Goal: Task Accomplishment & Management: Manage account settings

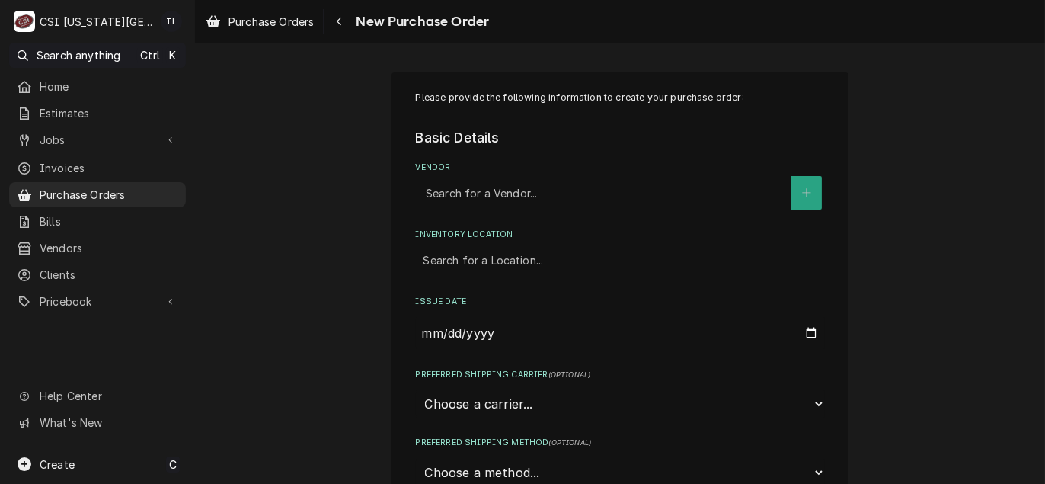
click at [460, 186] on div "Vendor" at bounding box center [605, 192] width 358 height 27
type input "city ele"
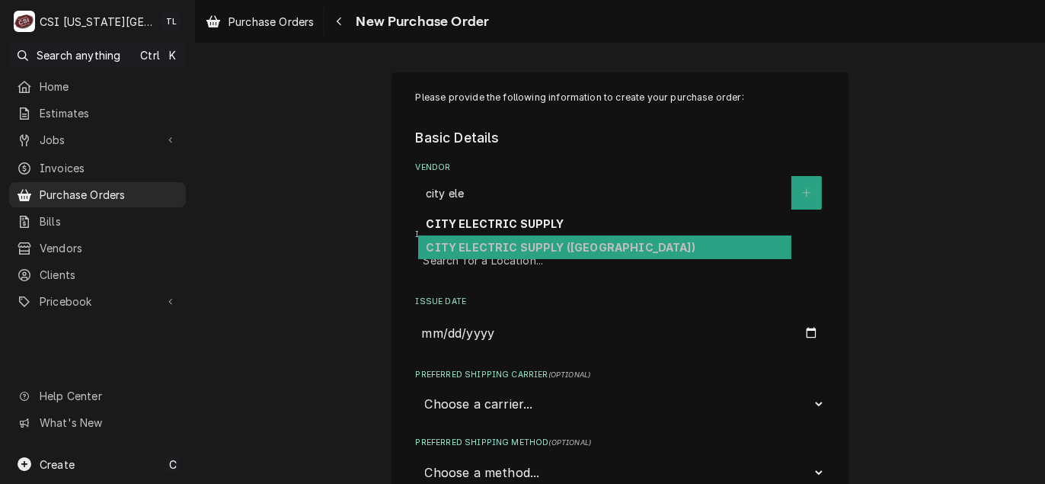
click at [482, 243] on strong "CITY ELECTRIC SUPPLY (MO)" at bounding box center [560, 247] width 269 height 13
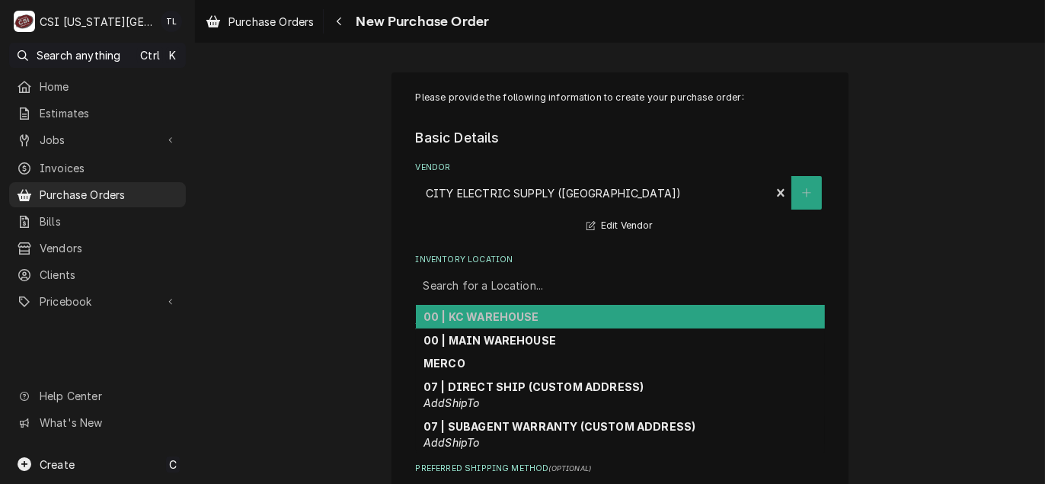
click at [479, 290] on div "Inventory Location" at bounding box center [620, 285] width 394 height 27
click at [480, 306] on div "00 | KC WAREHOUSE" at bounding box center [620, 317] width 409 height 24
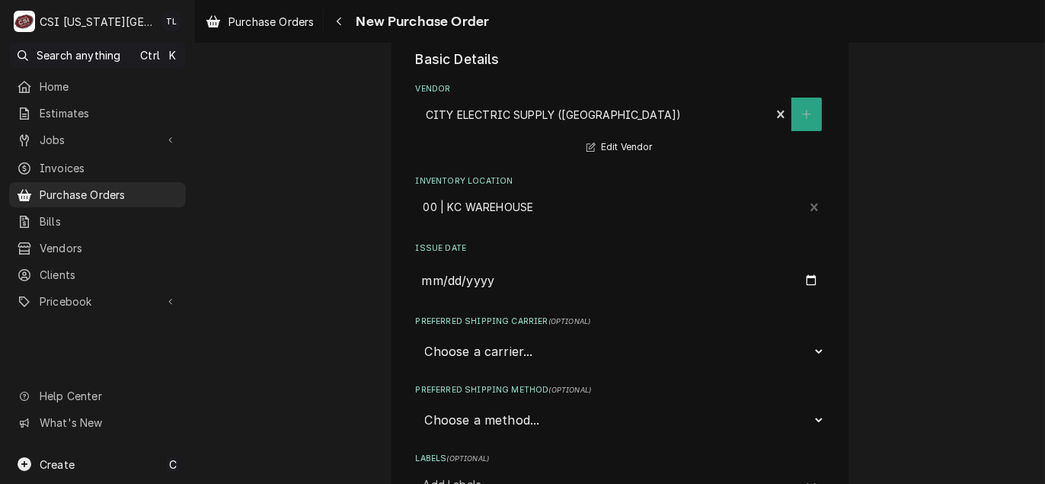
scroll to position [228, 0]
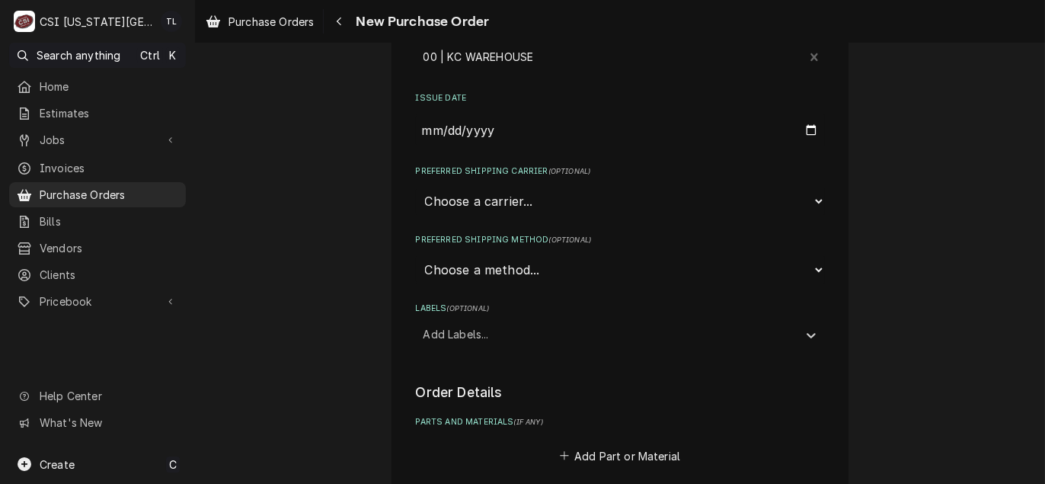
click at [468, 343] on div "Labels" at bounding box center [606, 333] width 366 height 27
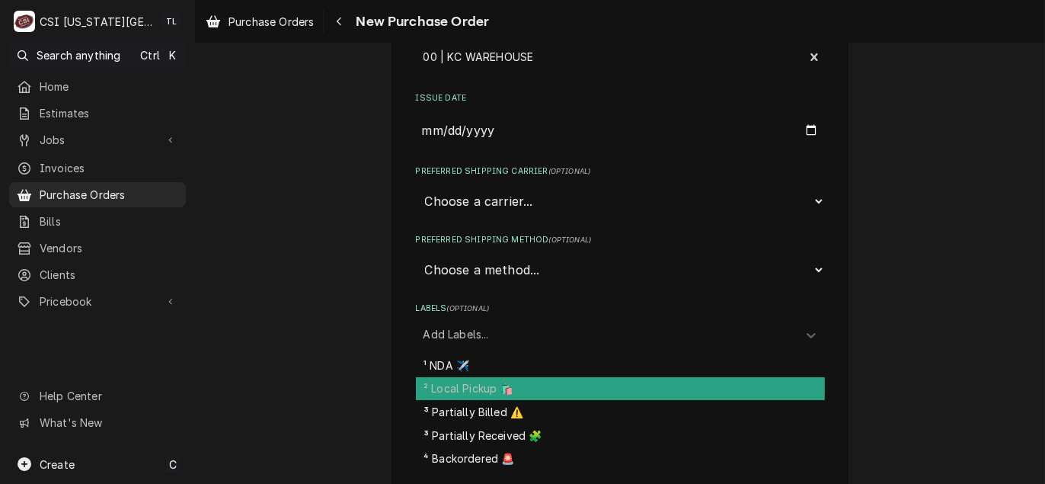
click at [474, 377] on div "² Local Pickup 🛍️" at bounding box center [620, 389] width 409 height 24
type textarea "x"
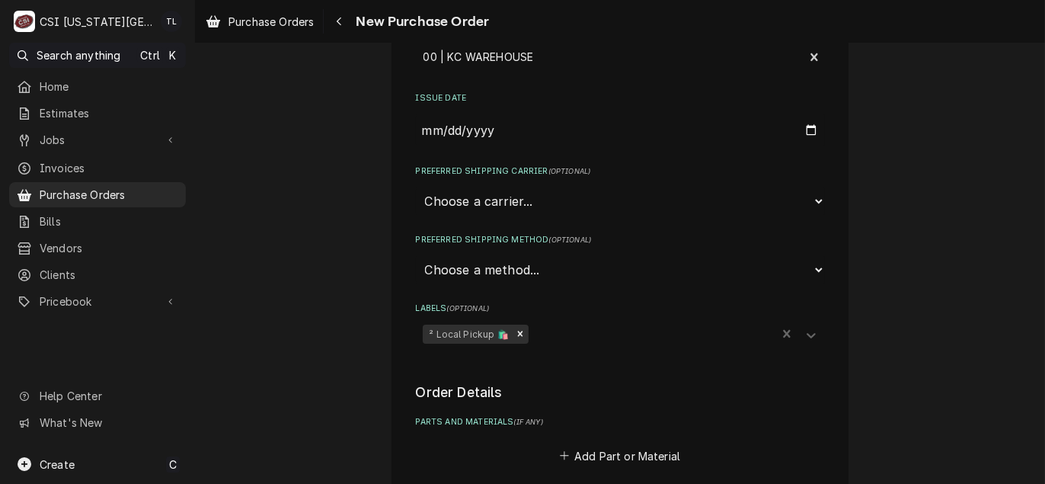
scroll to position [457, 0]
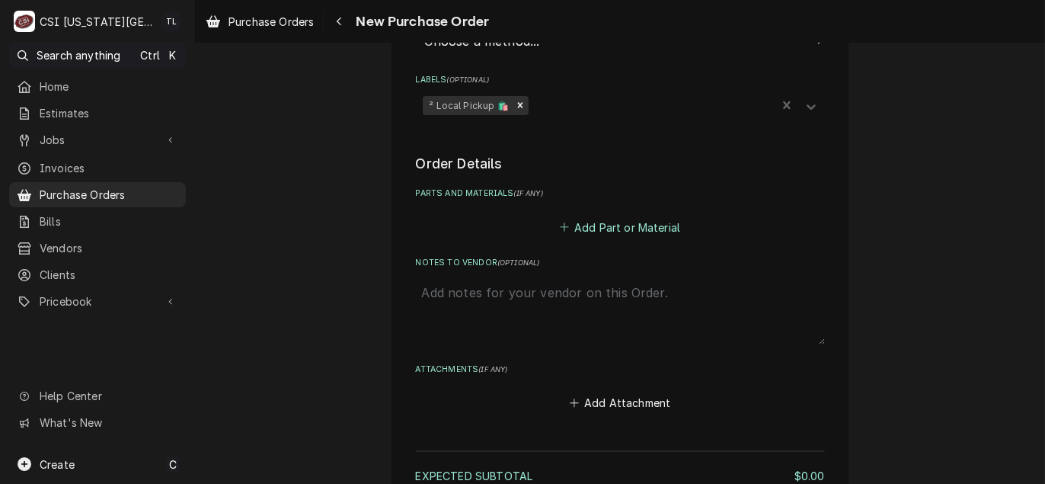
click at [622, 230] on button "Add Part or Material" at bounding box center [620, 226] width 126 height 21
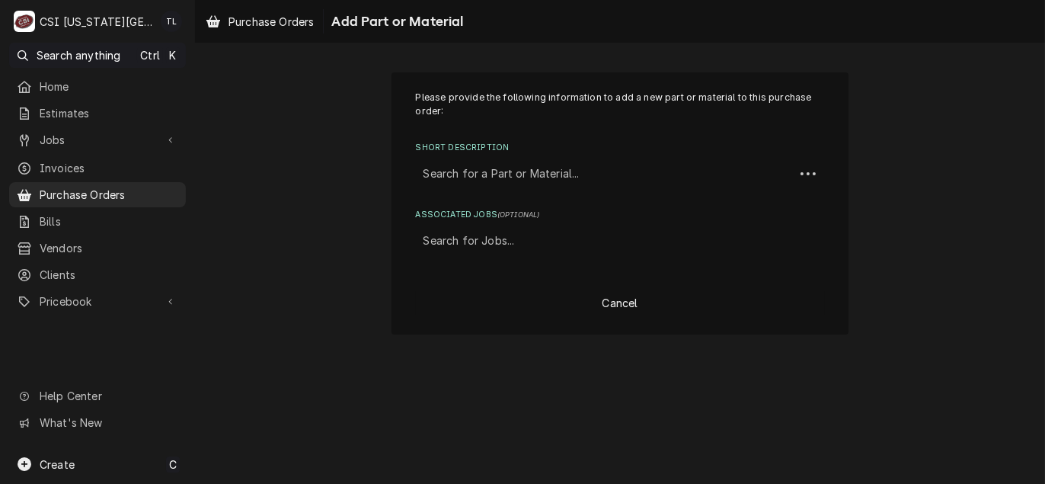
click at [447, 180] on div "Short Description" at bounding box center [604, 173] width 363 height 27
type input "misc ser"
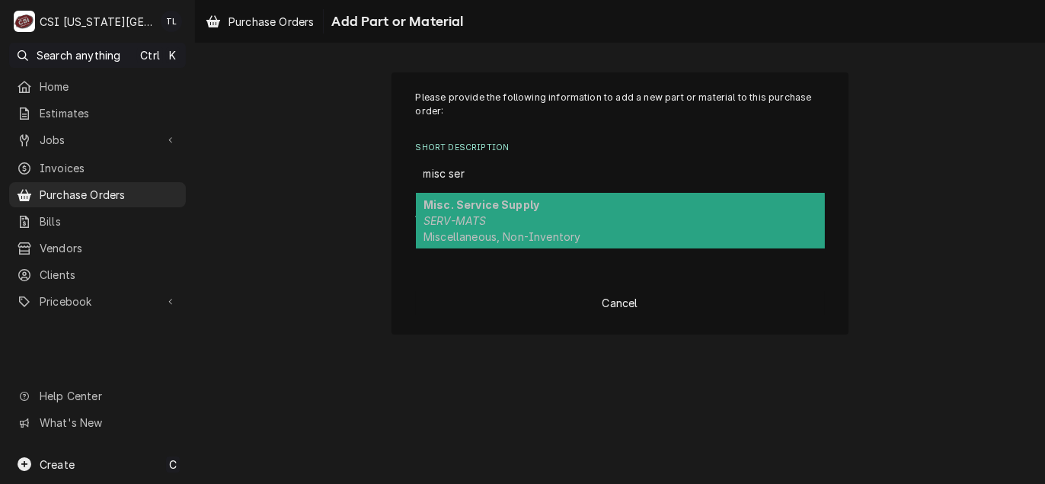
click at [461, 219] on em "SERV-MATS" at bounding box center [454, 220] width 62 height 13
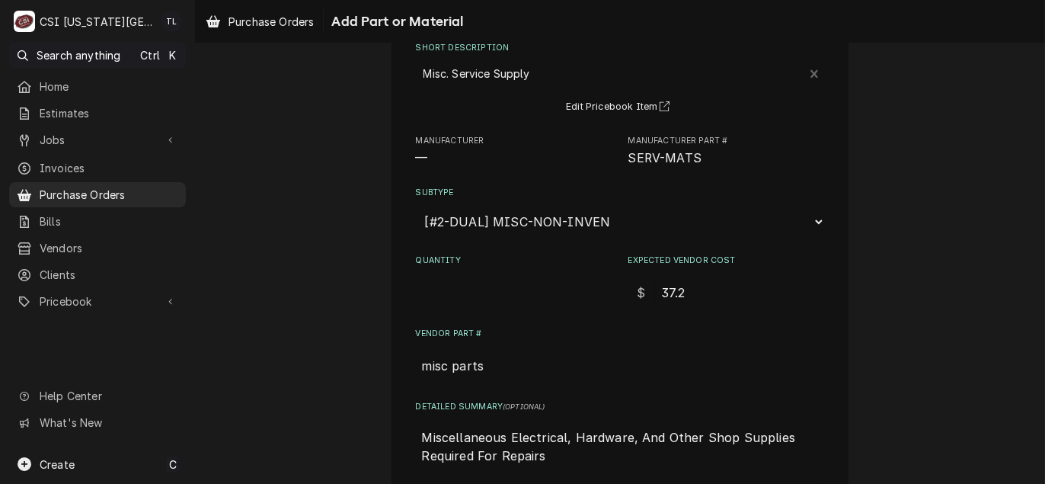
scroll to position [76, 0]
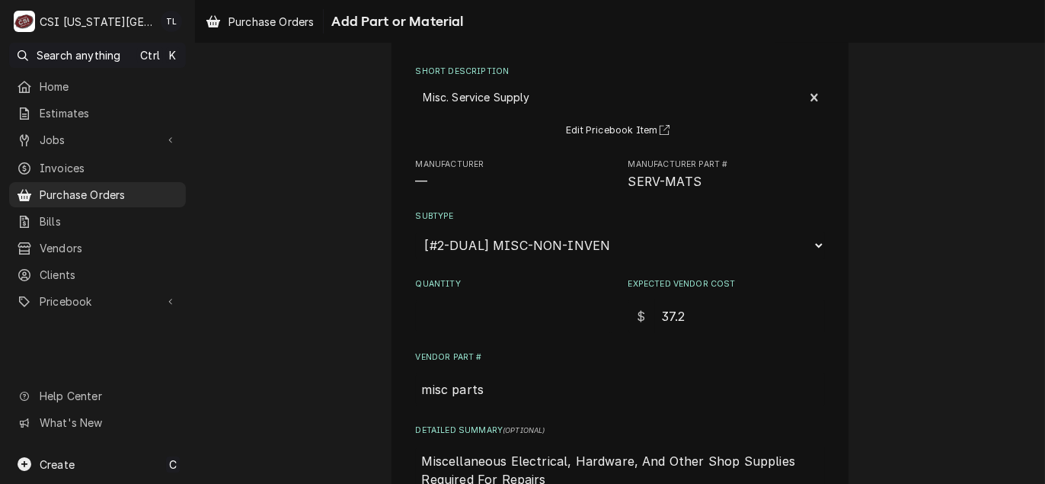
drag, startPoint x: 692, startPoint y: 307, endPoint x: 523, endPoint y: 315, distance: 169.2
click at [523, 315] on div "Quantity Expected Vendor Cost $ 37.2" at bounding box center [620, 305] width 409 height 54
type textarea "x"
type input "1"
click at [476, 306] on input "Quantity" at bounding box center [514, 316] width 196 height 34
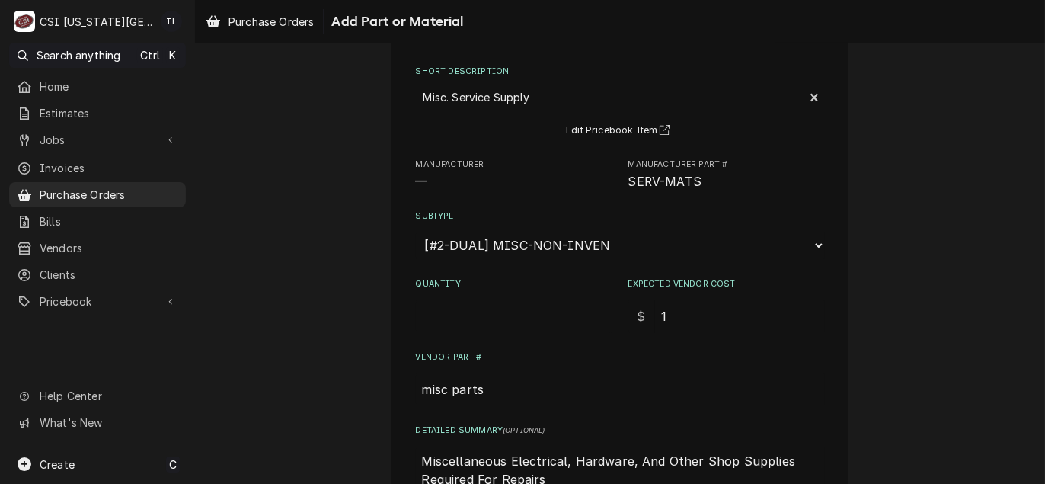
type textarea "x"
type input "1"
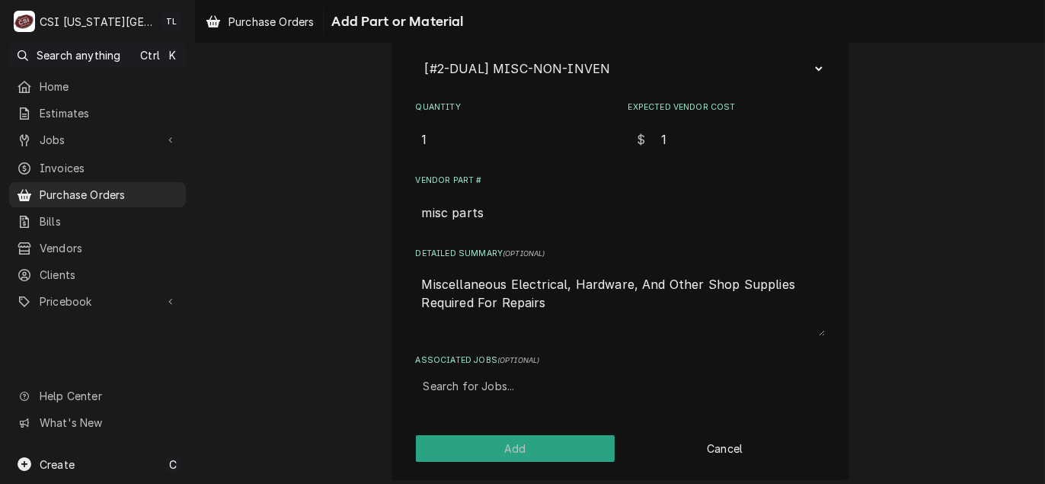
scroll to position [260, 0]
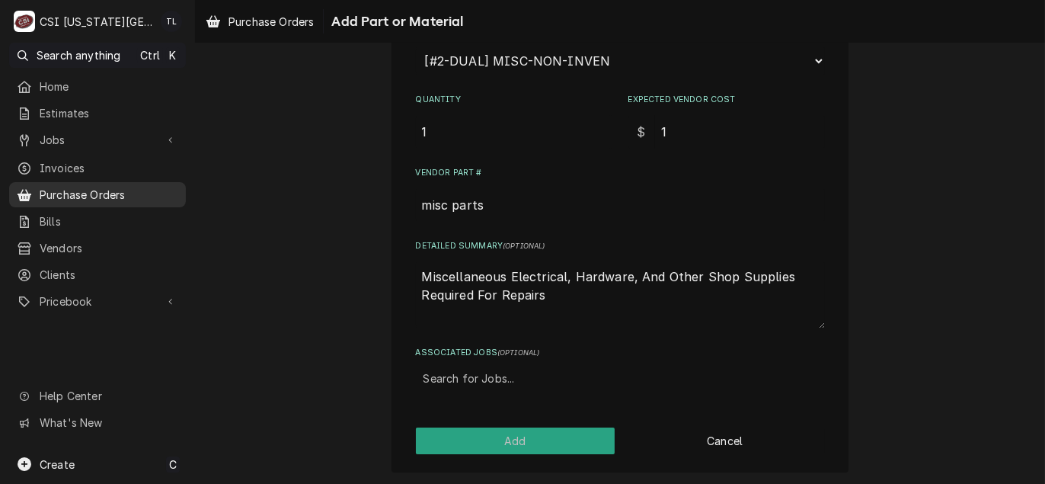
drag, startPoint x: 559, startPoint y: 314, endPoint x: 179, endPoint y: 191, distance: 399.2
click at [179, 191] on div "C CSI Kansas City TL Search anything Ctrl K Home Estimates Jobs Jobs Job Series…" at bounding box center [522, 242] width 1045 height 484
type textarea "x"
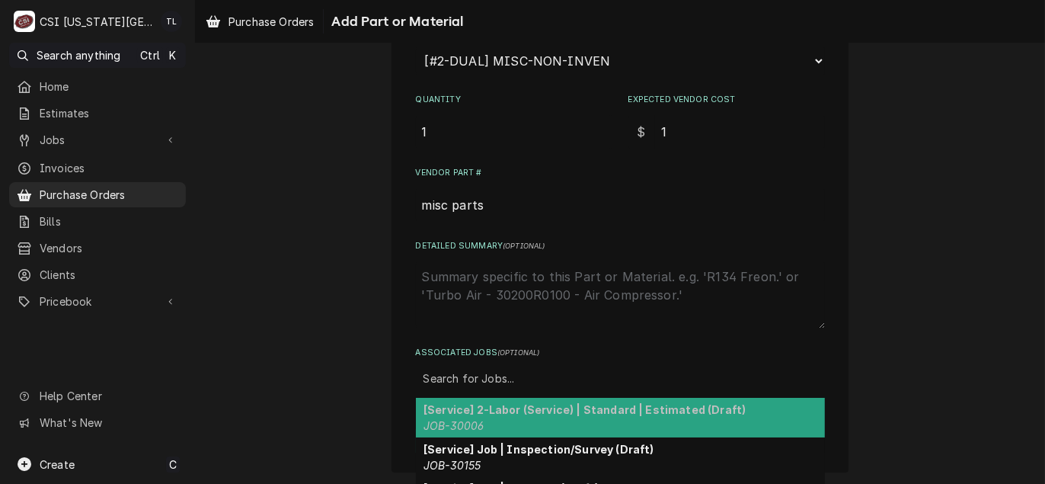
click at [477, 382] on div "Associated Jobs" at bounding box center [620, 378] width 394 height 27
click at [595, 334] on div "Please provide the following information to add a new part or material to this …" at bounding box center [620, 112] width 409 height 565
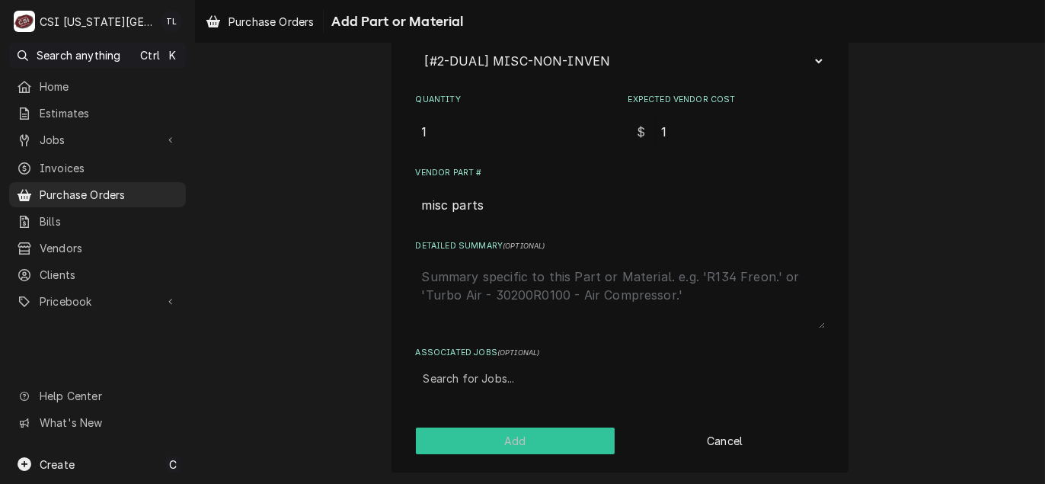
click at [510, 432] on button "Add" at bounding box center [515, 440] width 199 height 27
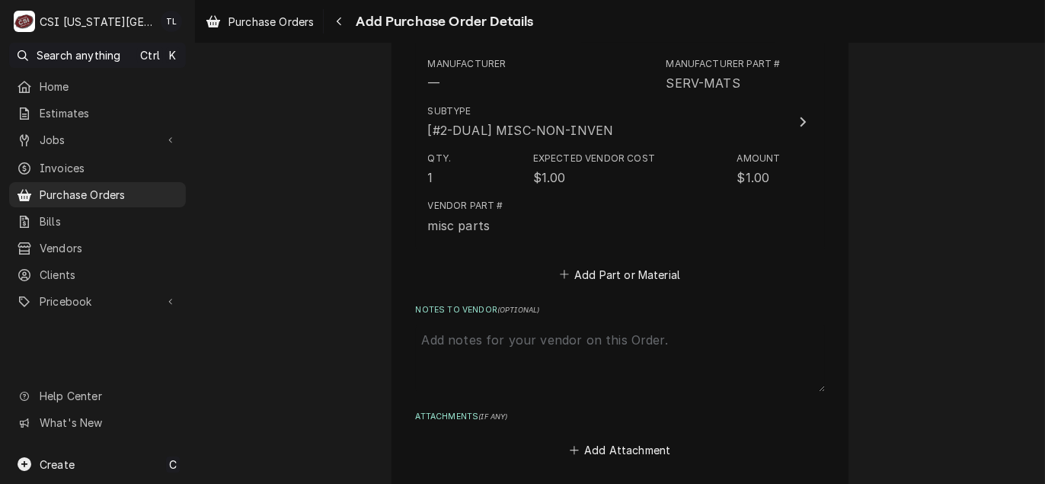
scroll to position [838, 0]
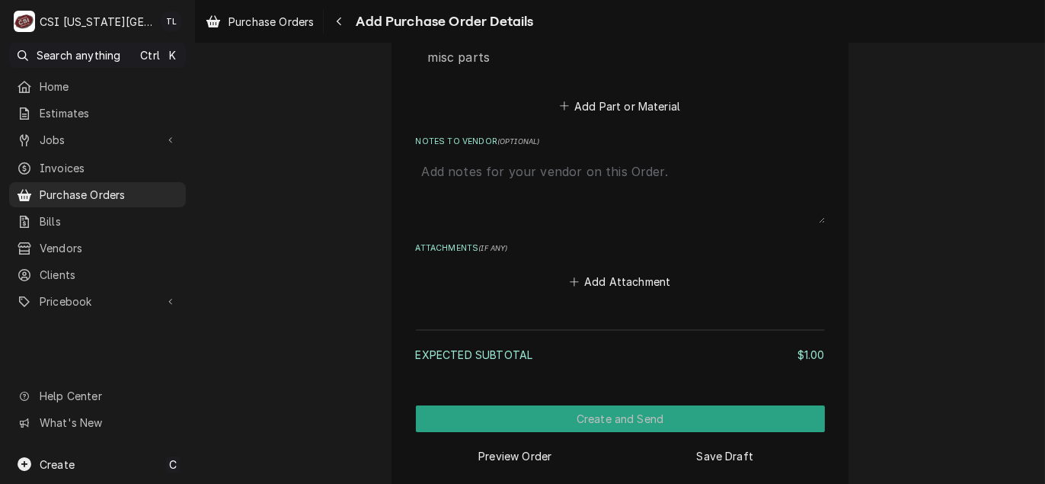
click at [489, 200] on textarea "Notes to Vendor ( optional )" at bounding box center [620, 189] width 409 height 67
type textarea "x"
type textarea "c"
type textarea "x"
type textarea "co"
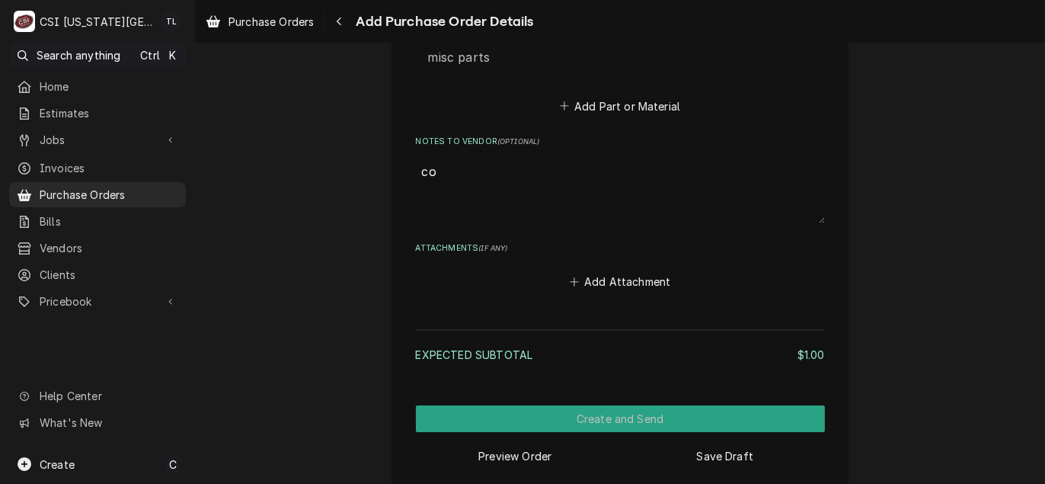
type textarea "x"
type textarea "cod"
type textarea "x"
type textarea "cody"
type textarea "x"
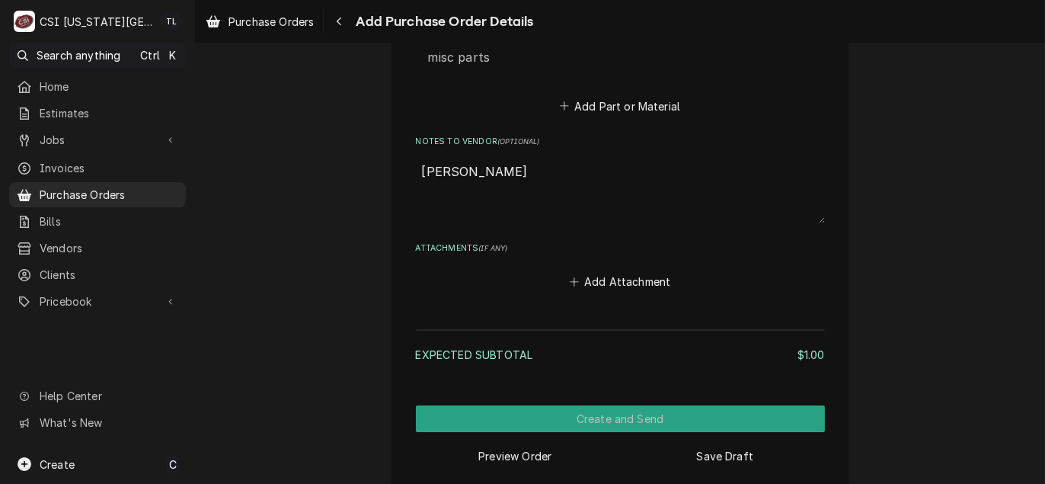
type textarea "cody"
type textarea "x"
type textarea "cody d"
type textarea "x"
type textarea "cody d"
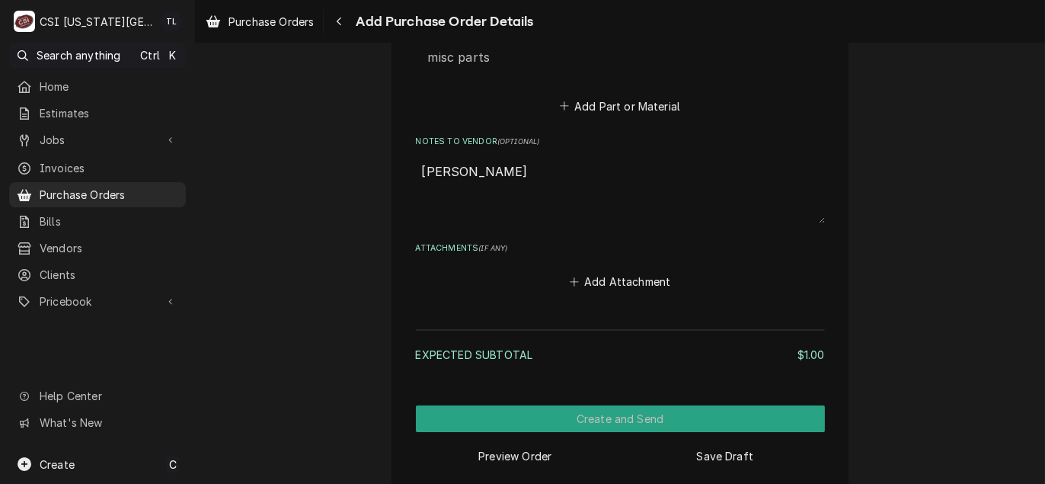
type textarea "x"
type textarea "cody d t"
type textarea "x"
type textarea "cody d tr"
type textarea "x"
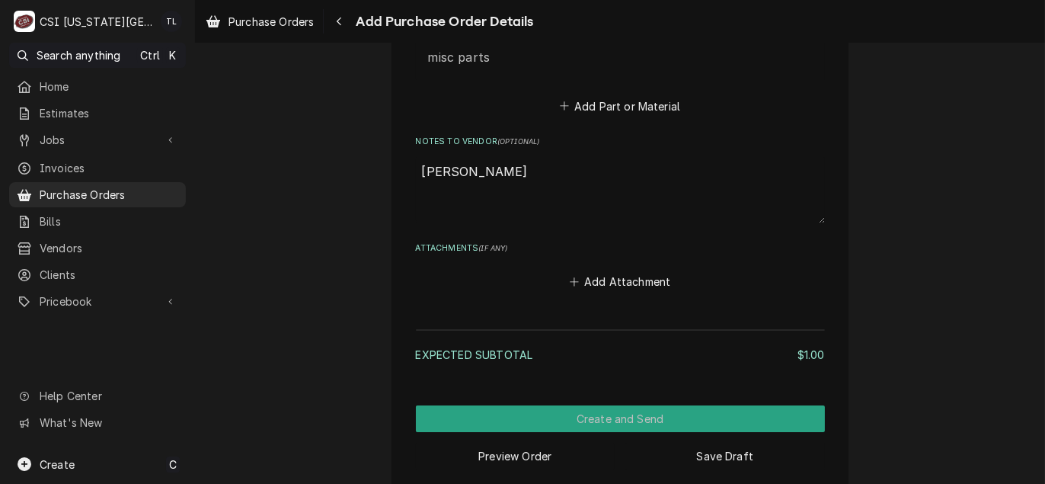
type textarea "cody d tru"
type textarea "x"
type textarea "cody d truc"
type textarea "x"
type textarea "cody d truck"
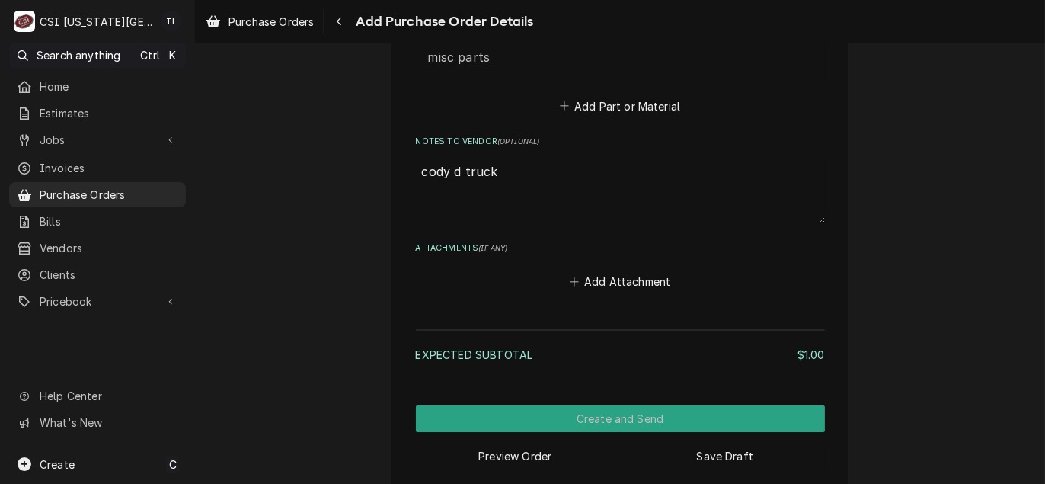
type textarea "x"
type textarea "cody d truck"
type textarea "x"
type textarea "cody d truck s"
type textarea "x"
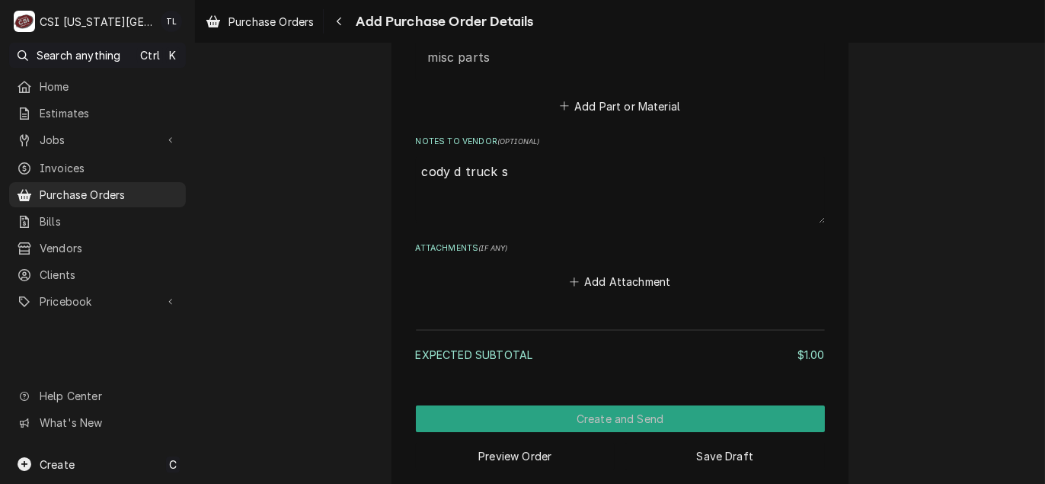
type textarea "cody d truck st"
type textarea "x"
type textarea "cody d truck sto"
type textarea "x"
type textarea "cody d truck stoc"
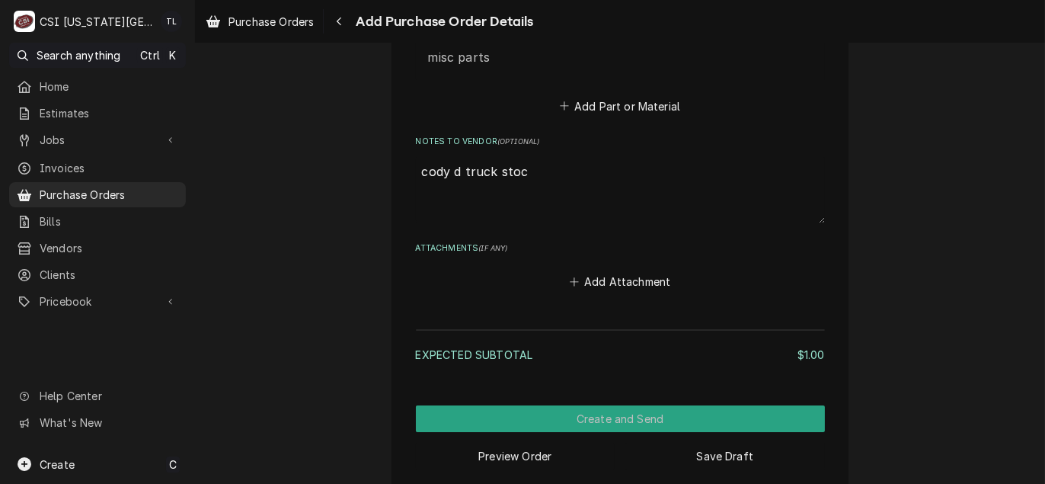
type textarea "x"
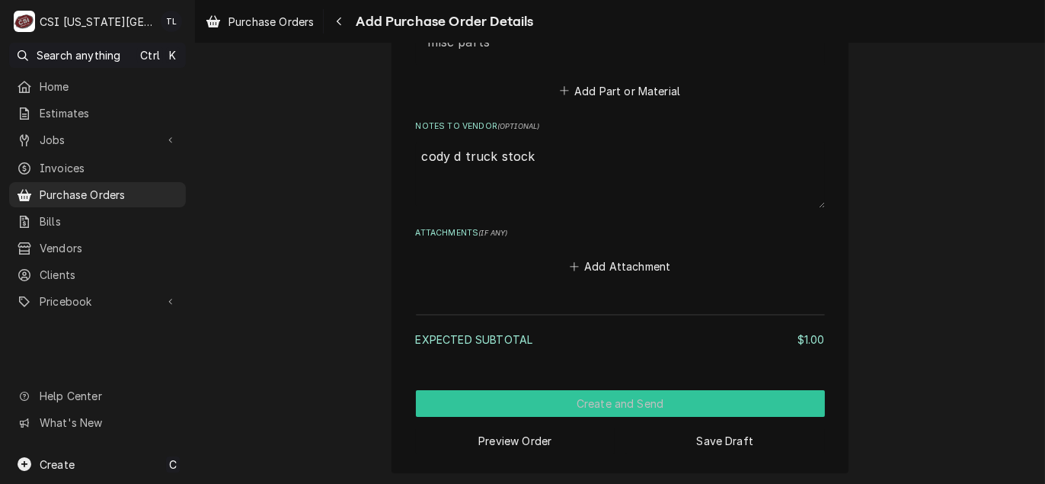
type textarea "cody d truck stock"
click at [607, 407] on button "Create and Send" at bounding box center [620, 403] width 409 height 27
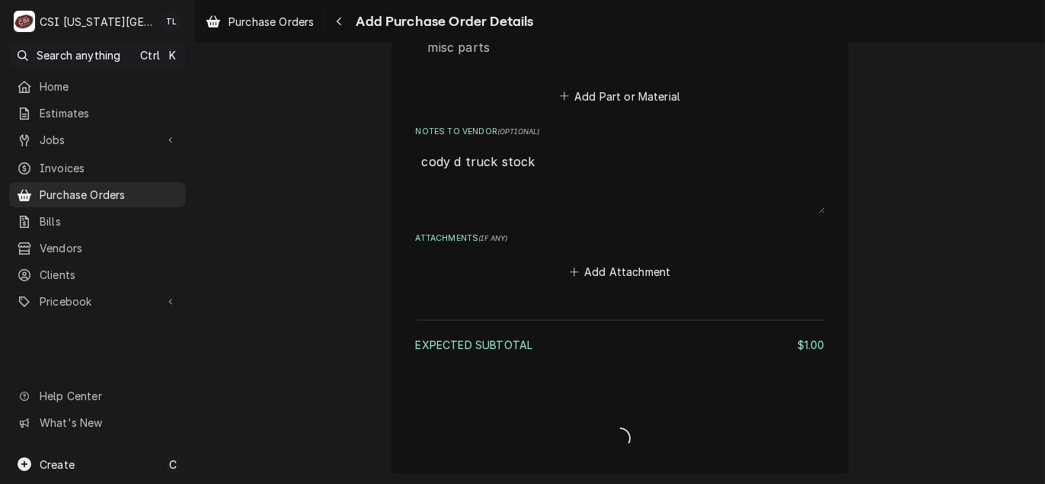
type textarea "x"
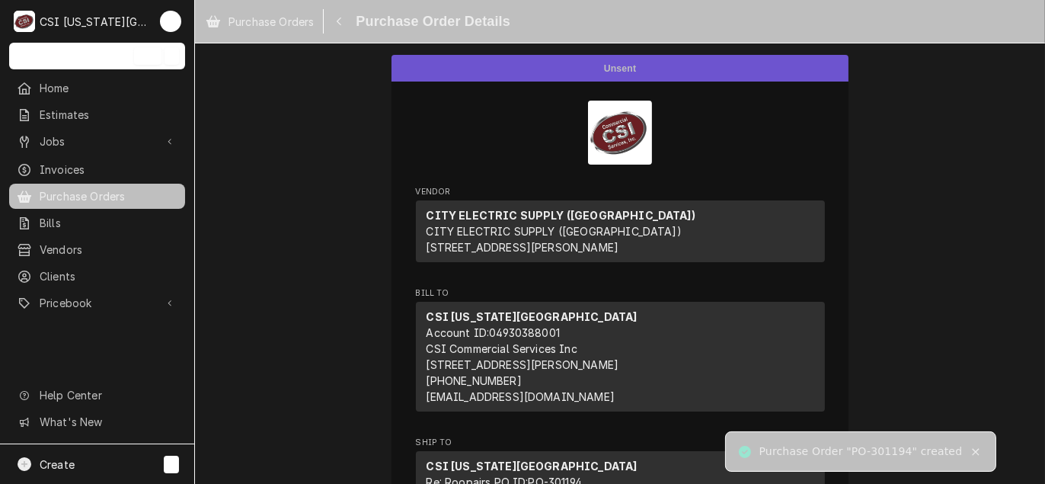
click at [895, 452] on div "Purchase Order "PO-301194" created" at bounding box center [861, 451] width 204 height 16
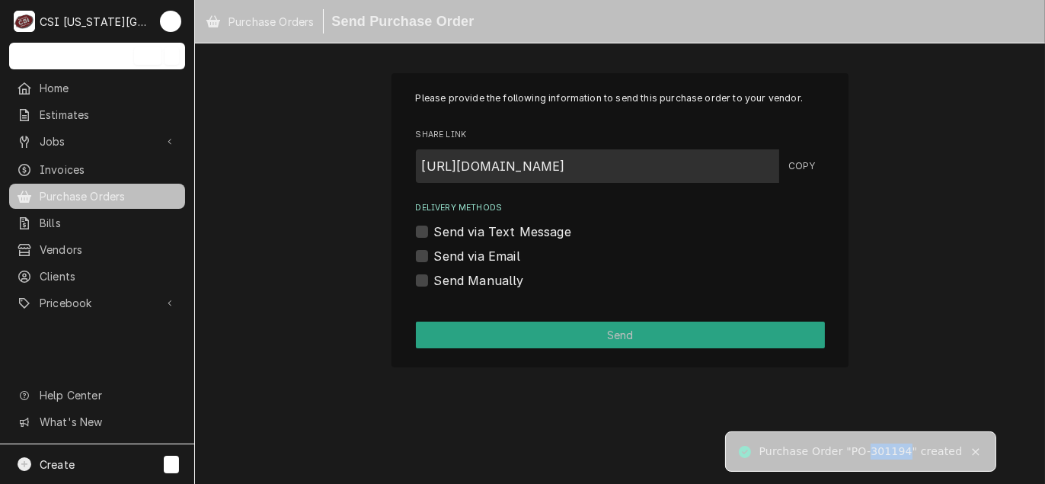
copy div "301194"
click at [434, 280] on label "Send Manually" at bounding box center [479, 280] width 90 height 18
click at [434, 280] on input "Send Manually" at bounding box center [638, 288] width 409 height 34
checkbox input "true"
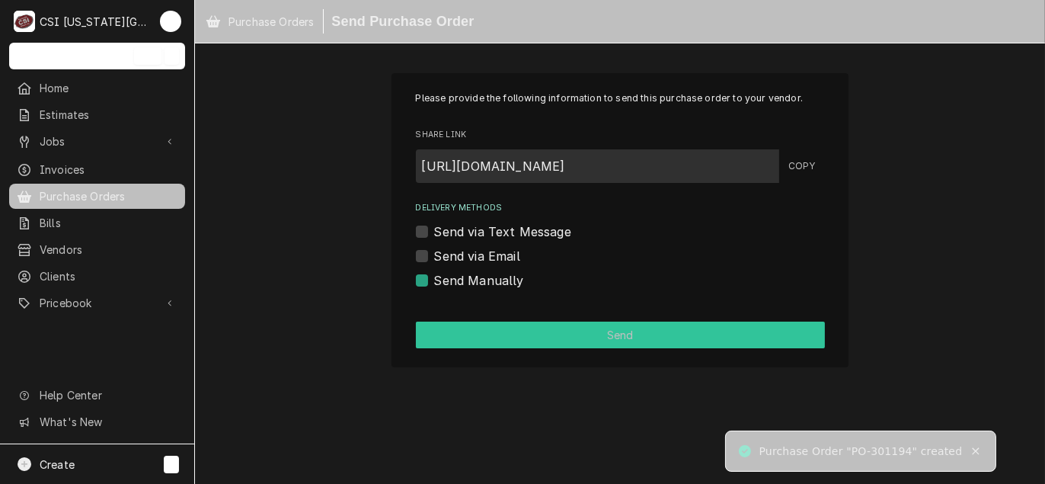
click at [474, 340] on button "Send" at bounding box center [620, 334] width 409 height 27
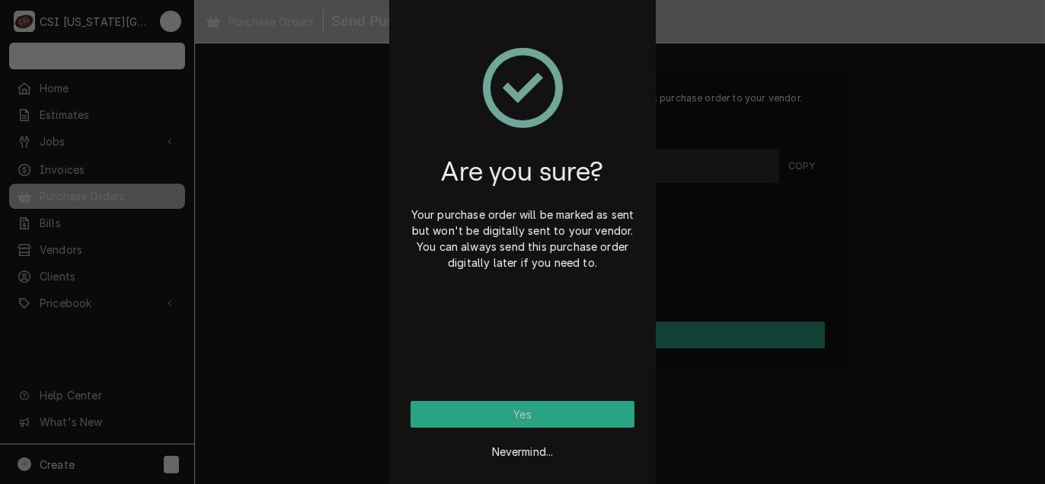
click at [557, 428] on div "Nevermind..." at bounding box center [522, 445] width 224 height 37
click at [557, 418] on button "Yes" at bounding box center [522, 414] width 224 height 27
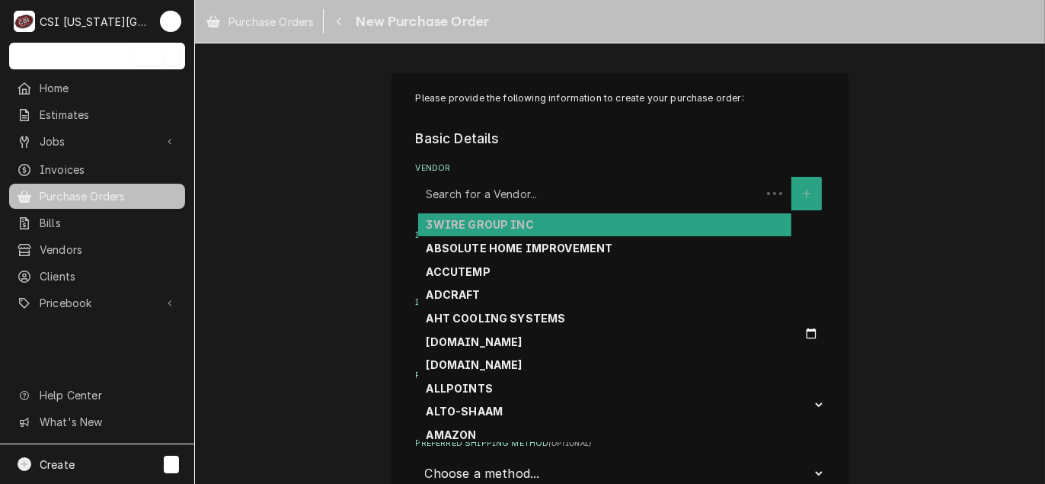
click at [487, 193] on div "Vendor" at bounding box center [589, 193] width 327 height 27
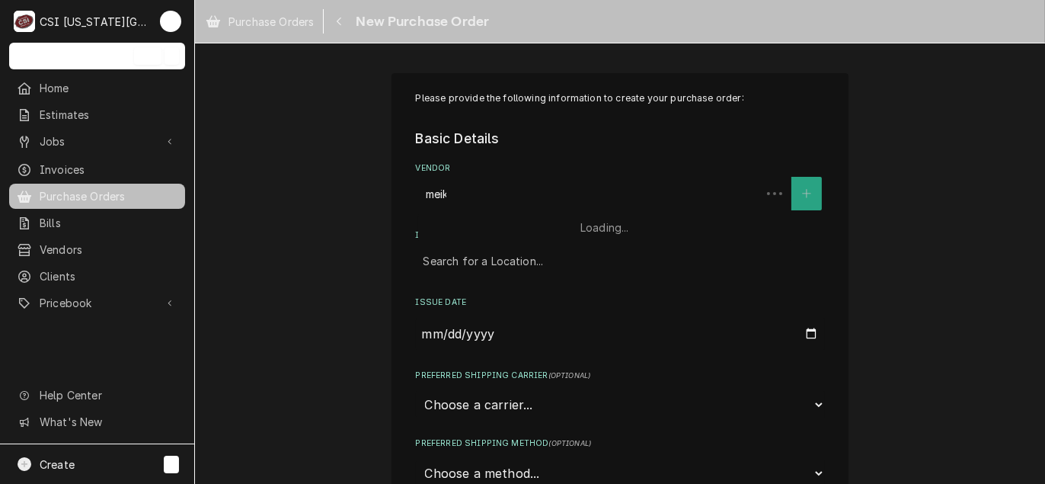
type input "meiko"
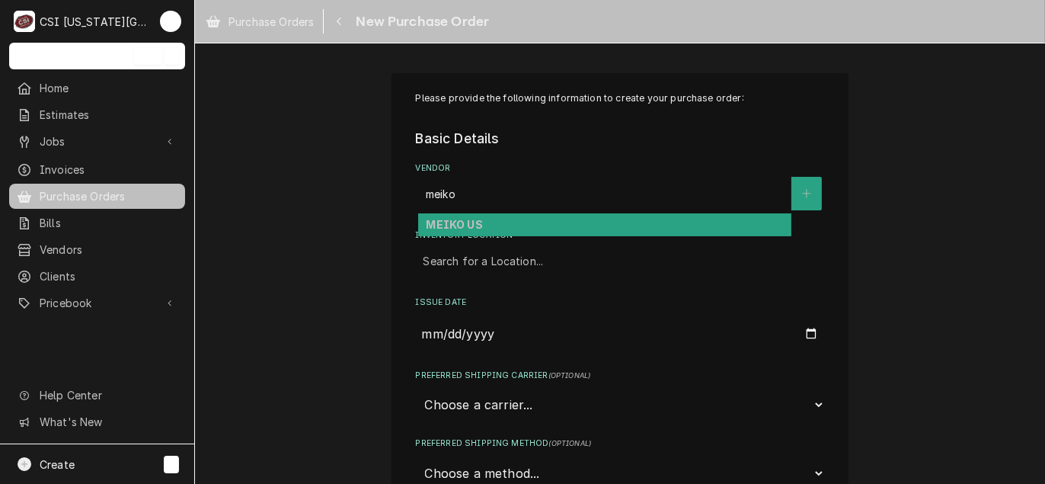
click at [461, 225] on strong "MEIKO US" at bounding box center [454, 224] width 56 height 13
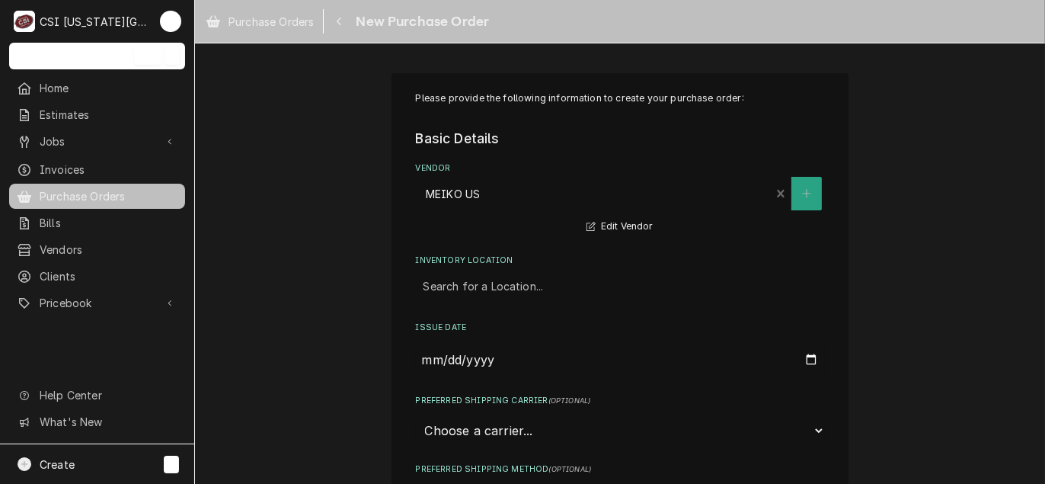
scroll to position [76, 0]
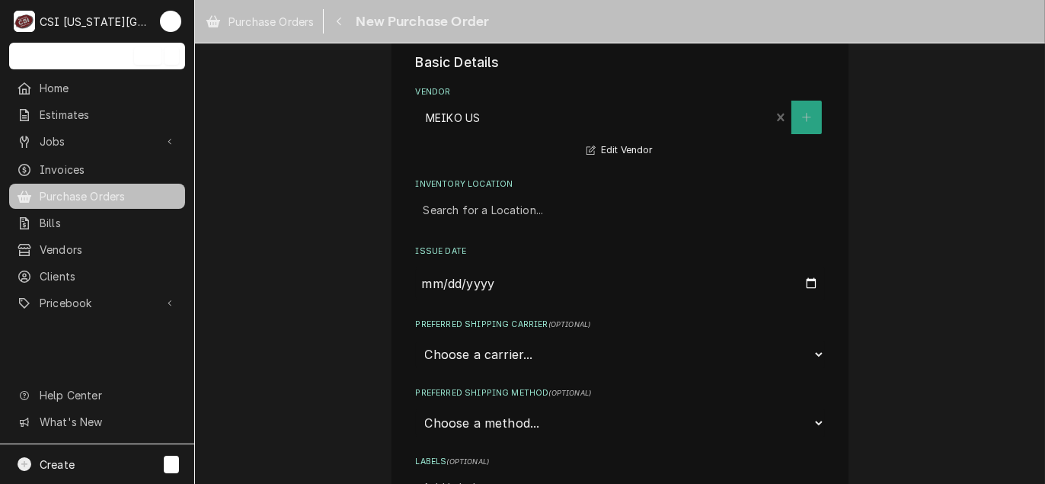
click at [493, 211] on div "Inventory Location" at bounding box center [620, 209] width 394 height 27
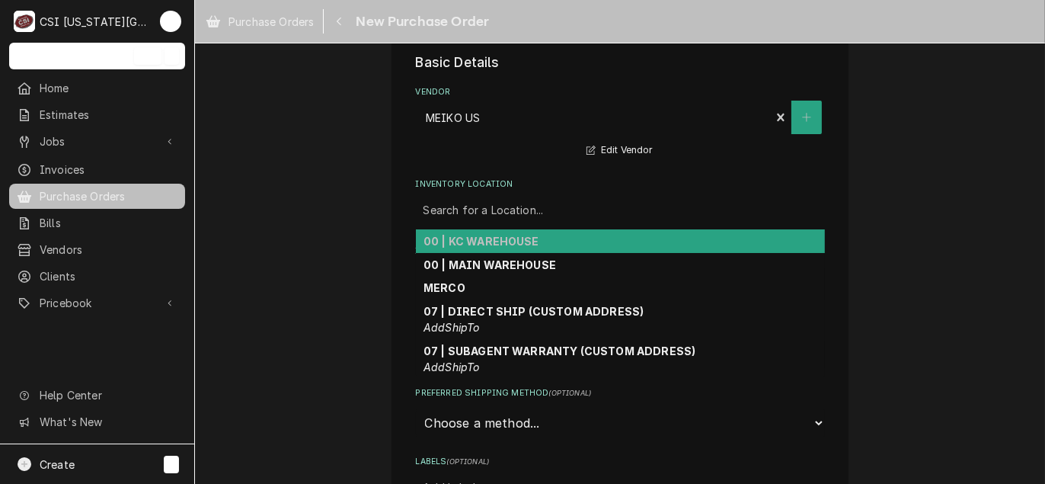
click at [486, 235] on strong "00 | KC WAREHOUSE" at bounding box center [481, 241] width 116 height 13
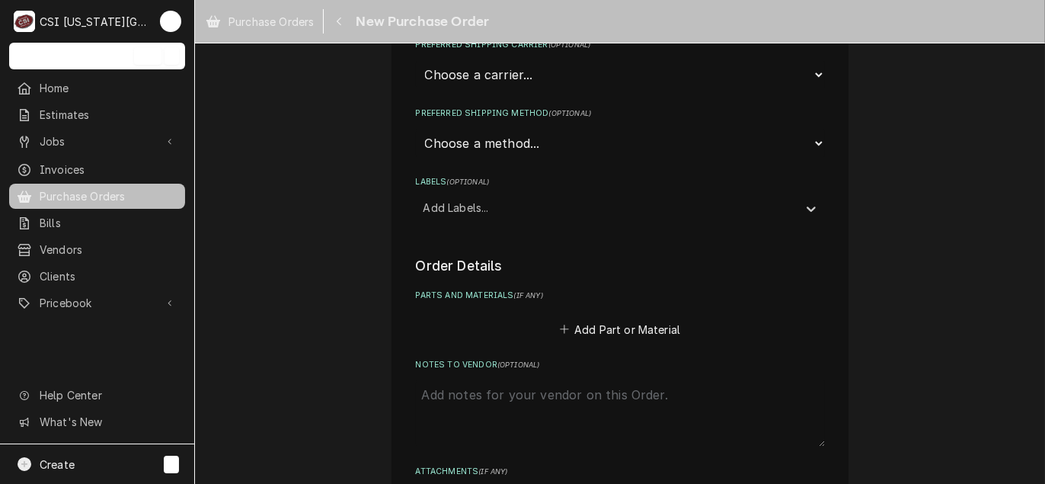
scroll to position [381, 0]
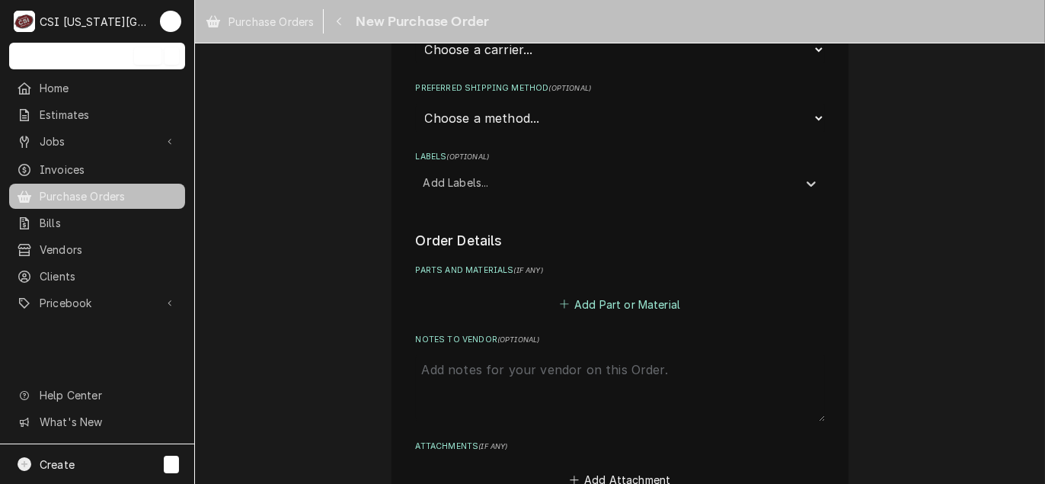
click at [586, 303] on button "Add Part or Material" at bounding box center [620, 303] width 126 height 21
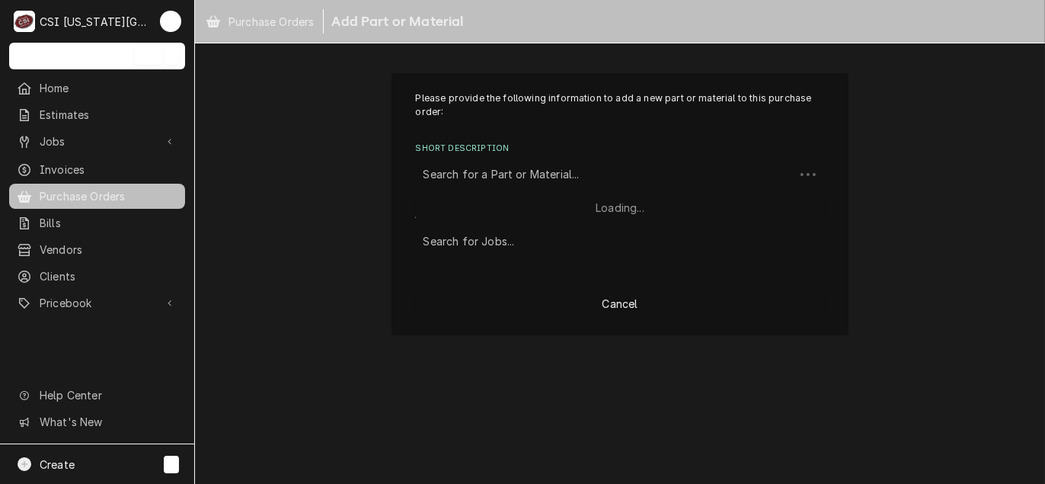
click at [487, 184] on div "Short Description" at bounding box center [604, 174] width 363 height 27
click at [471, 182] on div "Short Description" at bounding box center [620, 174] width 394 height 27
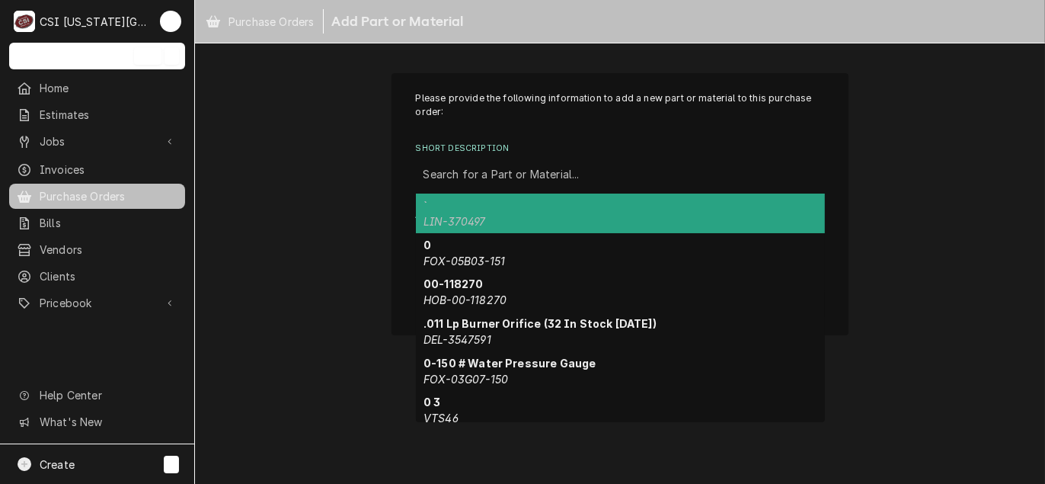
paste input "9702049"
type input "9702049"
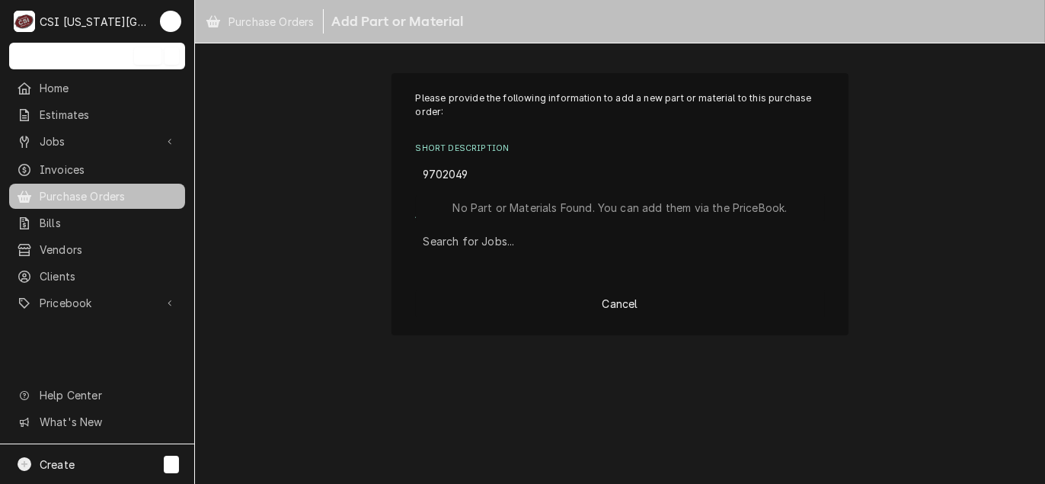
click at [470, 182] on input "9702049" at bounding box center [447, 174] width 48 height 24
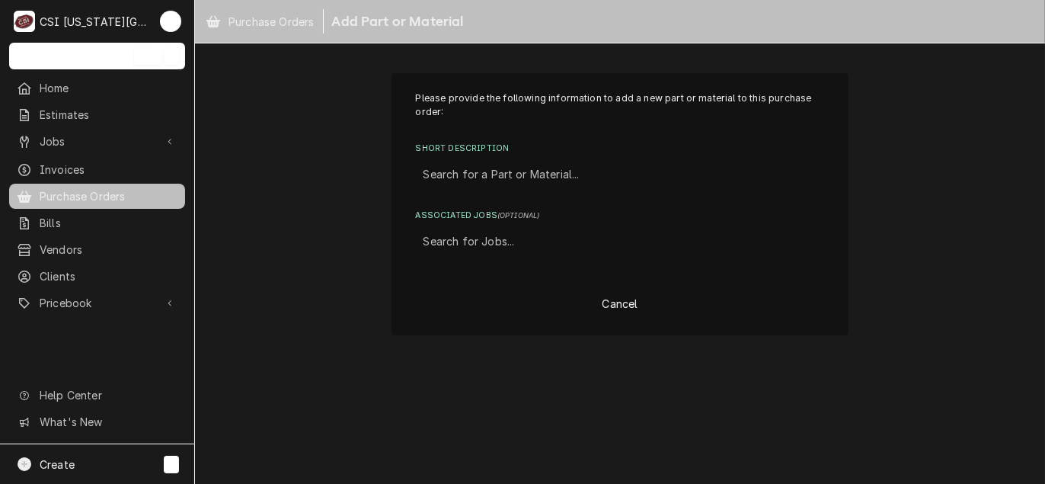
drag, startPoint x: 474, startPoint y: 177, endPoint x: 285, endPoint y: 155, distance: 190.0
click at [285, 155] on div "Please provide the following information to add a new part or material to this …" at bounding box center [620, 203] width 850 height 289
click at [499, 181] on div "Short Description" at bounding box center [620, 174] width 394 height 27
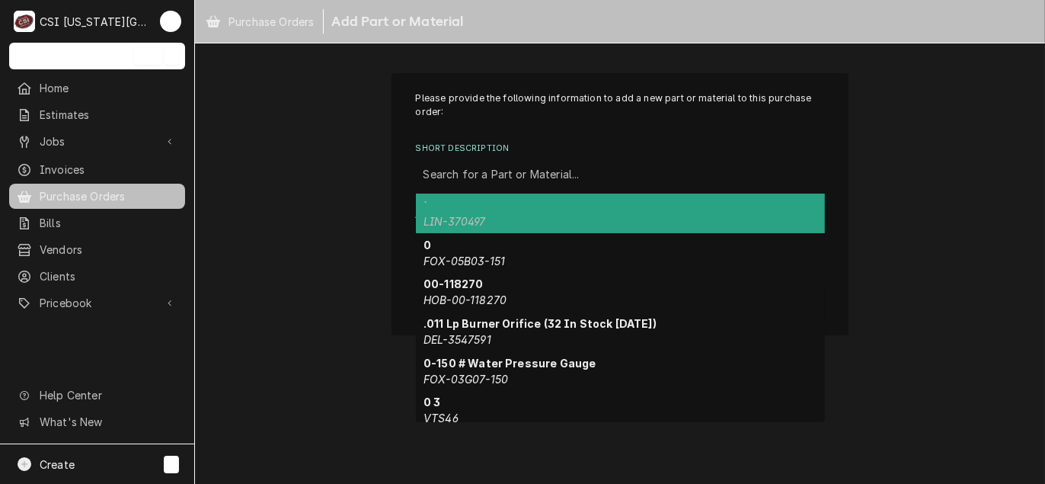
paste input "9702049"
type input "9702049"
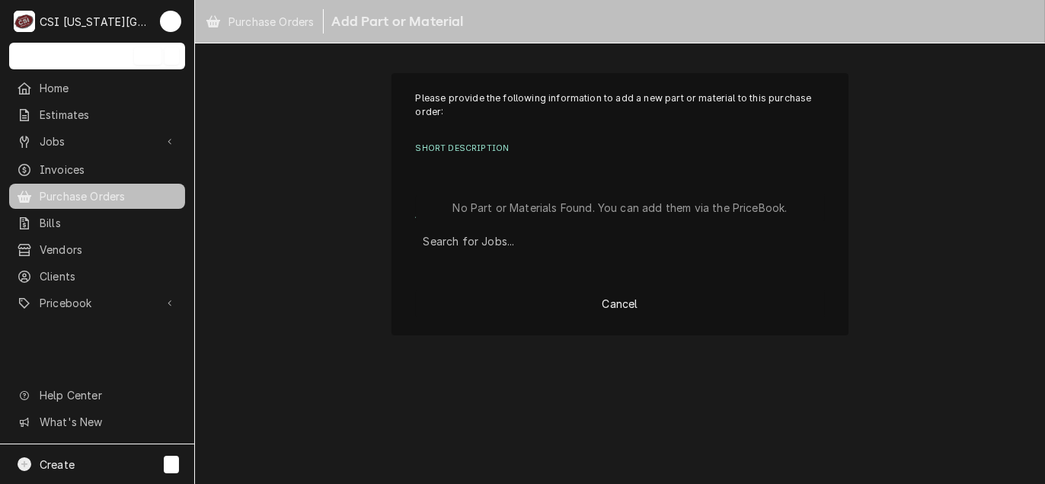
click at [498, 180] on div "Short Description" at bounding box center [620, 174] width 394 height 27
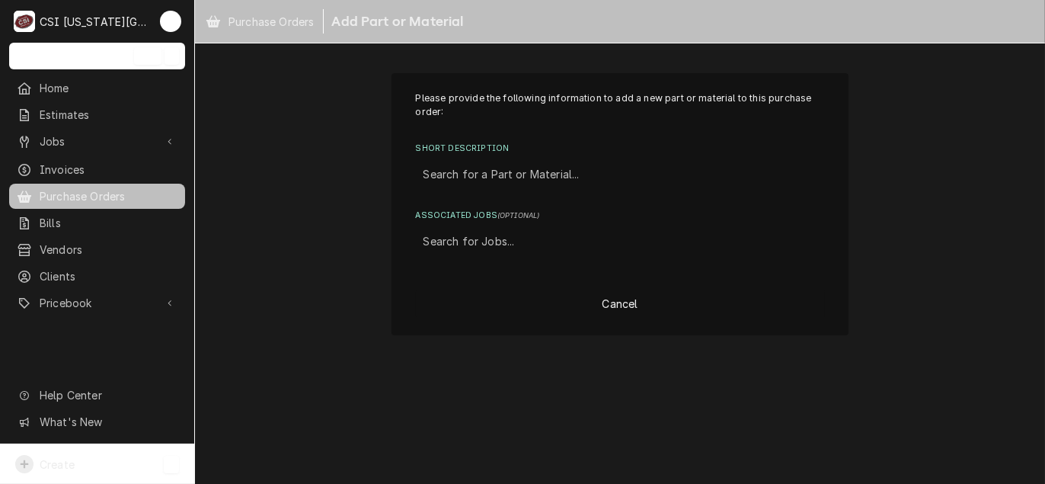
click at [57, 460] on span "Create" at bounding box center [57, 464] width 35 height 13
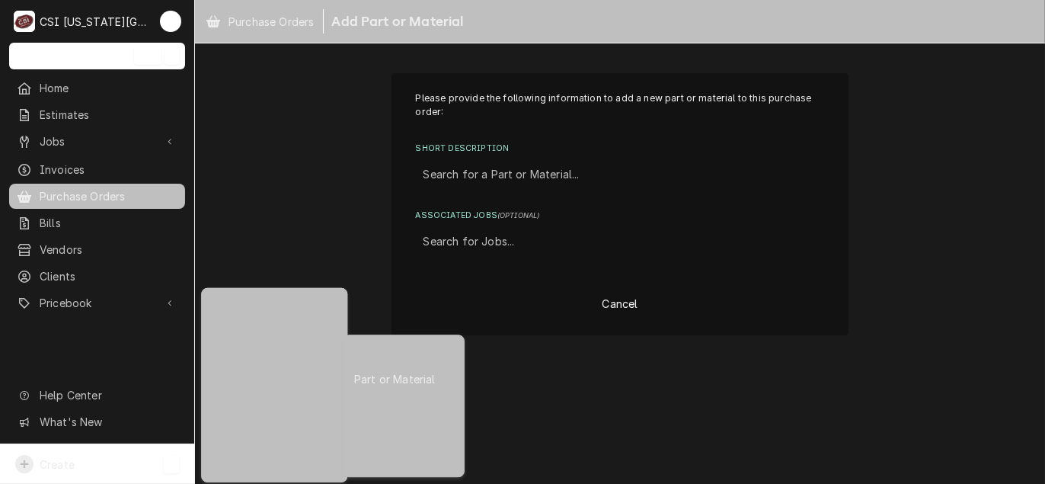
click at [395, 382] on div "Part or Material" at bounding box center [403, 378] width 105 height 19
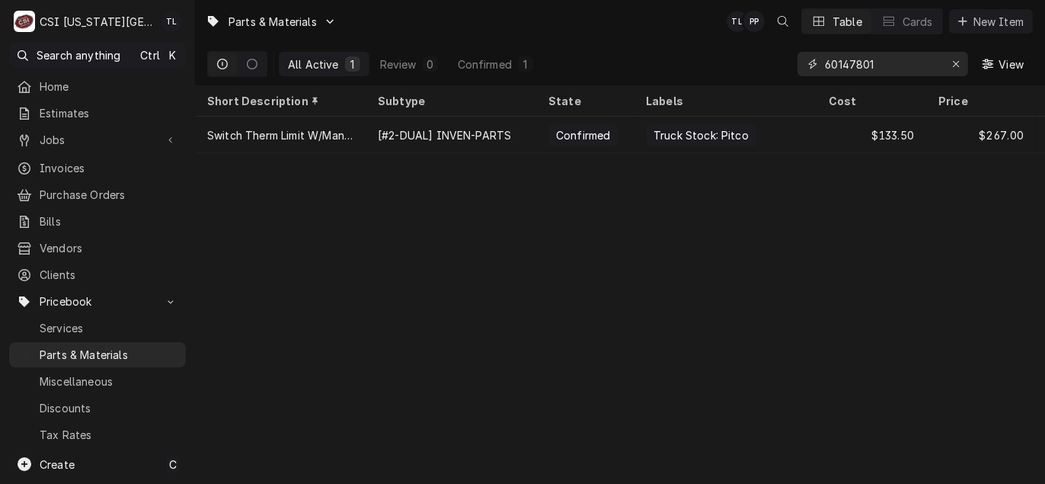
drag, startPoint x: 896, startPoint y: 62, endPoint x: 704, endPoint y: 75, distance: 192.3
click at [704, 75] on div "All Active 1 Review 0 Confirmed 1 60147801 View" at bounding box center [619, 64] width 825 height 43
paste input "9702049"
type input "9702049"
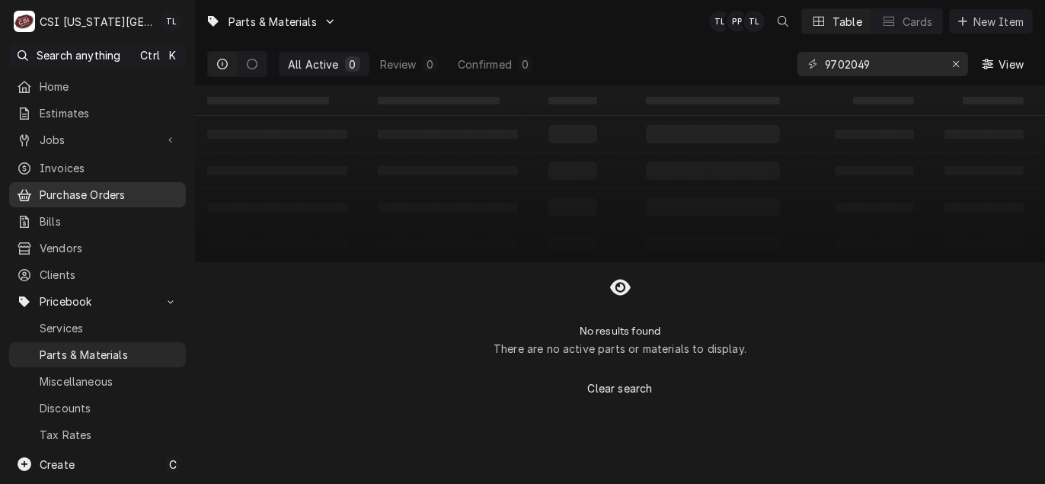
click at [108, 192] on span "Purchase Orders" at bounding box center [109, 195] width 139 height 16
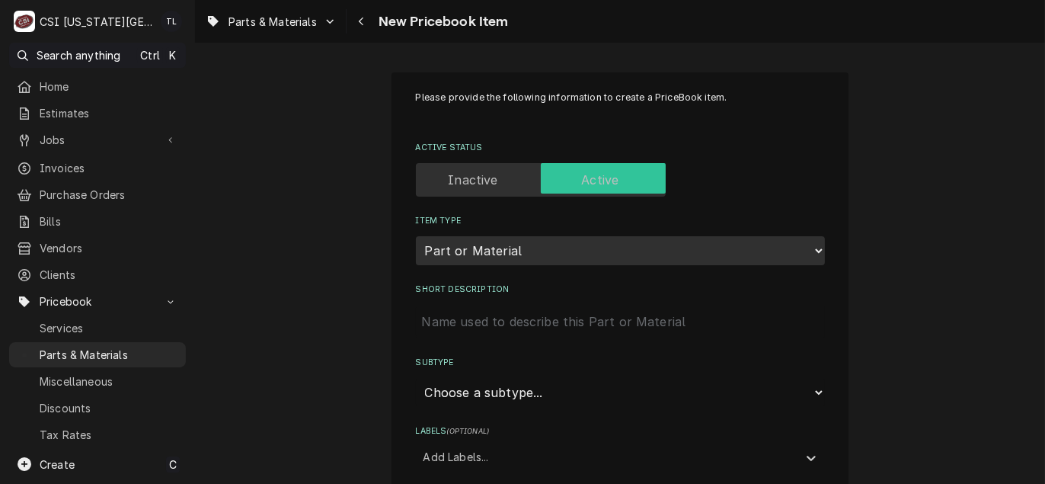
click at [508, 322] on input "Short Description" at bounding box center [620, 322] width 409 height 34
paste input "9702049"
type textarea "x"
type input "9702049"
drag, startPoint x: 477, startPoint y: 321, endPoint x: 286, endPoint y: 310, distance: 191.4
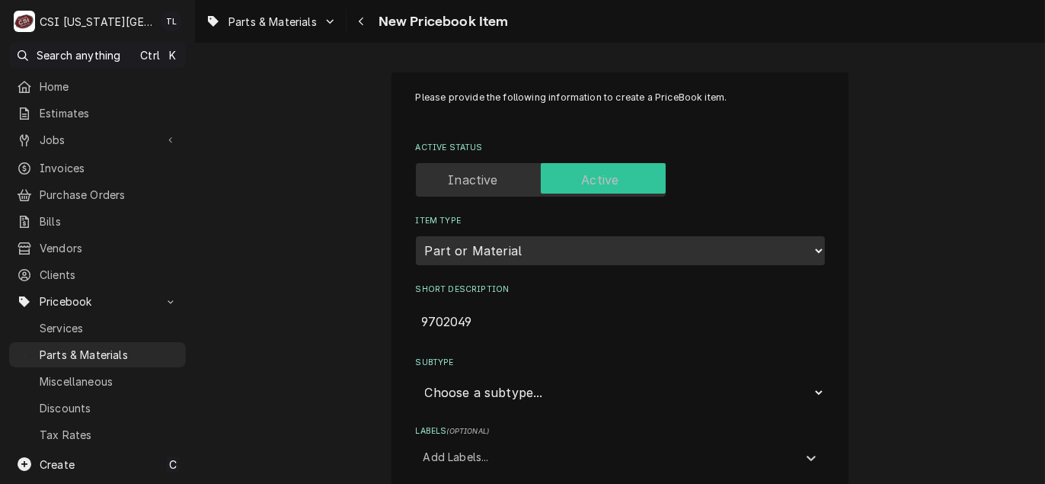
type textarea "x"
click at [504, 325] on input "Short Description" at bounding box center [620, 322] width 409 height 34
paste input "Motor Protection Switch, 9 to 12.5A, 3RV2011-1KA15"
type textarea "x"
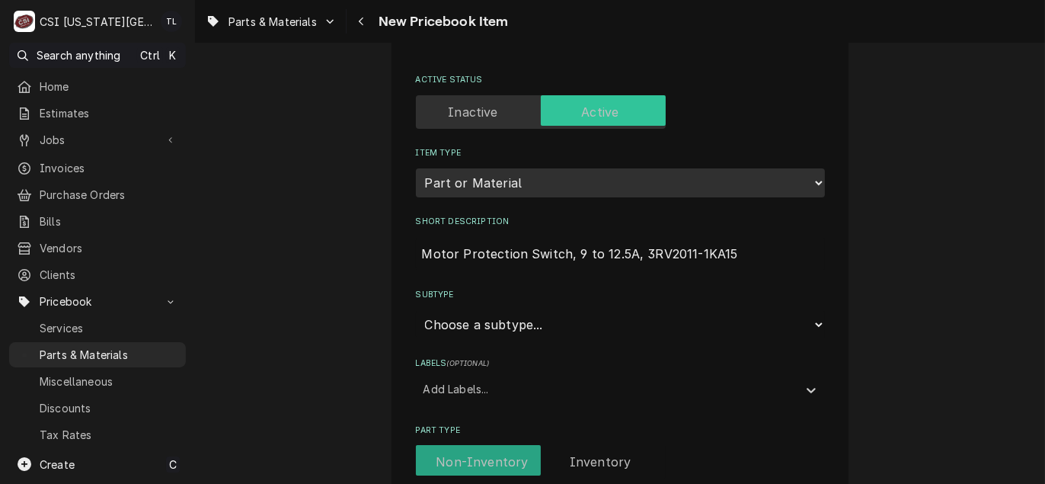
scroll to position [152, 0]
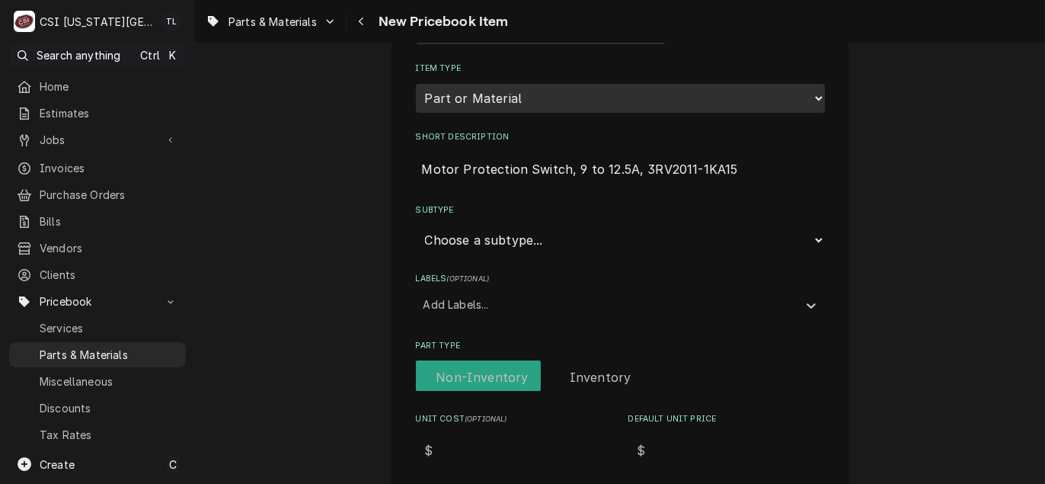
type input "Motor Protection Switch, 9 to 12.5A, 3RV2011-1KA15"
click at [498, 237] on select "Choose a subtype... [#2-DUAL] AFTERHRS-WH-CHG-2 [#2-DUAL] BEV-EQUIP [#2-DUAL] B…" at bounding box center [620, 239] width 409 height 29
select select "45"
click at [416, 225] on select "Choose a subtype... [#2-DUAL] AFTERHRS-WH-CHG-2 [#2-DUAL] BEV-EQUIP [#2-DUAL] B…" at bounding box center [620, 239] width 409 height 29
type textarea "x"
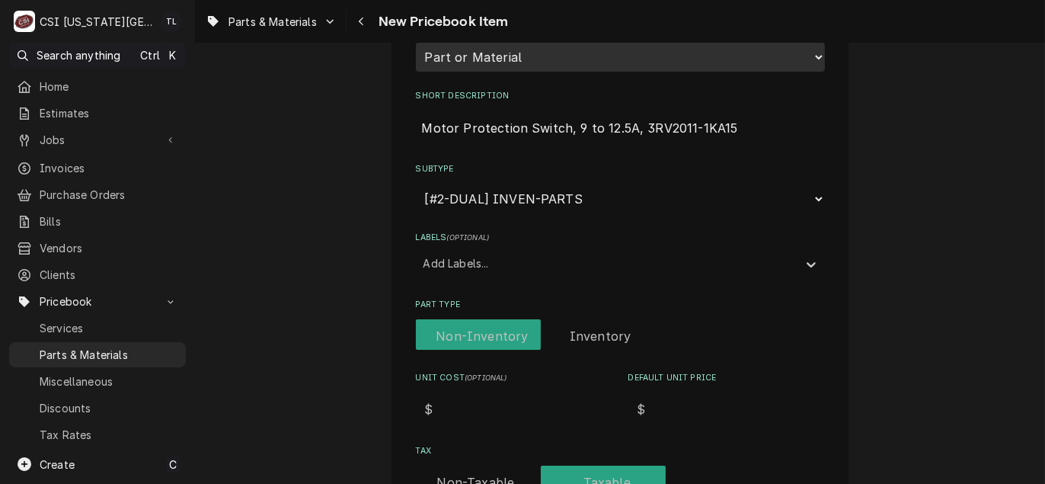
scroll to position [228, 0]
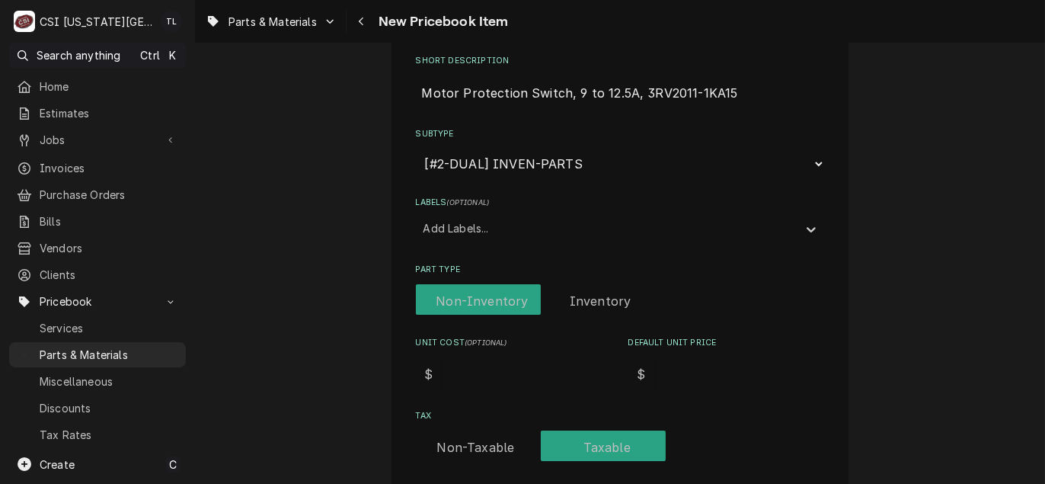
click at [455, 220] on div "Labels" at bounding box center [606, 227] width 366 height 27
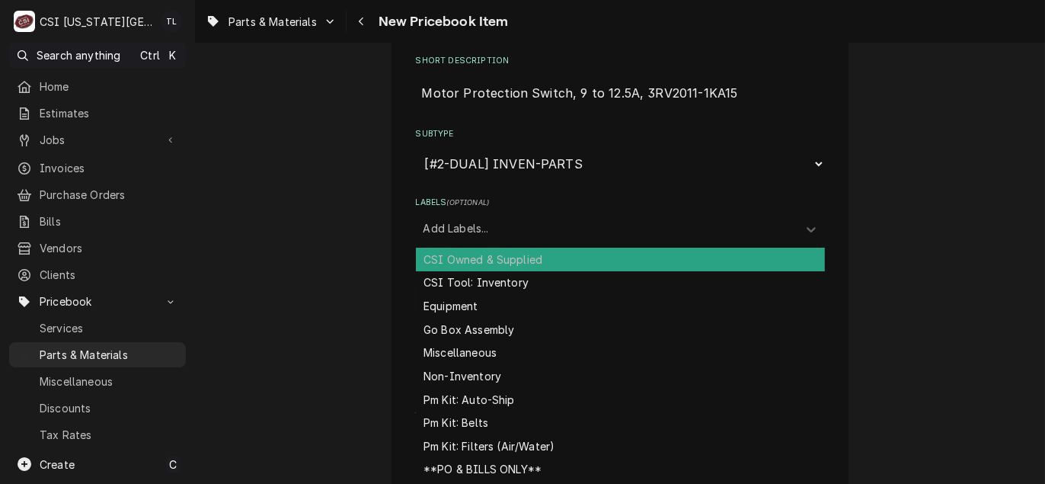
click at [455, 220] on div "Labels" at bounding box center [606, 227] width 366 height 27
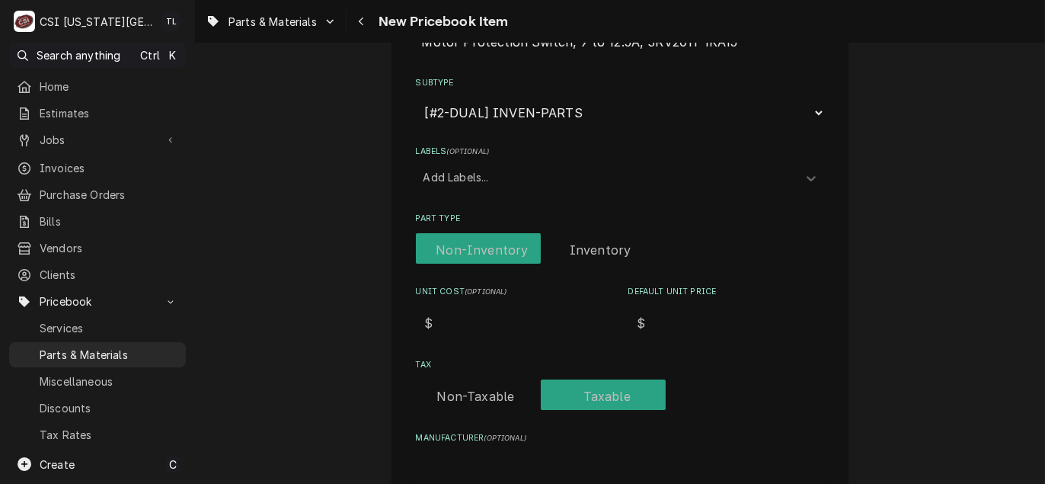
scroll to position [305, 0]
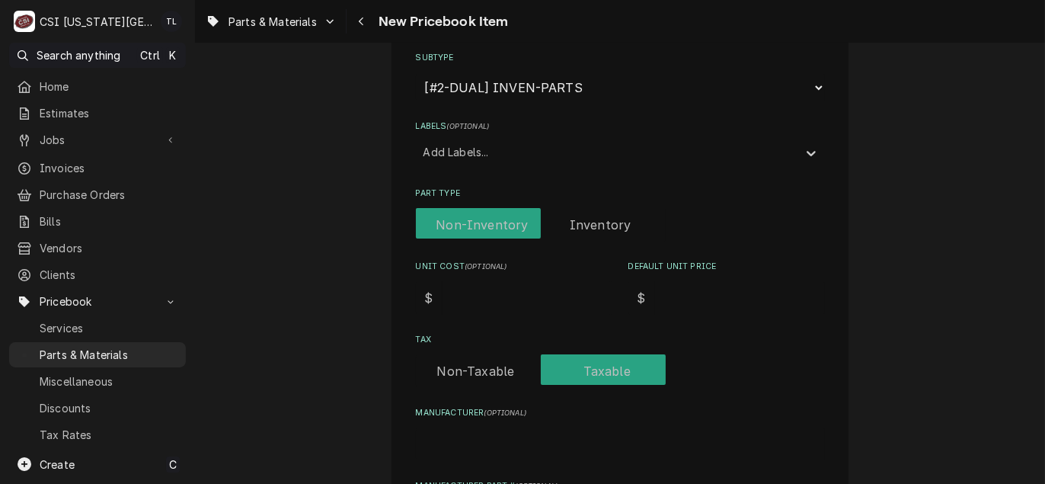
click at [589, 220] on label "Part Type" at bounding box center [541, 225] width 250 height 34
click at [589, 220] on input "Part Type" at bounding box center [541, 225] width 238 height 34
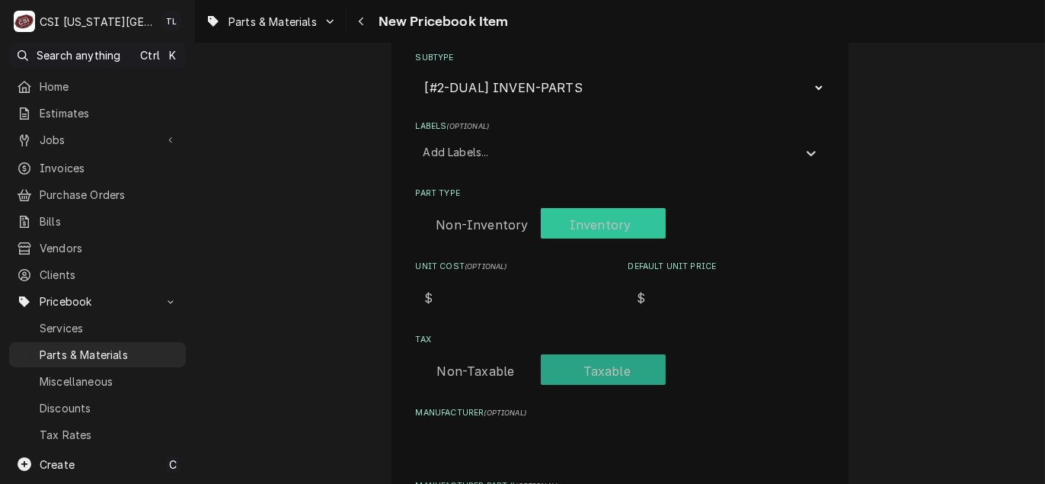
checkbox input "true"
click at [474, 303] on input "Unit Cost ( optional )" at bounding box center [527, 298] width 170 height 34
type textarea "x"
type input "3"
type textarea "x"
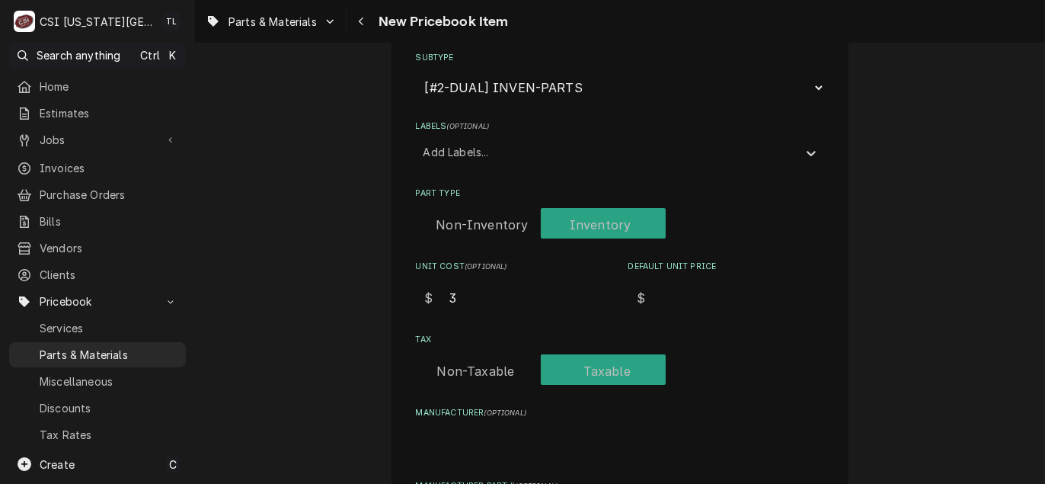
type input "34"
type textarea "x"
type input "349"
type textarea "x"
type input "349.3"
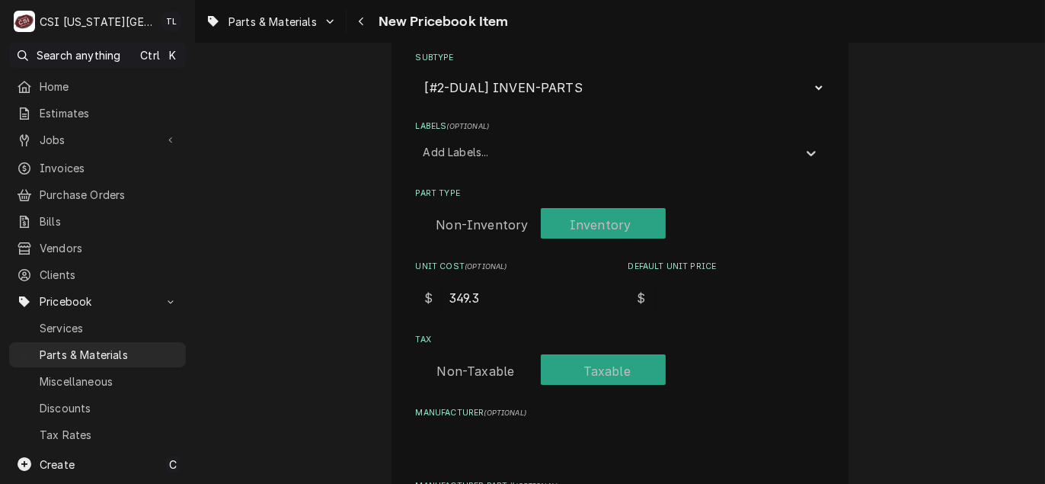
type textarea "x"
type input "349.37"
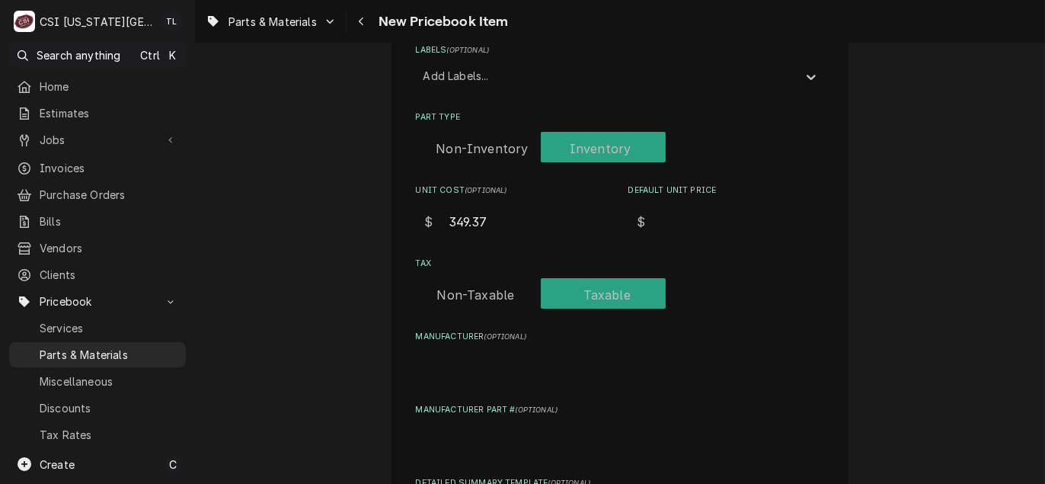
click at [666, 225] on input "Default Unit Price" at bounding box center [740, 222] width 170 height 34
type textarea "x"
type input "5"
type textarea "x"
type input "55"
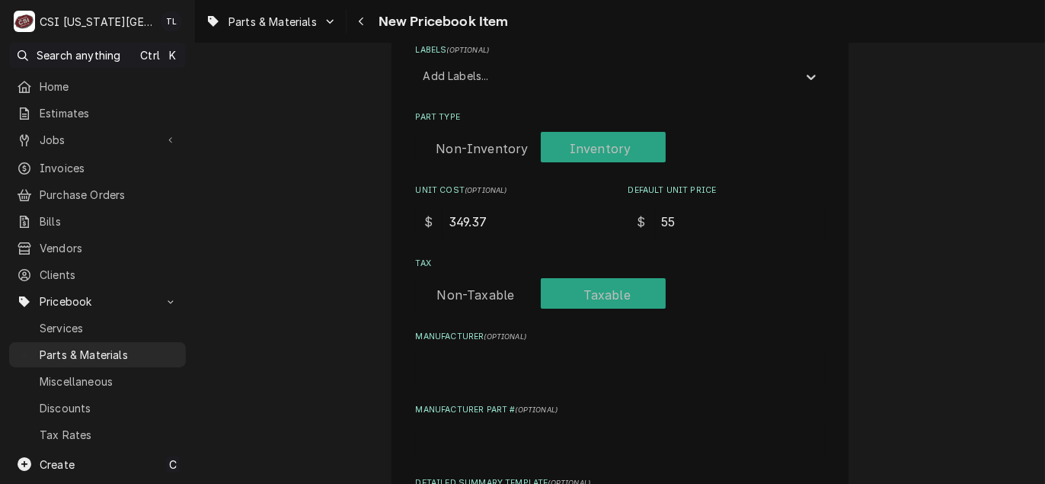
type textarea "x"
type input "554"
type textarea "x"
type input "554.5"
type textarea "x"
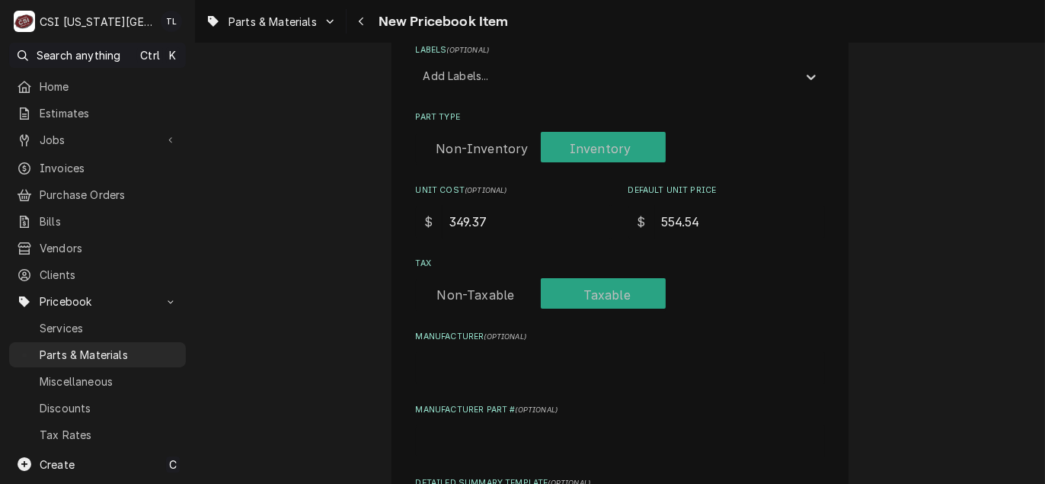
type input "554.54"
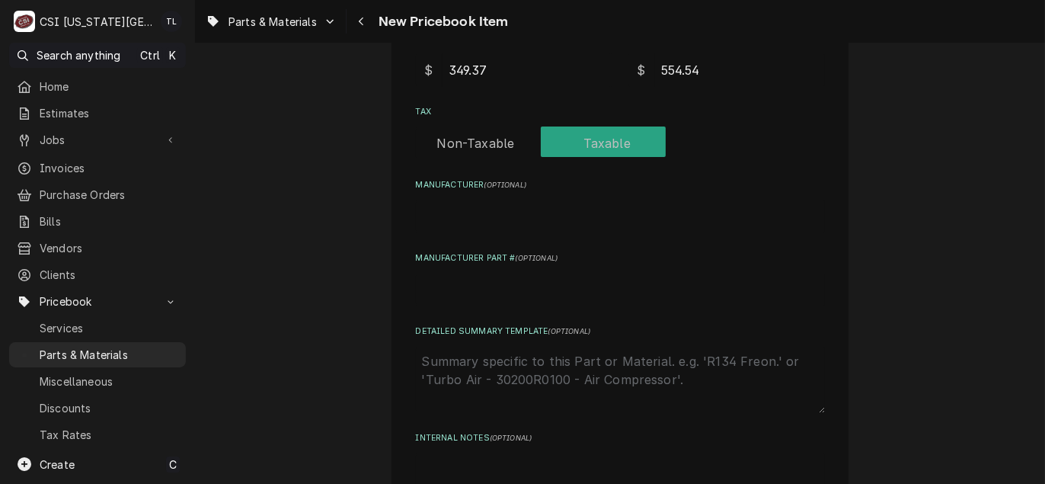
scroll to position [533, 0]
click at [444, 219] on input "Manufacturer ( optional )" at bounding box center [620, 216] width 409 height 34
type textarea "x"
type input "M"
type textarea "x"
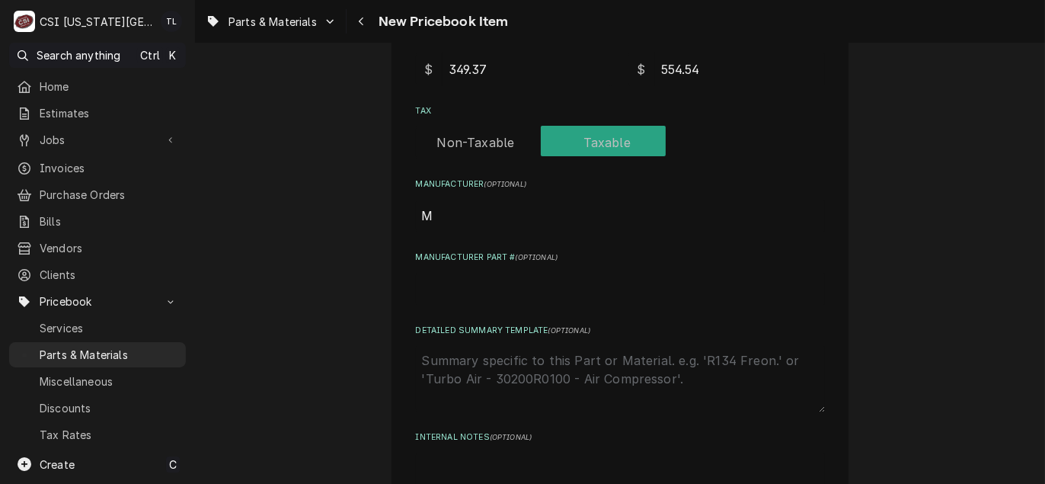
type input "ME"
type textarea "x"
type input "MEI"
type textarea "x"
type input "MEI_"
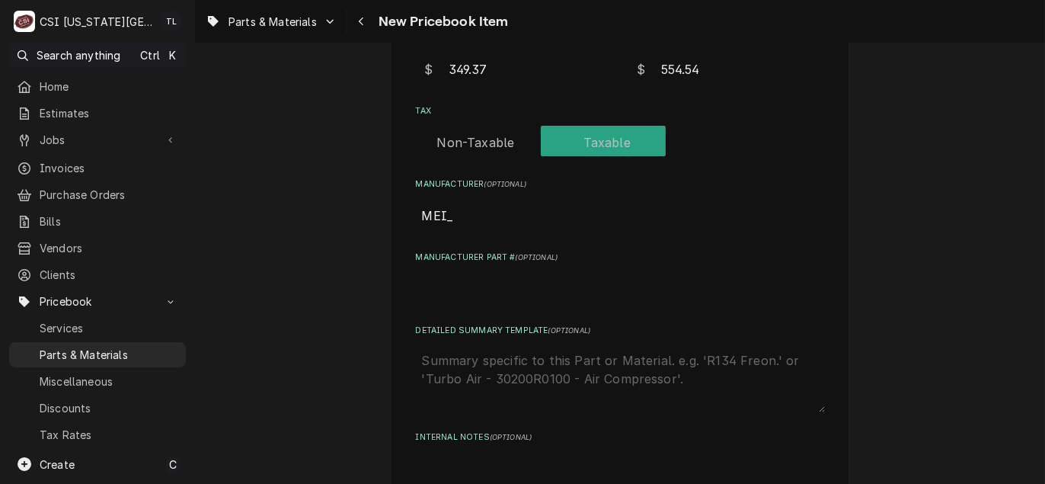
type textarea "x"
type input "MEI"
type textarea "x"
type input "MEI-"
click at [461, 215] on input "MEI-" at bounding box center [620, 216] width 409 height 34
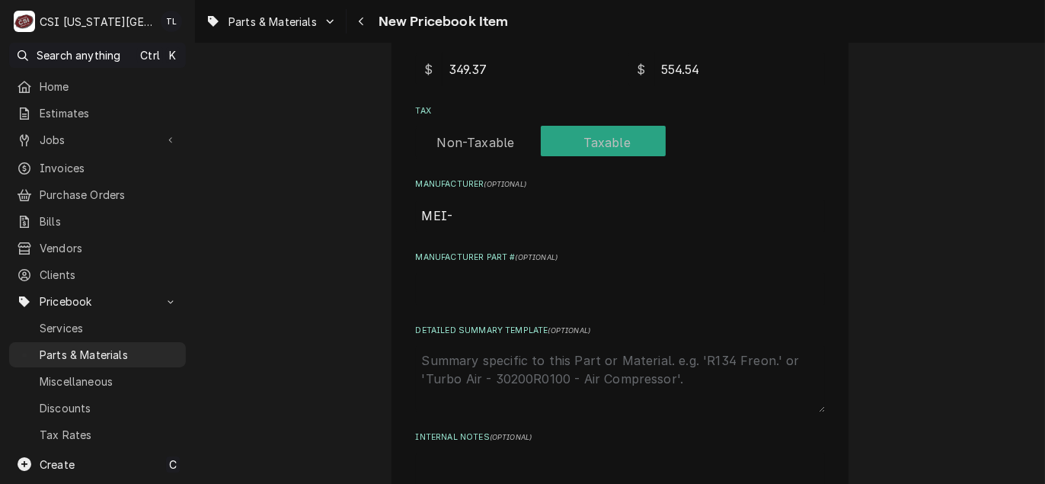
paste input "9702049"
type textarea "x"
type input "MEI-9702049"
drag, startPoint x: 522, startPoint y: 215, endPoint x: 375, endPoint y: 207, distance: 146.4
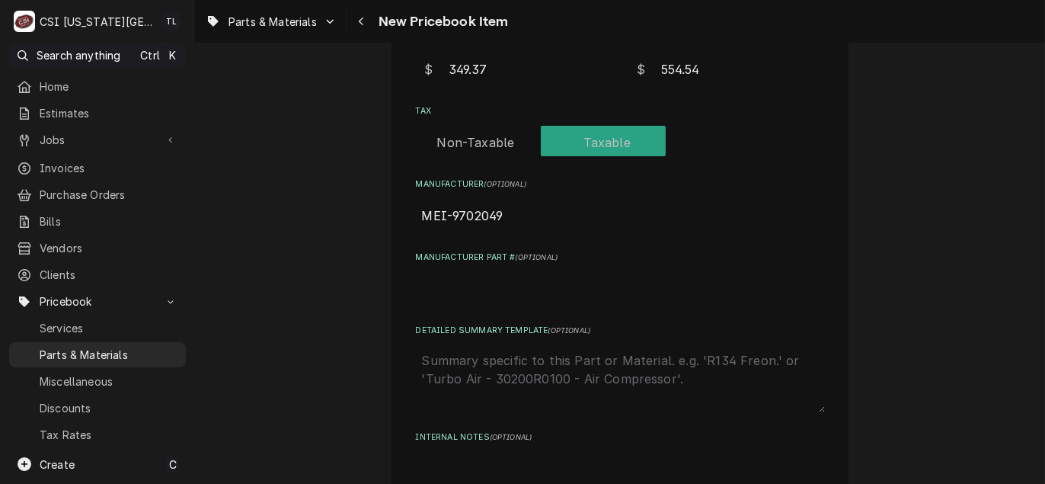
type textarea "x"
click at [449, 279] on input "Manufacturer Part # ( optional )" at bounding box center [620, 289] width 409 height 34
paste input "MEI-9702049"
type textarea "x"
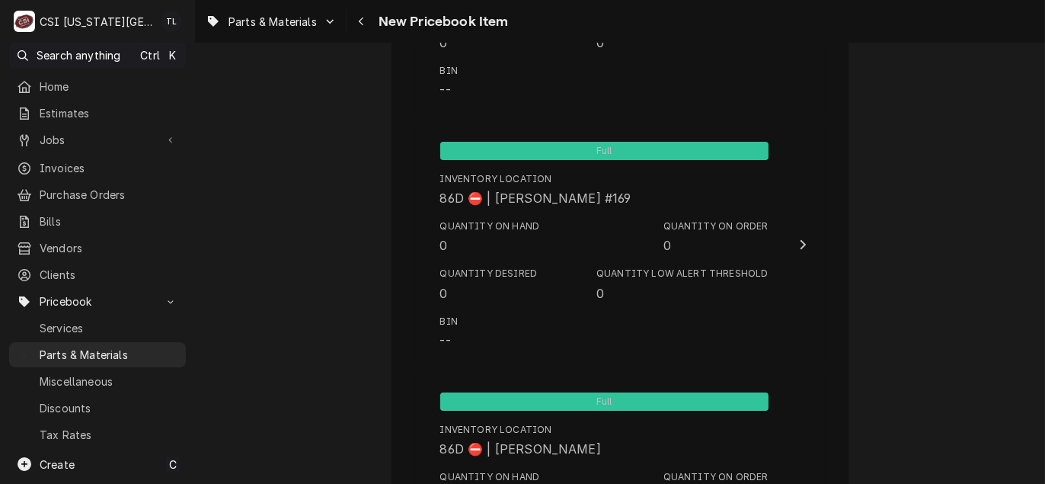
scroll to position [14279, 0]
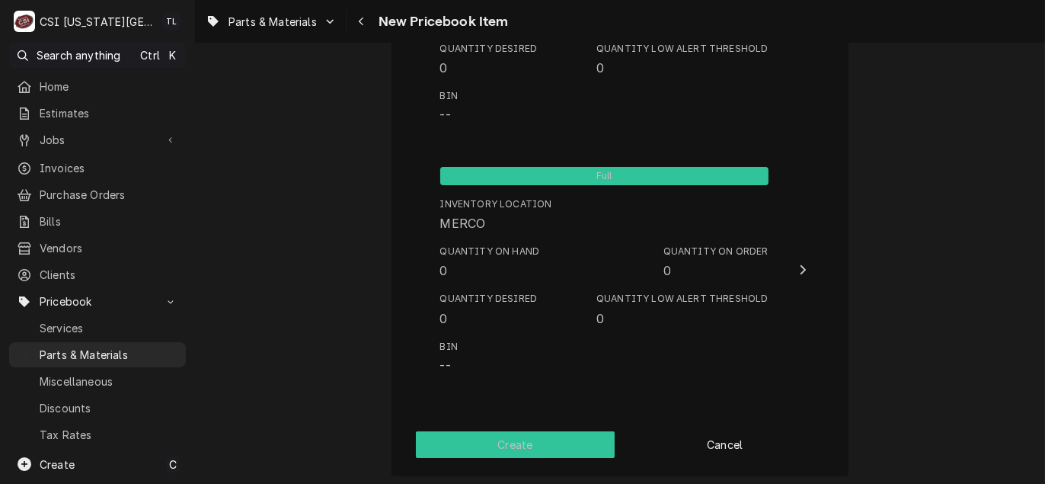
type input "MEI-9702049"
click at [519, 438] on button "Create" at bounding box center [515, 444] width 199 height 27
type textarea "x"
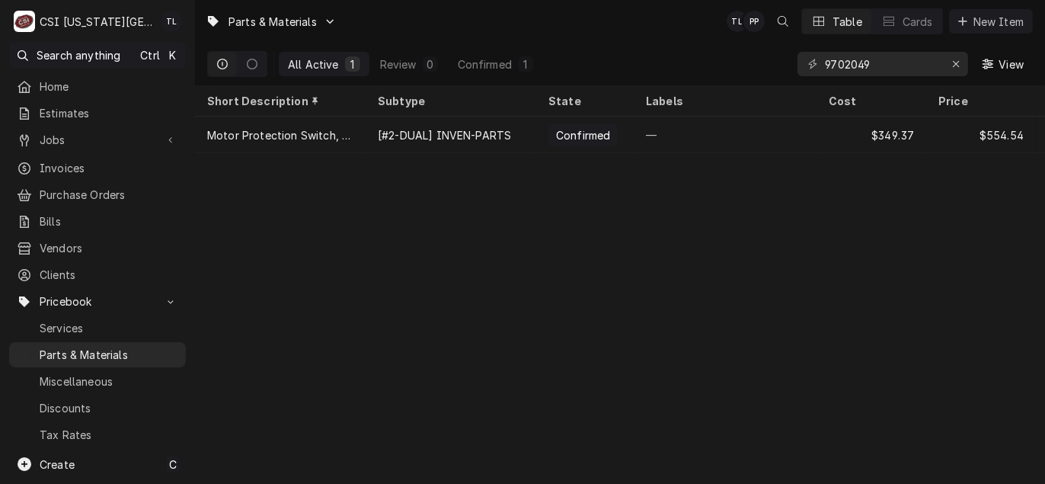
scroll to position [53, 0]
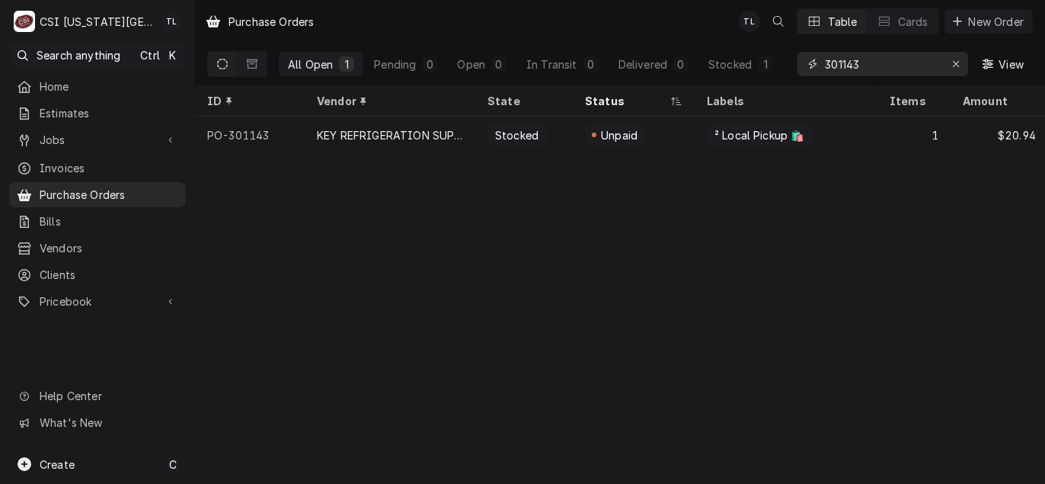
drag, startPoint x: 879, startPoint y: 68, endPoint x: 544, endPoint y: 10, distance: 340.0
click at [544, 10] on div "Purchase Orders TL Table Cards New Order All Open 1 Pending 0 Open 0 In Transit…" at bounding box center [620, 42] width 850 height 85
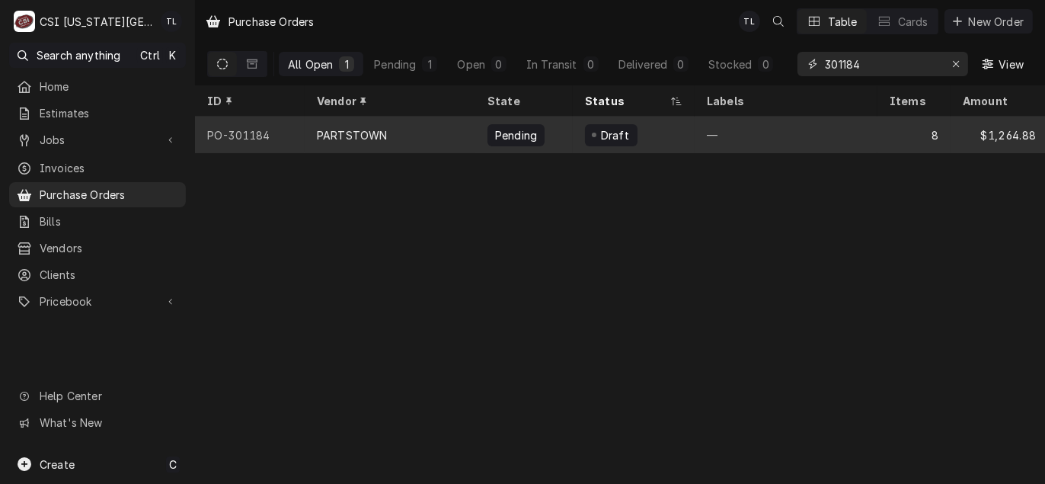
type input "301184"
click at [340, 127] on div "PARTSTOWN" at bounding box center [352, 135] width 70 height 16
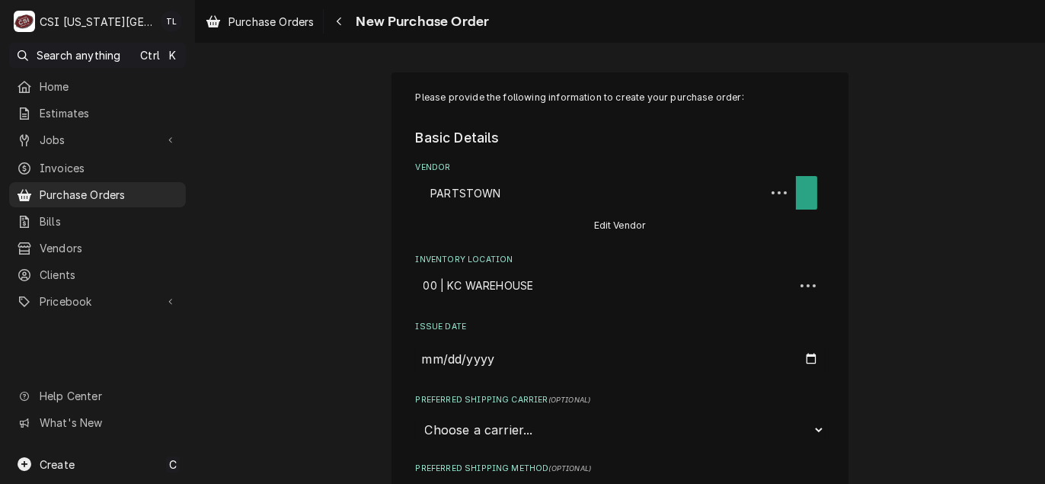
type textarea "x"
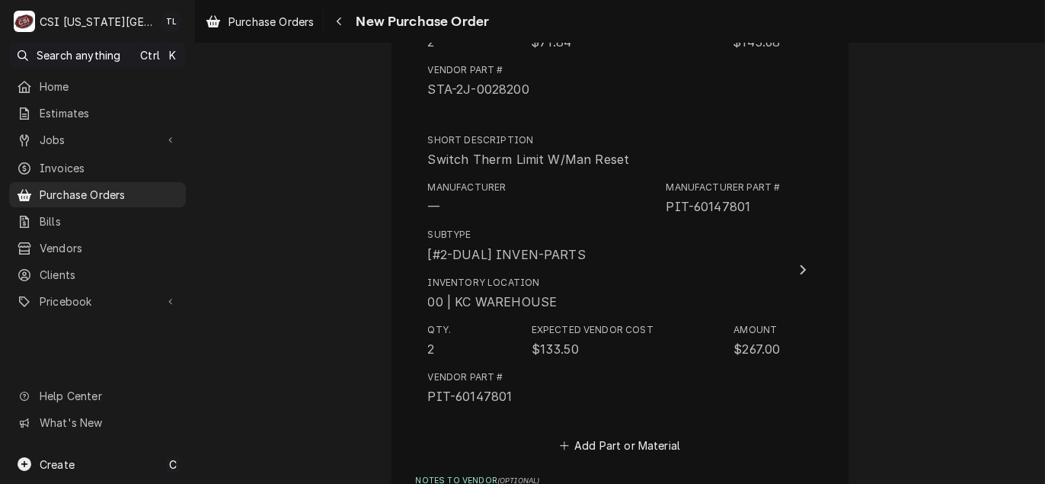
scroll to position [2993, 0]
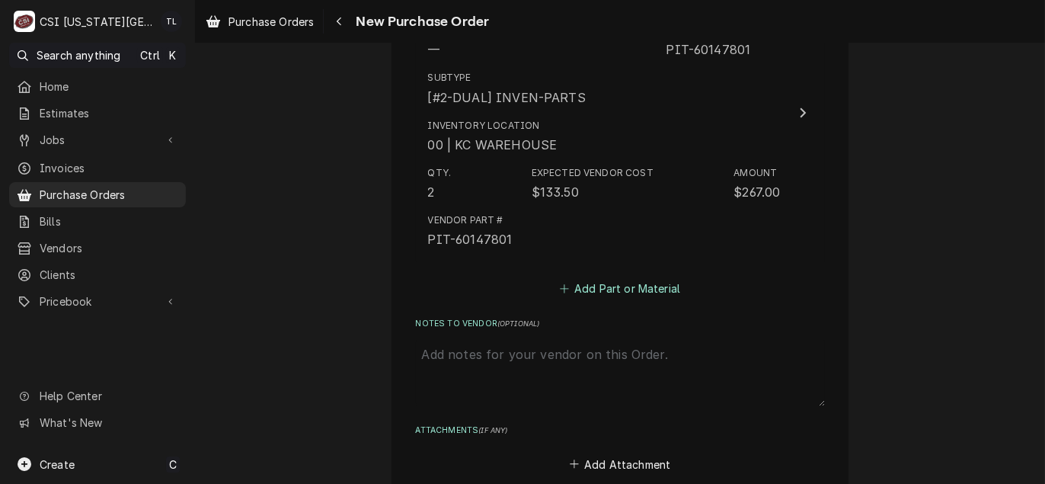
click at [626, 278] on button "Add Part or Material" at bounding box center [620, 288] width 126 height 21
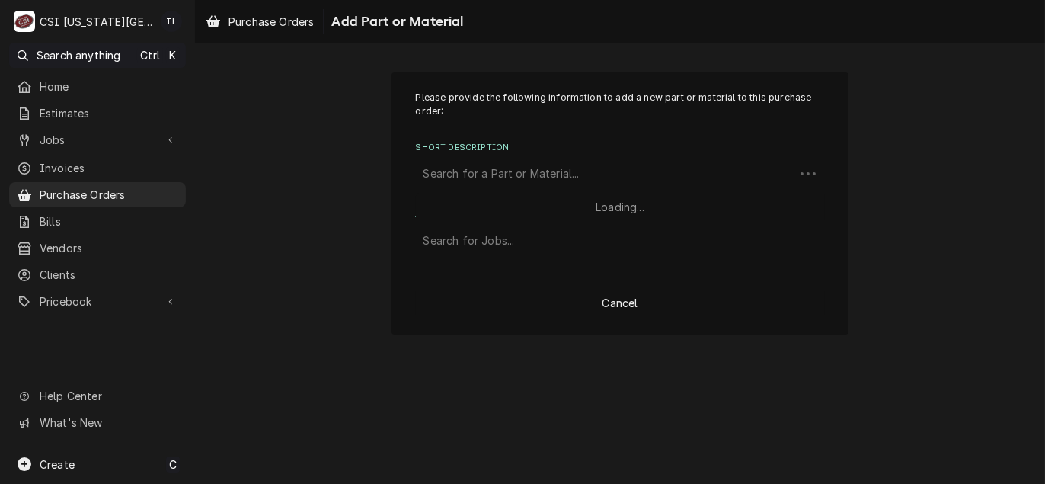
click at [506, 186] on div "Short Description" at bounding box center [604, 173] width 363 height 27
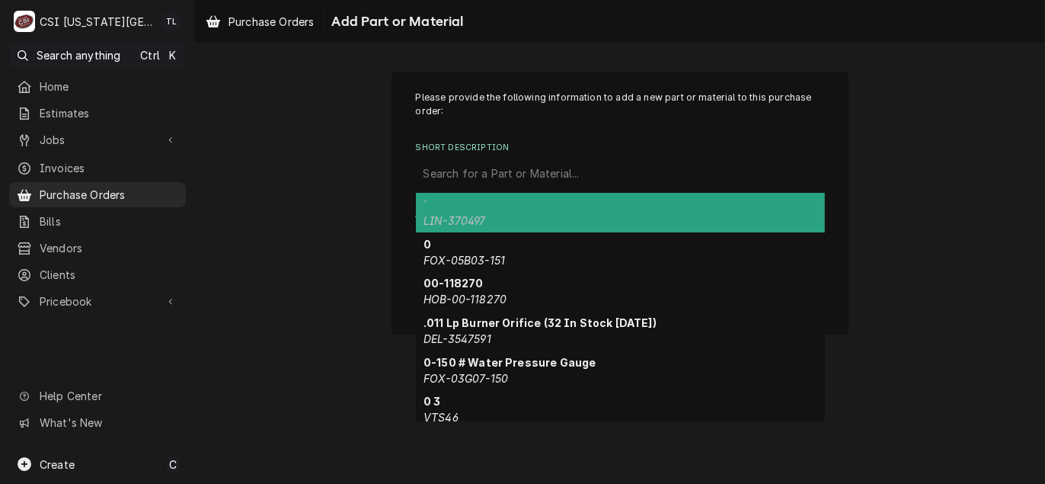
paste input "MEI-9702049"
type input "MEI-9702049"
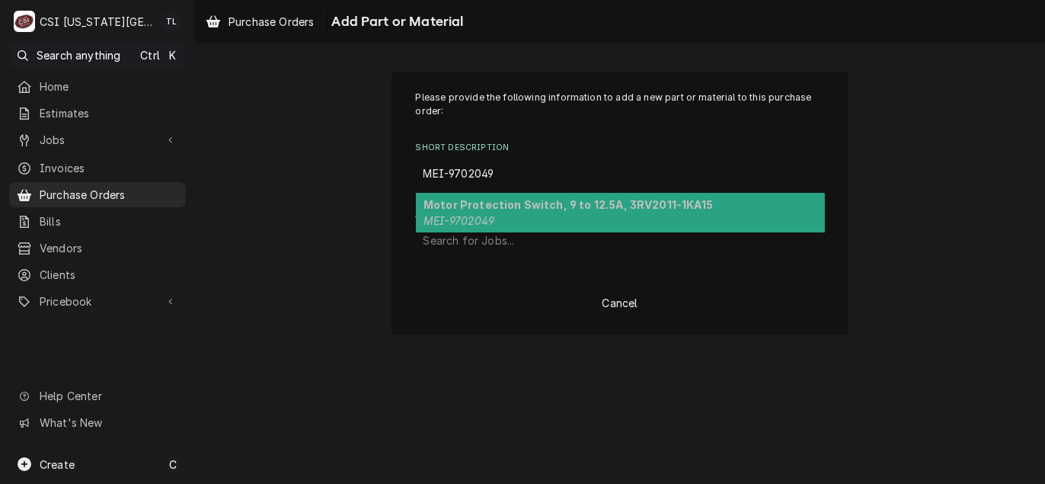
click at [599, 204] on strong "Motor Protection Switch, 9 to 12.5A, 3RV2011-1KA15" at bounding box center [567, 204] width 289 height 13
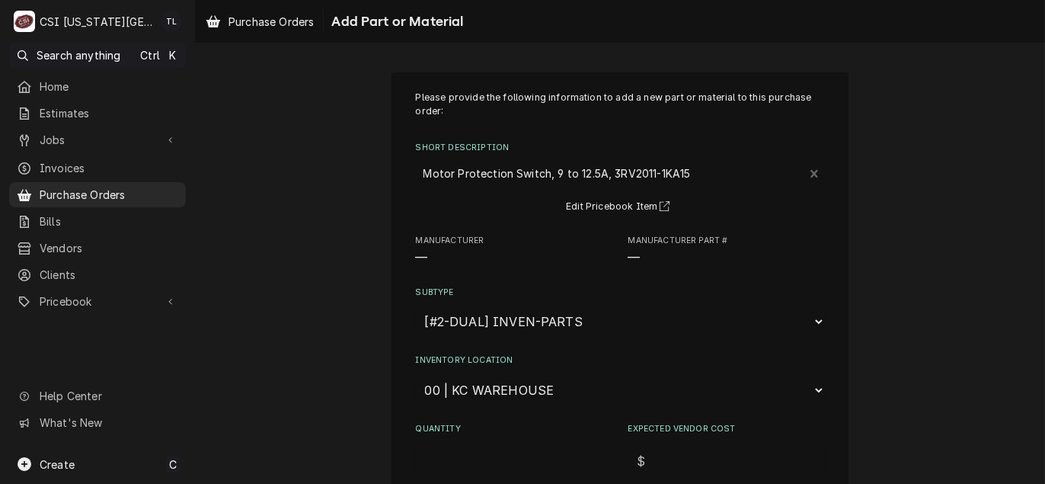
type textarea "x"
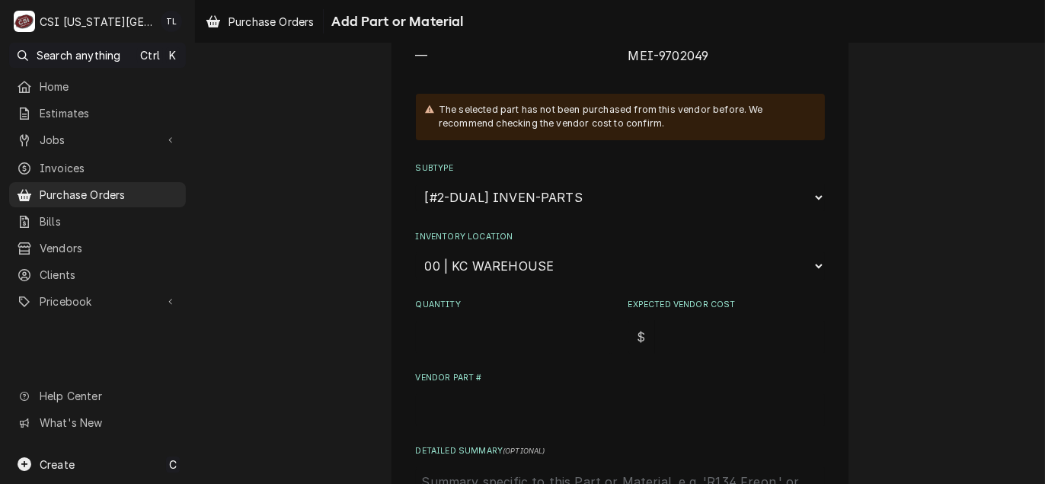
scroll to position [228, 0]
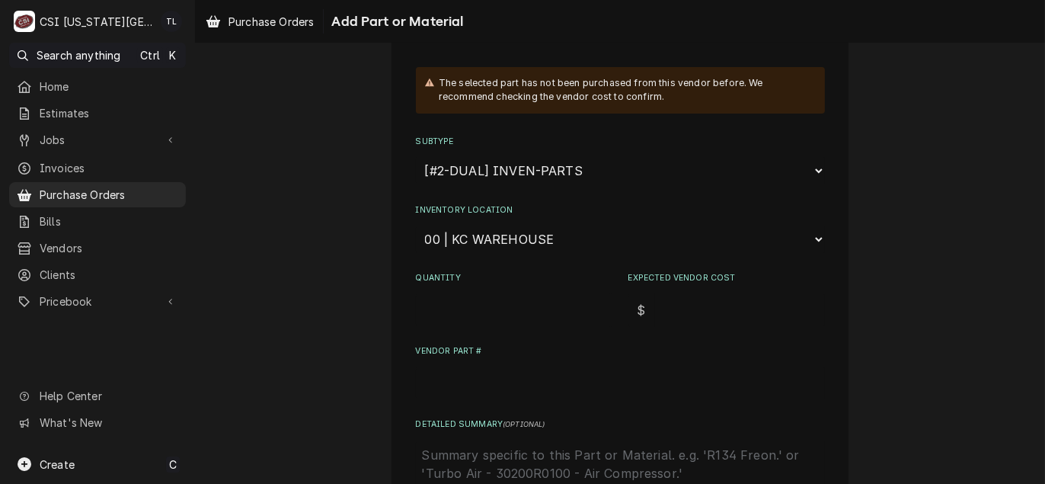
click at [519, 244] on select "Choose a location... 00 | KC WAREHOUSE 00 | MAIN WAREHOUSE 01 | [PERSON_NAME] #…" at bounding box center [620, 239] width 409 height 29
select select "2782"
click at [416, 225] on select "Choose a location... 00 | KC WAREHOUSE 00 | MAIN WAREHOUSE 01 | BRIAN BREAZIER …" at bounding box center [620, 239] width 409 height 29
click at [475, 303] on input "Quantity" at bounding box center [514, 310] width 196 height 34
type textarea "x"
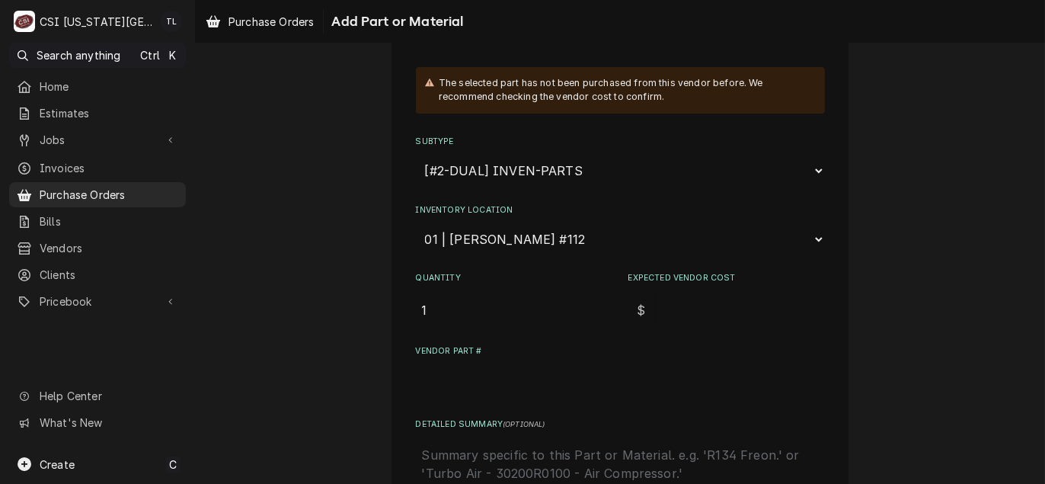
type input "1"
click at [683, 304] on input "Expected Vendor Cost" at bounding box center [740, 310] width 170 height 34
type textarea "x"
type input "3"
type textarea "x"
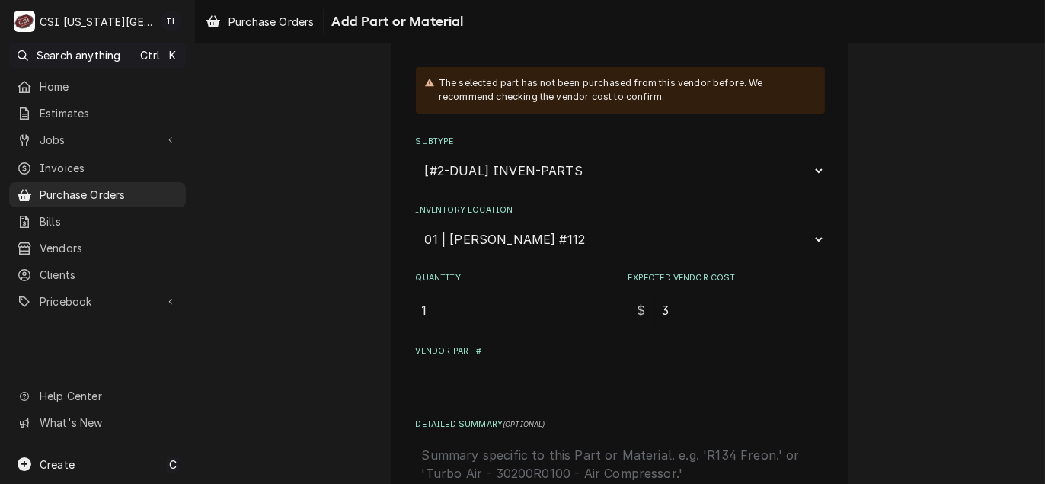
type input "34"
type textarea "x"
type input "349"
type textarea "x"
type input "349.2"
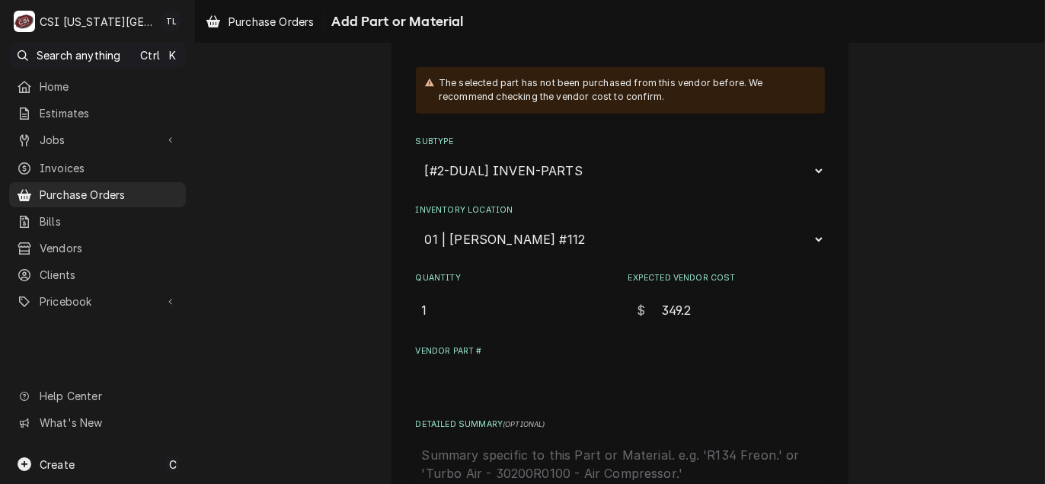
type textarea "x"
type input "349.27"
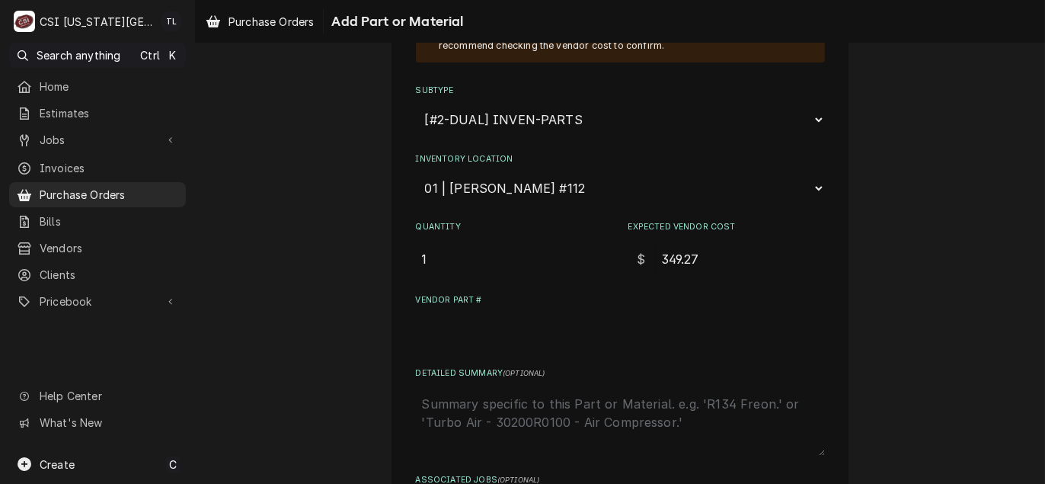
scroll to position [305, 0]
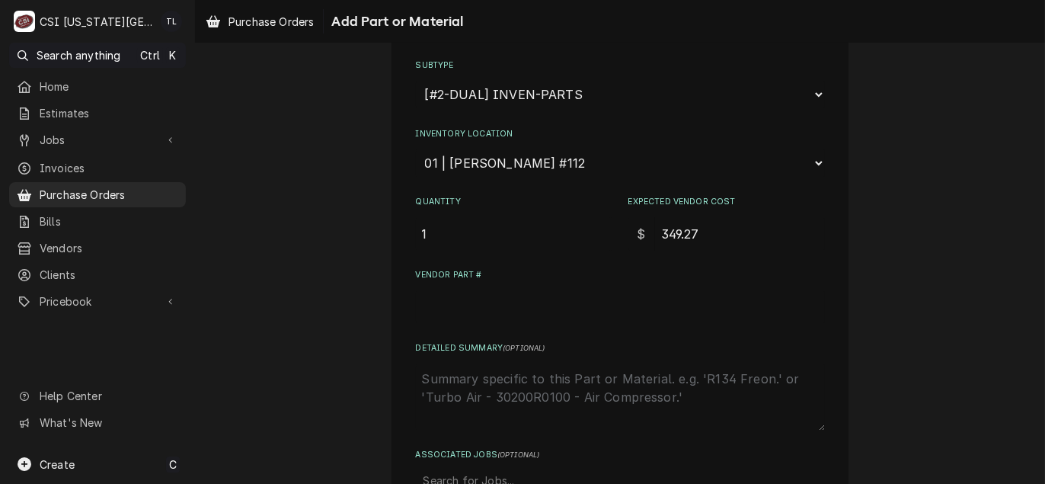
click at [465, 303] on input "Vendor Part #" at bounding box center [620, 307] width 409 height 34
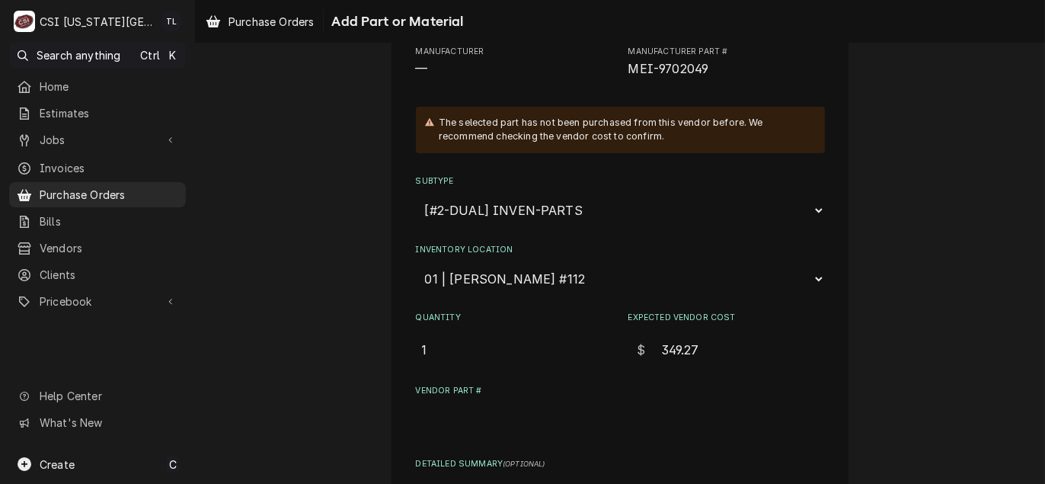
scroll to position [0, 0]
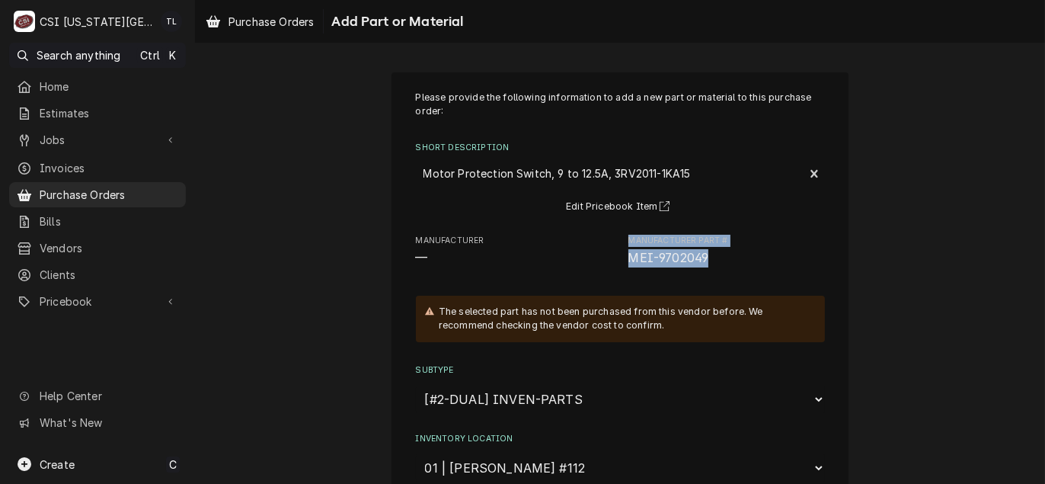
drag, startPoint x: 720, startPoint y: 258, endPoint x: 598, endPoint y: 256, distance: 121.9
click at [598, 256] on div "Manufacturer — Manufacturer Part # MEI-9702049" at bounding box center [620, 251] width 409 height 33
click at [599, 257] on span "—" at bounding box center [514, 258] width 196 height 18
click at [643, 260] on span "MEI-9702049" at bounding box center [668, 258] width 81 height 14
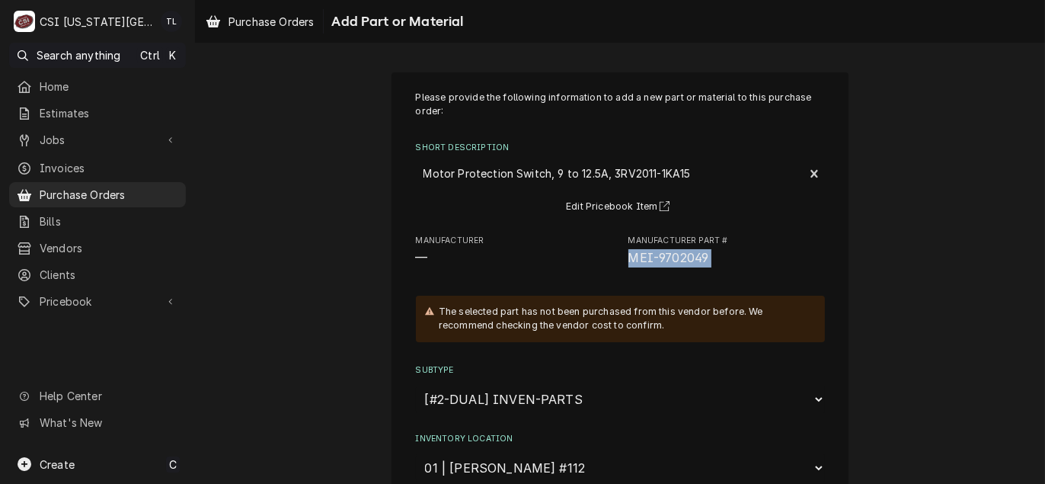
click at [643, 260] on span "MEI-9702049" at bounding box center [668, 258] width 81 height 14
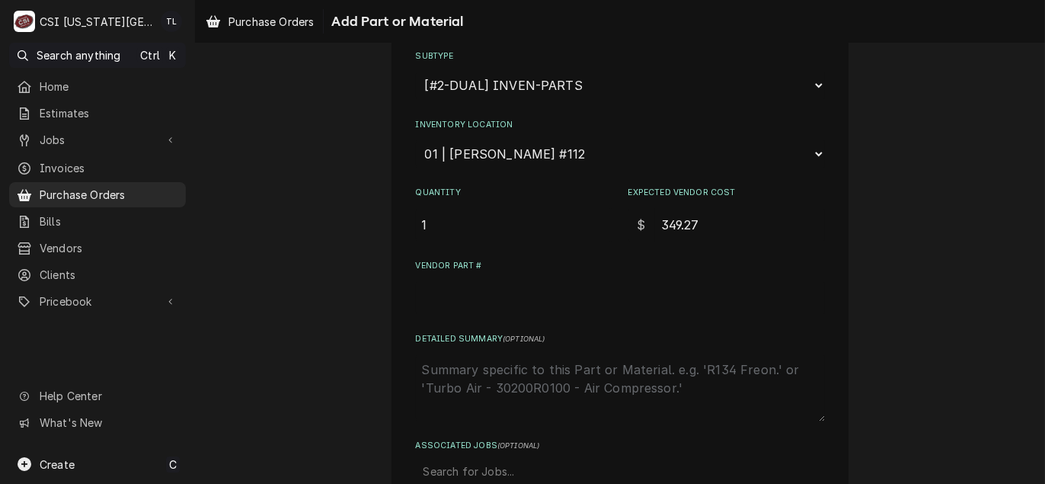
scroll to position [381, 0]
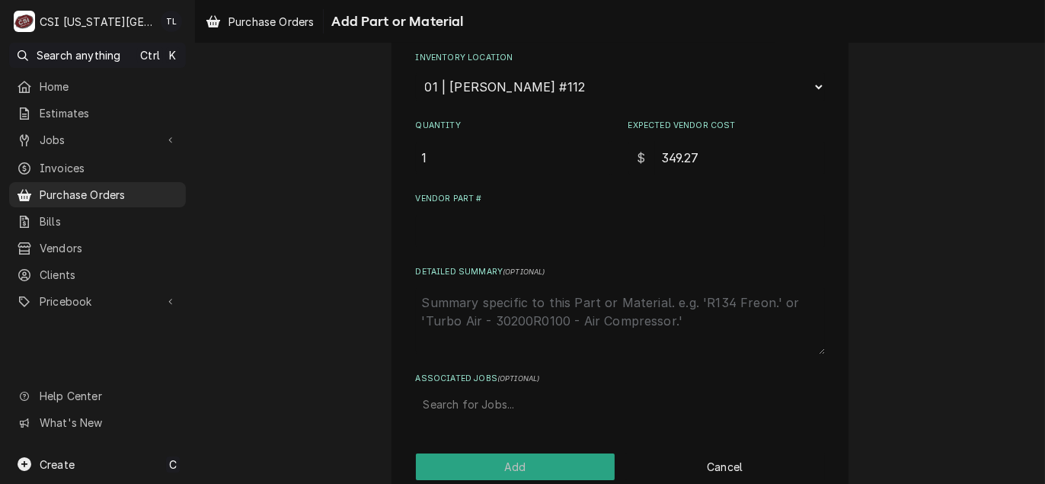
click at [470, 229] on input "Vendor Part #" at bounding box center [620, 231] width 409 height 34
paste input "MEI-9702049"
type textarea "x"
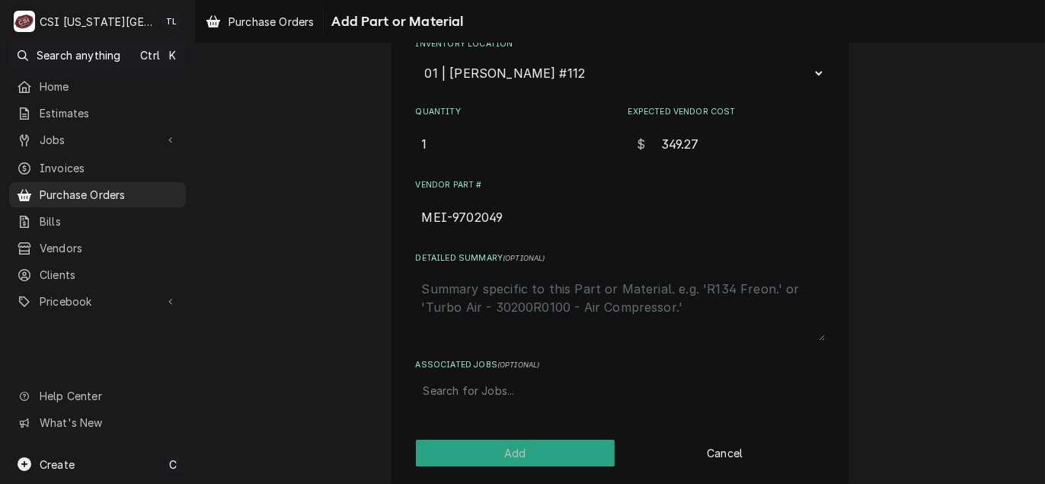
scroll to position [406, 0]
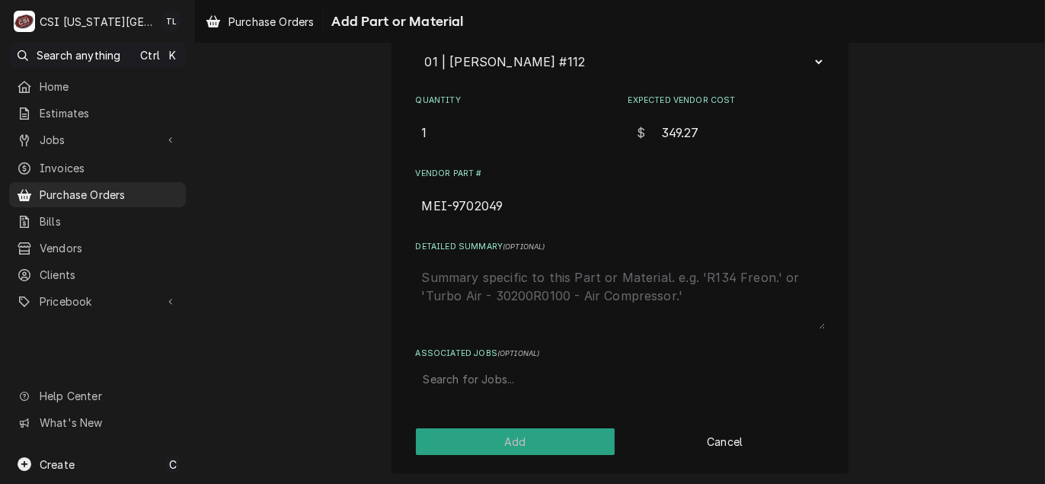
type input "MEI-9702049"
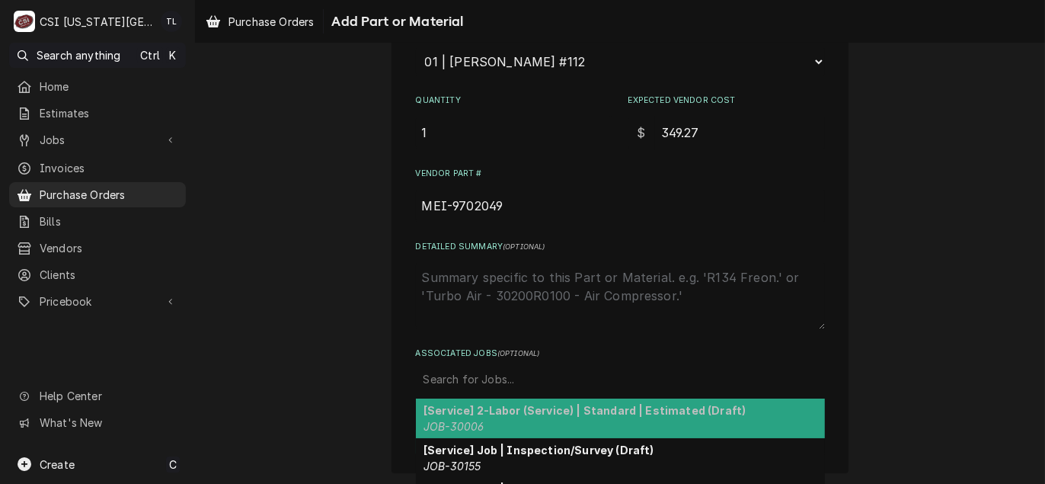
click at [458, 379] on div "Associated Jobs" at bounding box center [620, 378] width 394 height 27
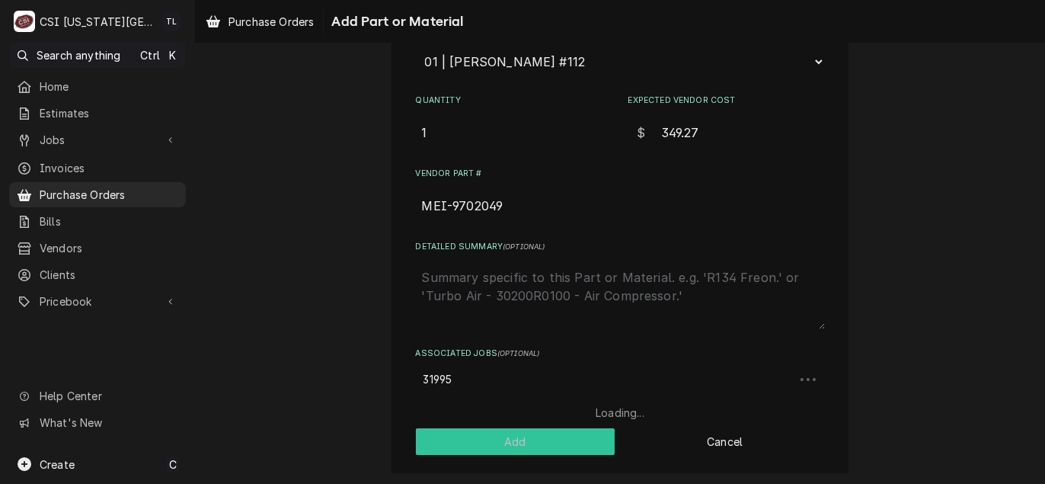
type input "31995"
click at [502, 439] on button "Add" at bounding box center [515, 441] width 199 height 27
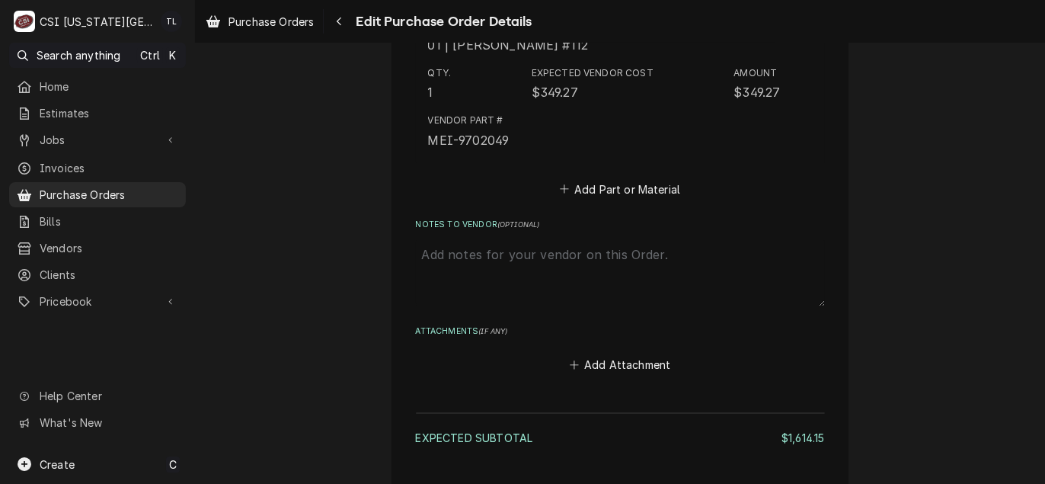
scroll to position [3400, 0]
click at [493, 257] on textarea "Notes to Vendor ( optional )" at bounding box center [620, 272] width 409 height 67
type textarea "x"
type textarea "w"
type textarea "x"
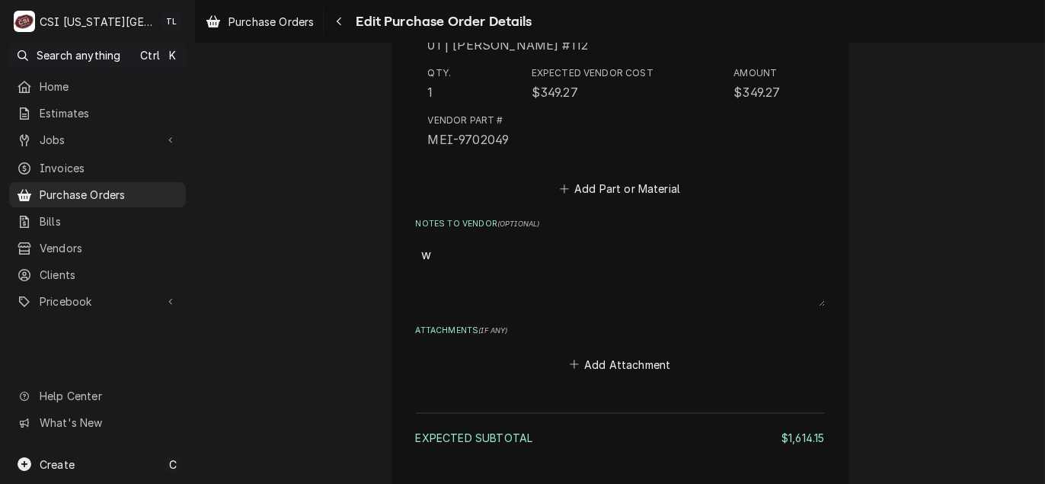
type textarea "wa"
type textarea "x"
type textarea "war"
type textarea "x"
type textarea "warr"
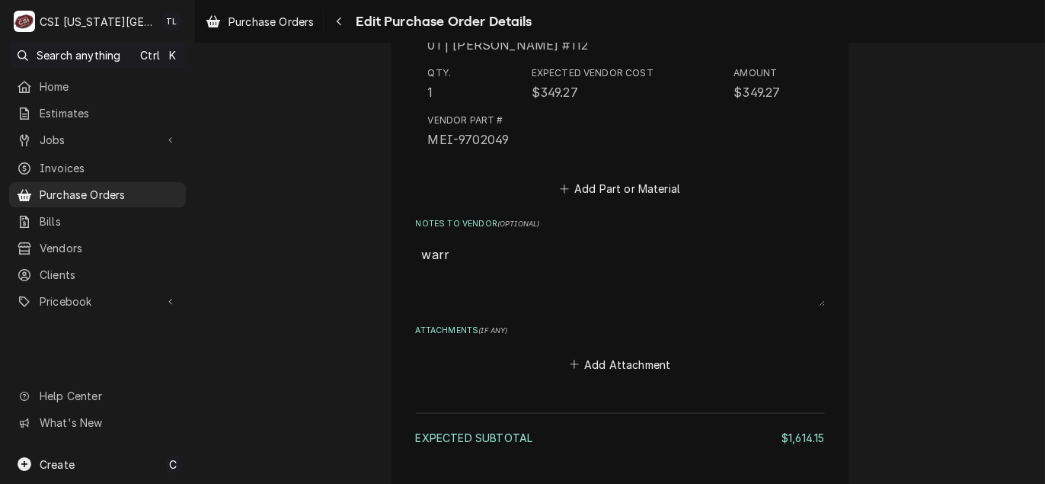
type textarea "x"
type textarea "warra"
type textarea "x"
type textarea "warran"
type textarea "x"
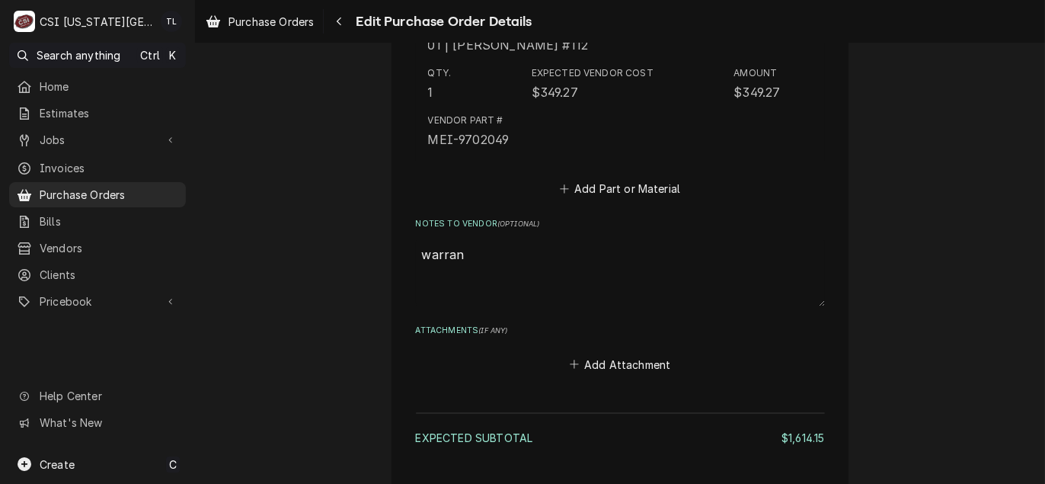
type textarea "warranm"
type textarea "x"
type textarea "warranmt"
type textarea "x"
type textarea "warranm"
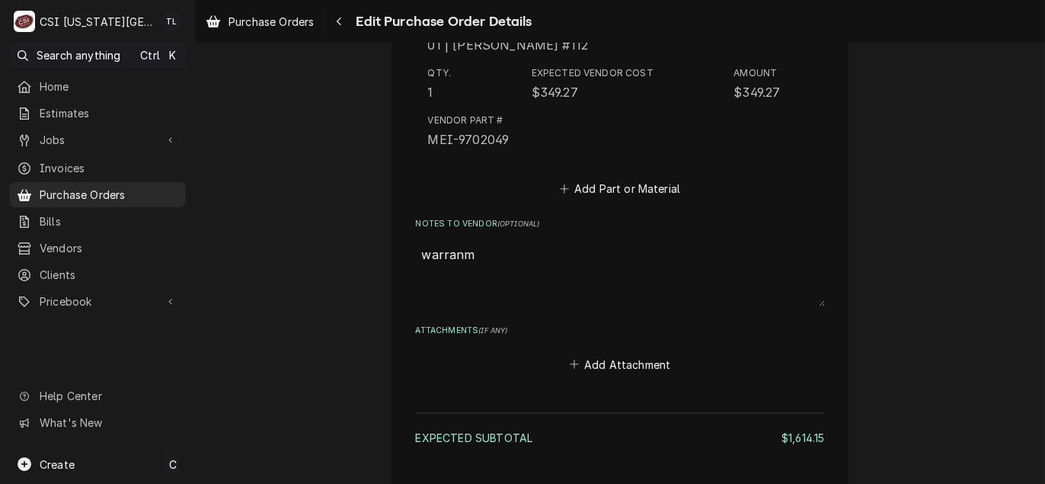
type textarea "x"
type textarea "warran"
type textarea "x"
type textarea "warrant"
type textarea "x"
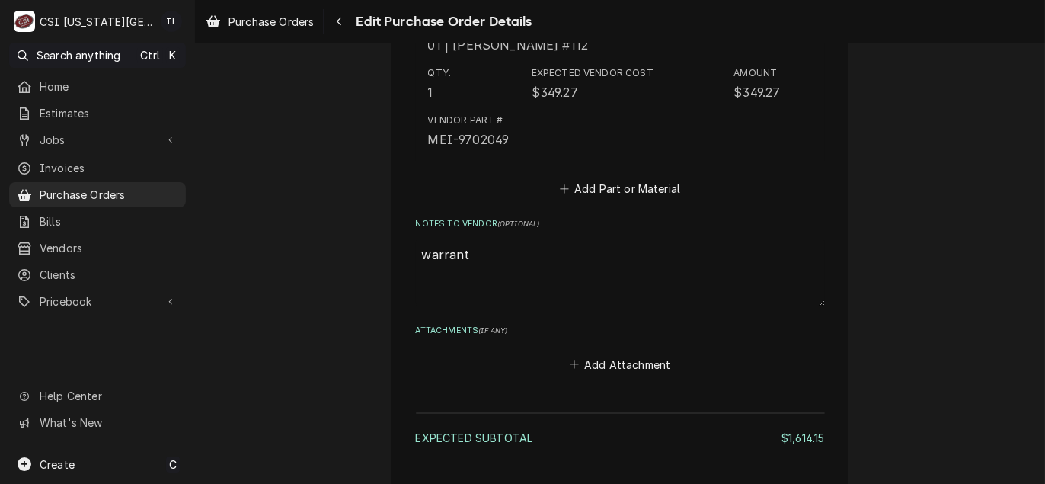
type textarea "warrant"
type textarea "x"
type textarea "warrant"
type textarea "x"
type textarea "warranty"
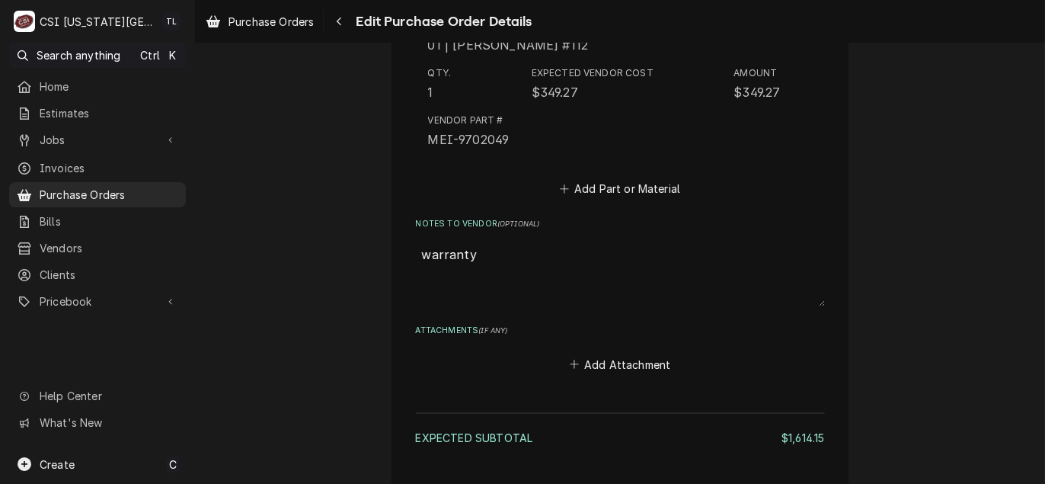
type textarea "x"
type textarea "warranty"
type textarea "x"
type textarea "warranty a"
type textarea "x"
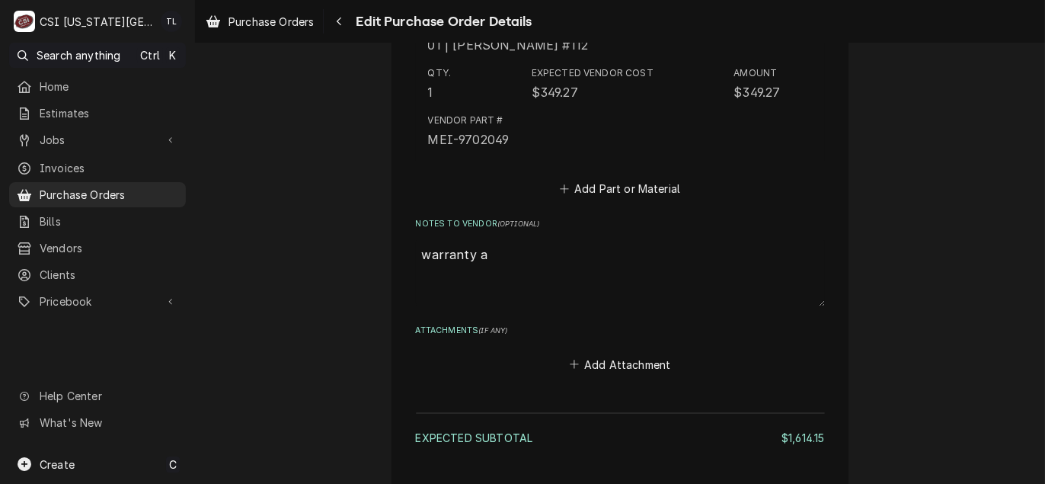
type textarea "warranty ai"
type textarea "x"
type textarea "warranty a"
type textarea "x"
type textarea "warranty"
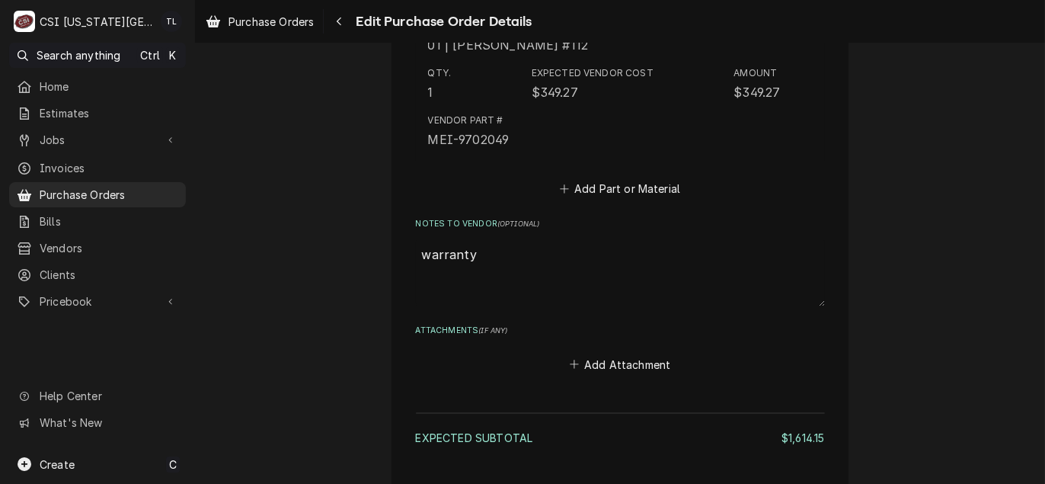
type textarea "x"
type textarea "warranty"
type textarea "x"
type textarea "warrant"
type textarea "x"
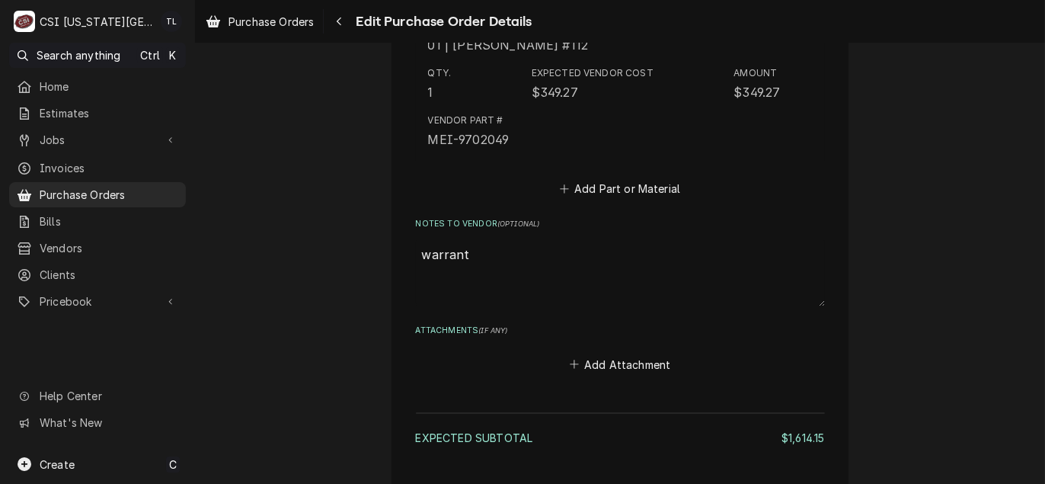
type textarea "warran"
type textarea "x"
type textarea "warra"
type textarea "x"
type textarea "warr"
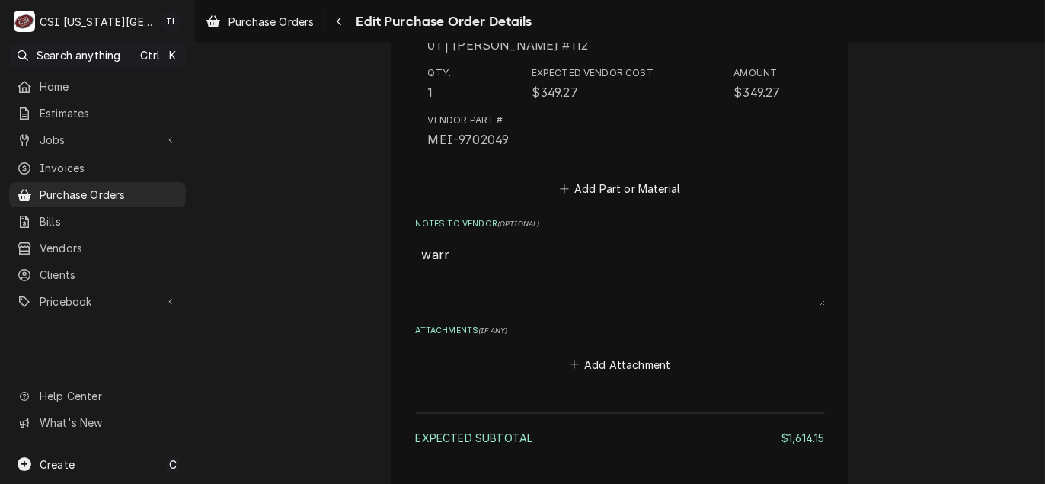
type textarea "x"
type textarea "war"
type textarea "x"
type textarea "wa"
type textarea "x"
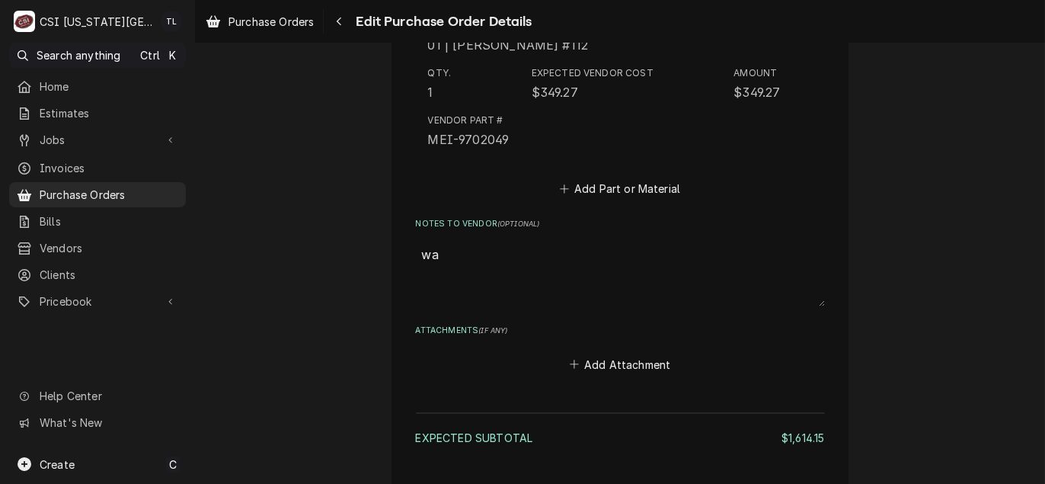
type textarea "w"
type textarea "x"
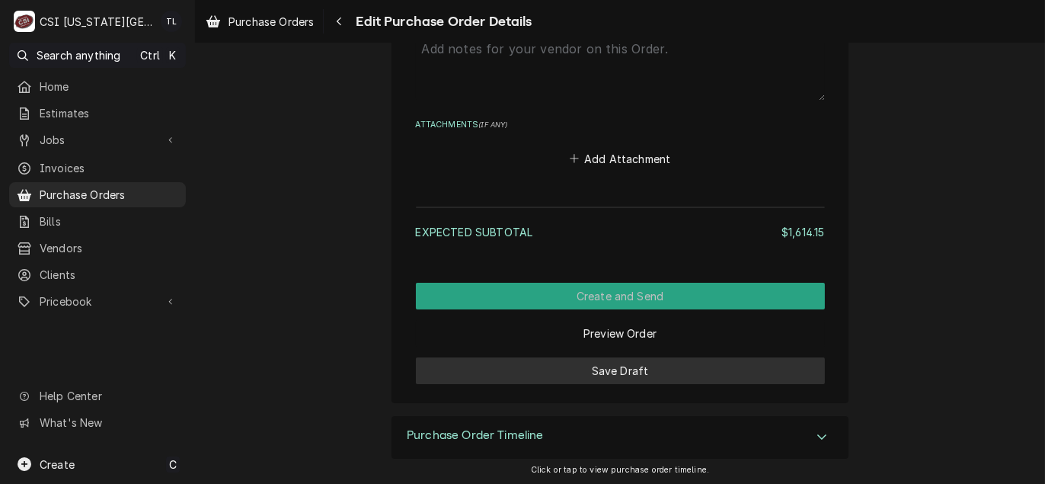
scroll to position [3529, 0]
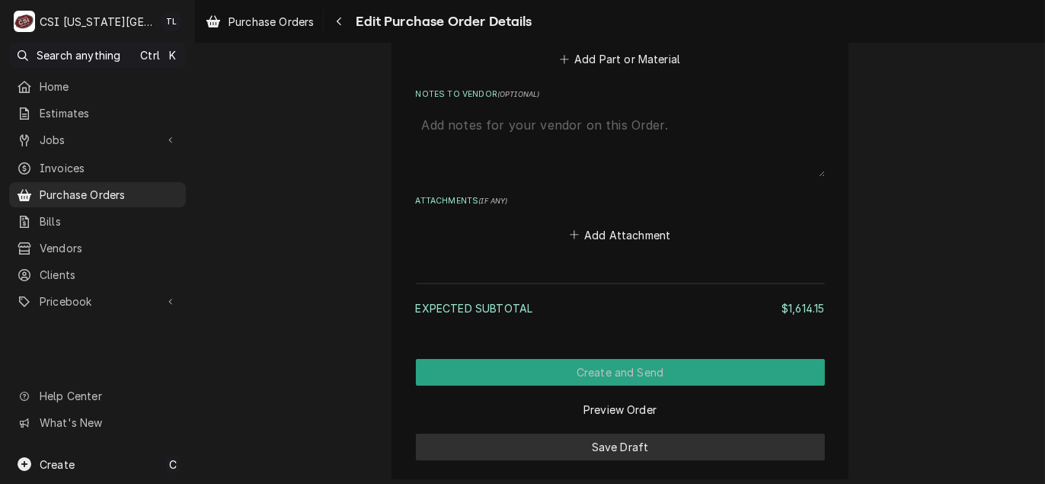
click at [598, 455] on button "Save Draft" at bounding box center [620, 446] width 409 height 27
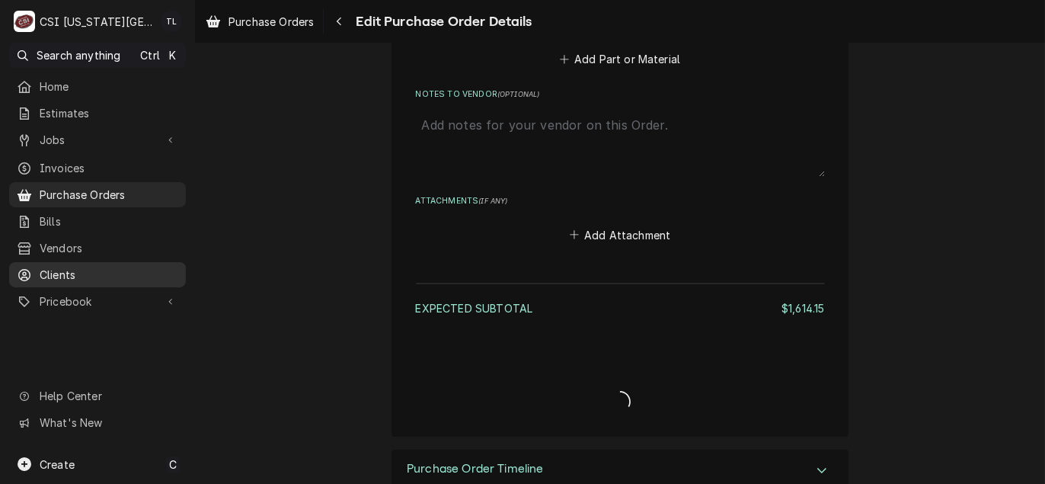
type textarea "x"
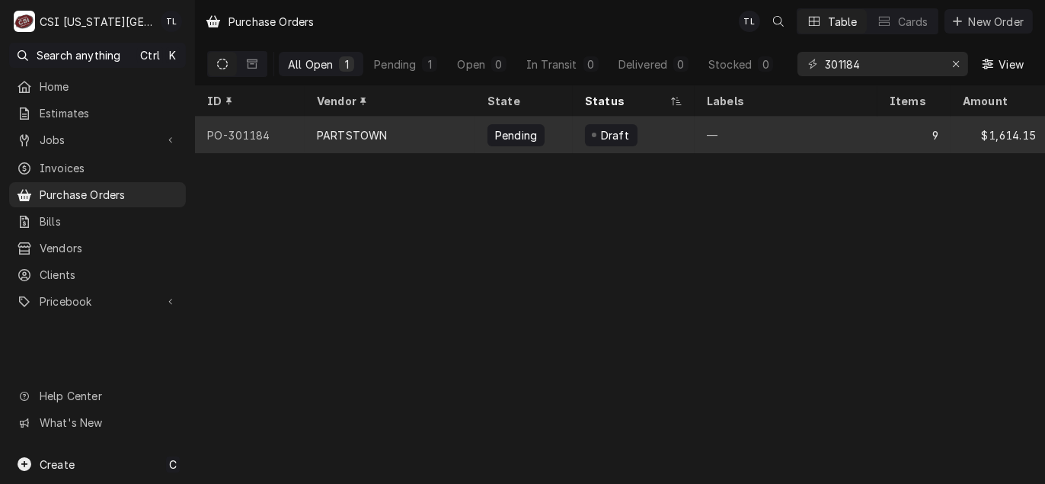
click at [287, 129] on div "PO-301184" at bounding box center [250, 135] width 110 height 37
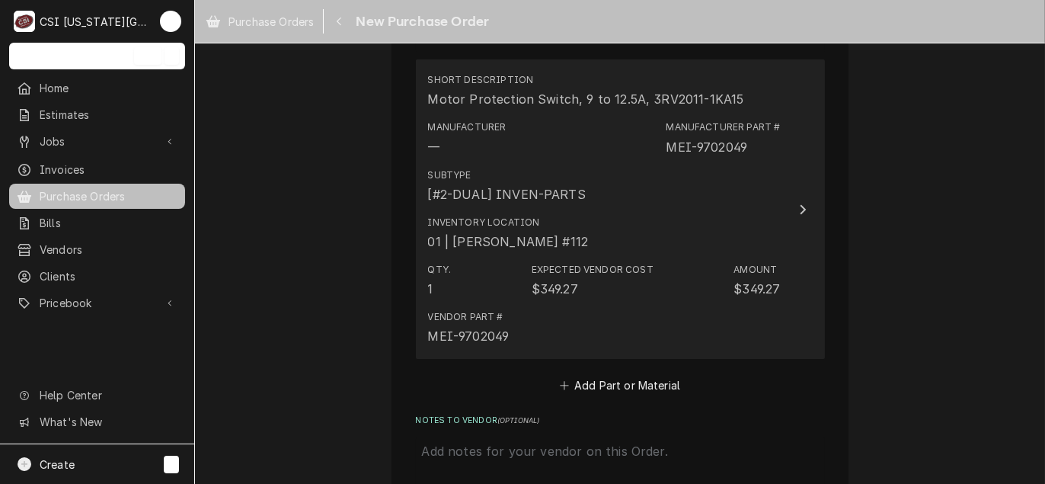
scroll to position [3225, 0]
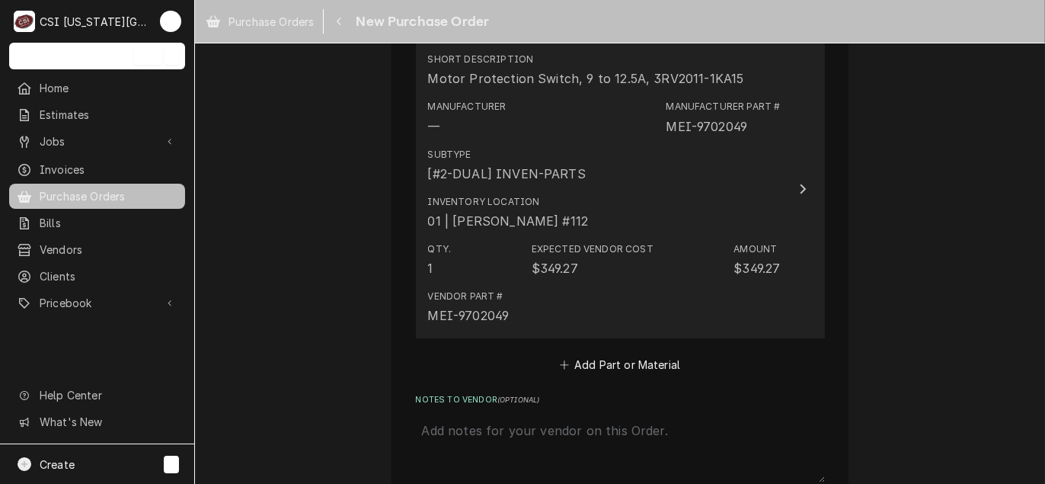
click at [590, 306] on div "Vendor Part # MEI-9702049" at bounding box center [604, 306] width 353 height 47
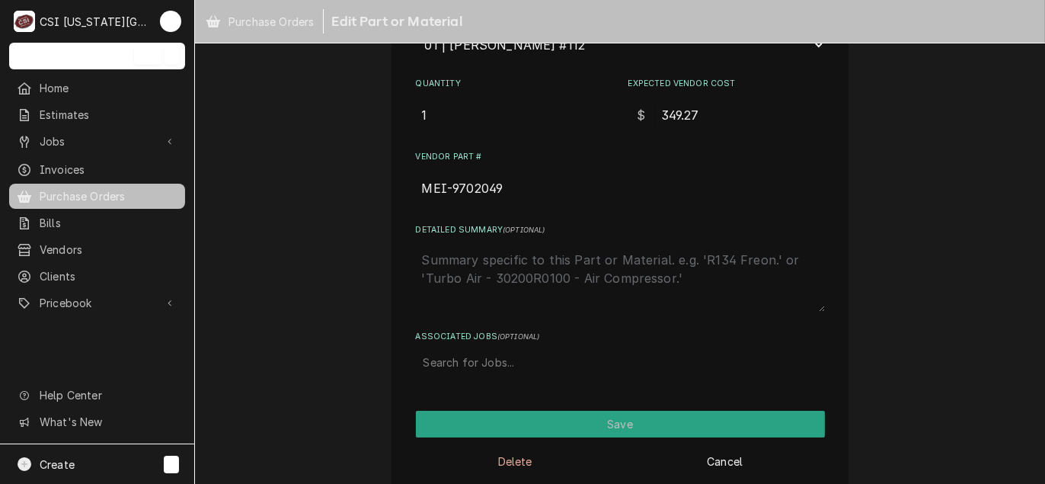
scroll to position [276, 0]
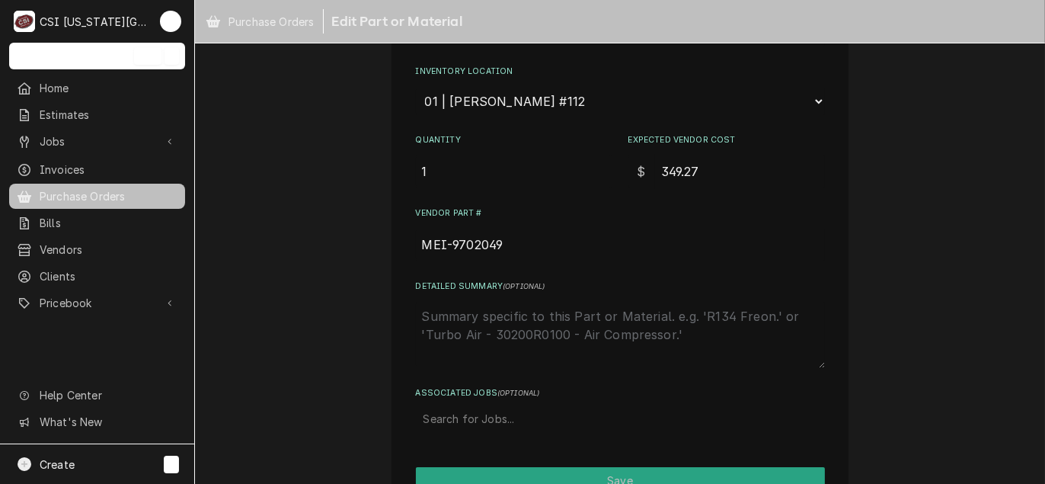
type textarea "x"
click at [447, 429] on div "Search for Jobs..." at bounding box center [620, 418] width 409 height 34
type input "31995"
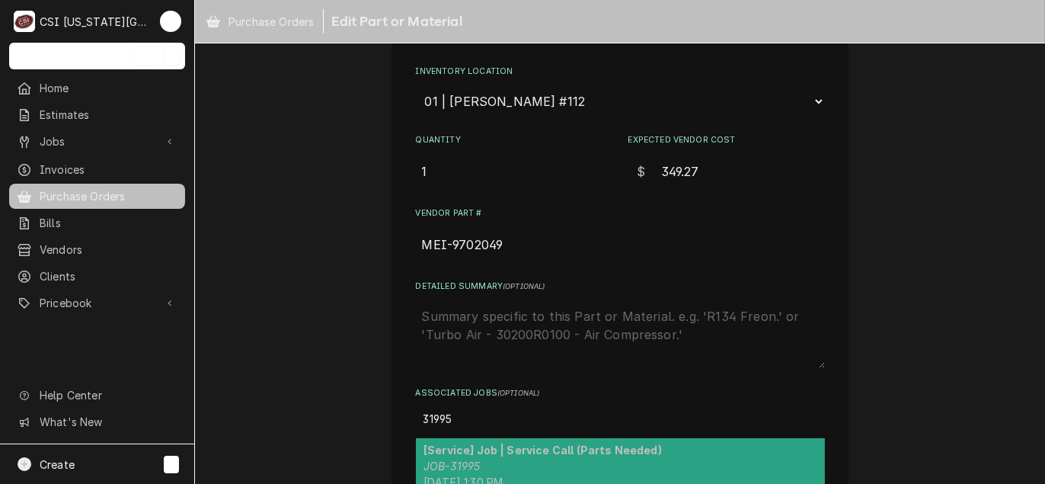
click at [467, 443] on strong "[Service] Job | Service Call (Parts Needed)" at bounding box center [542, 449] width 238 height 13
type textarea "x"
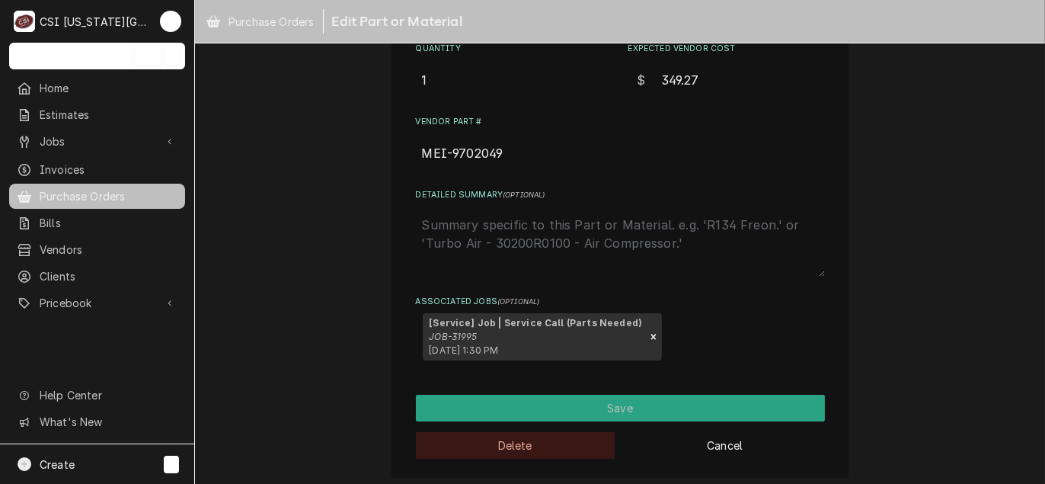
scroll to position [371, 0]
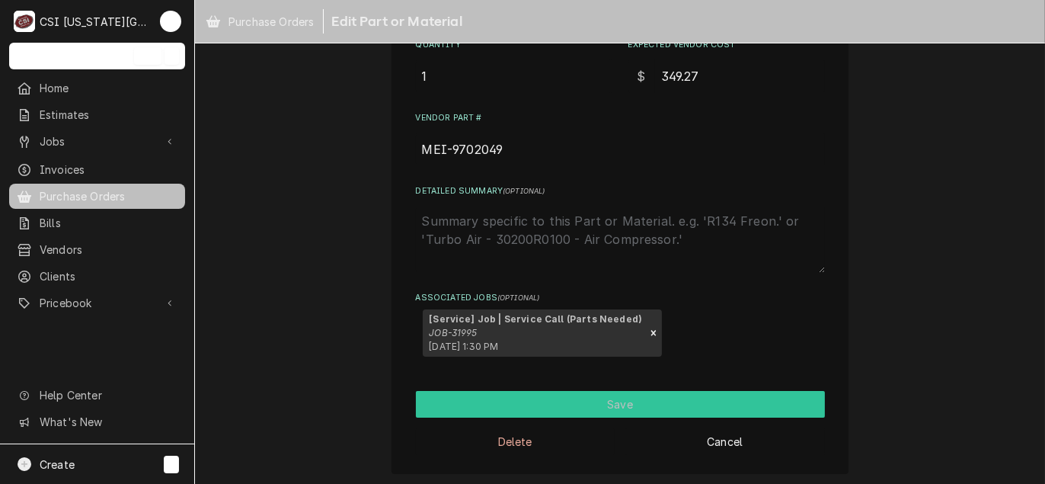
click at [538, 395] on button "Save" at bounding box center [620, 404] width 409 height 27
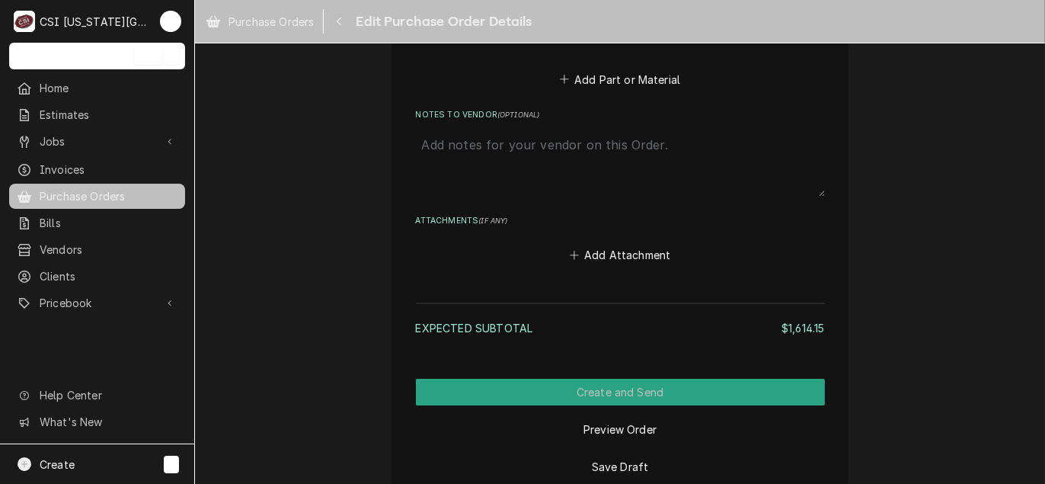
scroll to position [3653, 0]
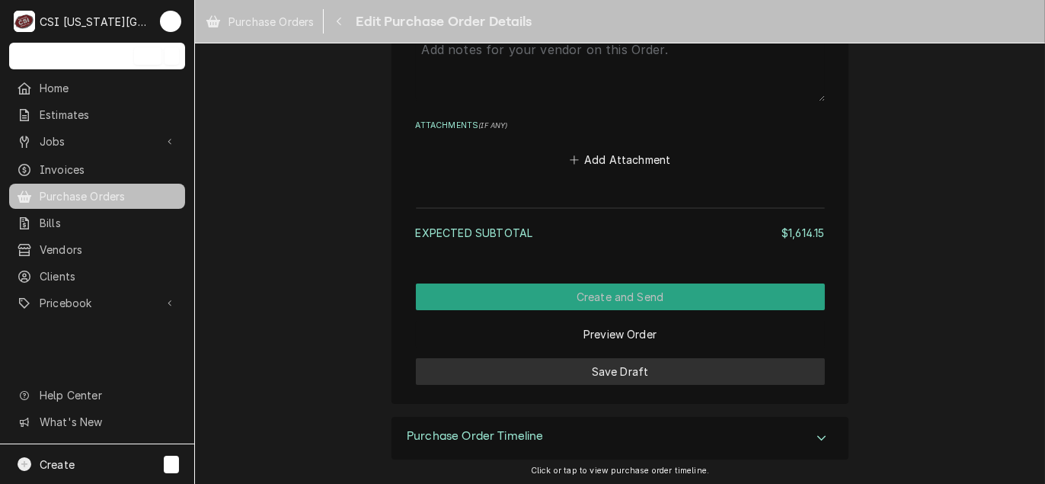
click at [634, 378] on button "Save Draft" at bounding box center [620, 371] width 409 height 27
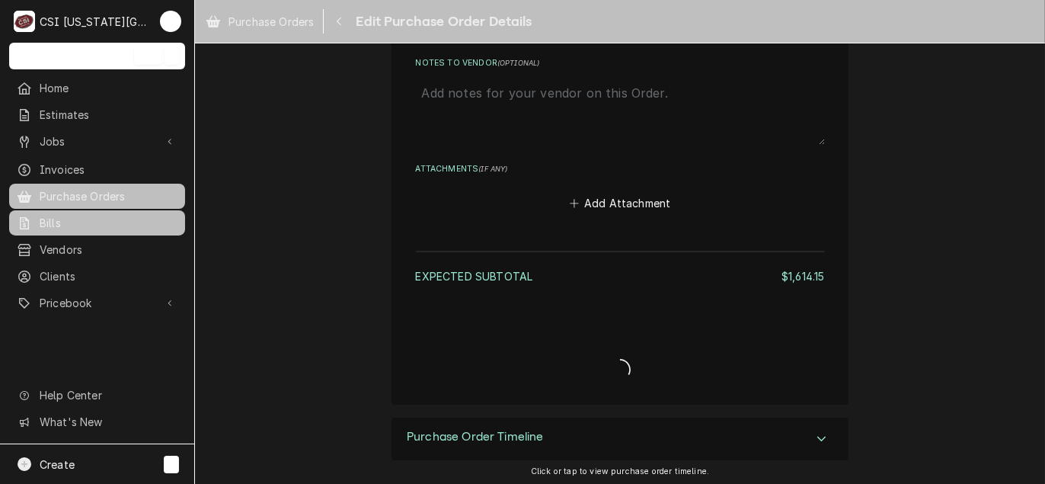
type textarea "x"
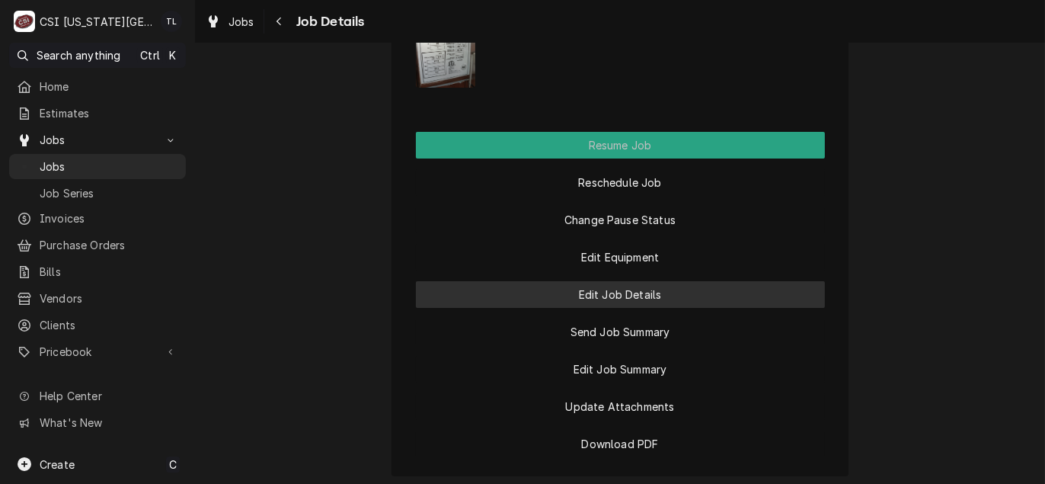
scroll to position [1599, 0]
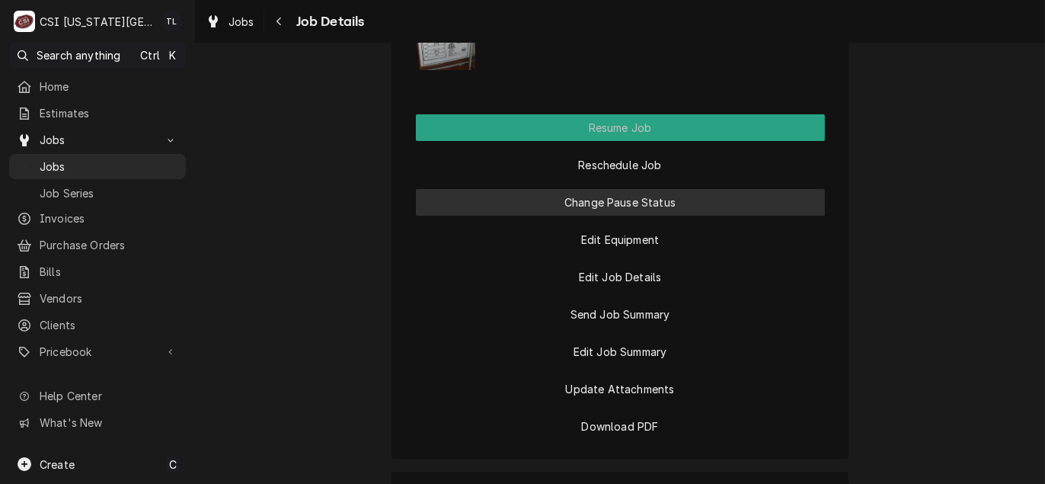
click at [634, 215] on button "Change Pause Status" at bounding box center [620, 202] width 409 height 27
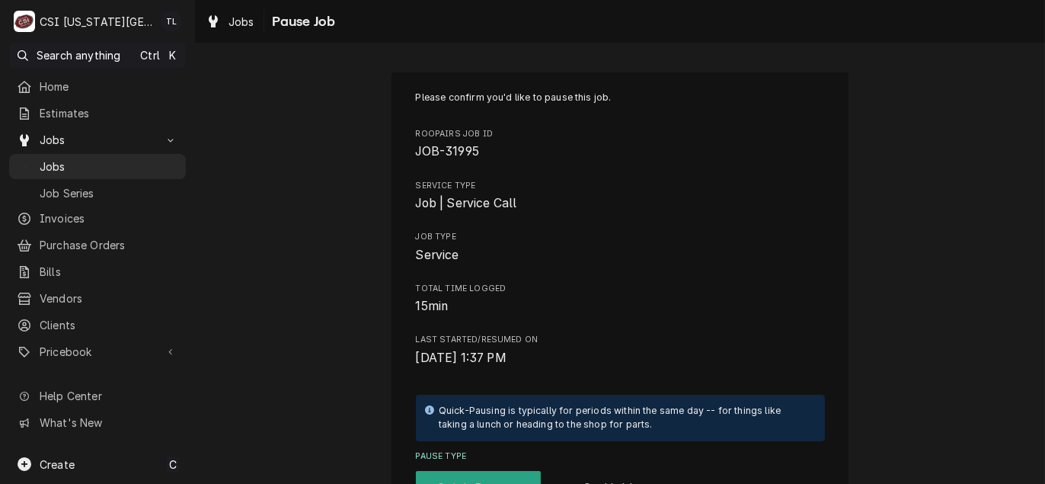
scroll to position [228, 0]
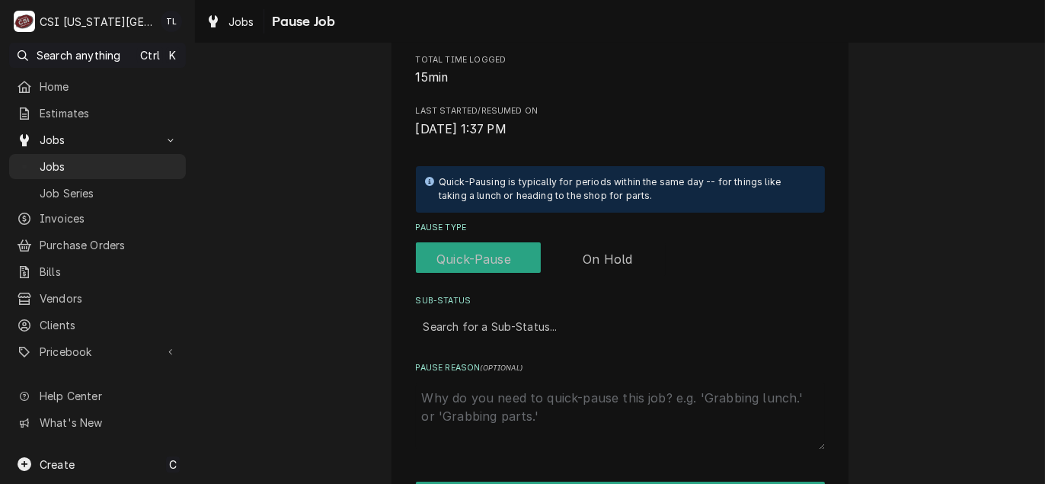
click at [622, 257] on label "Pause Type" at bounding box center [541, 259] width 250 height 34
click at [622, 257] on input "Pause Type" at bounding box center [541, 259] width 238 height 34
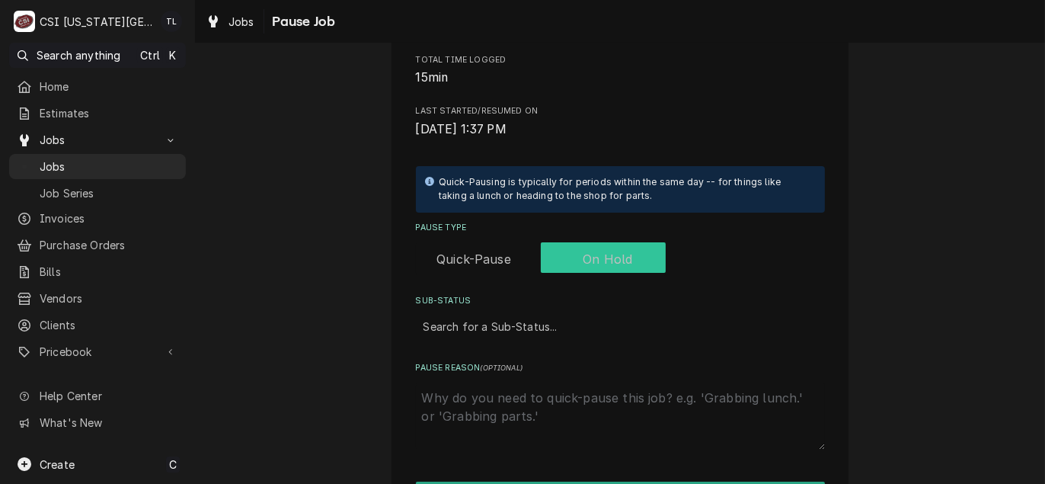
checkbox input "true"
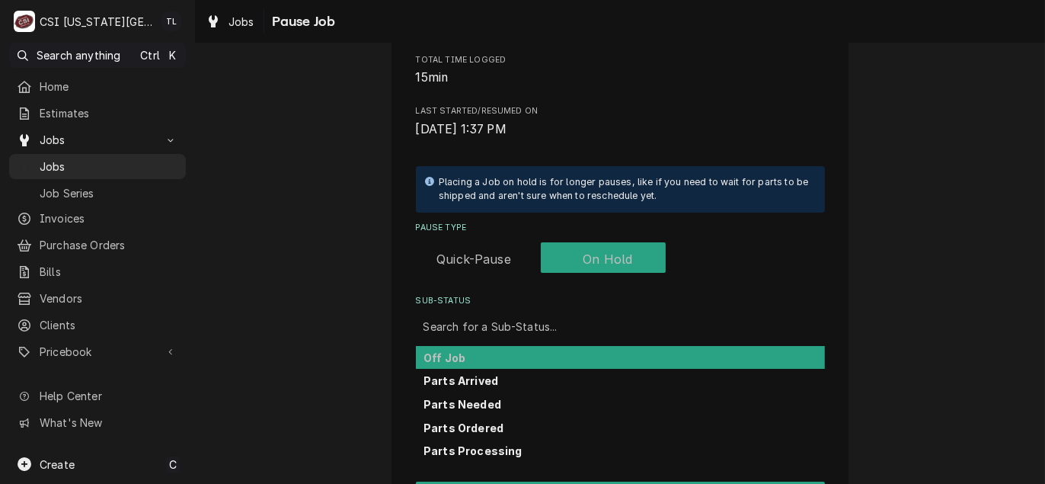
click at [505, 337] on div "Sub-Status" at bounding box center [620, 325] width 394 height 27
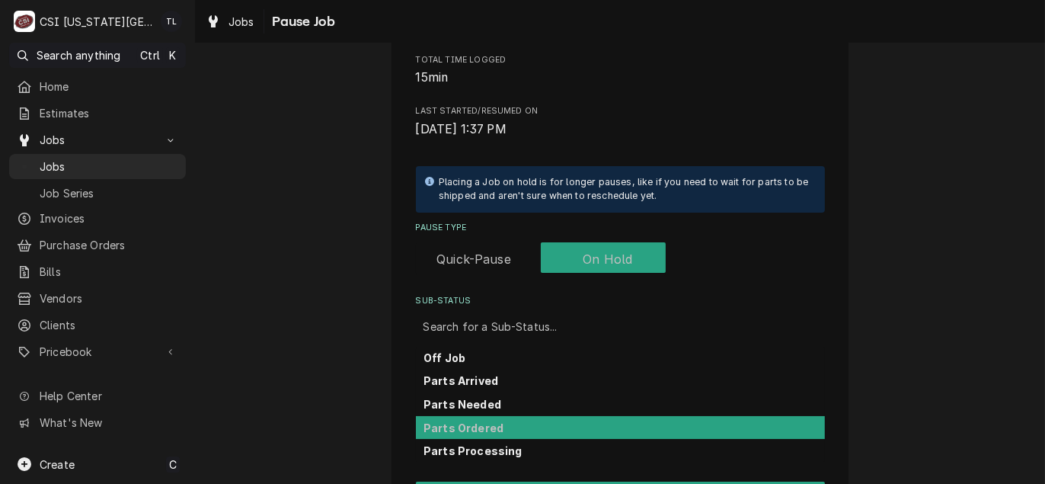
click at [454, 422] on strong "Parts Ordered" at bounding box center [463, 427] width 80 height 13
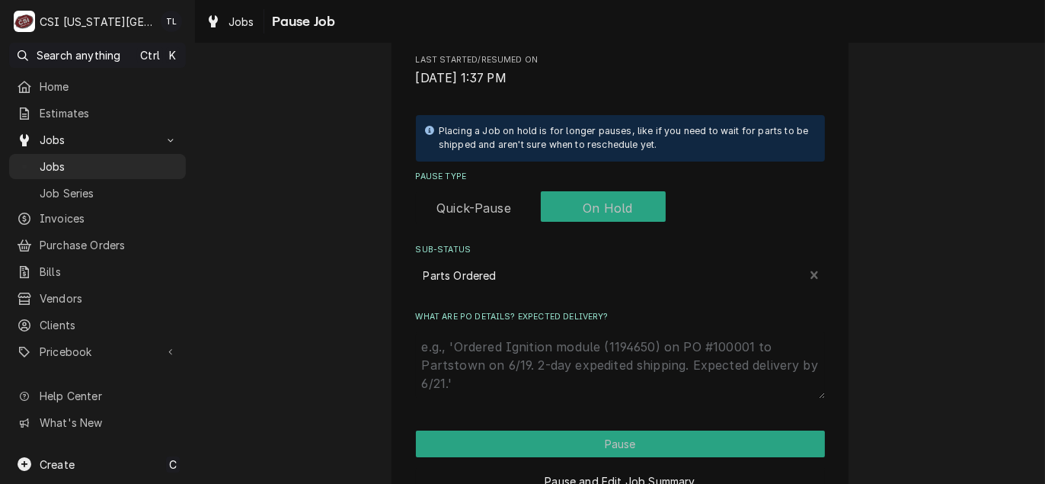
scroll to position [305, 0]
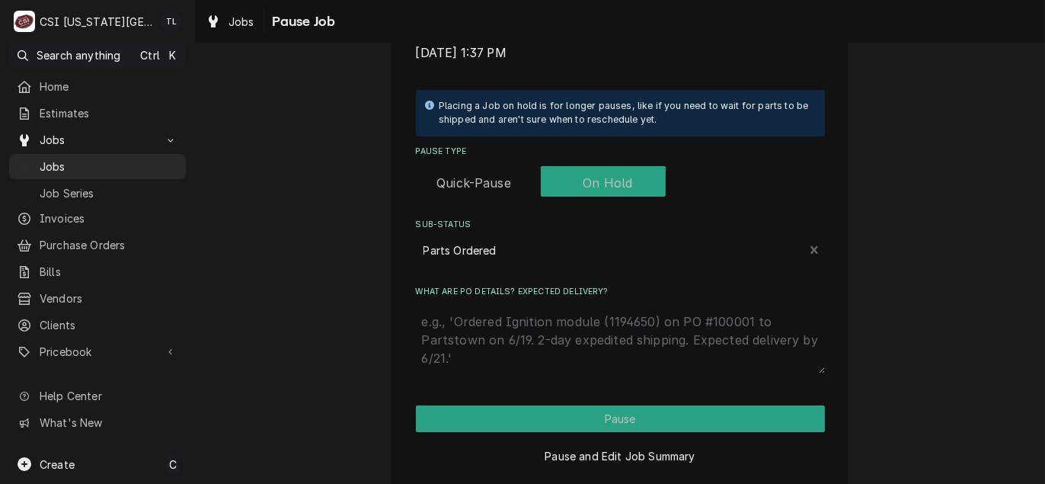
click at [519, 329] on textarea "What are PO details? Expected delivery?" at bounding box center [620, 339] width 409 height 67
type textarea "x"
type textarea "p"
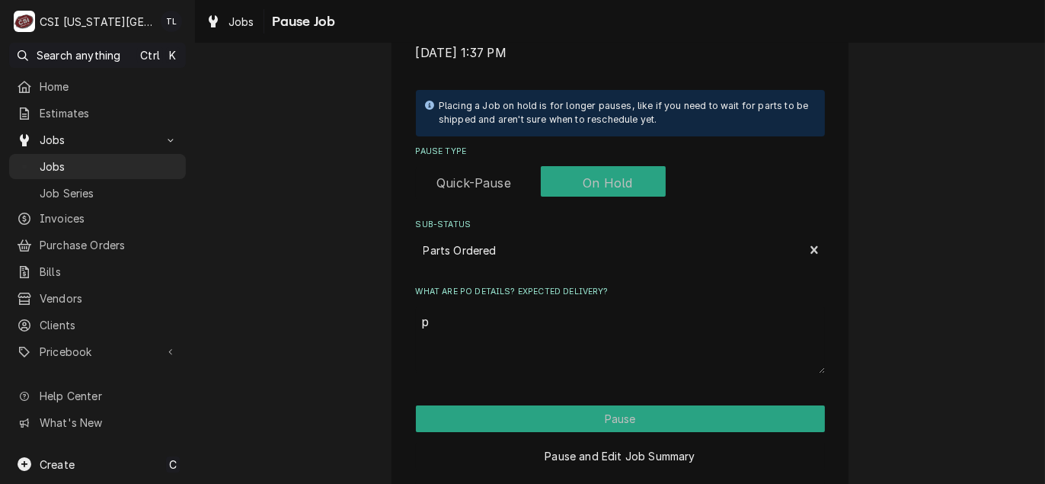
type textarea "x"
type textarea "pa"
type textarea "x"
type textarea "par"
type textarea "x"
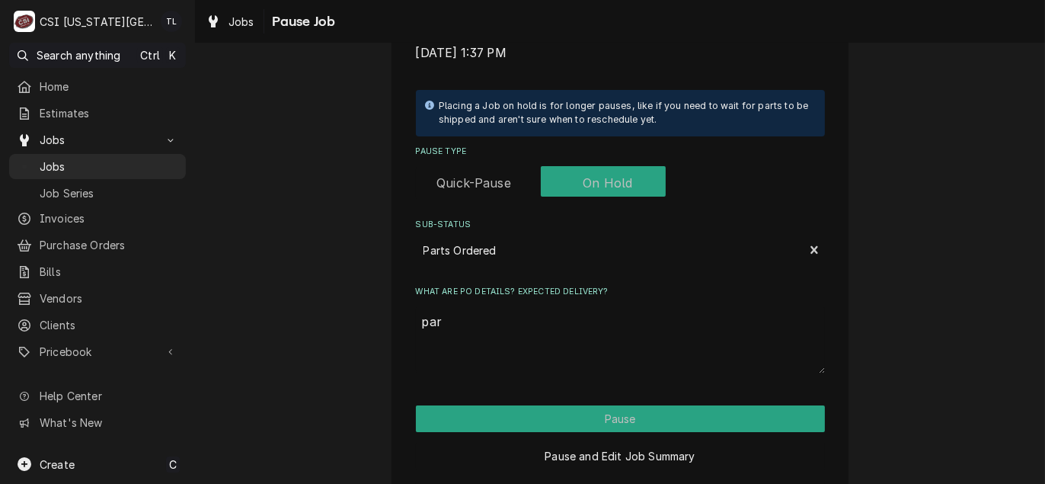
type textarea "part"
type textarea "x"
type textarea "part"
type textarea "x"
type textarea "part p"
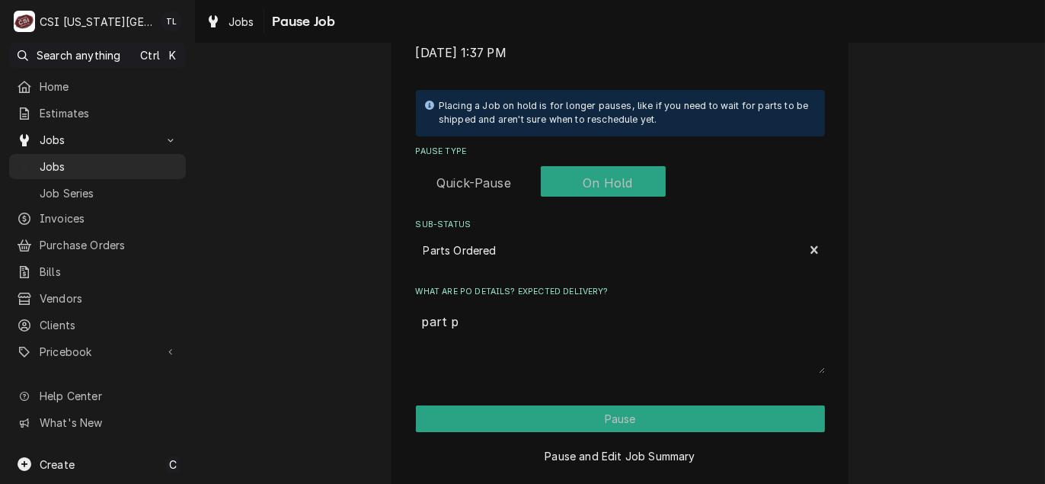
type textarea "x"
type textarea "part po"
type textarea "x"
type textarea "part pot"
type textarea "x"
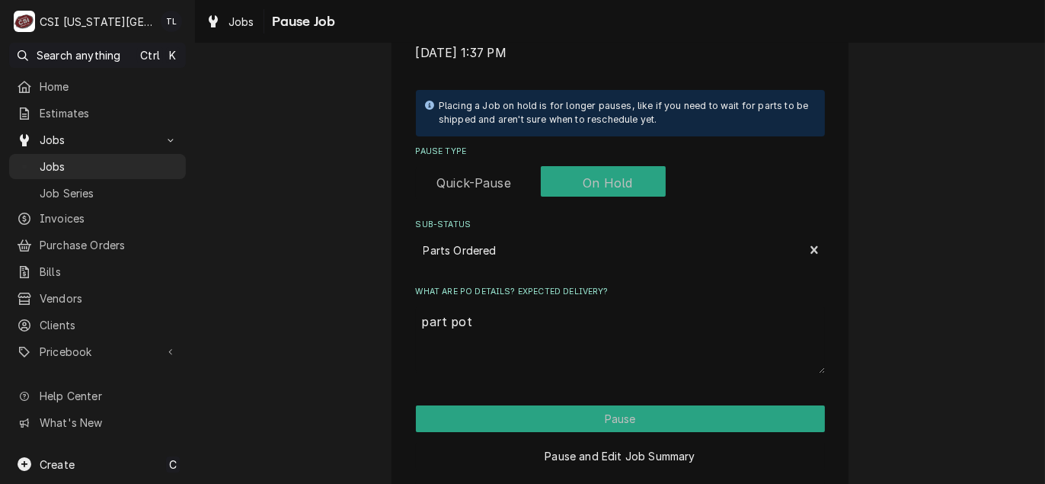
type textarea "part potr"
type textarea "x"
type textarea "part pot"
type textarea "x"
type textarea "part po"
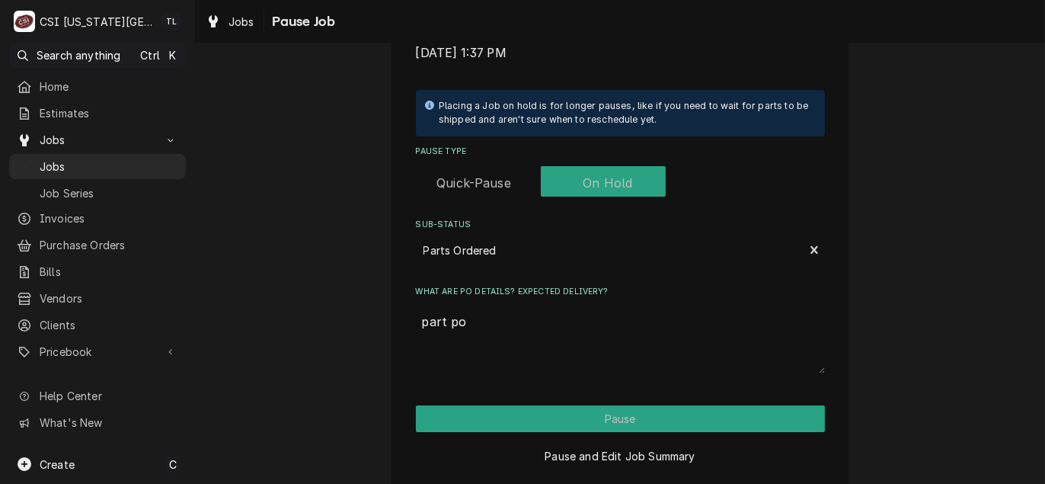
type textarea "x"
type textarea "part p"
type textarea "x"
type textarea "part"
type textarea "x"
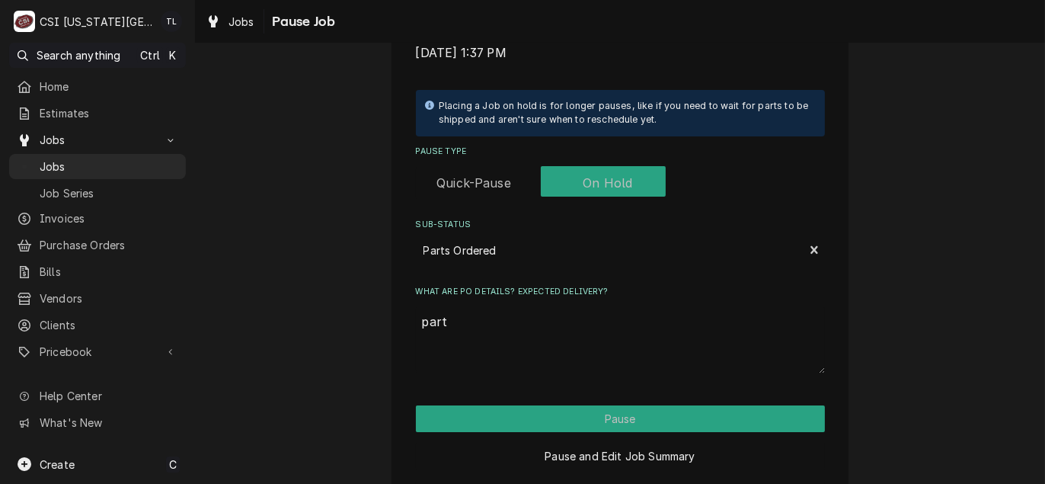
type textarea "part o"
type textarea "x"
type textarea "part ot"
type textarea "x"
type textarea "part otf"
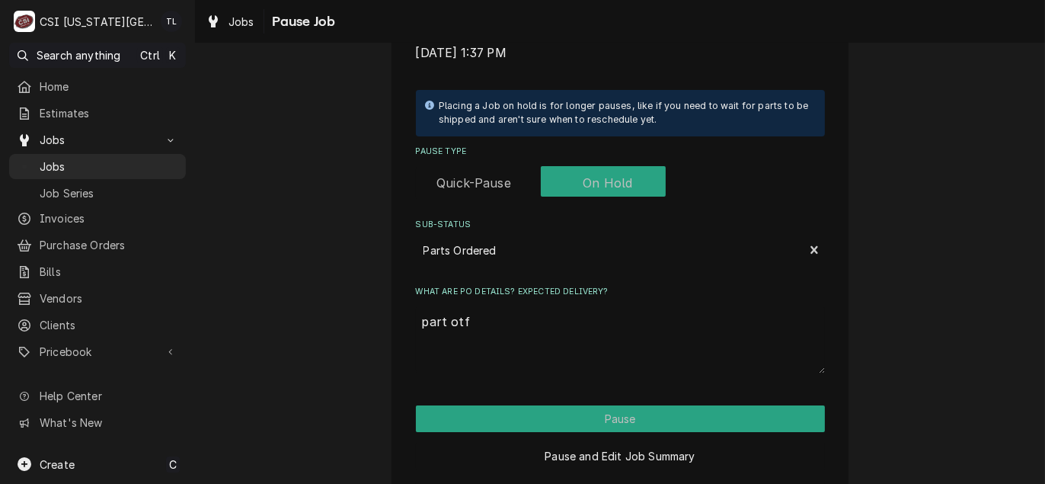
type textarea "x"
type textarea "part otfe"
type textarea "x"
type textarea "part otfer"
type textarea "x"
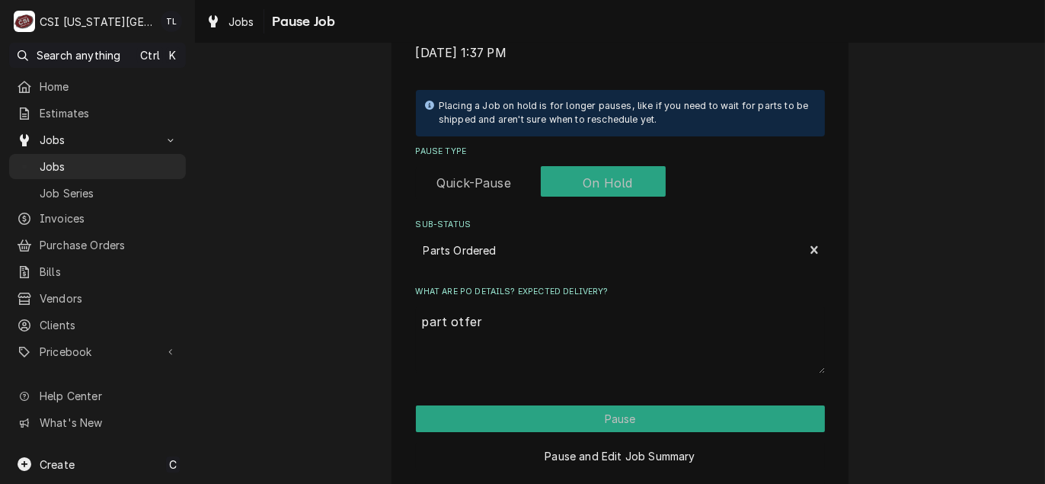
type textarea "part otfert"
type textarea "x"
type textarea "part otfer"
type textarea "x"
type textarea "part otfe"
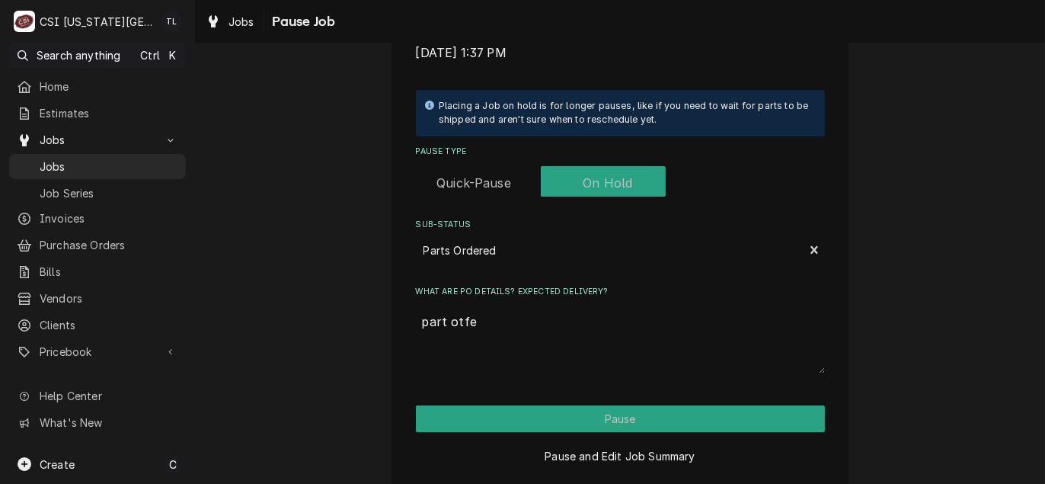
type textarea "x"
type textarea "part otf"
type textarea "x"
type textarea "part ot"
type textarea "x"
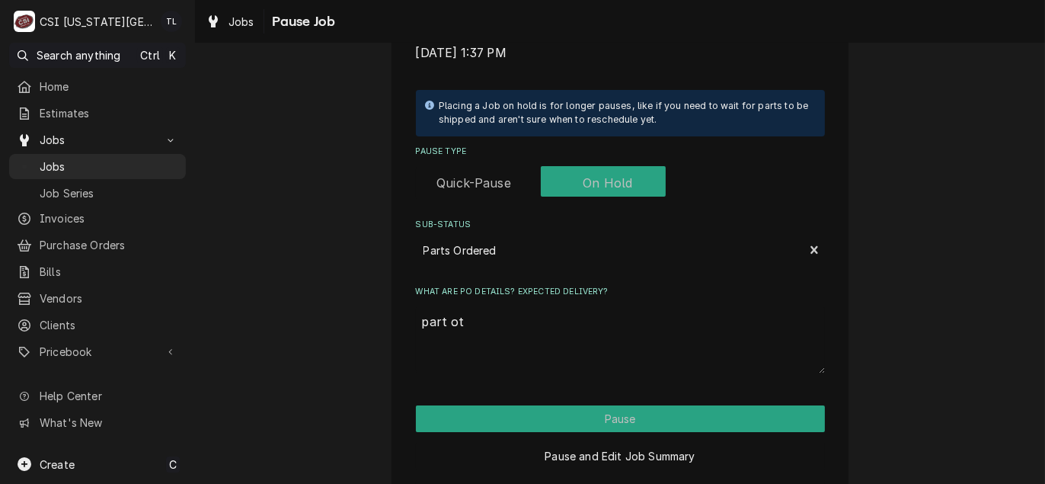
type textarea "part o"
type textarea "x"
type textarea "part or"
type textarea "x"
type textarea "part ord"
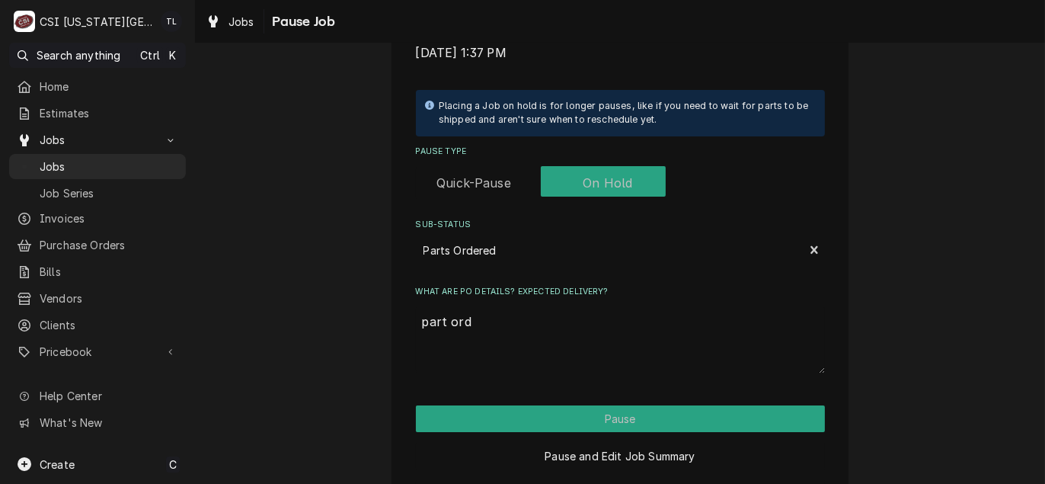
type textarea "x"
type textarea "part orde"
type textarea "x"
type textarea "part order"
type textarea "x"
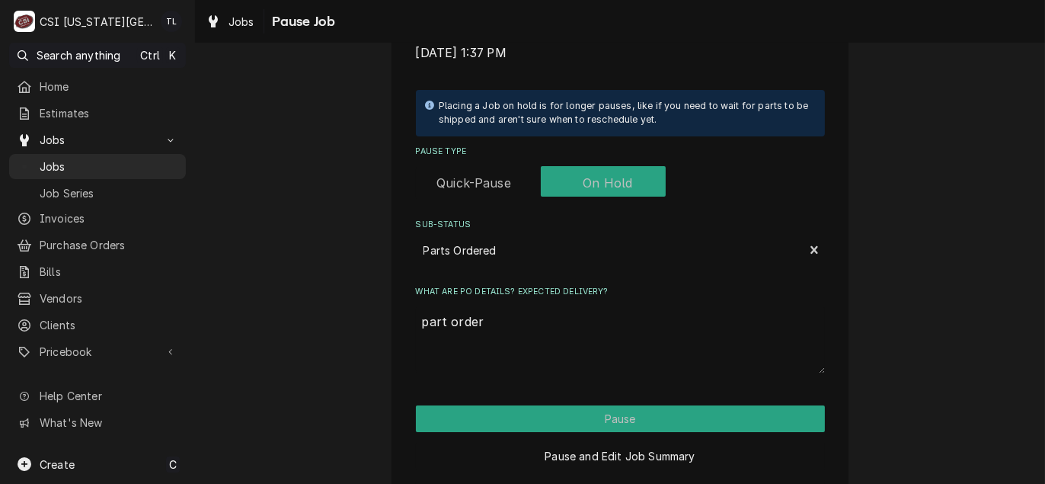
type textarea "part ordere"
type textarea "x"
type textarea "part ordered"
type textarea "x"
type textarea "part ordered"
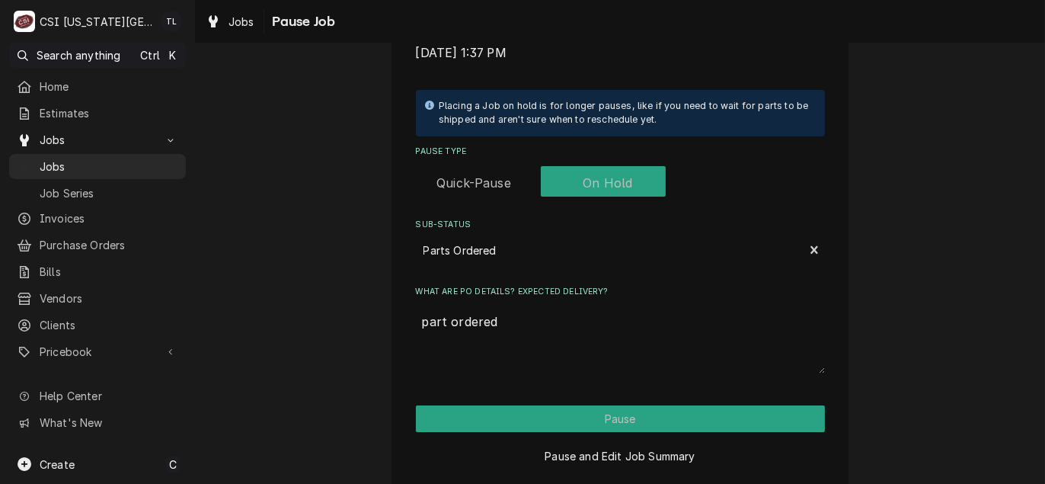
type textarea "x"
type textarea "part ordered o"
type textarea "x"
type textarea "part ordered on"
type textarea "x"
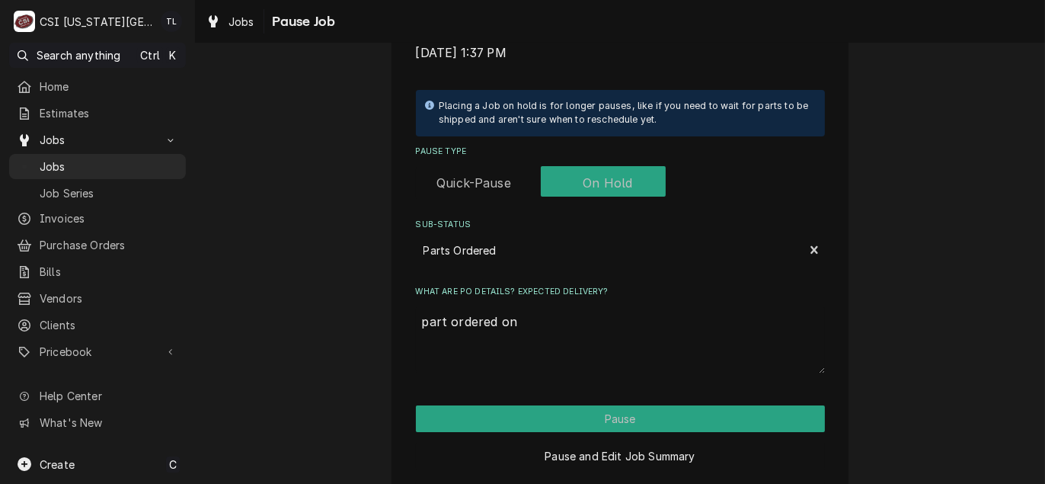
type textarea "part ordered onm"
type textarea "x"
type textarea "part ordered on"
type textarea "x"
type textarea "part ordered on"
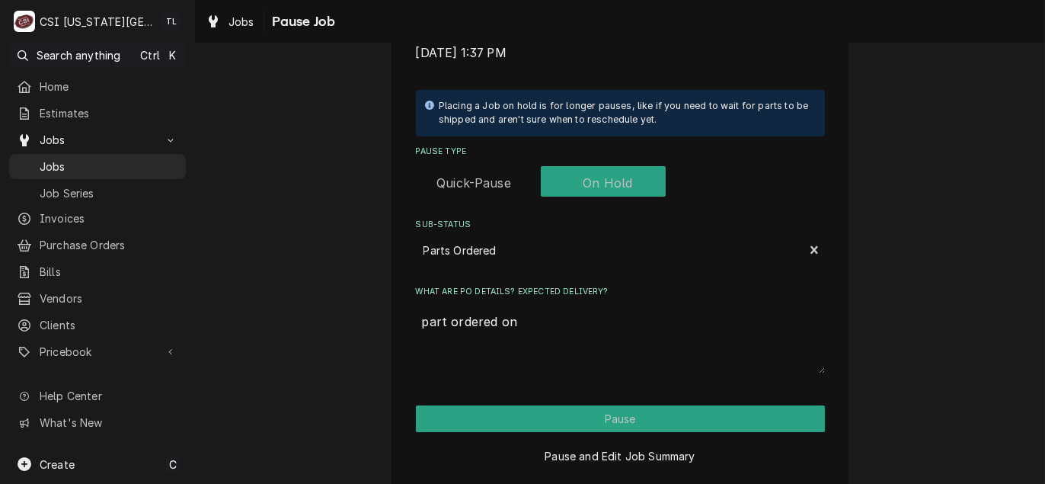
type textarea "x"
type textarea "part ordered on p"
type textarea "x"
type textarea "part ordered on po"
type textarea "x"
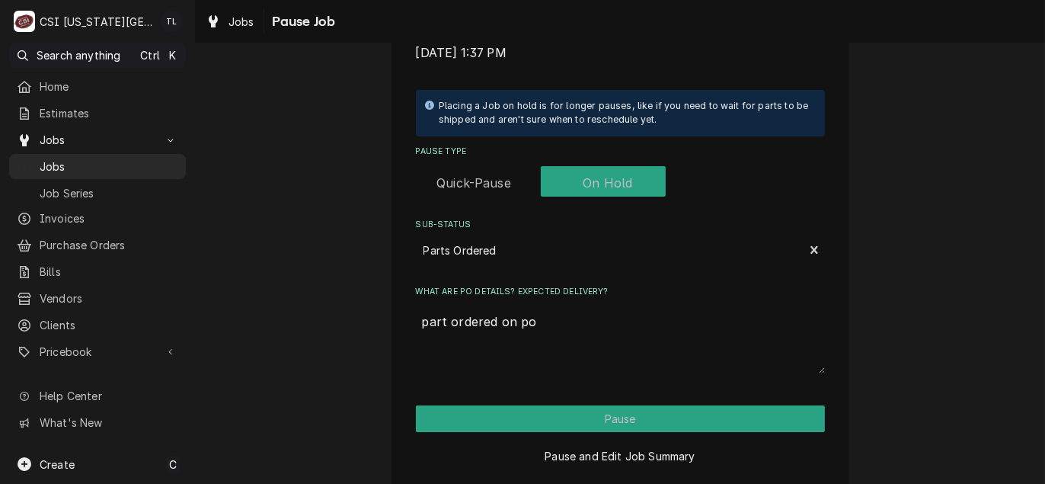
type textarea "part ordered on po"
type textarea "x"
type textarea "part ordered on po 3"
type textarea "x"
type textarea "part ordered on po 30"
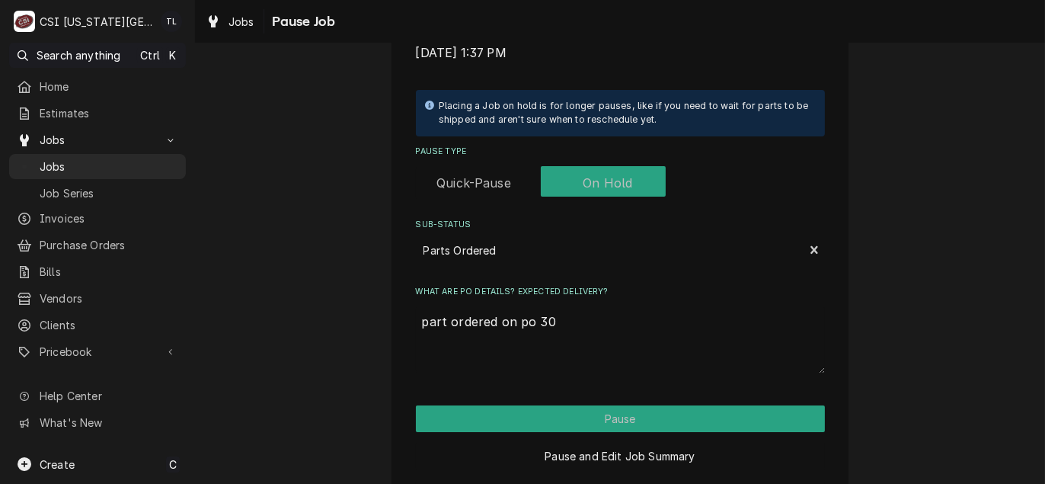
type textarea "x"
type textarea "part ordered on po 301"
type textarea "x"
type textarea "part ordered on po 3011"
type textarea "x"
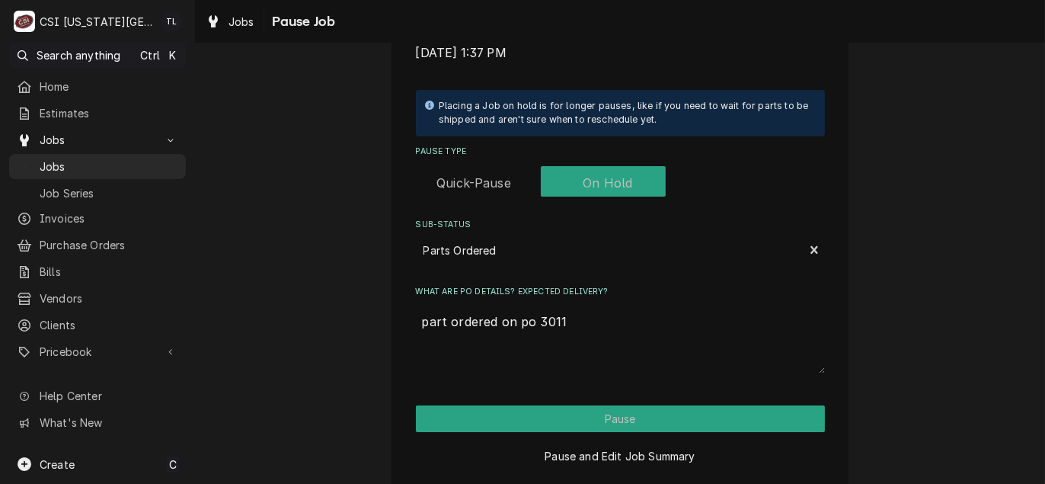
type textarea "part ordered on po 30118"
type textarea "x"
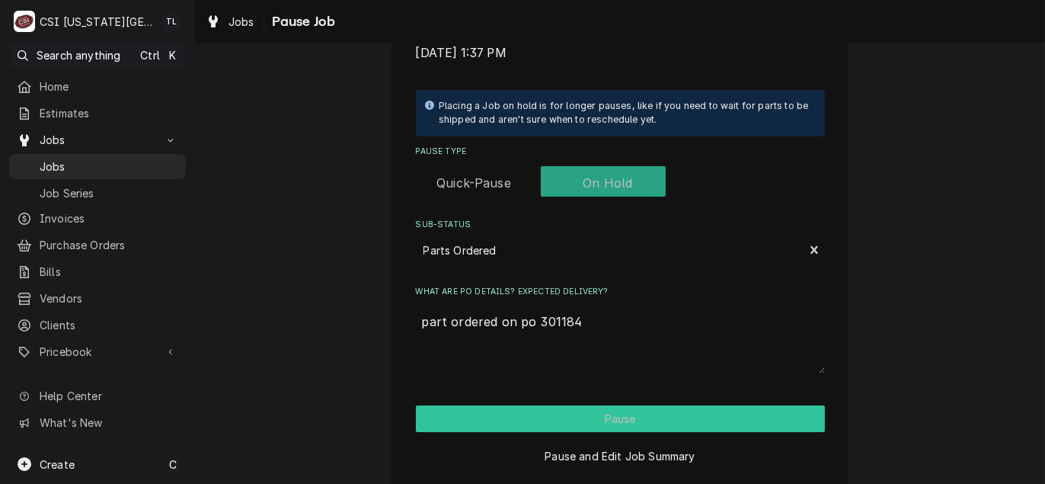
type textarea "part ordered on po 301184"
click at [582, 424] on button "Pause" at bounding box center [620, 418] width 409 height 27
type textarea "x"
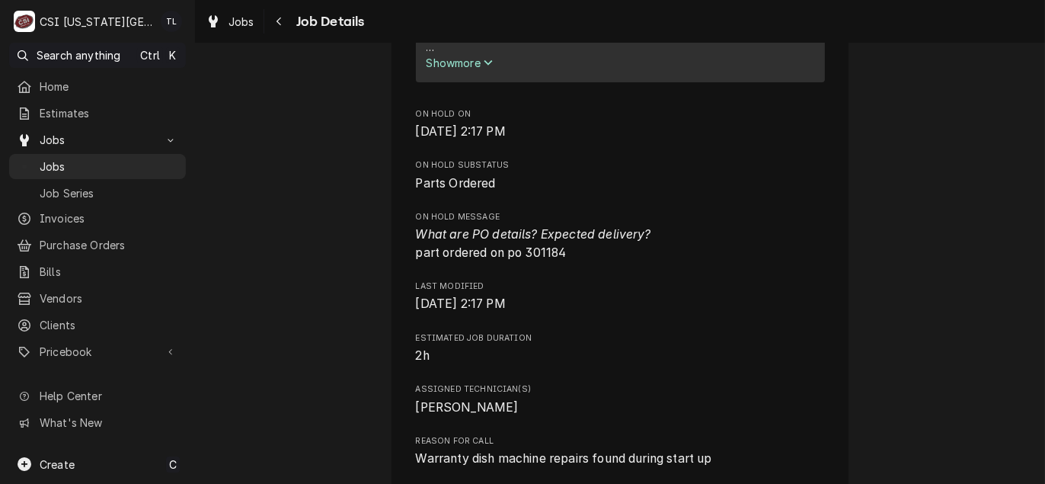
scroll to position [350, 0]
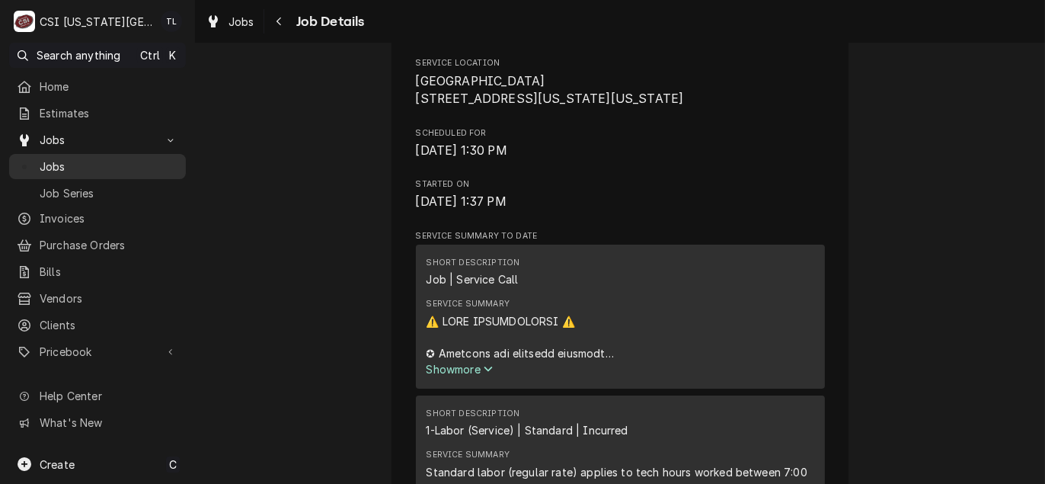
click at [133, 171] on div "Jobs" at bounding box center [97, 166] width 171 height 19
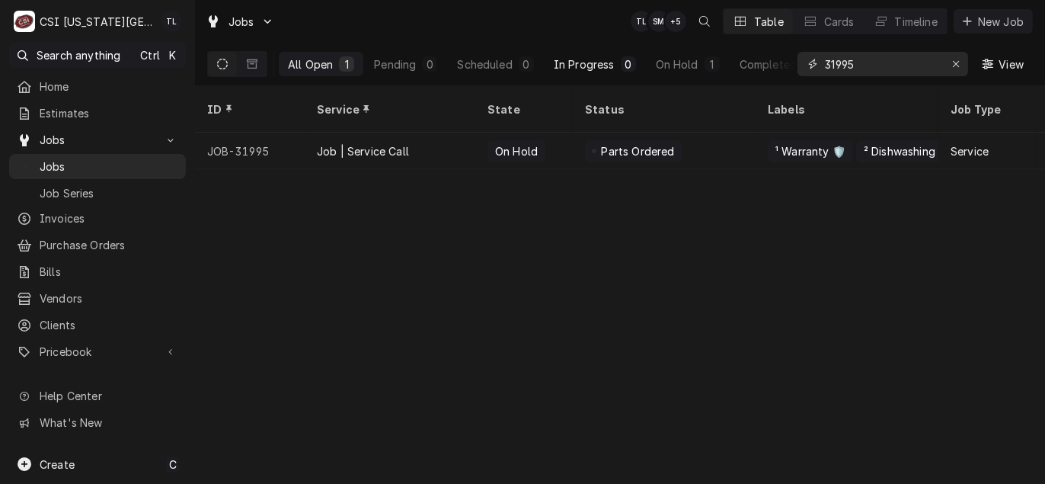
drag, startPoint x: 915, startPoint y: 66, endPoint x: 595, endPoint y: 59, distance: 320.6
click at [595, 59] on div "All Open 1 Pending 0 Scheduled 0 In Progress 0 On Hold 1 Completed 0 31995 View" at bounding box center [619, 64] width 825 height 43
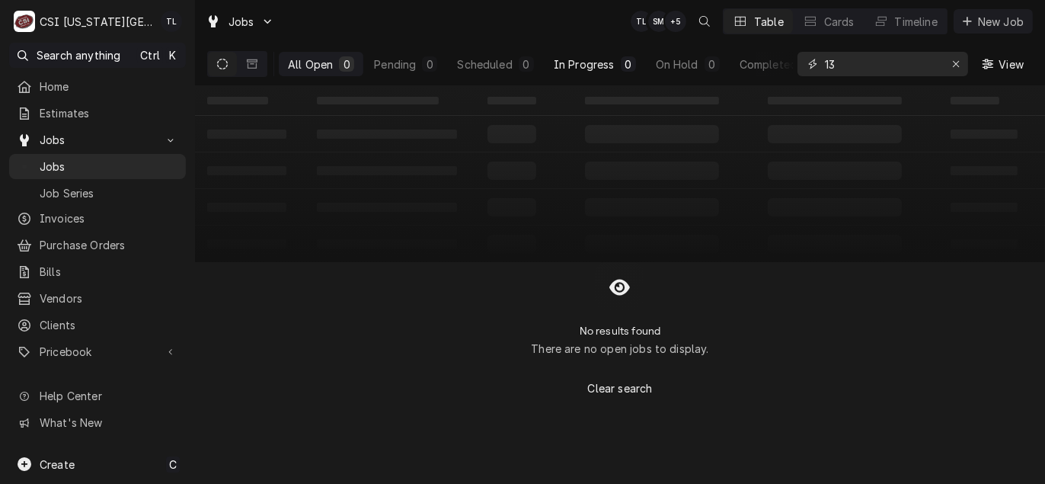
type input "1"
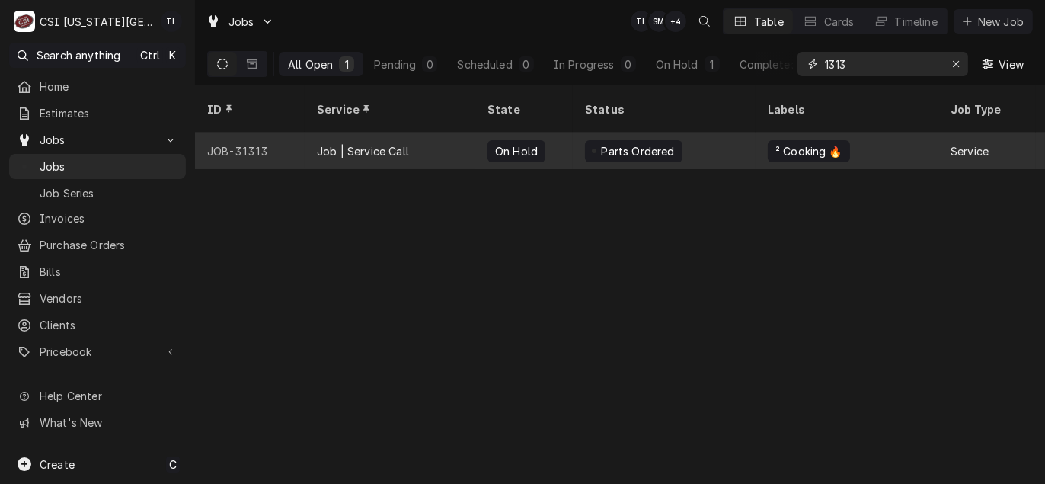
type input "1313"
click at [254, 142] on div "JOB-31313" at bounding box center [250, 150] width 110 height 37
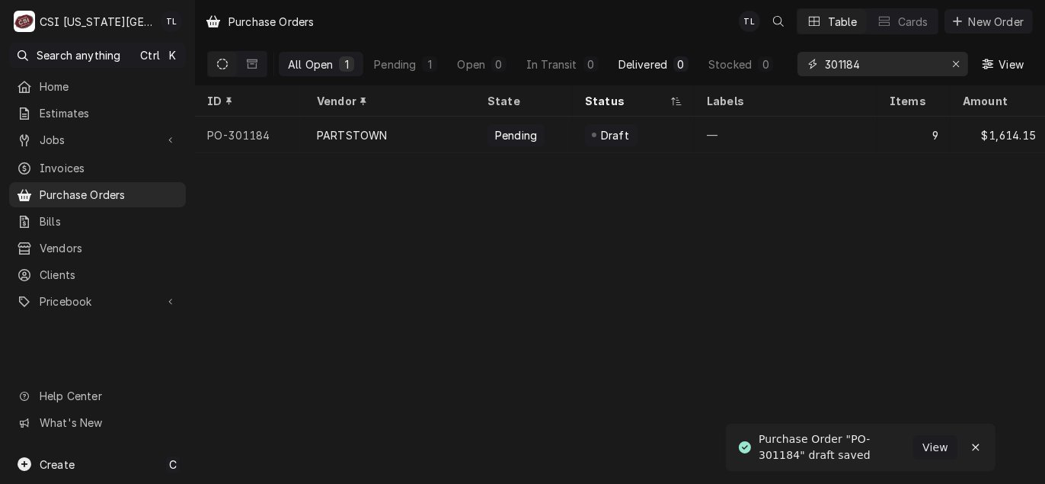
drag, startPoint x: 878, startPoint y: 63, endPoint x: 670, endPoint y: 61, distance: 207.9
click at [670, 61] on div "All Open 1 Pending 1 Open 0 In Transit 0 Delivered 0 Stocked 0 301184 View" at bounding box center [619, 64] width 825 height 43
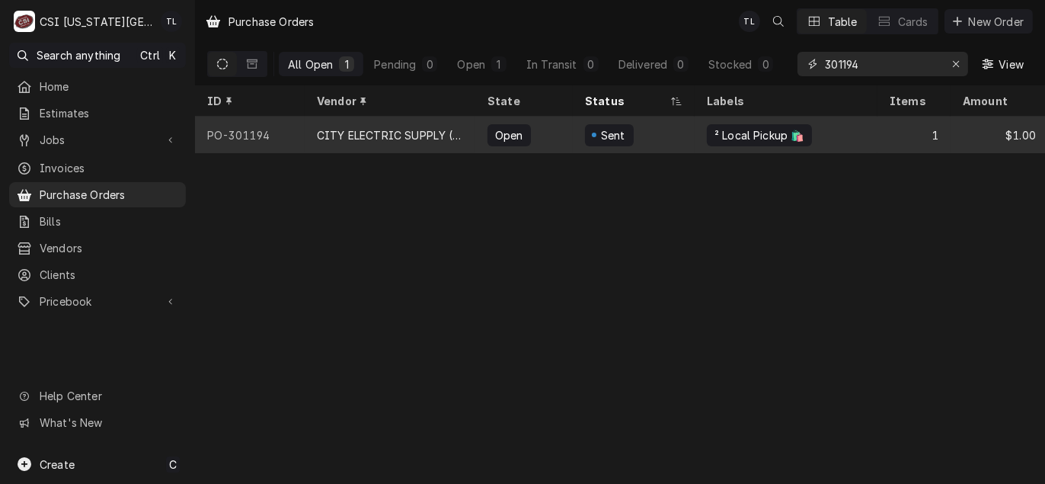
type input "301194"
click at [398, 139] on div "CITY ELECTRIC SUPPLY ([GEOGRAPHIC_DATA])" at bounding box center [390, 135] width 146 height 16
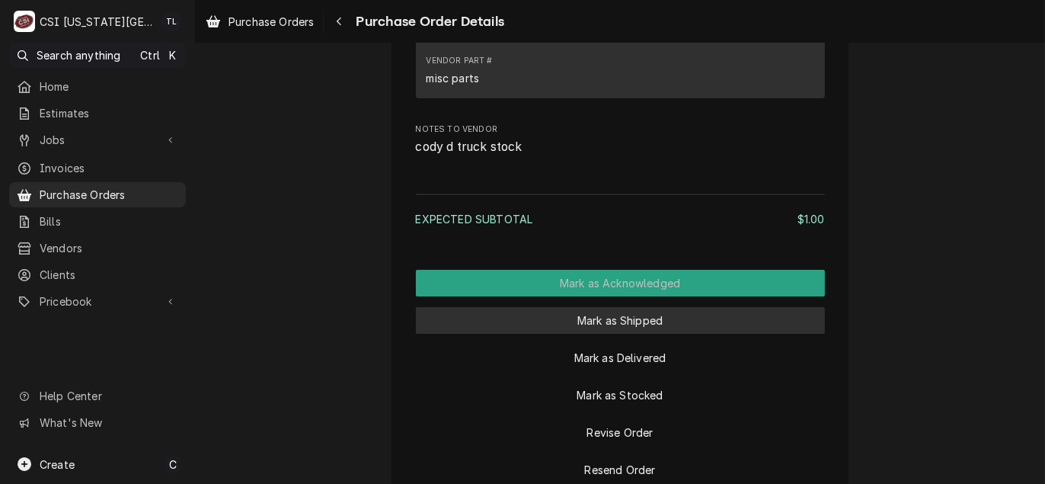
scroll to position [1218, 0]
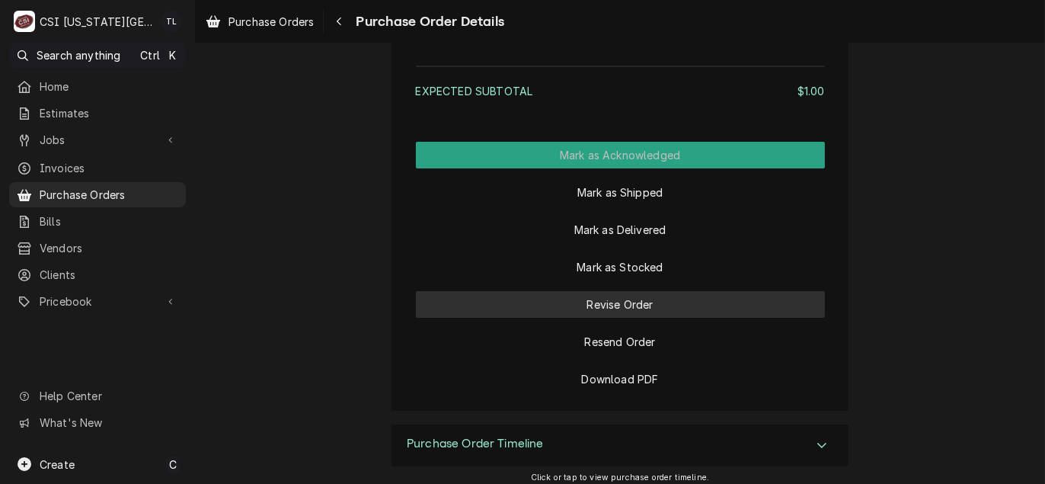
click at [626, 318] on button "Revise Order" at bounding box center [620, 304] width 409 height 27
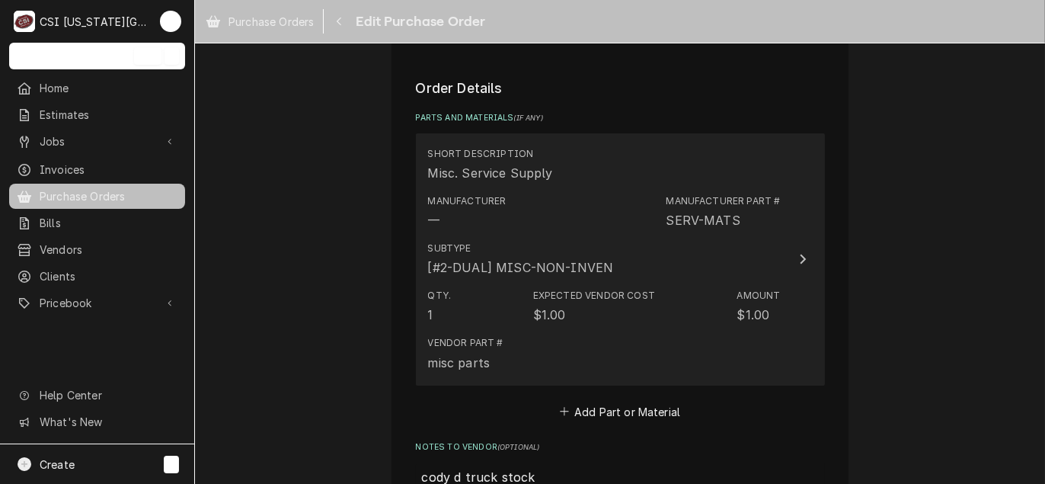
click at [586, 270] on div "[#2-DUAL] MISC-NON-INVEN" at bounding box center [521, 267] width 186 height 18
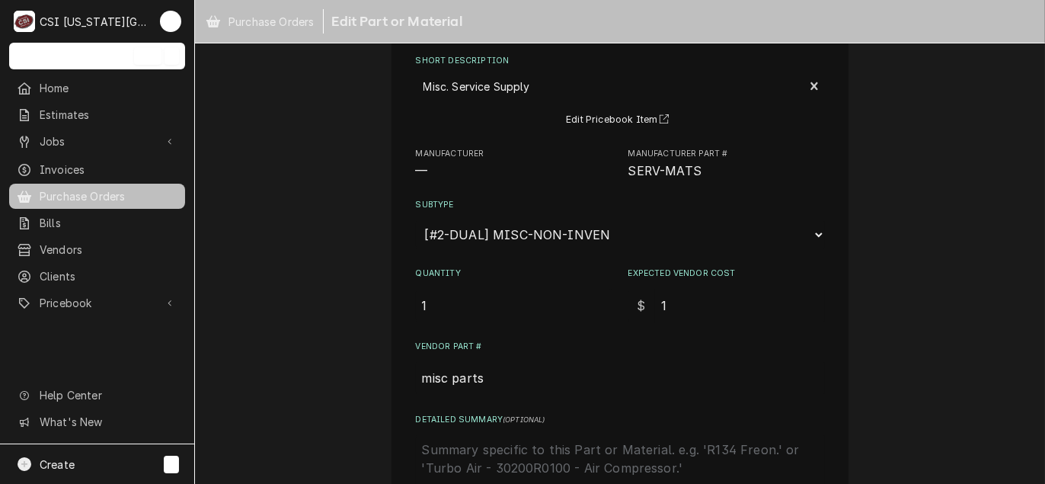
scroll to position [152, 0]
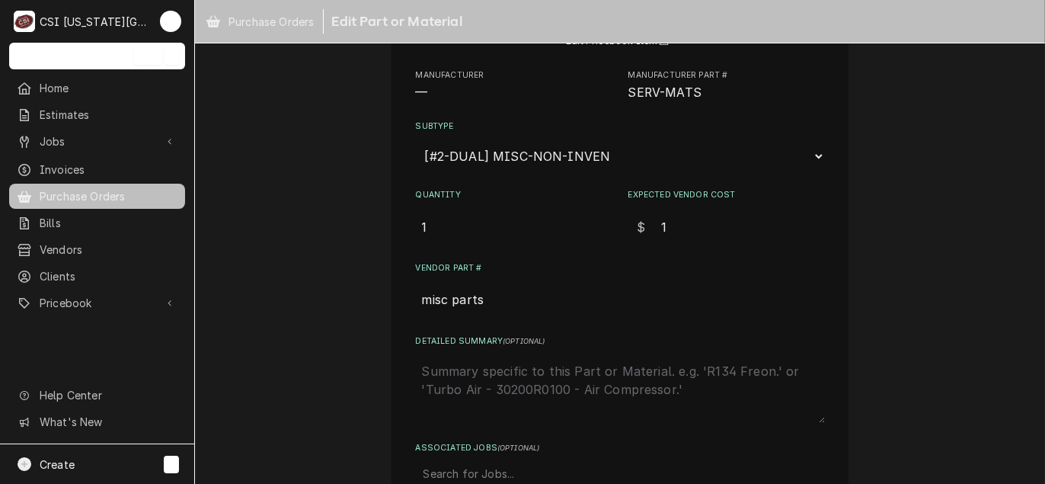
click at [471, 227] on input "1" at bounding box center [514, 227] width 196 height 34
drag, startPoint x: 489, startPoint y: 300, endPoint x: 359, endPoint y: 285, distance: 131.1
click at [359, 285] on div "Use the fields below to edit this part or material: Short Description Misc. Ser…" at bounding box center [620, 262] width 850 height 710
click at [509, 308] on input "misc parts" at bounding box center [620, 299] width 409 height 34
click at [519, 381] on textarea "Detailed Summary ( optional )" at bounding box center [620, 389] width 409 height 67
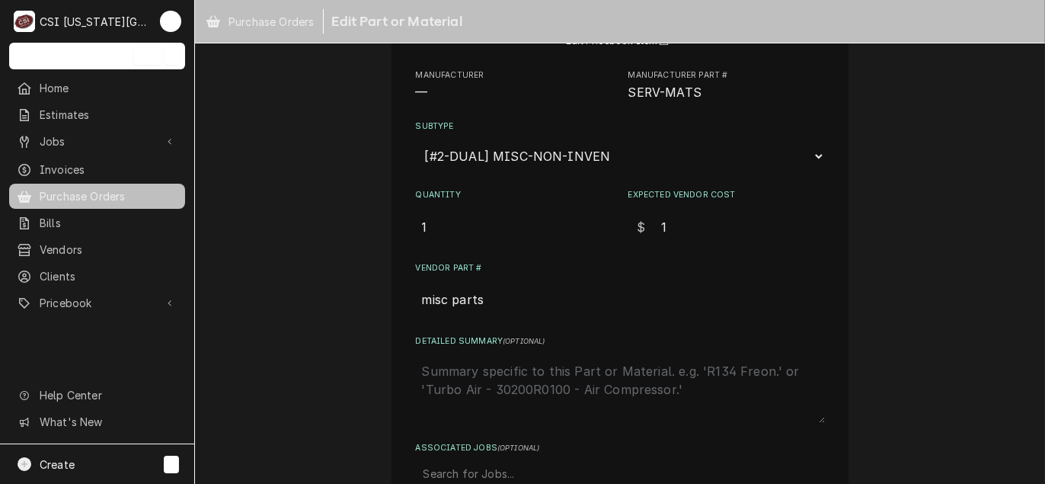
type textarea "x"
type textarea "1"
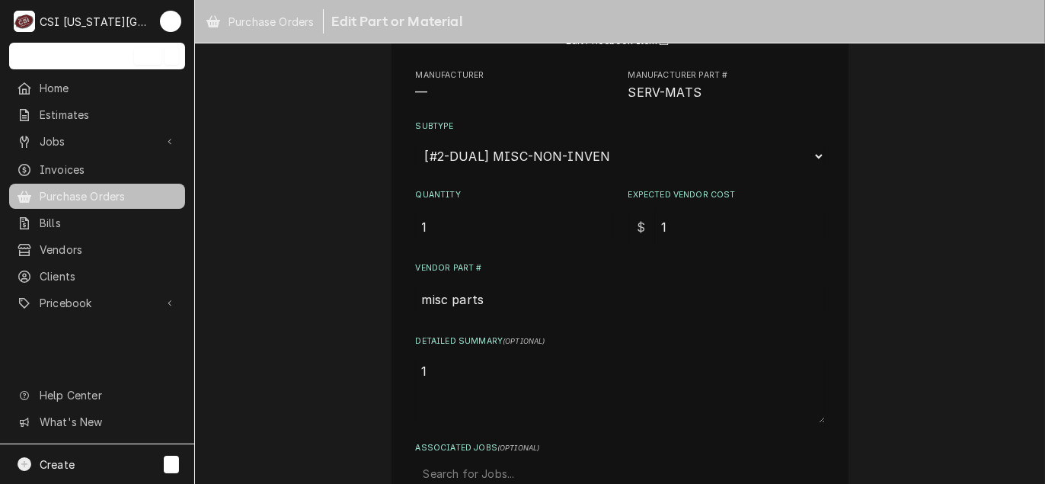
type textarea "x"
type textarea "10"
type textarea "x"
type textarea "10"
type textarea "x"
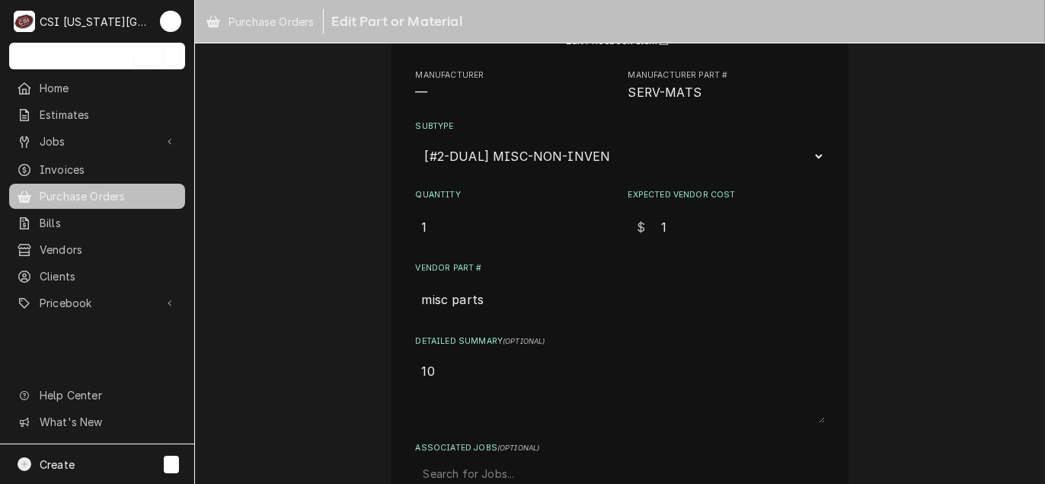
type textarea "10 f"
type textarea "x"
type textarea "10 fe"
type textarea "x"
type textarea "10 fer"
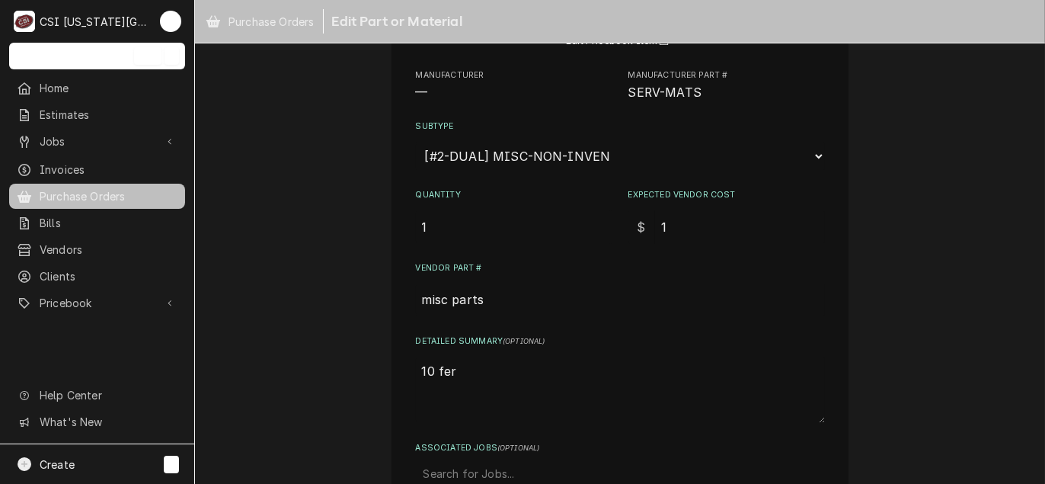
type textarea "x"
type textarea "10 ferr"
type textarea "x"
type textarea "10 ferra"
type textarea "x"
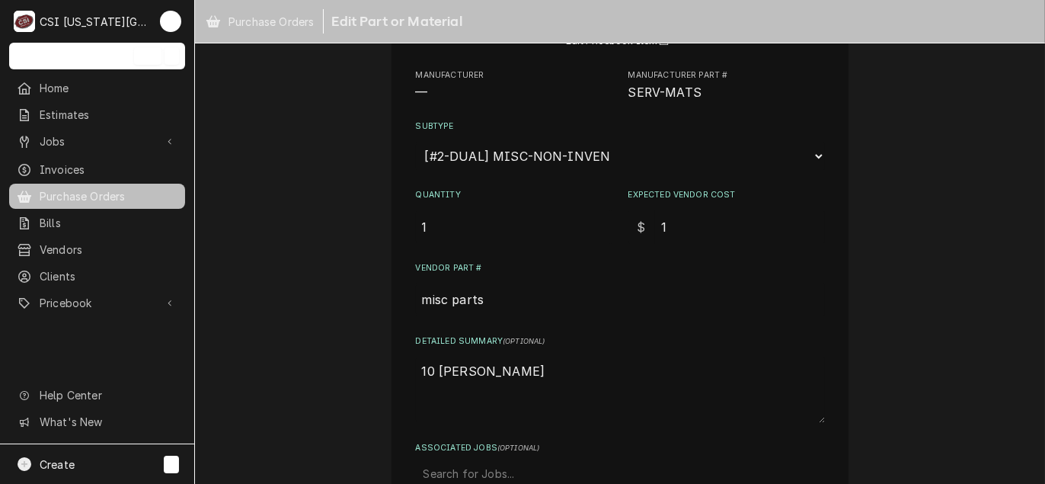
type textarea "10 ferraz"
type textarea "x"
type textarea "10 ferraz"
type textarea "x"
type textarea "10 ferraz t"
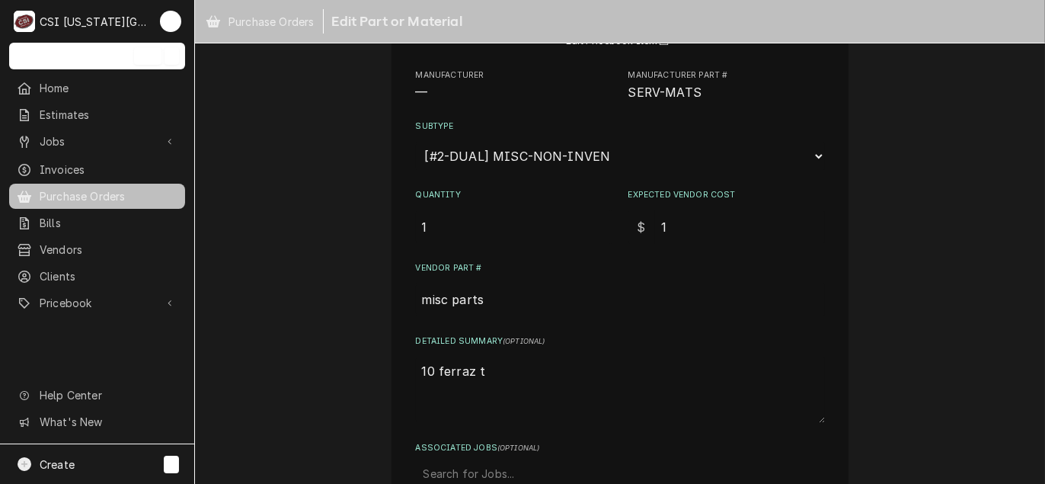
type textarea "x"
type textarea "10 ferraz tr"
type textarea "x"
type textarea "10 ferraz tr3"
type textarea "x"
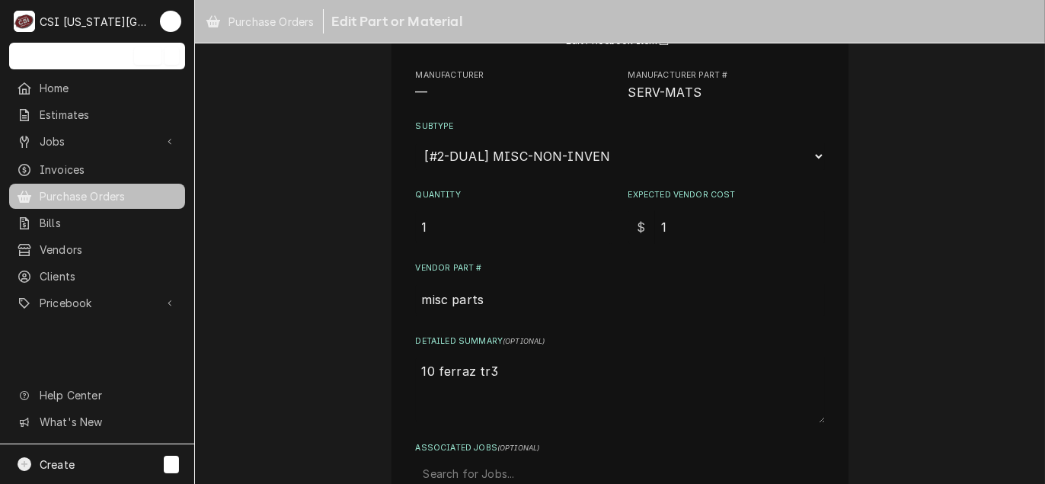
type textarea "10 ferraz tr30"
type textarea "x"
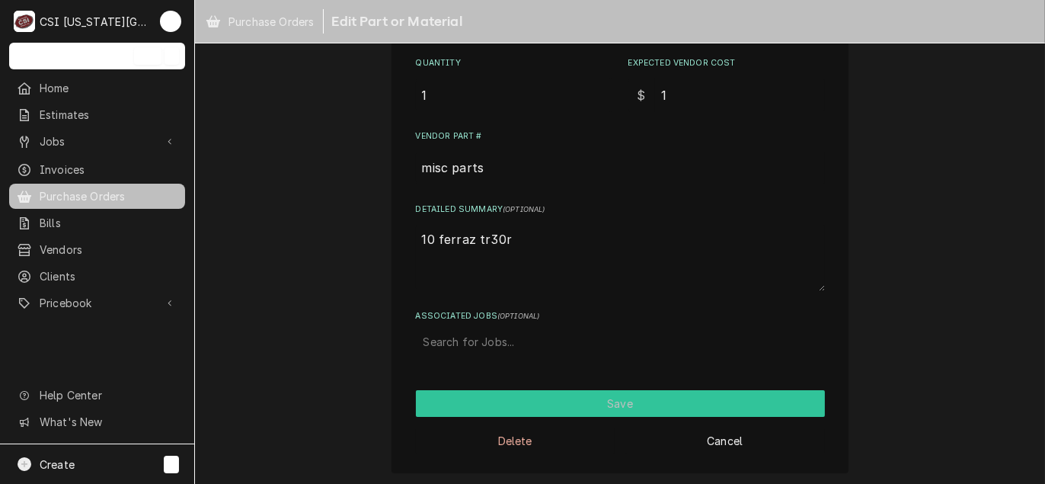
type textarea "10 ferraz tr30r"
click at [611, 407] on button "Save" at bounding box center [620, 403] width 409 height 27
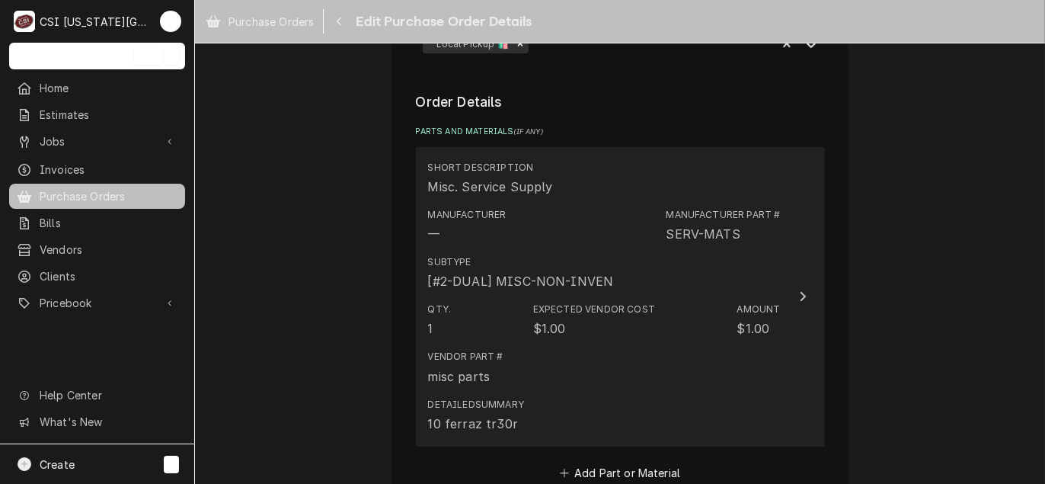
click at [608, 344] on div "Vendor Part # misc parts" at bounding box center [604, 366] width 353 height 47
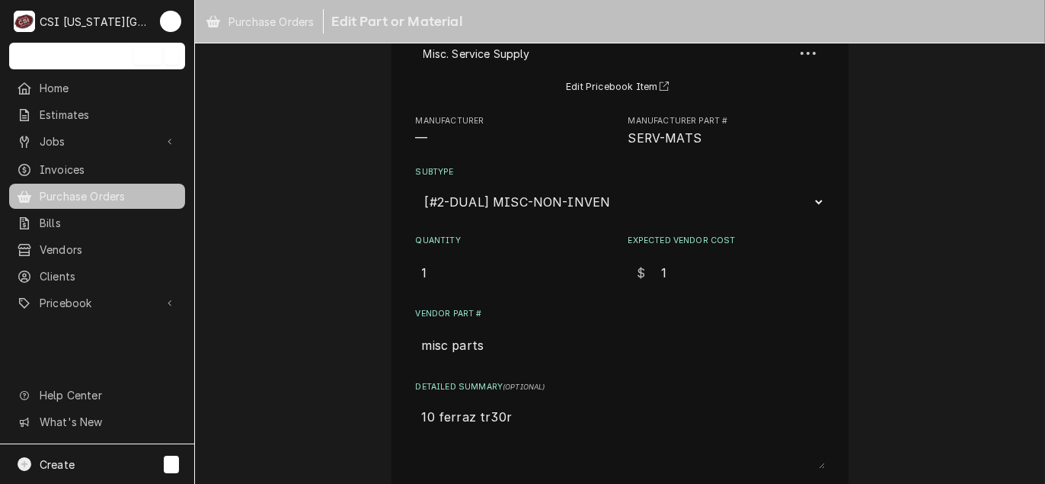
scroll to position [284, 0]
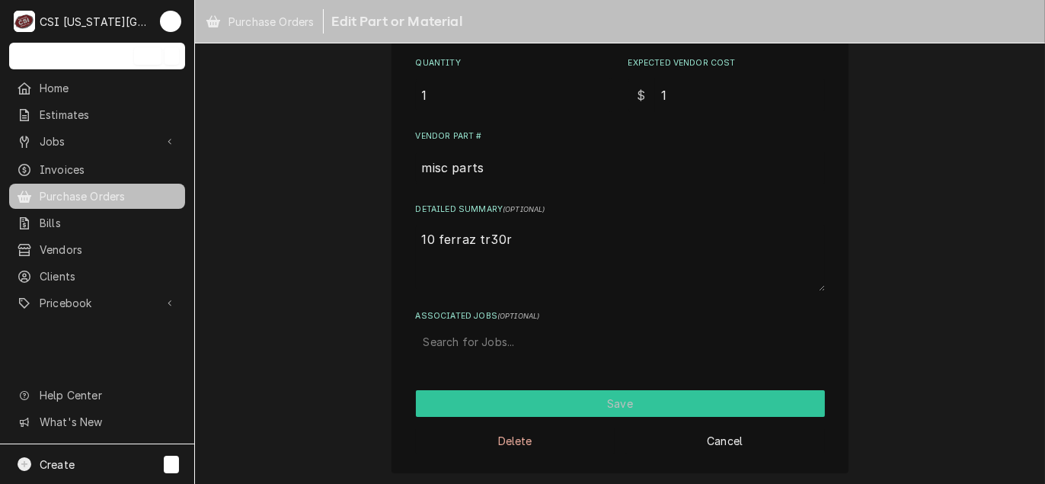
click at [613, 395] on button "Save" at bounding box center [620, 403] width 409 height 27
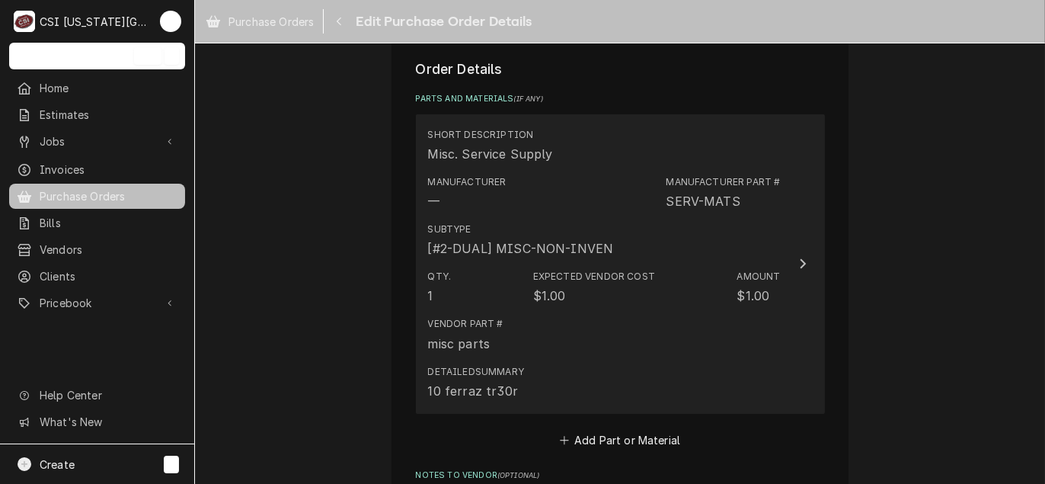
click at [603, 292] on div "Expected Vendor Cost $1.00" at bounding box center [594, 287] width 122 height 35
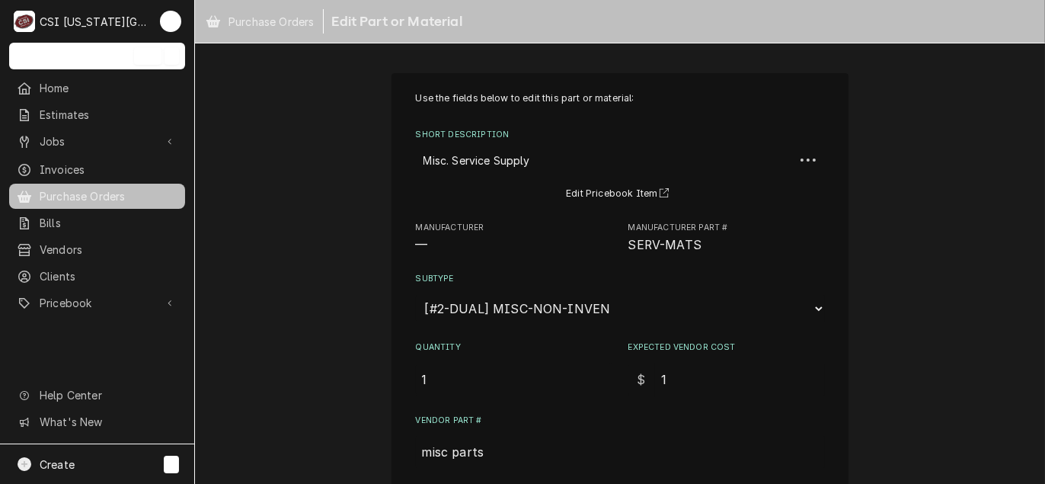
drag, startPoint x: 671, startPoint y: 378, endPoint x: 546, endPoint y: 366, distance: 125.5
click at [546, 366] on div "Quantity 1 Expected Vendor Cost $ 1" at bounding box center [620, 368] width 409 height 54
type textarea "x"
click at [698, 385] on input "Expected Vendor Cost" at bounding box center [740, 379] width 170 height 34
type textarea "x"
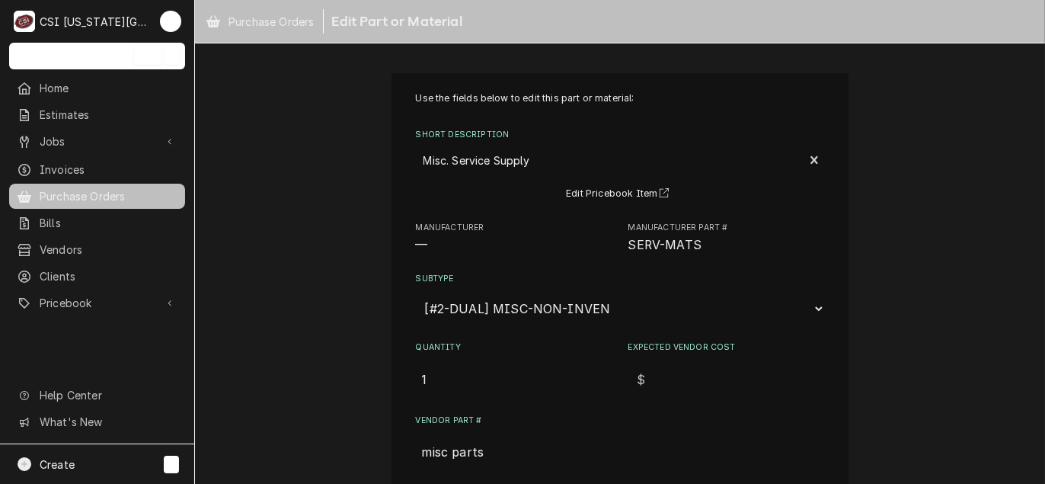
type input "3"
type textarea "x"
type input "30"
type textarea "x"
type input "308"
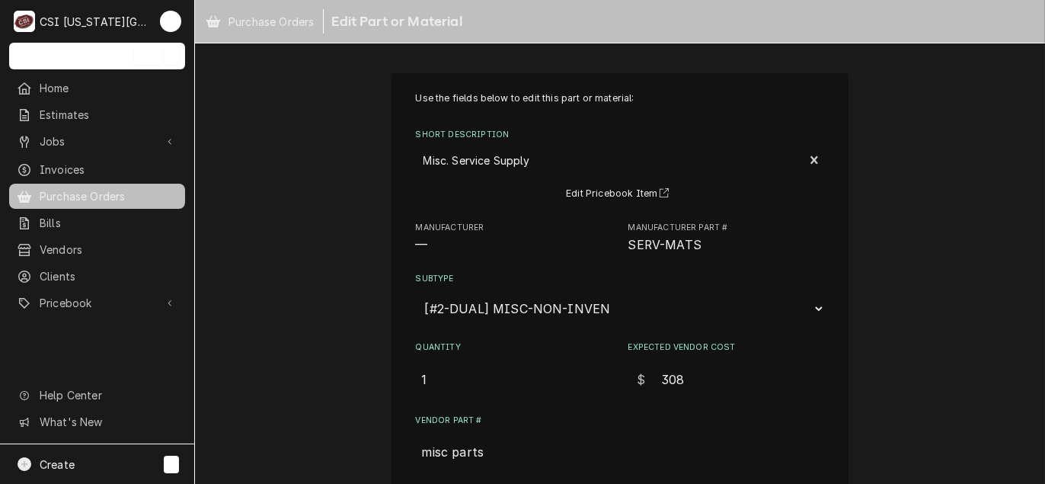
type textarea "x"
type input "30"
type textarea "x"
type input "3"
type textarea "x"
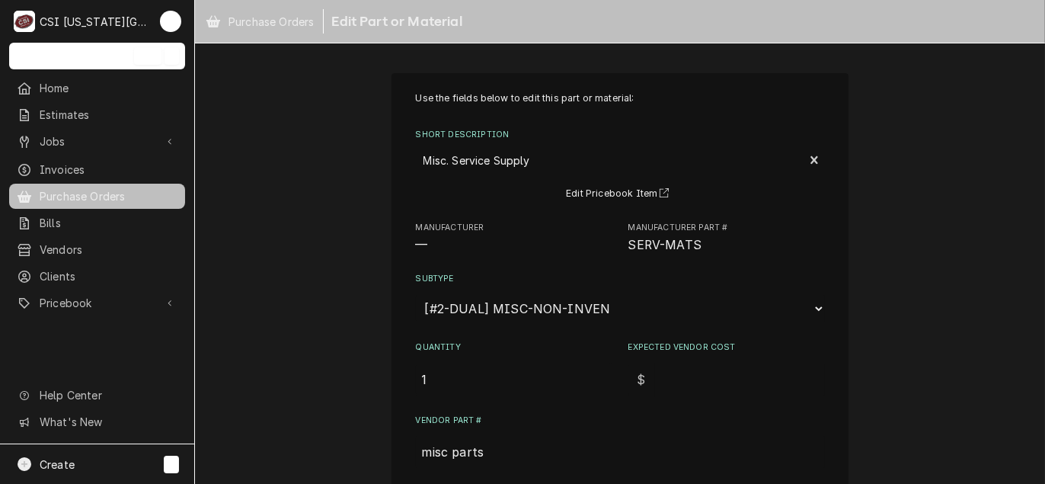
type textarea "x"
type input "2"
type textarea "x"
type input "20"
type textarea "x"
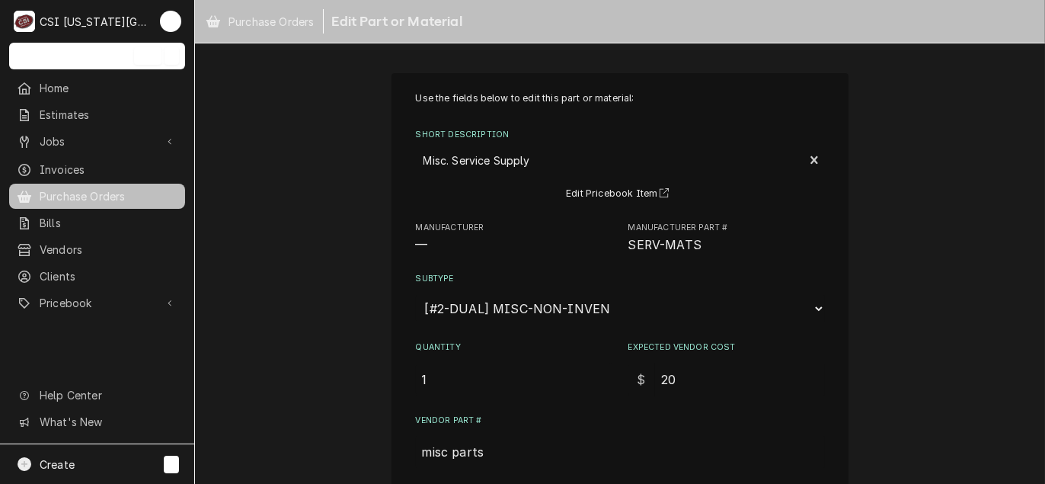
type input "208"
type textarea "x"
type input "208.5"
type textarea "x"
type input "208.50"
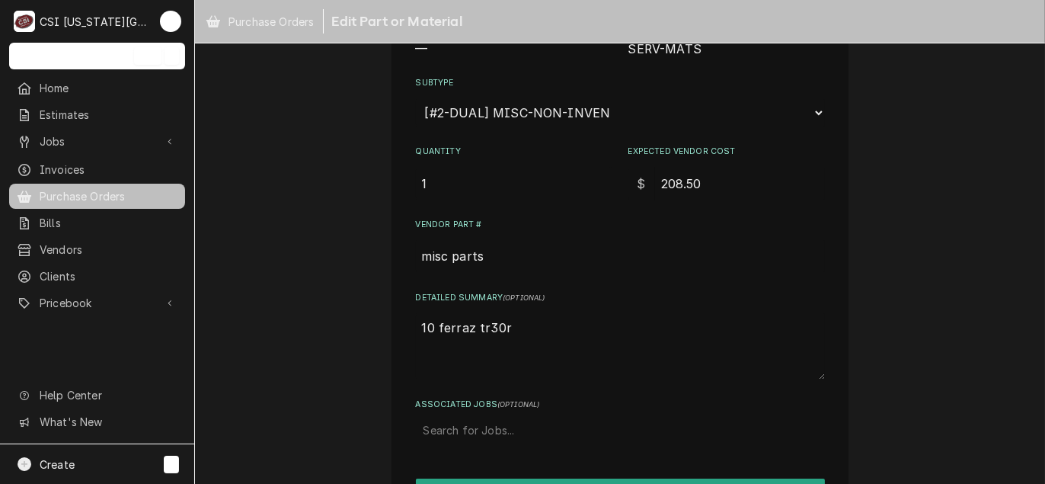
scroll to position [284, 0]
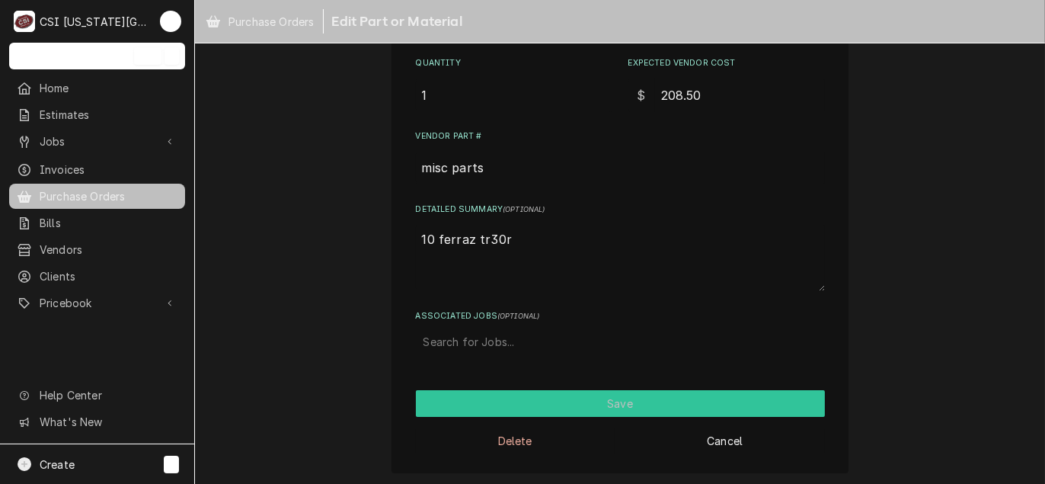
click at [595, 405] on button "Save" at bounding box center [620, 403] width 409 height 27
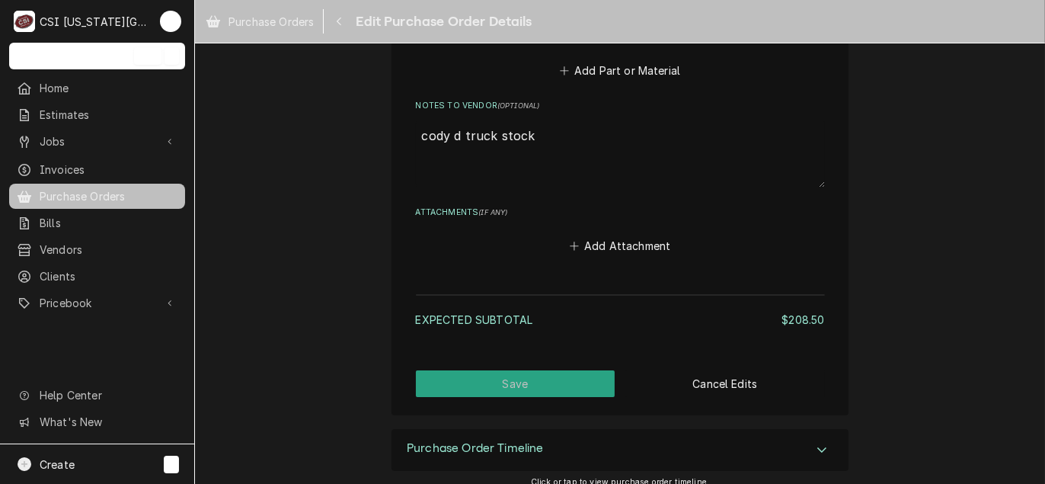
scroll to position [933, 0]
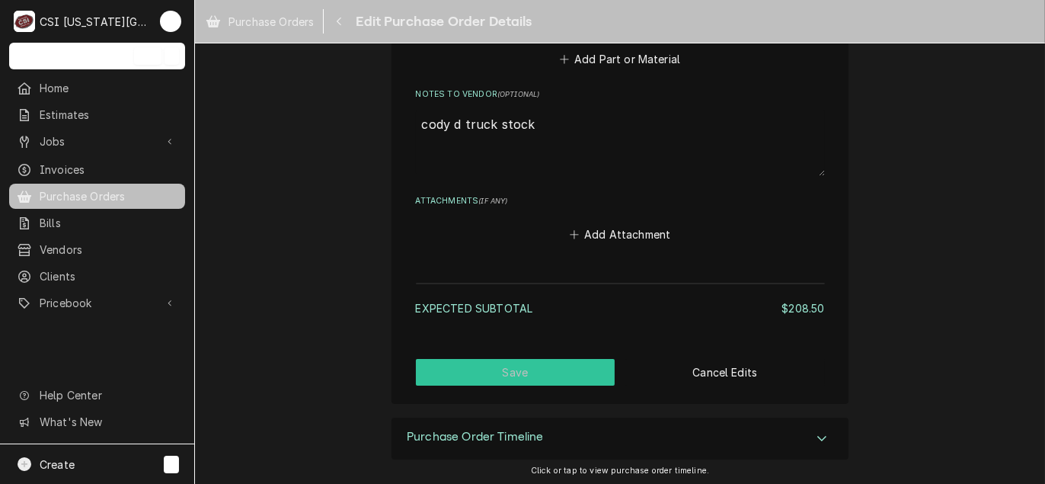
click at [514, 359] on button "Save" at bounding box center [515, 372] width 199 height 27
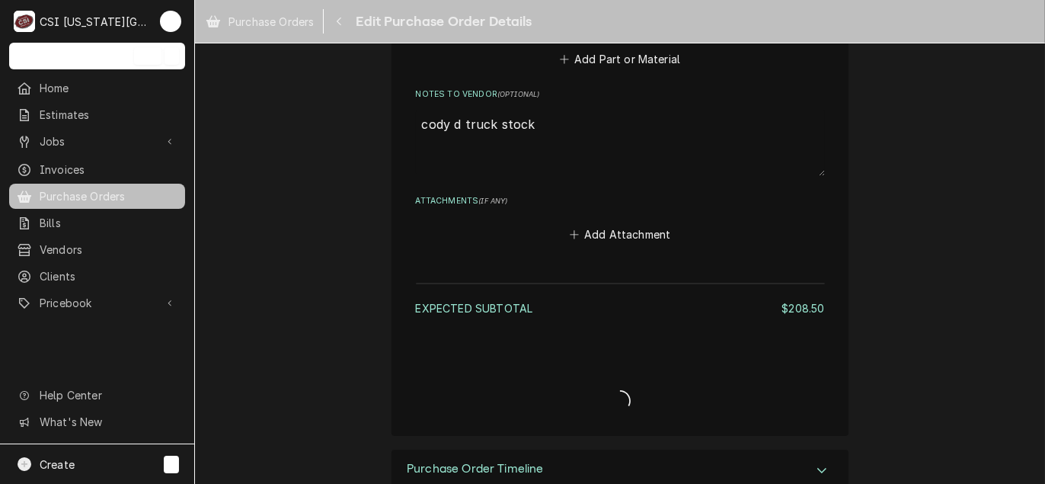
type textarea "x"
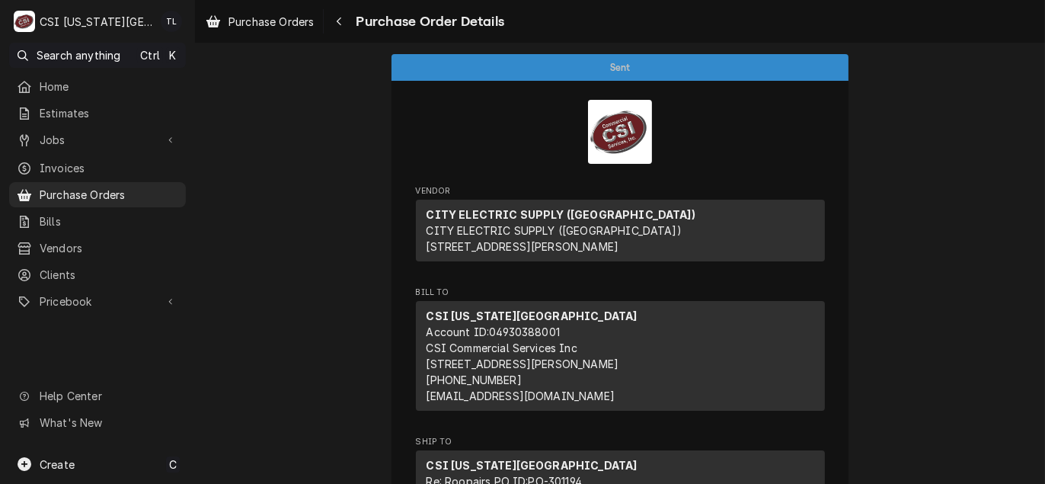
click at [63, 467] on span "Create" at bounding box center [57, 464] width 35 height 13
click at [259, 388] on div "Purchase Order" at bounding box center [286, 385] width 102 height 16
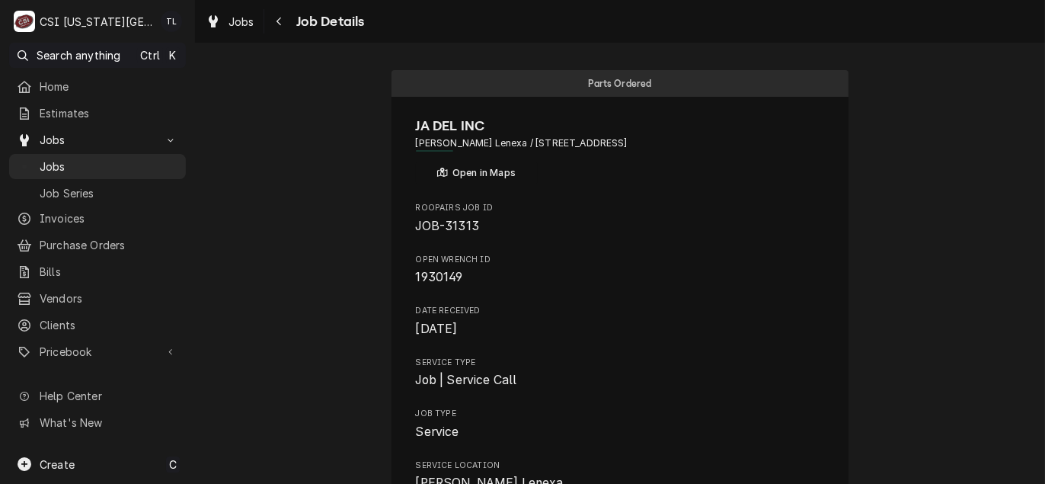
drag, startPoint x: 1033, startPoint y: 85, endPoint x: 1032, endPoint y: 154, distance: 69.3
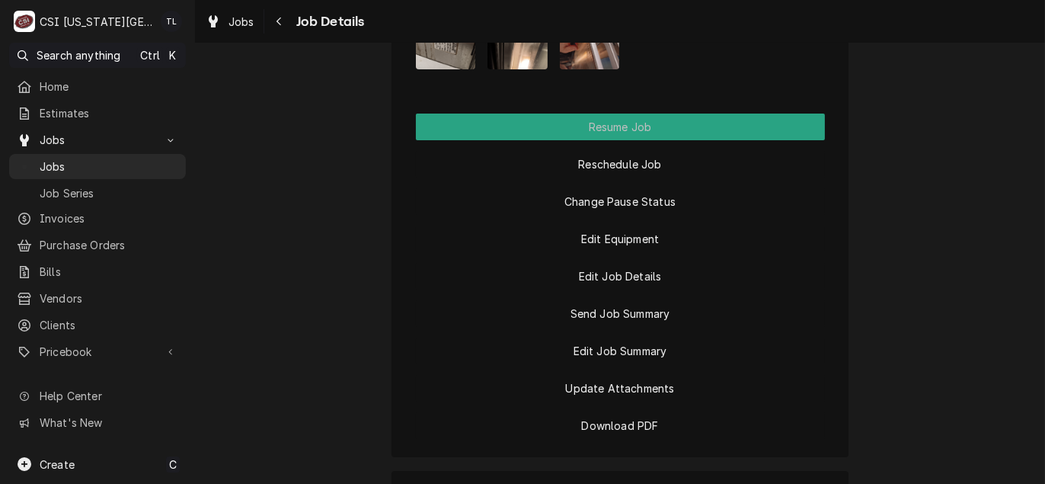
scroll to position [2973, 0]
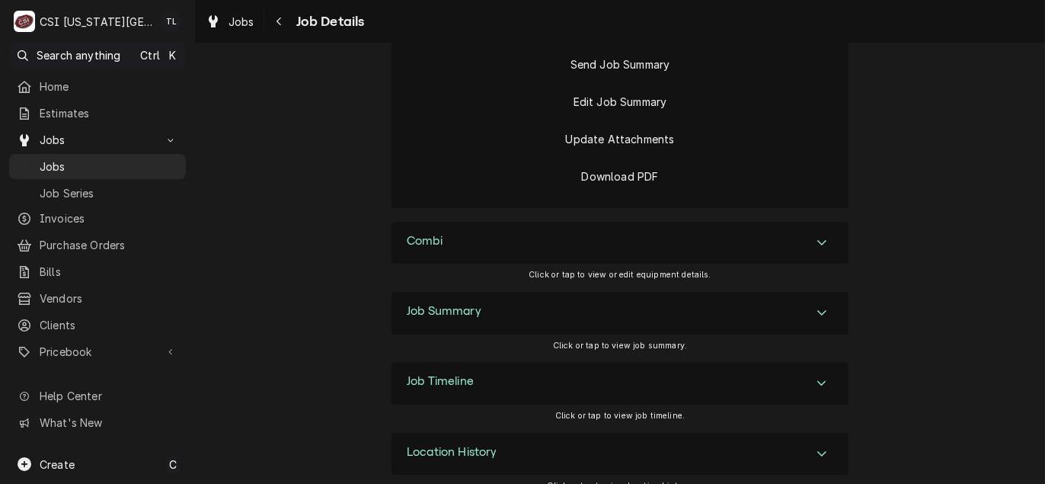
click at [821, 306] on icon "Accordion Header" at bounding box center [821, 312] width 11 height 12
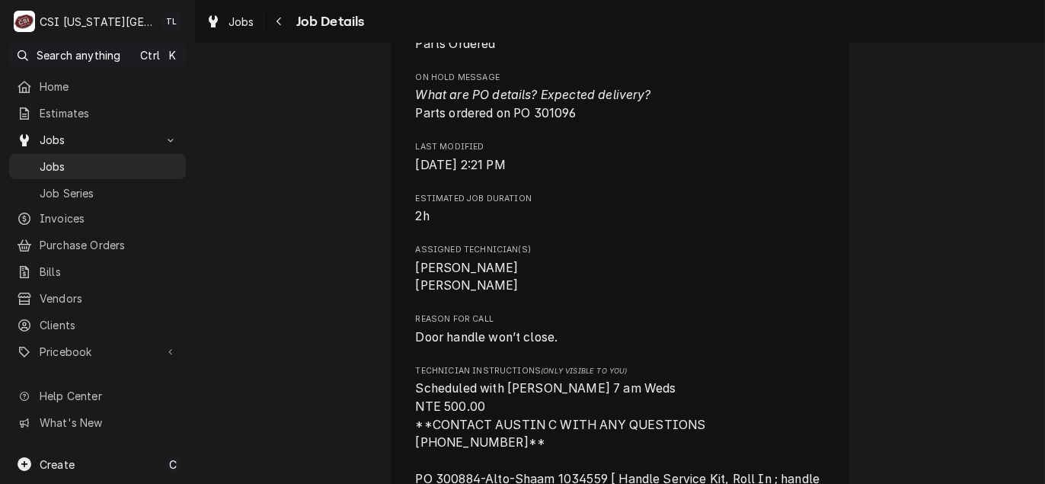
scroll to position [1374, 0]
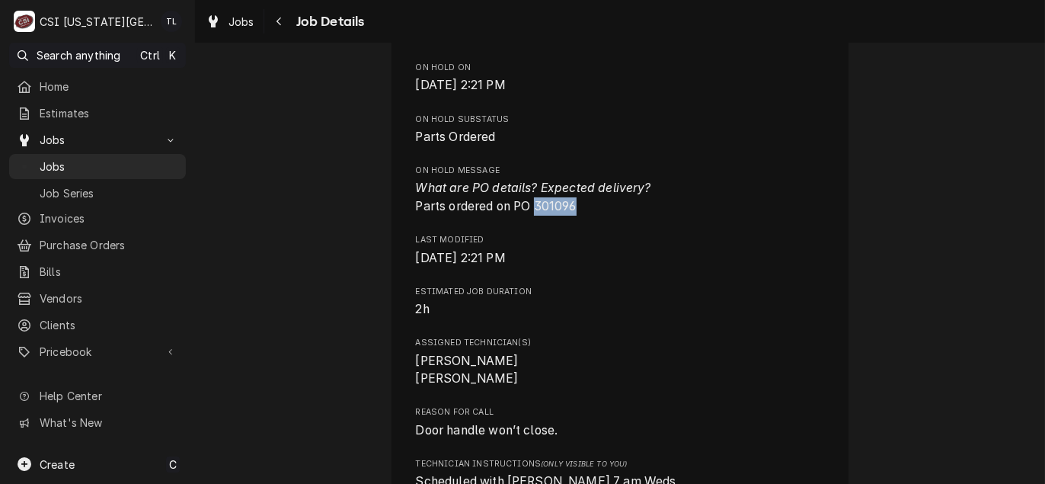
drag, startPoint x: 575, startPoint y: 205, endPoint x: 533, endPoint y: 211, distance: 42.3
click at [533, 211] on span "What are PO details? Expected delivery? Parts ordered on PO 301096" at bounding box center [620, 197] width 409 height 36
copy span "301096"
click at [661, 219] on div "Roopairs Job ID JOB-31313 Open Wrench ID 1930149 Date Received Jul 15, 2025 Ser…" at bounding box center [620, 128] width 409 height 2603
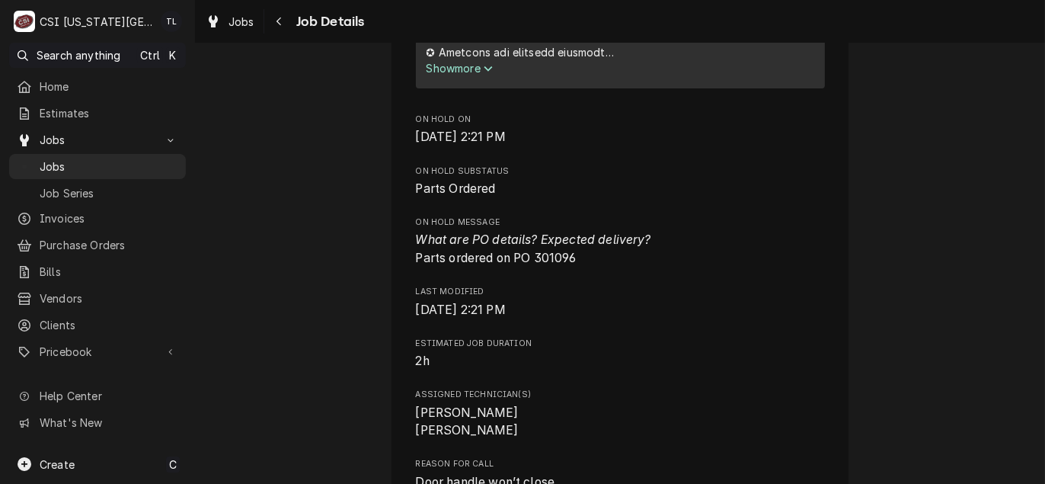
scroll to position [1298, 0]
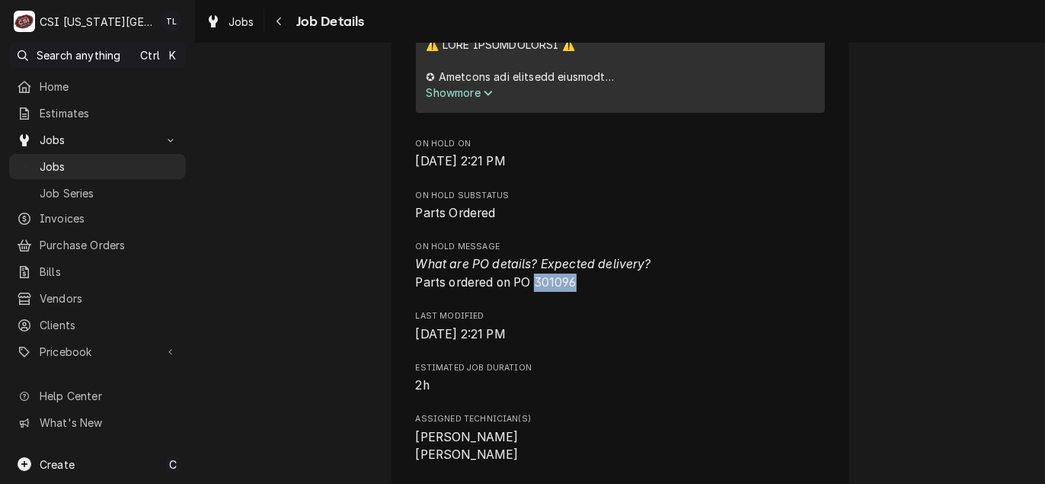
drag, startPoint x: 573, startPoint y: 283, endPoint x: 533, endPoint y: 283, distance: 40.4
click at [533, 283] on span "What are PO details? Expected delivery? Parts ordered on PO 301096" at bounding box center [620, 273] width 409 height 36
copy span "301096"
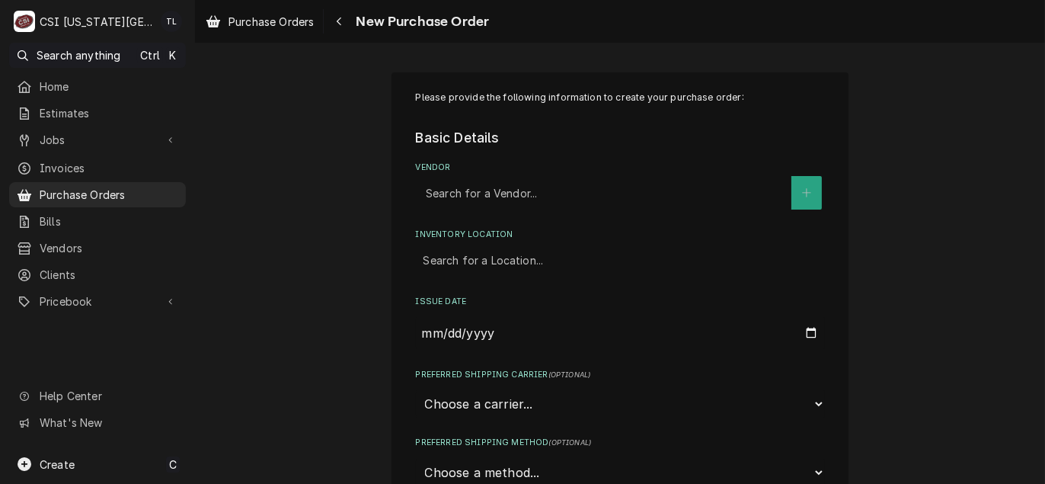
click at [464, 190] on div "Vendor" at bounding box center [605, 192] width 358 height 27
type input "home depot"
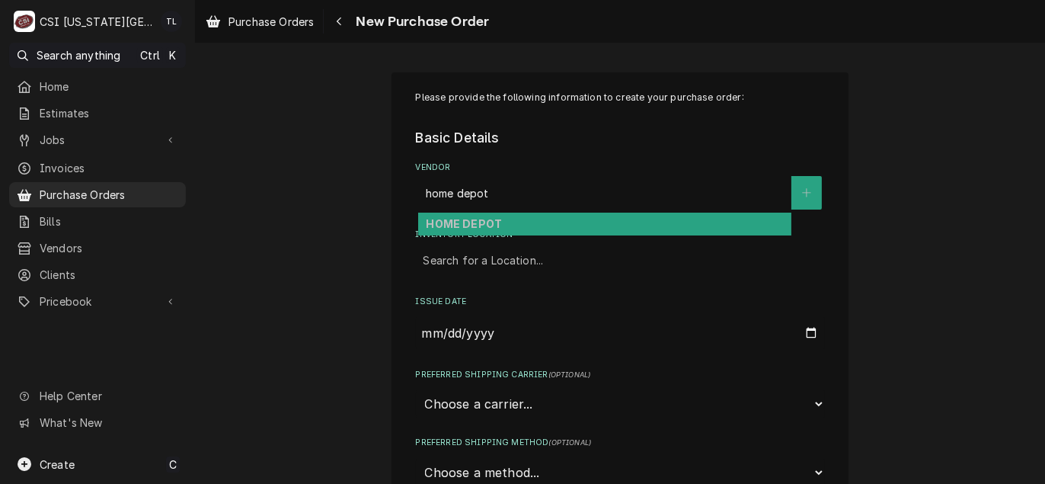
click at [447, 231] on div "HOME DEPOT" at bounding box center [604, 224] width 373 height 24
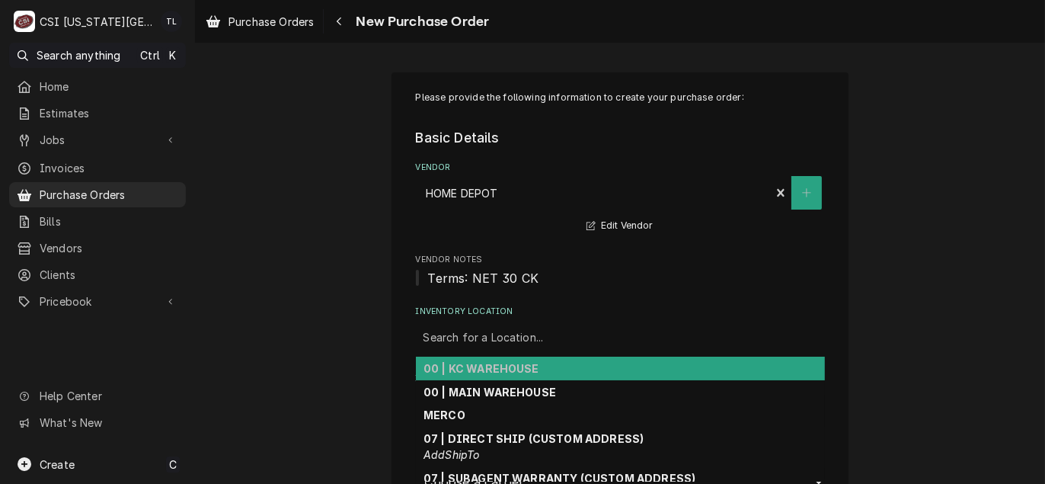
click at [459, 334] on div "Inventory Location" at bounding box center [620, 337] width 394 height 27
click at [464, 371] on strong "00 | KC WAREHOUSE" at bounding box center [481, 368] width 116 height 13
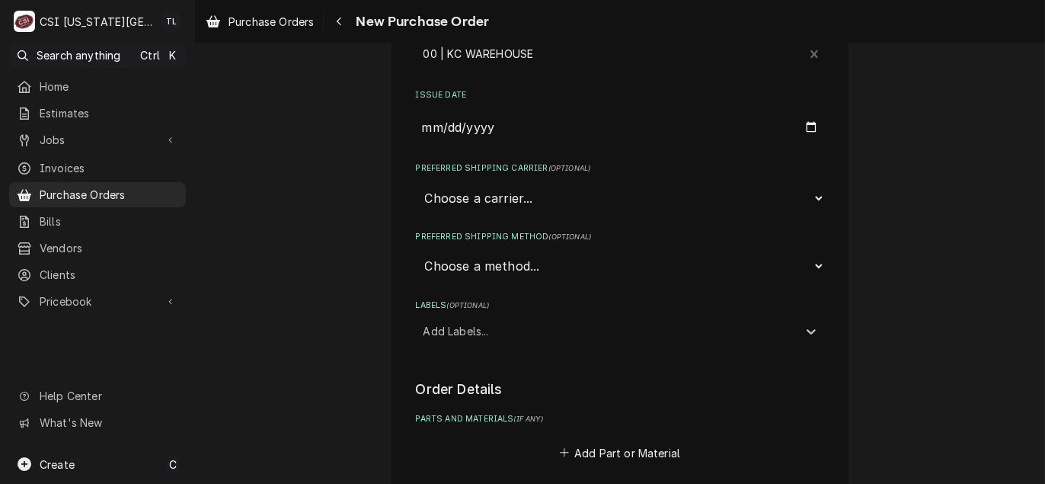
scroll to position [305, 0]
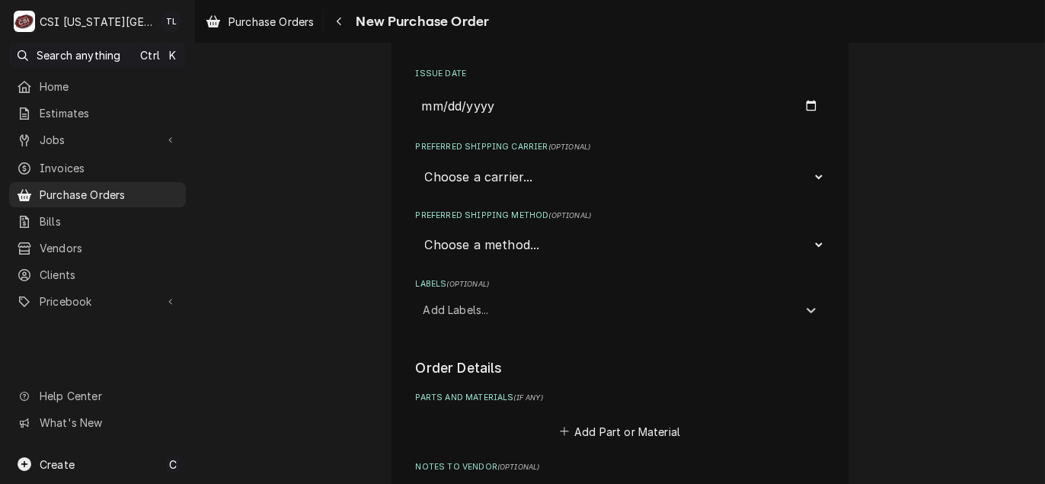
click at [471, 306] on div "Labels" at bounding box center [606, 308] width 366 height 27
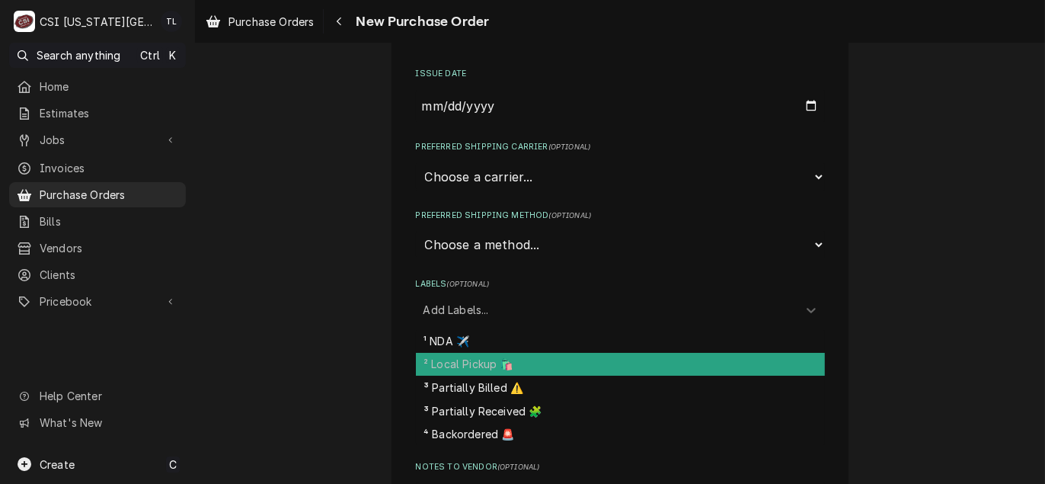
click at [462, 356] on div "² Local Pickup 🛍️" at bounding box center [620, 365] width 409 height 24
type textarea "x"
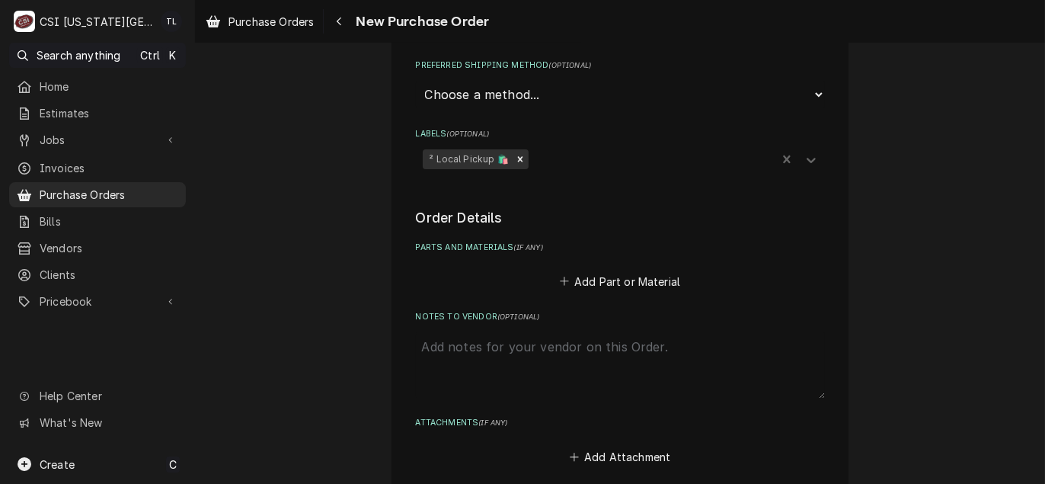
scroll to position [457, 0]
click at [643, 268] on button "Add Part or Material" at bounding box center [620, 278] width 126 height 21
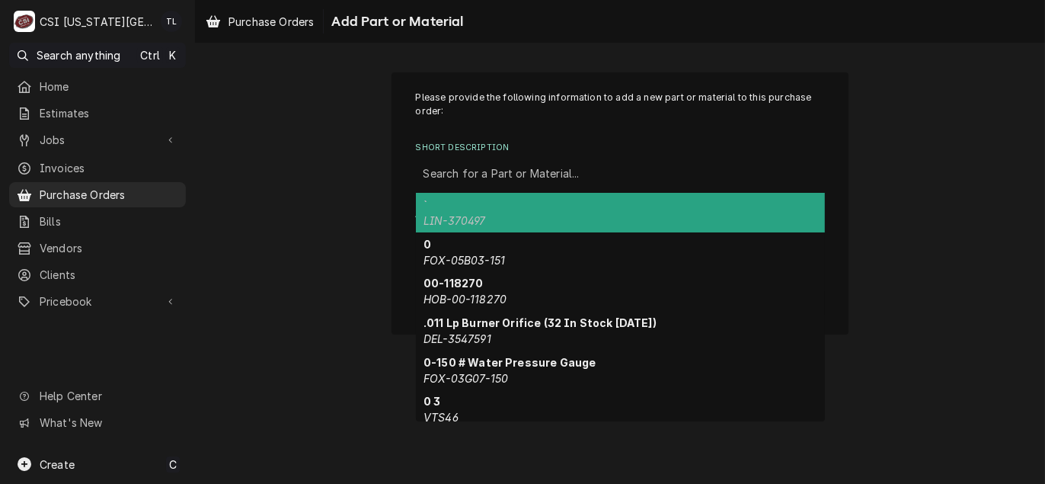
click at [480, 181] on div "Short Description" at bounding box center [620, 173] width 394 height 27
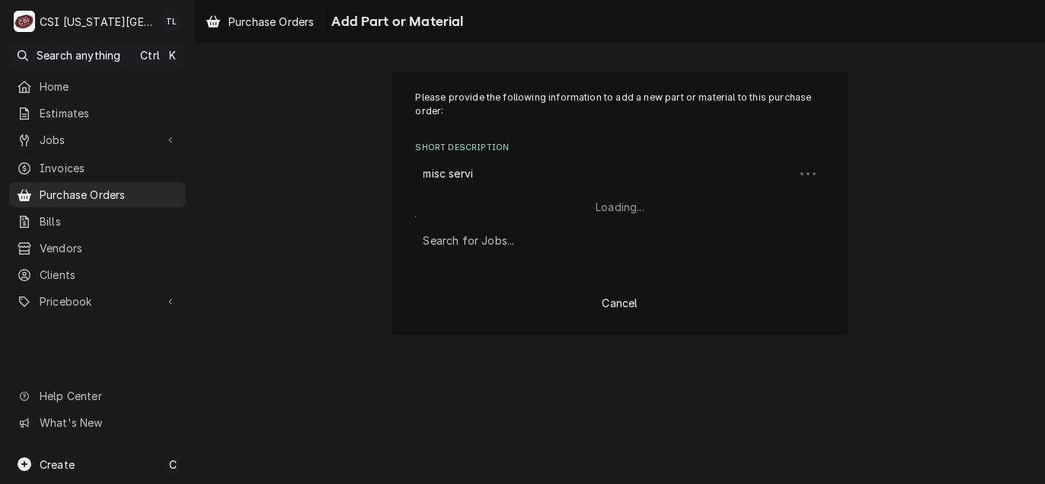
type input "misc servic"
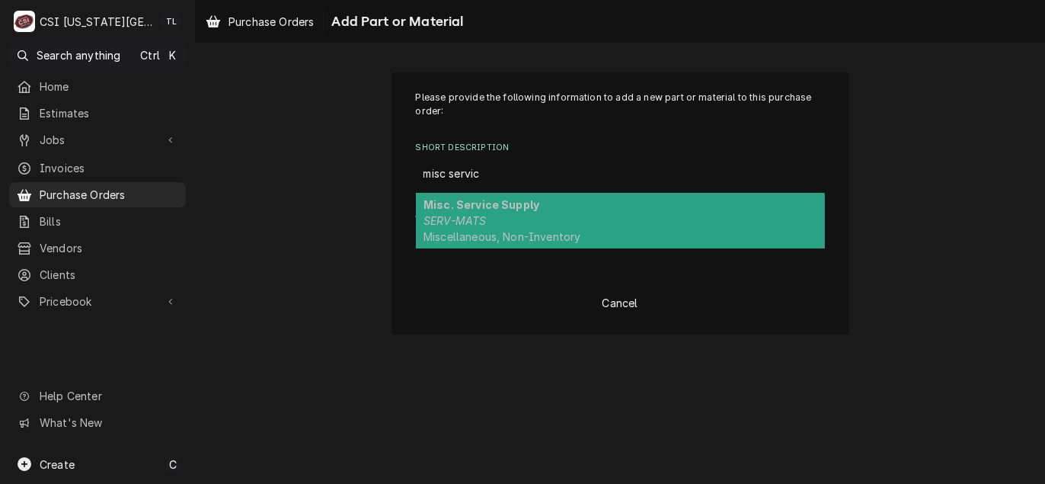
click at [447, 205] on strong "Misc. Service Supply" at bounding box center [481, 204] width 116 height 13
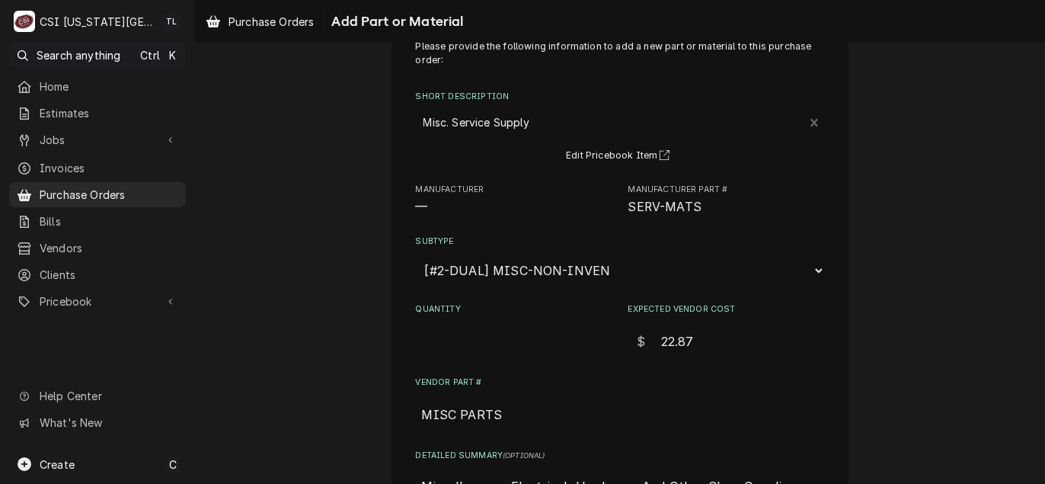
scroll to position [76, 0]
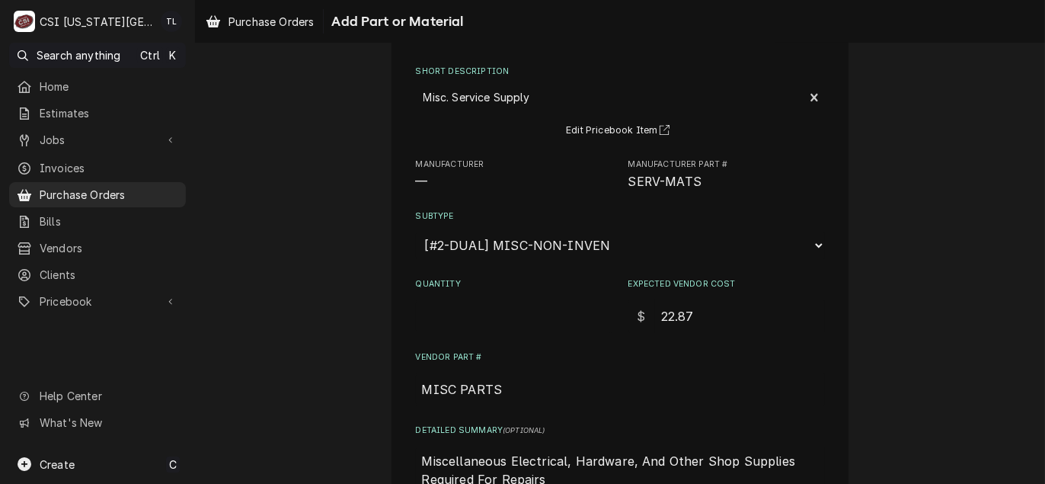
drag, startPoint x: 692, startPoint y: 311, endPoint x: 442, endPoint y: 281, distance: 251.6
click at [443, 281] on div "Quantity Expected Vendor Cost $ 22.87" at bounding box center [620, 305] width 409 height 54
type textarea "x"
type input "1"
click at [430, 302] on input "Quantity" at bounding box center [514, 316] width 196 height 34
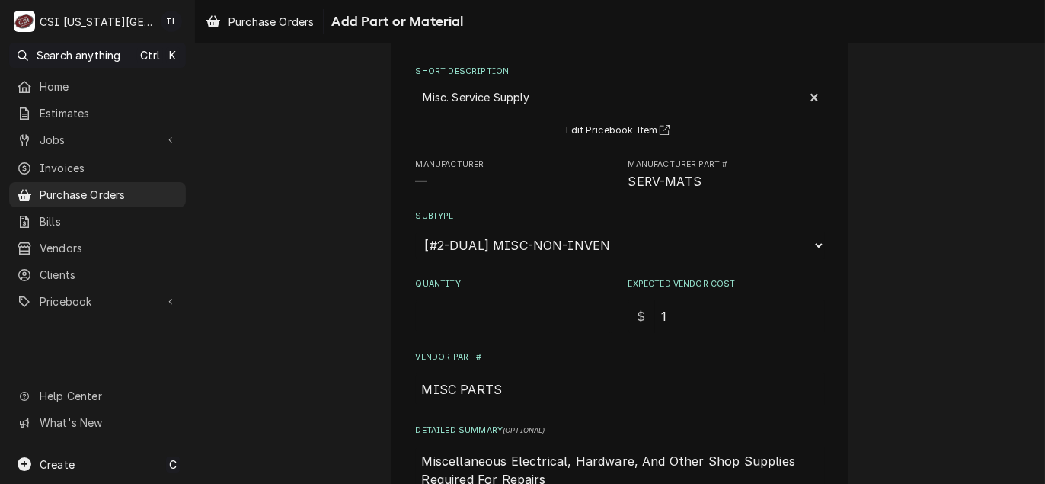
type textarea "x"
type input "1"
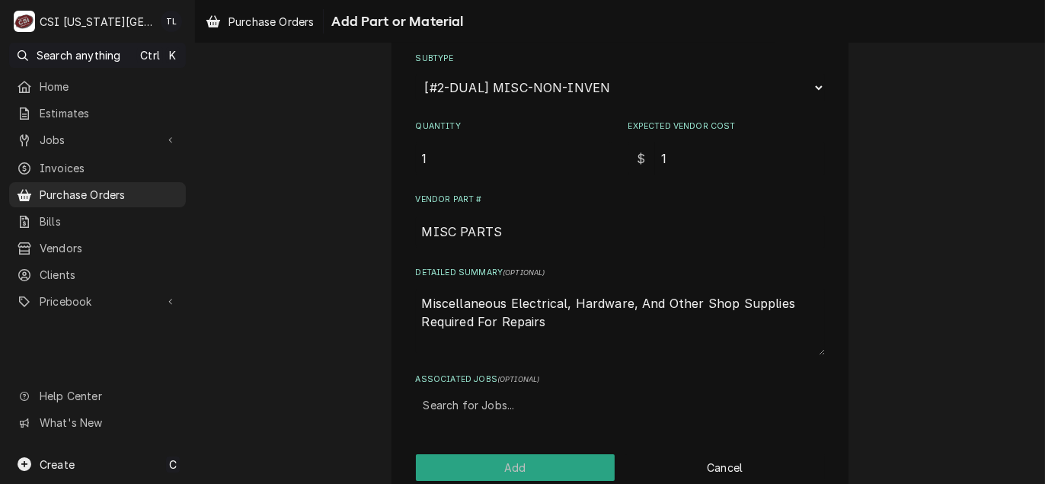
scroll to position [184, 0]
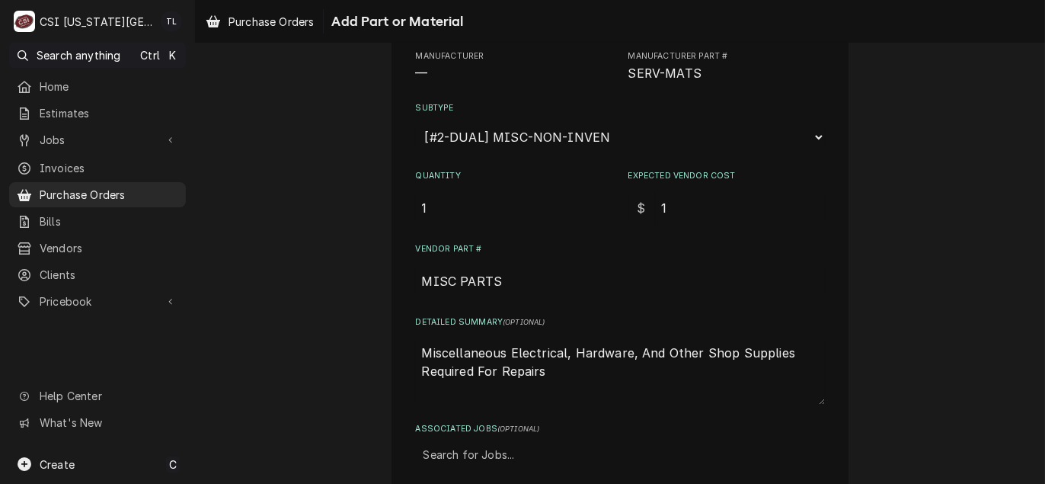
drag, startPoint x: 543, startPoint y: 369, endPoint x: 316, endPoint y: 308, distance: 234.9
click at [316, 308] on div "Please provide the following information to add a new part or material to this …" at bounding box center [620, 218] width 850 height 688
type textarea "x"
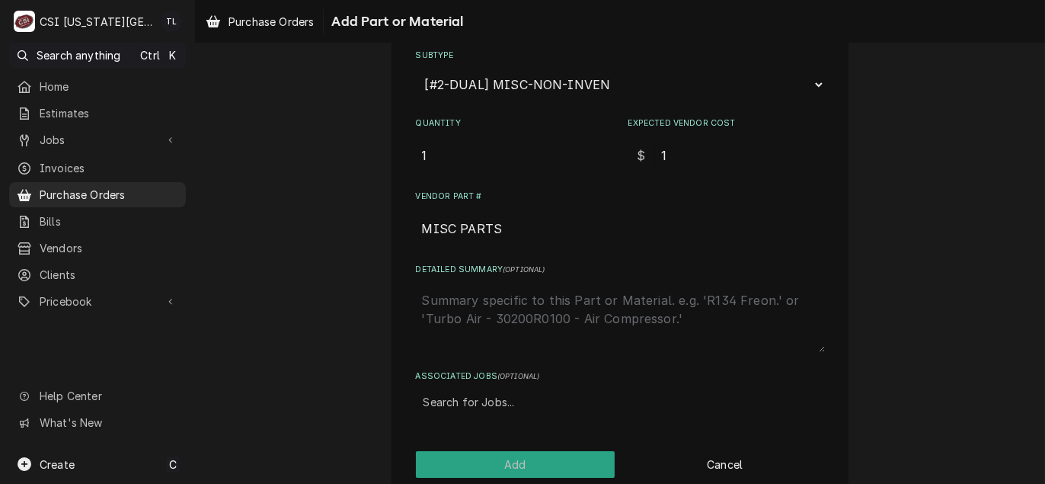
scroll to position [260, 0]
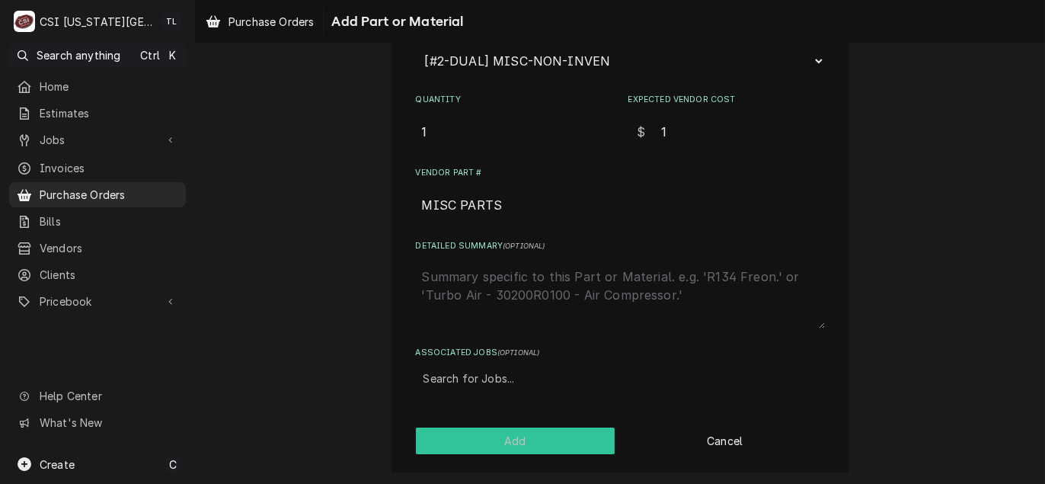
click at [528, 445] on button "Add" at bounding box center [515, 440] width 199 height 27
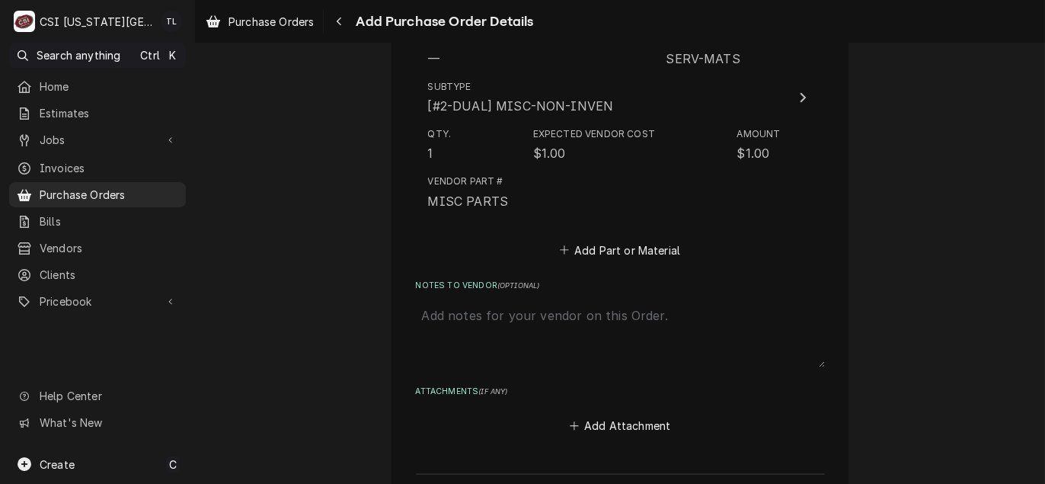
scroll to position [761, 0]
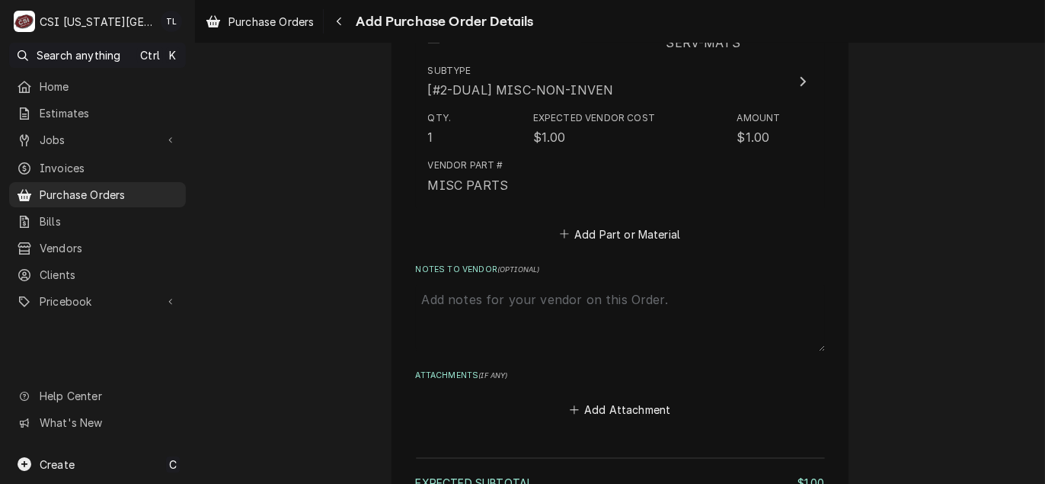
click at [477, 310] on textarea "Notes to Vendor ( optional )" at bounding box center [620, 317] width 409 height 67
type textarea "x"
type textarea "c"
type textarea "x"
type textarea "co"
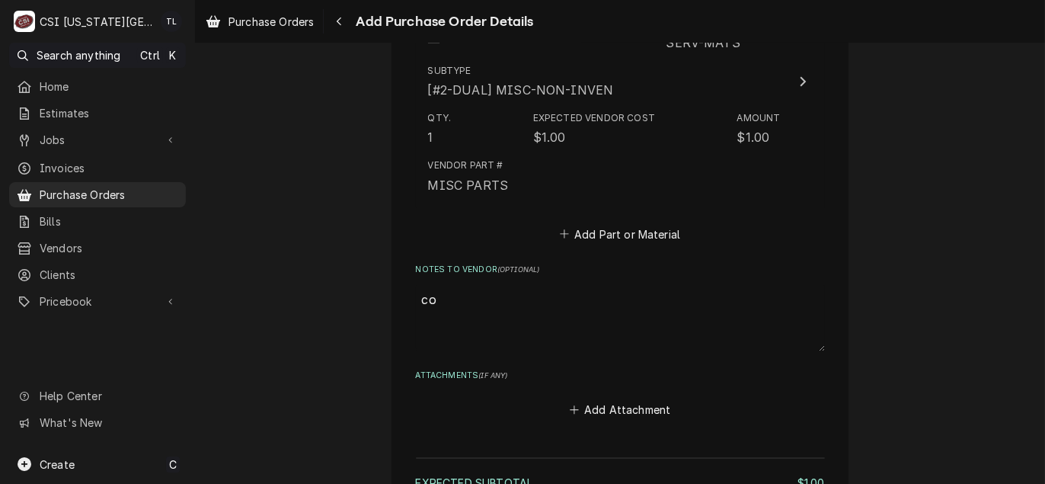
type textarea "x"
type textarea "cod"
type textarea "x"
type textarea "cody"
type textarea "x"
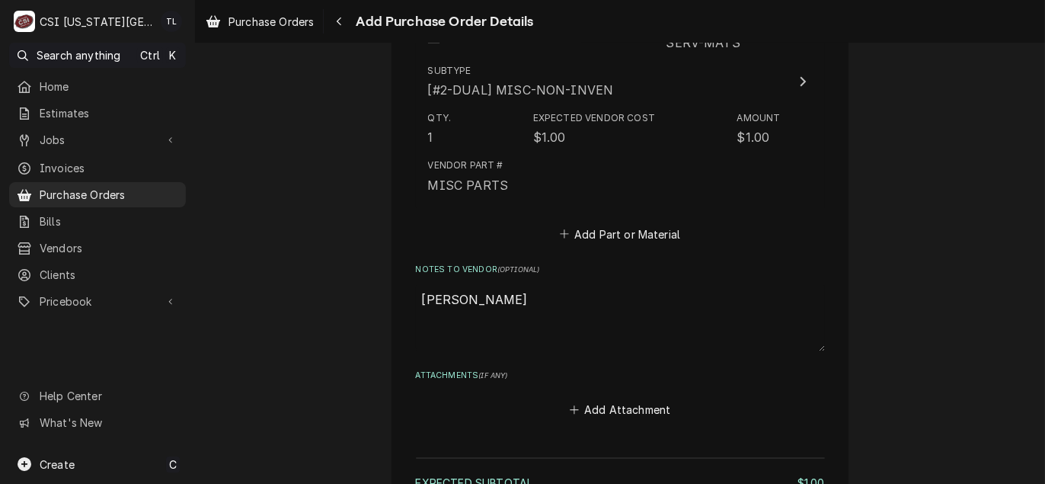
type textarea "cody"
type textarea "x"
type textarea "cody d"
type textarea "x"
type textarea "cody d"
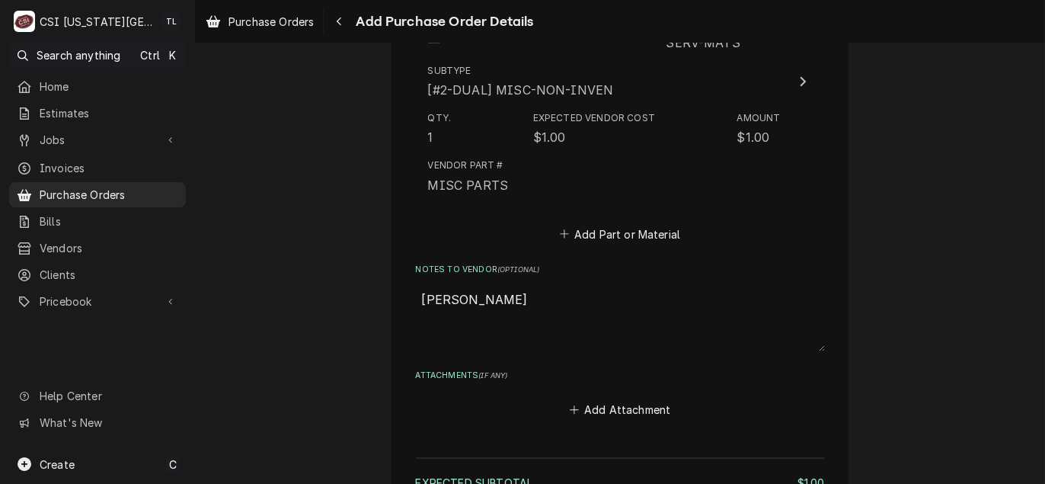
type textarea "x"
type textarea "cody d t"
type textarea "x"
type textarea "cody d tr"
type textarea "x"
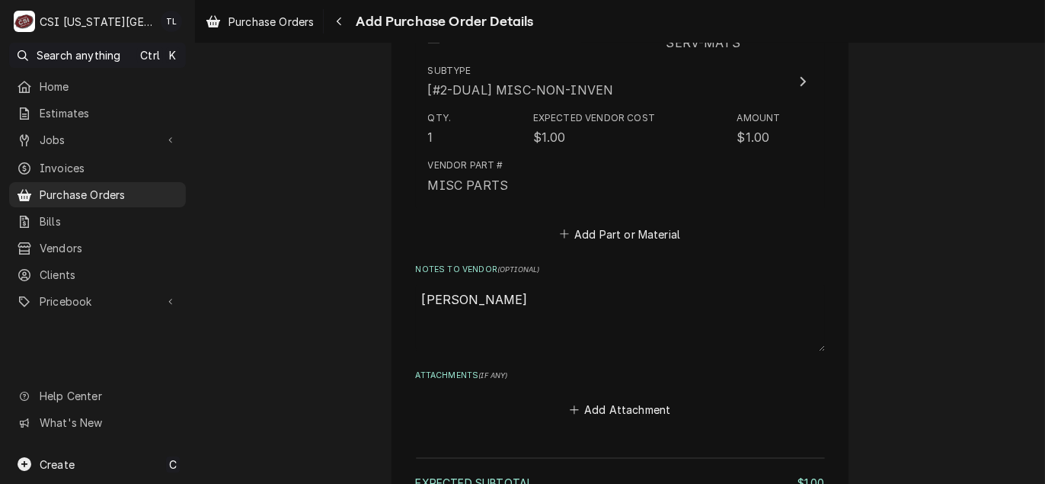
type textarea "cody d trc"
type textarea "x"
type textarea "cody d trck"
type textarea "x"
type textarea "cody d trck"
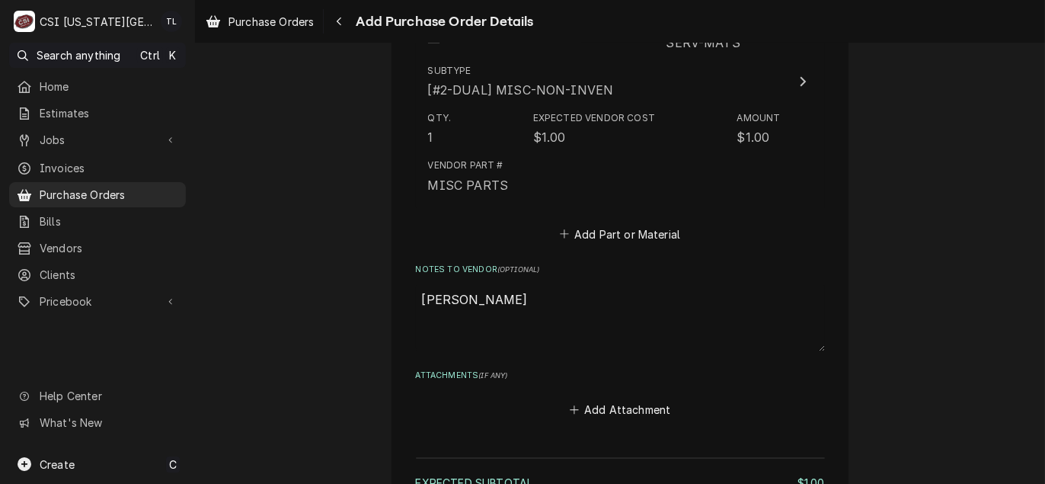
type textarea "x"
type textarea "cody d trck s"
type textarea "x"
type textarea "cody d trck st"
type textarea "x"
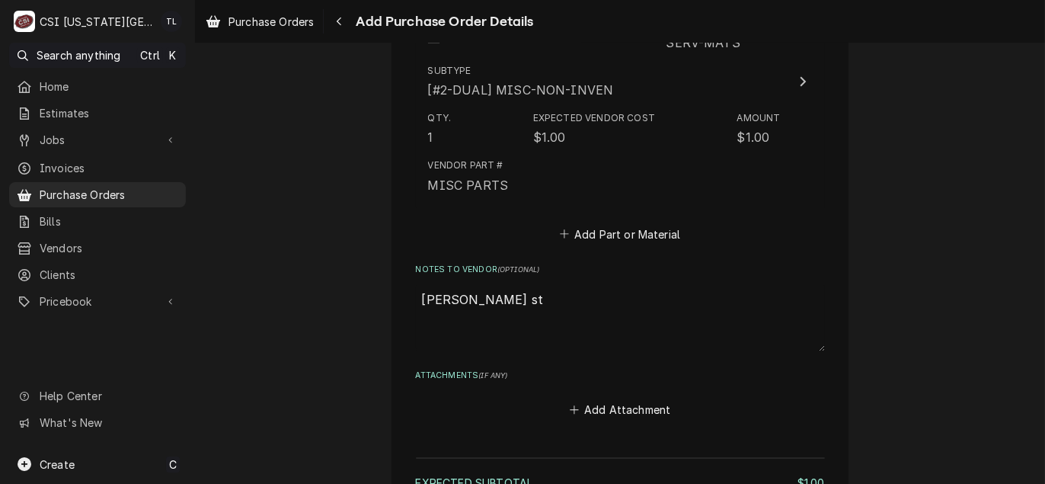
type textarea "cody d trck stc"
type textarea "x"
type textarea "cody d trck st"
type textarea "x"
type textarea "cody d trck s"
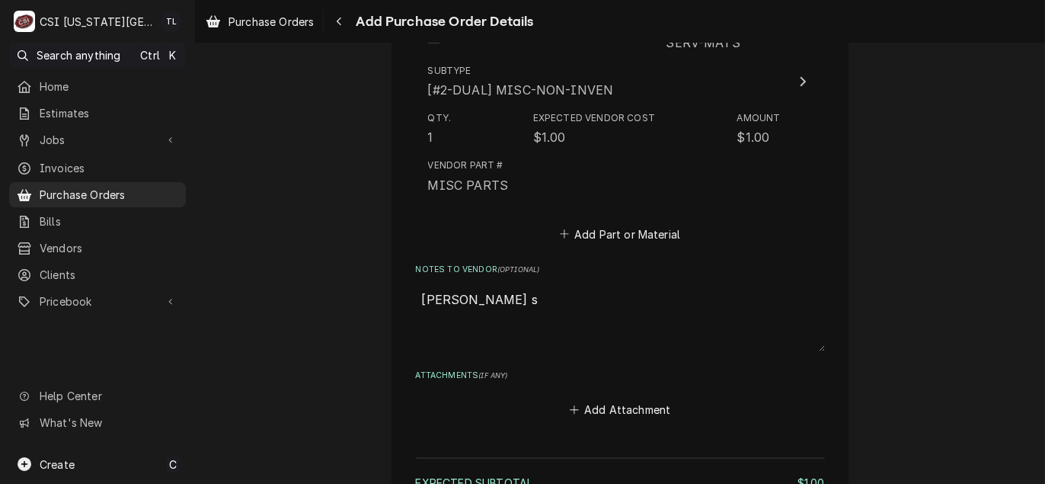
type textarea "x"
type textarea "cody d trck"
type textarea "x"
type textarea "cody d trck"
type textarea "x"
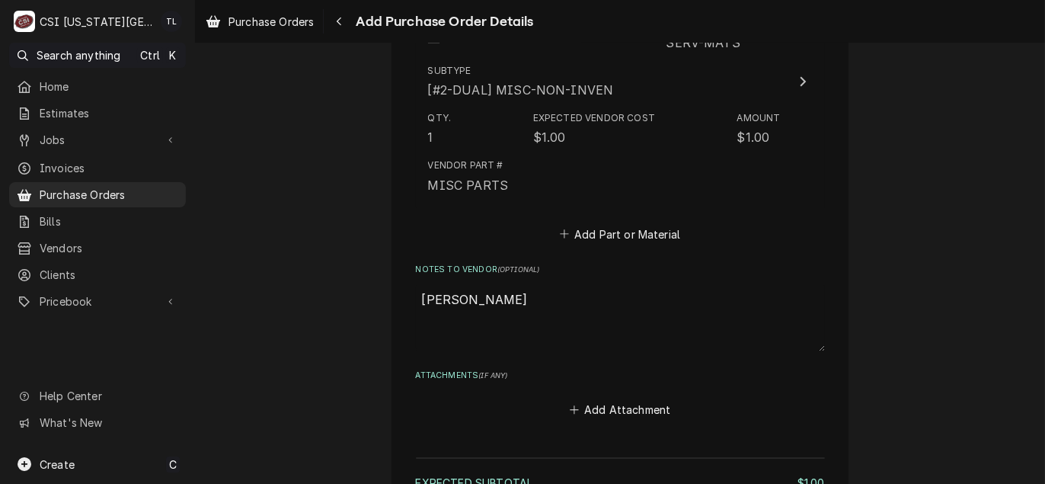
type textarea "cody d trc"
type textarea "x"
type textarea "cody d tr"
type textarea "x"
type textarea "cody d tru"
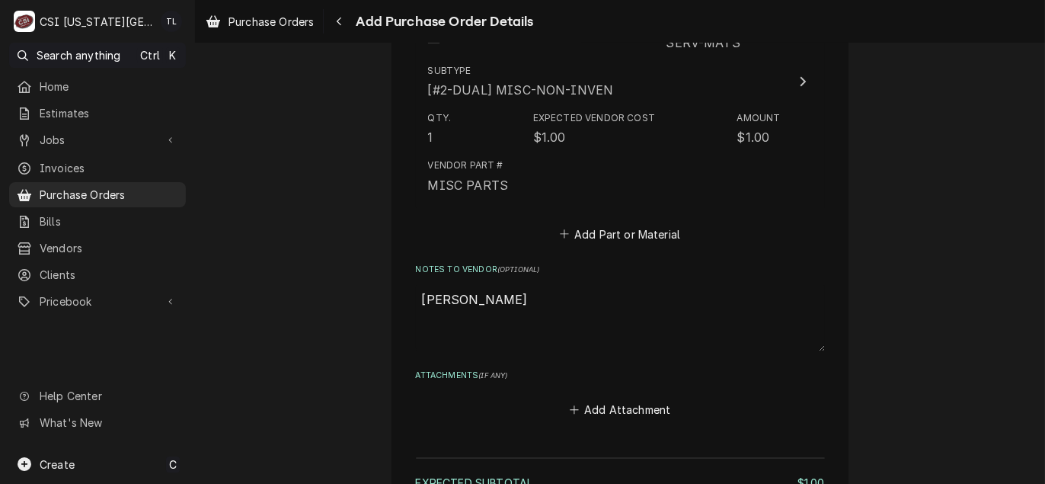
type textarea "x"
type textarea "cody d truc"
type textarea "x"
type textarea "cody d truck"
type textarea "x"
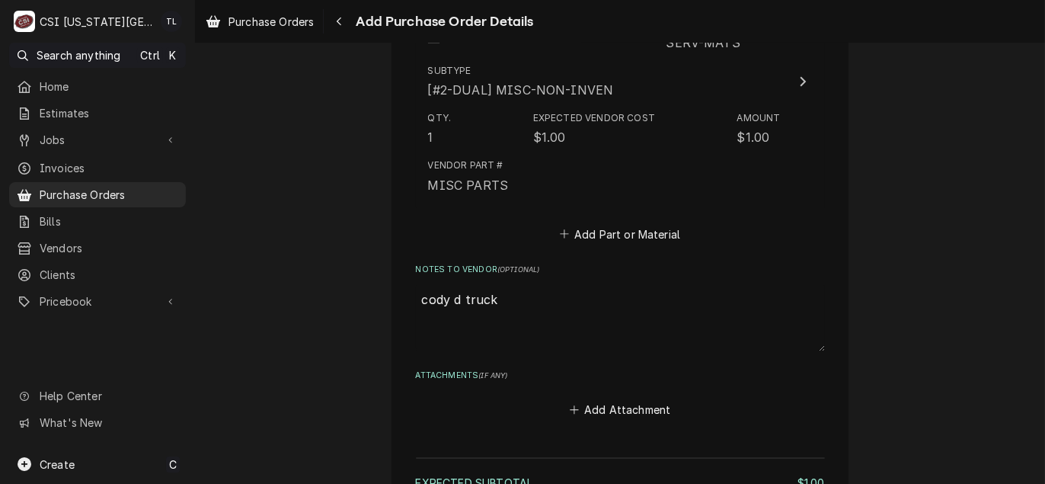
type textarea "cody d truck"
type textarea "x"
type textarea "cody d truck s"
type textarea "x"
type textarea "cody d truck st"
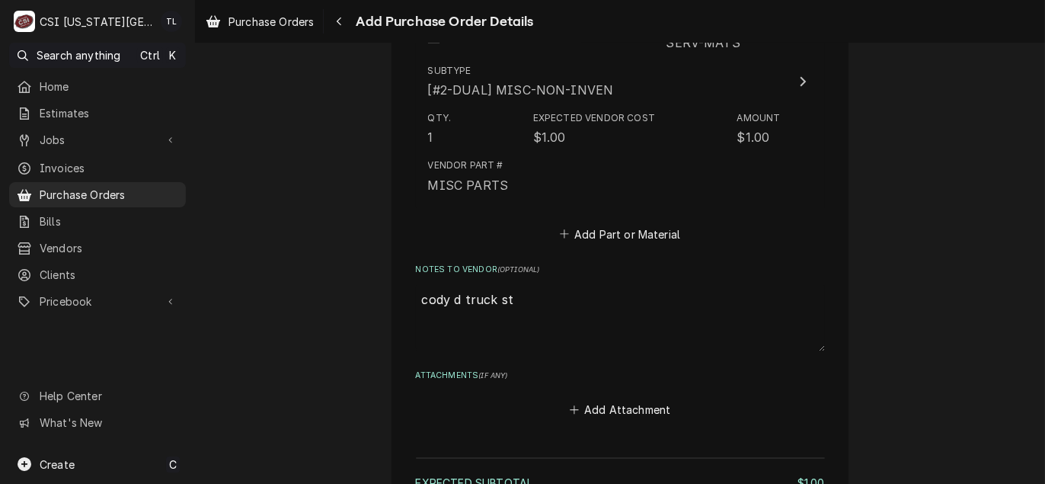
type textarea "x"
type textarea "cody d truck sto"
type textarea "x"
type textarea "cody d truck stoc"
type textarea "x"
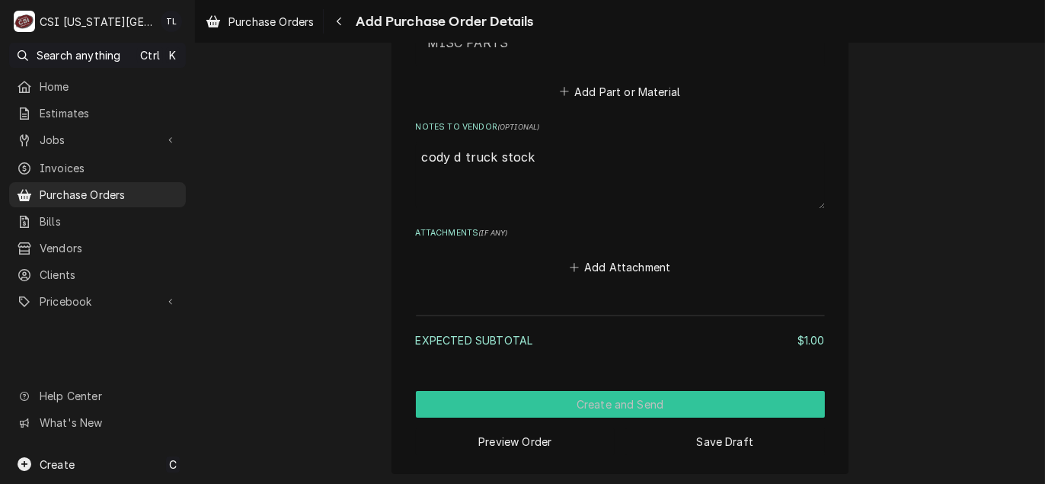
type textarea "cody d truck stock"
click at [618, 399] on button "Create and Send" at bounding box center [620, 404] width 409 height 27
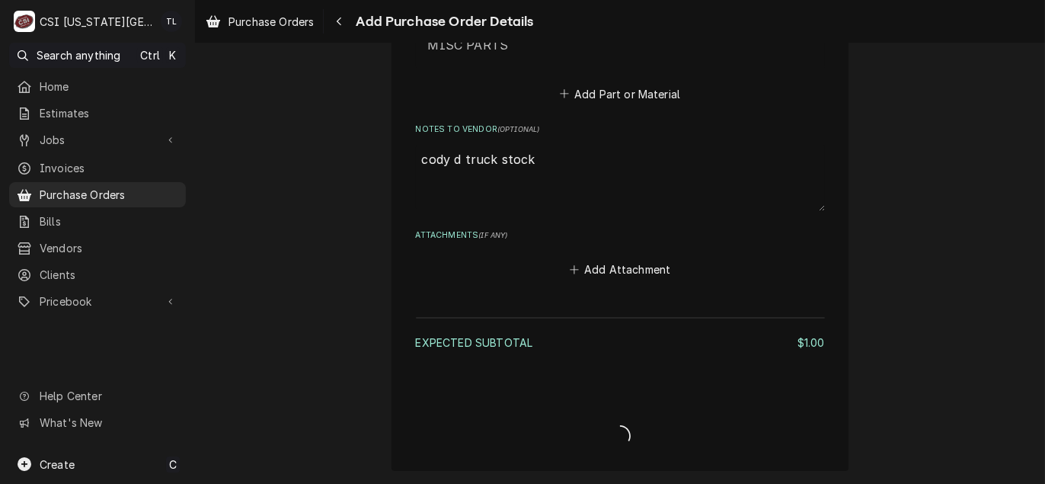
scroll to position [899, 0]
type textarea "x"
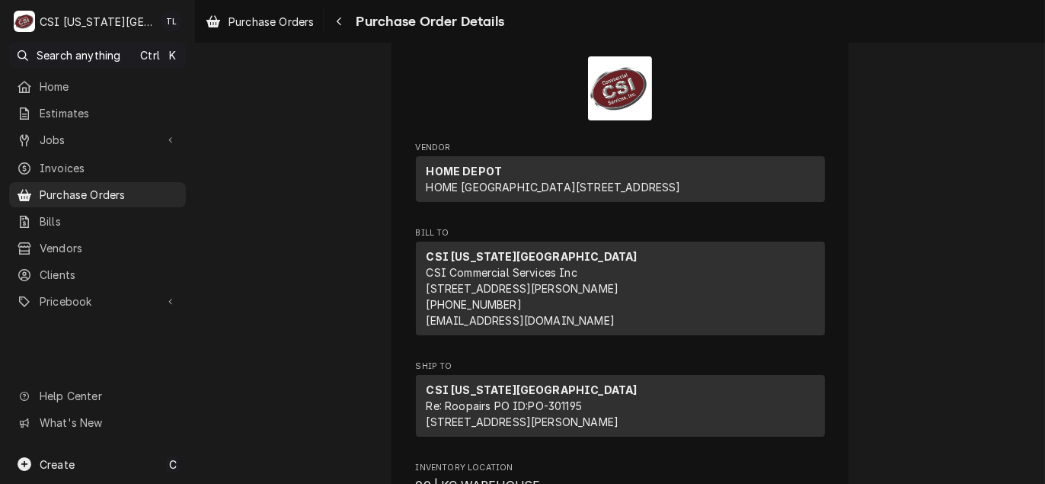
scroll to position [76, 0]
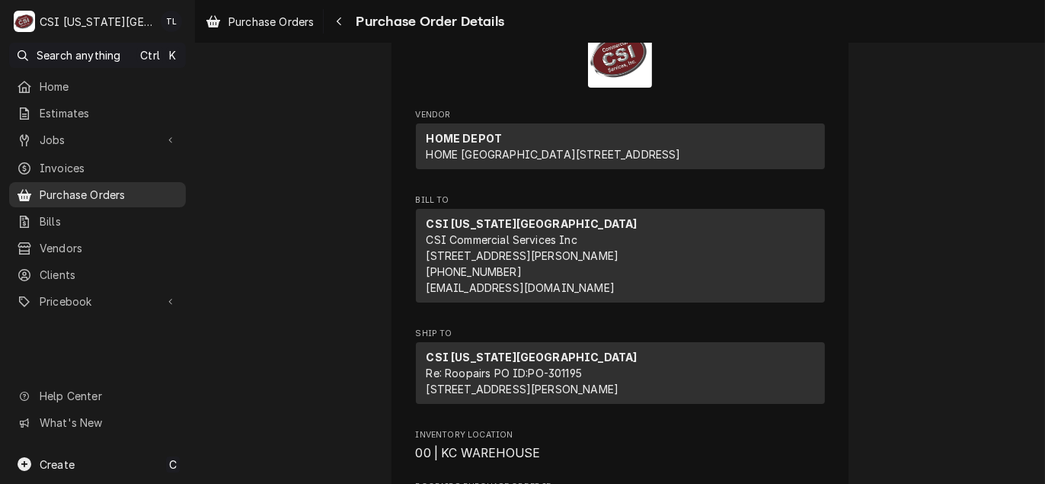
click at [103, 190] on span "Purchase Orders" at bounding box center [109, 195] width 139 height 16
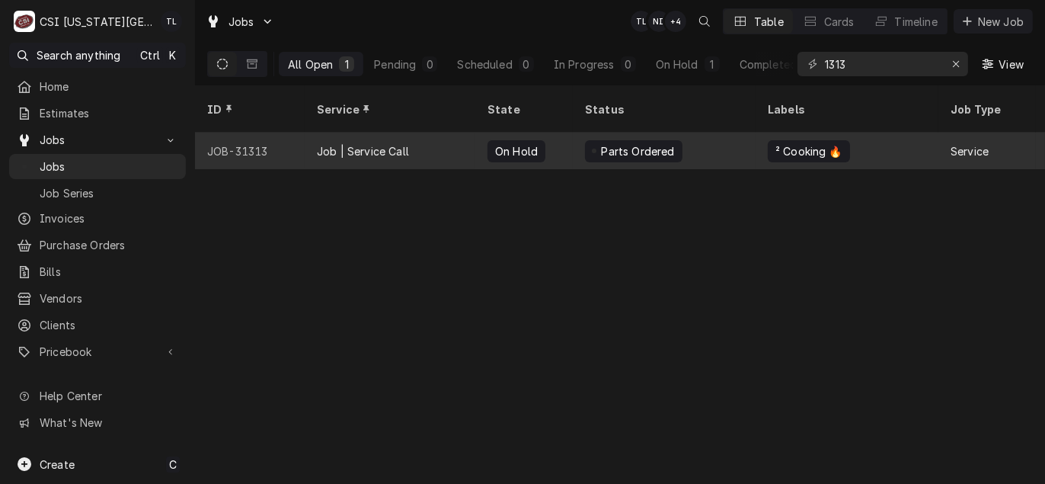
click at [274, 139] on div "JOB-31313" at bounding box center [250, 150] width 110 height 37
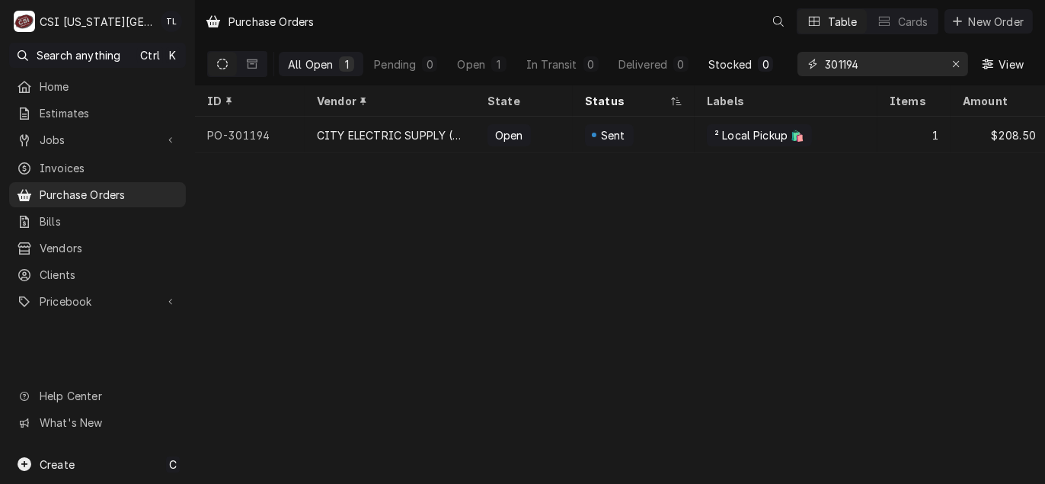
drag, startPoint x: 892, startPoint y: 60, endPoint x: 744, endPoint y: 68, distance: 148.7
click at [746, 69] on div "All Open 1 Pending 0 Open 1 In Transit 0 Delivered 0 Stocked 0 301194 View" at bounding box center [619, 64] width 825 height 43
paste input "301096"
type input "301096"
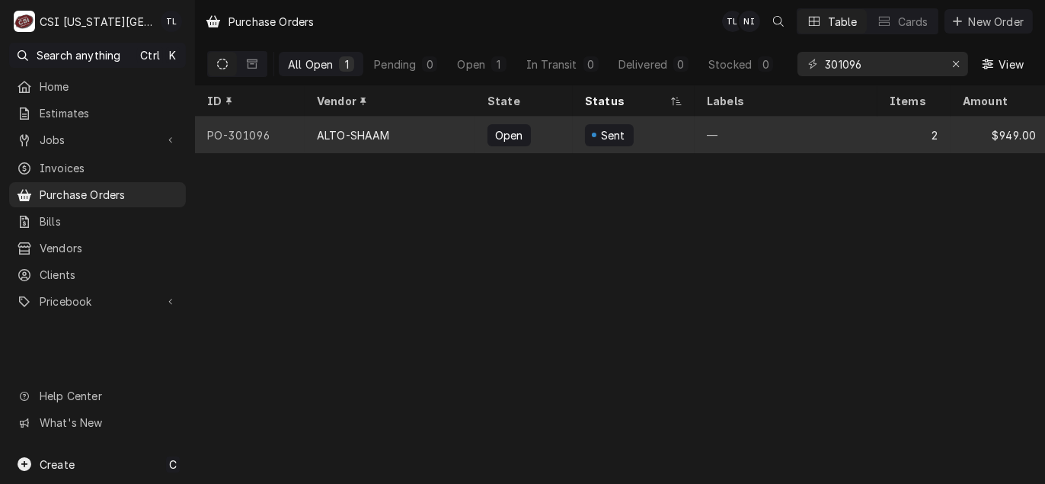
click at [317, 134] on div "ALTO-SHAAM" at bounding box center [353, 135] width 73 height 16
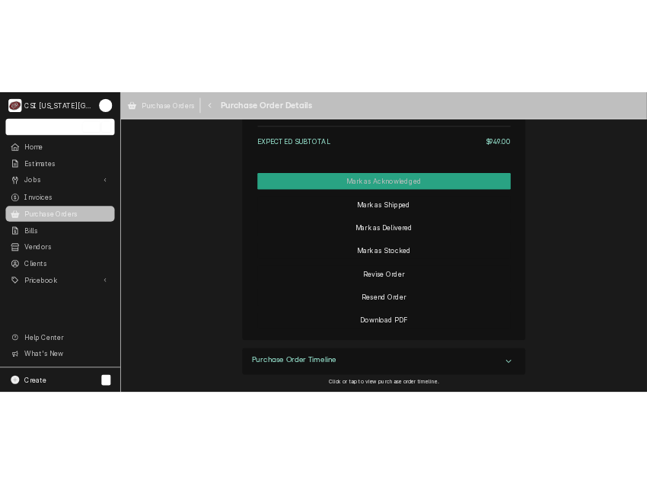
scroll to position [1553, 0]
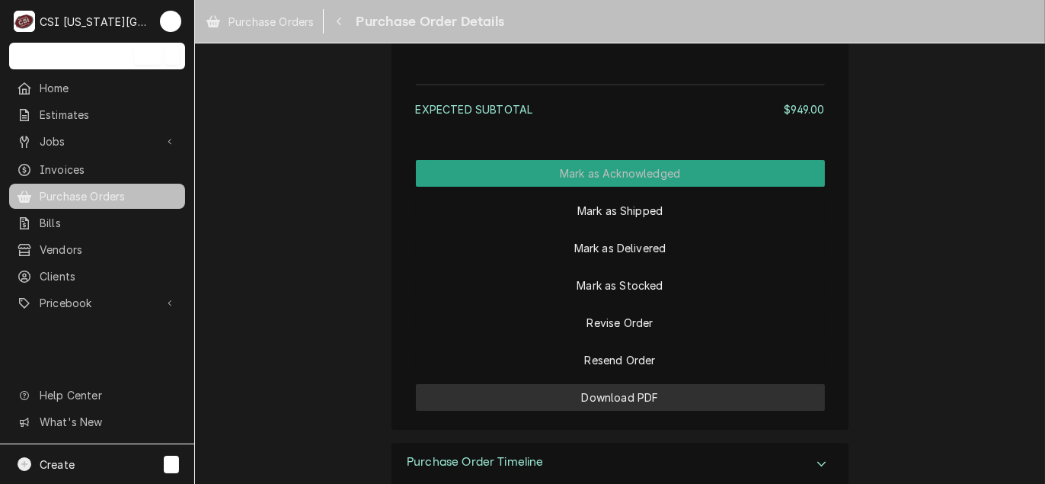
click at [625, 410] on button "Download PDF" at bounding box center [620, 397] width 409 height 27
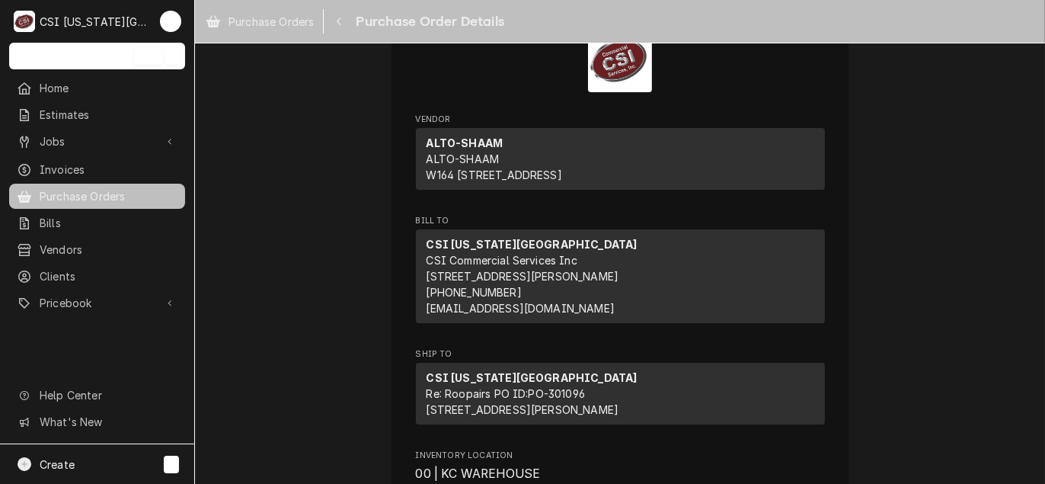
scroll to position [305, 0]
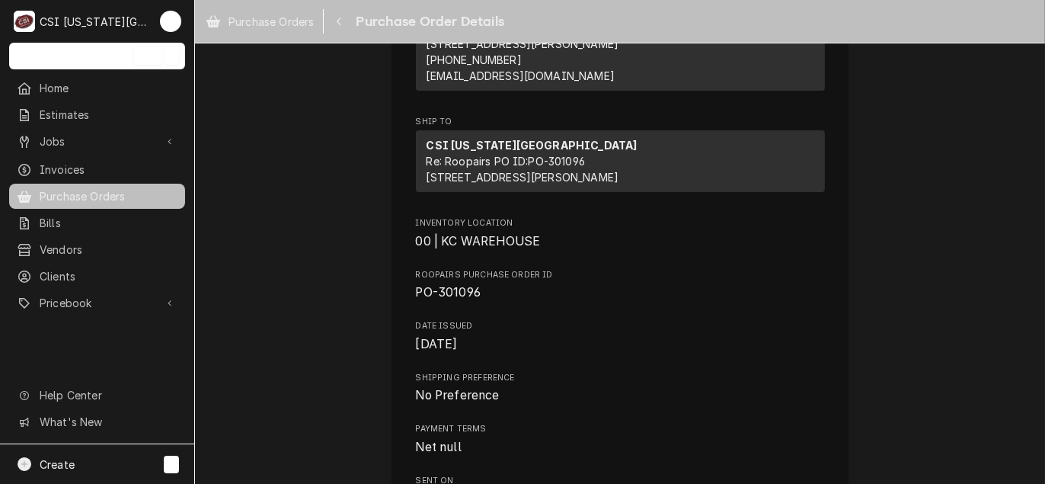
click at [97, 194] on span "Purchase Orders" at bounding box center [109, 196] width 138 height 16
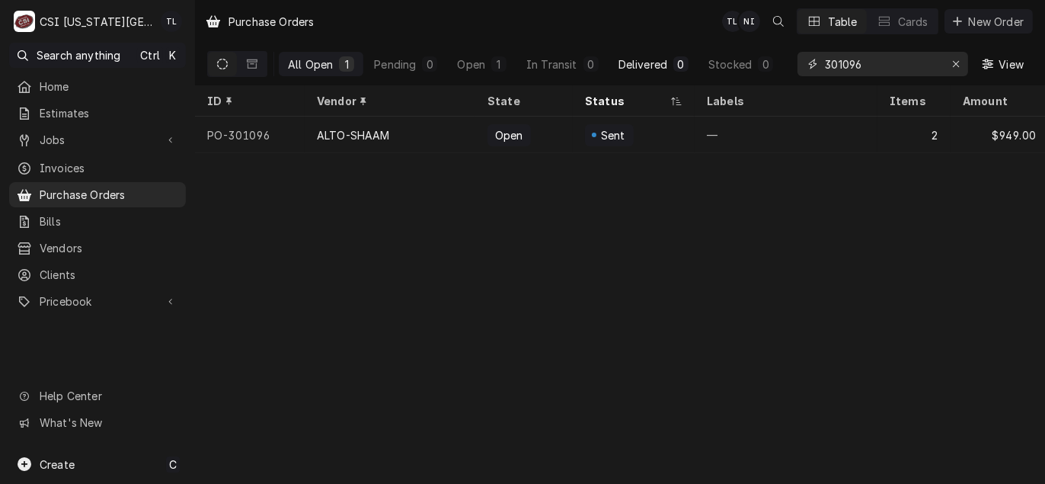
drag, startPoint x: 878, startPoint y: 66, endPoint x: 610, endPoint y: 58, distance: 268.2
click at [610, 58] on div "All Open 1 Pending 0 Open 1 In Transit 0 Delivered 0 Stocked 0 301096 View" at bounding box center [619, 64] width 825 height 43
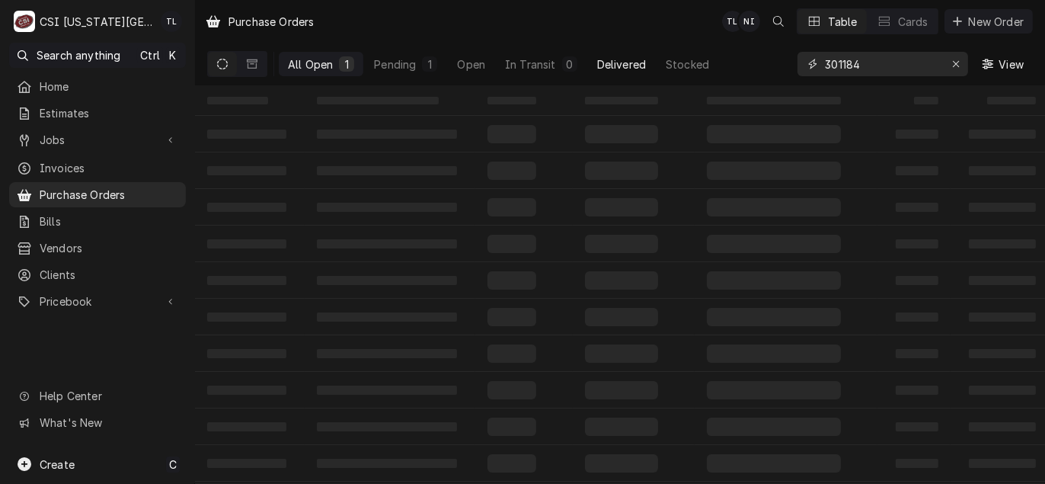
type input "301184"
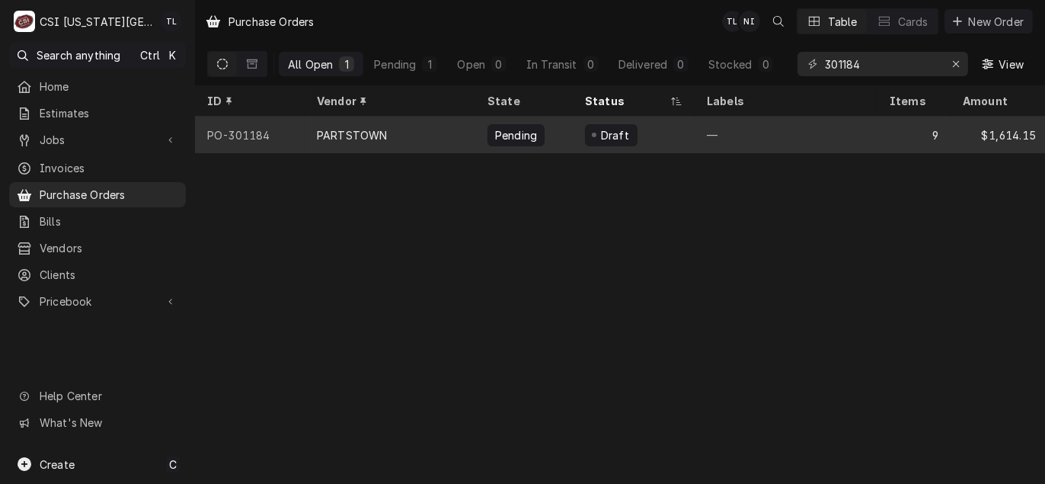
click at [314, 129] on div "PARTSTOWN" at bounding box center [390, 135] width 171 height 37
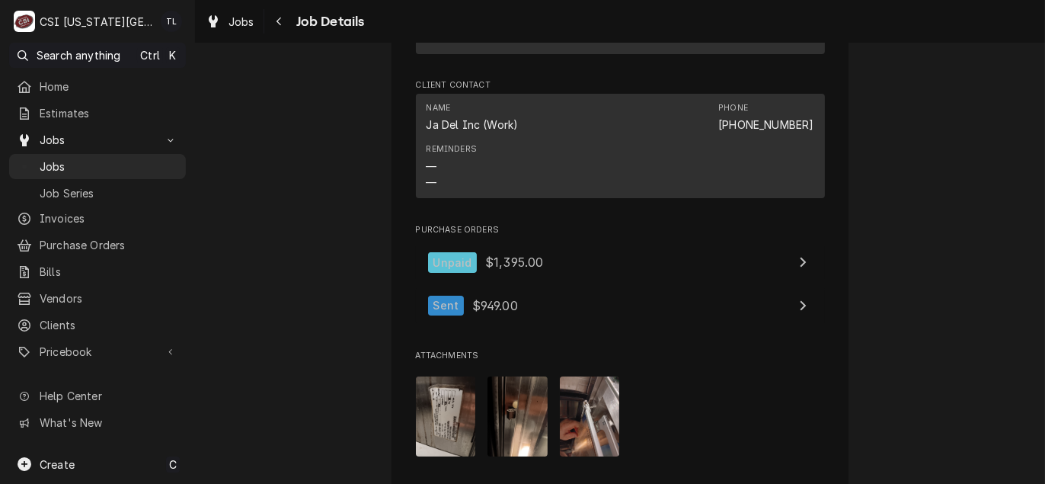
scroll to position [2360, 0]
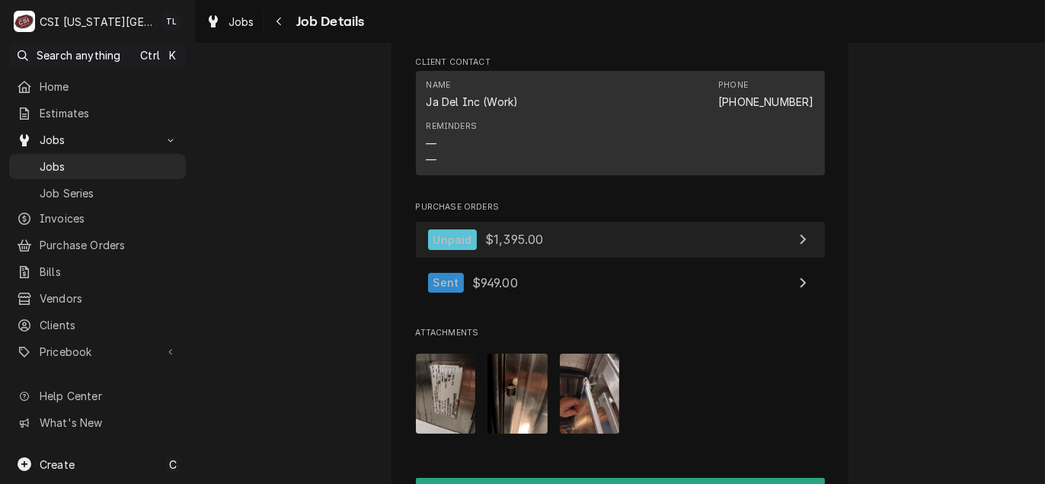
click at [480, 230] on div "Unpaid $1,395.00" at bounding box center [486, 239] width 116 height 21
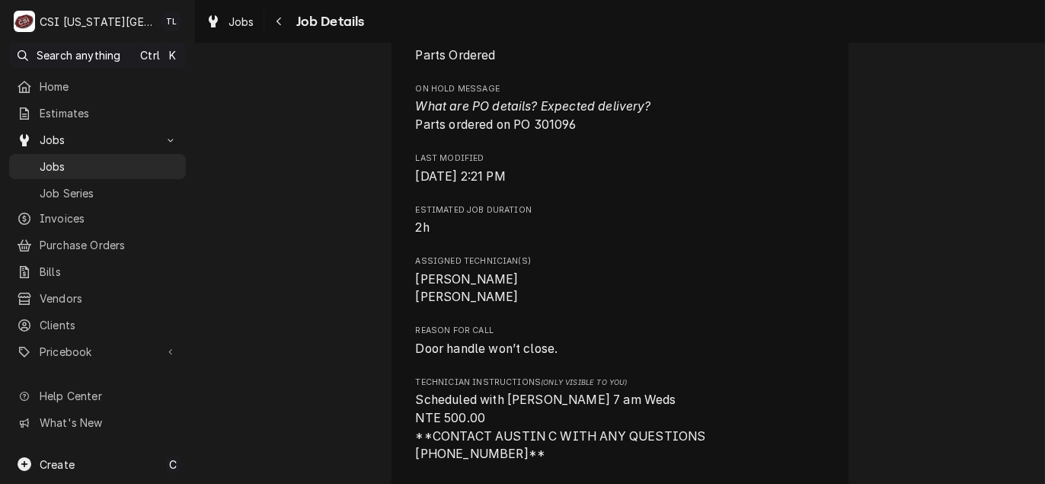
scroll to position [1447, 0]
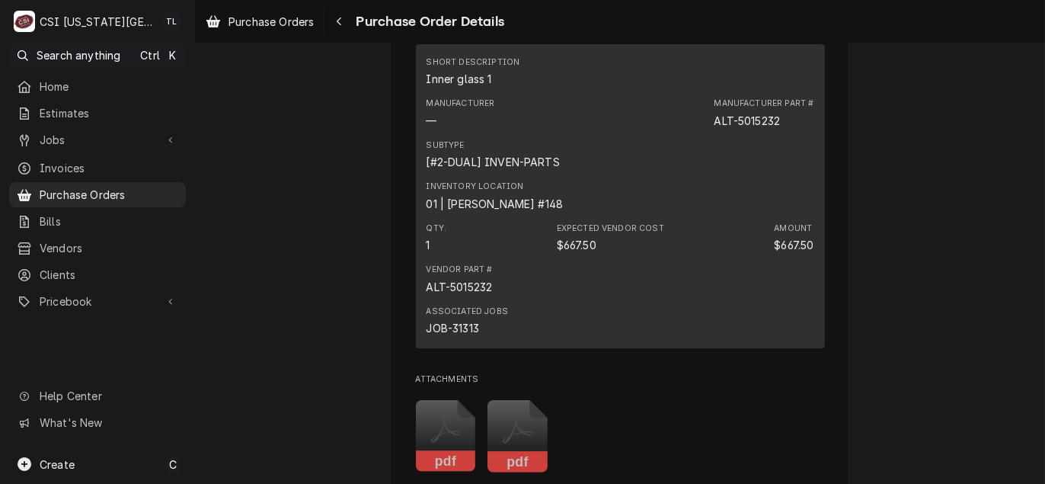
scroll to position [1827, 0]
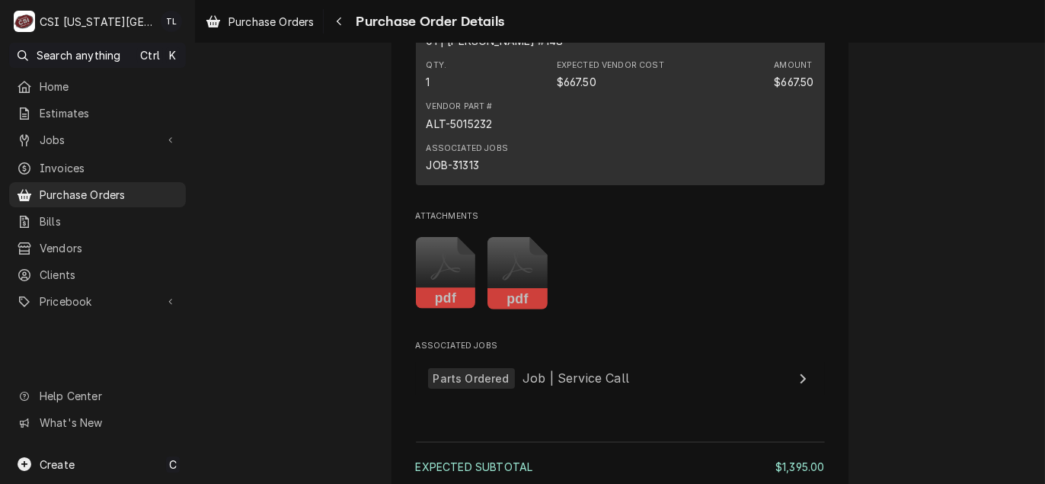
click at [476, 309] on icon "Attachments" at bounding box center [446, 273] width 60 height 72
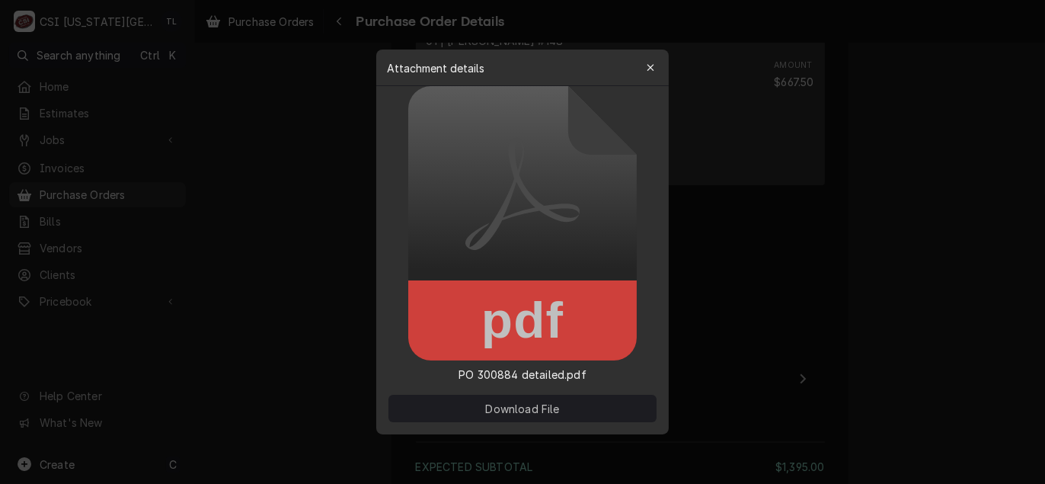
click at [533, 401] on span "Download File" at bounding box center [522, 409] width 80 height 16
click at [659, 72] on button "button" at bounding box center [650, 68] width 24 height 24
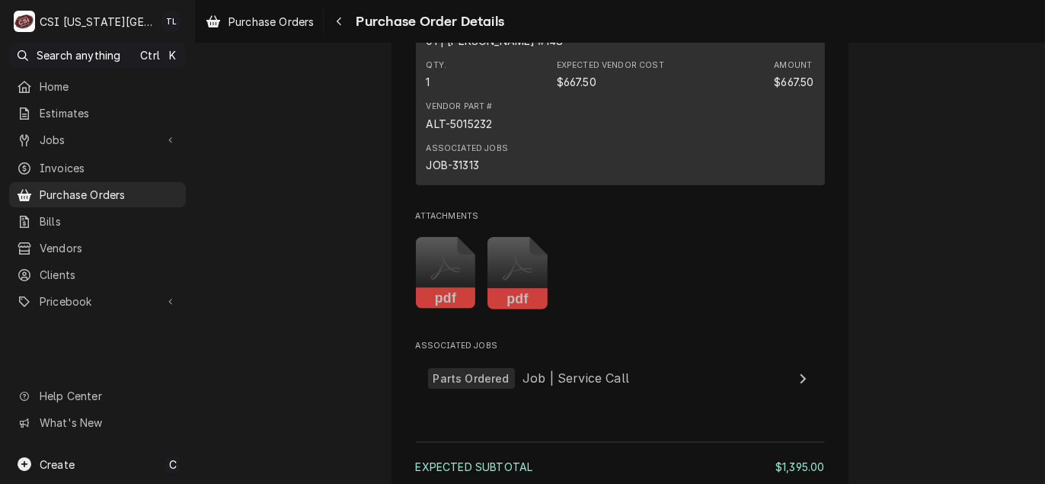
click at [434, 309] on icon "Attachments" at bounding box center [446, 273] width 60 height 72
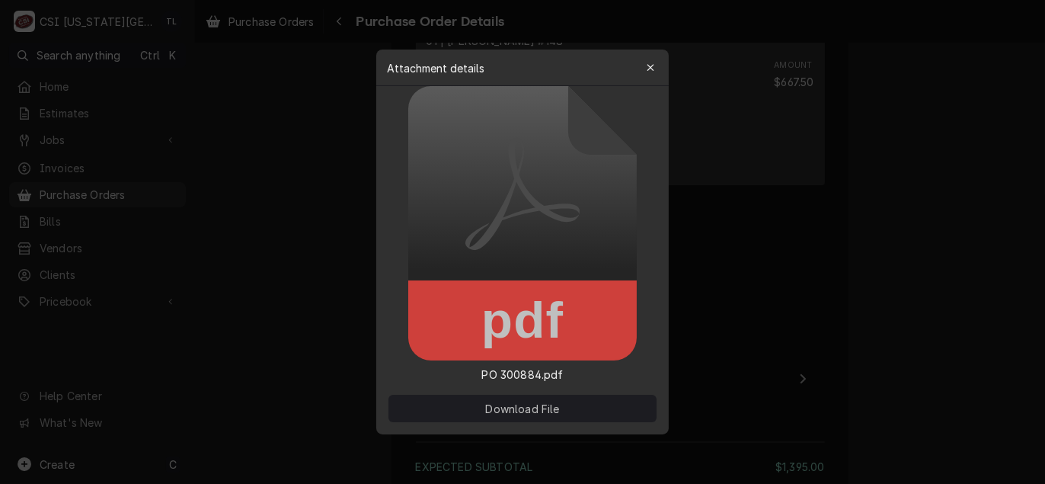
click at [515, 407] on span "Download File" at bounding box center [522, 409] width 80 height 16
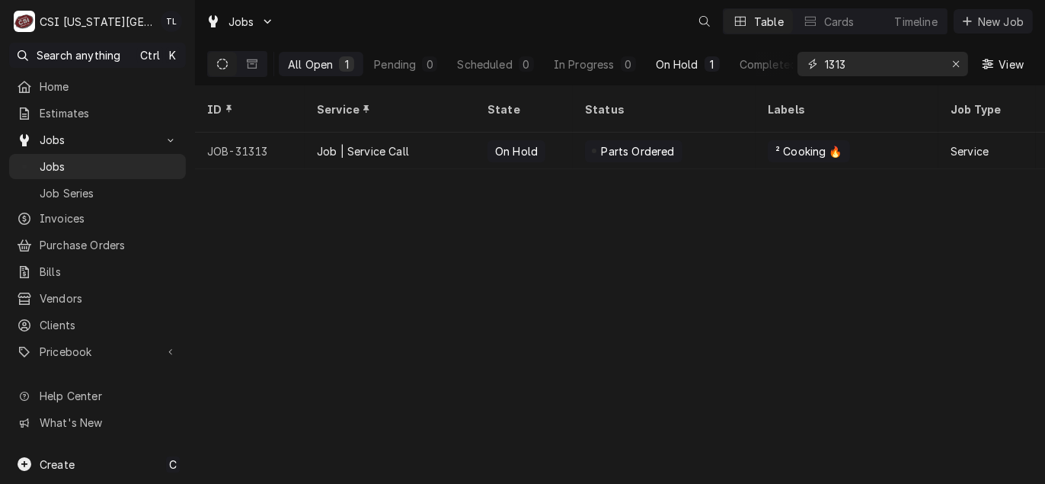
drag, startPoint x: 876, startPoint y: 63, endPoint x: 714, endPoint y: 62, distance: 161.4
click at [714, 62] on div "All Open 1 Pending 0 Scheduled 0 In Progress 0 On Hold 1 Completed 0 1313 View" at bounding box center [619, 64] width 825 height 43
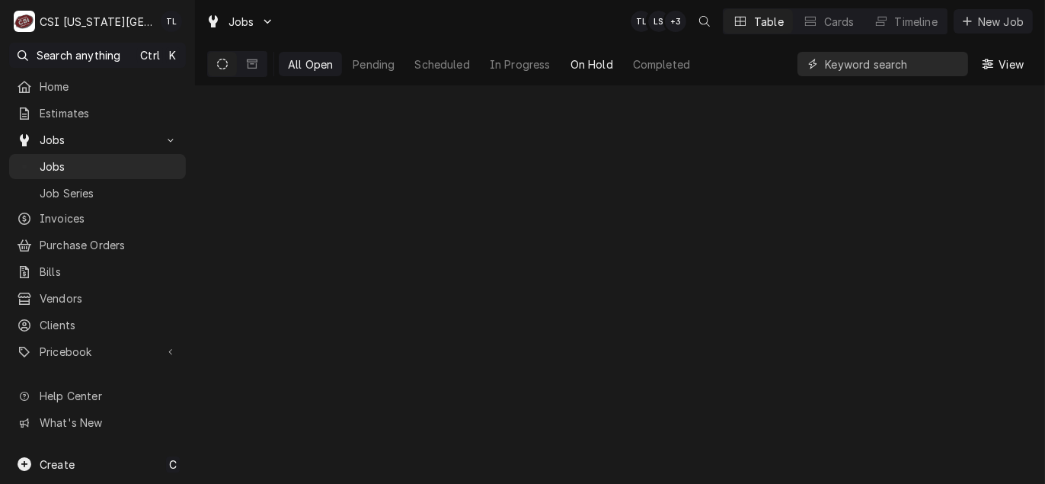
paste input "32003"
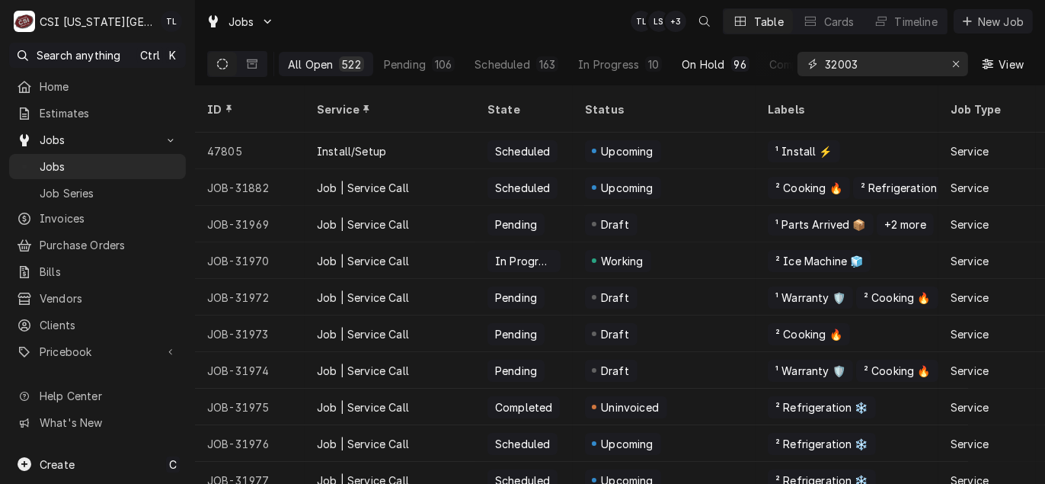
type input "32003"
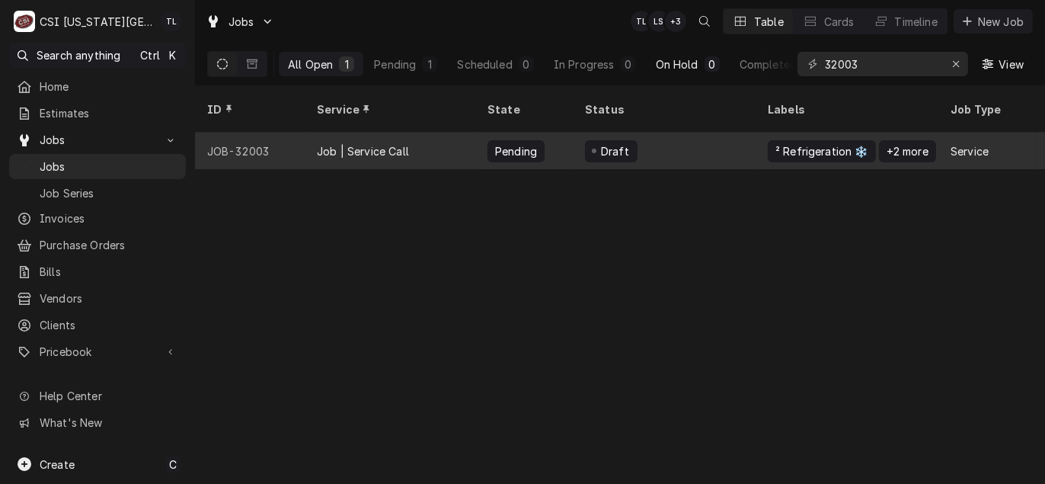
click at [279, 139] on div "JOB-32003" at bounding box center [250, 150] width 110 height 37
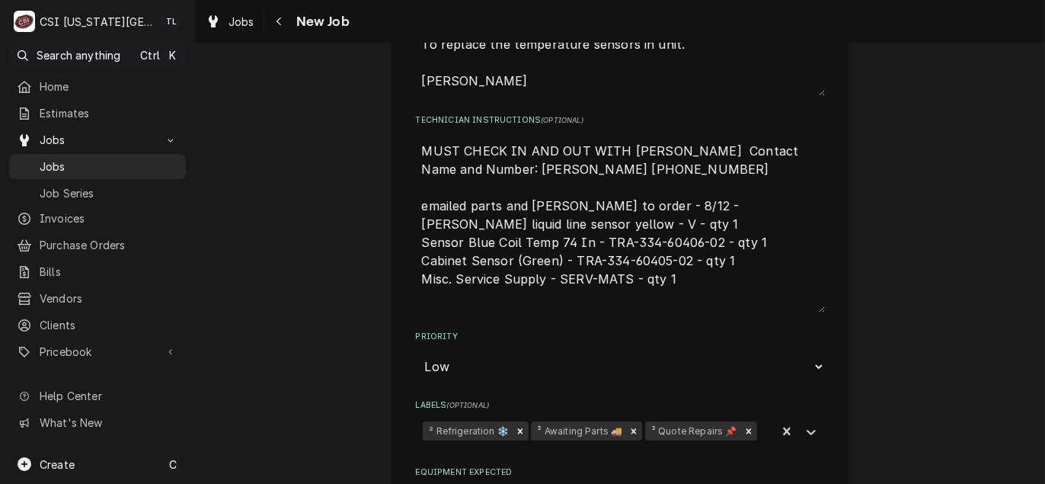
scroll to position [1142, 0]
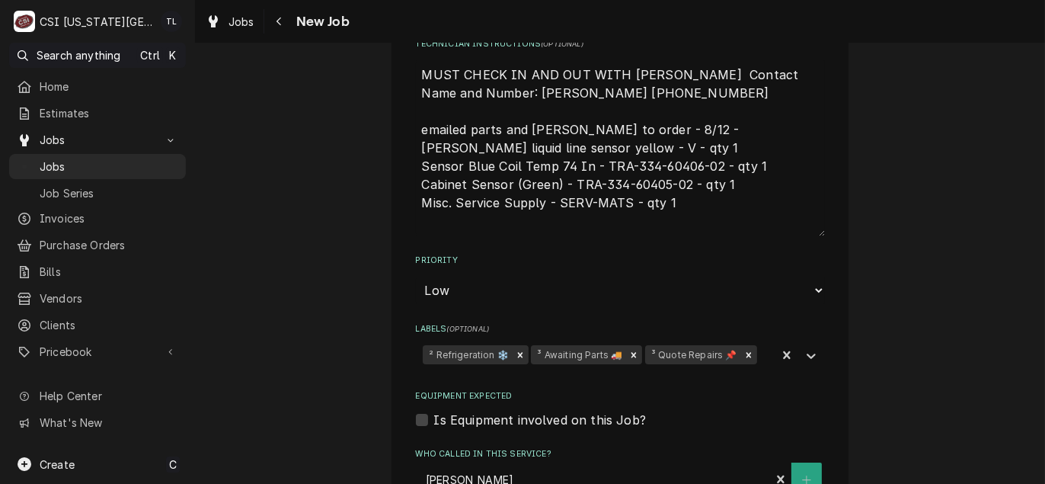
drag, startPoint x: 624, startPoint y: 166, endPoint x: 713, endPoint y: 158, distance: 89.5
click at [713, 158] on textarea "MUST CHECK IN AND OUT WITH JASON Contact Name and Number: Jason 816-896-3666 em…" at bounding box center [620, 147] width 409 height 177
drag, startPoint x: 415, startPoint y: 146, endPoint x: 613, endPoint y: 147, distance: 198.0
click at [613, 147] on textarea "MUST CHECK IN AND OUT WITH JASON Contact Name and Number: Jason 816-896-3666 em…" at bounding box center [620, 147] width 409 height 177
drag, startPoint x: 563, startPoint y: 180, endPoint x: 689, endPoint y: 177, distance: 125.7
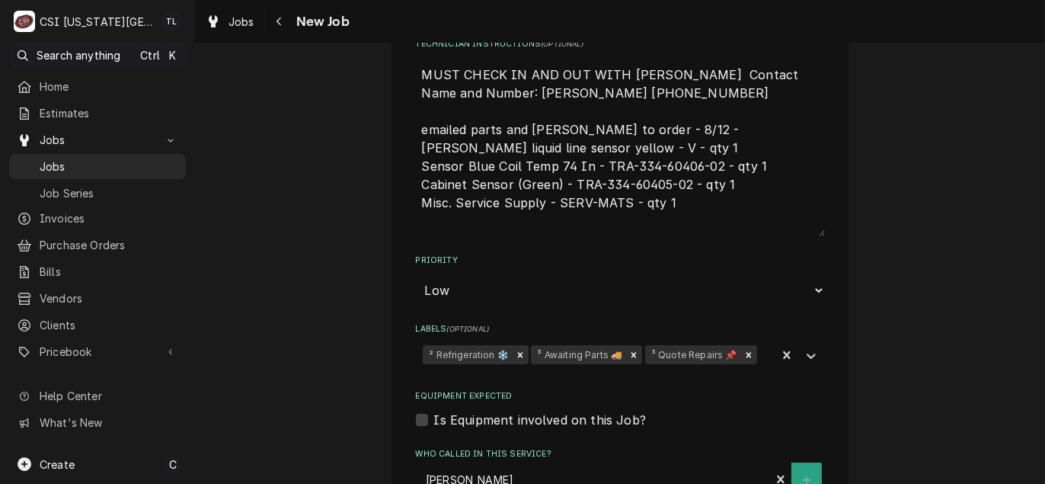
click at [689, 177] on textarea "MUST CHECK IN AND OUT WITH JASON Contact Name and Number: Jason 816-896-3666 em…" at bounding box center [620, 147] width 409 height 177
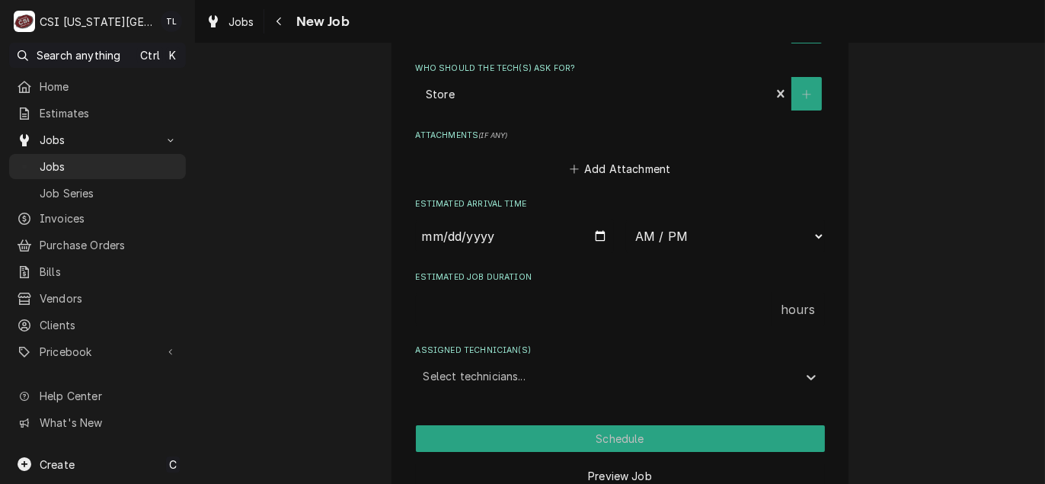
scroll to position [1648, 0]
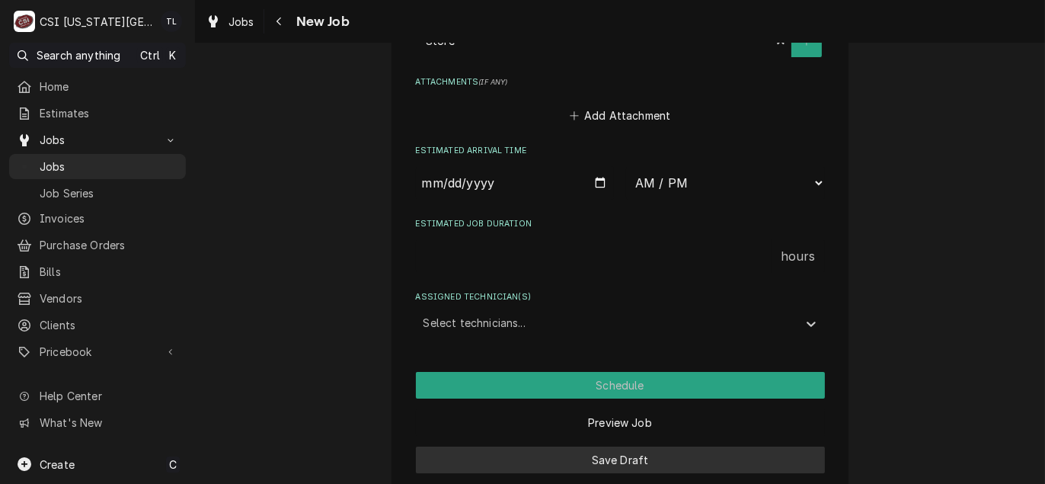
click at [640, 446] on button "Save Draft" at bounding box center [620, 459] width 409 height 27
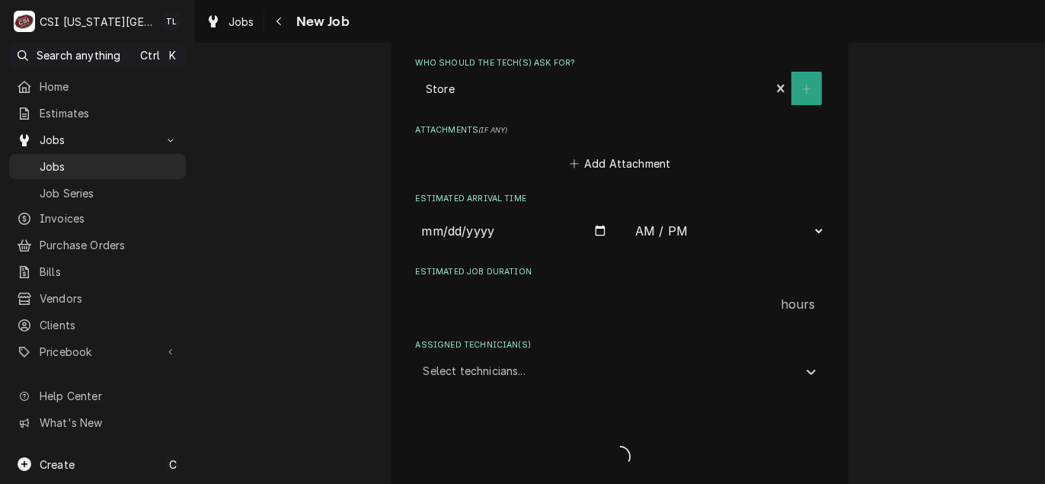
type textarea "x"
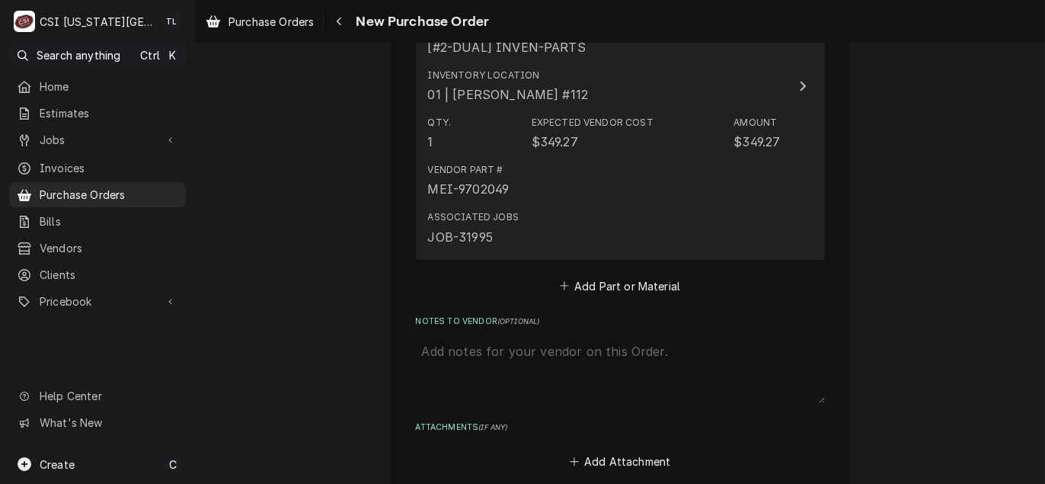
scroll to position [3348, 0]
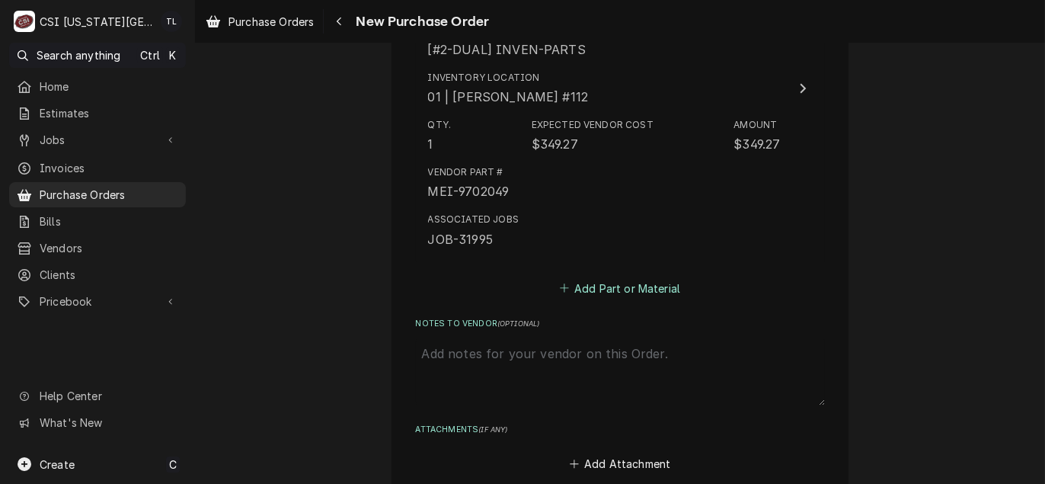
click at [637, 281] on button "Add Part or Material" at bounding box center [620, 287] width 126 height 21
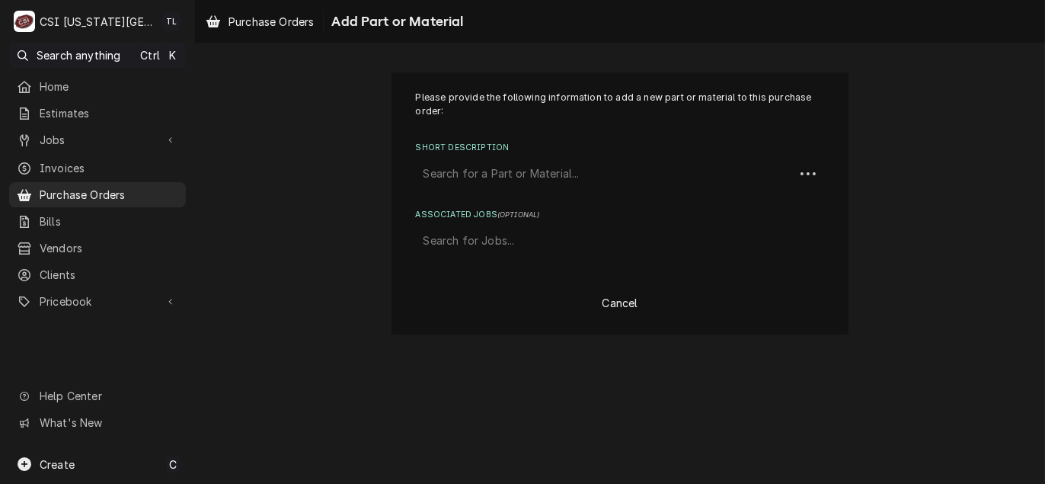
click at [496, 176] on div "Short Description" at bounding box center [604, 173] width 363 height 27
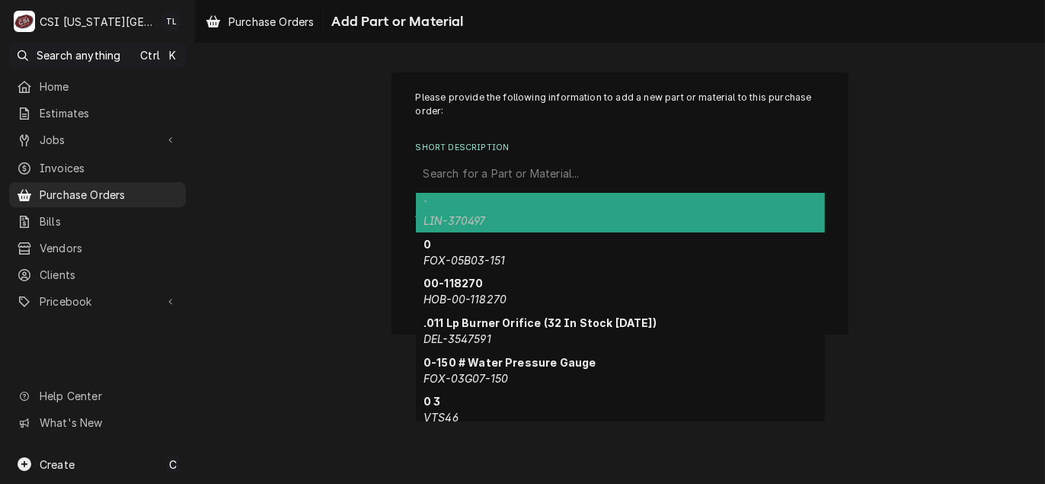
paste input "[PHONE_NUMBER]"
type input "[PHONE_NUMBER]"
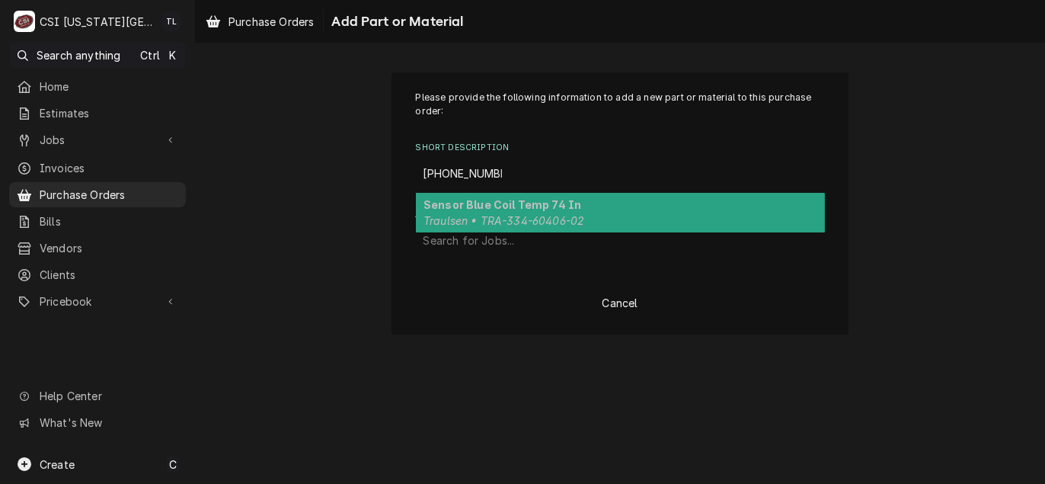
click at [519, 196] on div "Sensor Blue Coil Temp 74 In Traulsen • TRA-334-60406-02" at bounding box center [620, 213] width 409 height 40
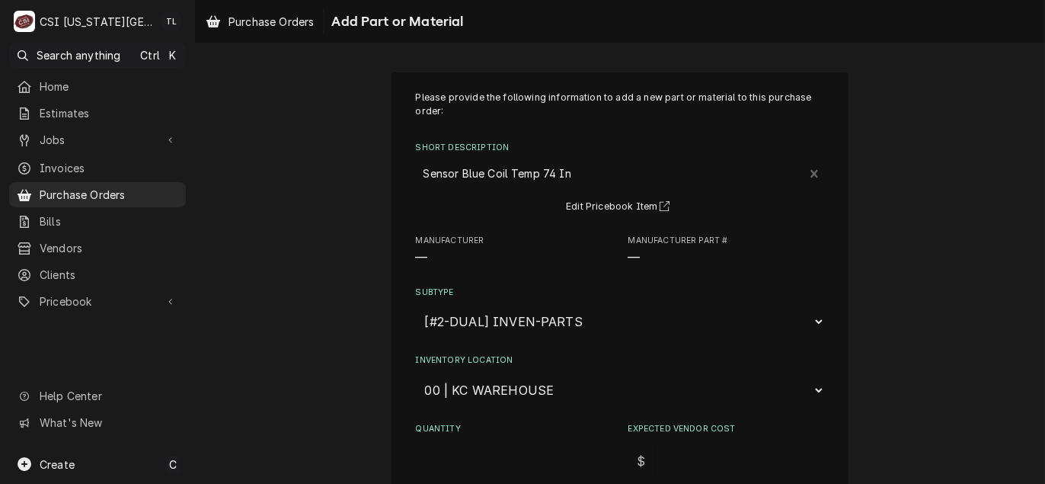
type textarea "x"
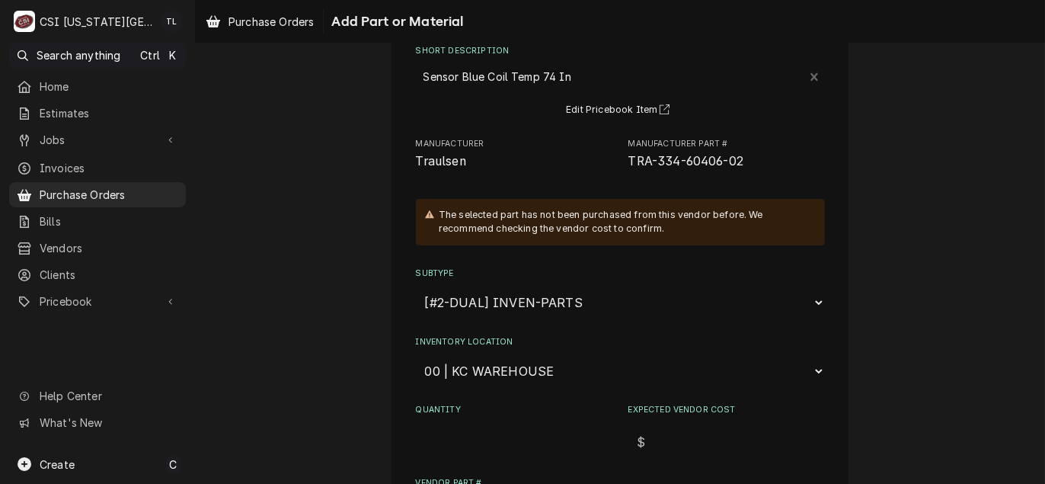
scroll to position [228, 0]
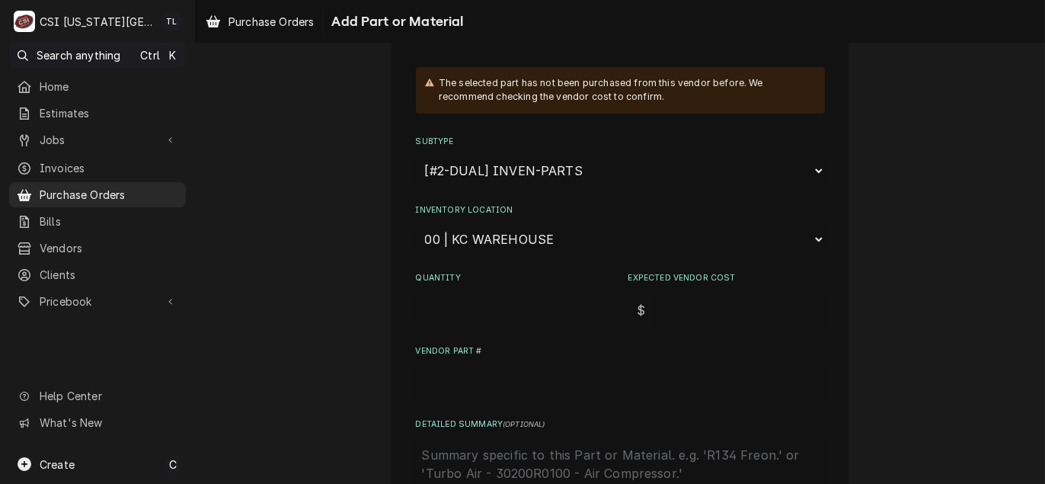
click at [518, 243] on select "Choose a location... 00 | KC WAREHOUSE 00 | MAIN WAREHOUSE 01 | [PERSON_NAME] #…" at bounding box center [620, 239] width 409 height 29
select select "2803"
click at [416, 225] on select "Choose a location... 00 | KC WAREHOUSE 00 | MAIN WAREHOUSE 01 | [PERSON_NAME] #…" at bounding box center [620, 239] width 409 height 29
click at [484, 297] on input "Quantity" at bounding box center [514, 310] width 196 height 34
type textarea "x"
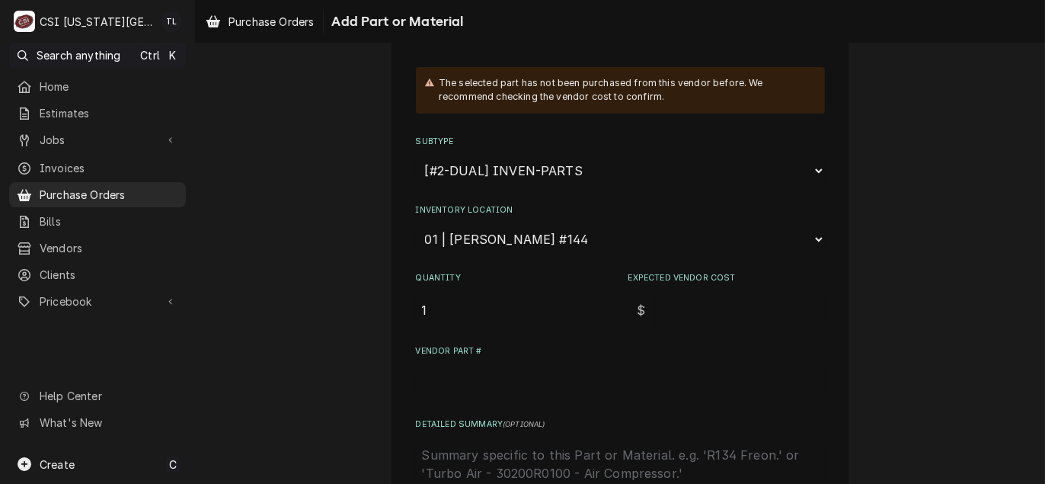
type input "1"
click at [681, 311] on input "Expected Vendor Cost" at bounding box center [740, 310] width 170 height 34
type textarea "x"
type input "6"
type textarea "x"
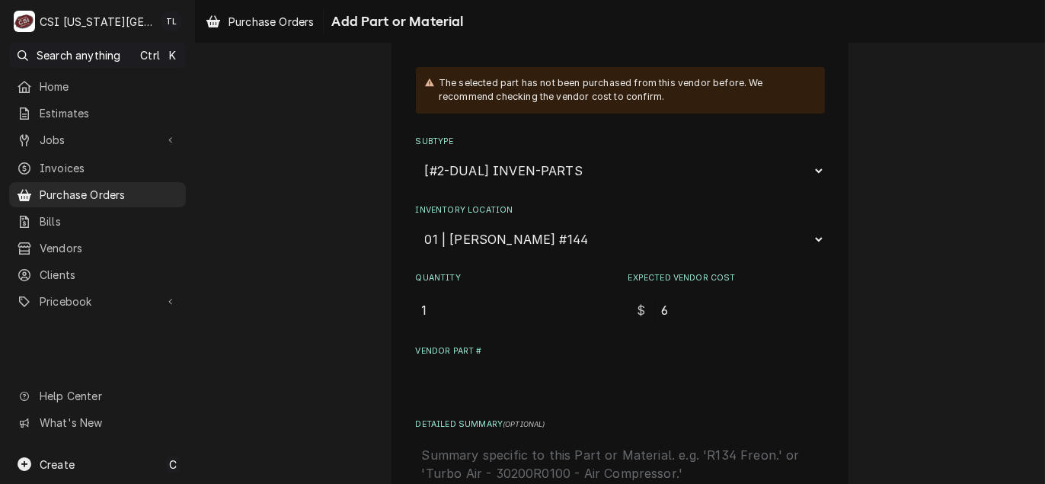
type input "63"
type textarea "x"
type input "63.1"
type textarea "x"
type input "63.10"
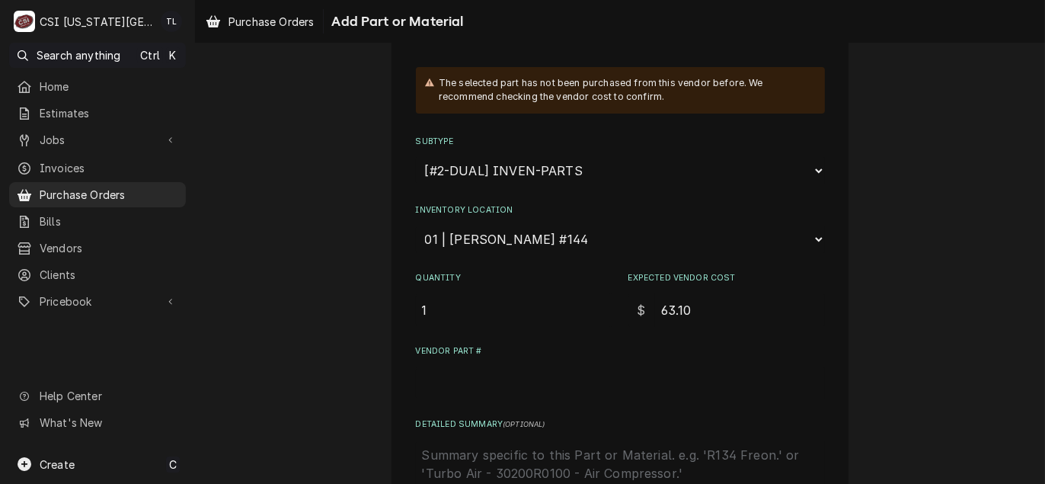
type textarea "x"
type input "63.1"
type textarea "x"
type input "63"
type textarea "x"
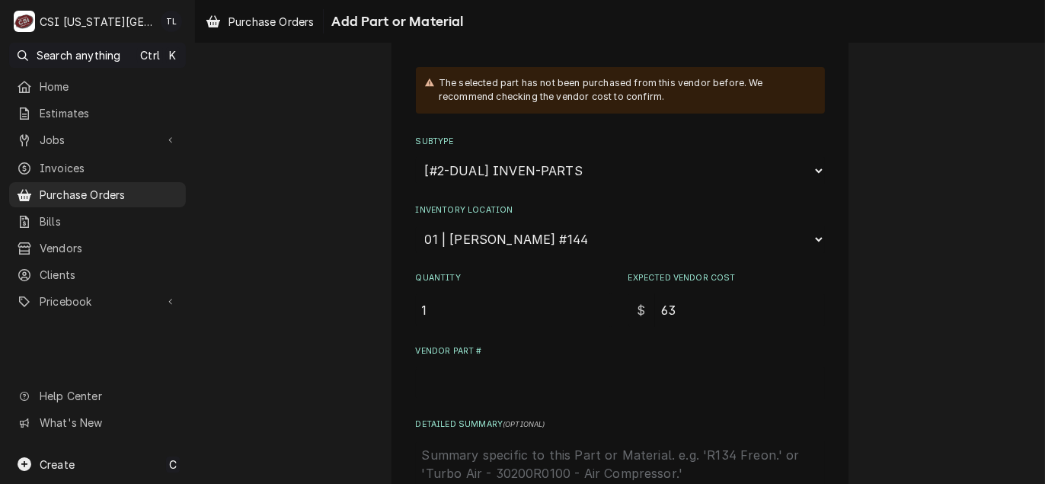
type input "63.7"
type textarea "x"
type input "63.70"
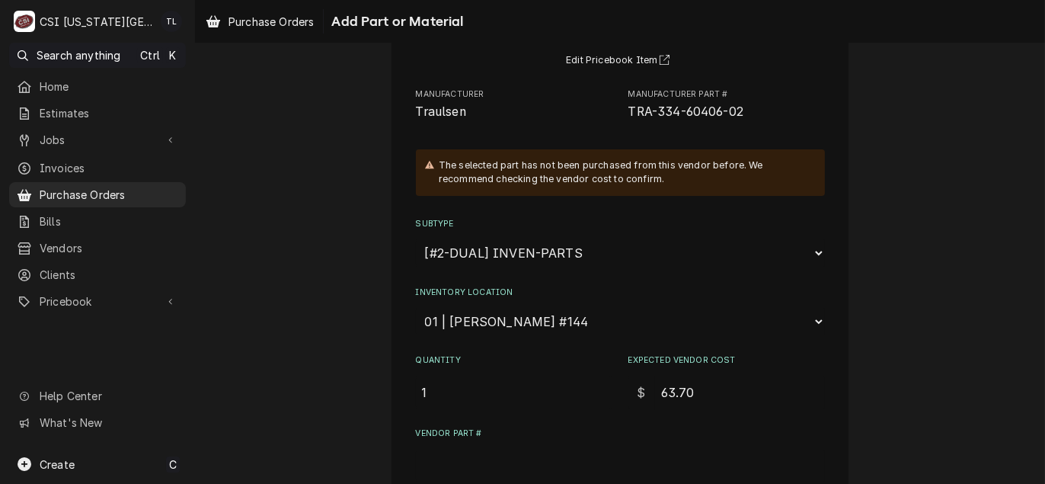
scroll to position [0, 0]
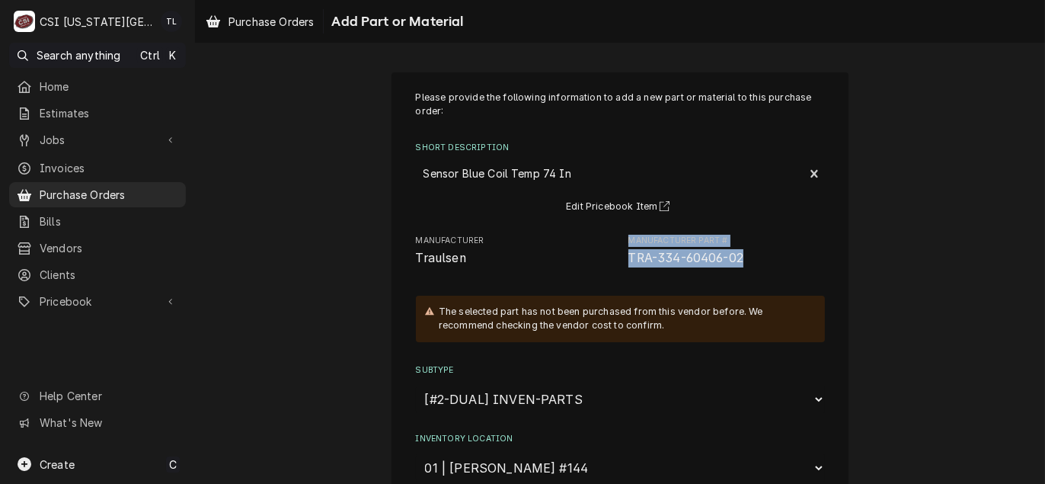
drag, startPoint x: 750, startPoint y: 255, endPoint x: 595, endPoint y: 260, distance: 154.7
click at [595, 260] on div "Manufacturer Traulsen Manufacturer Part # TRA-334-60406-02" at bounding box center [620, 251] width 409 height 33
drag, startPoint x: 595, startPoint y: 260, endPoint x: 622, endPoint y: 262, distance: 26.7
click at [622, 261] on div "Manufacturer Traulsen Manufacturer Part # TRA-334-60406-02" at bounding box center [620, 251] width 409 height 33
click at [667, 265] on span "TRA-334-60406-02" at bounding box center [726, 258] width 196 height 18
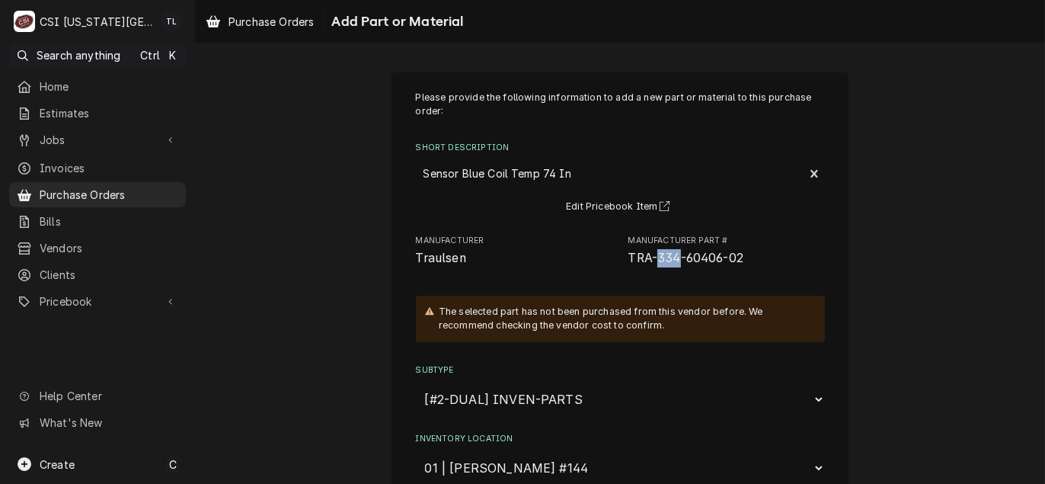
click at [667, 265] on span "TRA-334-60406-02" at bounding box center [726, 258] width 196 height 18
click at [667, 264] on span "TRA-334-60406-02" at bounding box center [686, 258] width 116 height 14
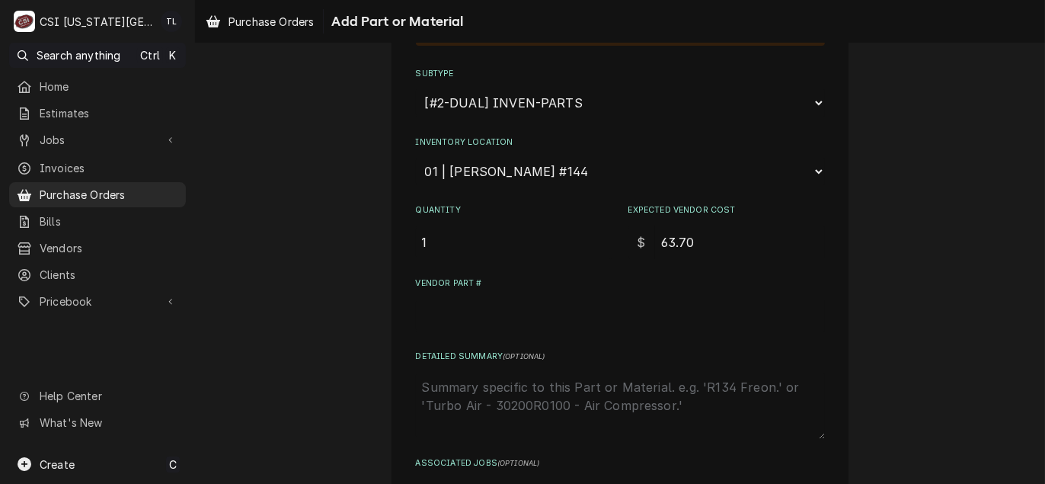
scroll to position [305, 0]
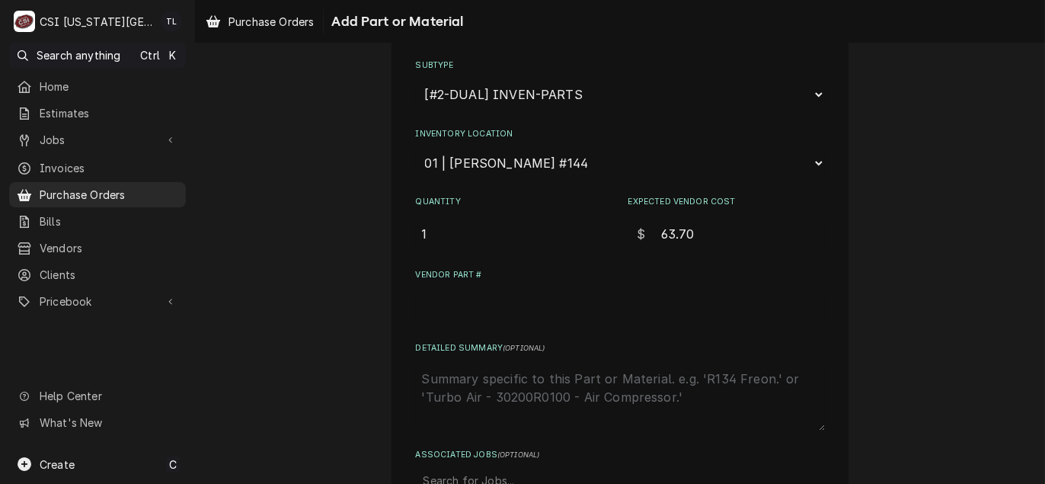
click at [463, 296] on input "Vendor Part #" at bounding box center [620, 307] width 409 height 34
paste input "TRA-334-60406-02"
type textarea "x"
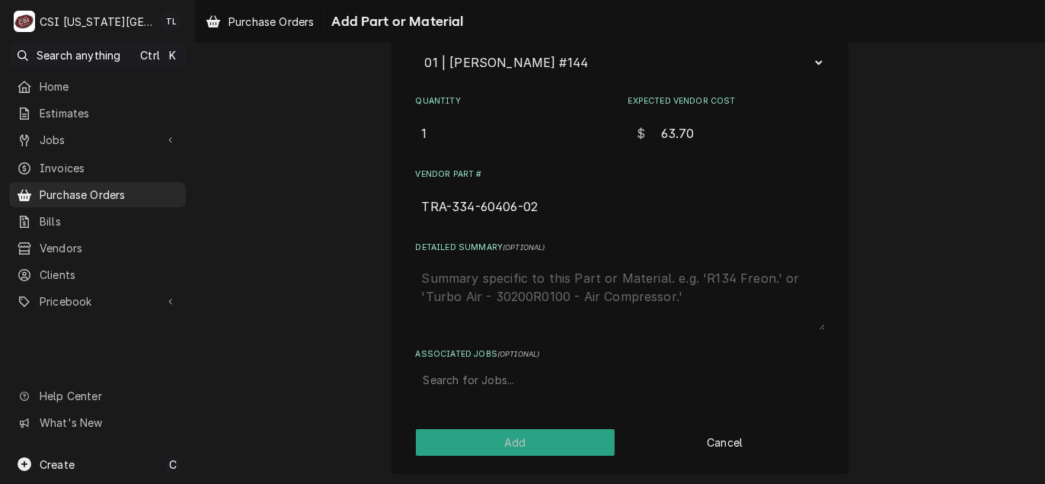
scroll to position [406, 0]
type input "TRA-334-60406-02"
click at [447, 383] on div "Associated Jobs" at bounding box center [620, 378] width 394 height 27
type input "32003"
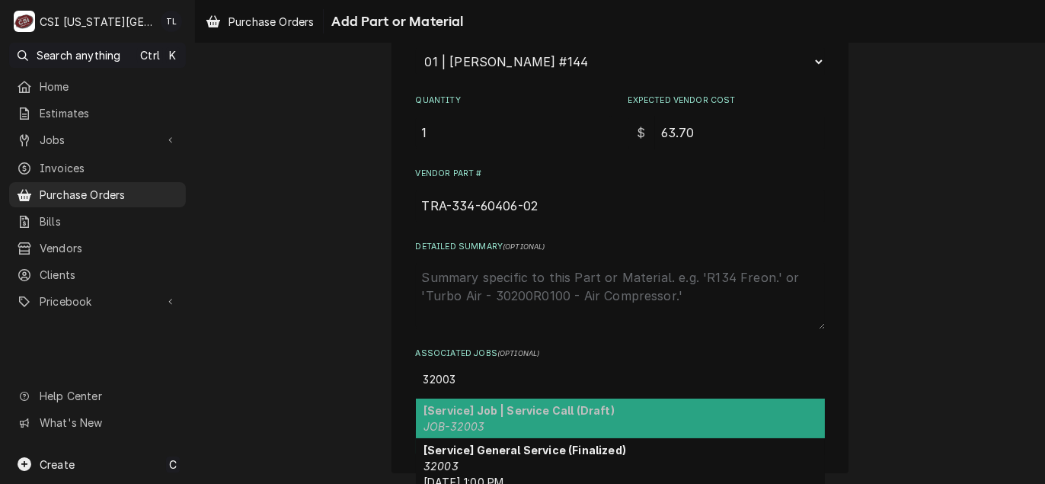
click at [490, 404] on strong "[Service] Job | Service Call (Draft)" at bounding box center [518, 410] width 191 height 13
type textarea "x"
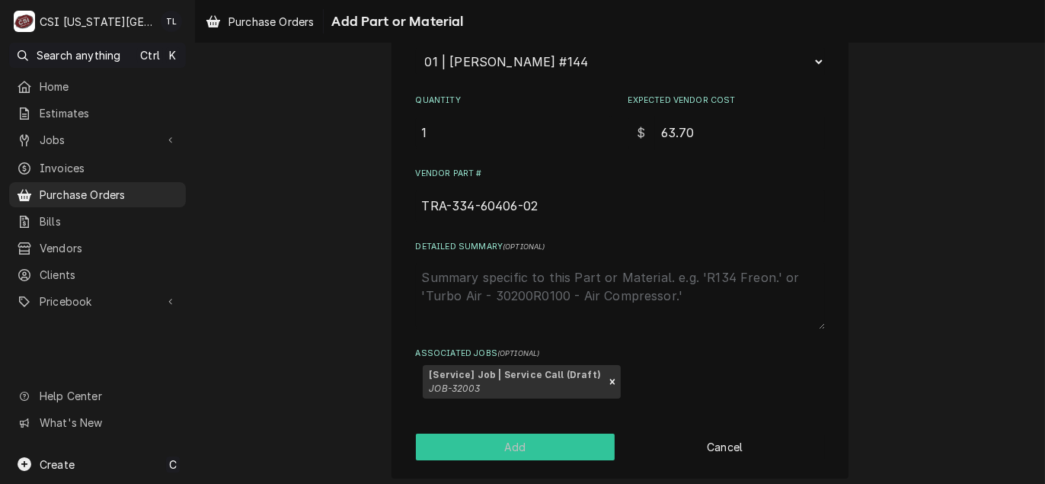
click at [506, 446] on button "Add" at bounding box center [515, 446] width 199 height 27
type textarea "x"
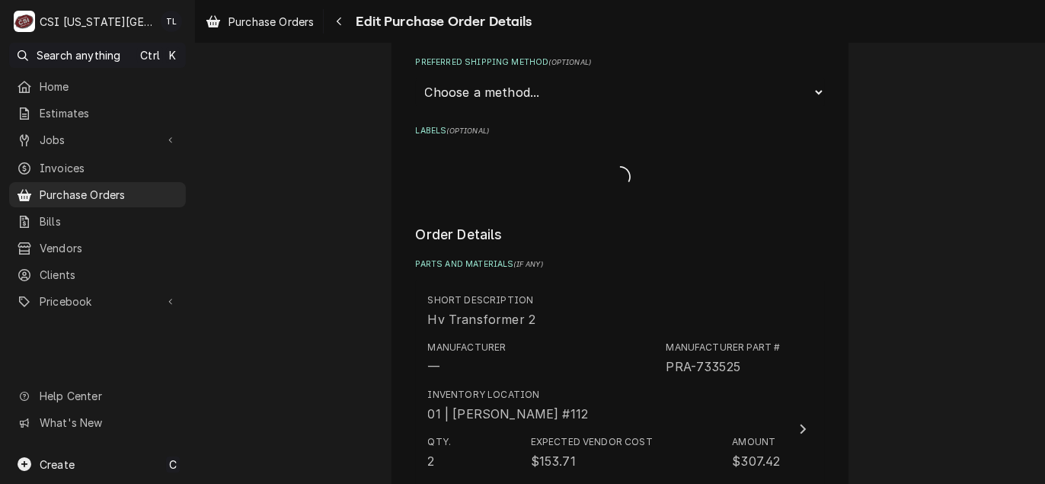
scroll to position [3801, 0]
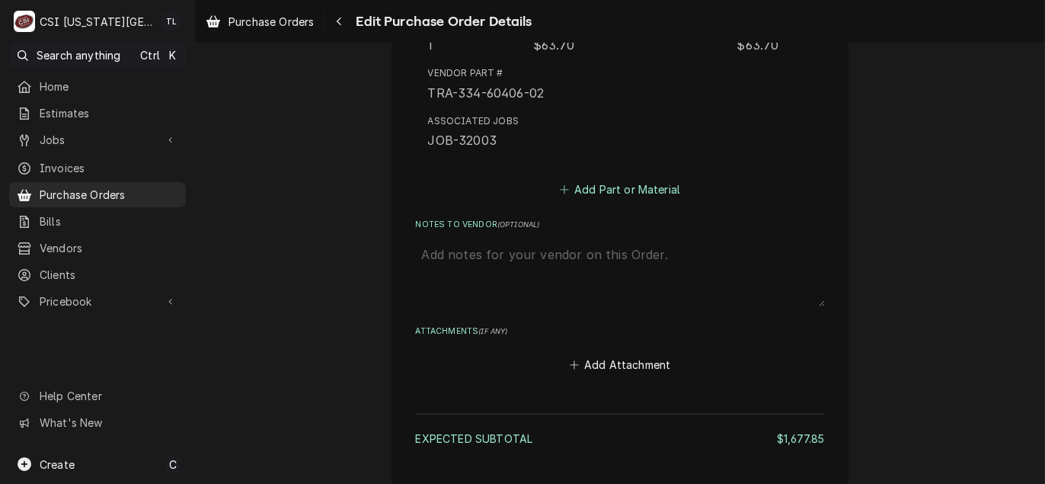
click at [651, 186] on button "Add Part or Material" at bounding box center [620, 188] width 126 height 21
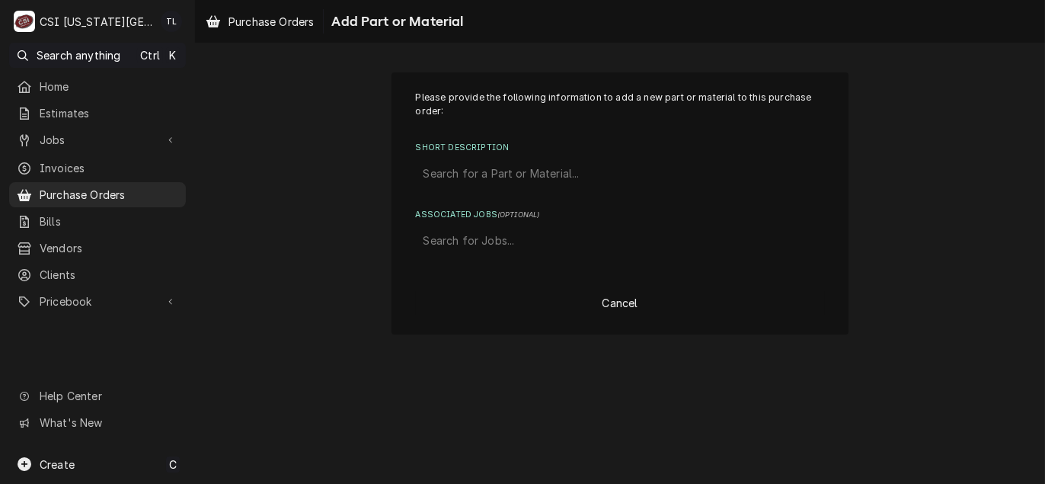
click at [532, 178] on div "Short Description" at bounding box center [620, 173] width 394 height 27
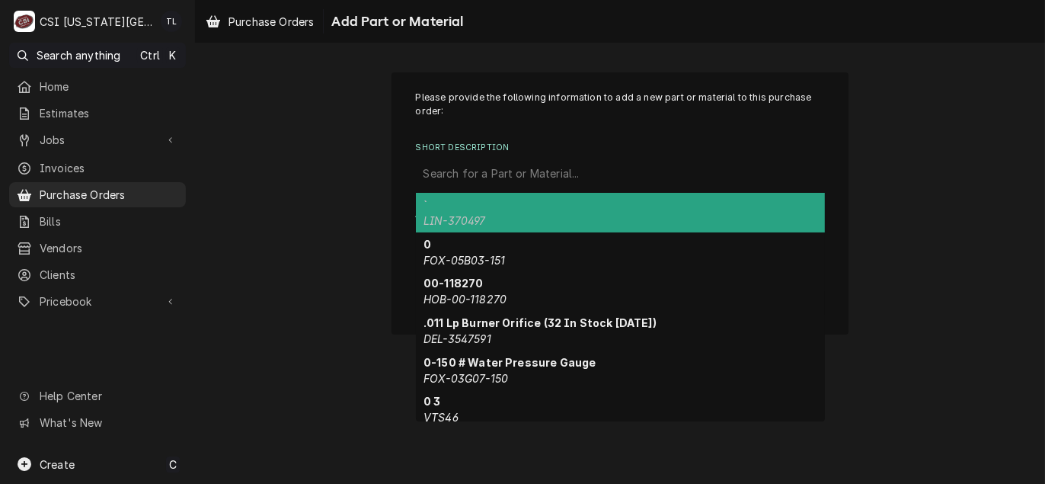
paste input "Traulsen liquid line sensor yellow"
type input "Traulsen liquid line sensor yellow"
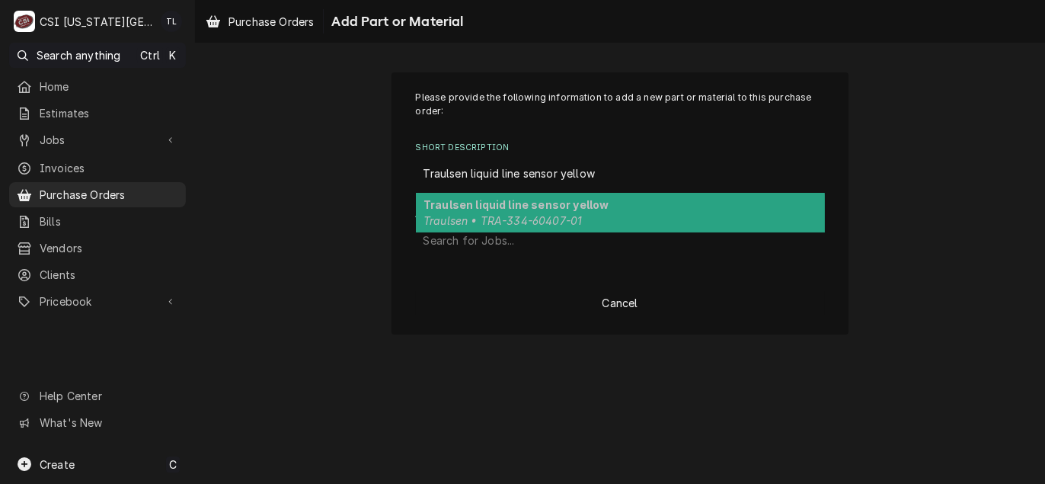
click at [525, 216] on em "Traulsen • TRA-334-60407-01" at bounding box center [502, 220] width 158 height 13
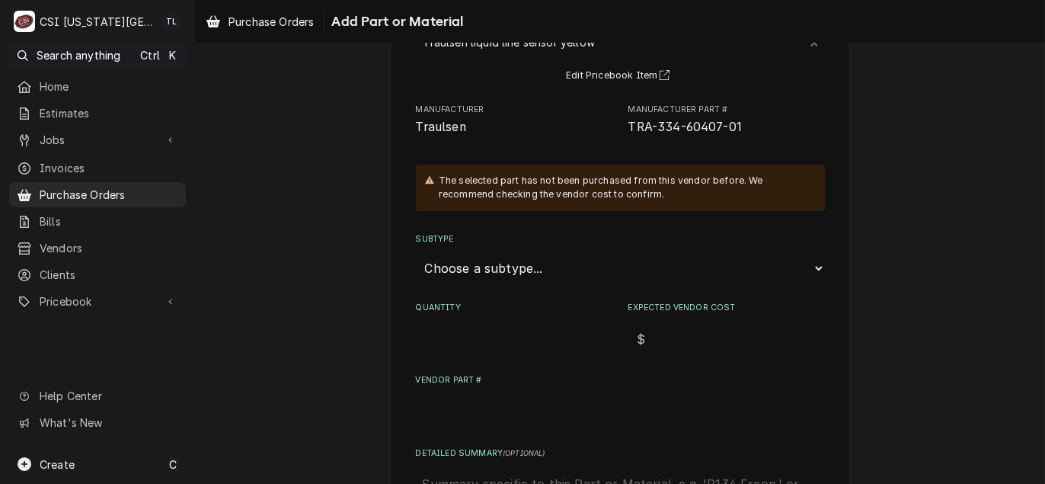
scroll to position [152, 0]
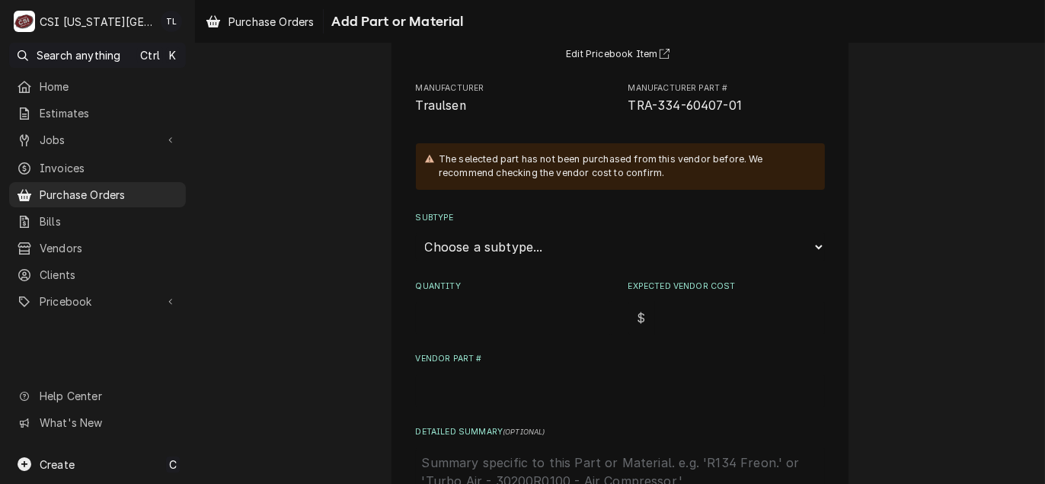
click at [500, 302] on input "Quantity" at bounding box center [514, 318] width 196 height 34
type textarea "x"
type input "1"
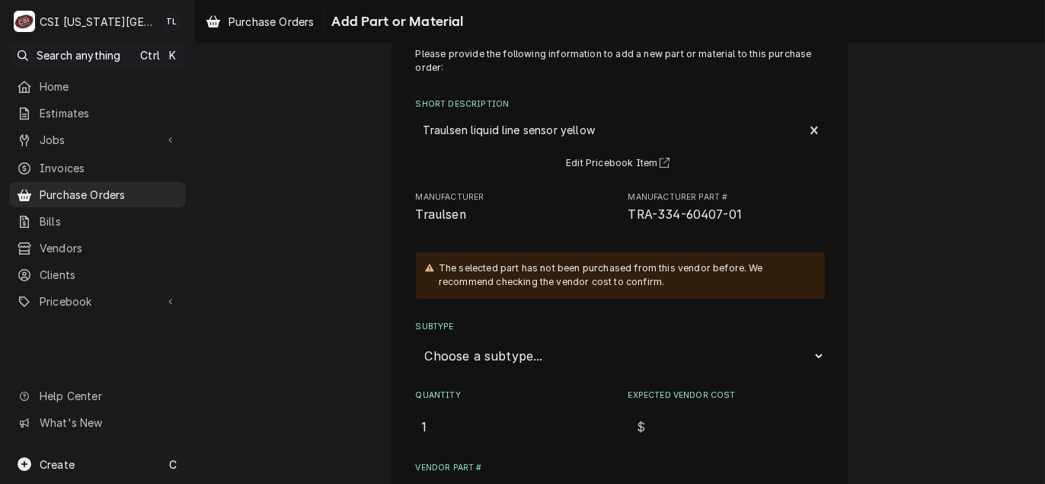
scroll to position [76, 0]
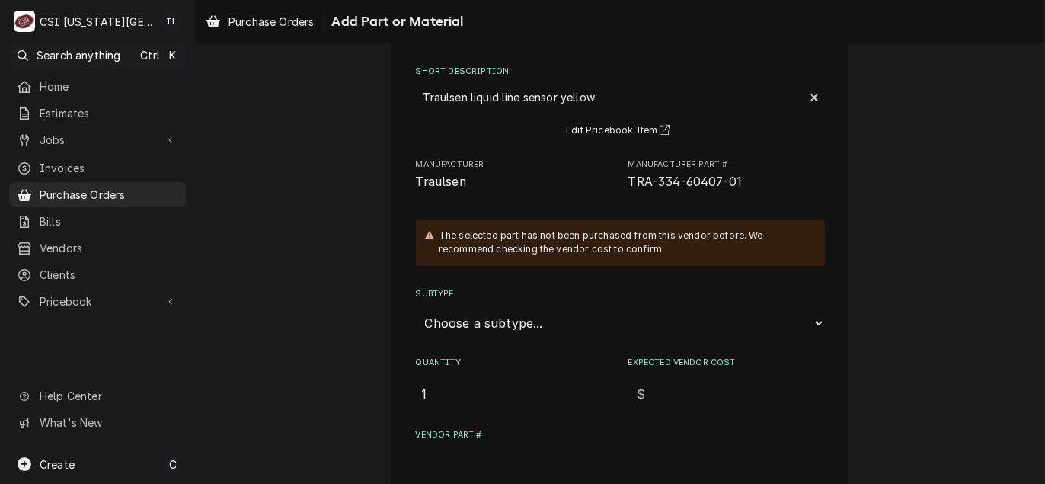
click at [484, 331] on select "Choose a subtype... [#2-DUAL] AFTERHRS-WH-CHG-2 [#2-DUAL] [PERSON_NAME]-EQUIP […" at bounding box center [620, 322] width 409 height 29
select select "45"
click at [416, 308] on select "Choose a subtype... [#2-DUAL] AFTERHRS-WH-CHG-2 [#2-DUAL] [PERSON_NAME]-EQUIP […" at bounding box center [620, 322] width 409 height 29
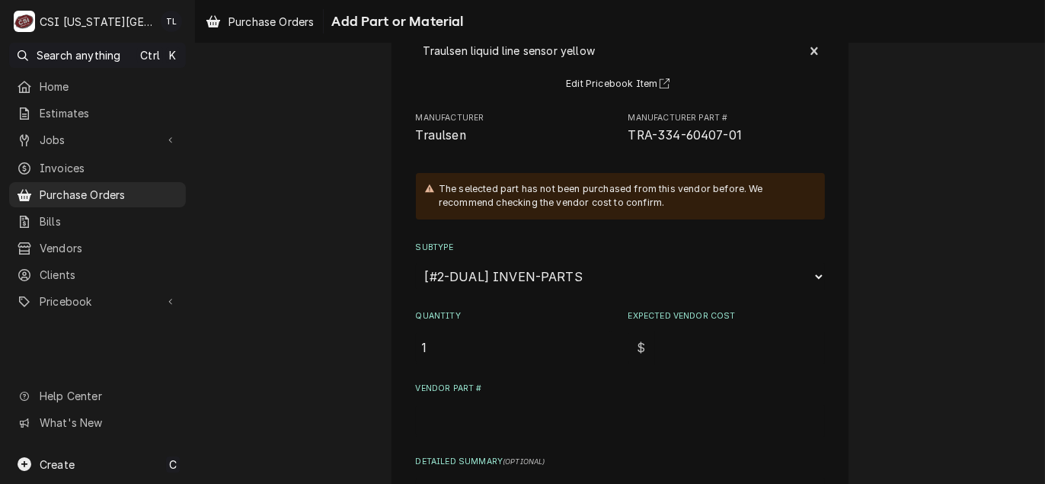
scroll to position [152, 0]
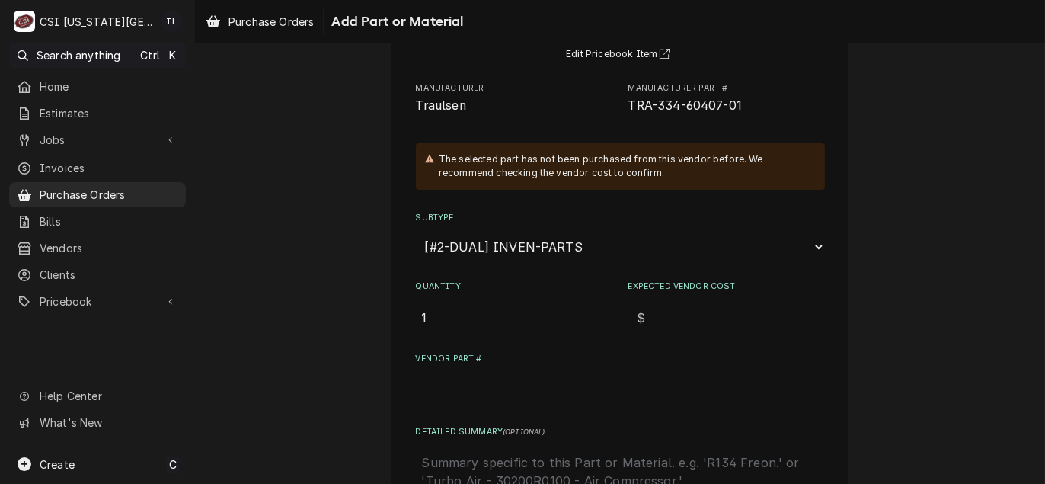
click at [662, 312] on input "Expected Vendor Cost" at bounding box center [740, 318] width 170 height 34
type textarea "x"
type input "6"
type textarea "x"
type input "63"
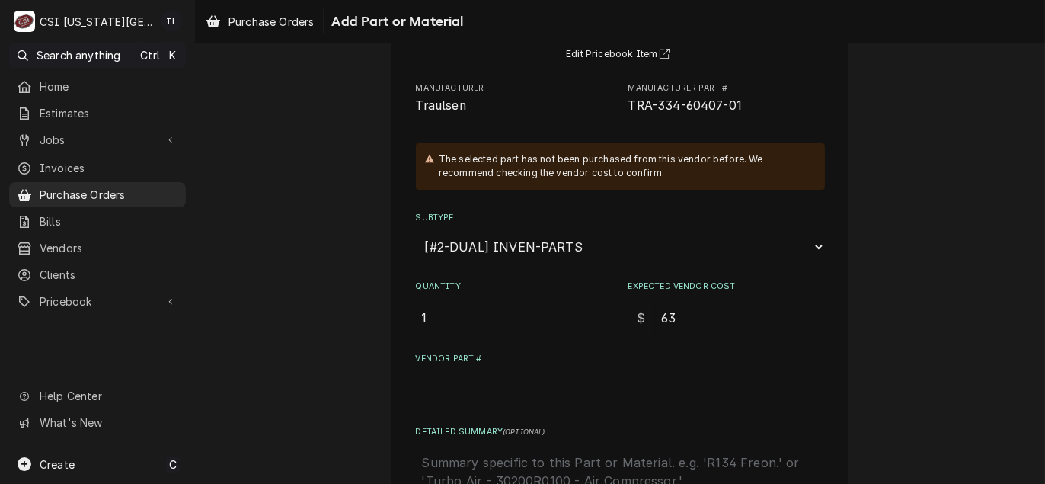
type textarea "x"
type input "63.7"
type textarea "x"
type input "63.70"
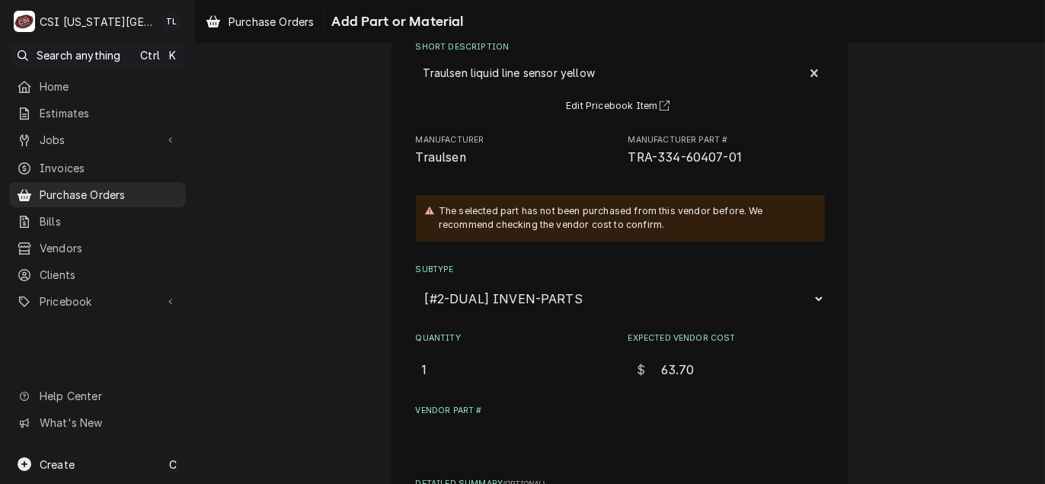
scroll to position [76, 0]
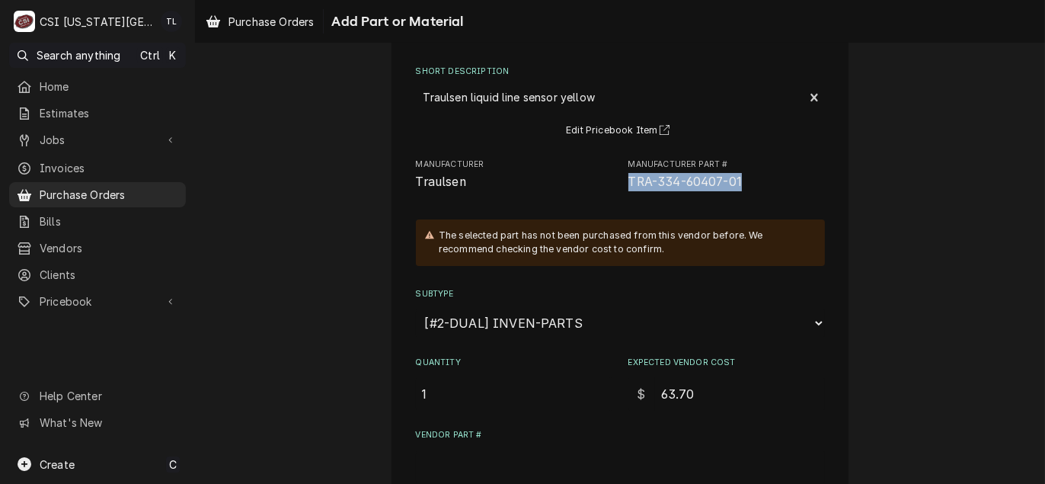
drag, startPoint x: 737, startPoint y: 187, endPoint x: 614, endPoint y: 188, distance: 122.6
click at [614, 188] on div "Manufacturer Traulsen Manufacturer Part # TRA-334-60407-01" at bounding box center [620, 174] width 409 height 33
drag, startPoint x: 614, startPoint y: 188, endPoint x: 637, endPoint y: 190, distance: 22.9
copy span "TRA-334-60407-01"
click at [461, 404] on input "1" at bounding box center [514, 394] width 196 height 34
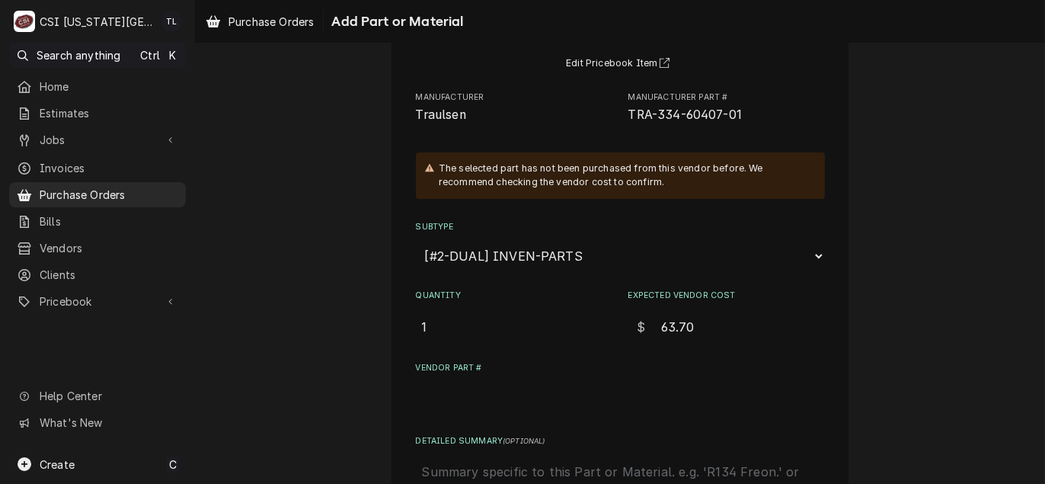
scroll to position [228, 0]
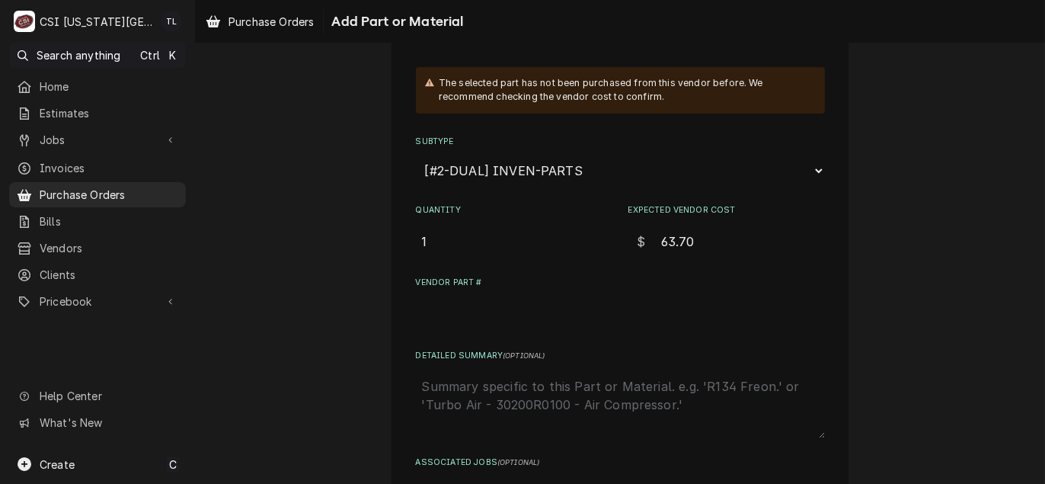
click at [486, 314] on input "Vendor Part #" at bounding box center [620, 315] width 409 height 34
paste input "TRA-334-60407-01"
type textarea "x"
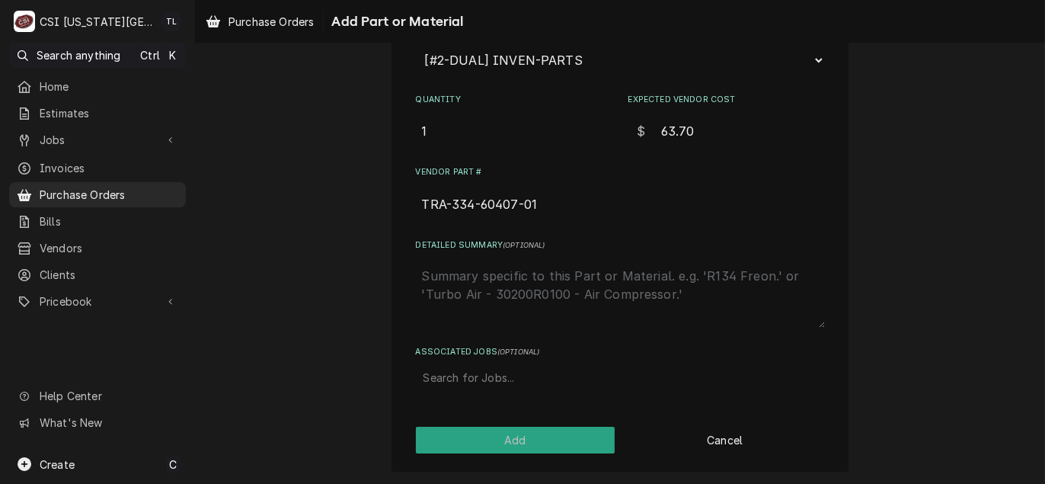
type input "TRA-334-60407-01"
click at [481, 380] on div "Associated Jobs" at bounding box center [620, 377] width 394 height 27
type input "30203"
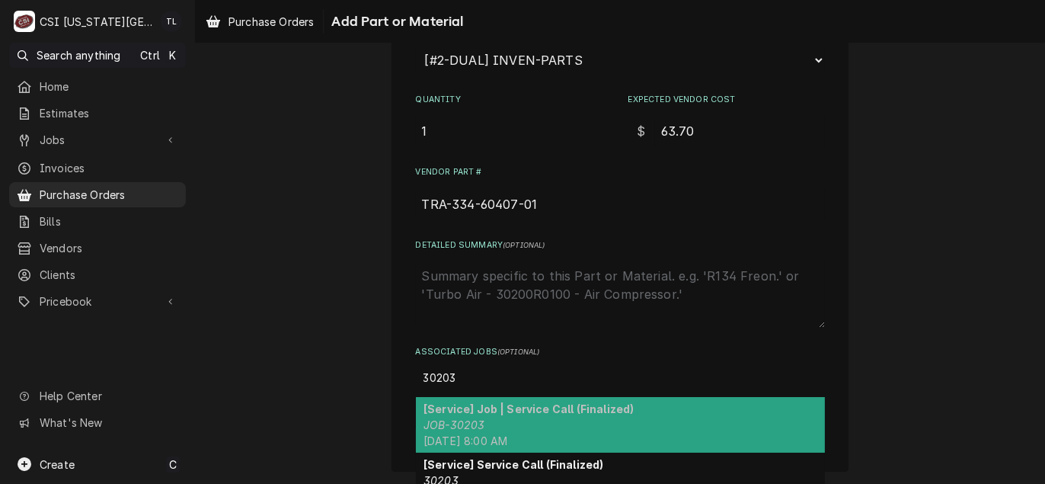
click at [503, 417] on div "[Service] Job | Service Call (Finalized) JOB-30203 [DATE] 8:00 AM" at bounding box center [620, 425] width 409 height 56
type textarea "x"
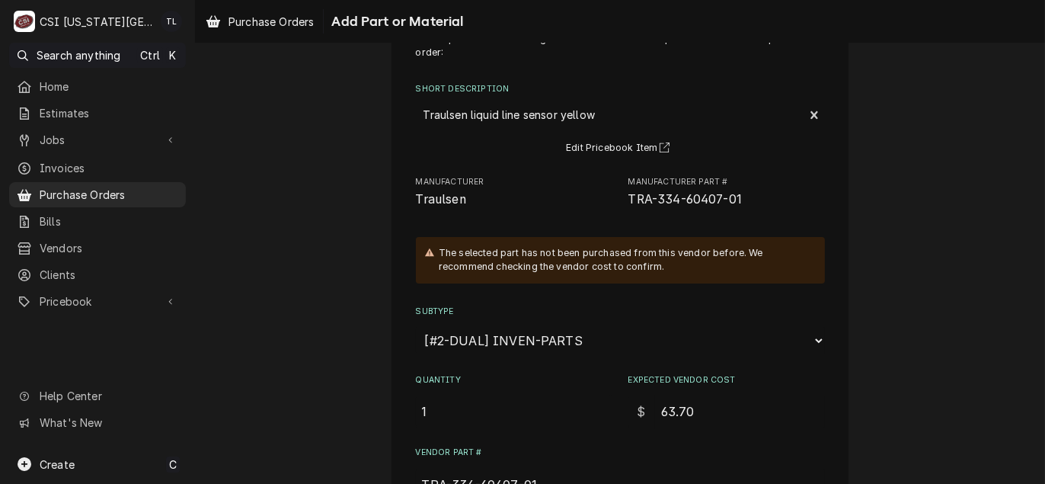
scroll to position [34, 0]
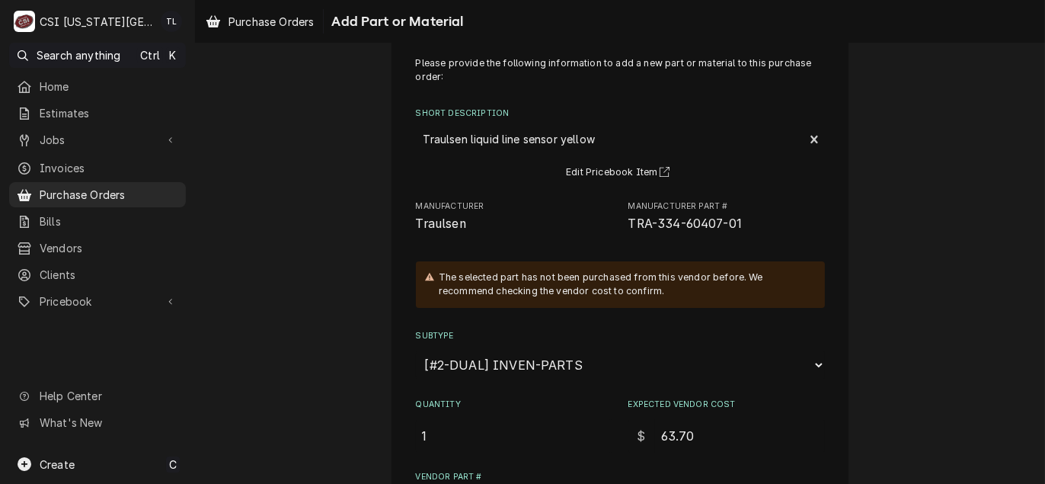
click at [485, 372] on select "Choose a subtype... [#2-DUAL] AFTERHRS-WH-CHG-2 [#2-DUAL] [PERSON_NAME]-EQUIP […" at bounding box center [620, 364] width 409 height 29
click at [514, 379] on div "Please provide the following information to add a new part or material to this …" at bounding box center [620, 387] width 409 height 662
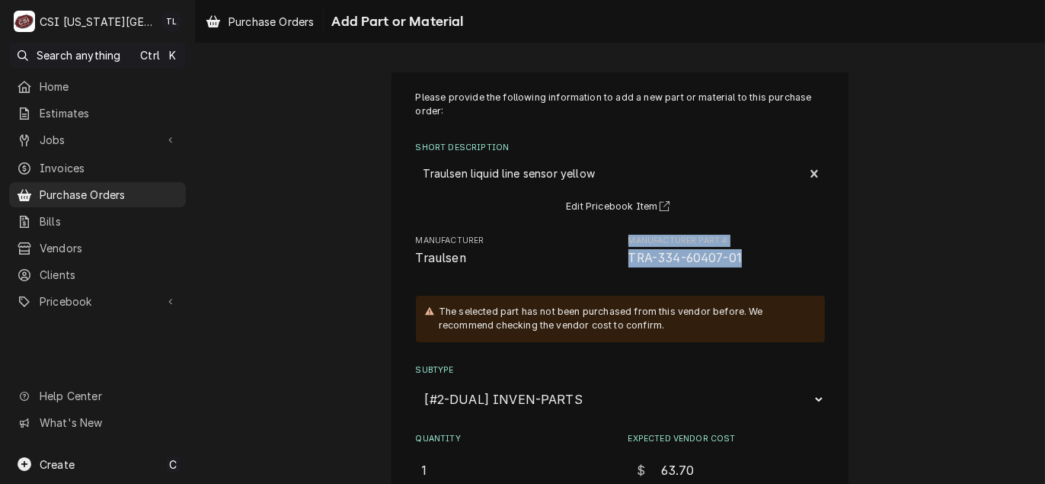
drag, startPoint x: 751, startPoint y: 258, endPoint x: 602, endPoint y: 268, distance: 149.6
click at [602, 268] on div "Please provide the following information to add a new part or material to this …" at bounding box center [620, 422] width 409 height 662
drag, startPoint x: 602, startPoint y: 268, endPoint x: 634, endPoint y: 266, distance: 32.1
click at [634, 266] on span "TRA-334-60407-01" at bounding box center [726, 258] width 196 height 18
click at [714, 260] on span "TRA-334-60407-01" at bounding box center [685, 258] width 114 height 14
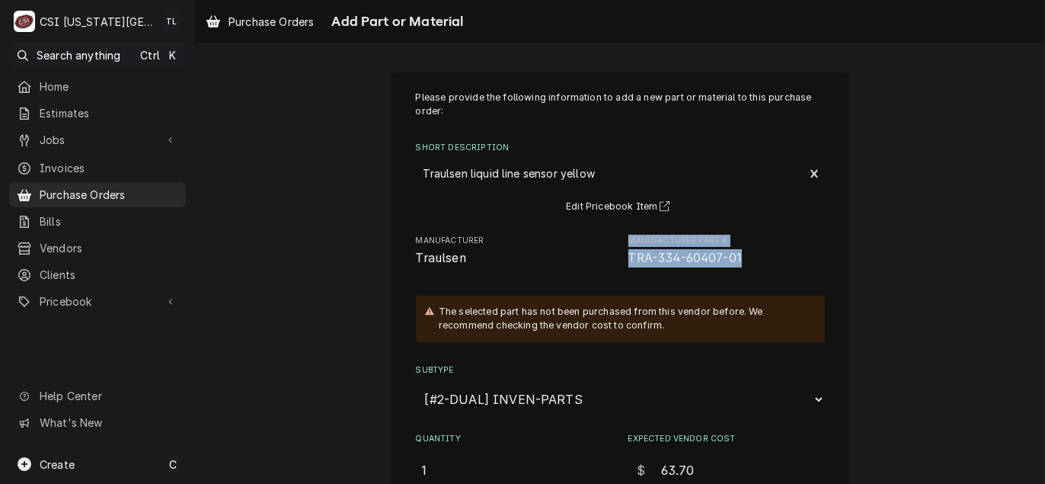
click at [733, 258] on span "TRA-334-60407-01" at bounding box center [685, 258] width 114 height 14
click at [742, 259] on span "TRA-334-60407-01" at bounding box center [726, 258] width 196 height 18
drag, startPoint x: 742, startPoint y: 259, endPoint x: 630, endPoint y: 262, distance: 112.0
click at [630, 262] on span "TRA-334-60407-01" at bounding box center [726, 258] width 196 height 18
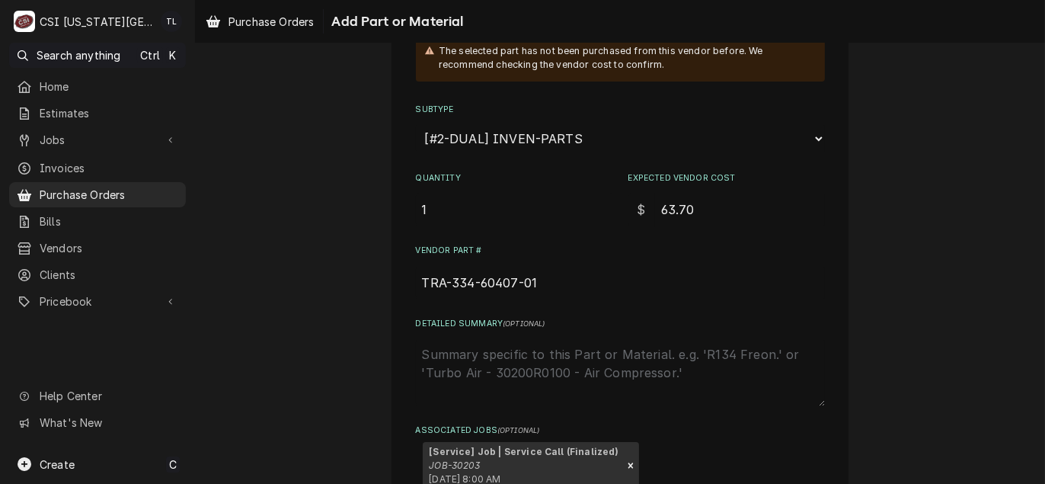
scroll to position [358, 0]
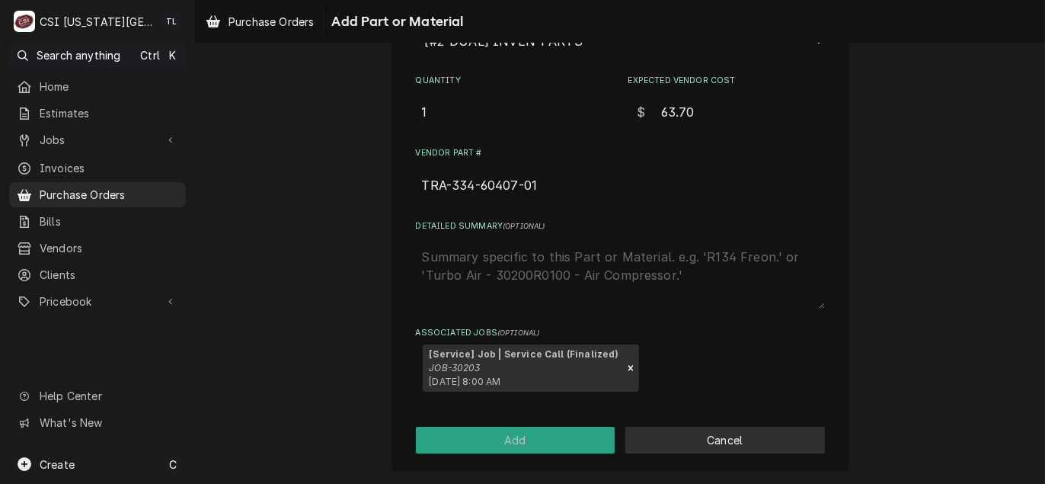
click at [723, 448] on button "Cancel" at bounding box center [724, 439] width 199 height 27
type textarea "x"
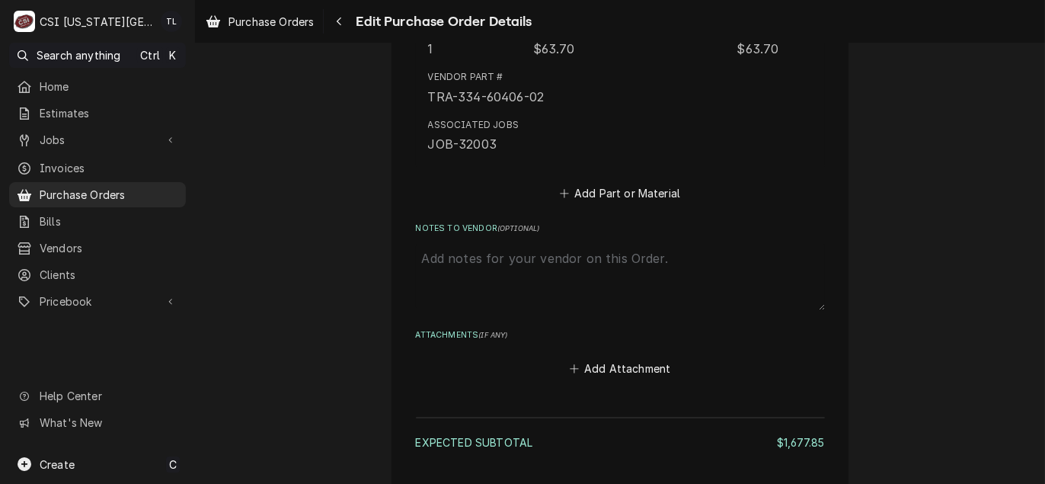
scroll to position [3774, 0]
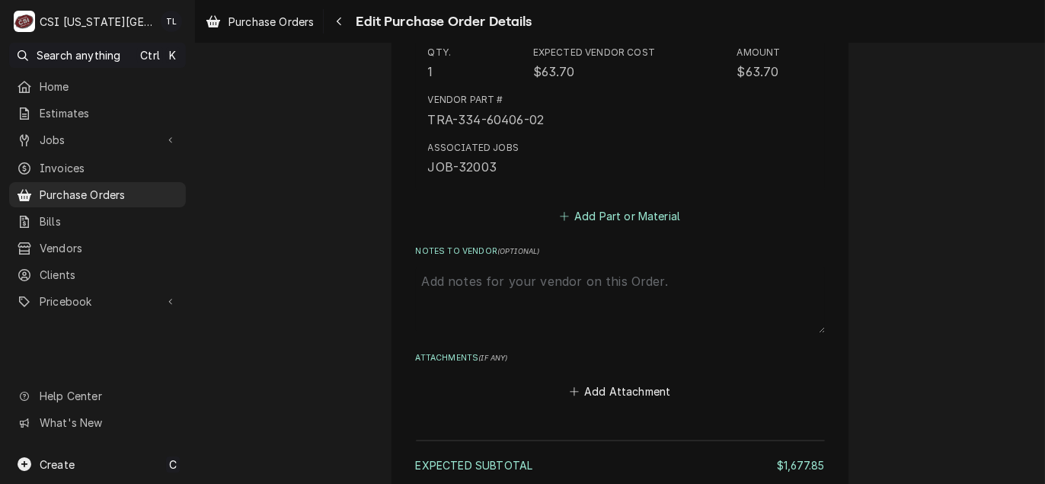
click at [605, 209] on button "Add Part or Material" at bounding box center [620, 215] width 126 height 21
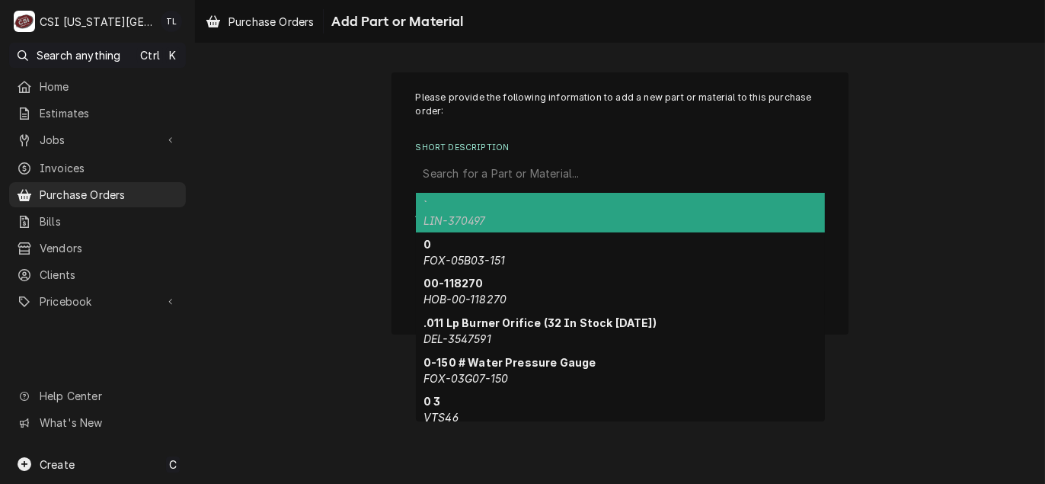
click at [506, 180] on div "Short Description" at bounding box center [620, 173] width 394 height 27
paste input "TRA-334-60407-01"
type input "TRA-334-60407-01"
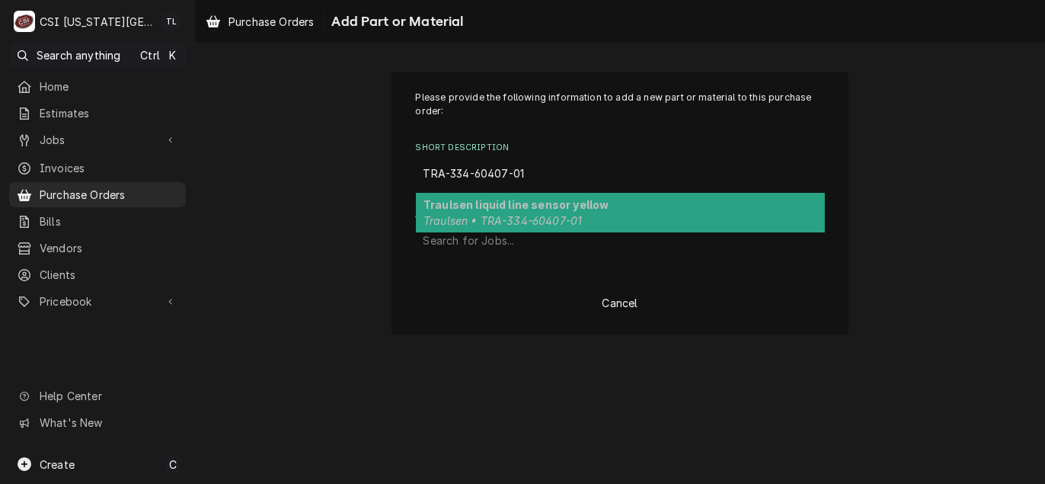
click at [503, 196] on div "Traulsen liquid line sensor yellow Traulsen • TRA-334-60407-01" at bounding box center [620, 213] width 409 height 40
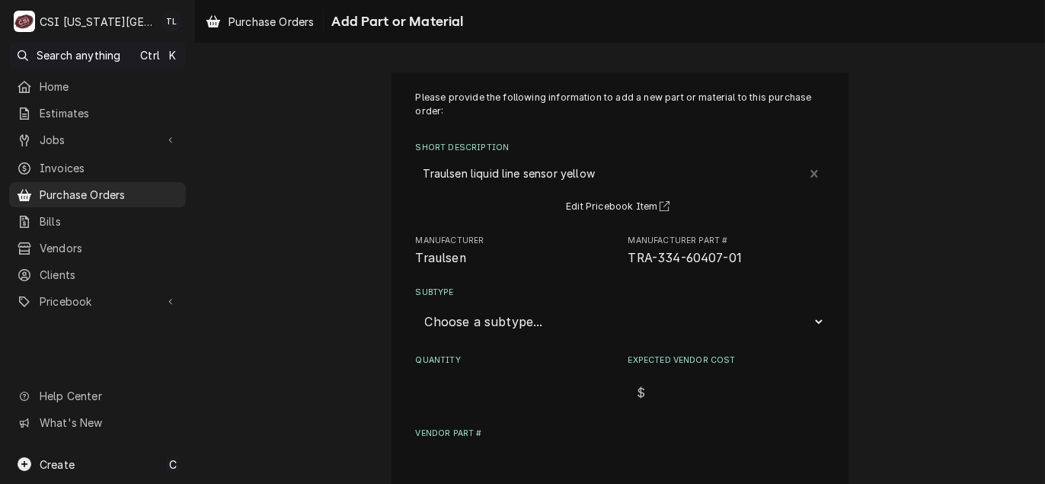
type textarea "x"
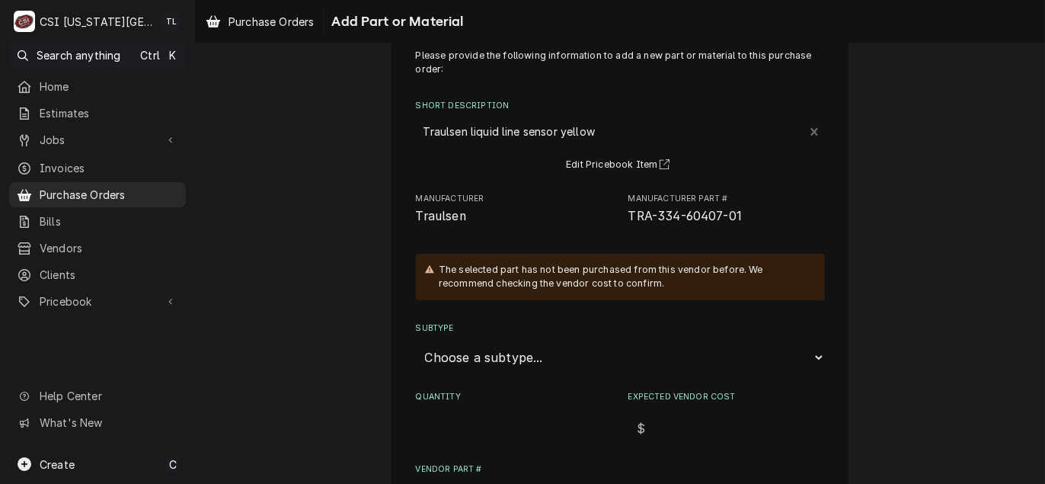
scroll to position [76, 0]
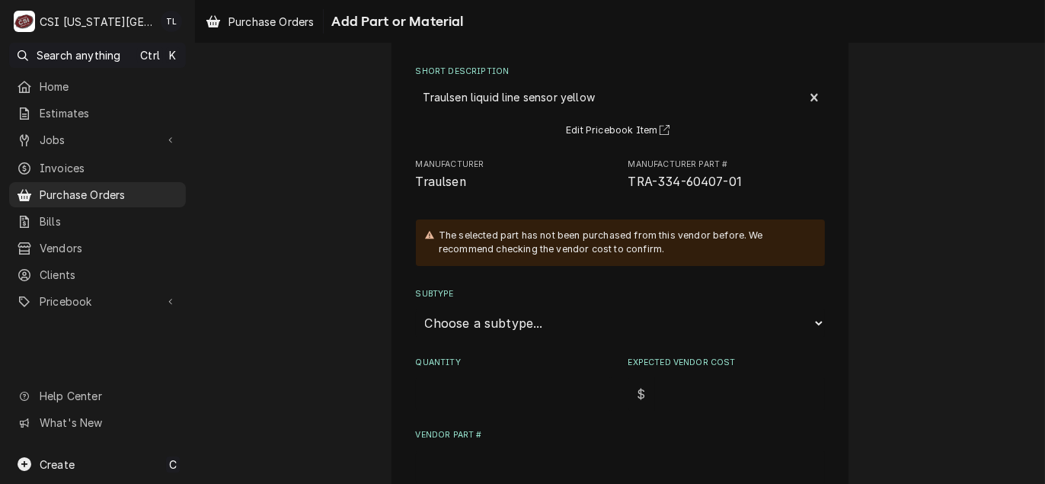
click at [469, 326] on select "Choose a subtype... [#2-DUAL] AFTERHRS-WH-CHG-2 [#2-DUAL] [PERSON_NAME]-EQUIP […" at bounding box center [620, 322] width 409 height 29
select select "45"
click at [416, 308] on select "Choose a subtype... [#2-DUAL] AFTERHRS-WH-CHG-2 [#2-DUAL] [PERSON_NAME]-EQUIP […" at bounding box center [620, 322] width 409 height 29
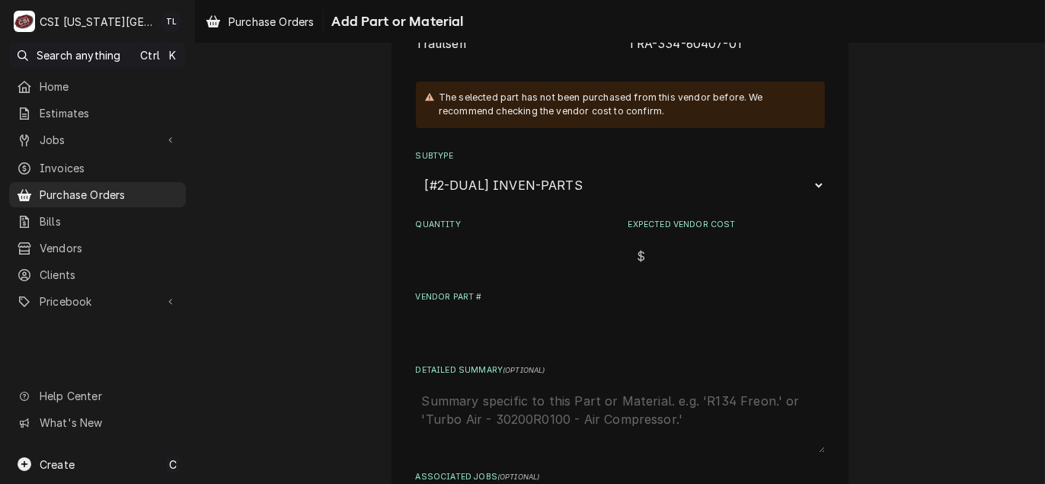
scroll to position [228, 0]
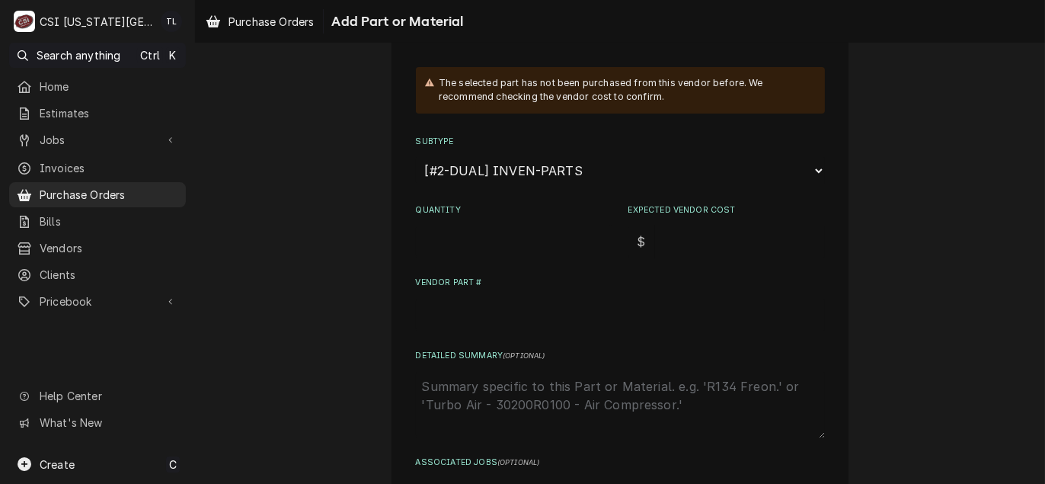
click at [477, 238] on input "Quantity" at bounding box center [514, 242] width 196 height 34
type textarea "x"
type input "1"
click at [674, 236] on input "Expected Vendor Cost" at bounding box center [740, 242] width 170 height 34
type textarea "x"
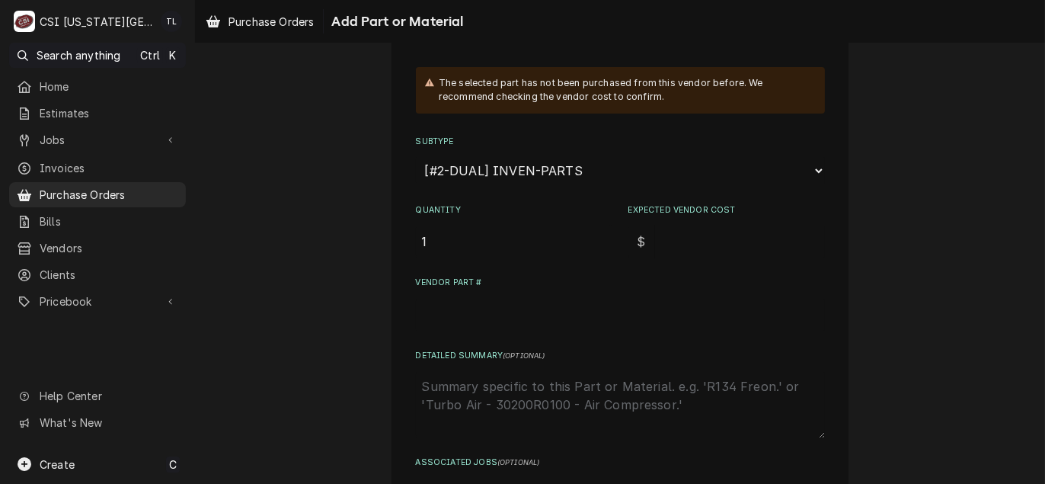
type input "3"
type textarea "x"
type input "31"
type textarea "x"
type input "3"
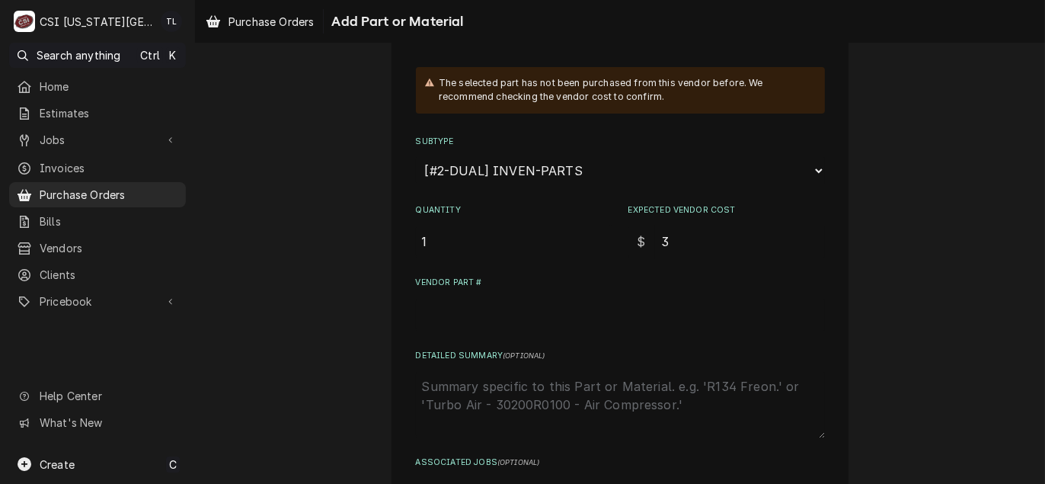
type textarea "x"
type input "32"
type textarea "x"
type input "320"
type textarea "x"
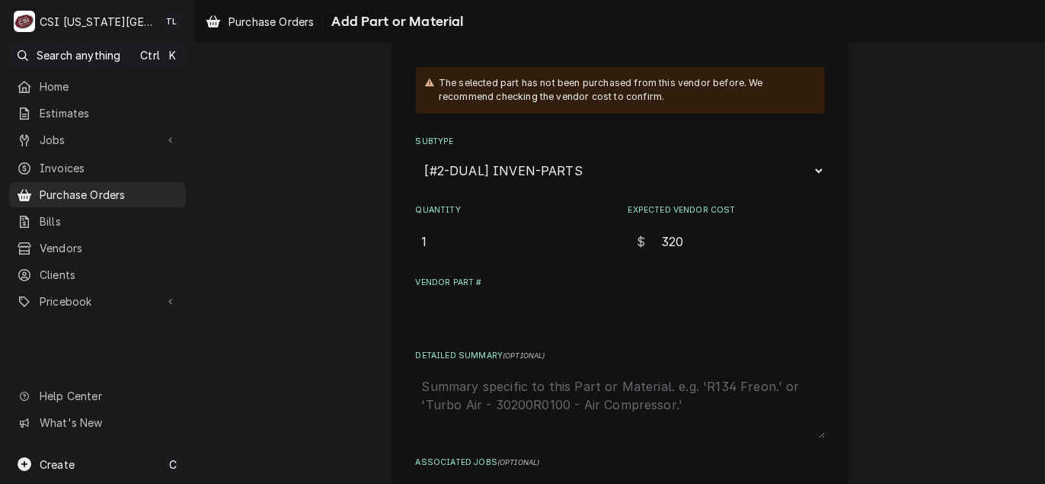
type input "3200"
type textarea "x"
type input "32003"
drag, startPoint x: 702, startPoint y: 243, endPoint x: 558, endPoint y: 239, distance: 144.0
click at [558, 239] on div "Quantity 1 Expected Vendor Cost $ 32003" at bounding box center [620, 231] width 409 height 54
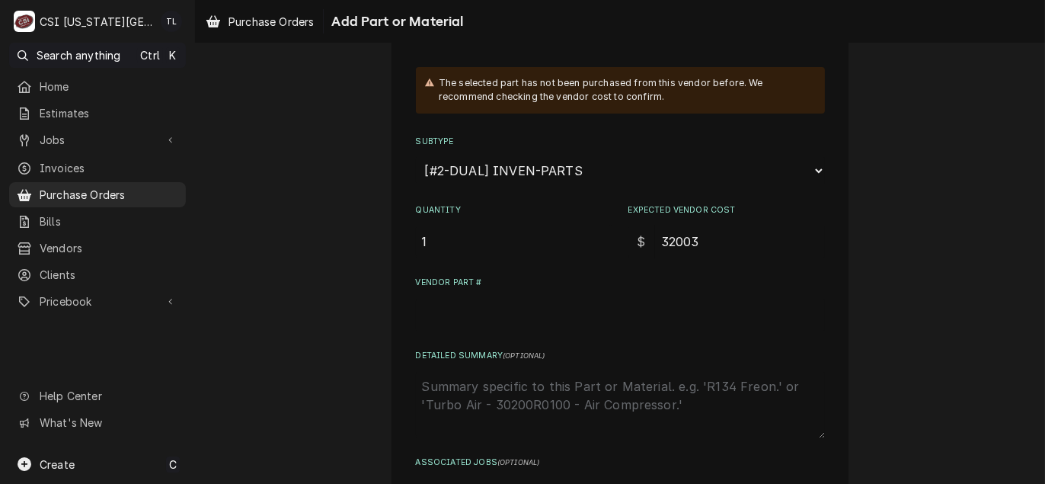
type textarea "x"
click at [670, 235] on input "Expected Vendor Cost" at bounding box center [740, 242] width 170 height 34
type textarea "x"
type input "6"
type textarea "x"
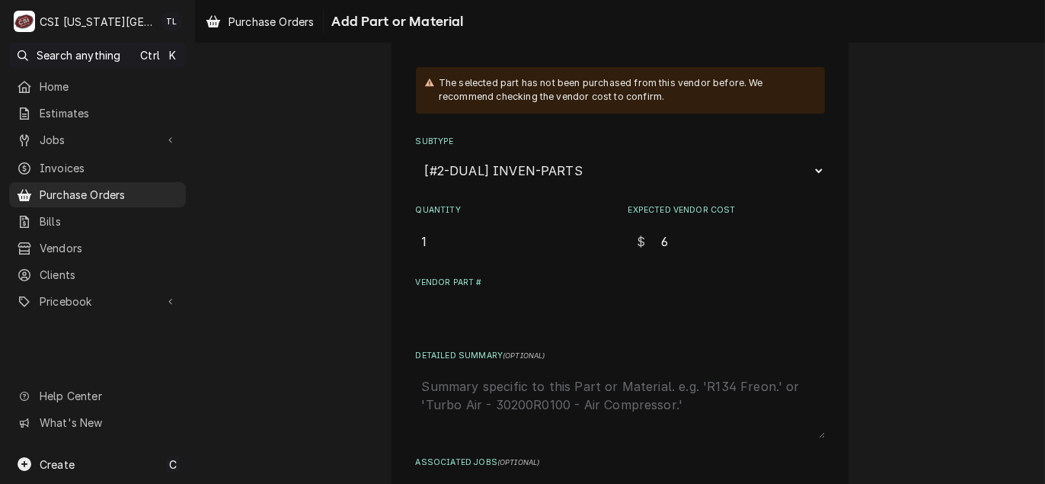
type input "63"
type textarea "x"
type input "63.7"
type textarea "x"
type input "63.70"
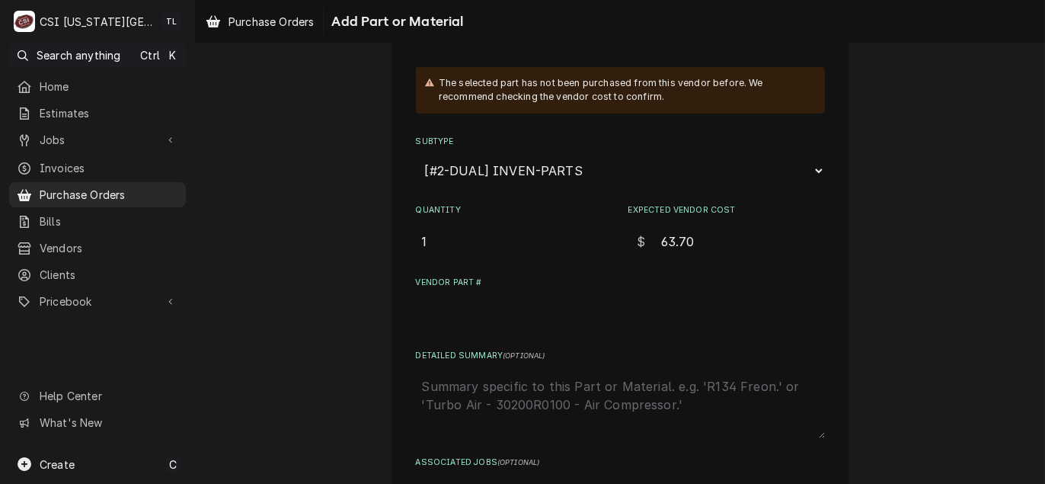
scroll to position [76, 0]
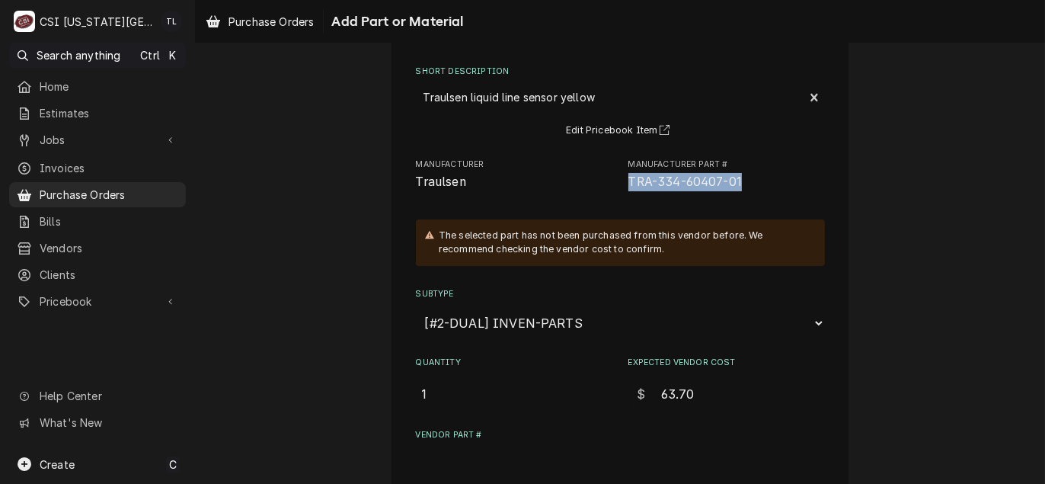
drag, startPoint x: 739, startPoint y: 183, endPoint x: 625, endPoint y: 187, distance: 114.3
click at [628, 187] on span "TRA-334-60407-01" at bounding box center [726, 182] width 196 height 18
copy span "TRA-334-60407-01"
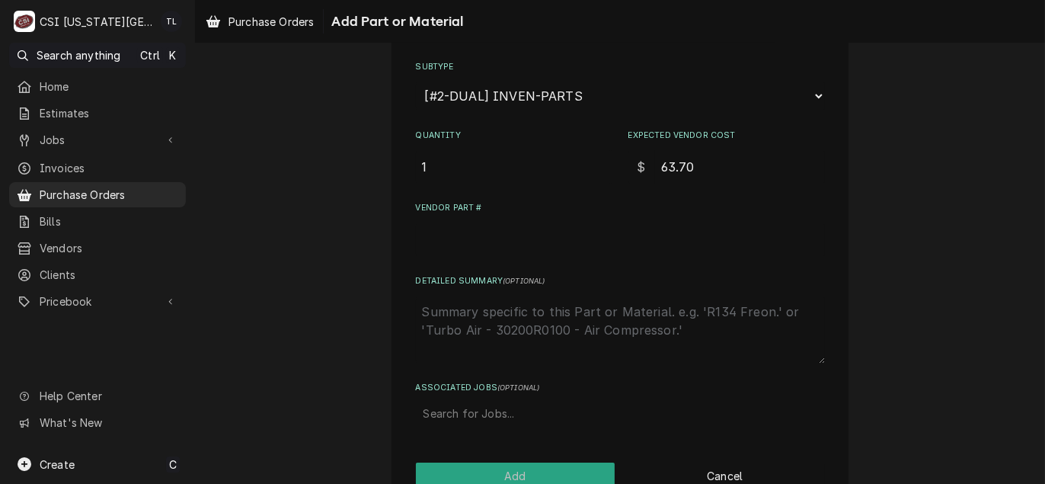
scroll to position [305, 0]
click at [473, 251] on input "Vendor Part #" at bounding box center [620, 239] width 409 height 34
paste input "TRA-334-60407-01"
type textarea "x"
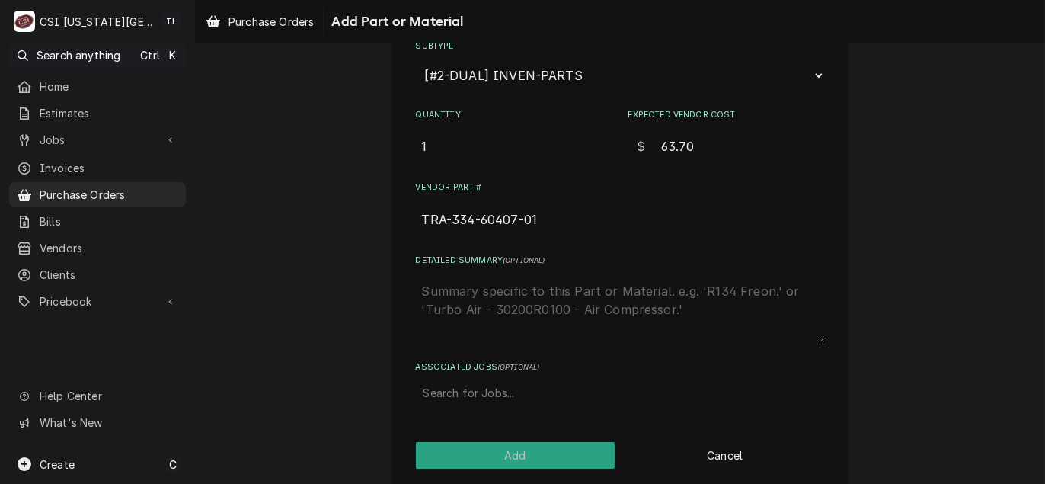
scroll to position [339, 0]
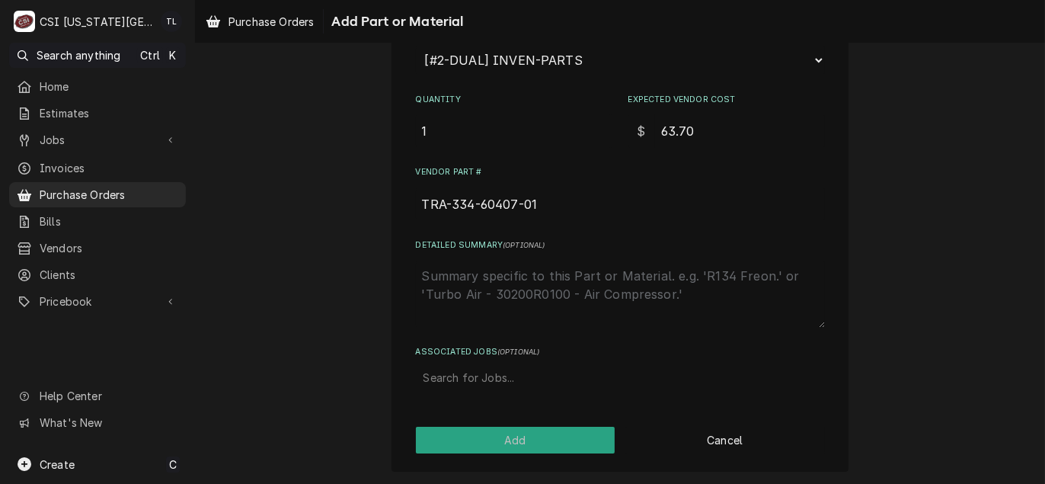
type input "TRA-334-60407-01"
click at [432, 382] on div "Associated Jobs" at bounding box center [620, 377] width 394 height 27
type input "32003"
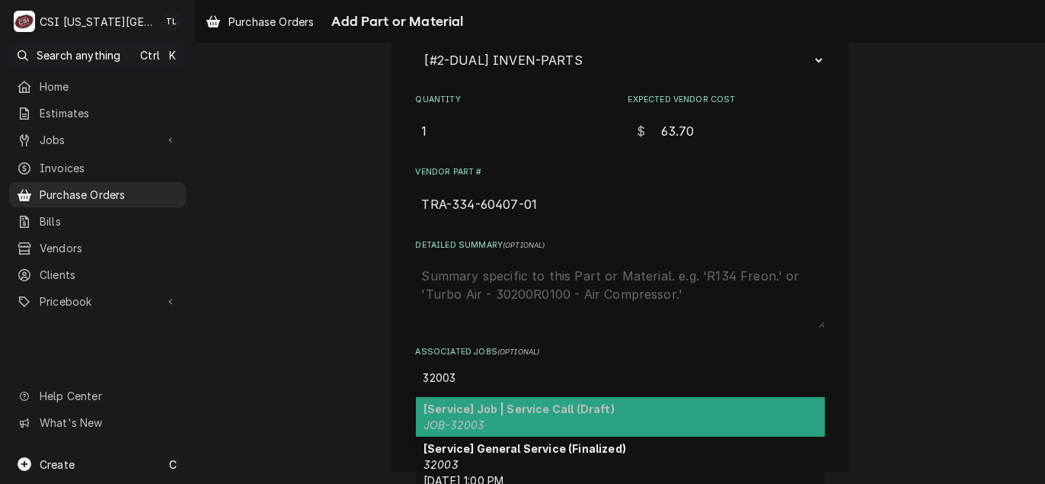
click at [484, 417] on div "[Service] Job | Service Call (Draft) JOB-32003" at bounding box center [620, 417] width 409 height 40
type textarea "x"
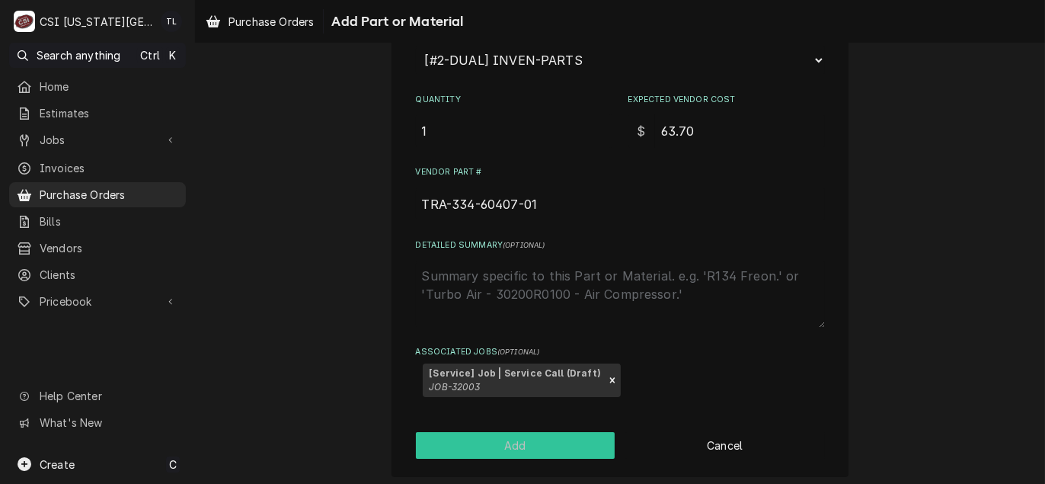
click at [490, 439] on button "Add" at bounding box center [515, 445] width 199 height 27
type textarea "x"
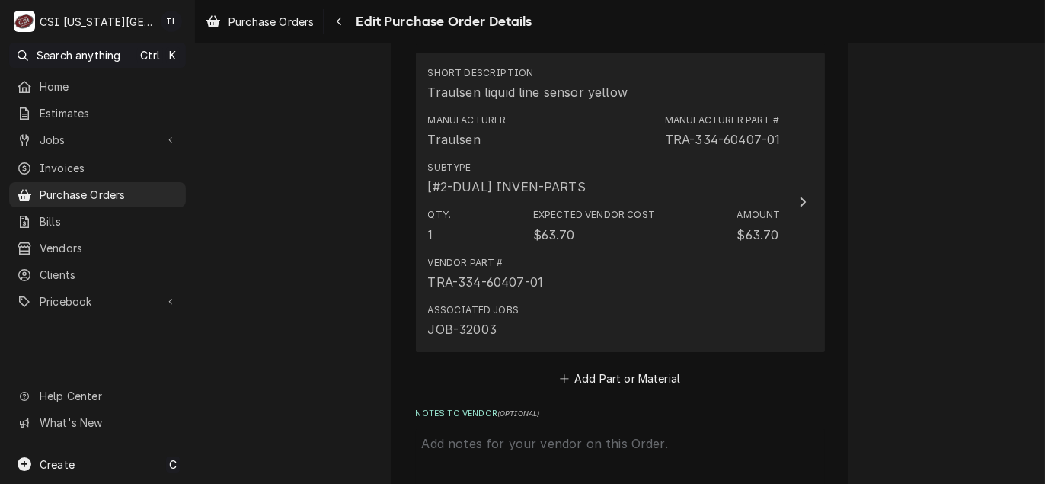
scroll to position [3895, 0]
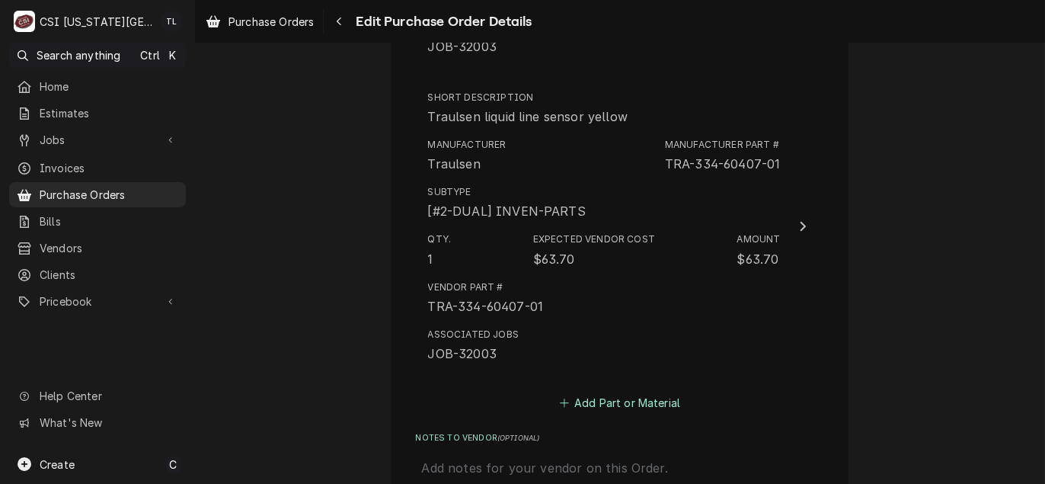
click at [641, 410] on button "Add Part or Material" at bounding box center [620, 401] width 126 height 21
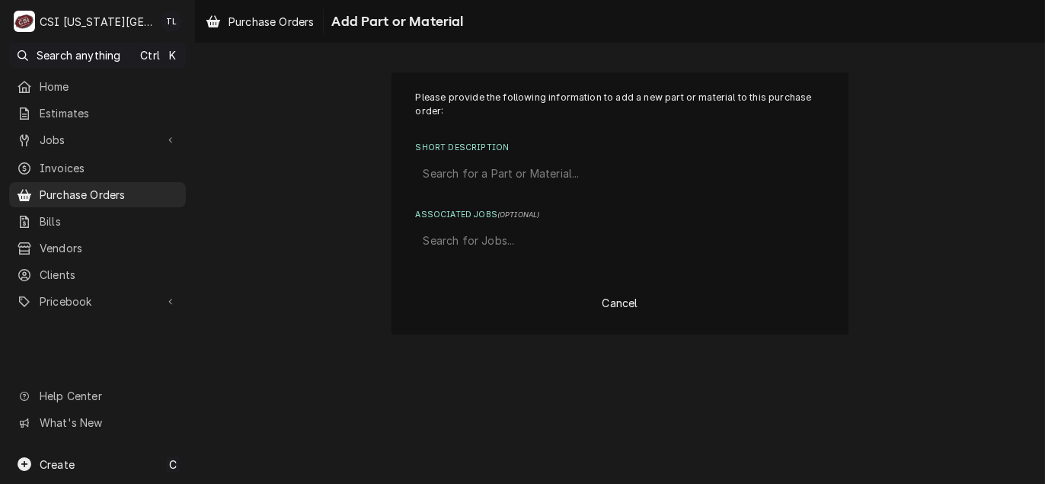
click at [465, 177] on div "Short Description" at bounding box center [620, 173] width 394 height 27
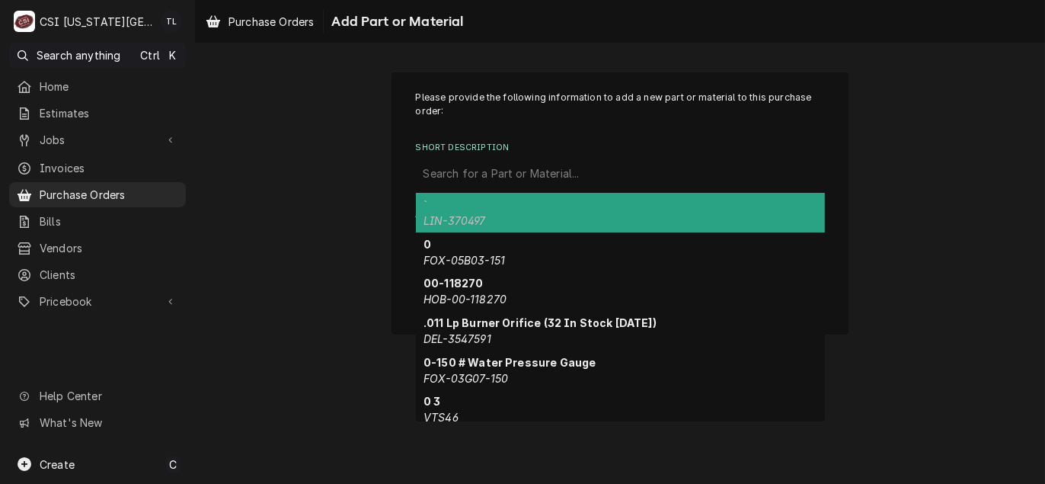
paste input "TRA-334-60405-02"
type input "TRA-334-60405-02"
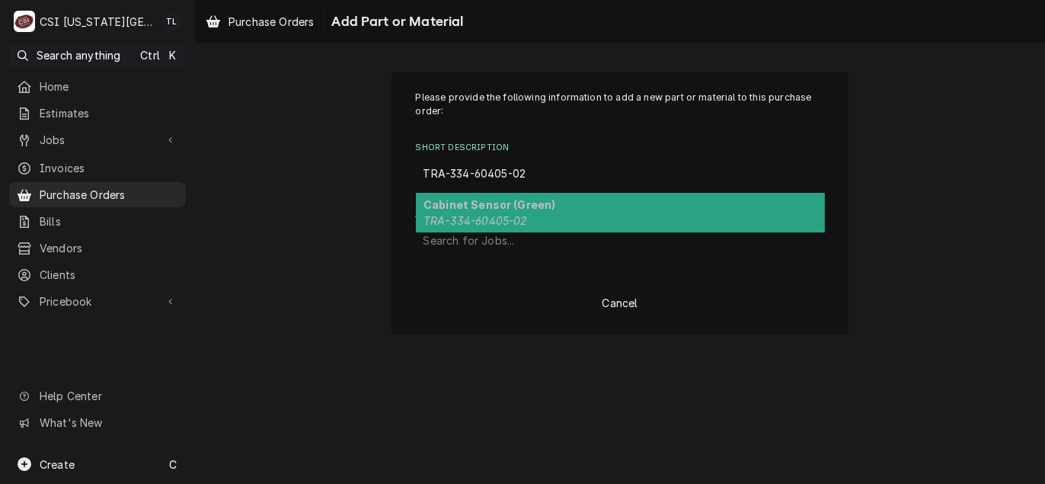
click at [546, 201] on strong "Cabinet Sensor (Green)" at bounding box center [489, 204] width 132 height 13
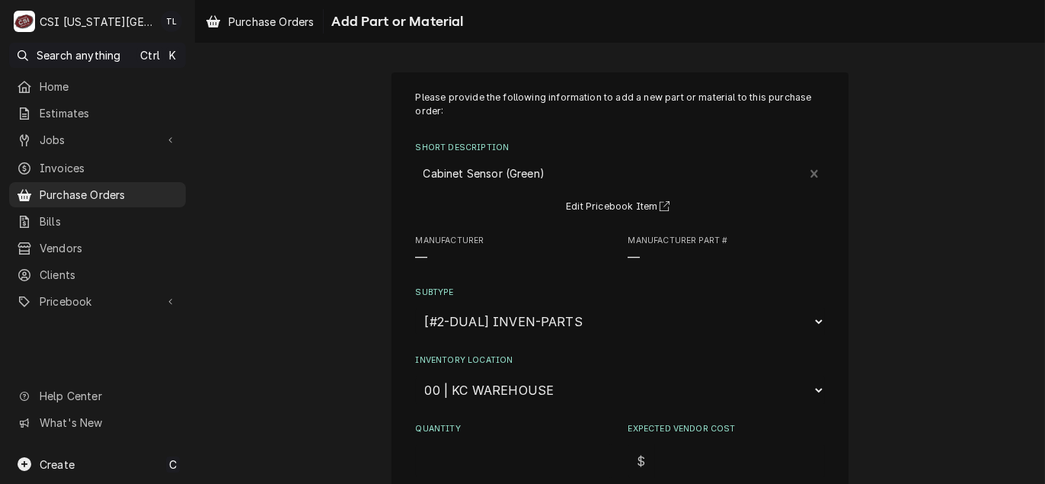
type textarea "x"
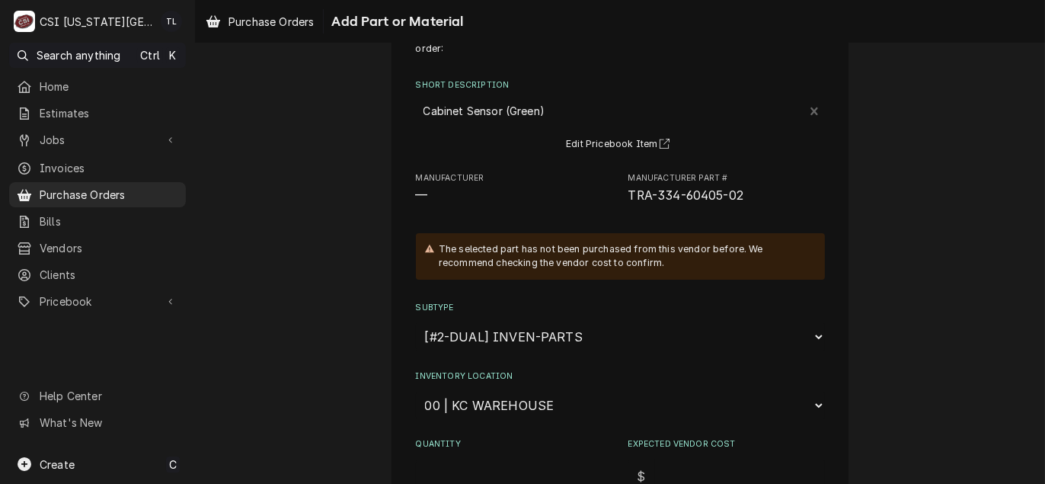
scroll to position [152, 0]
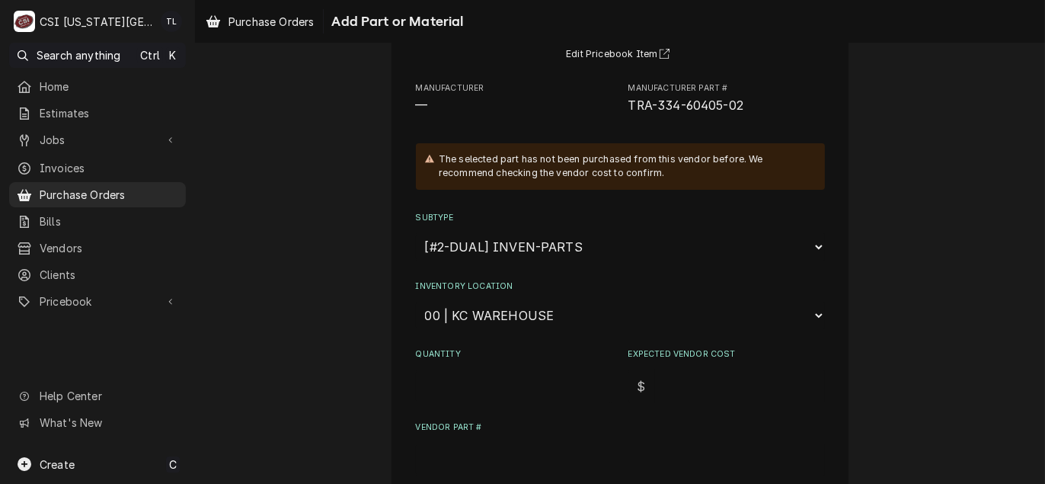
click at [527, 319] on select "Choose a location... 00 | KC WAREHOUSE 00 | MAIN WAREHOUSE 01 | [PERSON_NAME] #…" at bounding box center [620, 315] width 409 height 29
select select "2803"
click at [416, 301] on select "Choose a location... 00 | KC WAREHOUSE 00 | MAIN WAREHOUSE 01 | [PERSON_NAME] #…" at bounding box center [620, 315] width 409 height 29
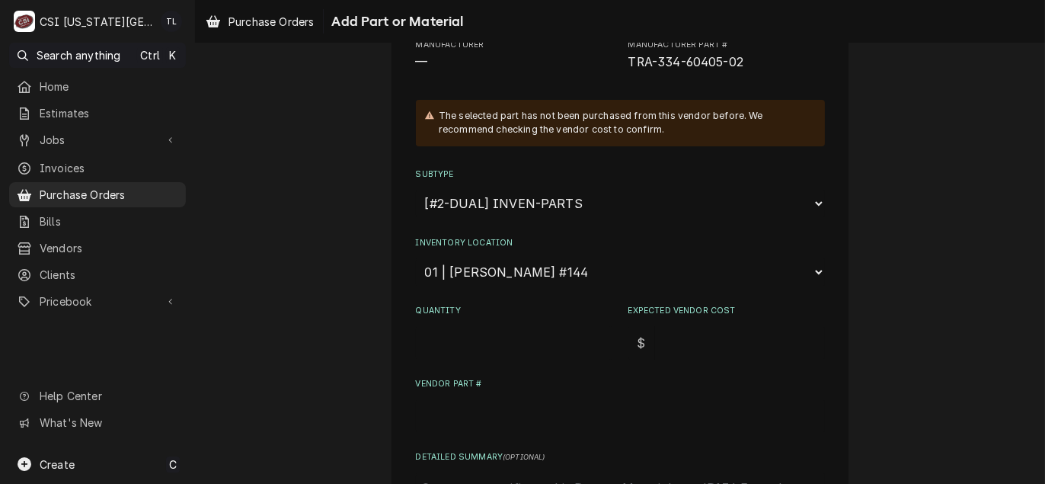
scroll to position [228, 0]
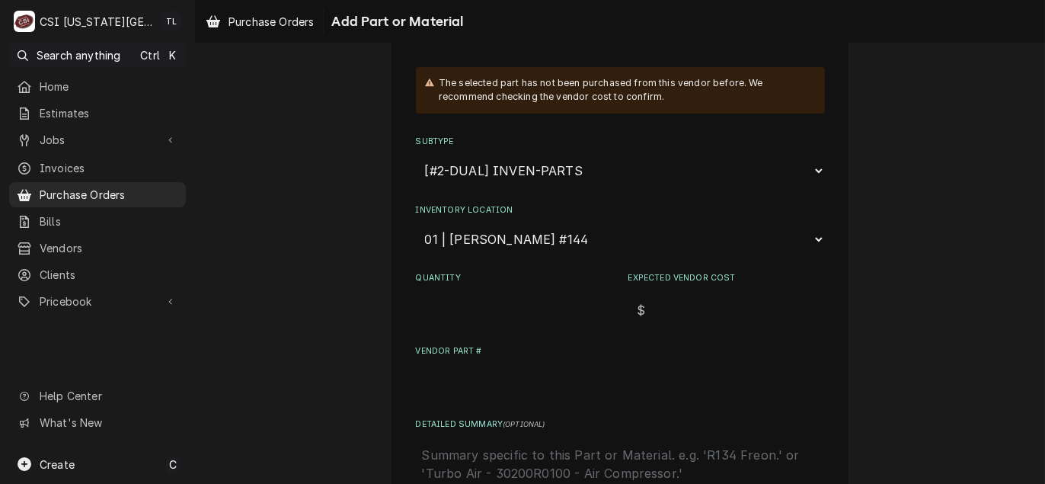
click at [478, 287] on div "Quantity" at bounding box center [514, 299] width 196 height 54
click at [476, 290] on div "Quantity" at bounding box center [514, 299] width 196 height 54
click at [464, 308] on input "Quantity" at bounding box center [514, 310] width 196 height 34
type textarea "x"
type input "1"
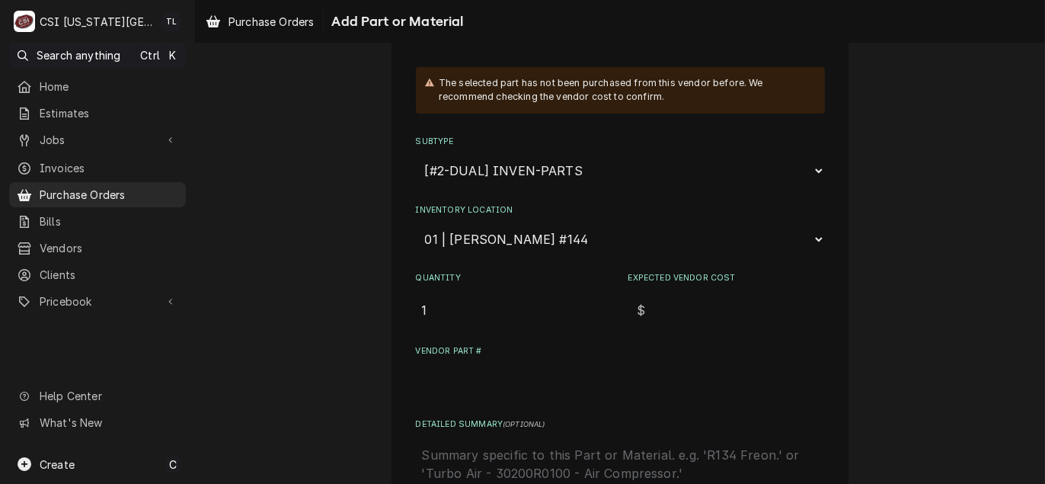
click at [457, 369] on input "Vendor Part #" at bounding box center [620, 383] width 409 height 34
paste input "TRA-334-60405-02"
type textarea "x"
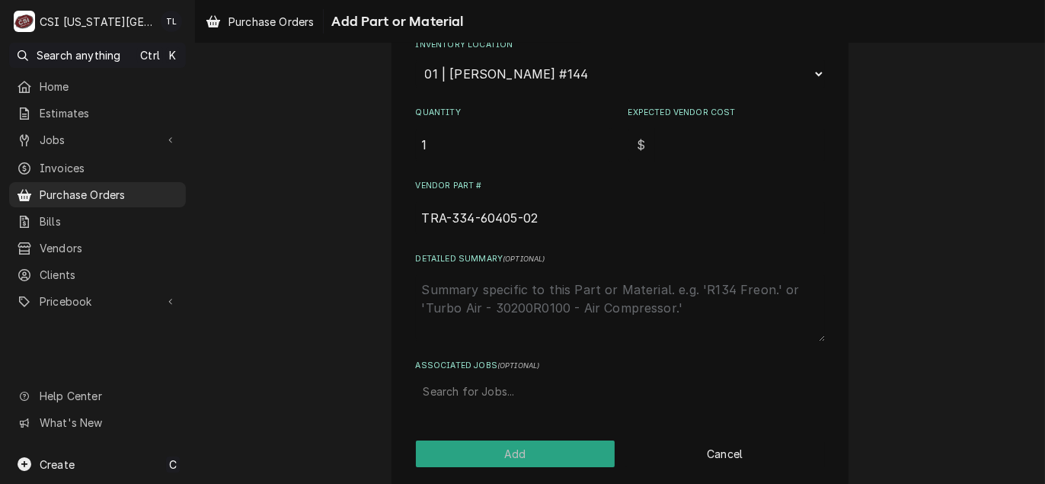
scroll to position [406, 0]
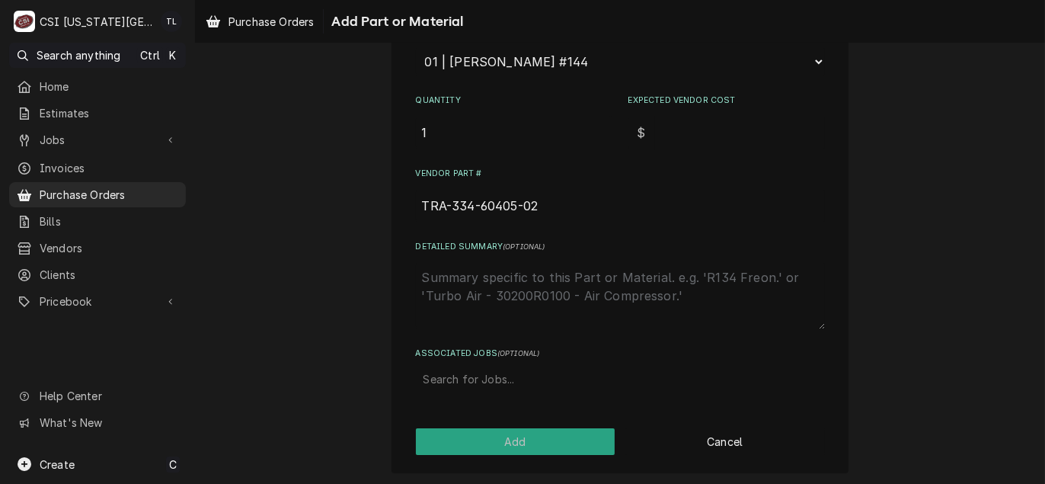
type input "TRA-334-60405-02"
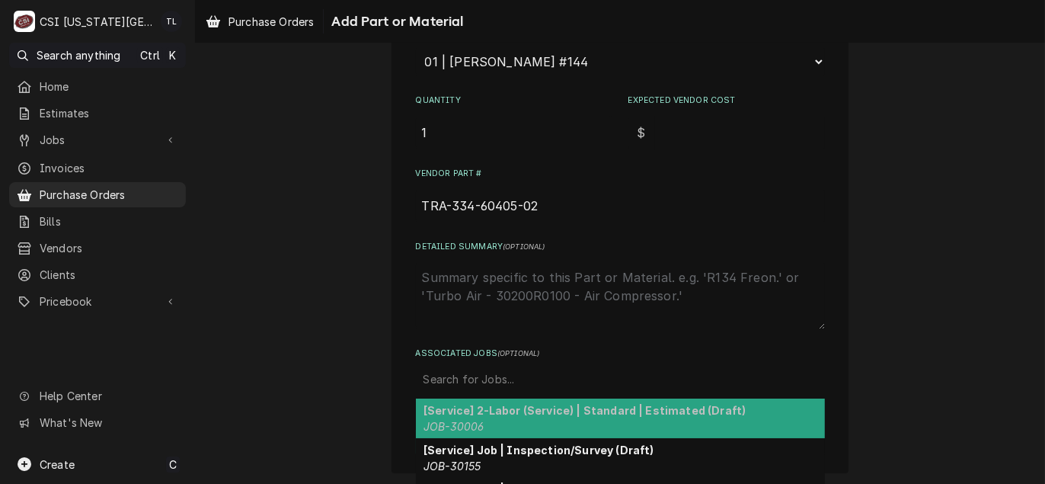
click at [480, 380] on div "Associated Jobs" at bounding box center [620, 378] width 394 height 27
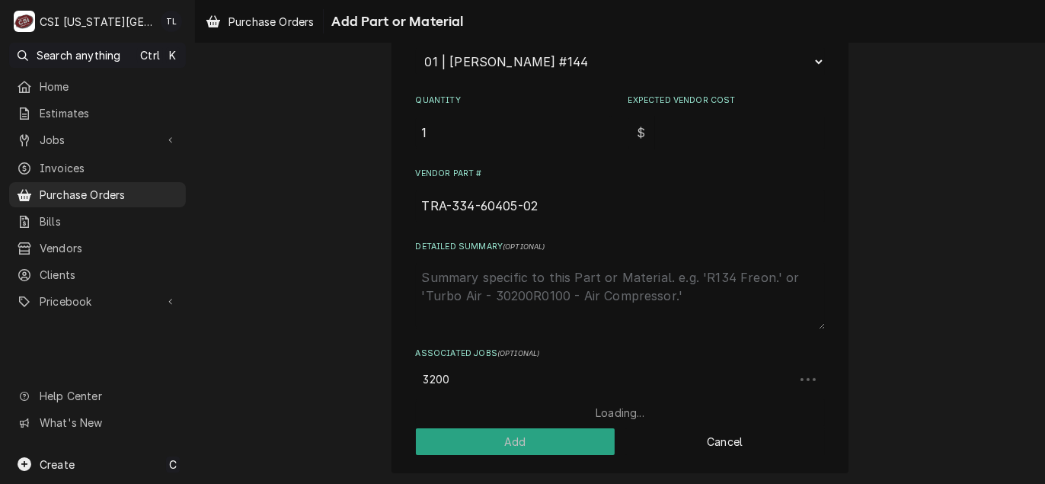
type input "32003"
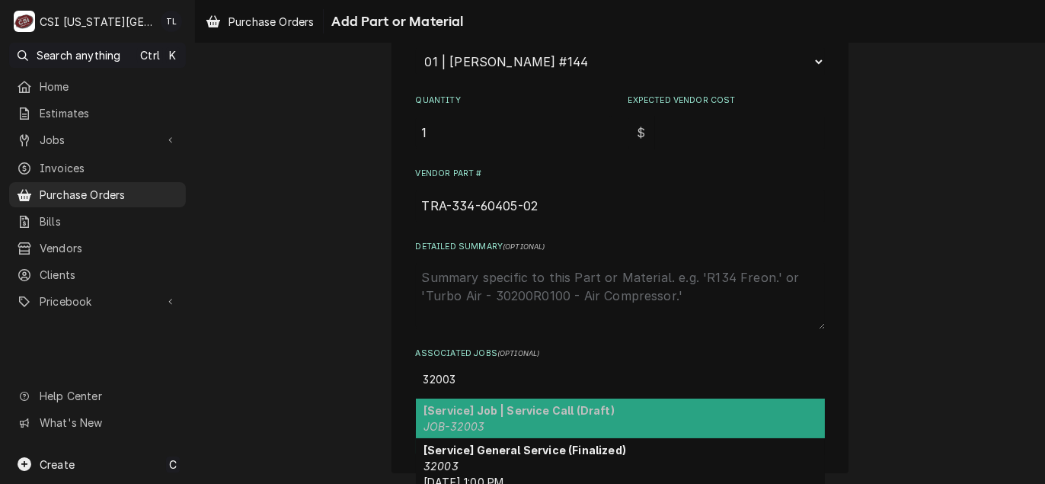
click at [474, 409] on strong "[Service] Job | Service Call (Draft)" at bounding box center [518, 410] width 191 height 13
type textarea "x"
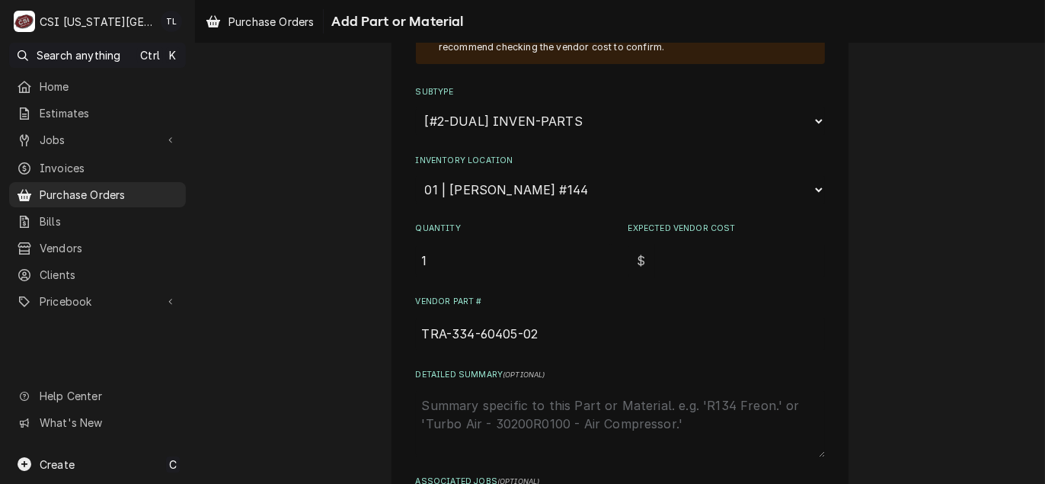
scroll to position [254, 0]
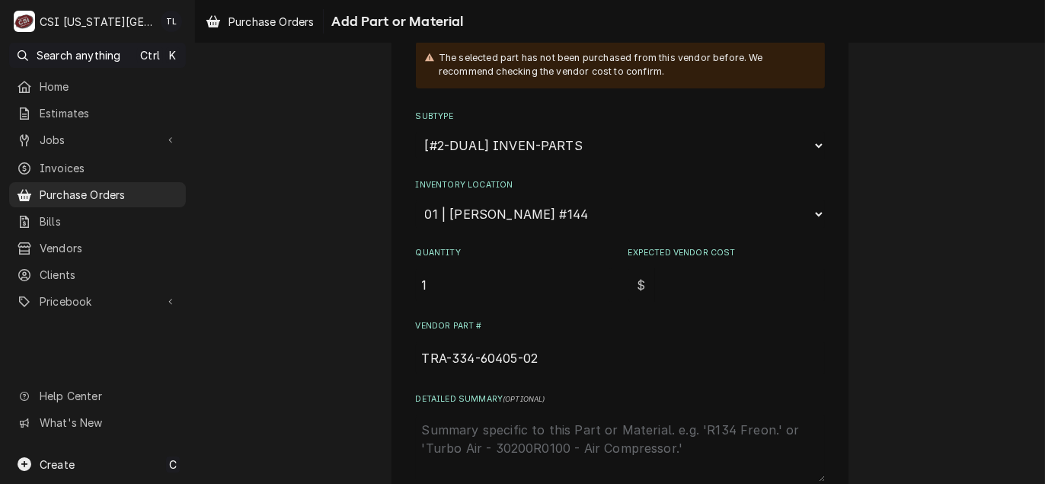
click at [674, 273] on input "Expected Vendor Cost" at bounding box center [740, 285] width 170 height 34
type textarea "x"
type input "6"
type textarea "x"
type input "63"
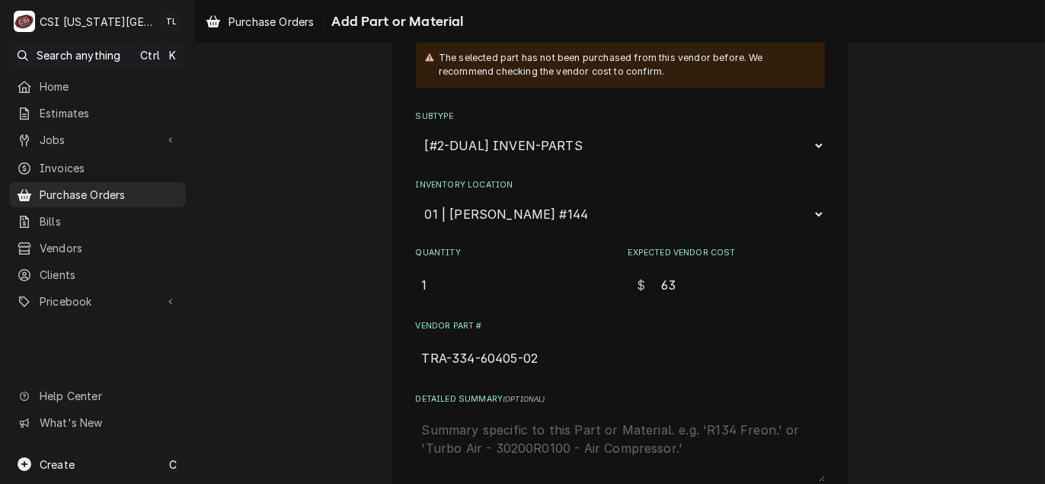
type textarea "x"
type input "63.7"
type textarea "x"
type input "63.70"
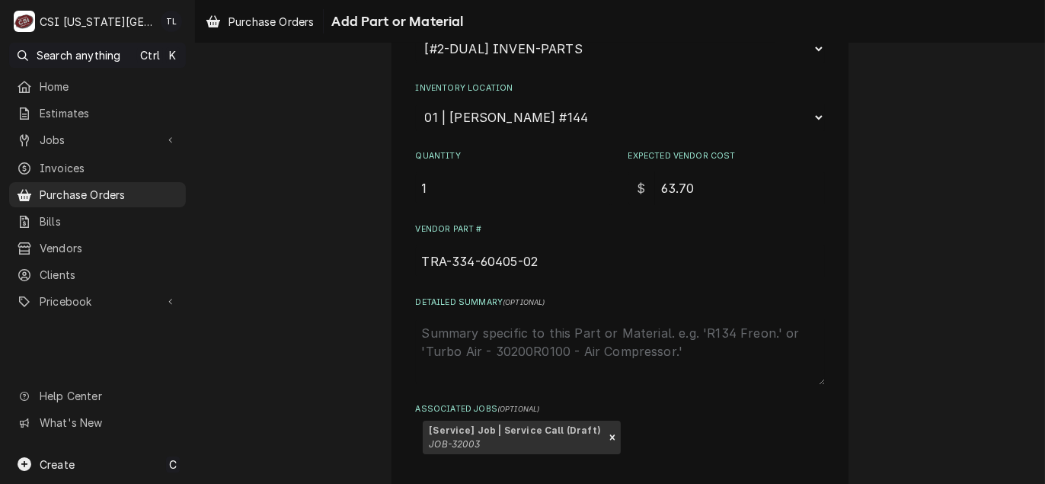
scroll to position [411, 0]
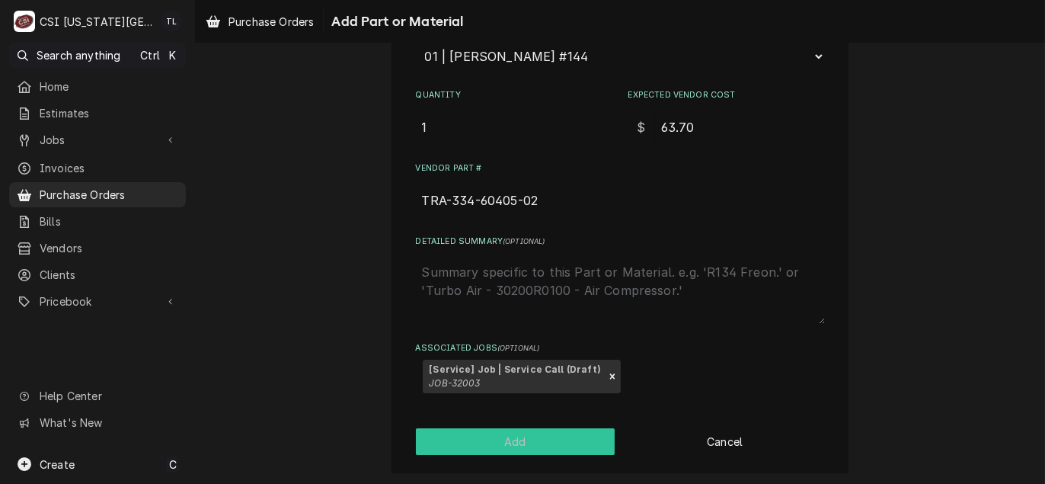
click at [512, 448] on button "Add" at bounding box center [515, 441] width 199 height 27
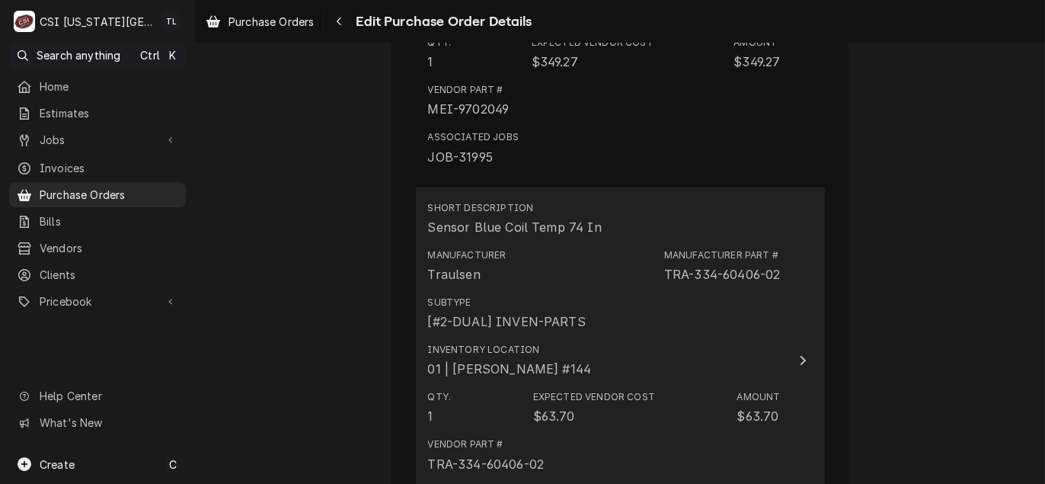
scroll to position [3453, 0]
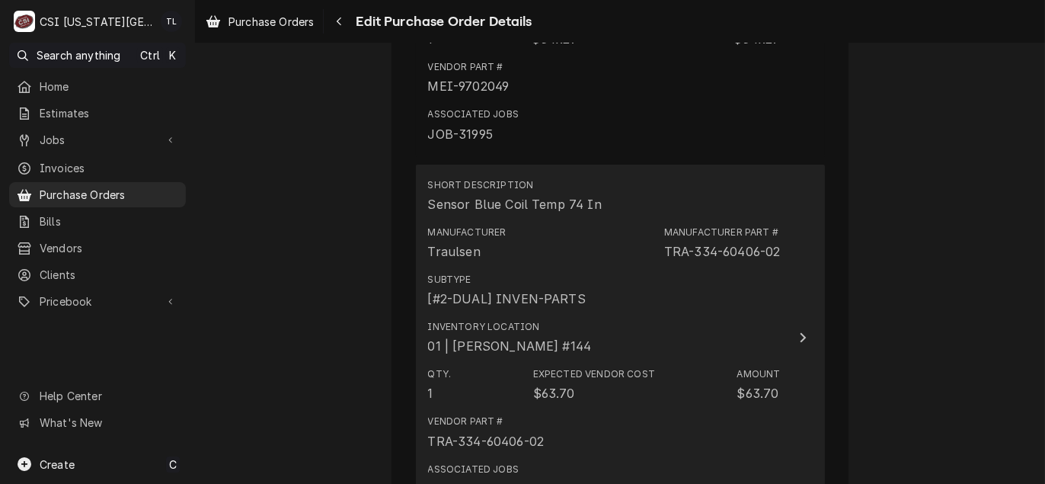
click at [761, 277] on div "Subtype [#2-DUAL] INVEN-PARTS" at bounding box center [604, 290] width 353 height 47
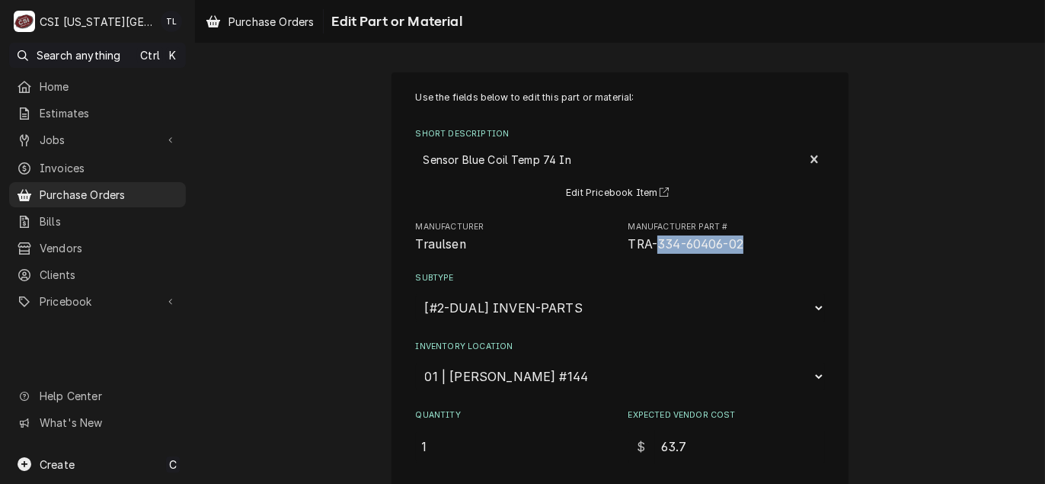
drag, startPoint x: 748, startPoint y: 251, endPoint x: 651, endPoint y: 245, distance: 96.8
click at [651, 245] on span "TRA-334-60406-02" at bounding box center [726, 244] width 196 height 18
copy span "[PHONE_NUMBER]"
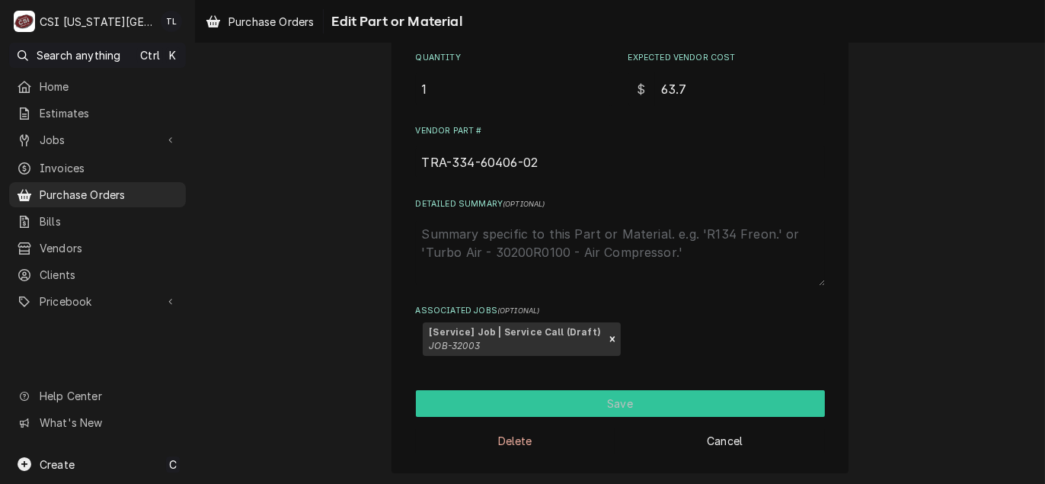
click at [605, 391] on button "Save" at bounding box center [620, 403] width 409 height 27
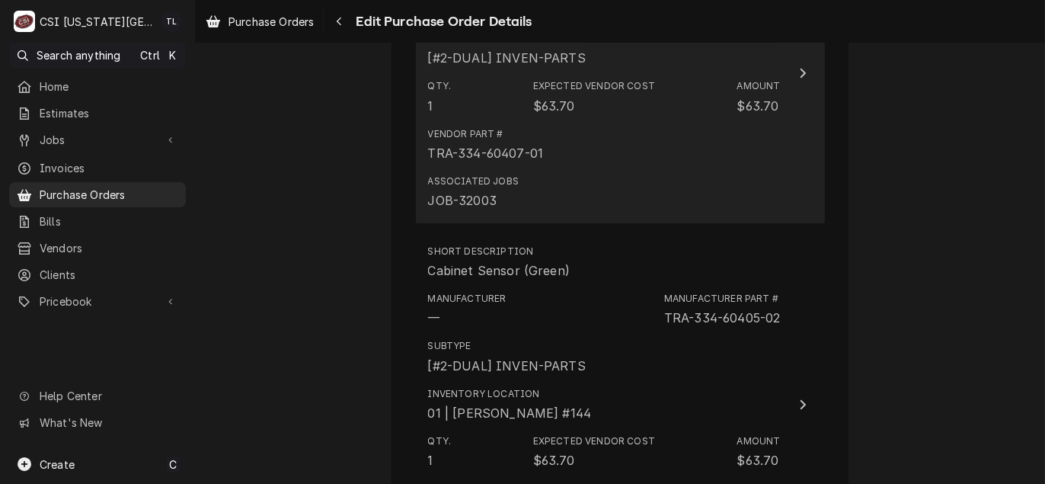
scroll to position [4059, 0]
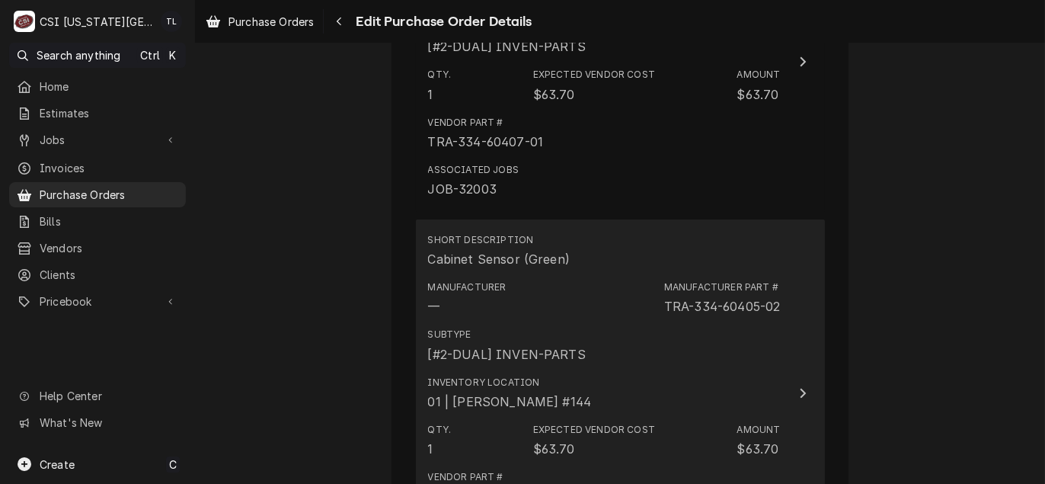
click at [704, 342] on div "Subtype [#2-DUAL] INVEN-PARTS" at bounding box center [604, 344] width 353 height 47
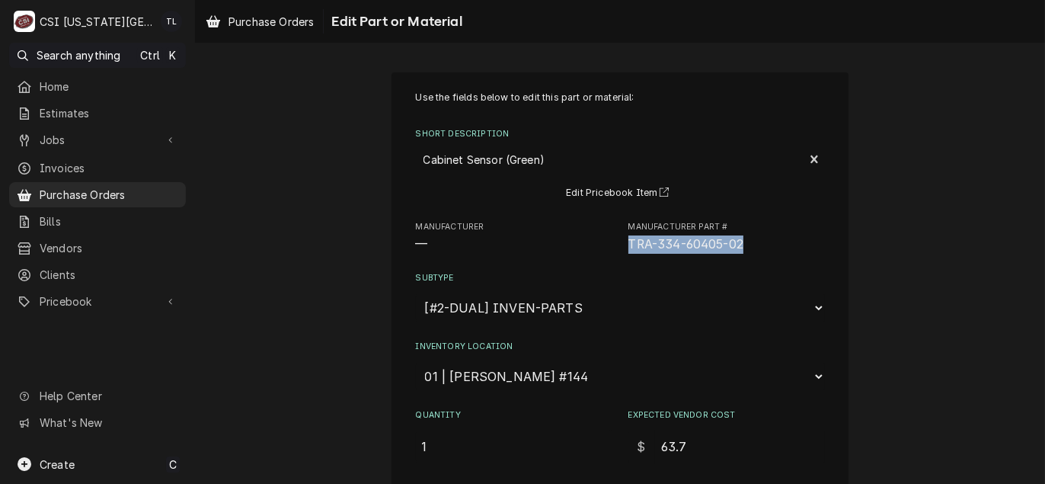
drag, startPoint x: 741, startPoint y: 247, endPoint x: 618, endPoint y: 254, distance: 122.8
click at [618, 254] on div "Use the fields below to edit this part or material: Short Description Cabinet S…" at bounding box center [620, 403] width 409 height 624
drag, startPoint x: 618, startPoint y: 254, endPoint x: 629, endPoint y: 251, distance: 11.1
drag, startPoint x: 629, startPoint y: 251, endPoint x: 659, endPoint y: 257, distance: 30.2
click at [659, 257] on div "Use the fields below to edit this part or material: Short Description Cabinet S…" at bounding box center [620, 403] width 409 height 624
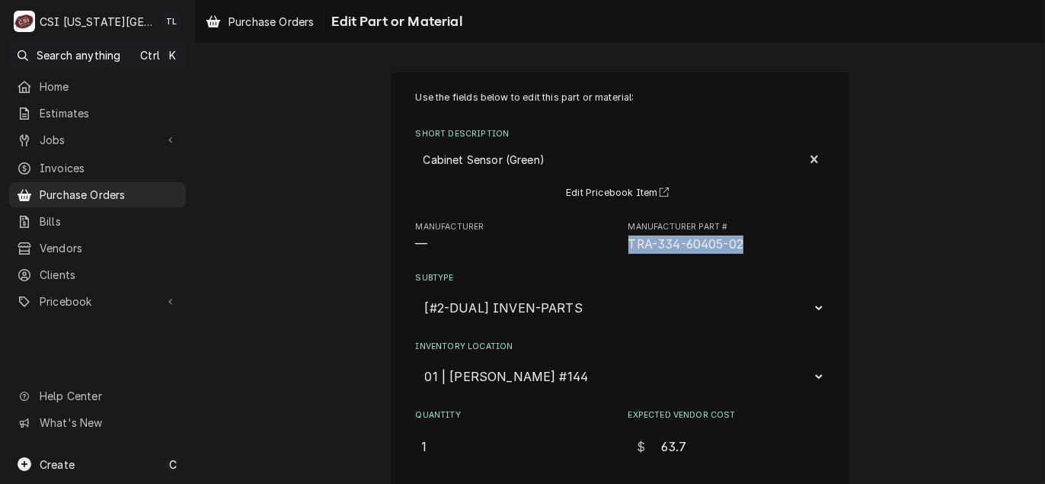
click at [738, 247] on span "TRA-334-60405-02" at bounding box center [686, 244] width 116 height 14
drag, startPoint x: 745, startPoint y: 247, endPoint x: 653, endPoint y: 247, distance: 92.9
click at [653, 247] on span "TRA-334-60405-02" at bounding box center [726, 244] width 196 height 18
copy span "[PHONE_NUMBER]"
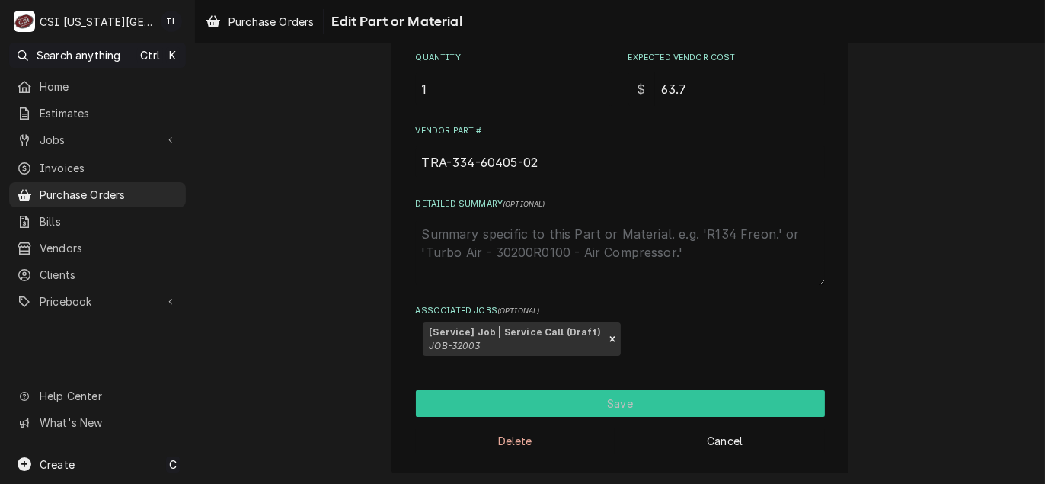
click at [621, 395] on button "Save" at bounding box center [620, 403] width 409 height 27
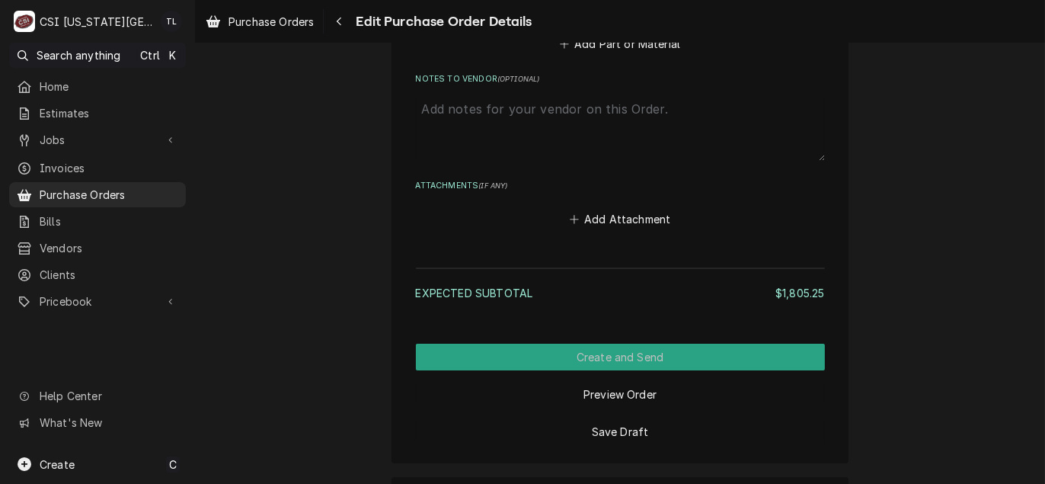
scroll to position [4607, 0]
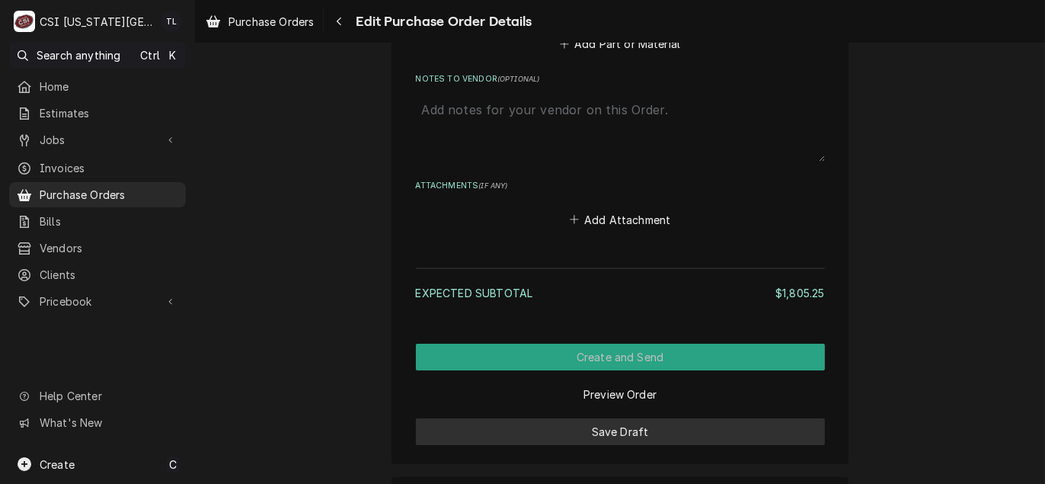
click at [630, 428] on button "Save Draft" at bounding box center [620, 431] width 409 height 27
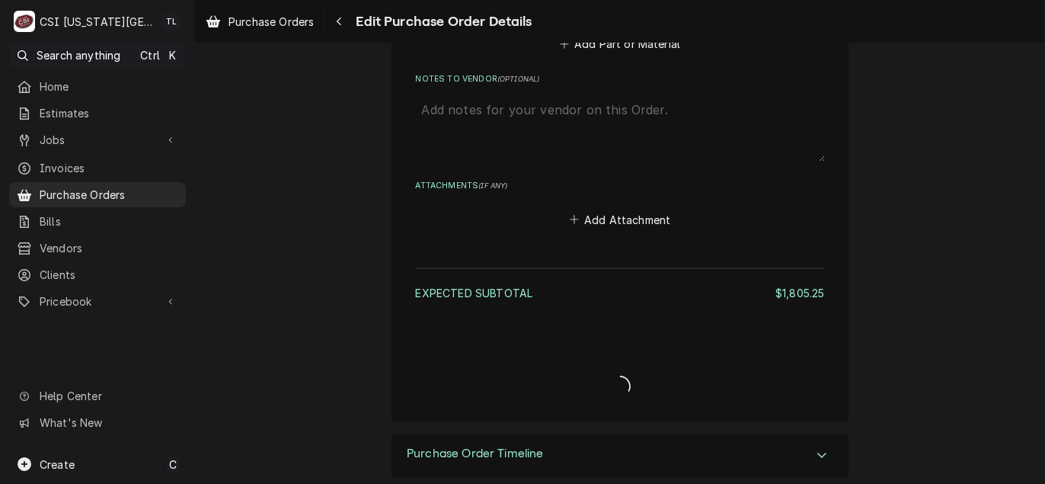
type textarea "x"
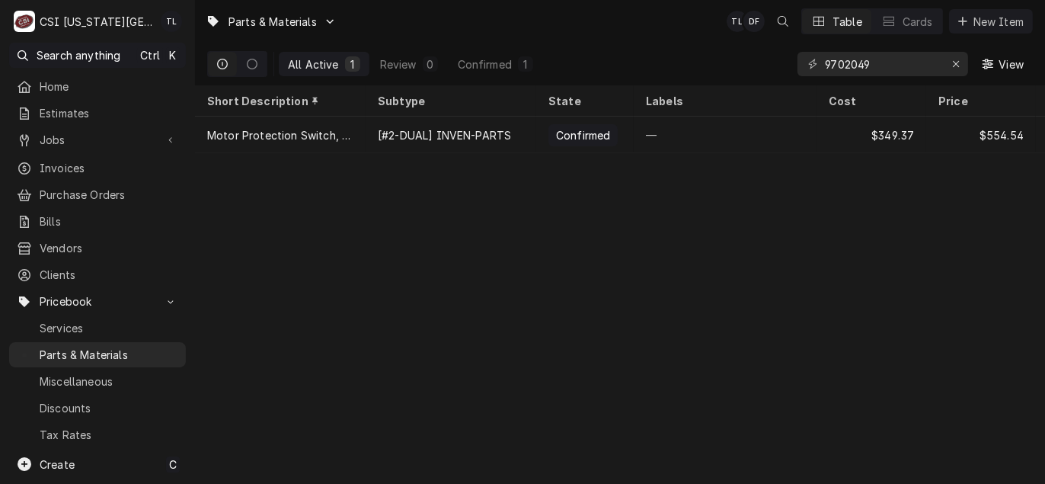
scroll to position [53, 0]
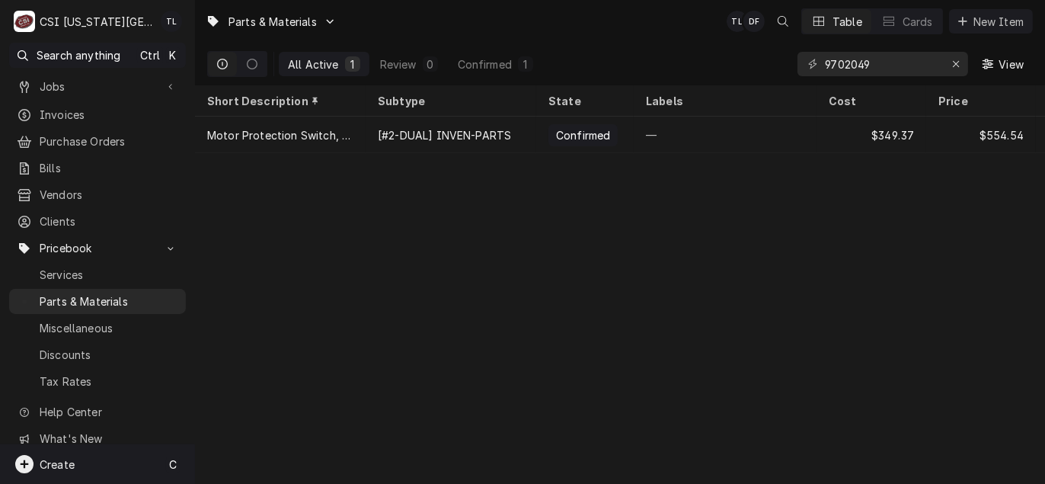
click at [59, 456] on div "Create" at bounding box center [57, 464] width 35 height 16
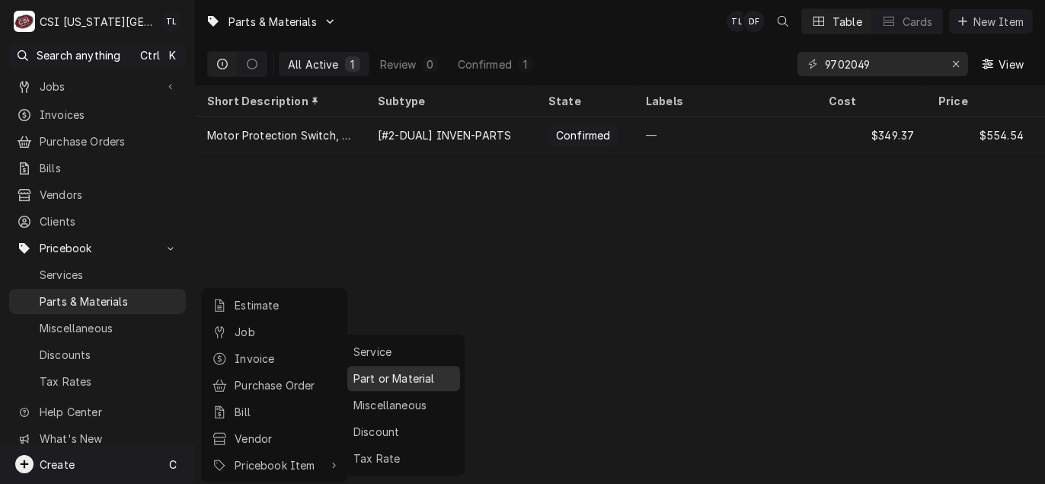
click at [413, 384] on div "Part or Material" at bounding box center [403, 378] width 107 height 19
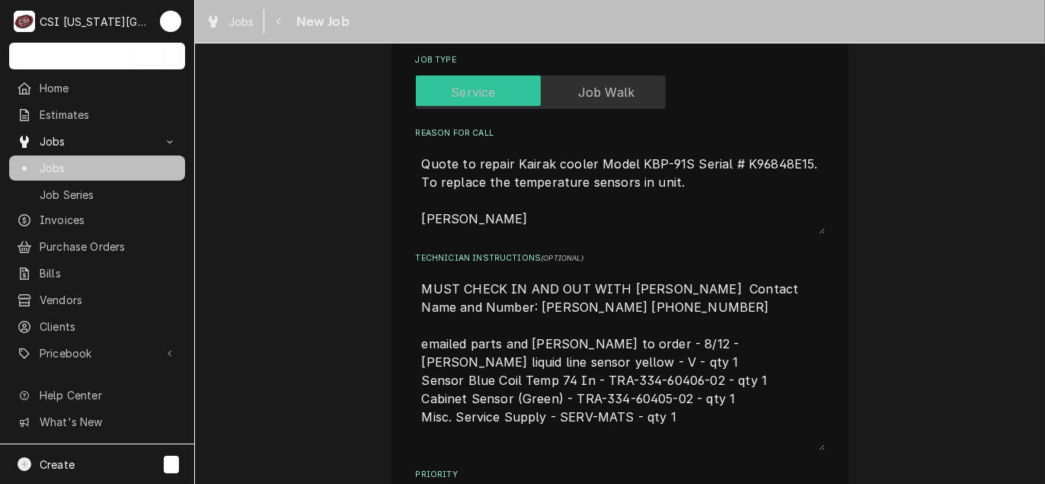
scroll to position [914, 0]
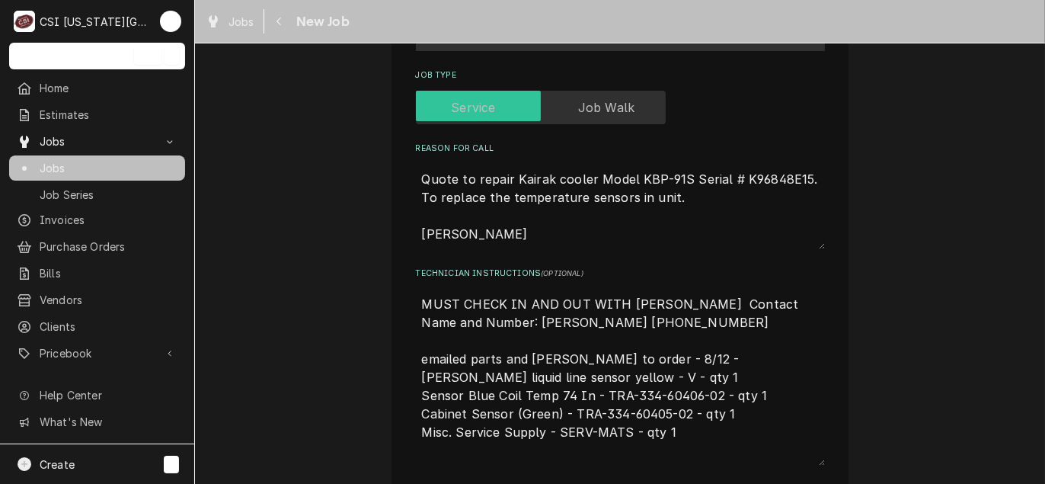
click at [416, 289] on textarea "MUST CHECK IN AND OUT WITH [PERSON_NAME] Contact Name and Number: [PERSON_NAME]…" at bounding box center [620, 377] width 409 height 177
type textarea "x"
type textarea "MUST CHECK IN AND OUT WITH [PERSON_NAME] Contact Name and Number: [PERSON_NAME]…"
type textarea "x"
type textarea "p MUST CHECK IN AND OUT WITH [PERSON_NAME] Contact Name and Number: [PERSON_NAM…"
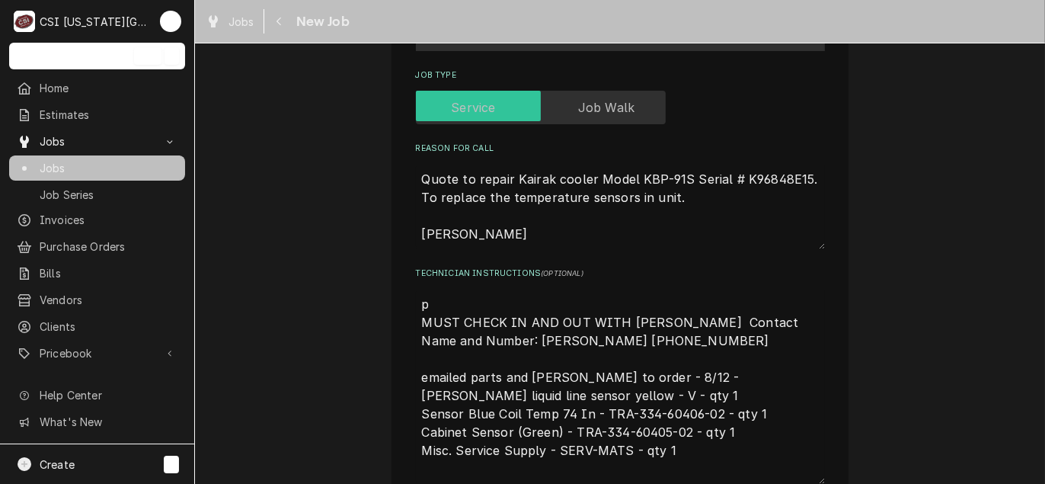
type textarea "x"
type textarea "pa MUST CHECK IN AND OUT WITH [PERSON_NAME] Contact Name and Number: [PERSON_NA…"
type textarea "x"
type textarea "par MUST CHECK IN AND OUT WITH JASON Contact Name and Number: Jason 816-896-366…"
type textarea "x"
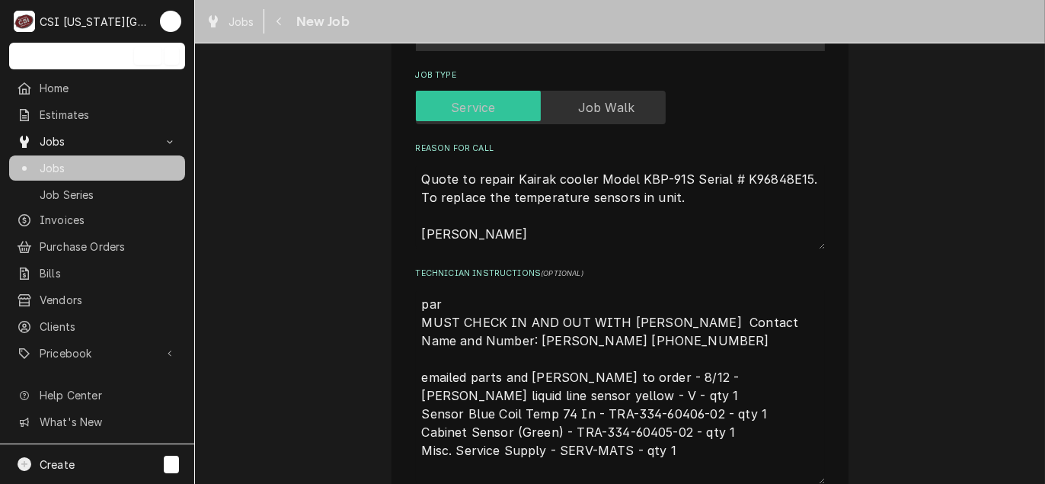
type textarea "part MUST CHECK IN AND OUT WITH JASON Contact Name and Number: Jason 816-896-36…"
type textarea "x"
type textarea "parts MUST CHECK IN AND OUT WITH JASON Contact Name and Number: Jason 816-896-3…"
type textarea "x"
type textarea "parts MUST CHECK IN AND OUT WITH JASON Contact Name and Number: Jason 816-896-3…"
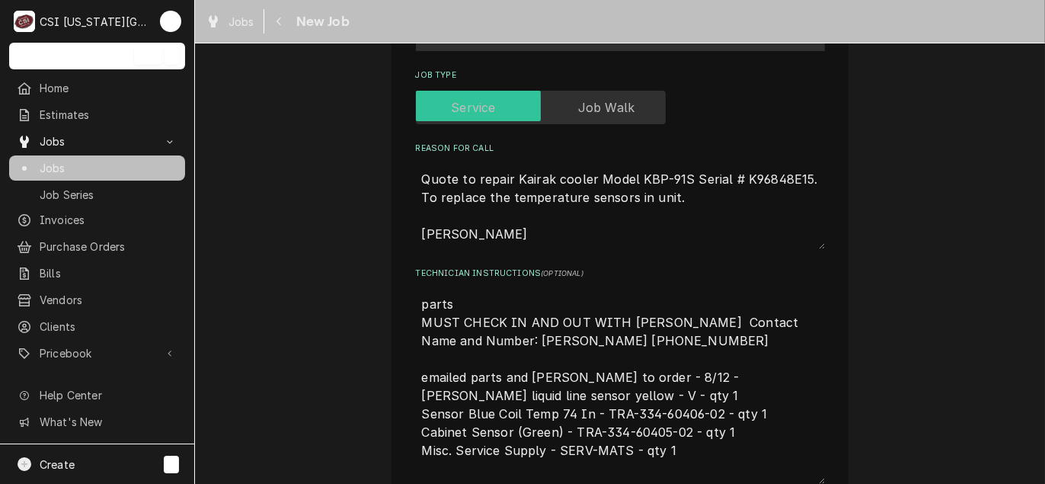
type textarea "x"
type textarea "parts o MUST CHECK IN AND OUT WITH JASON Contact Name and Number: Jason 816-896…"
type textarea "x"
type textarea "parts or MUST CHECK IN AND OUT WITH JASON Contact Name and Number: Jason 816-89…"
type textarea "x"
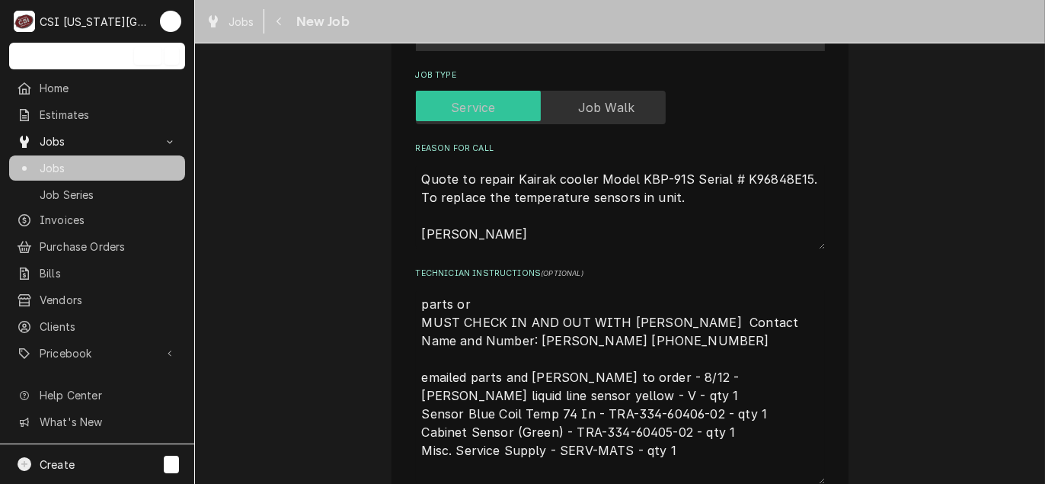
type textarea "parts ord MUST CHECK IN AND OUT WITH JASON Contact Name and Number: Jason 816-8…"
type textarea "x"
type textarea "parts orde MUST CHECK IN AND OUT WITH JASON Contact Name and Number: Jason 816-…"
type textarea "x"
type textarea "parts order MUST CHECK IN AND OUT WITH JASON Contact Name and Number: Jason 816…"
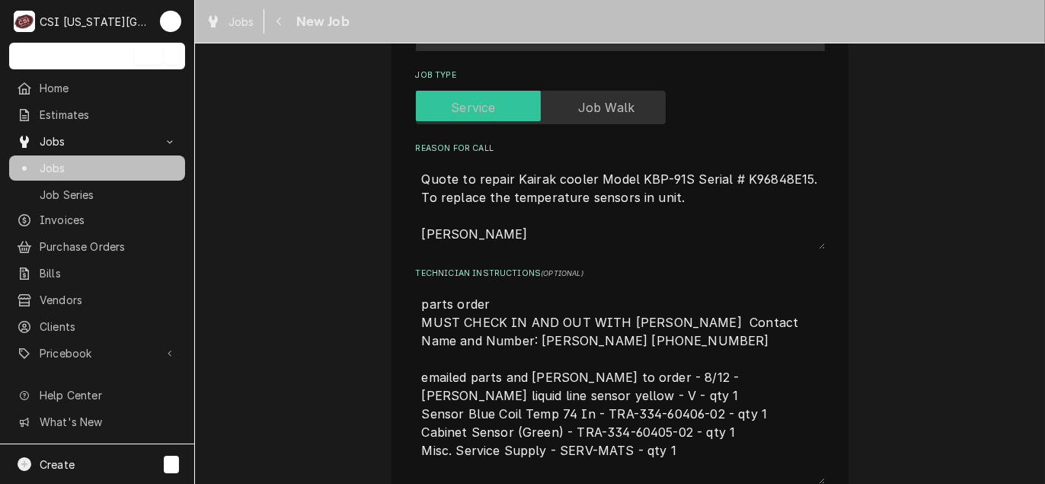
type textarea "x"
type textarea "parts orderd MUST CHECK IN AND OUT WITH JASON Contact Name and Number: Jason 81…"
type textarea "x"
type textarea "parts order MUST CHECK IN AND OUT WITH JASON Contact Name and Number: Jason 816…"
type textarea "x"
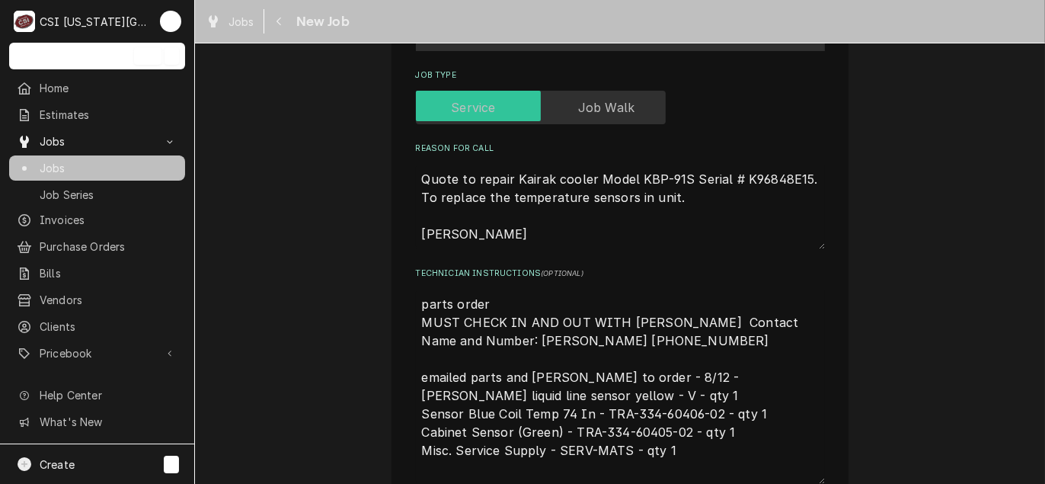
type textarea "parts orde MUST CHECK IN AND OUT WITH JASON Contact Name and Number: Jason 816-…"
type textarea "x"
type textarea "parts ord MUST CHECK IN AND OUT WITH JASON Contact Name and Number: Jason 816-8…"
type textarea "x"
type textarea "parts orde MUST CHECK IN AND OUT WITH JASON Contact Name and Number: Jason 816-…"
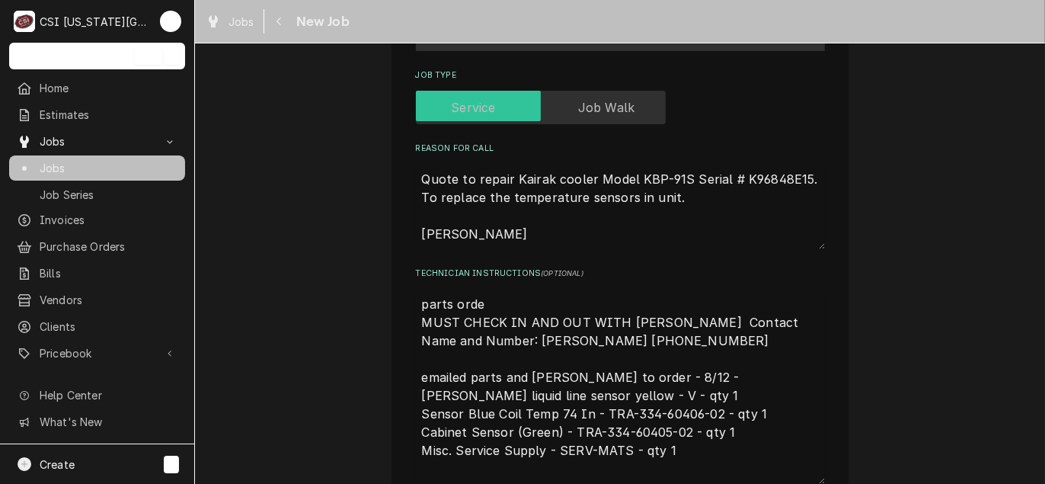
type textarea "x"
type textarea "parts order MUST CHECK IN AND OUT WITH JASON Contact Name and Number: Jason 816…"
type textarea "x"
type textarea "parts ordere MUST CHECK IN AND OUT WITH JASON Contact Name and Number: Jason 81…"
type textarea "x"
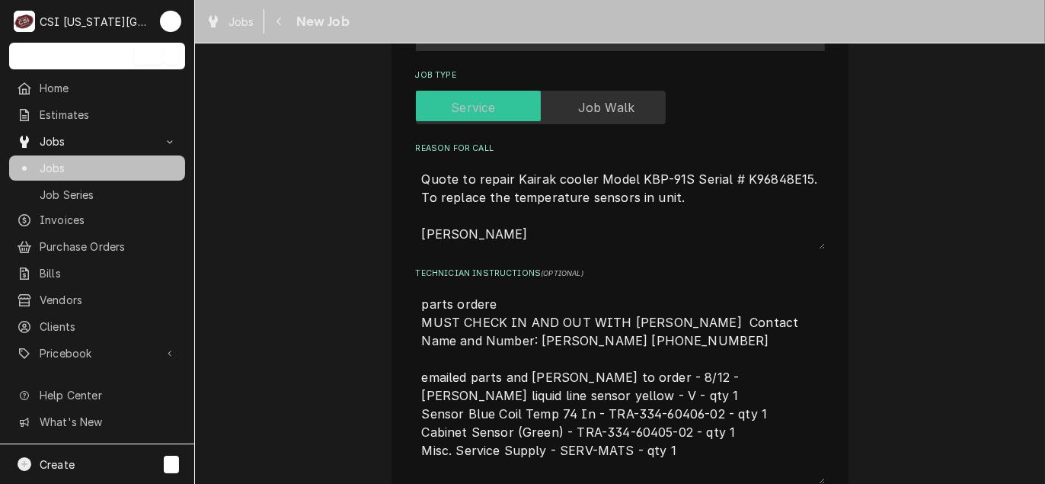
type textarea "parts ordered MUST CHECK IN AND OUT WITH JASON Contact Name and Number: Jason 8…"
type textarea "x"
type textarea "parts ordered MUST CHECK IN AND OUT WITH JASON Contact Name and Number: Jason 8…"
type textarea "x"
type textarea "parts ordered p MUST CHECK IN AND OUT WITH JASON Contact Name and Number: Jason…"
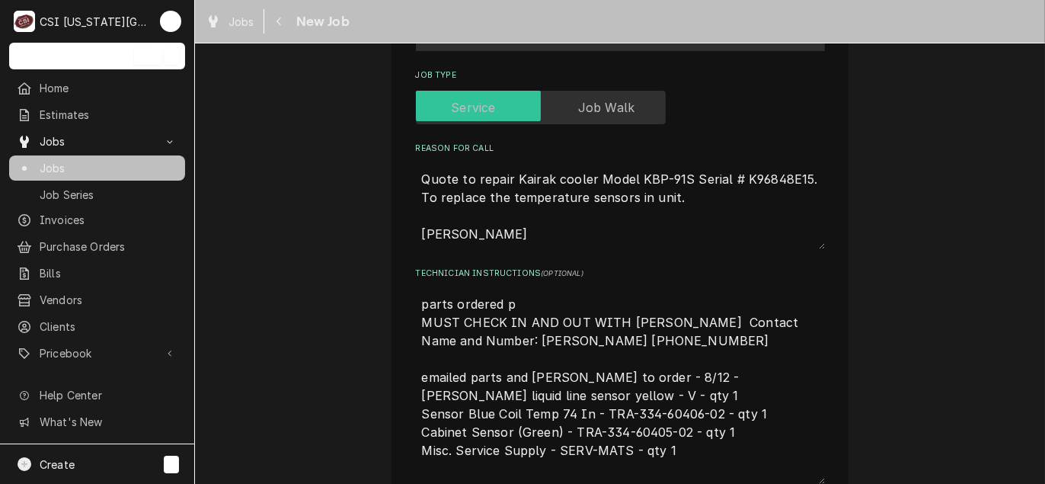
type textarea "x"
type textarea "parts ordered pm MUST CHECK IN AND OUT WITH JASON Contact Name and Number: Jaso…"
type textarea "x"
type textarea "parts ordered pm MUST CHECK IN AND OUT WITH JASON Contact Name and Number: Jaso…"
type textarea "x"
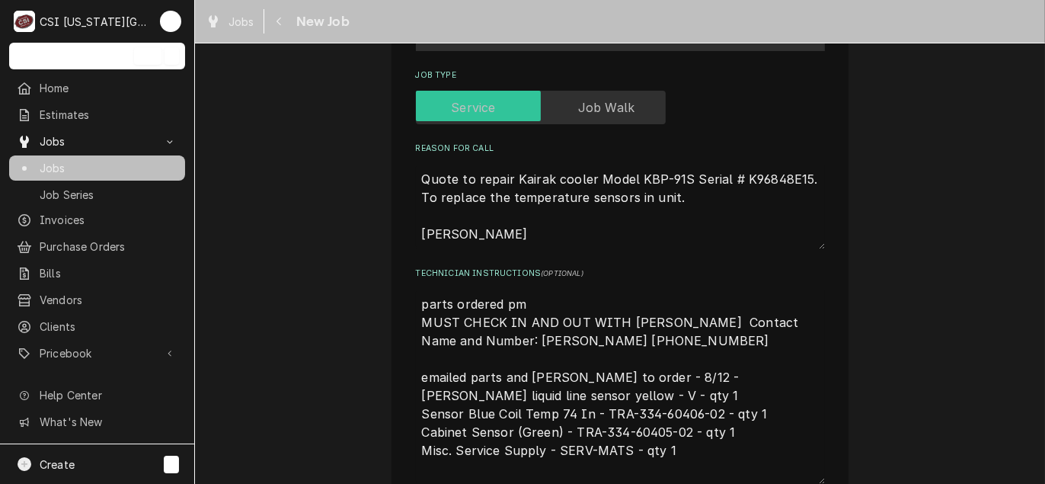
type textarea "parts ordered pm MUST CHECK IN AND OUT WITH JASON Contact Name and Number: Jaso…"
type textarea "x"
type textarea "parts ordered p MUST CHECK IN AND OUT WITH JASON Contact Name and Number: Jason…"
type textarea "x"
type textarea "parts ordered MUST CHECK IN AND OUT WITH JASON Contact Name and Number: Jason 8…"
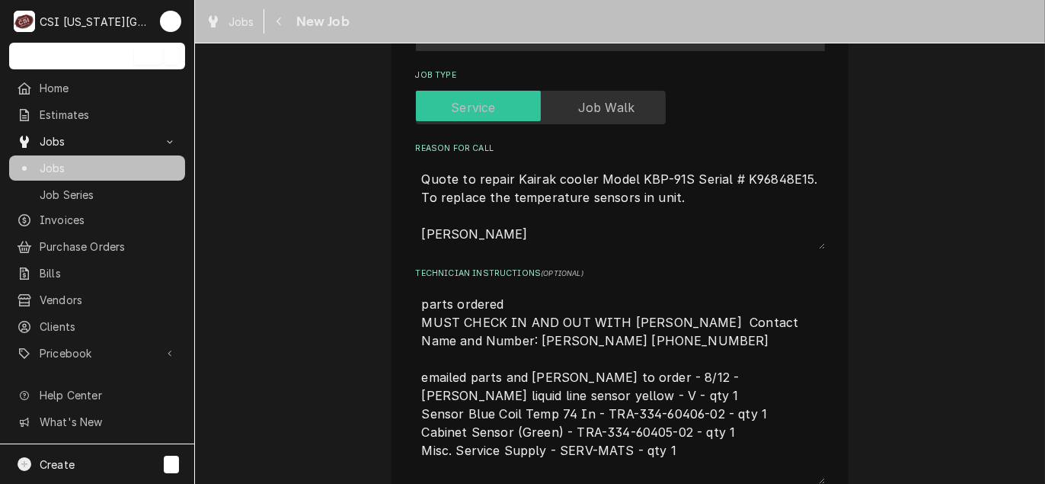
type textarea "x"
type textarea "parts ordered o MUST CHECK IN AND OUT WITH JASON Contact Name and Number: Jason…"
type textarea "x"
type textarea "parts ordered on MUST CHECK IN AND OUT WITH JASON Contact Name and Number: Jaso…"
type textarea "x"
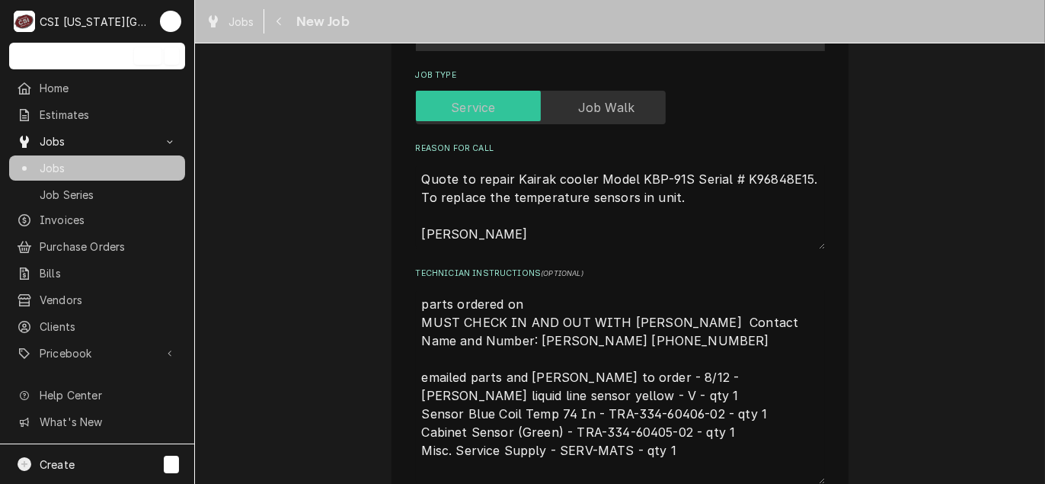
type textarea "parts ordered on MUST CHECK IN AND OUT WITH JASON Contact Name and Number: Jaso…"
type textarea "x"
type textarea "parts ordered on p MUST CHECK IN AND OUT WITH JASON Contact Name and Number: Ja…"
type textarea "x"
type textarea "parts ordered on po MUST CHECK IN AND OUT WITH JASON Contact Name and Number: J…"
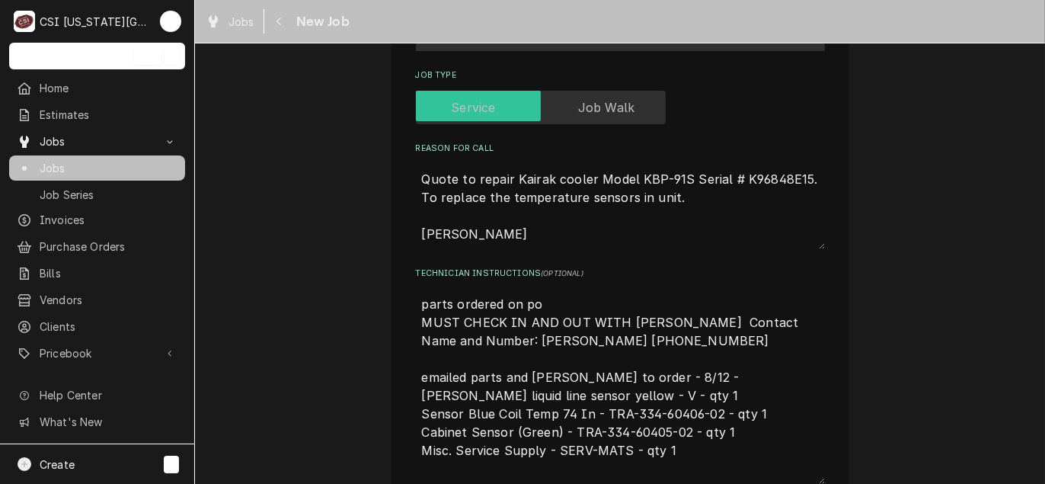
type textarea "x"
type textarea "parts ordered on po MUST CHECK IN AND OUT WITH JASON Contact Name and Number: J…"
type textarea "x"
type textarea "parts ordered on po 8 MUST CHECK IN AND OUT WITH JASON Contact Name and Number:…"
type textarea "x"
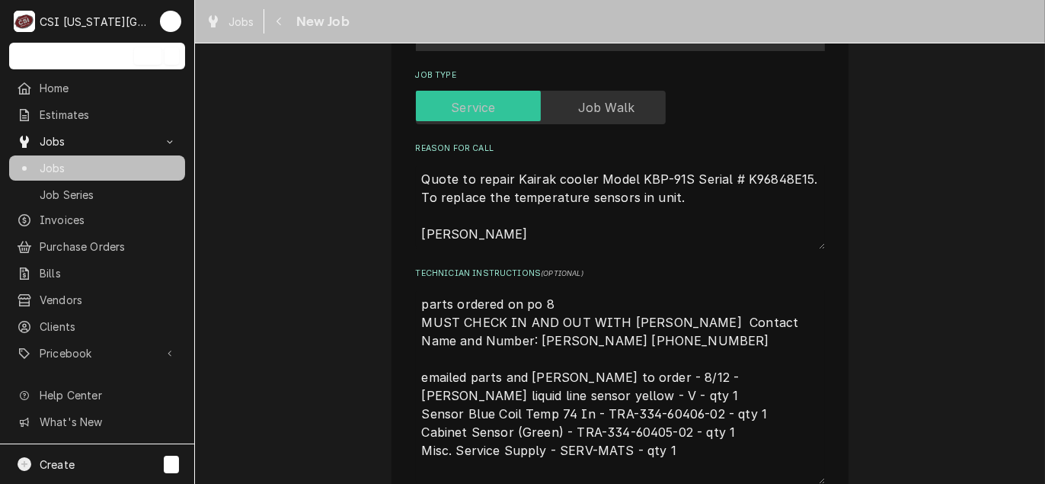
type textarea "parts ordered on po 80 MUST CHECK IN AND OUT WITH JASON Contact Name and Number…"
type textarea "x"
type textarea "parts ordered on po 8 MUST CHECK IN AND OUT WITH JASON Contact Name and Number:…"
type textarea "x"
type textarea "parts ordered on po MUST CHECK IN AND OUT WITH JASON Contact Name and Number: J…"
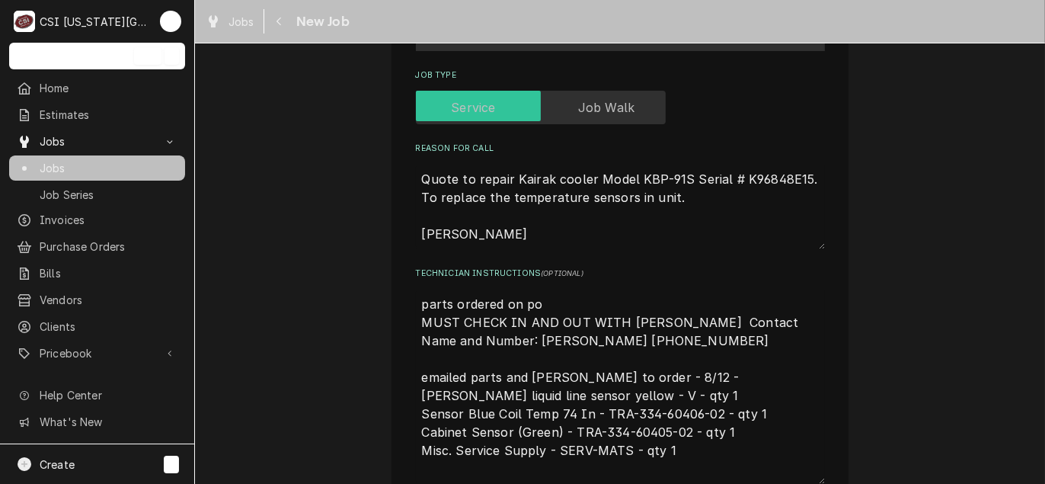
type textarea "x"
type textarea "parts ordered on po 3 MUST CHECK IN AND OUT WITH JASON Contact Name and Number:…"
type textarea "x"
type textarea "parts ordered on po 30 MUST CHECK IN AND OUT WITH JASON Contact Name and Number…"
type textarea "x"
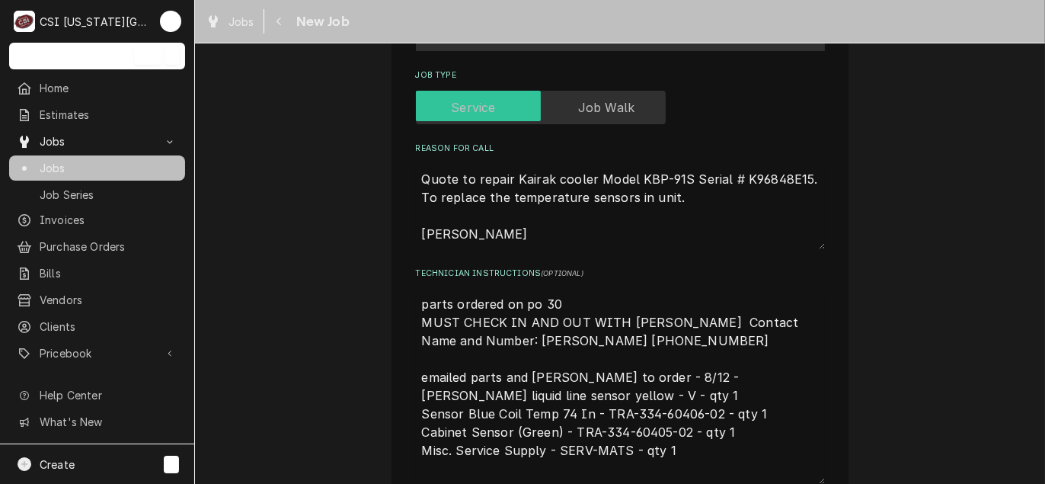
type textarea "parts ordered on po 301 MUST CHECK IN AND OUT WITH JASON Contact Name and Numbe…"
type textarea "x"
type textarea "parts ordered on po 3011 MUST CHECK IN AND OUT WITH JASON Contact Name and Numb…"
type textarea "x"
type textarea "parts ordered on po 30118 MUST CHECK IN AND OUT WITH JASON Contact Name and Num…"
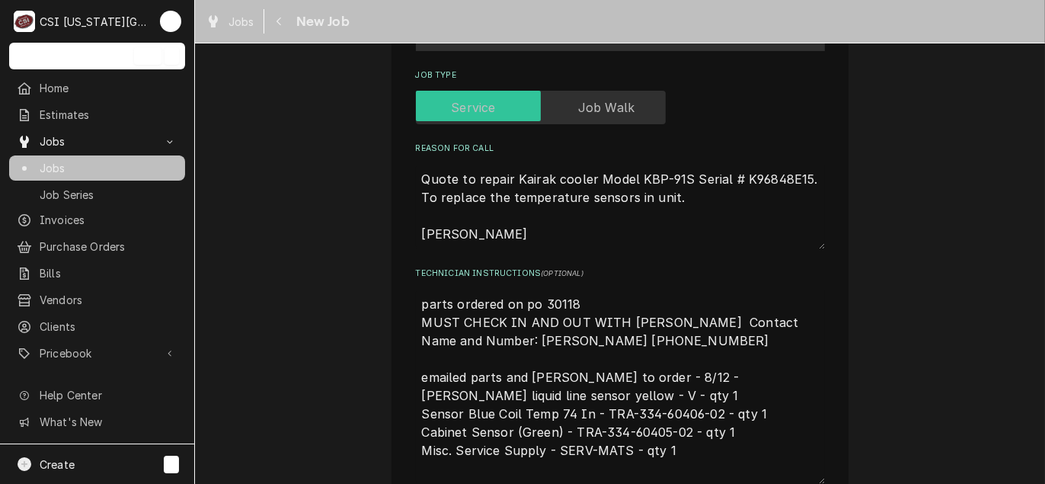
type textarea "x"
type textarea "parts ordered on po 301184 MUST CHECK IN AND OUT WITH [PERSON_NAME] Contact Nam…"
type textarea "x"
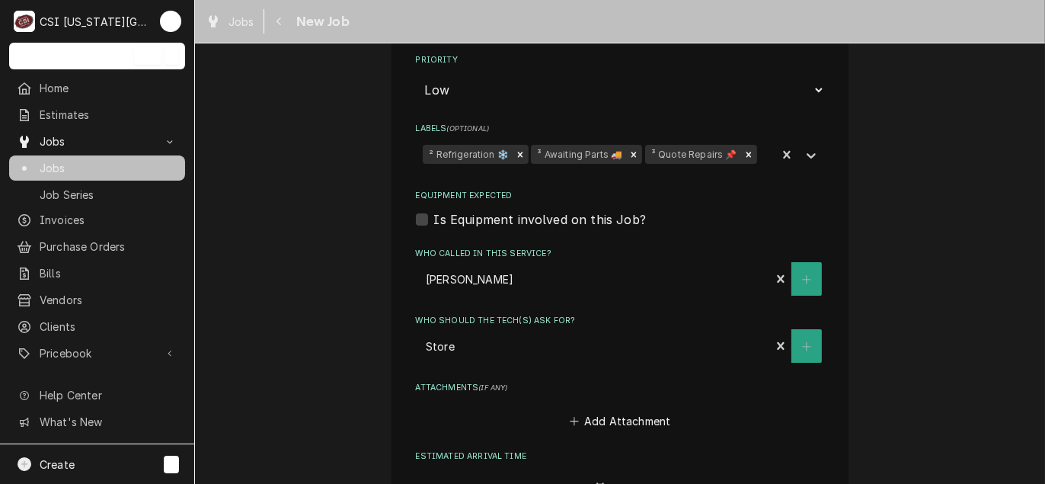
scroll to position [1666, 0]
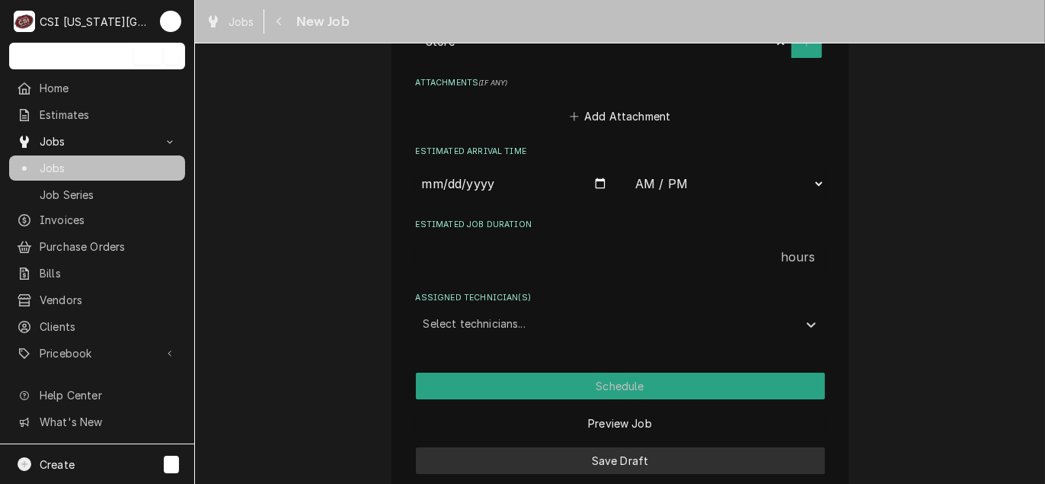
type textarea "parts ordered on po 301184 MUST CHECK IN AND OUT WITH [PERSON_NAME] Contact Nam…"
click at [599, 447] on button "Save Draft" at bounding box center [620, 460] width 409 height 27
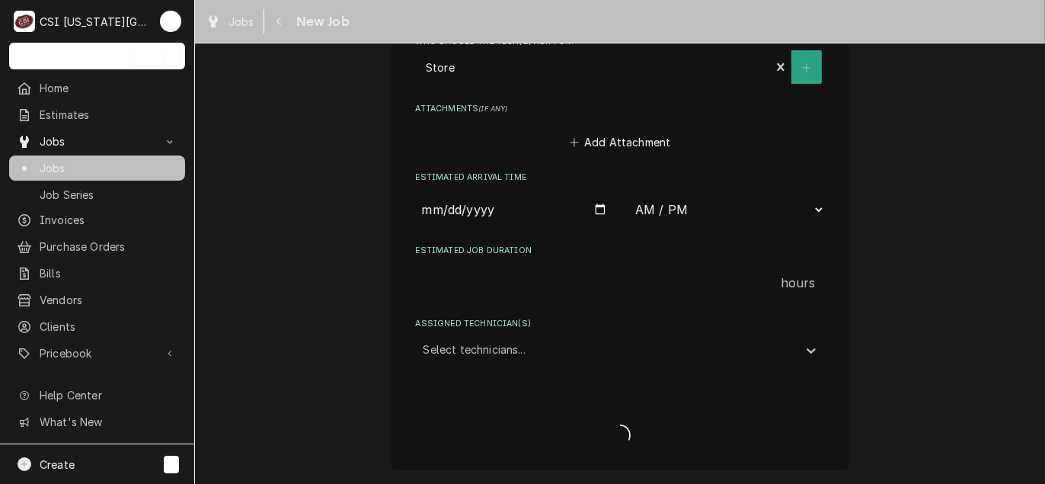
scroll to position [1618, 0]
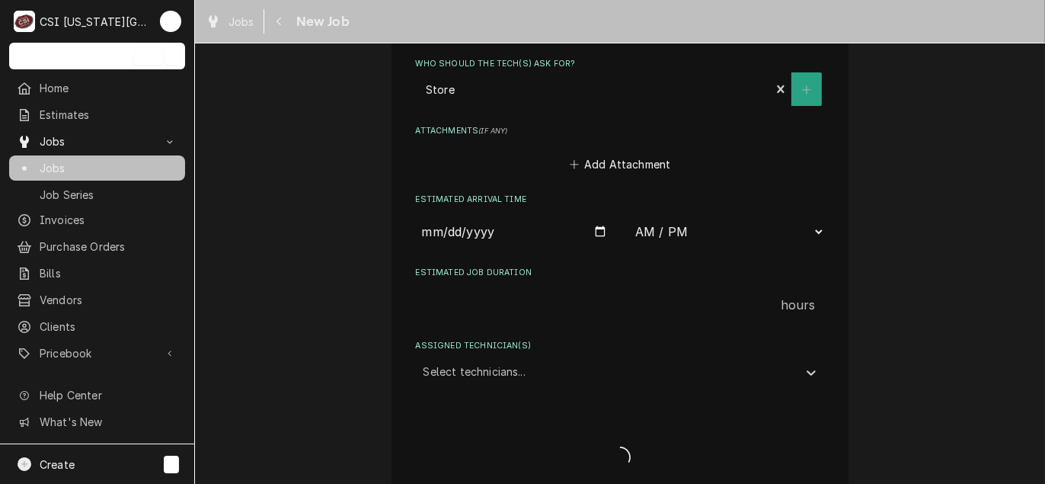
type textarea "x"
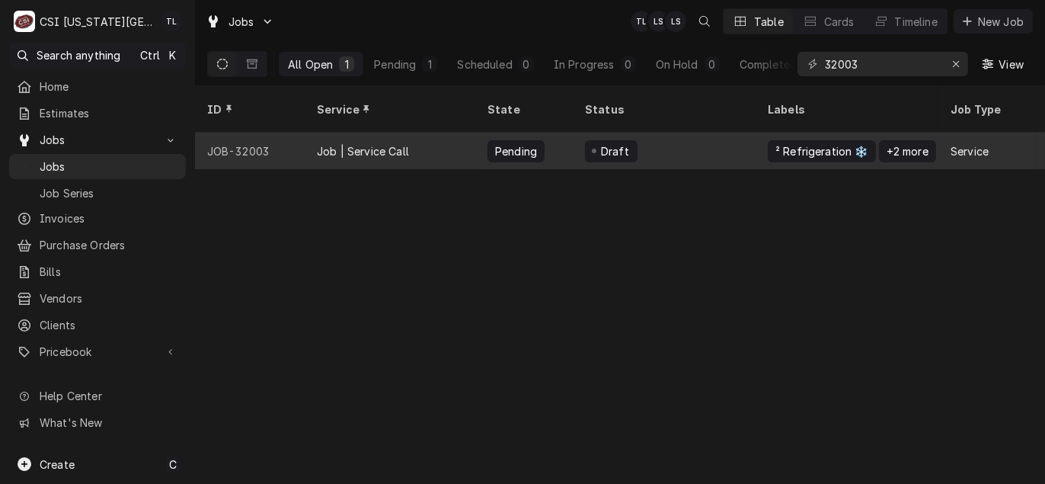
click at [392, 142] on div "Job | Service Call" at bounding box center [390, 150] width 171 height 37
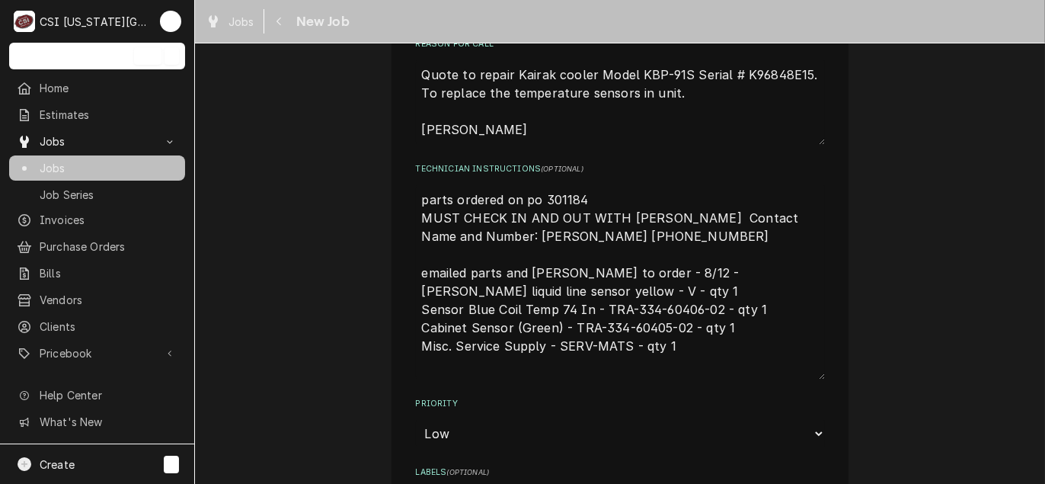
scroll to position [1066, 0]
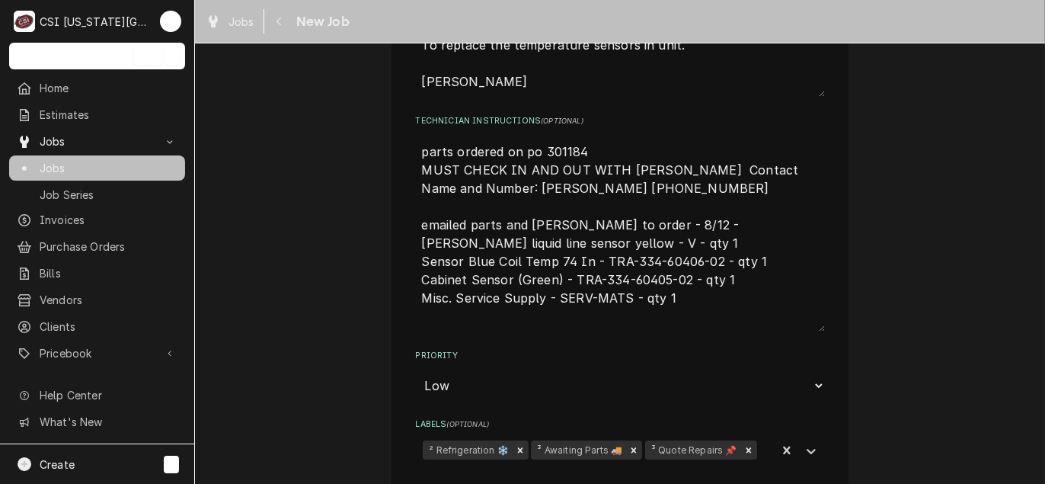
type textarea "x"
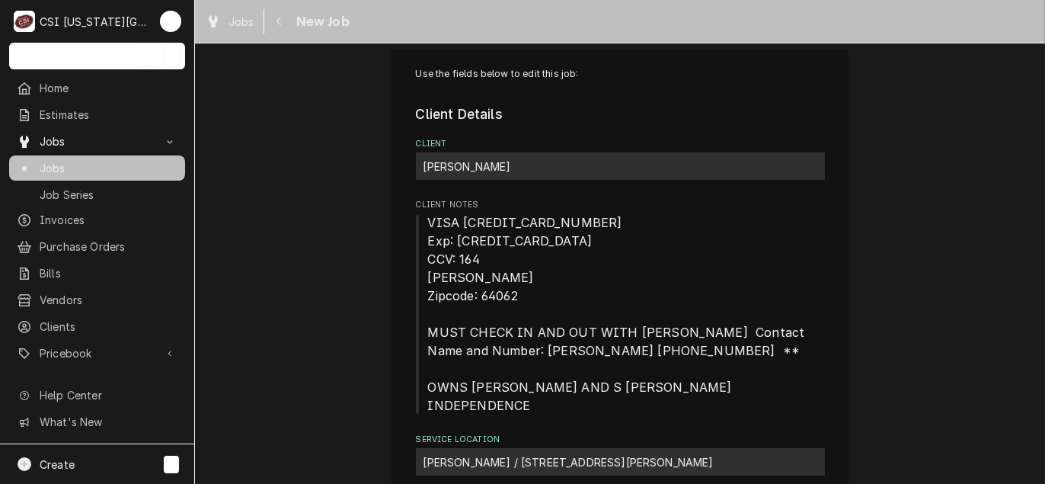
scroll to position [0, 0]
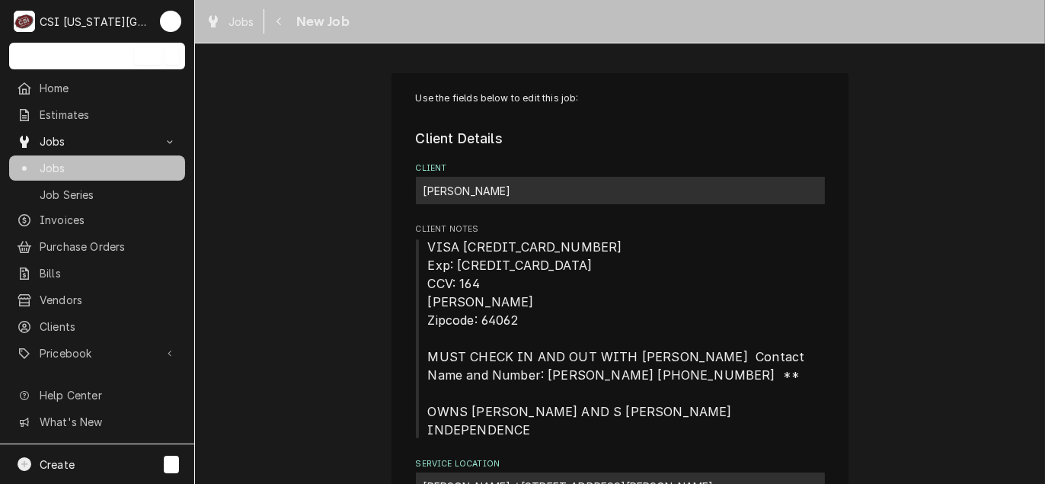
click at [59, 160] on span "Jobs" at bounding box center [109, 168] width 138 height 16
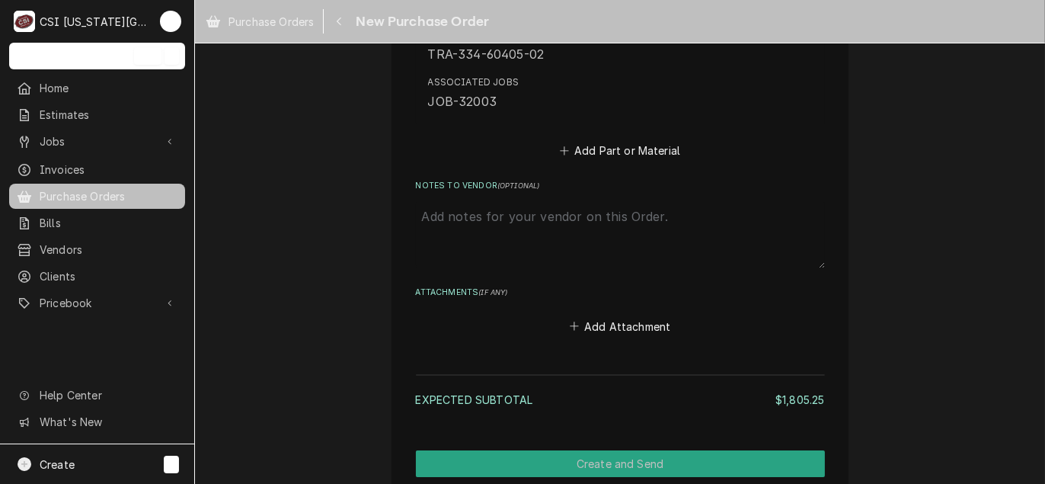
scroll to position [4494, 0]
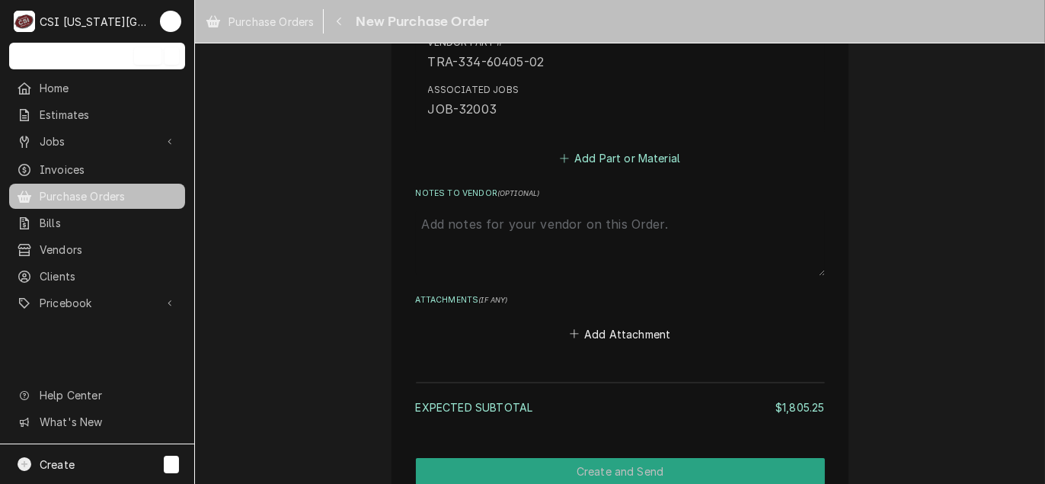
click at [607, 154] on button "Add Part or Material" at bounding box center [620, 158] width 126 height 21
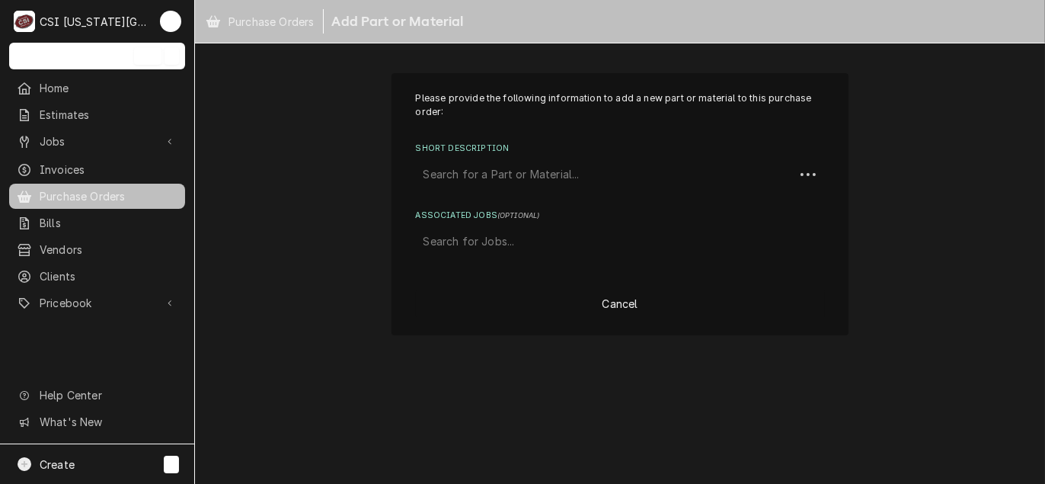
click at [478, 178] on div "Short Description" at bounding box center [604, 174] width 363 height 27
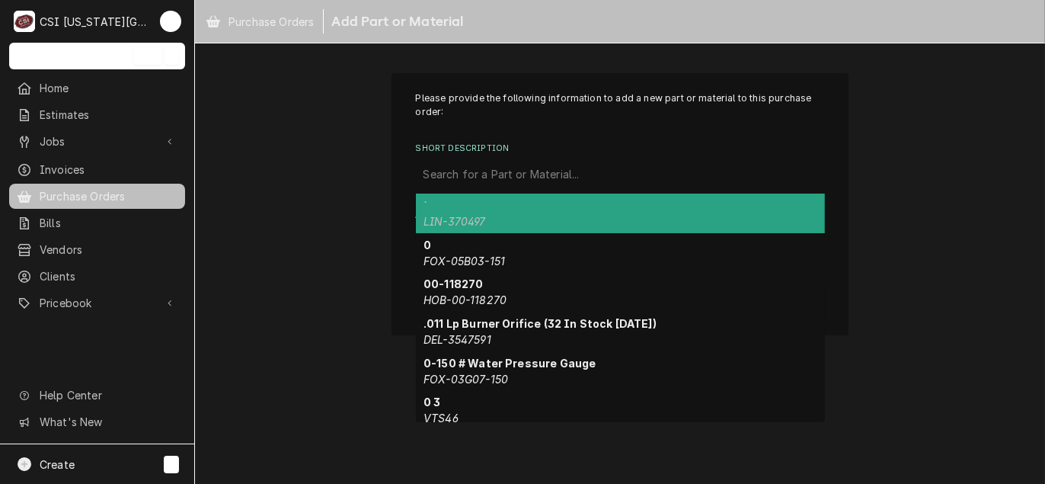
paste input "PN-P-1-353-EK"
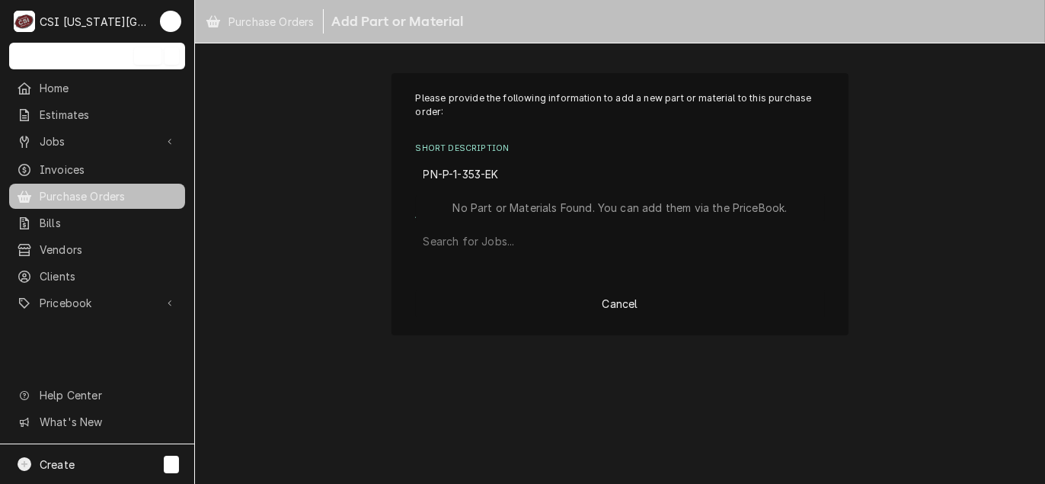
drag, startPoint x: 442, startPoint y: 177, endPoint x: 394, endPoint y: 174, distance: 48.8
click at [394, 174] on div "Please provide the following information to add a new part or material to this …" at bounding box center [619, 204] width 457 height 263
type input "P-1-353-EK"
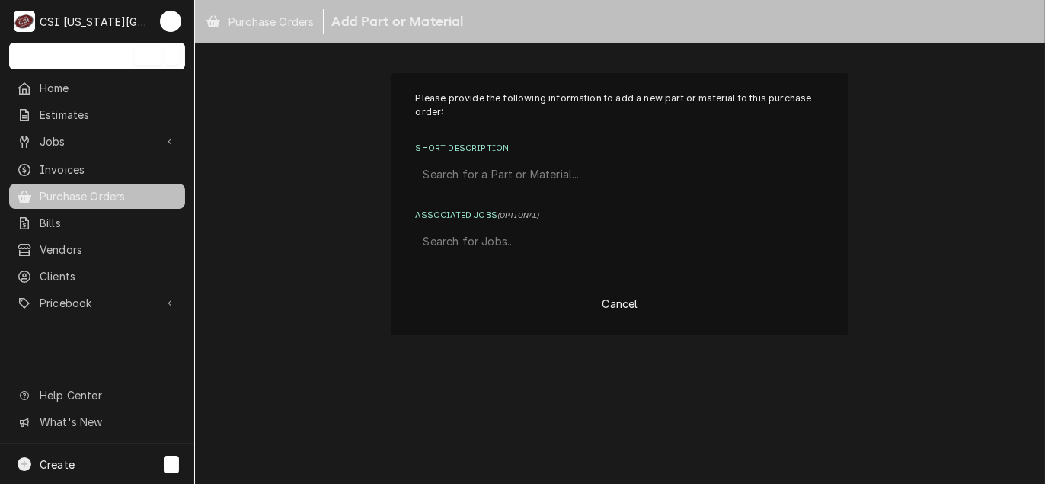
drag, startPoint x: 491, startPoint y: 176, endPoint x: 264, endPoint y: 161, distance: 227.4
click at [264, 161] on div "Please provide the following information to add a new part or material to this …" at bounding box center [620, 203] width 850 height 289
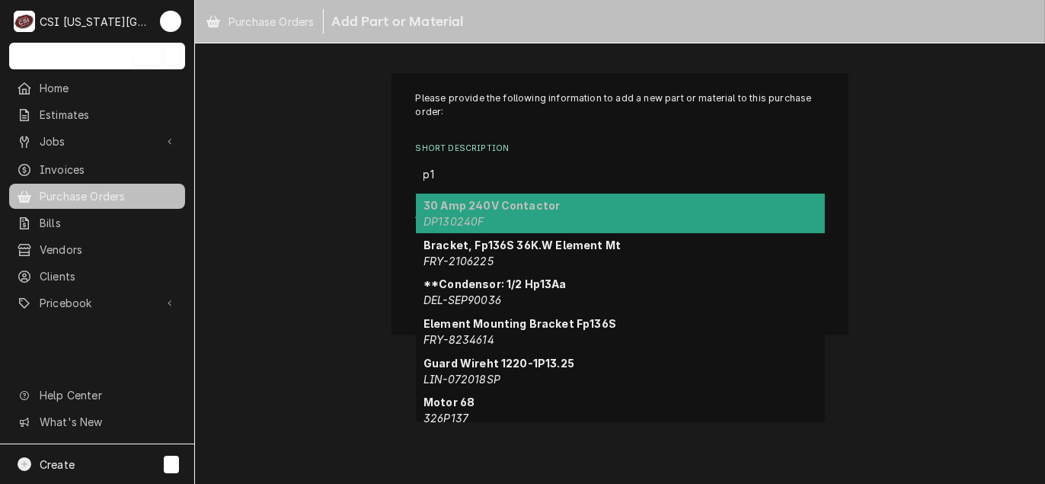
type input "p"
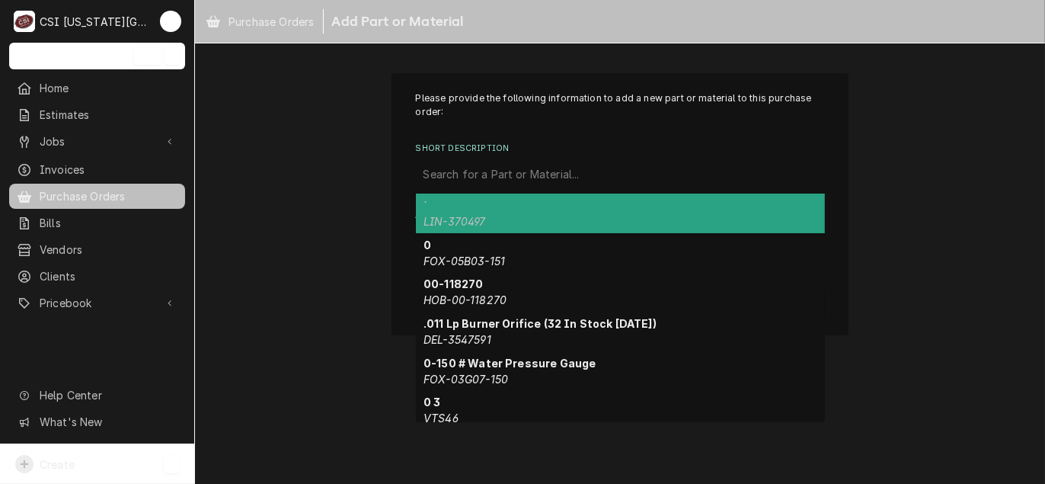
click at [69, 472] on div "Create" at bounding box center [44, 464] width 59 height 18
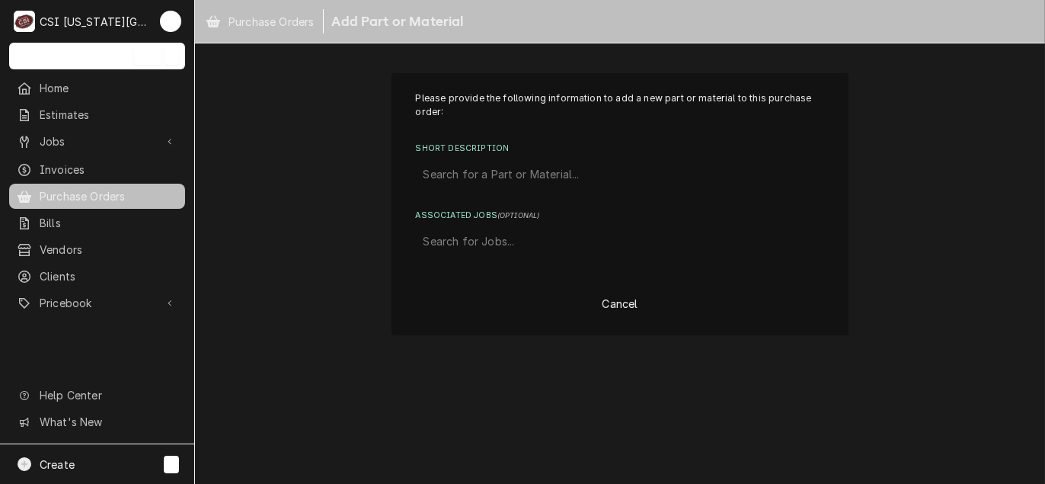
click at [289, 252] on html "C CSI Kansas City TL Search anything Ctrl K Home Estimates Jobs Jobs Job Series…" at bounding box center [522, 242] width 1045 height 484
click at [501, 183] on div "Short Description" at bounding box center [620, 174] width 394 height 27
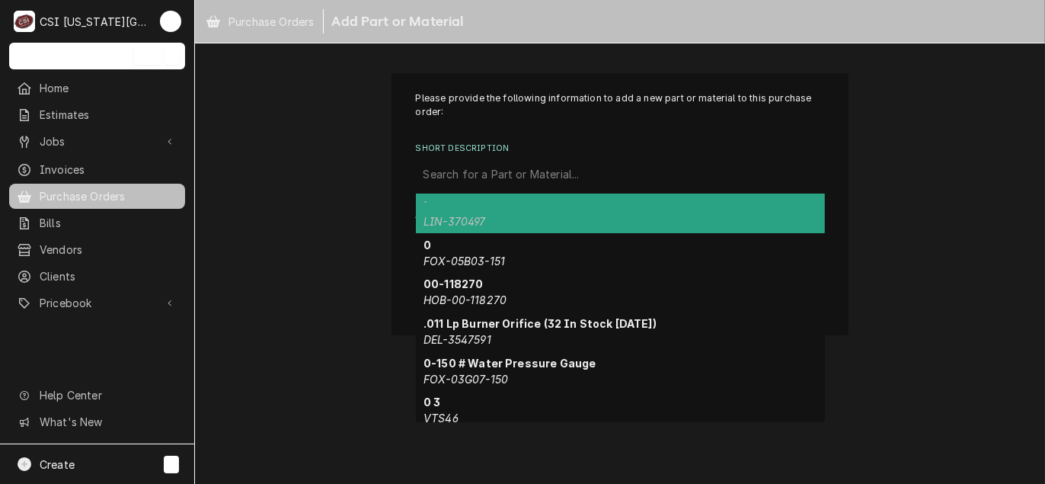
paste input ""ELECTRICAL KIT REPLACEMENT""
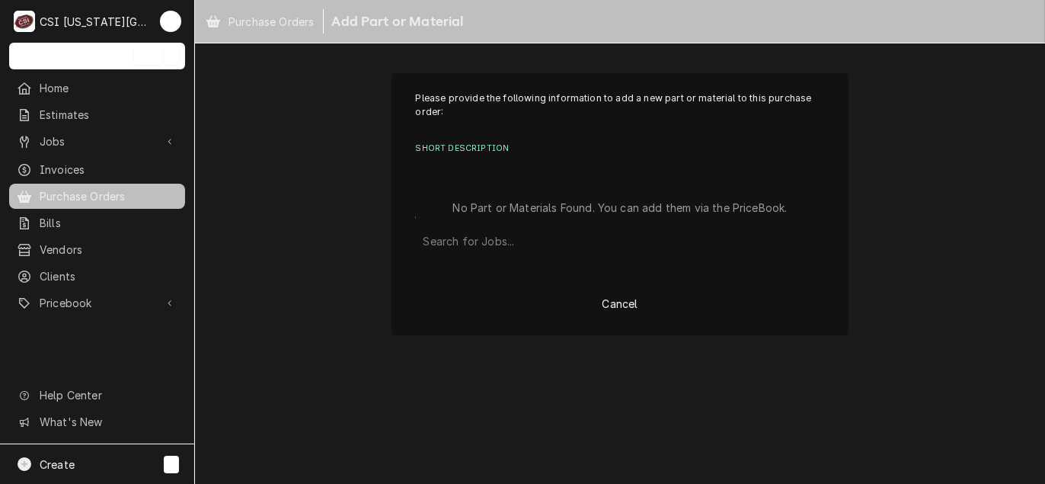
type input ""ELECTRICAL KIT REPLACEMENT""
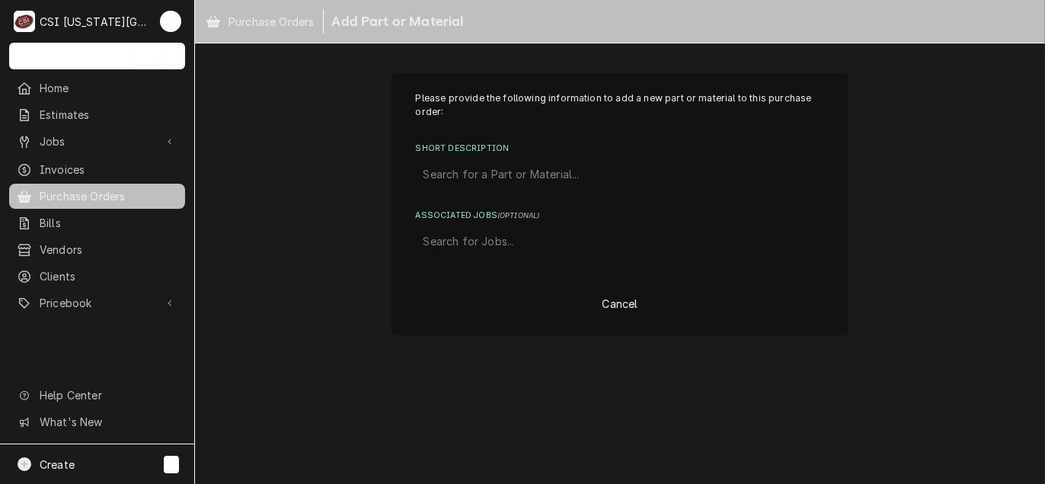
click at [639, 171] on div "Short Description" at bounding box center [620, 174] width 394 height 27
click at [557, 179] on div "Short Description" at bounding box center [620, 174] width 394 height 27
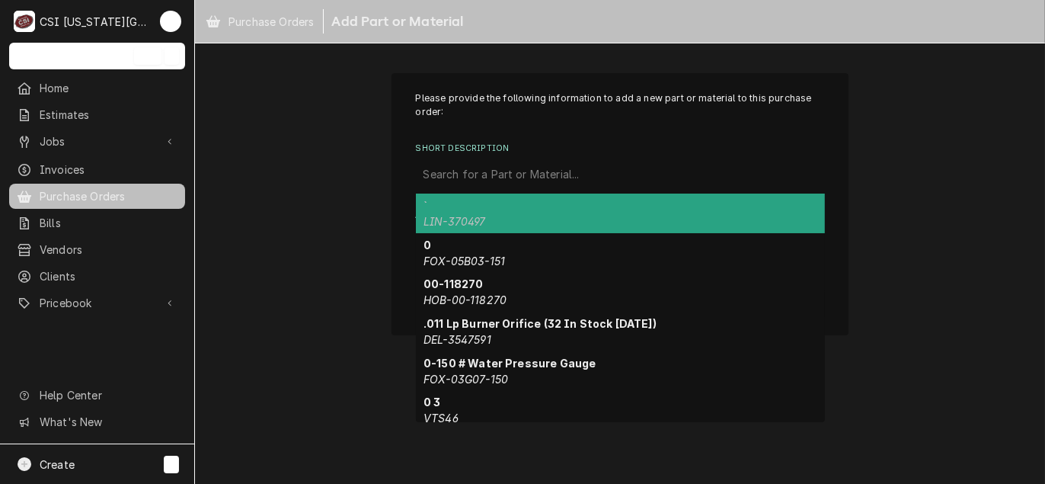
paste input ""ELECTRICAL KIT REPLACEMENT""
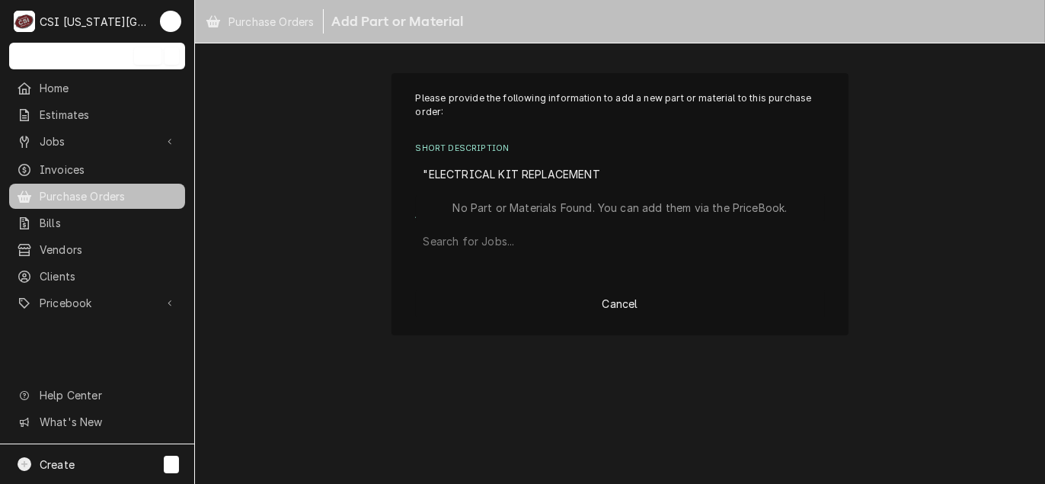
click at [426, 173] on input ""ELECTRICAL KIT REPLACEMENT" at bounding box center [513, 174] width 180 height 24
type input "ELECTRICAL KIT REPLACEMENT"
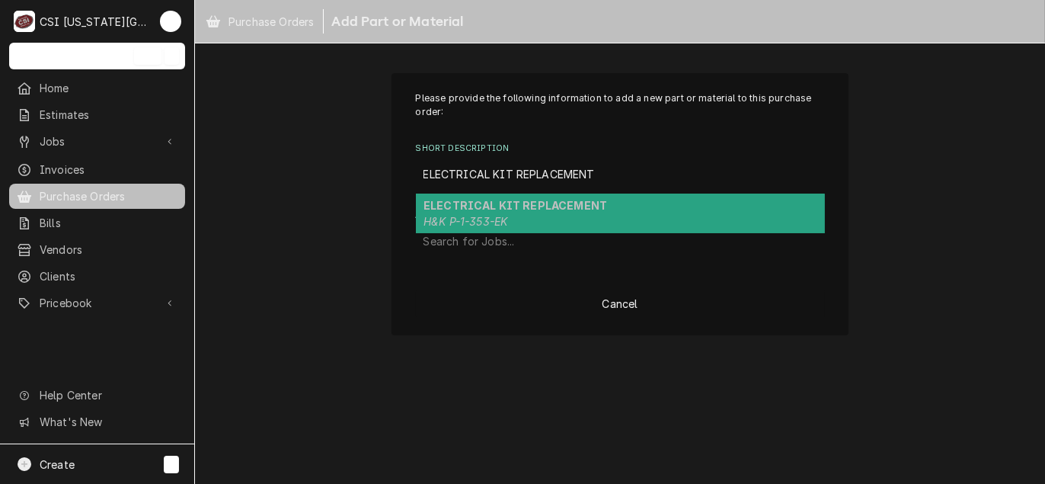
click at [471, 209] on strong "ELECTRICAL KIT REPLACEMENT" at bounding box center [515, 205] width 184 height 13
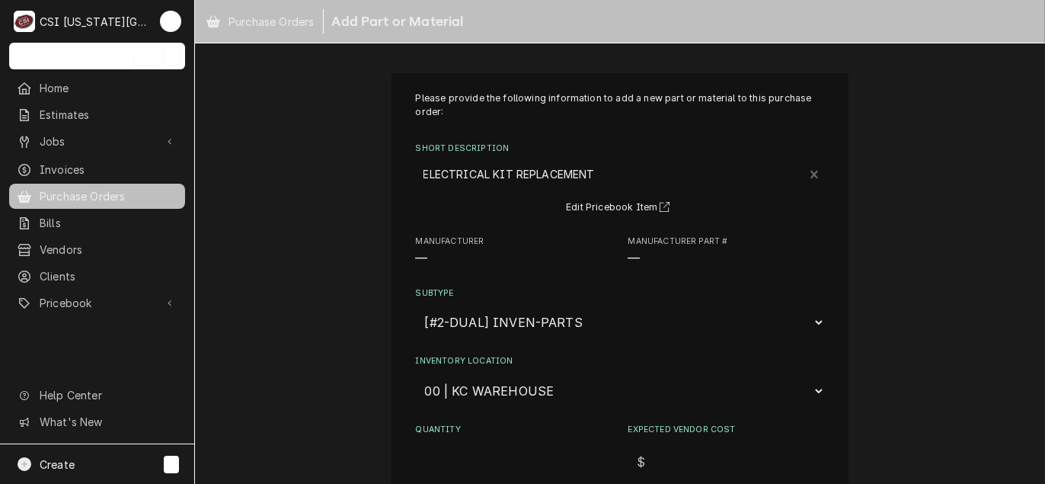
type textarea "x"
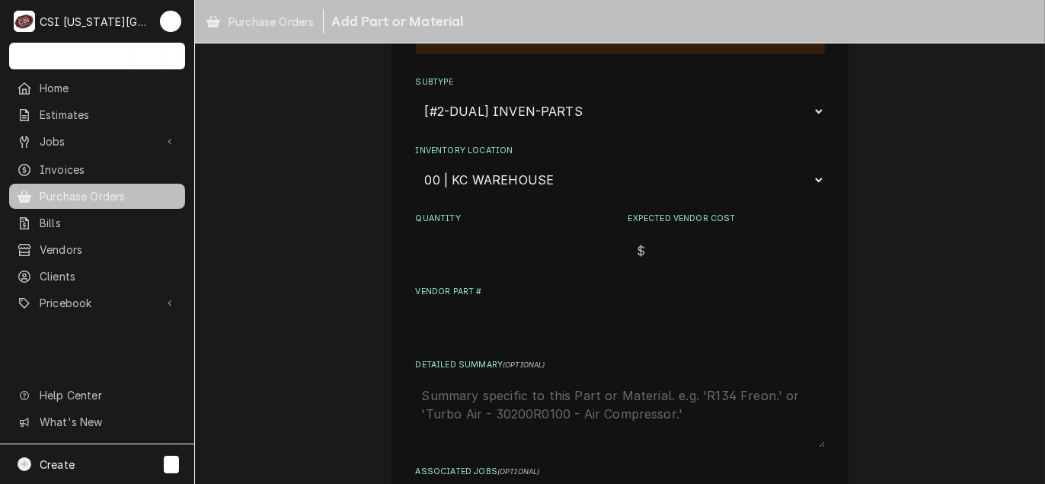
scroll to position [305, 0]
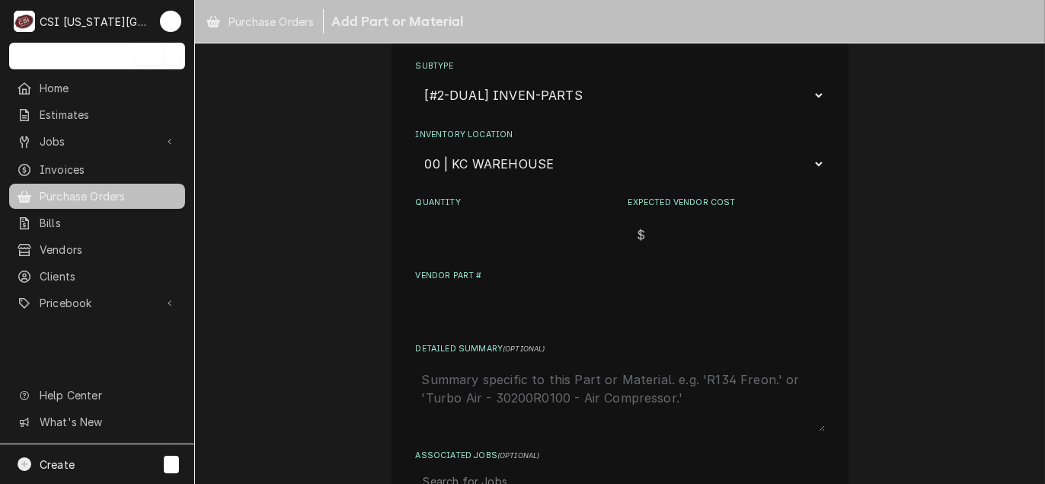
click at [522, 171] on select "Choose a location... 00 | KC WAREHOUSE 00 | MAIN WAREHOUSE 01 | BRIAN BREAZIER …" at bounding box center [620, 163] width 409 height 29
select select "2803"
click at [416, 149] on select "Choose a location... 00 | KC WAREHOUSE 00 | MAIN WAREHOUSE 01 | BRIAN BREAZIER …" at bounding box center [620, 163] width 409 height 29
click at [484, 241] on input "Quantity" at bounding box center [514, 235] width 196 height 34
type textarea "x"
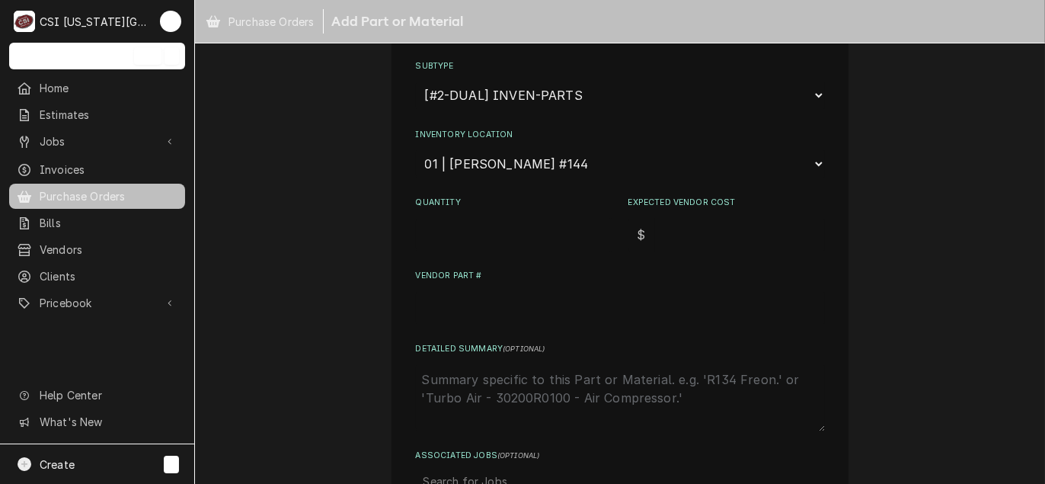
type input "4"
type textarea "x"
type input "45"
type textarea "x"
type input "45.0"
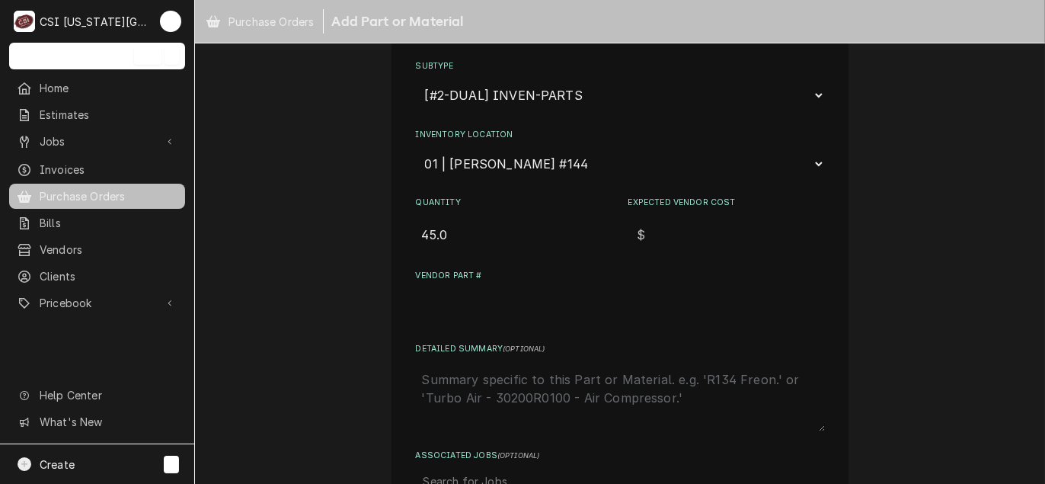
type textarea "x"
type input "45.00"
click at [683, 244] on input "Expected Vendor Cost" at bounding box center [740, 235] width 170 height 34
type textarea "x"
type input "9"
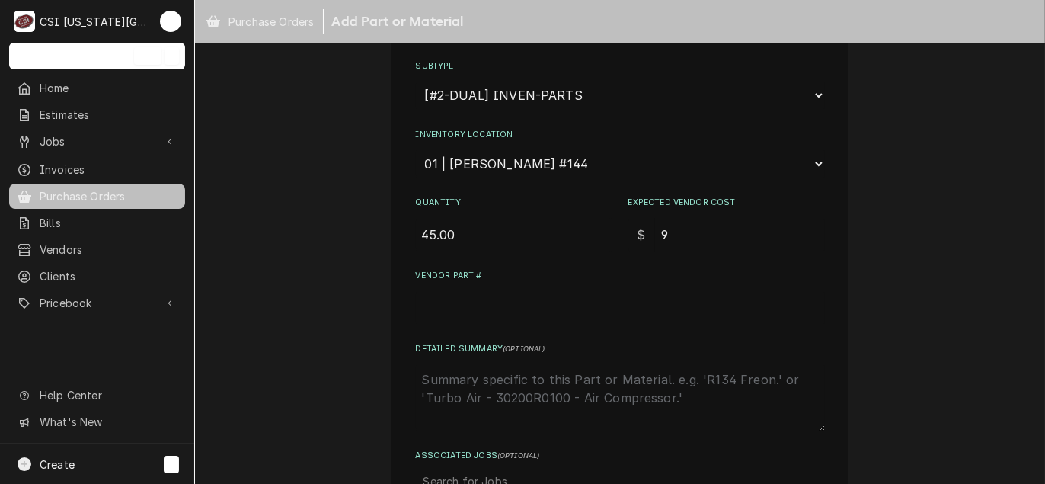
type textarea "x"
type input "90"
type textarea "x"
type input "90.0"
type textarea "x"
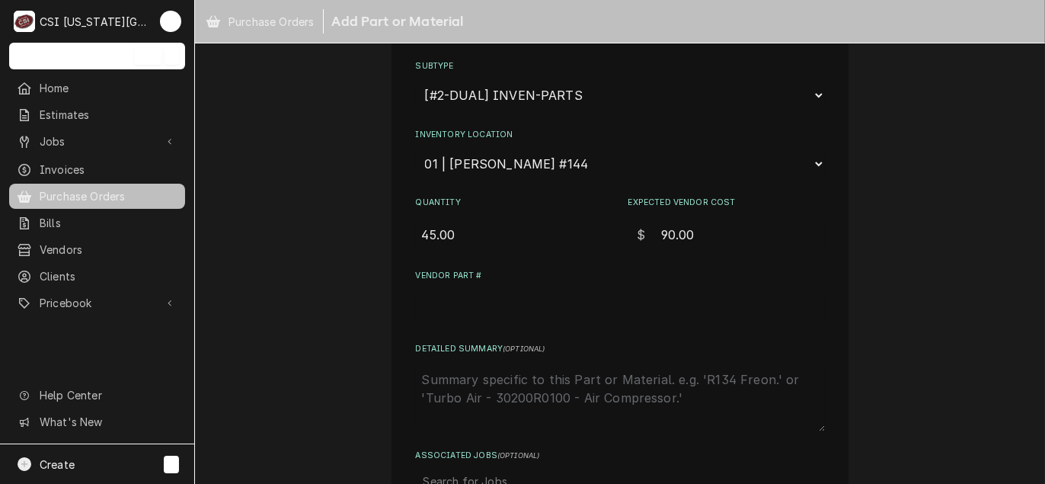
type input "90.00"
click at [452, 295] on input "Vendor Part #" at bounding box center [620, 308] width 409 height 34
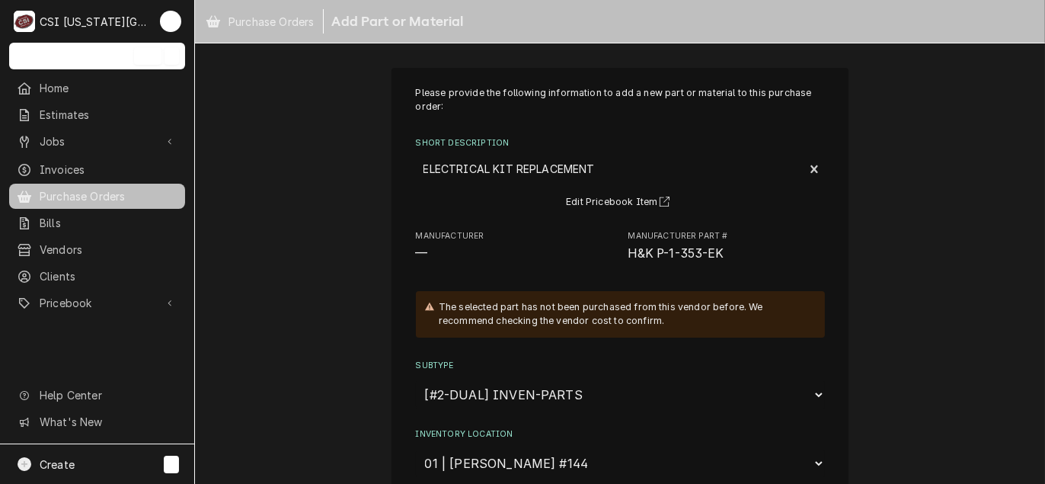
scroll to position [0, 0]
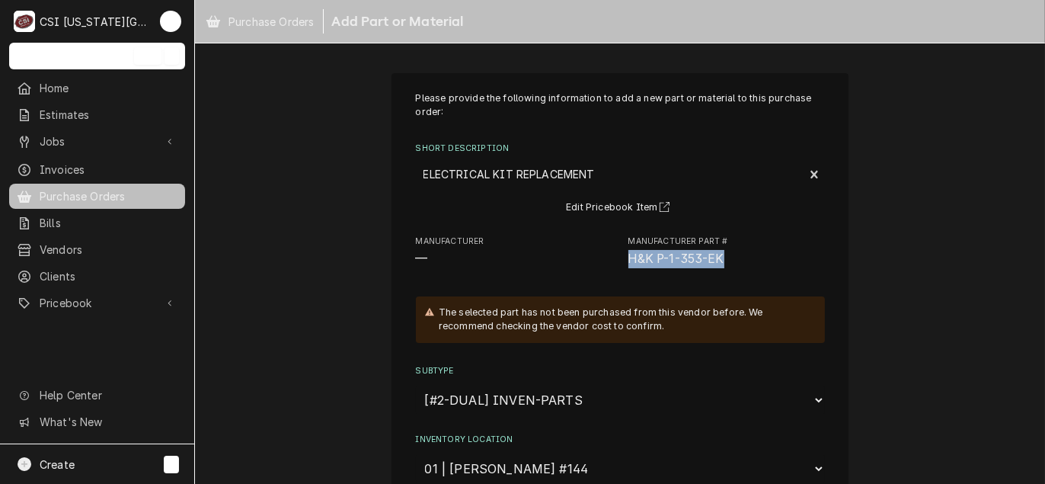
drag, startPoint x: 735, startPoint y: 256, endPoint x: 617, endPoint y: 260, distance: 118.1
click at [617, 260] on div "Manufacturer — Manufacturer Part # H&K P-1-353-EK" at bounding box center [620, 251] width 409 height 33
drag, startPoint x: 617, startPoint y: 260, endPoint x: 640, endPoint y: 260, distance: 23.6
copy span "H&K P-1-353-EK"
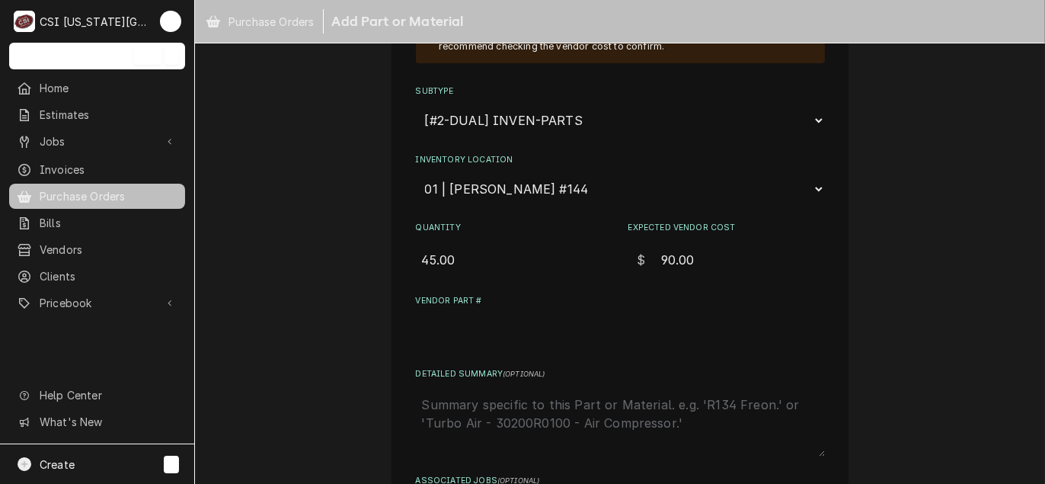
scroll to position [305, 0]
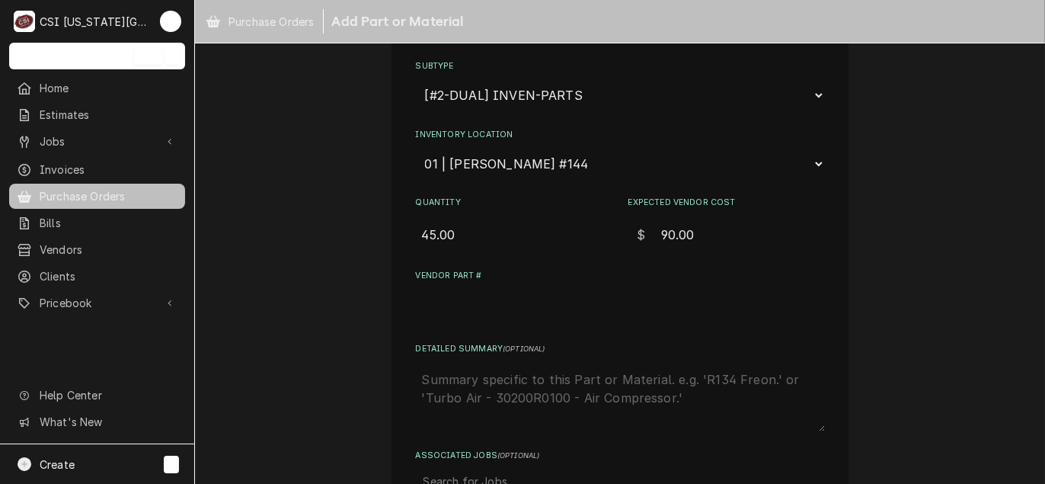
click at [480, 310] on input "Vendor Part #" at bounding box center [620, 308] width 409 height 34
paste input "H&K P-1-353-EK"
type textarea "x"
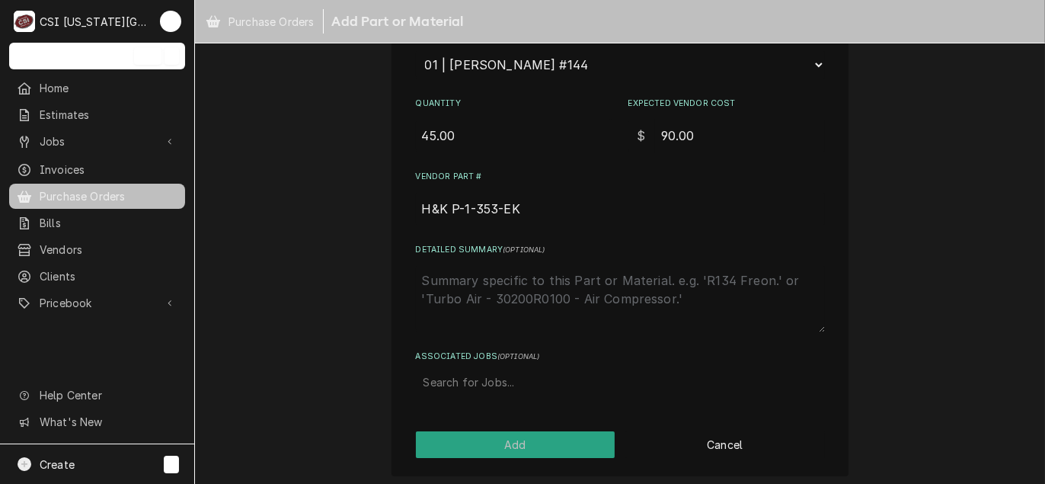
scroll to position [406, 0]
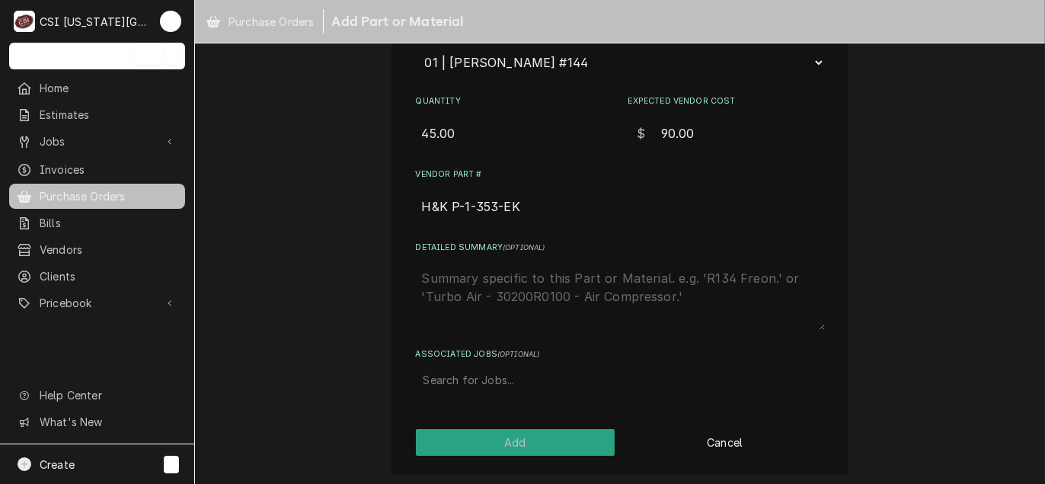
type input "H&K P-1-353-EK"
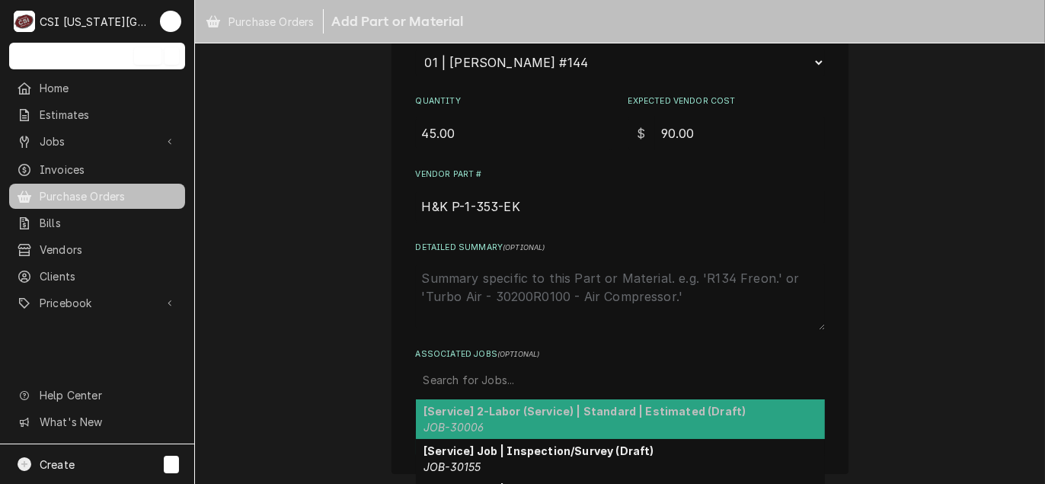
click at [483, 378] on div "Associated Jobs" at bounding box center [620, 379] width 394 height 27
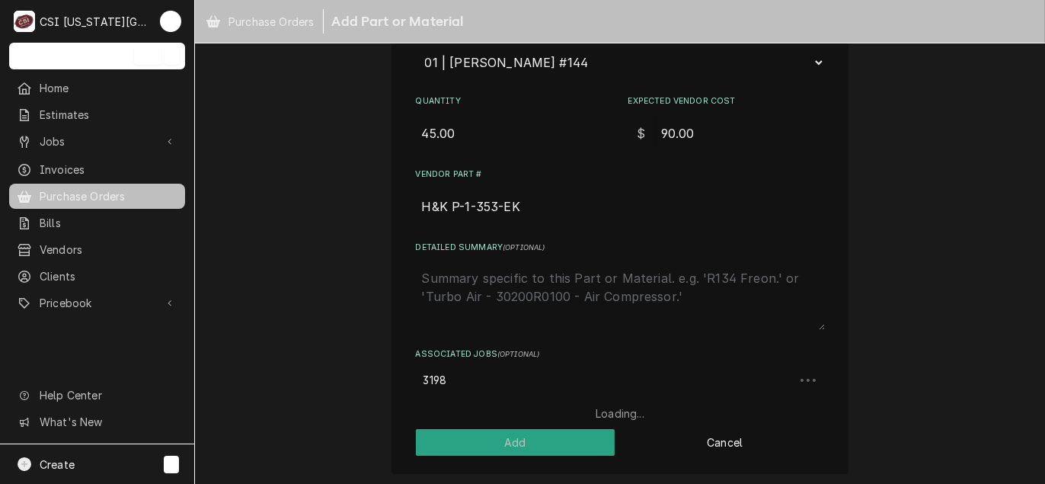
type input "31988"
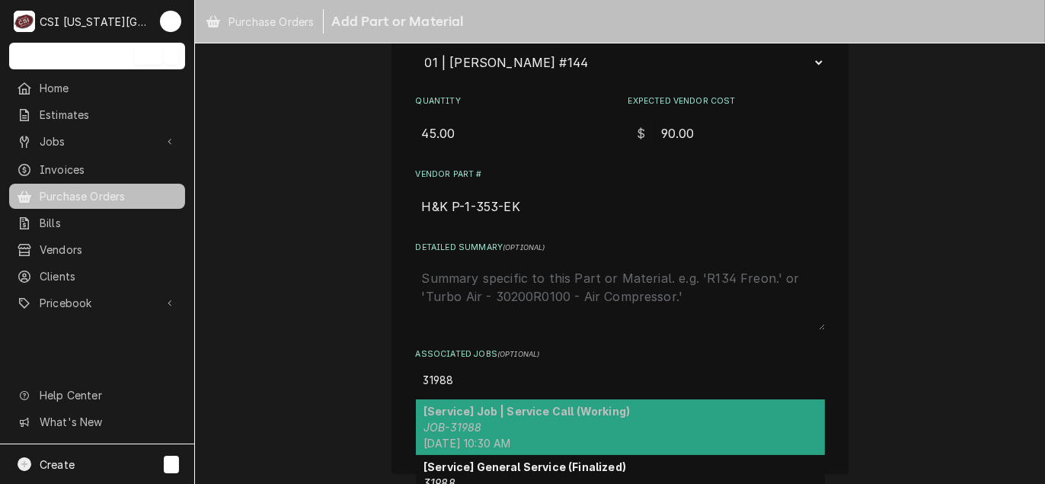
click at [483, 413] on strong "[Service] Job | Service Call (Working)" at bounding box center [526, 410] width 206 height 13
type textarea "x"
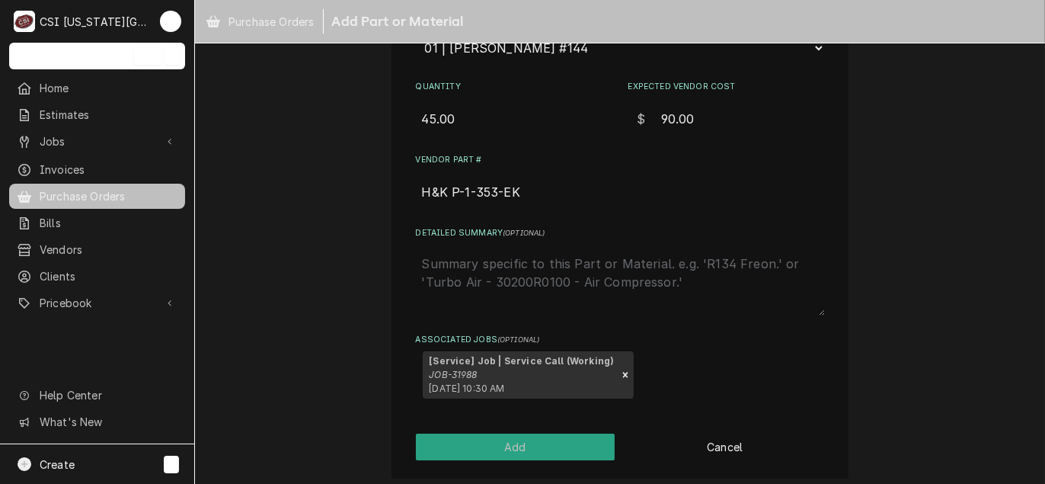
scroll to position [425, 0]
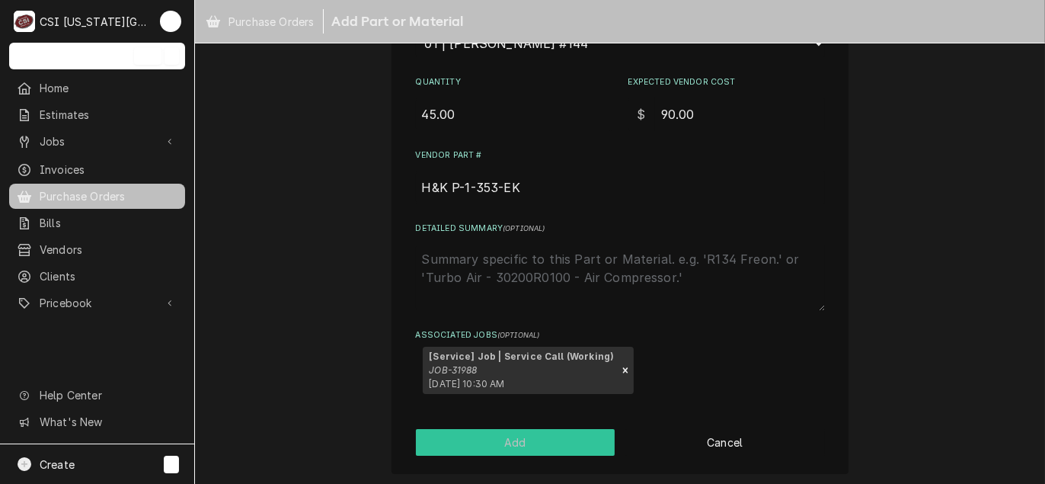
click at [523, 447] on button "Add" at bounding box center [515, 442] width 199 height 27
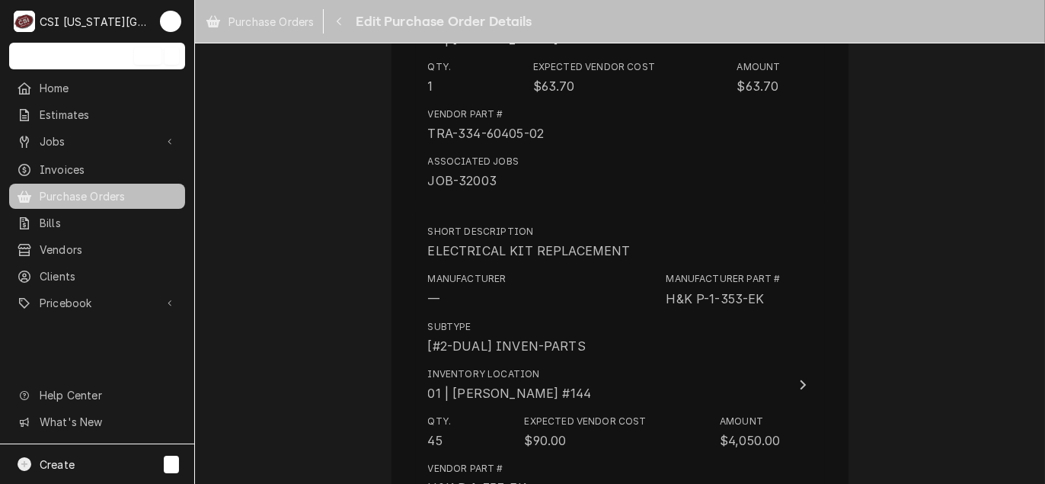
scroll to position [5019, 0]
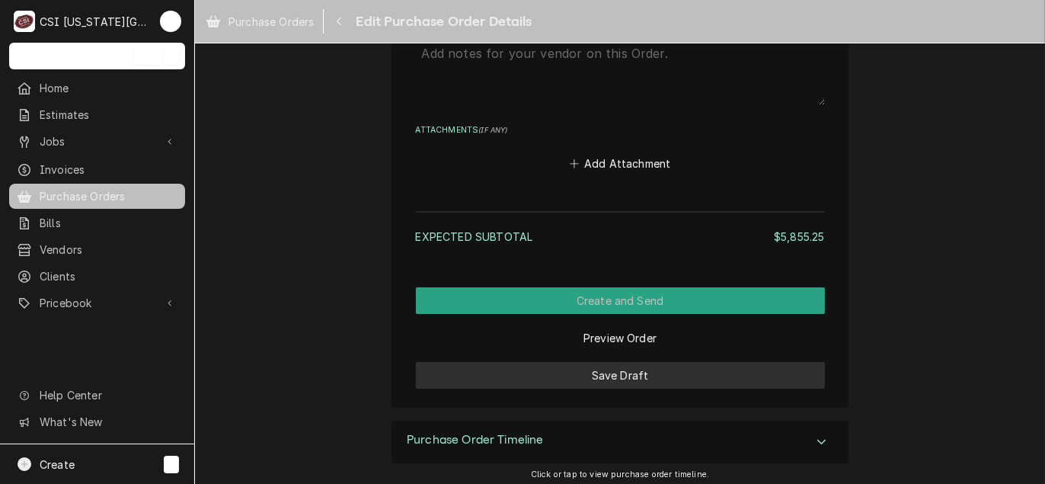
click at [617, 373] on button "Save Draft" at bounding box center [620, 375] width 409 height 27
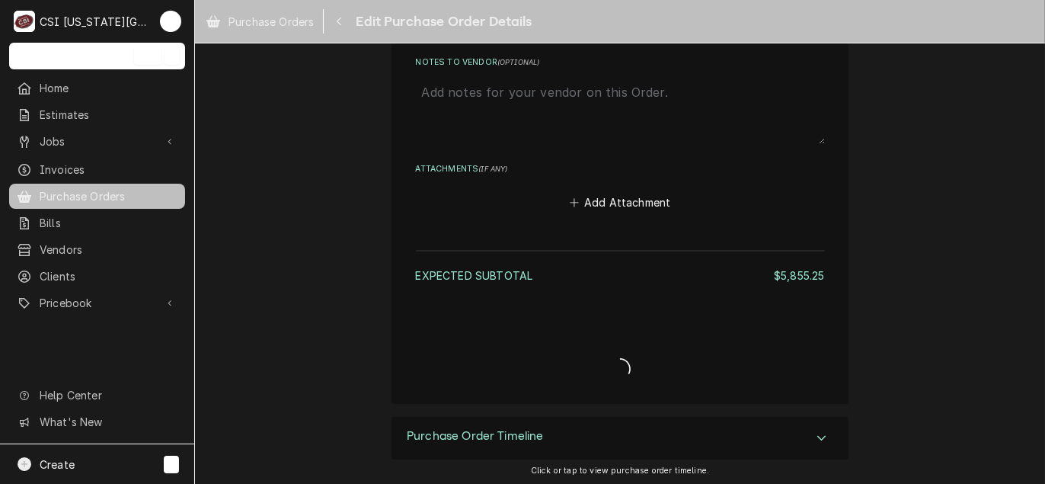
type textarea "x"
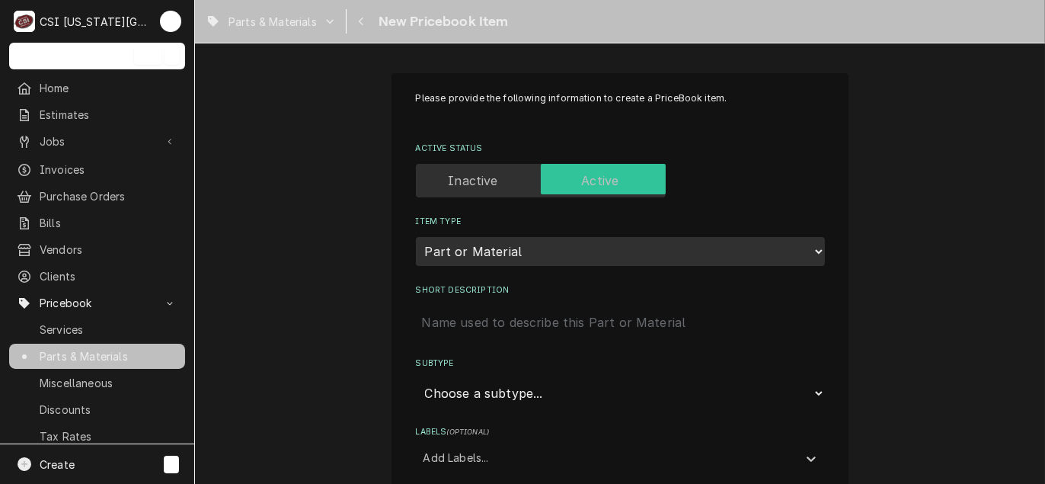
click at [453, 327] on input "Short Description" at bounding box center [620, 322] width 409 height 34
paste input "ELECTRICAL KIT REPLACEMENT"
type textarea "x"
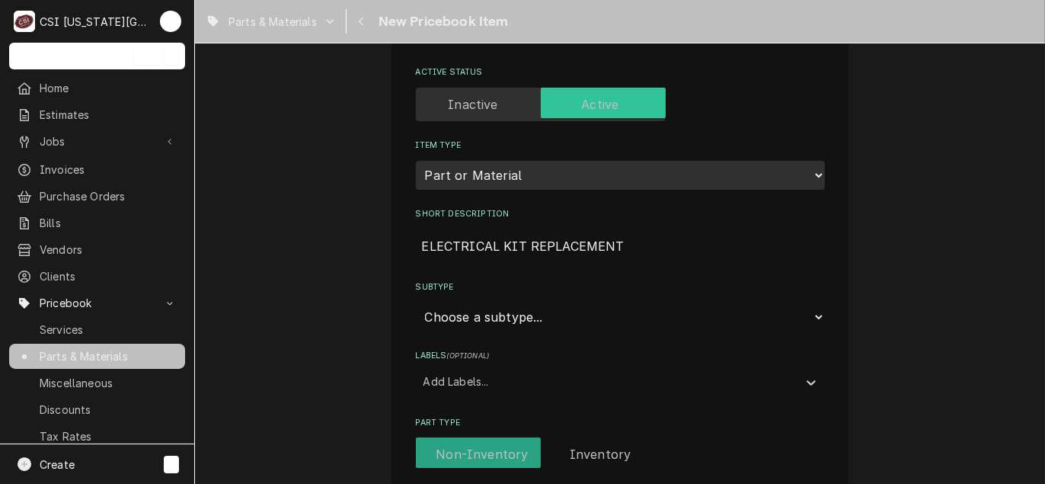
type input "ELECTRICAL KIT REPLACEMENT"
click at [519, 311] on select "Choose a subtype... [#2-DUAL] AFTERHRS-WH-CHG-2 [#2-DUAL] [PERSON_NAME]-EQUIP […" at bounding box center [620, 316] width 409 height 29
select select "45"
click at [416, 302] on select "Choose a subtype... [#2-DUAL] AFTERHRS-WH-CHG-2 [#2-DUAL] [PERSON_NAME]-EQUIP […" at bounding box center [620, 316] width 409 height 29
type textarea "x"
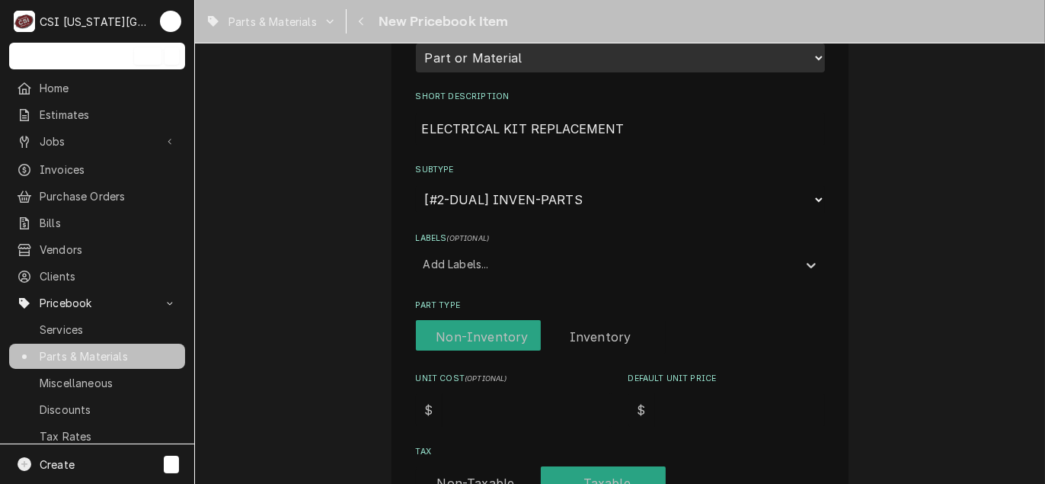
scroll to position [228, 0]
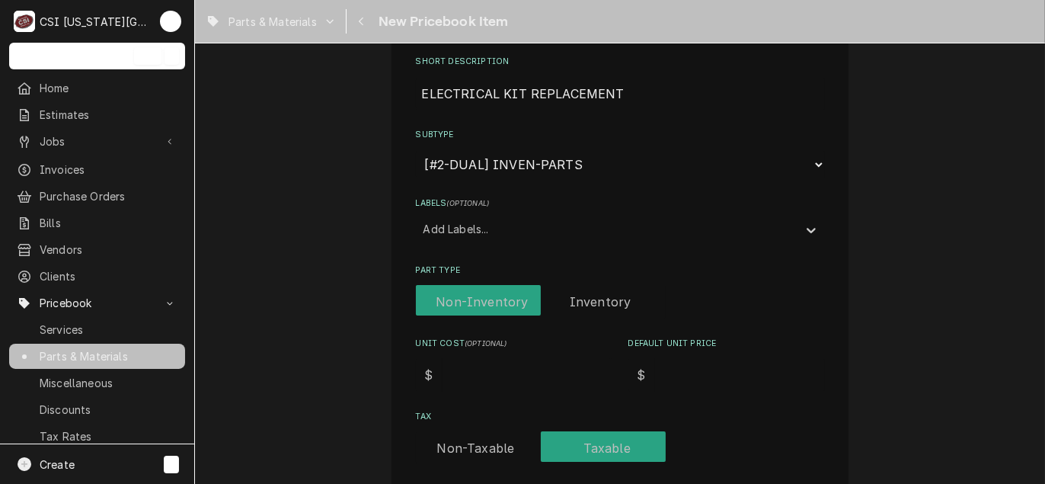
click at [584, 298] on label "Part Type" at bounding box center [541, 302] width 250 height 34
click at [584, 298] on input "Part Type" at bounding box center [541, 302] width 238 height 34
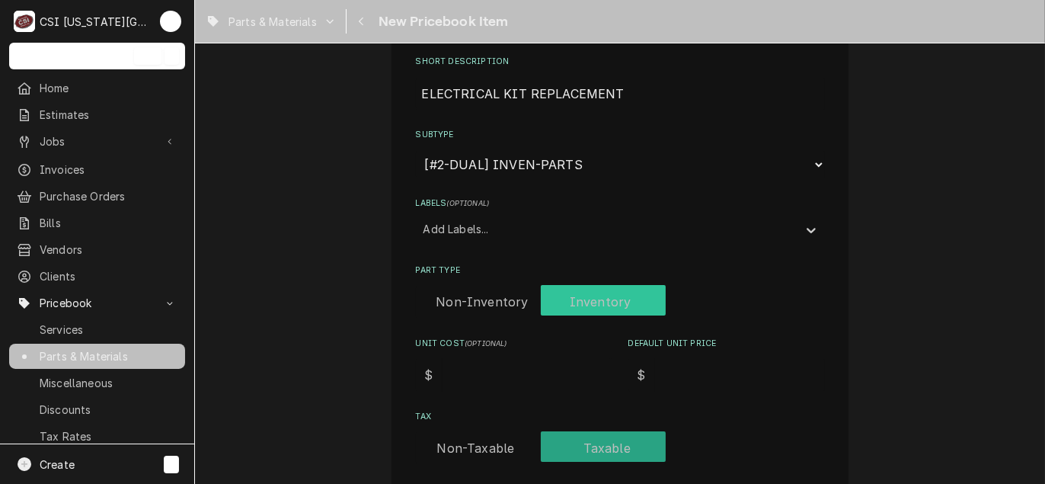
checkbox input "true"
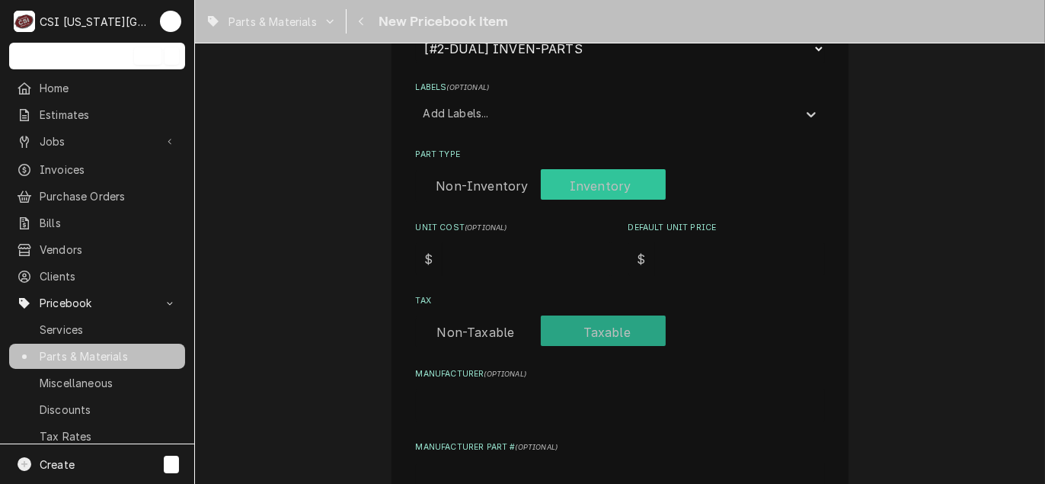
scroll to position [381, 0]
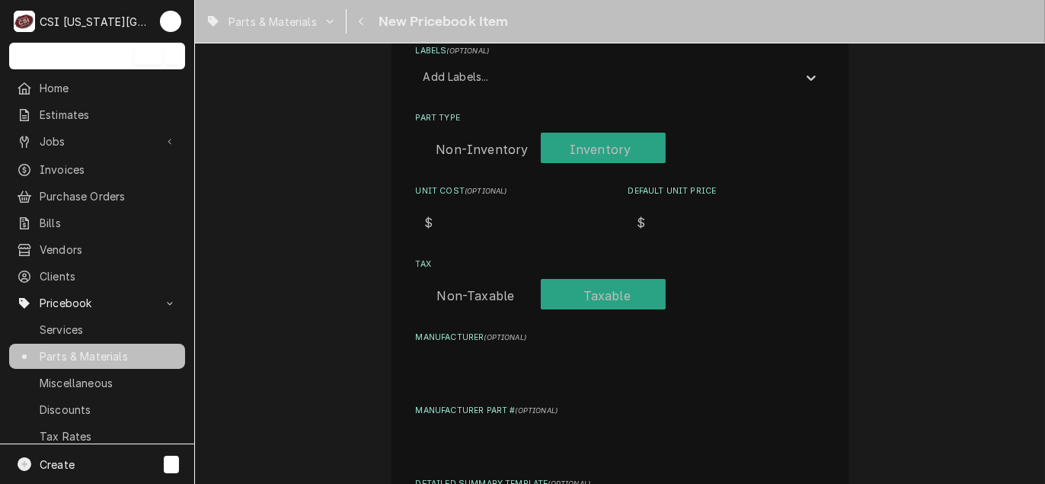
click at [473, 228] on input "Unit Cost ( optional )" at bounding box center [527, 223] width 170 height 34
type textarea "x"
type input "4"
type textarea "x"
type input "45"
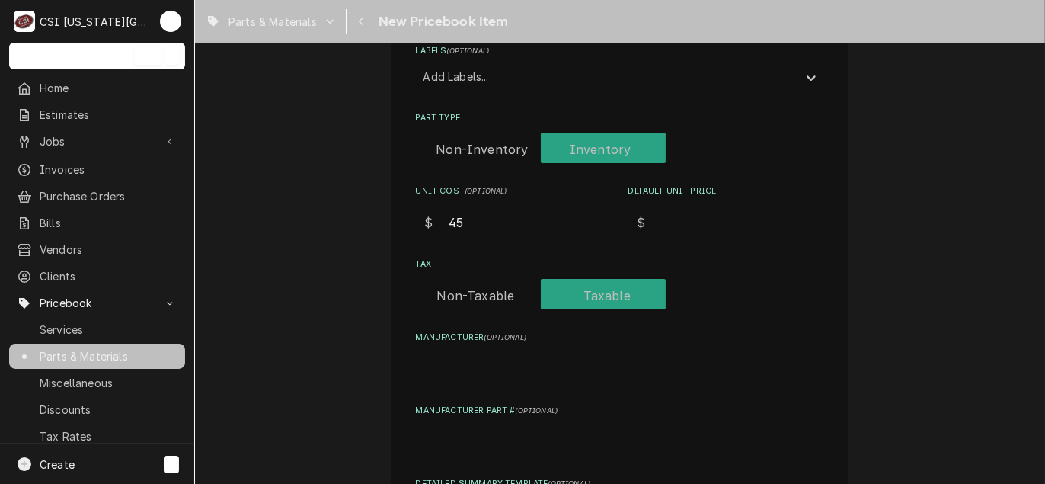
type textarea "x"
type input "45.0"
type textarea "x"
type input "45.00"
click at [674, 225] on input "Default Unit Price" at bounding box center [740, 223] width 170 height 34
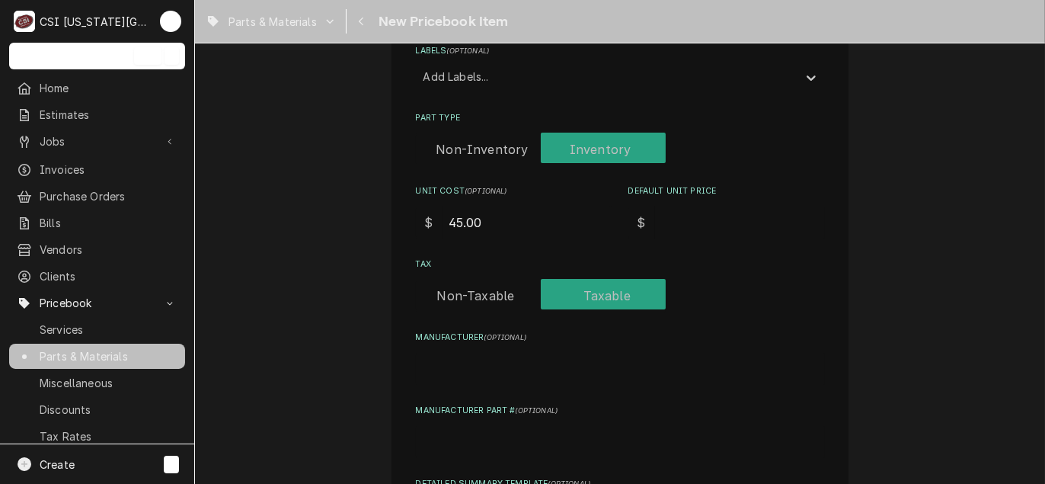
type textarea "x"
type input "9"
type textarea "x"
type input "92"
type textarea "x"
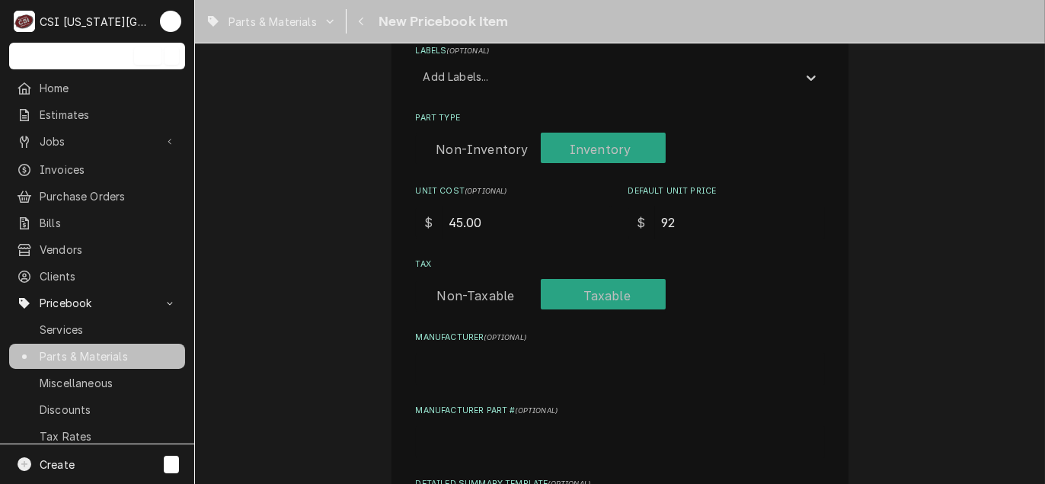
type input "9"
type textarea "x"
type input "90"
type textarea "x"
type input "90.0"
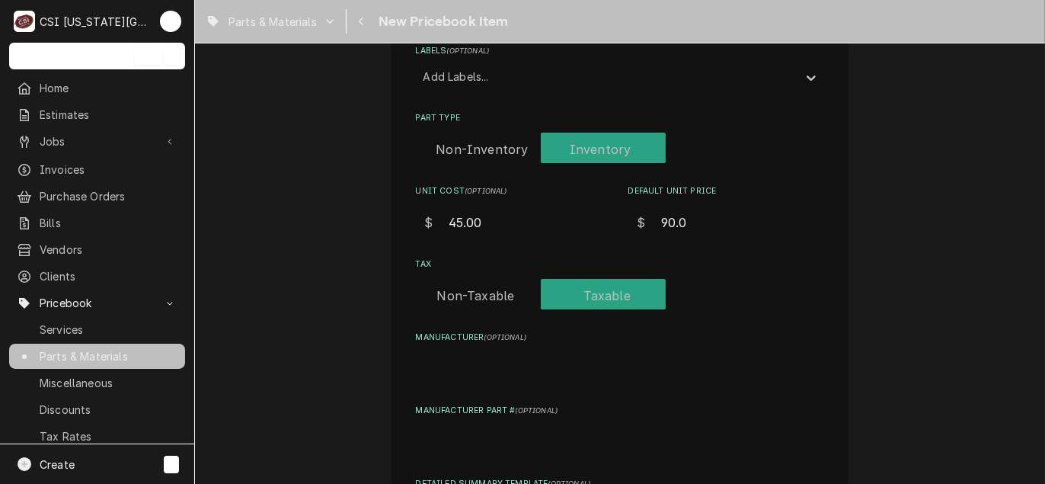
type textarea "x"
type input "90.00"
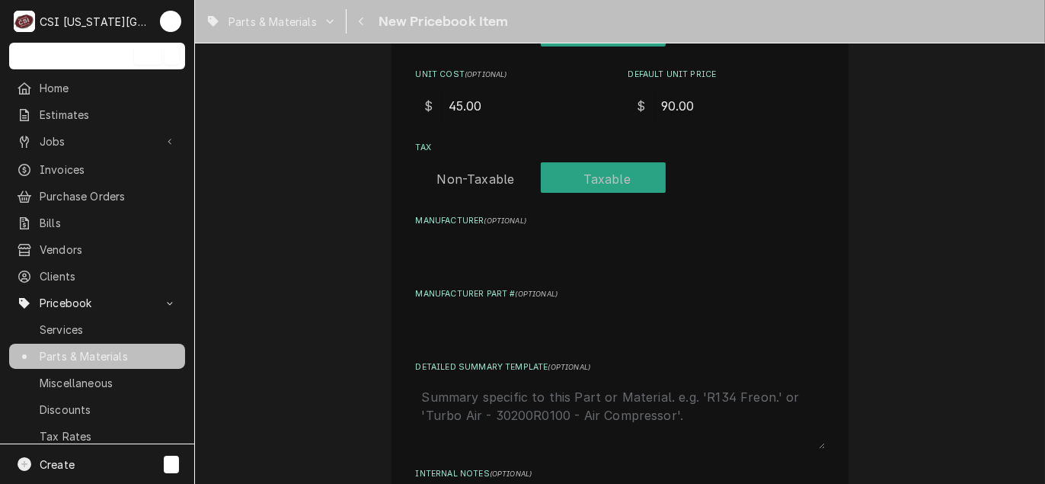
scroll to position [533, 0]
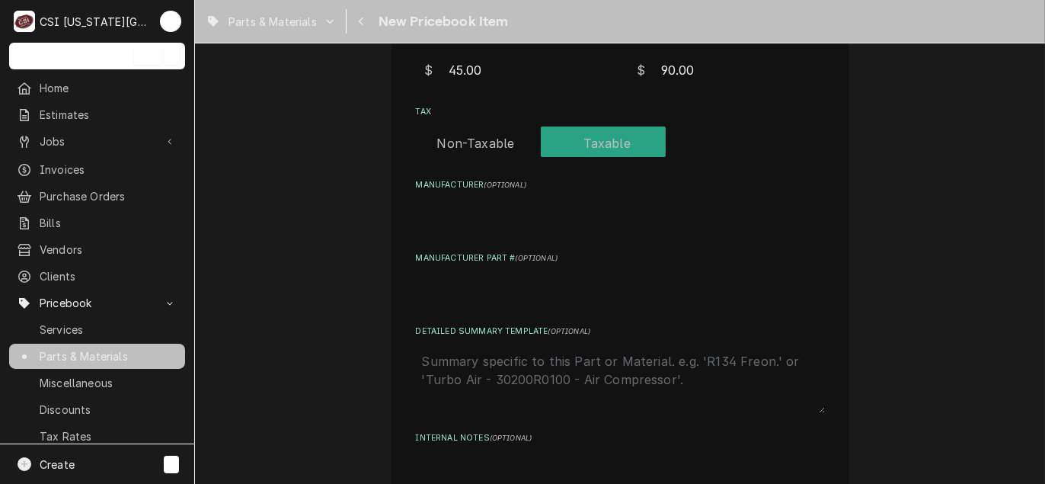
click at [449, 285] on input "Manufacturer Part # ( optional )" at bounding box center [620, 290] width 409 height 34
type textarea "x"
type input "H"
type textarea "x"
type input "H&"
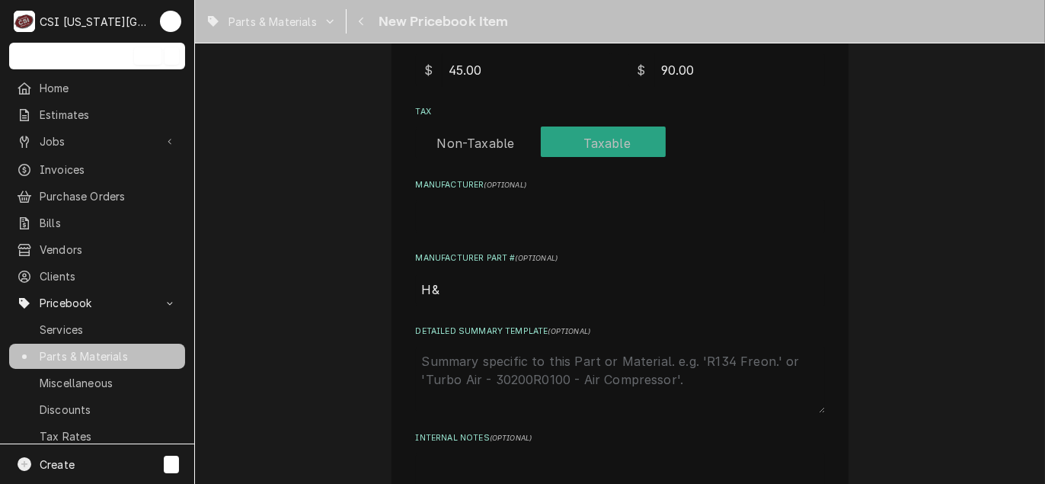
type textarea "x"
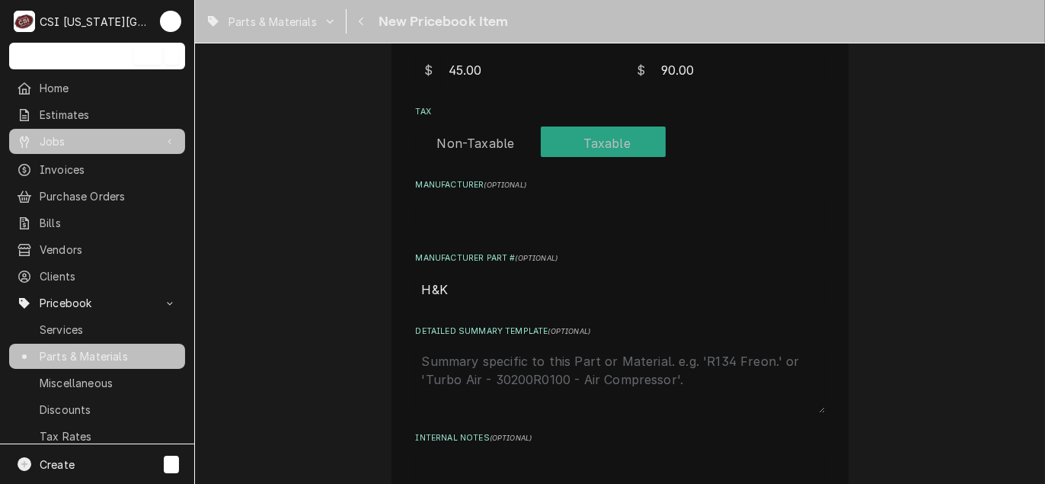
type input "H&K"
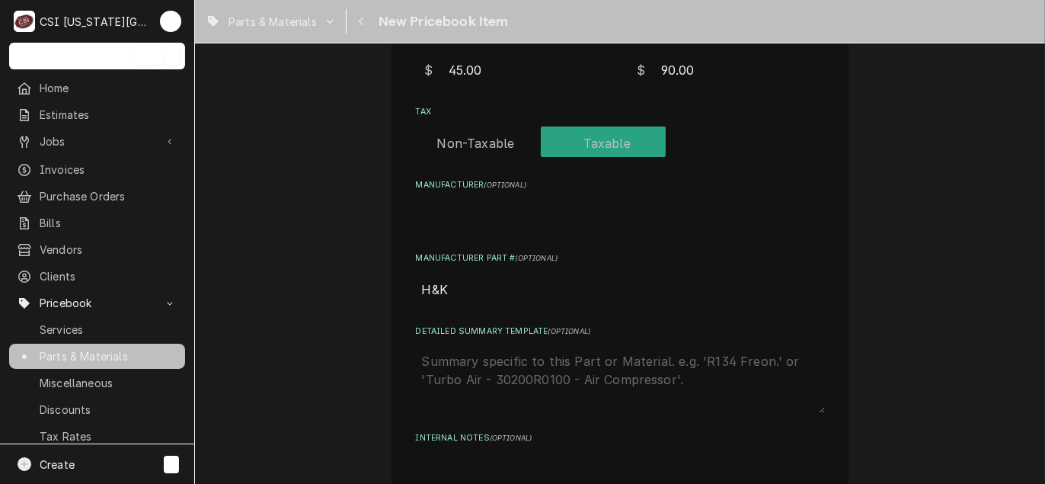
click at [483, 282] on input "H&K" at bounding box center [620, 290] width 409 height 34
paste input "International"
type textarea "x"
type input "H&KInternational"
type textarea "x"
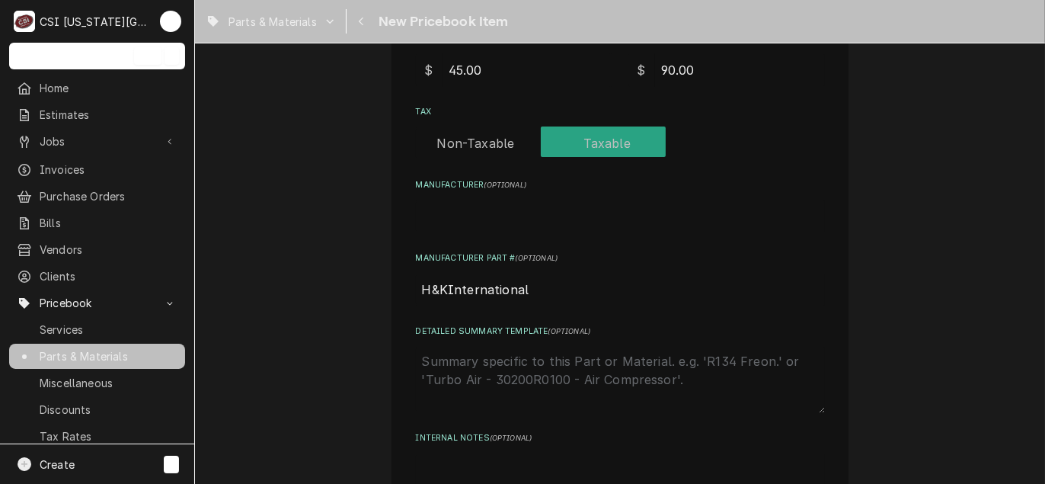
type input "H&KInternationa"
type textarea "x"
type input "H&KInternation"
type textarea "x"
type input "H&KInternatio"
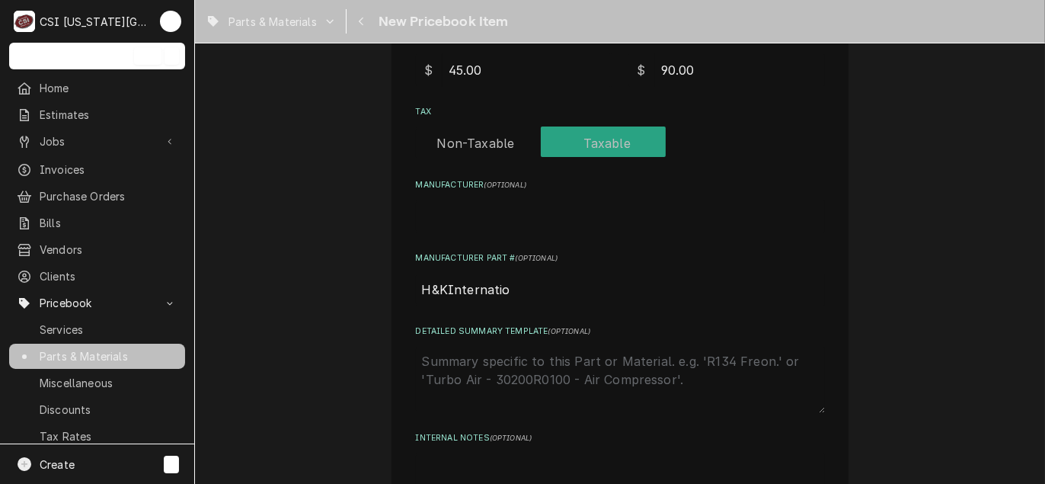
type textarea "x"
type input "H&KInternati"
type textarea "x"
type input "H&KInternat"
type textarea "x"
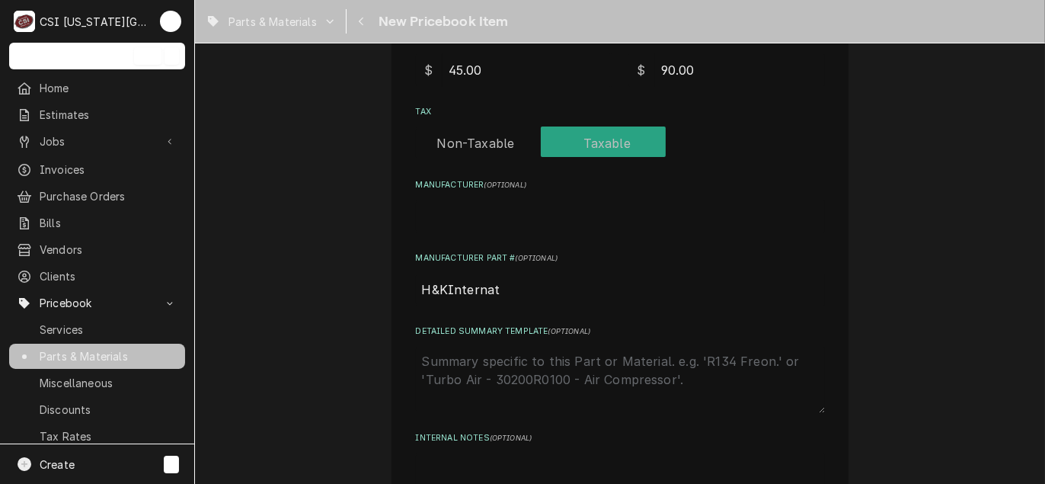
type input "H&KInterna"
type textarea "x"
type input "H&KIntern"
type textarea "x"
type input "H&KInter"
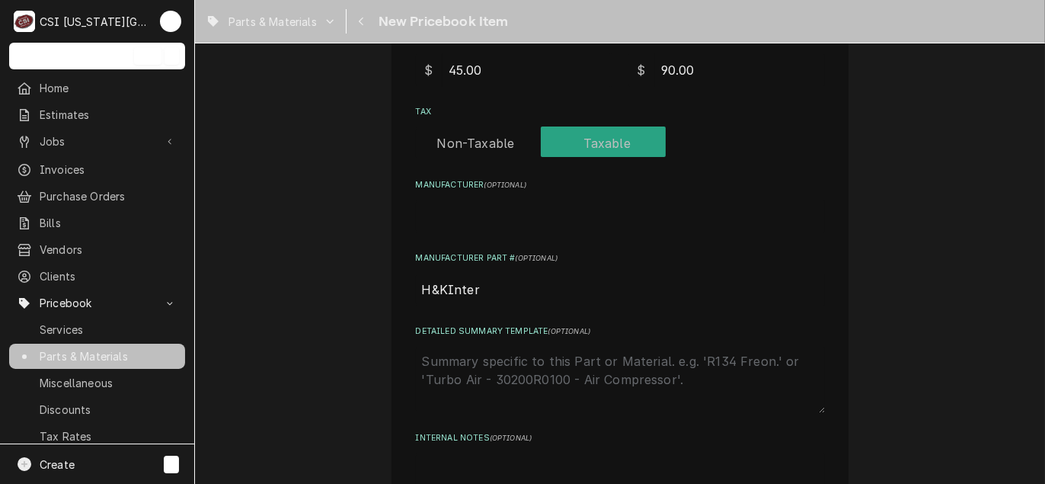
type textarea "x"
type input "H&KInte"
type textarea "x"
type input "H&KInt"
type textarea "x"
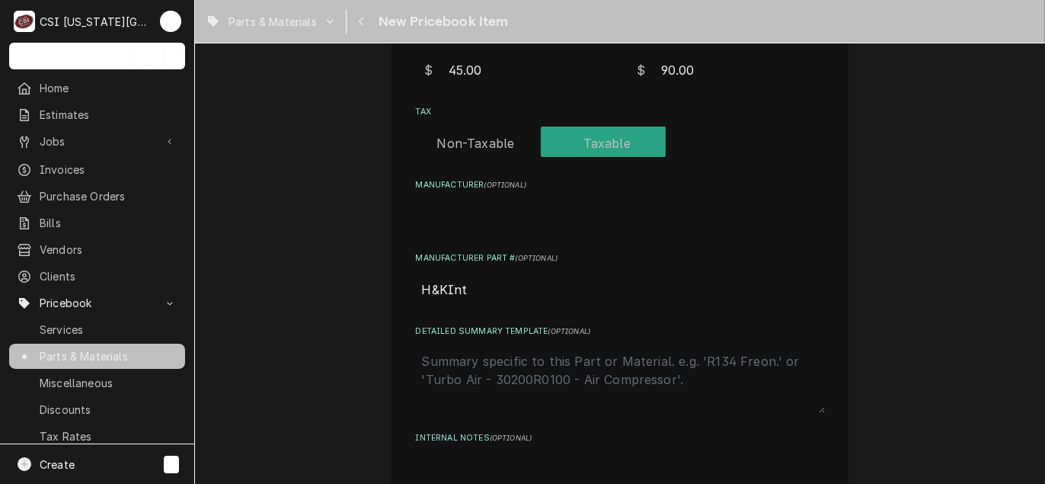
type input "H&KIn"
type textarea "x"
type input "H&KI"
type textarea "x"
type input "H&K"
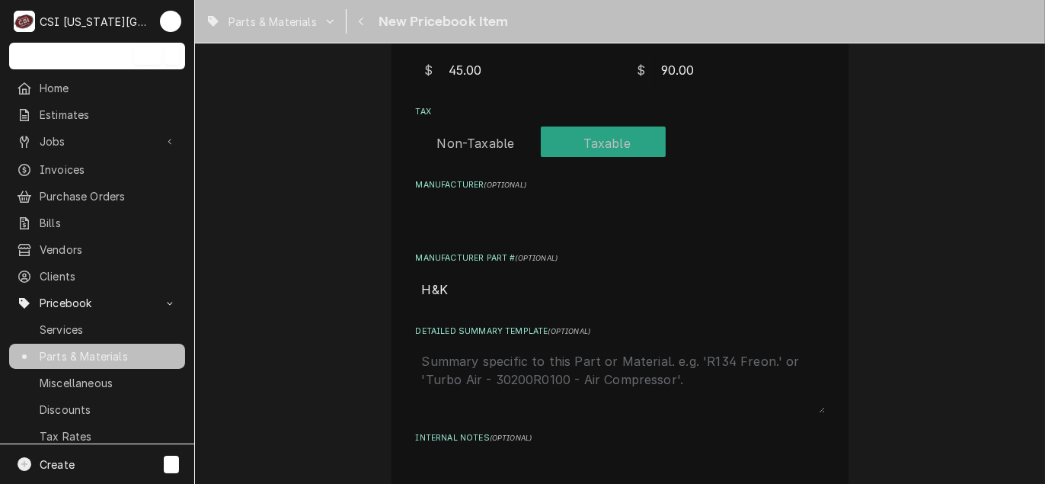
click at [480, 289] on input "H&K" at bounding box center [620, 290] width 409 height 34
paste input "P-1-353-EK"
type textarea "x"
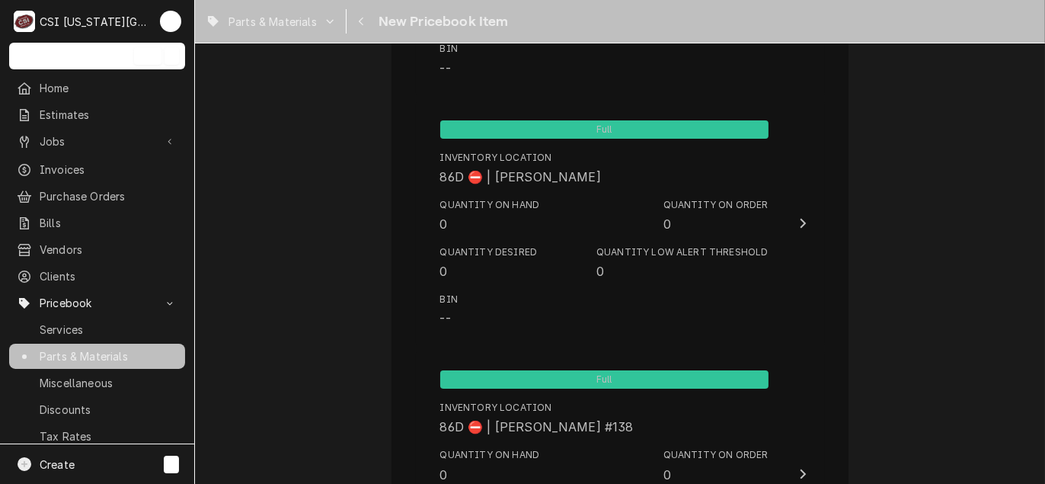
scroll to position [14279, 0]
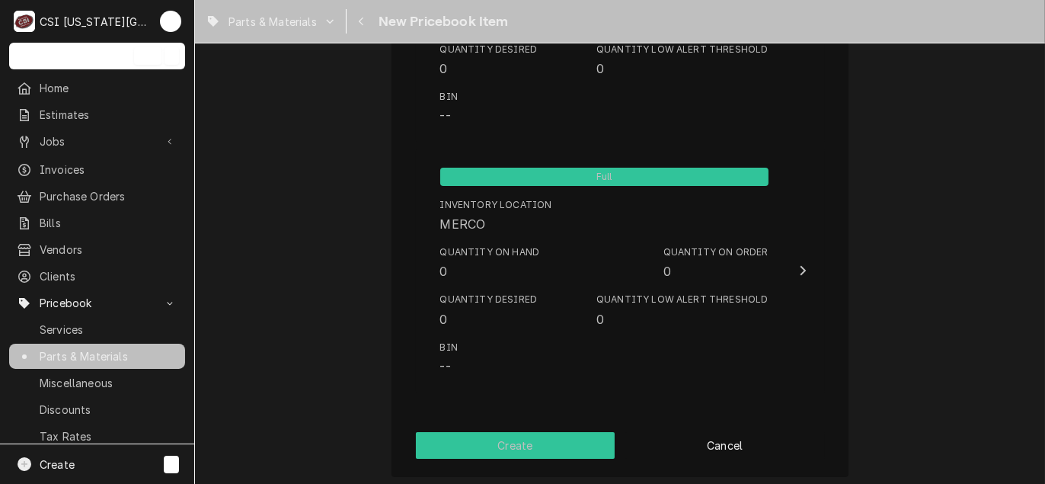
type input "H&K P-1-353-EK"
click at [481, 436] on button "Create" at bounding box center [515, 445] width 199 height 27
type textarea "x"
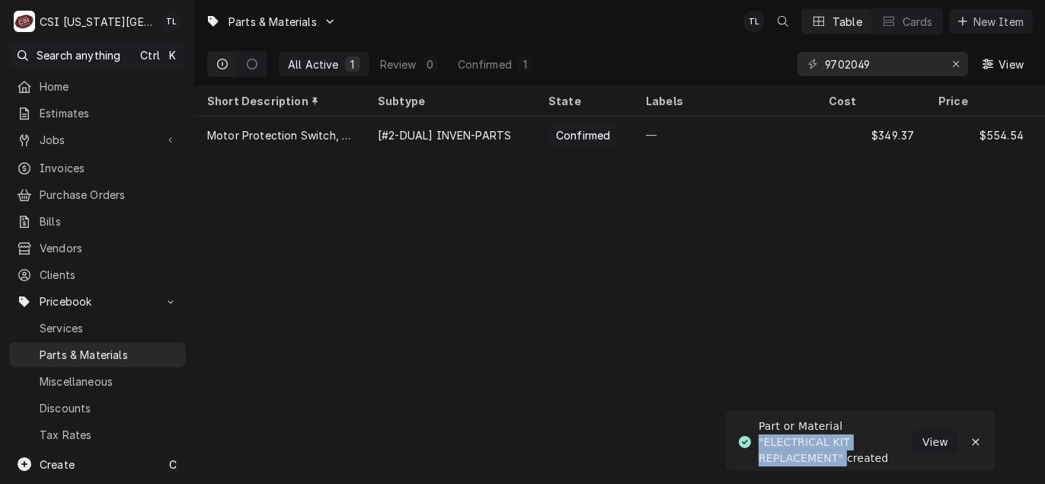
drag, startPoint x: 761, startPoint y: 443, endPoint x: 847, endPoint y: 456, distance: 87.0
click at [847, 456] on div "Part or Material "ELECTRICAL KIT REPLACEMENT" created" at bounding box center [835, 442] width 155 height 48
copy div ""ELECTRICAL KIT REPLACEMENT""
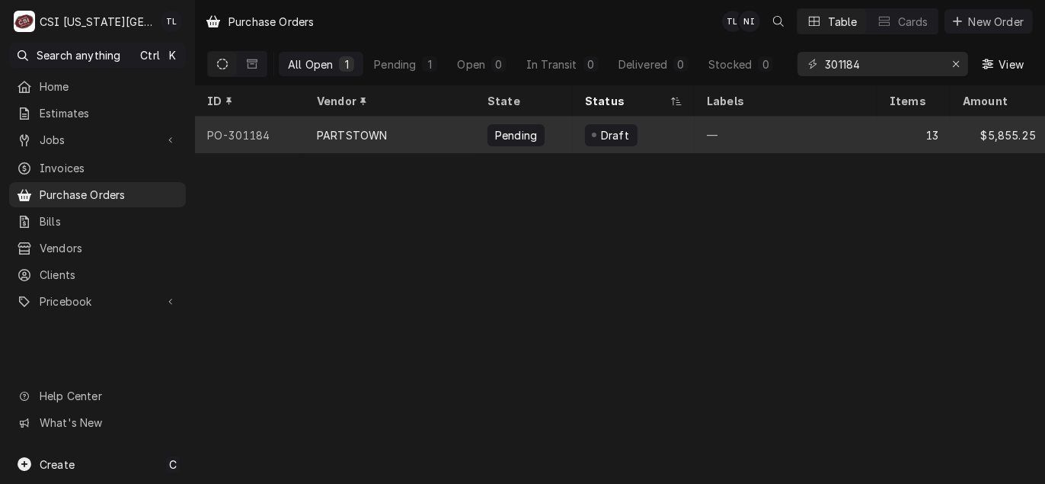
click at [343, 137] on div "PARTSTOWN" at bounding box center [352, 135] width 70 height 16
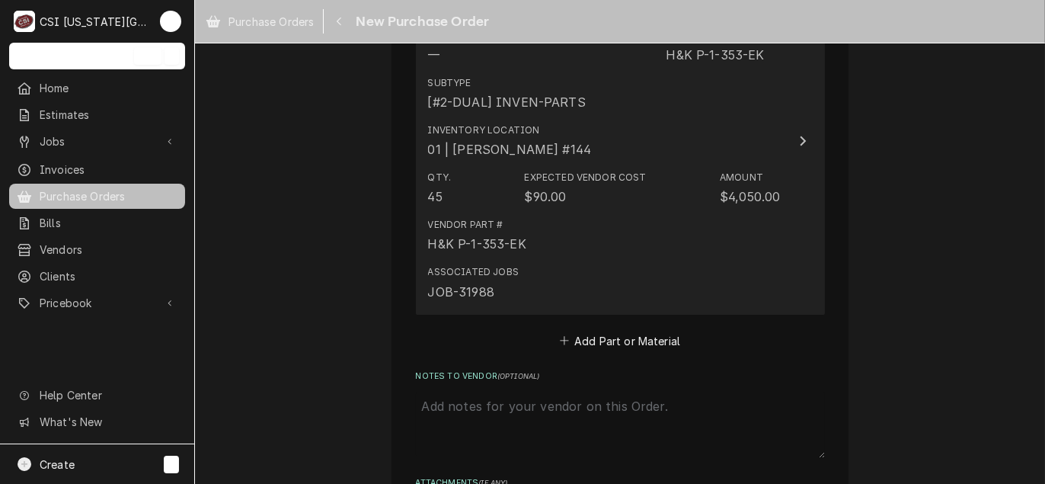
scroll to position [4641, 0]
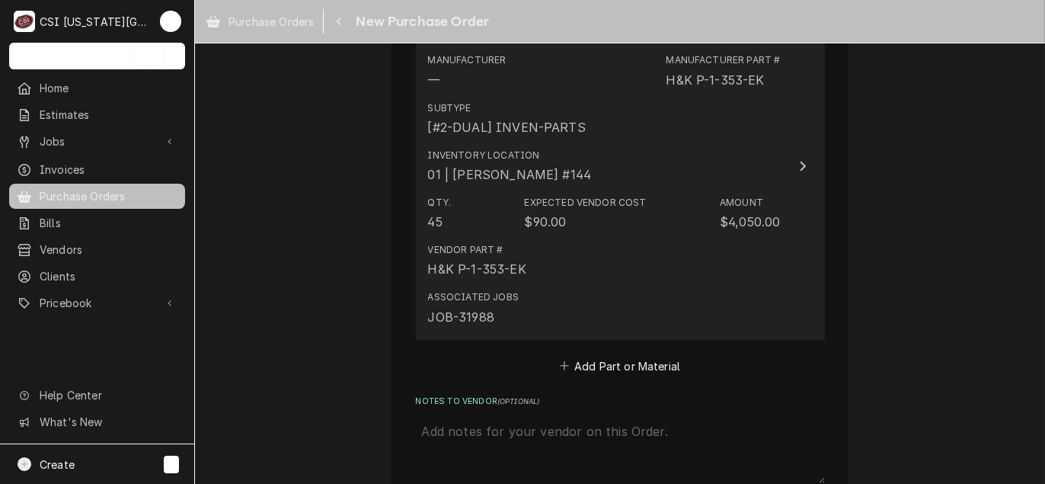
click at [618, 270] on div "Vendor Part # H&K P-1-353-EK" at bounding box center [604, 260] width 353 height 47
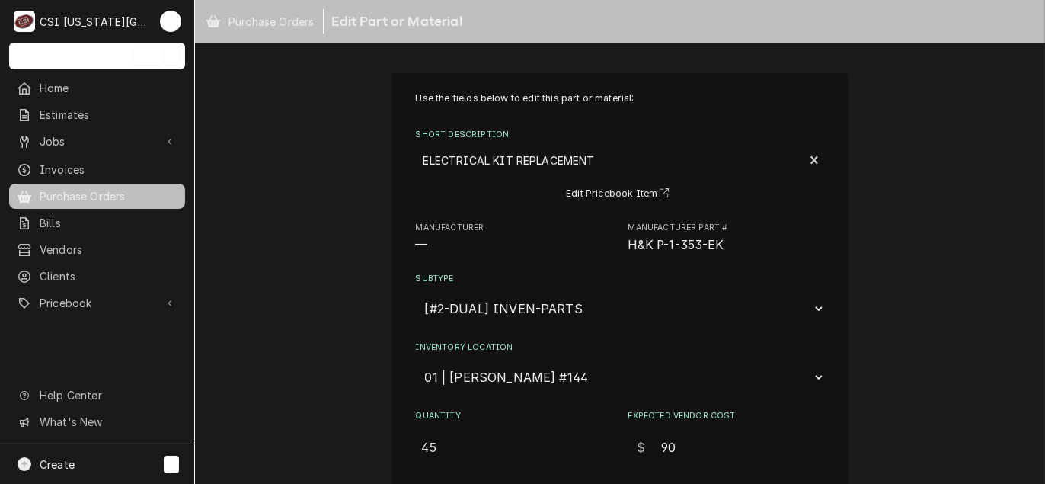
drag, startPoint x: 437, startPoint y: 443, endPoint x: 254, endPoint y: 416, distance: 185.5
click at [260, 418] on div "Use the fields below to edit this part or material: Short Description ELECTRICA…" at bounding box center [620, 458] width 850 height 798
type textarea "x"
type input "1"
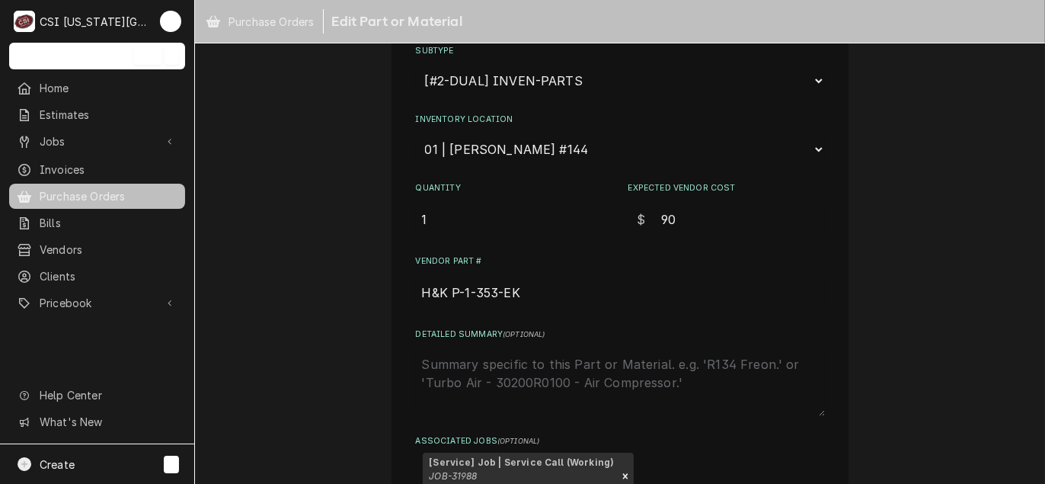
scroll to position [228, 0]
drag, startPoint x: 721, startPoint y: 207, endPoint x: 541, endPoint y: 218, distance: 180.8
click at [541, 218] on div "Quantity 1 Expected Vendor Cost $ 90" at bounding box center [620, 208] width 409 height 54
type textarea "x"
type input "4"
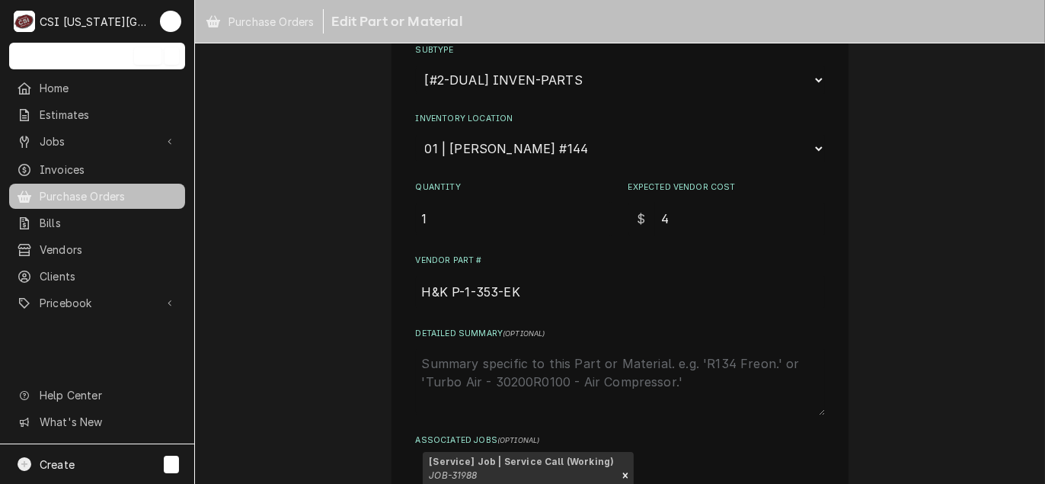
type textarea "x"
type input "45"
type textarea "x"
type input "45.0"
type textarea "x"
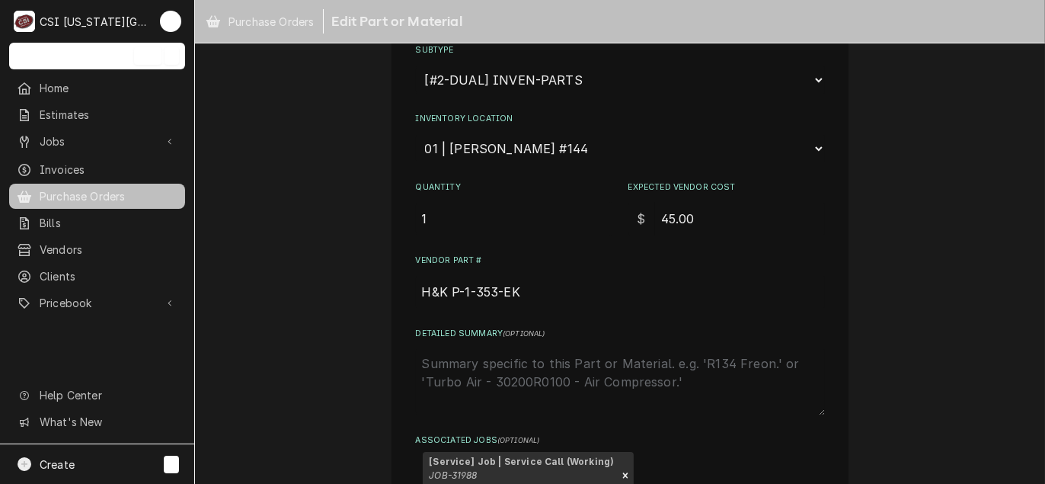
type input "45.00"
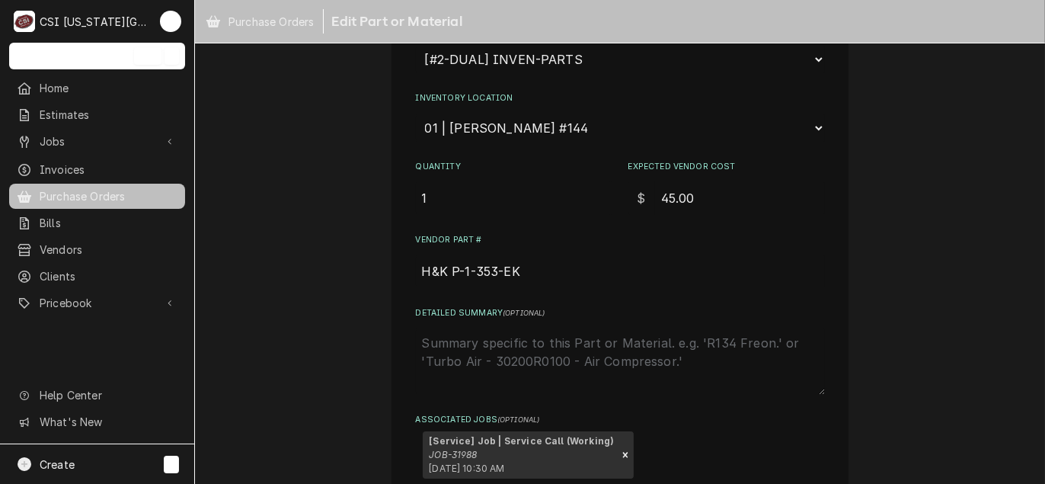
scroll to position [371, 0]
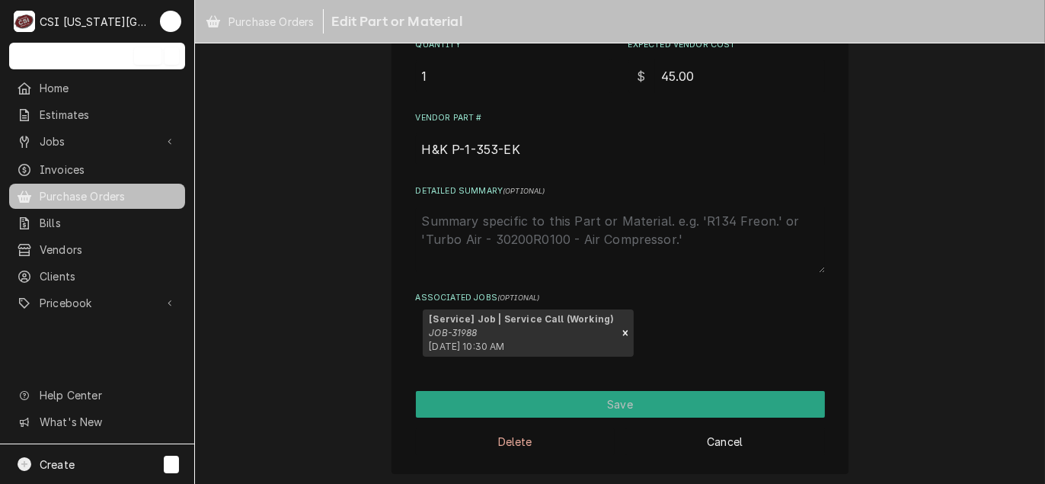
click at [580, 417] on div "Delete Cancel" at bounding box center [620, 435] width 409 height 37
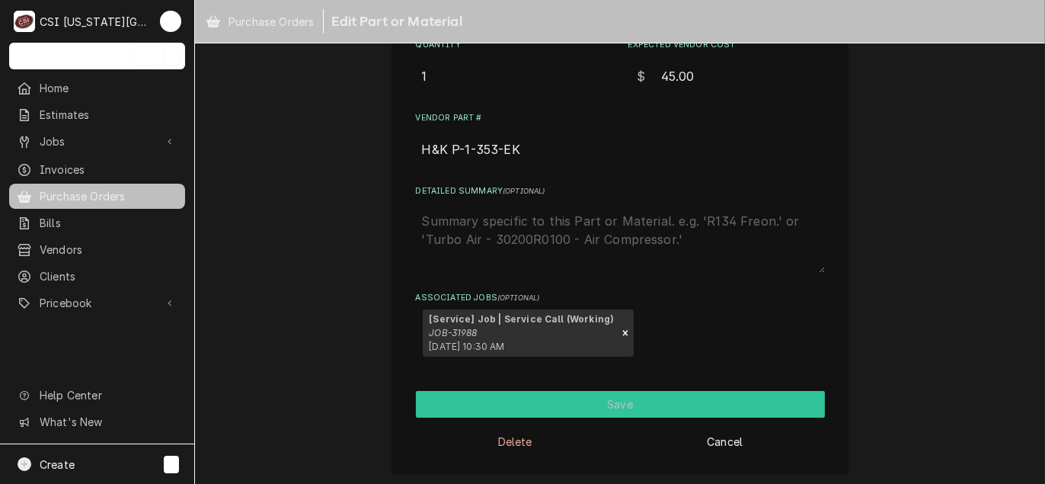
click at [580, 408] on button "Save" at bounding box center [620, 404] width 409 height 27
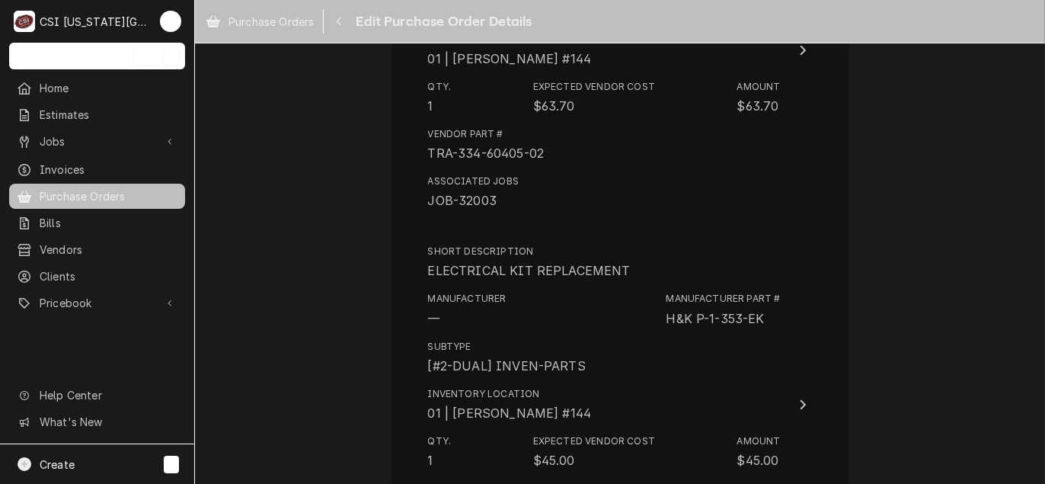
scroll to position [5019, 0]
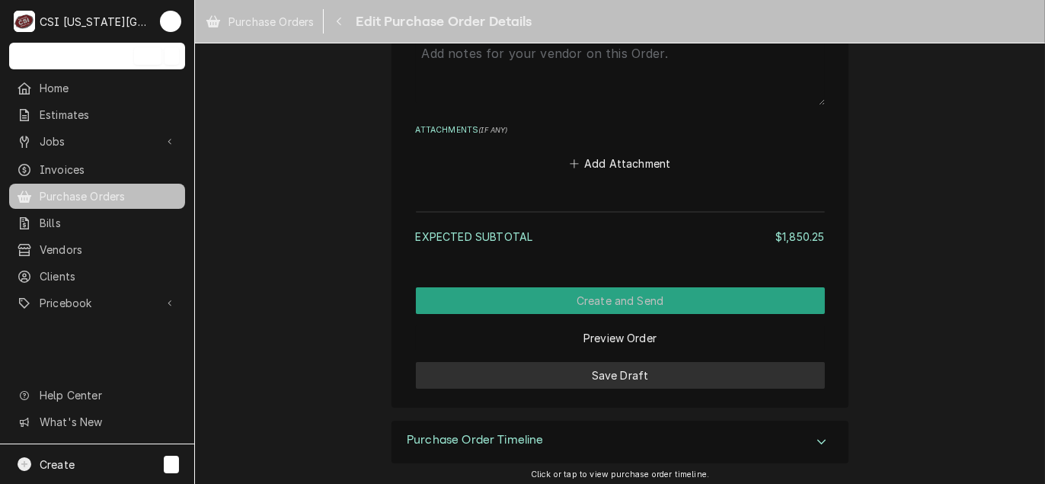
click at [605, 376] on button "Save Draft" at bounding box center [620, 375] width 409 height 27
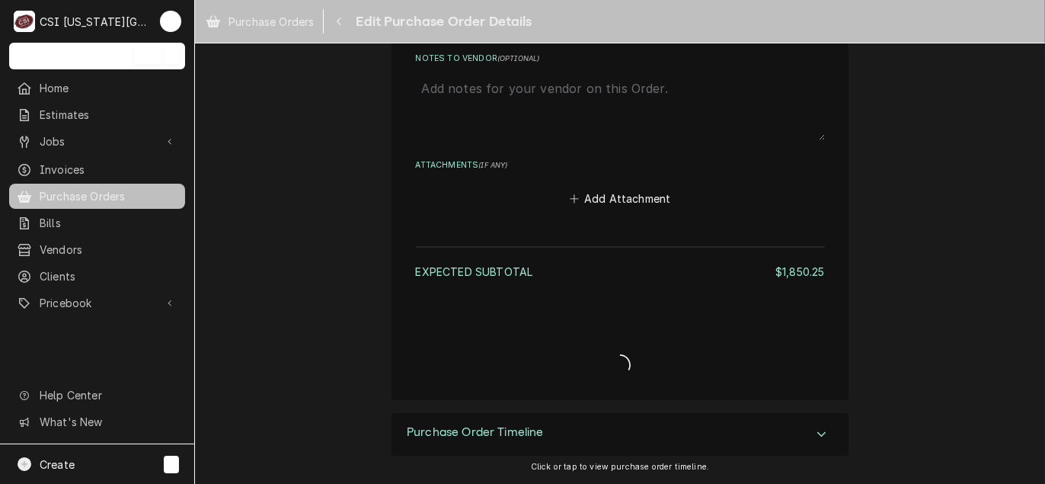
scroll to position [4980, 0]
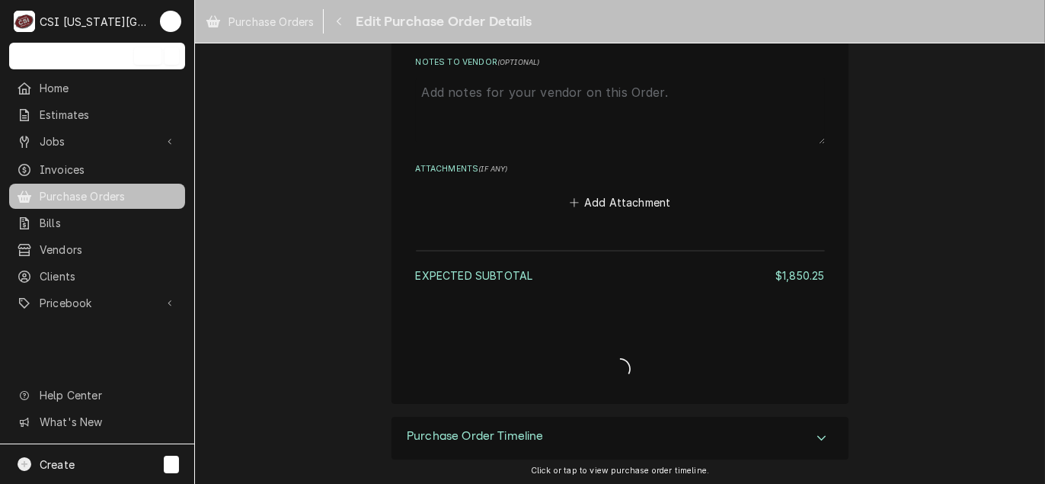
type textarea "x"
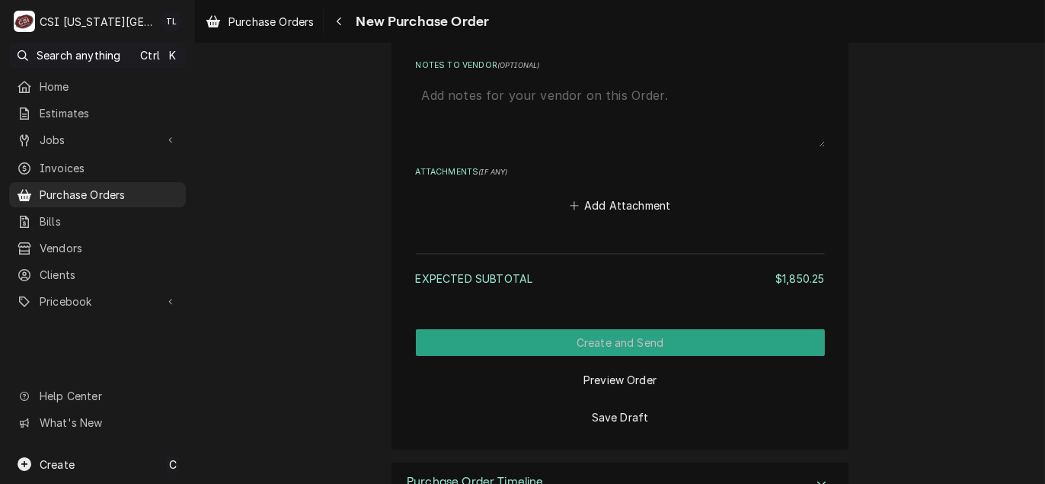
scroll to position [5022, 0]
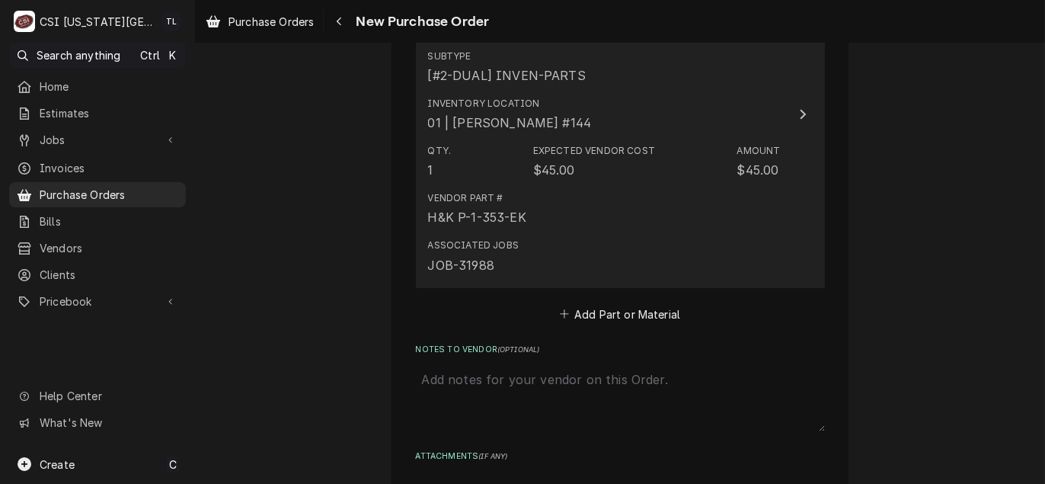
click at [493, 238] on div "Associated Jobs JOB-31988" at bounding box center [473, 255] width 91 height 35
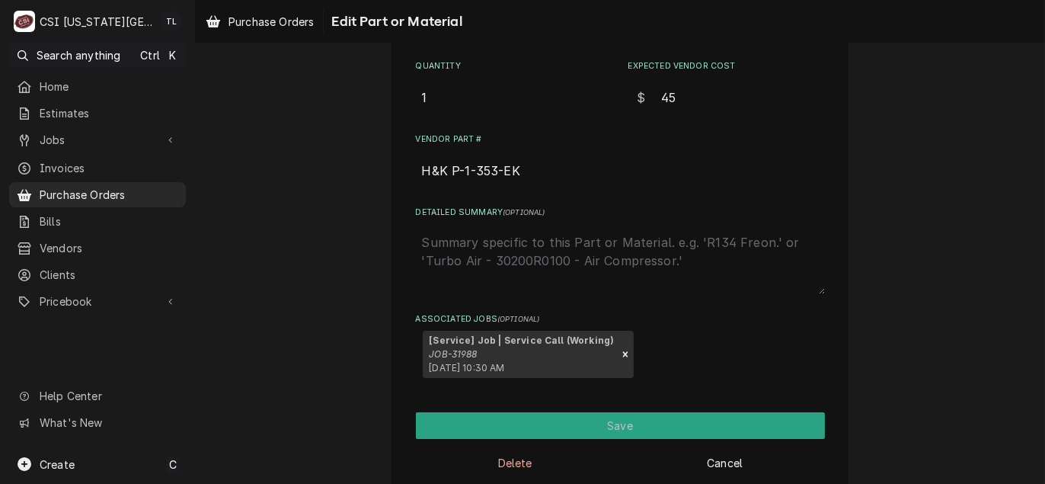
scroll to position [371, 0]
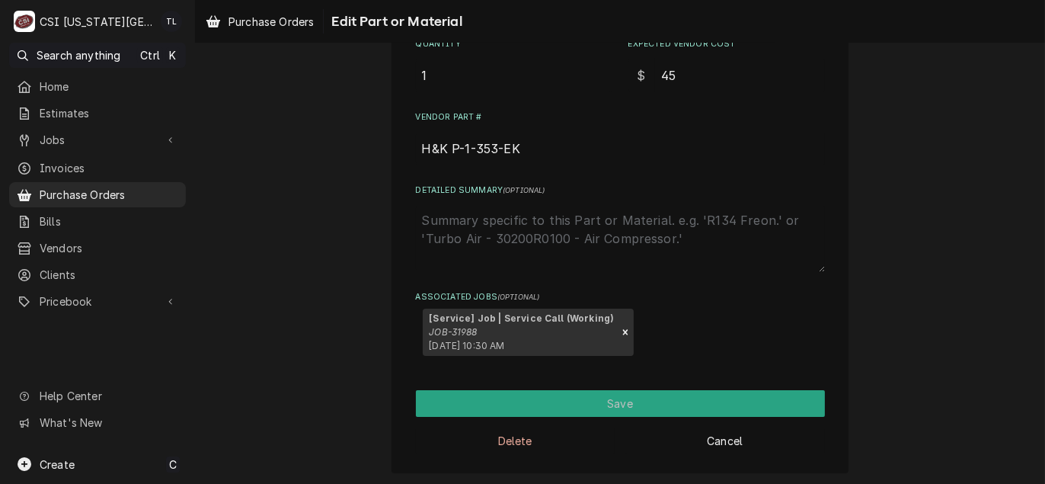
click at [553, 236] on textarea "Detailed Summary ( optional )" at bounding box center [620, 238] width 409 height 67
type textarea "x"
type textarea "b"
type textarea "x"
type textarea "ba"
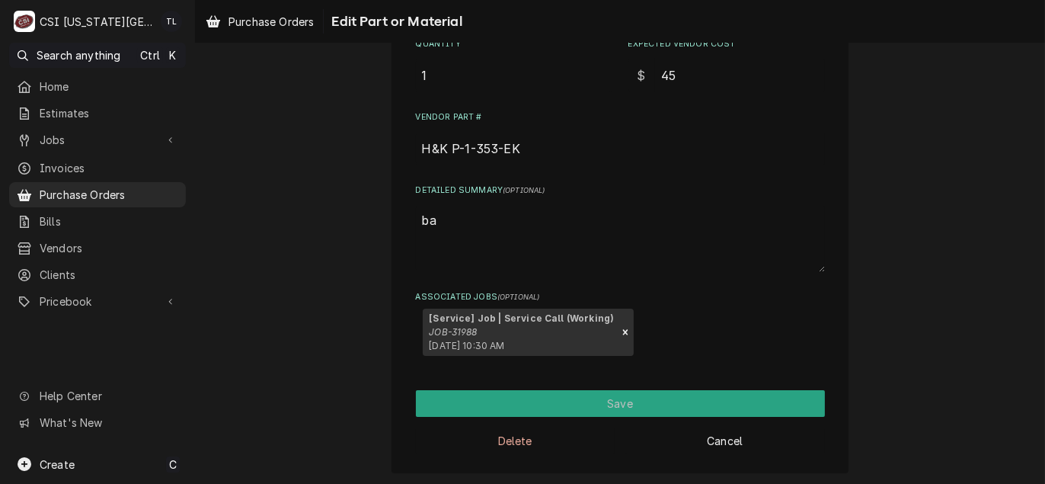
type textarea "x"
type textarea "bac"
type textarea "x"
type textarea "bacl"
type textarea "x"
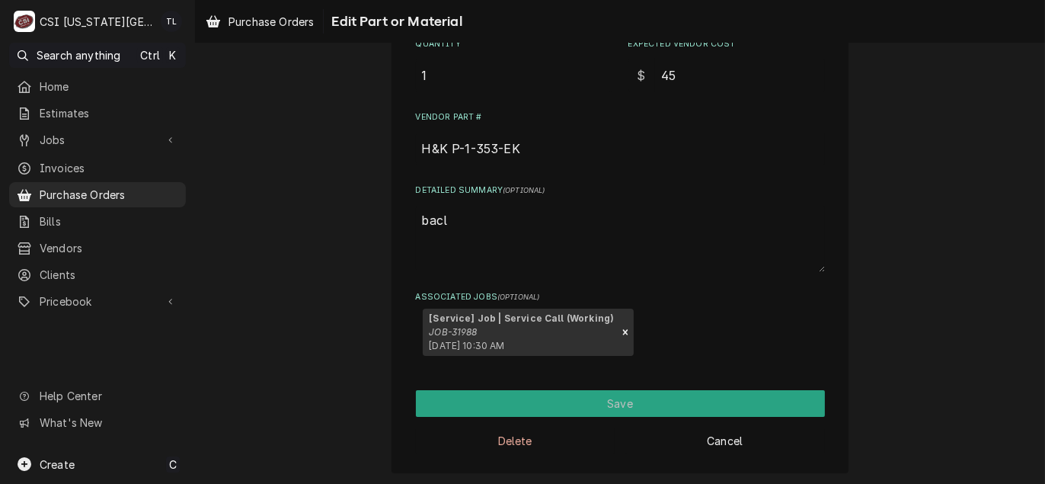
type textarea "bac"
type textarea "x"
type textarea "back"
type textarea "x"
type textarea "back"
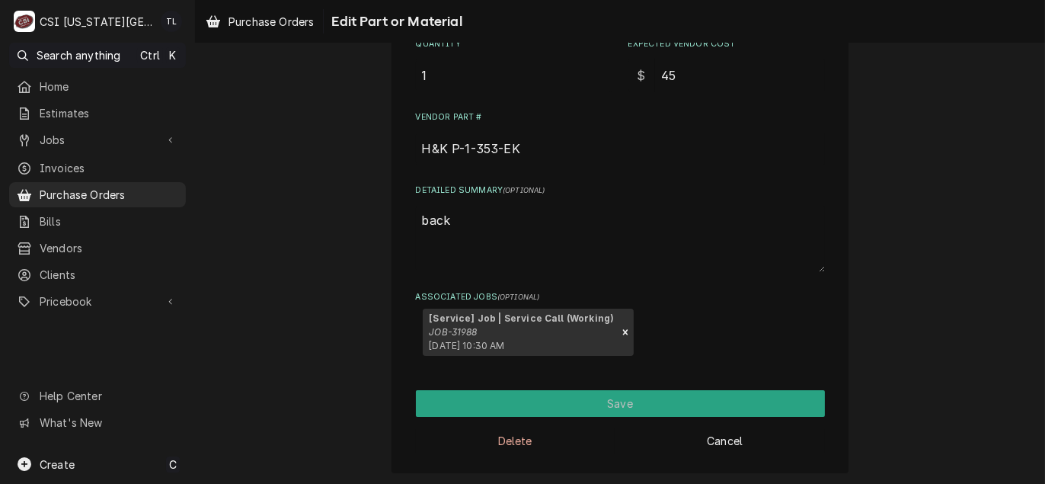
type textarea "x"
type textarea "back p"
type textarea "x"
type textarea "back pr"
type textarea "x"
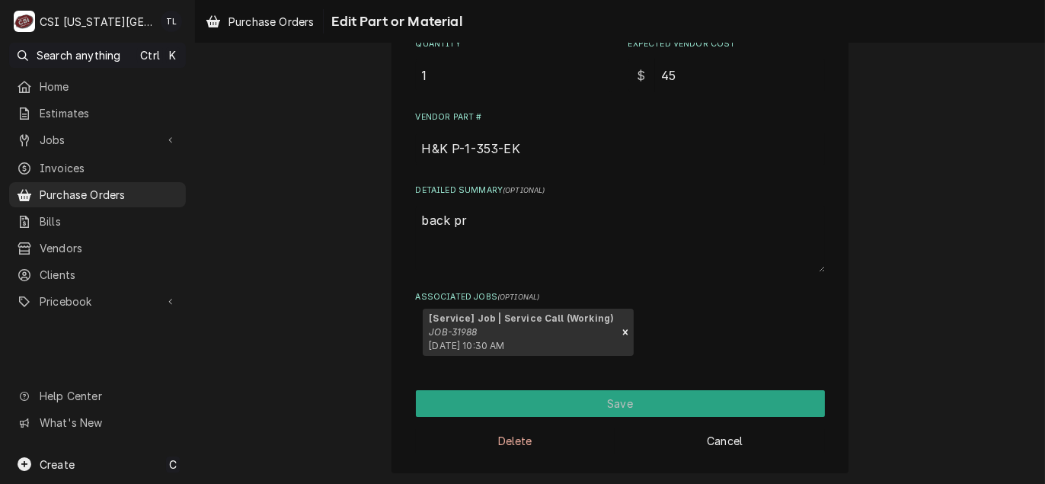
type textarea "back prd"
type textarea "x"
type textarea "back pr"
type textarea "x"
type textarea "back pr="
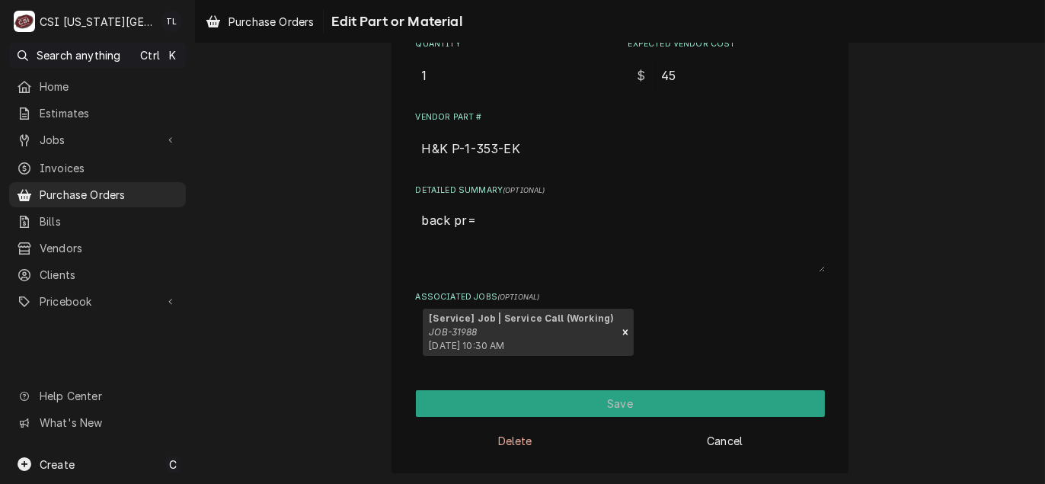
type textarea "x"
type textarea "back pr"
type textarea "x"
type textarea "back p"
type textarea "x"
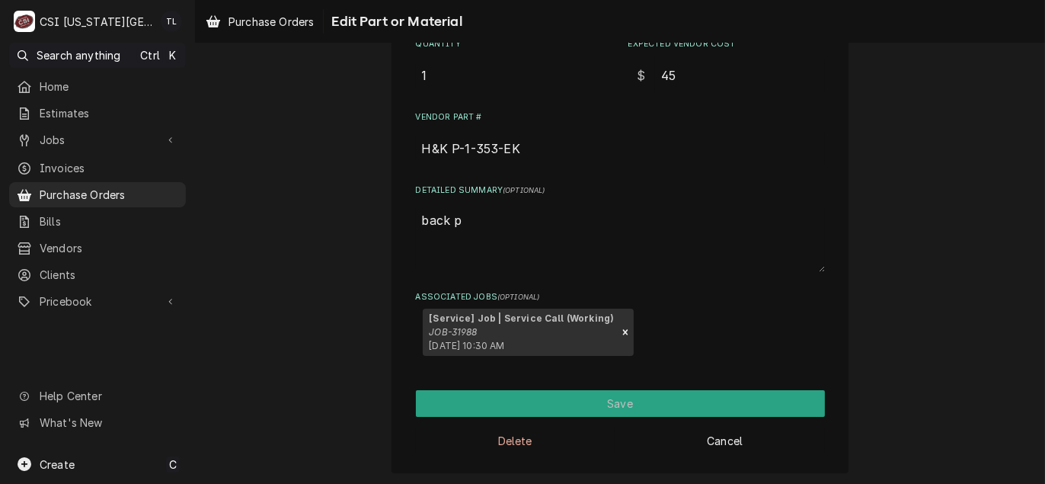
type textarea "back pp"
type textarea "x"
type textarea "back p"
type textarea "x"
type textarea "back"
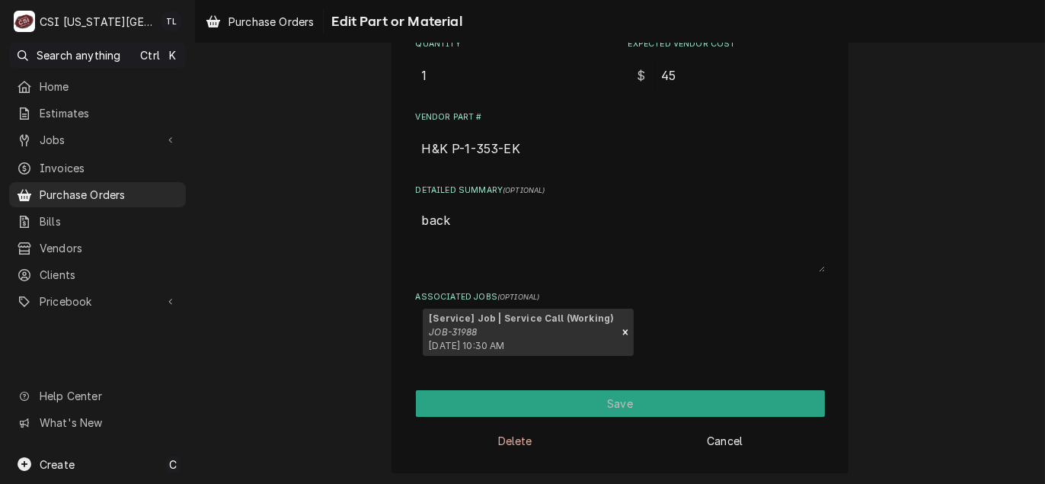
type textarea "x"
type textarea "back"
type textarea "x"
type textarea "back"
type textarea "x"
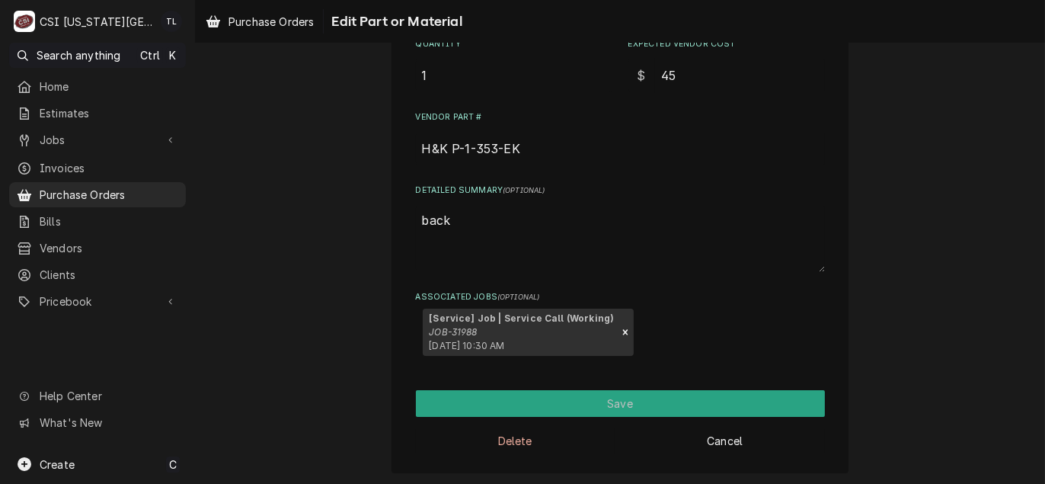
type textarea "back o"
type textarea "x"
type textarea "back or"
type textarea "x"
type textarea "back ord"
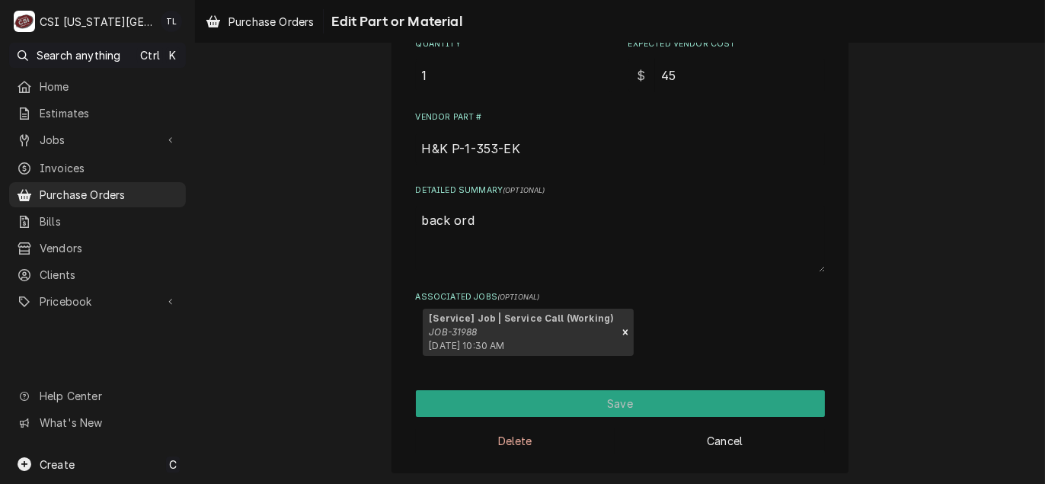
type textarea "x"
type textarea "back orde"
type textarea "x"
type textarea "back order"
type textarea "x"
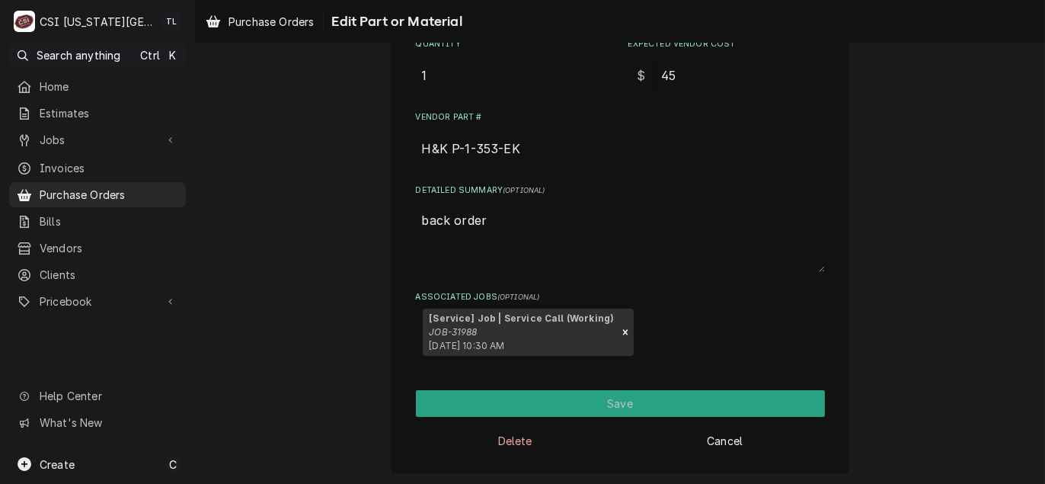
type textarea "back order"
type textarea "x"
type textarea "back order p"
type textarea "x"
type textarea "back order pe"
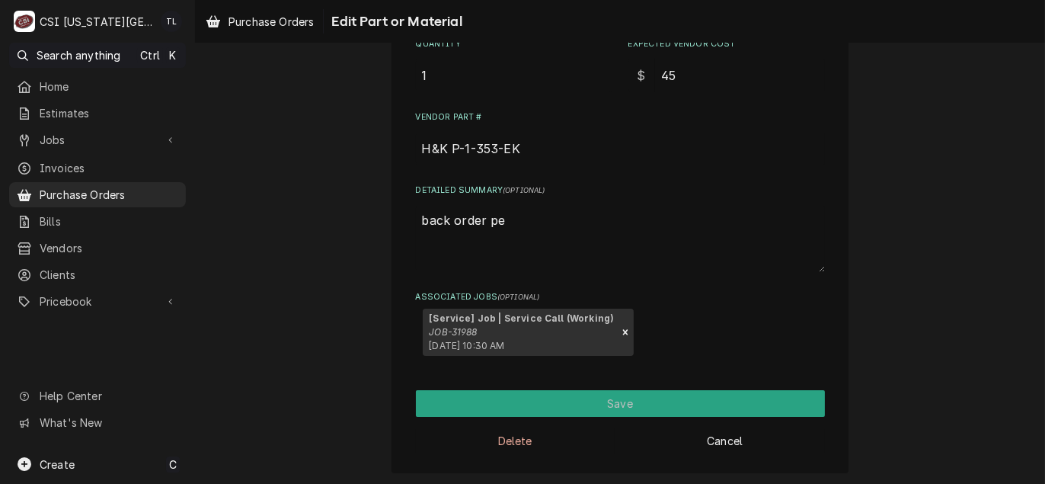
type textarea "x"
type textarea "back order per"
type textarea "x"
type textarea "back order per"
type textarea "x"
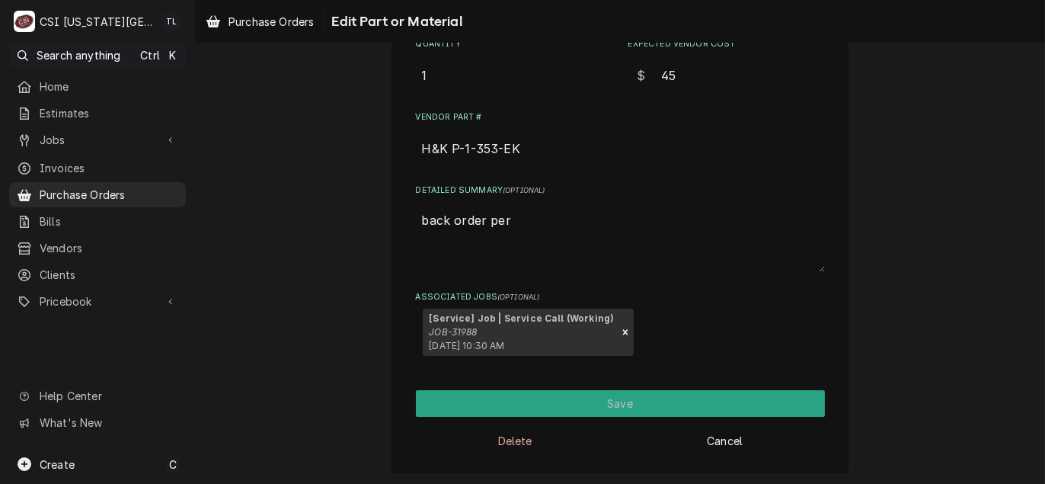
type textarea "back order per p"
type textarea "x"
type textarea "back order per pa"
type textarea "x"
type textarea "back order per par"
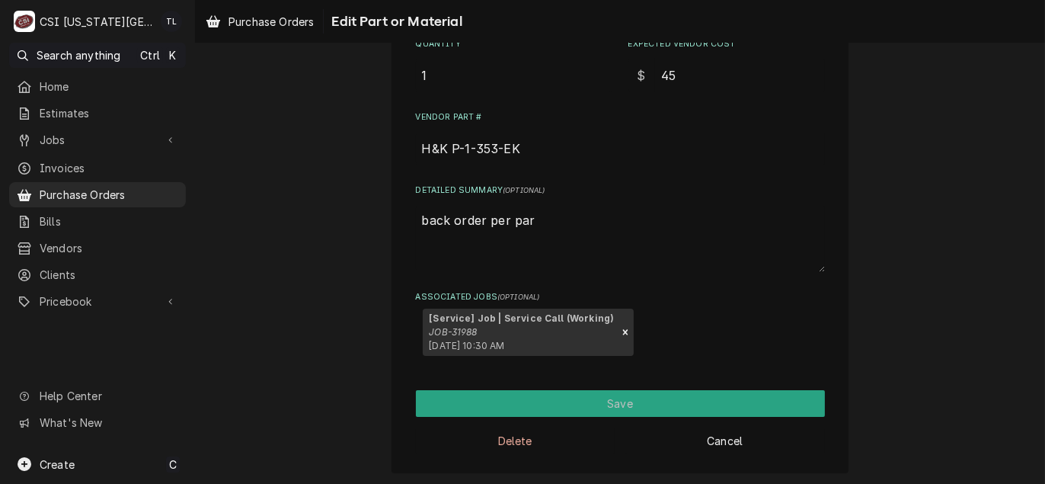
type textarea "x"
type textarea "back order per part"
type textarea "x"
type textarea "back order per parts"
type textarea "x"
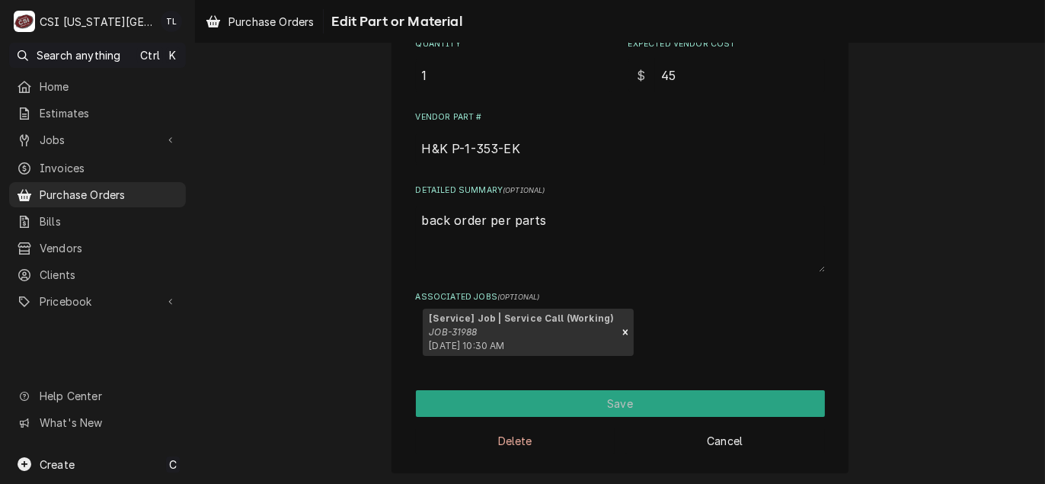
type textarea "back order per parts"
type textarea "x"
type textarea "back order per parts t"
type textarea "x"
type textarea "back order per parts to"
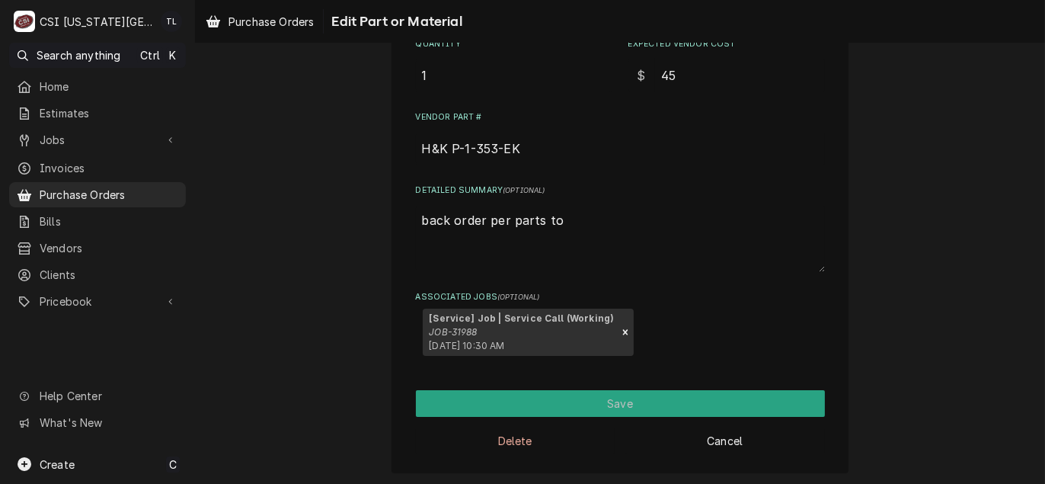
type textarea "x"
type textarea "back order per parts tow"
type textarea "x"
type textarea "back order per parts town"
type textarea "x"
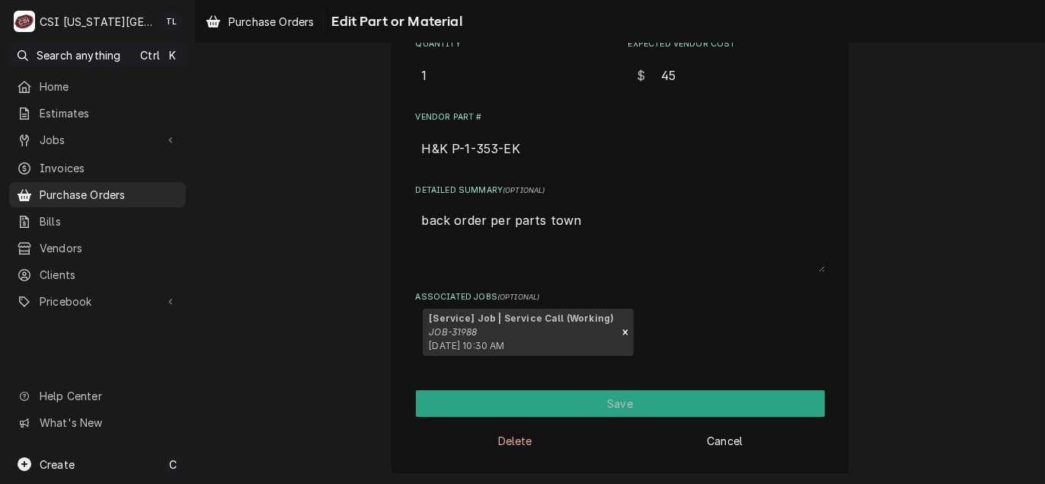
type textarea "back order per parts town"
type textarea "x"
type textarea "back order per parts town 1"
type textarea "x"
type textarea "back order per parts town 11"
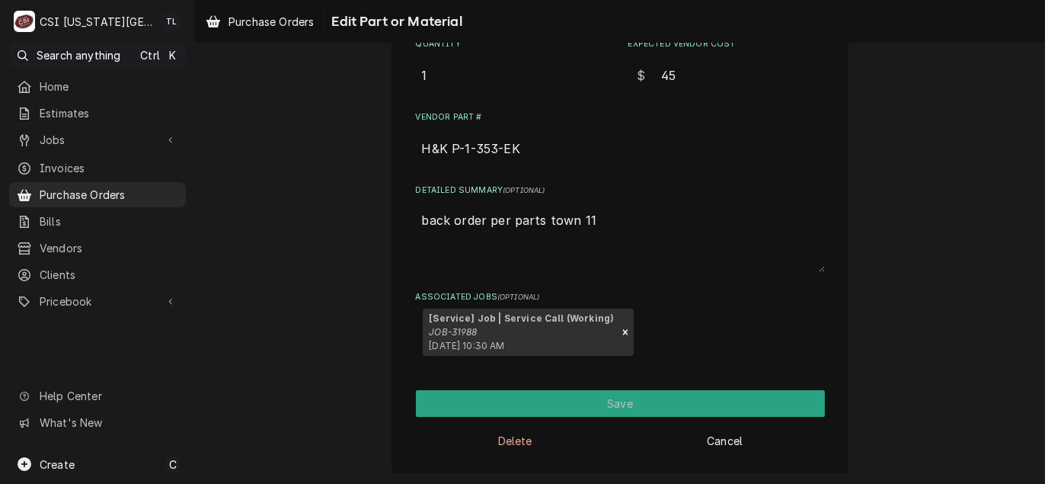
type textarea "x"
type textarea "back order per parts town 11-"
type textarea "x"
type textarea "back order per parts town 11-1"
type textarea "x"
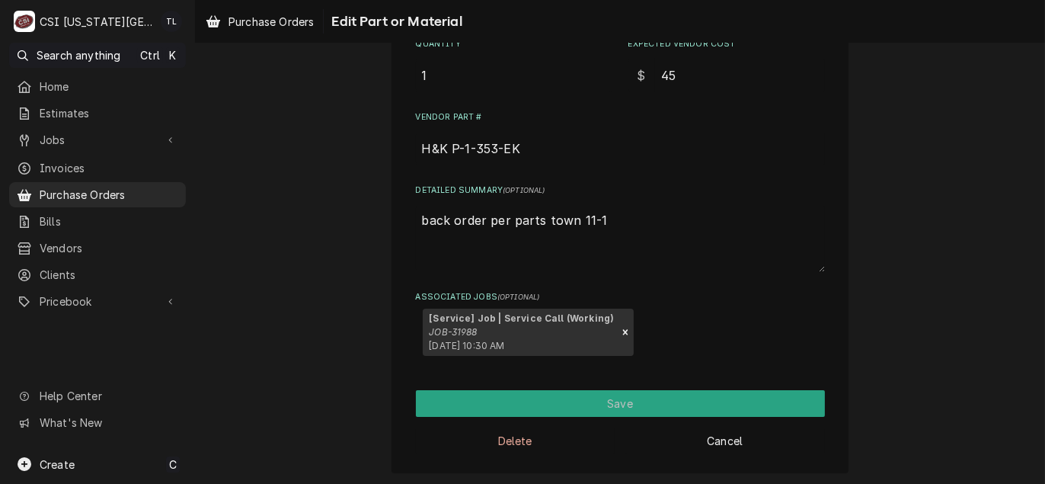
type textarea "back order per parts town 11-13"
type textarea "x"
type textarea "back order per parts town 11-134"
type textarea "x"
type textarea "back order per parts town 11-134"
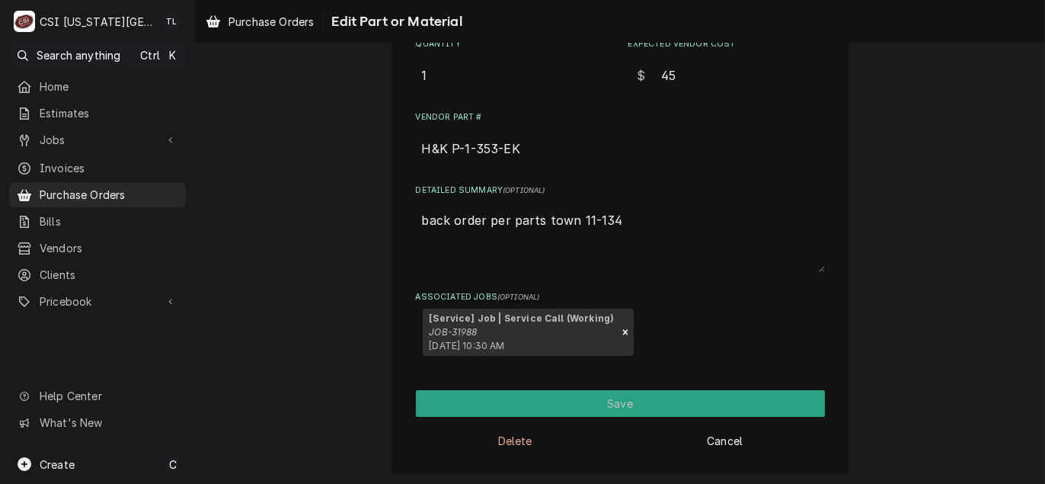
type textarea "x"
type textarea "back order per parts town 11-134 d"
type textarea "x"
type textarea "back order per parts town 11-134 da"
type textarea "x"
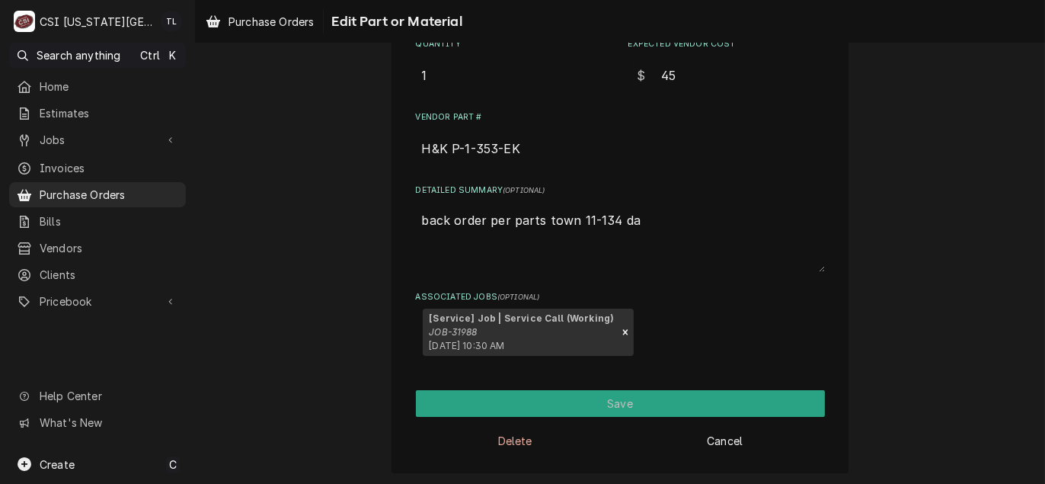
type textarea "back order per parts town 11-134 day"
type textarea "x"
type textarea "back order per parts town 11-134 days"
type textarea "x"
type textarea "back order per parts town 11-134 day"
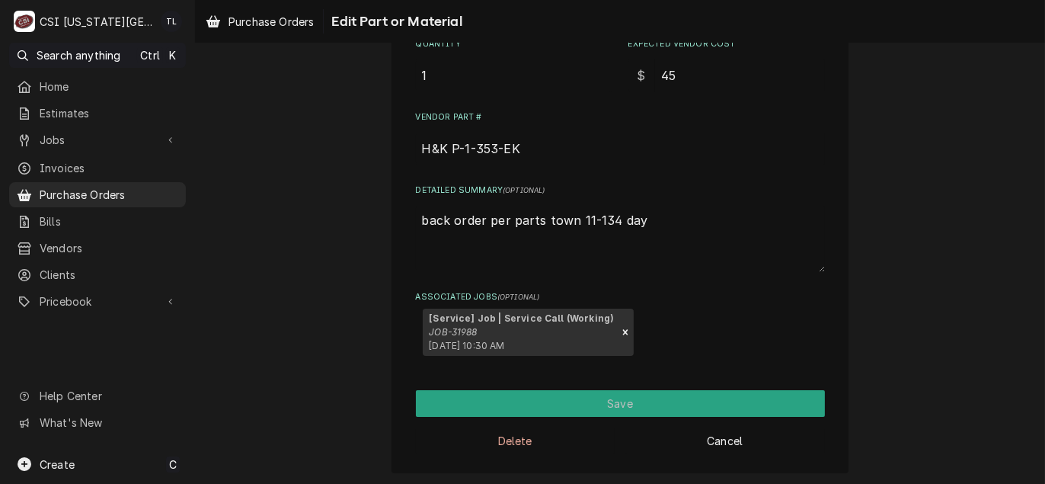
type textarea "x"
type textarea "back order per parts town 11-134 da"
type textarea "x"
type textarea "back order per parts town 11-134 d"
type textarea "x"
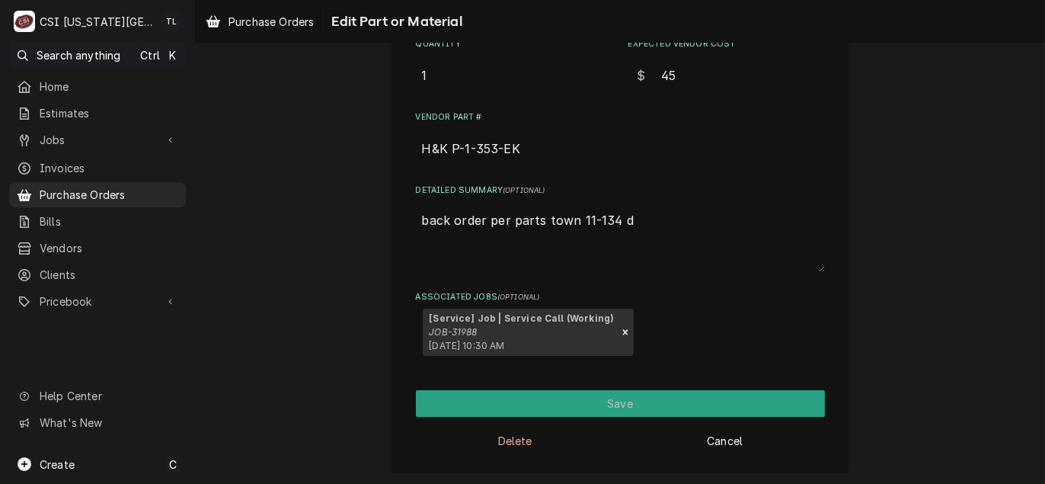
type textarea "back order per parts town 11-134"
type textarea "x"
type textarea "back order per parts town 11-134"
type textarea "x"
type textarea "back order per parts town 11-13"
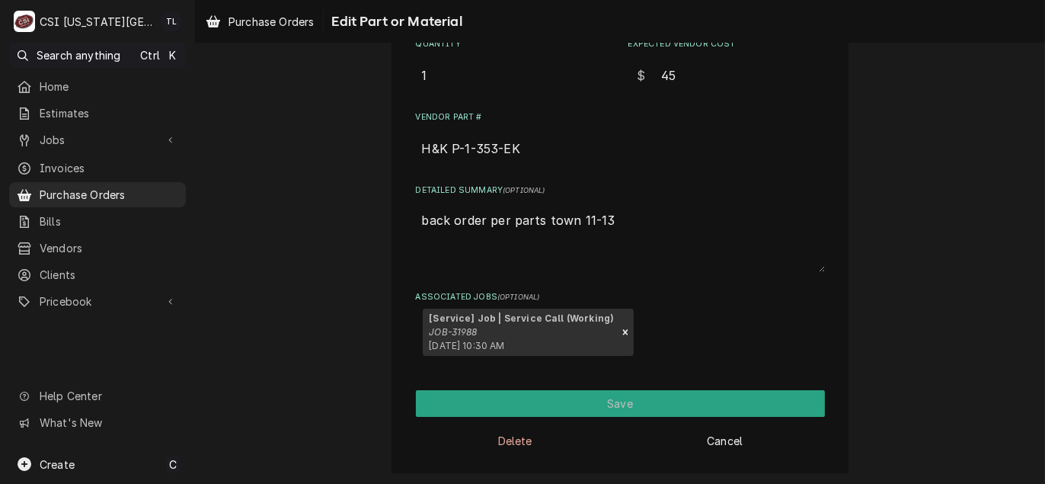
type textarea "x"
type textarea "back order per parts town 11-13"
type textarea "x"
type textarea "back order per parts town 11-13 d"
type textarea "x"
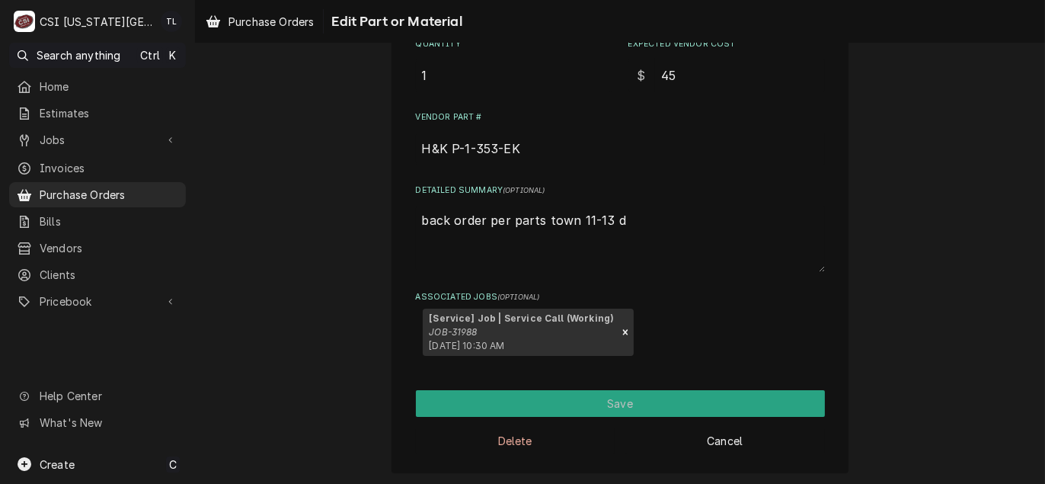
type textarea "back order per parts town 11-13 da"
type textarea "x"
type textarea "back order per parts town 11-13 day"
type textarea "x"
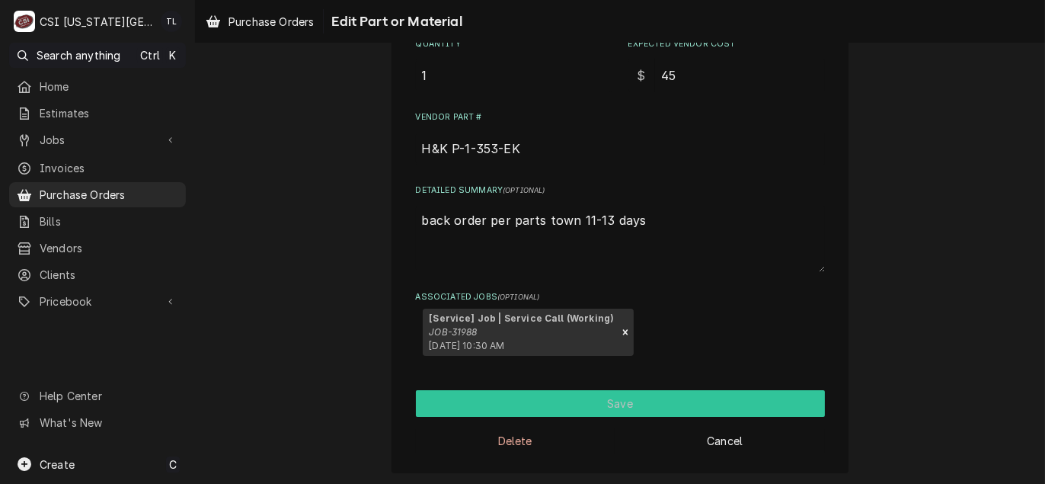
type textarea "back order per parts town 11-13 days"
click at [634, 401] on button "Save" at bounding box center [620, 403] width 409 height 27
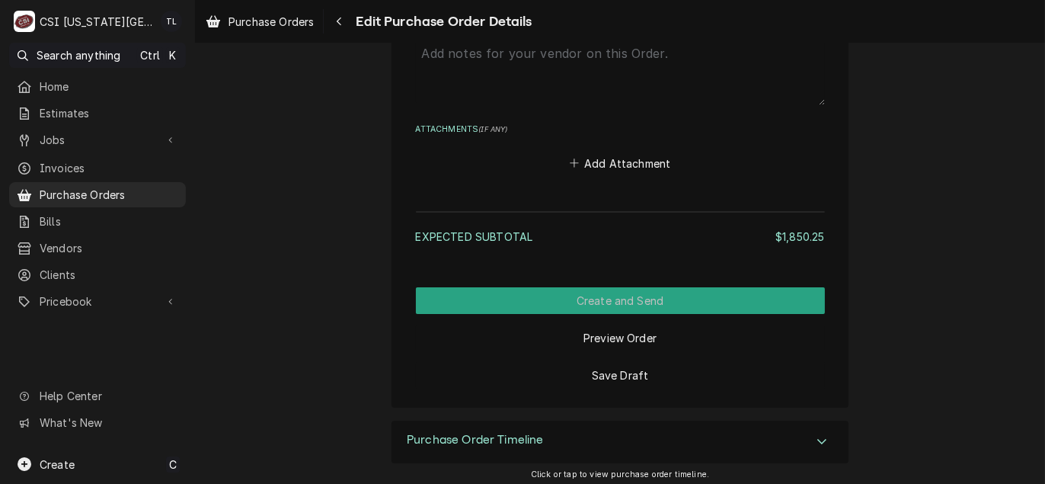
scroll to position [5066, 0]
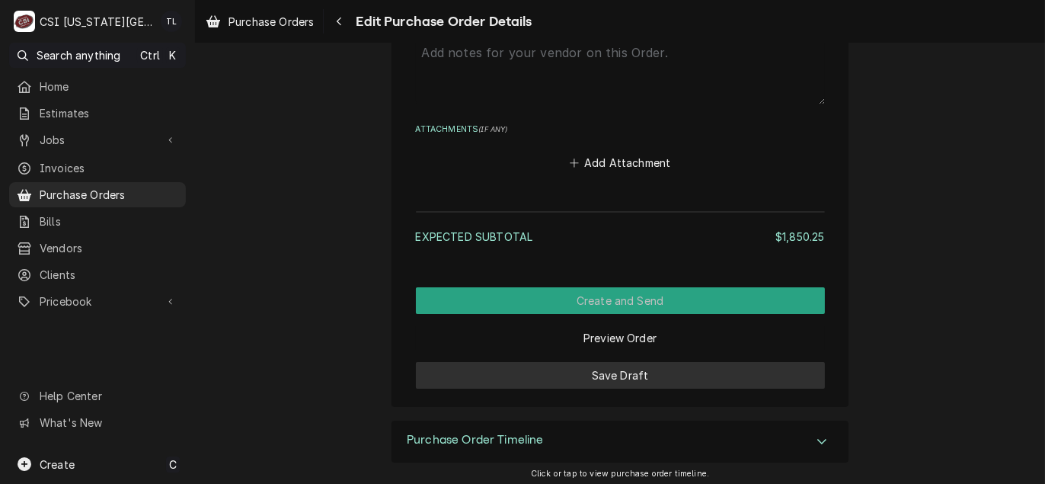
click at [656, 375] on button "Save Draft" at bounding box center [620, 375] width 409 height 27
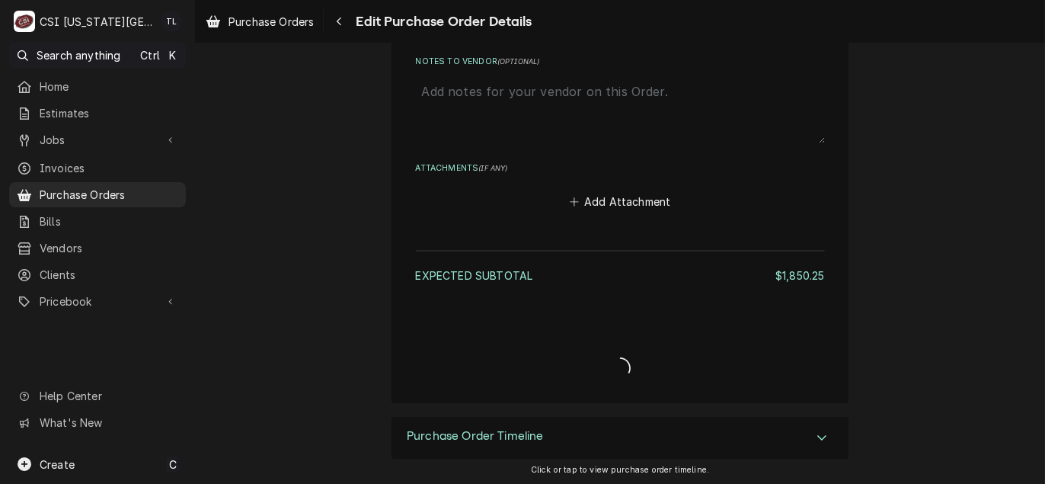
type textarea "x"
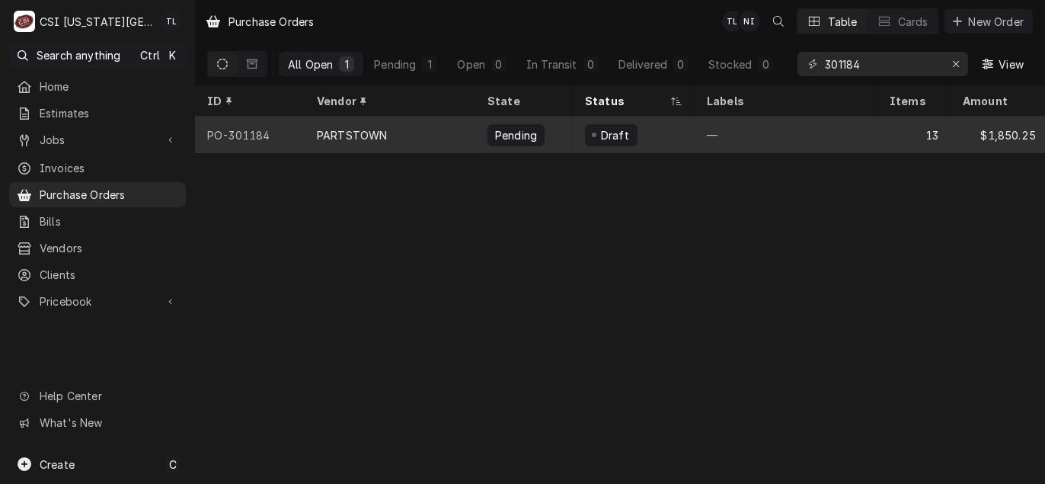
click at [344, 137] on div "PARTSTOWN" at bounding box center [352, 135] width 70 height 16
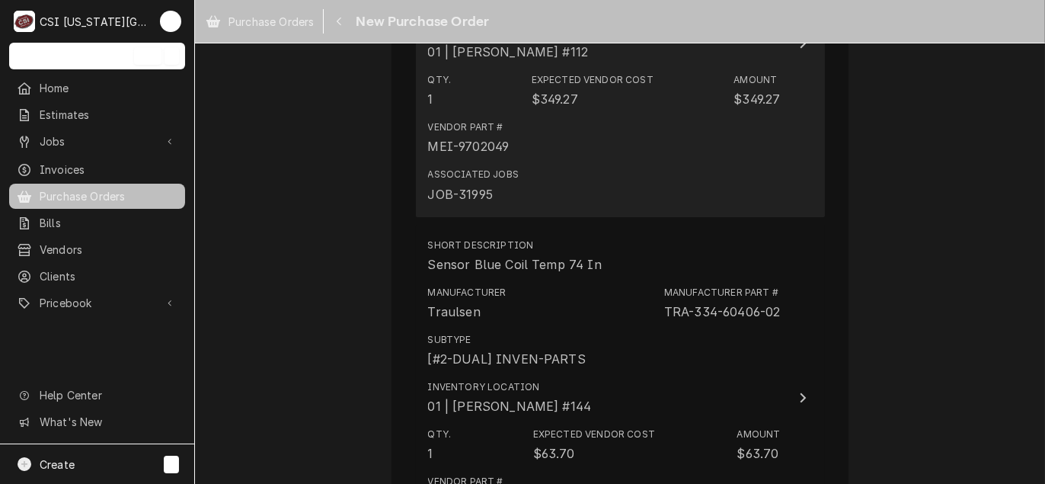
scroll to position [3318, 0]
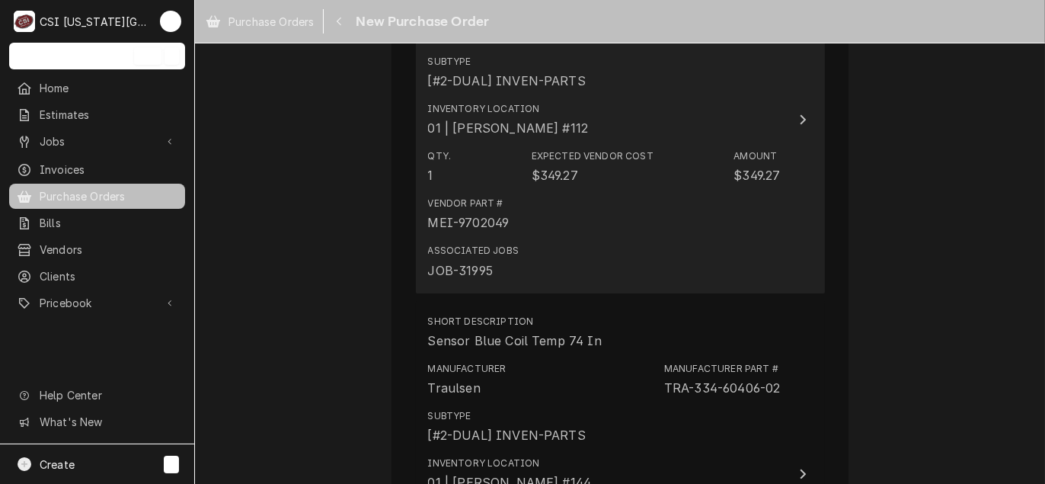
click at [625, 209] on div "Vendor Part # MEI-9702049" at bounding box center [604, 213] width 353 height 47
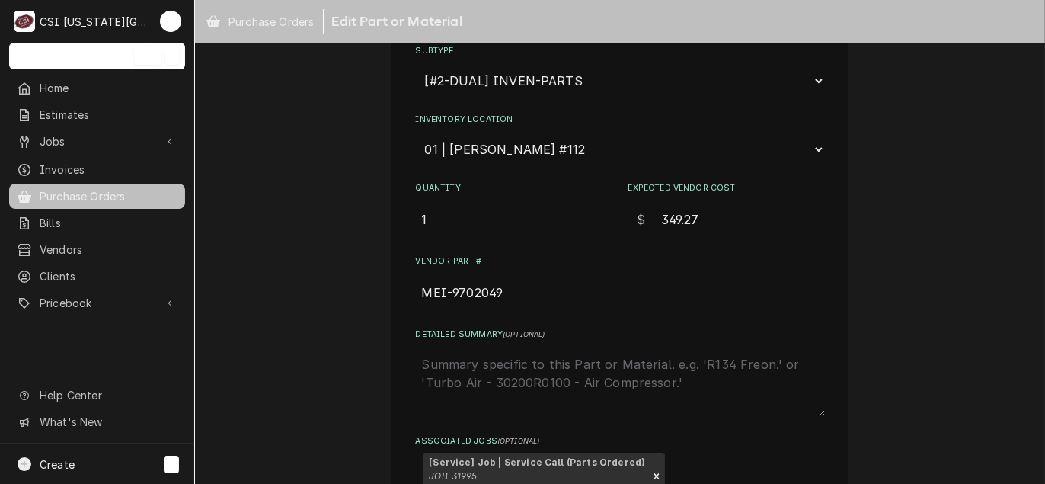
scroll to position [228, 0]
click at [721, 210] on input "349.27" at bounding box center [740, 219] width 170 height 34
type textarea "x"
type input "349.2"
type textarea "x"
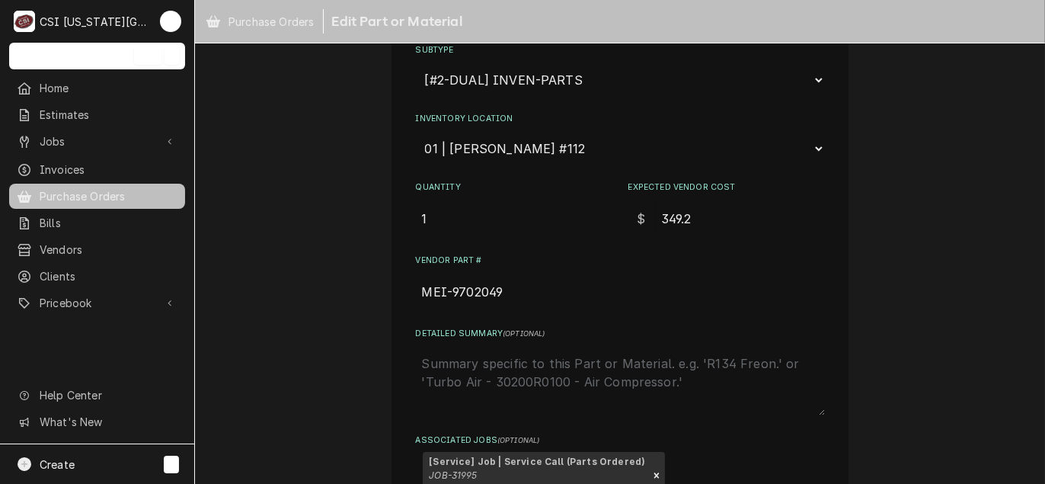
type input "349"
type textarea "x"
type input "349.3"
type textarea "x"
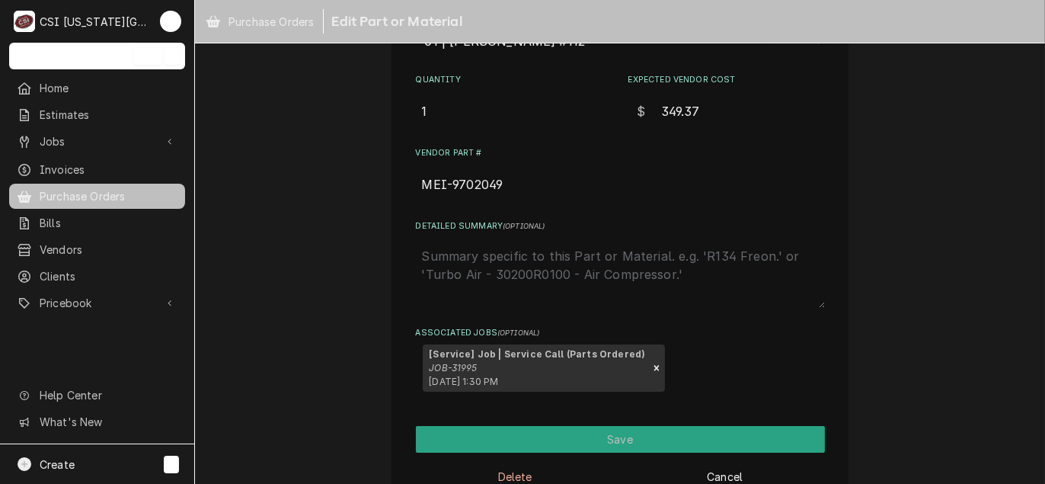
scroll to position [371, 0]
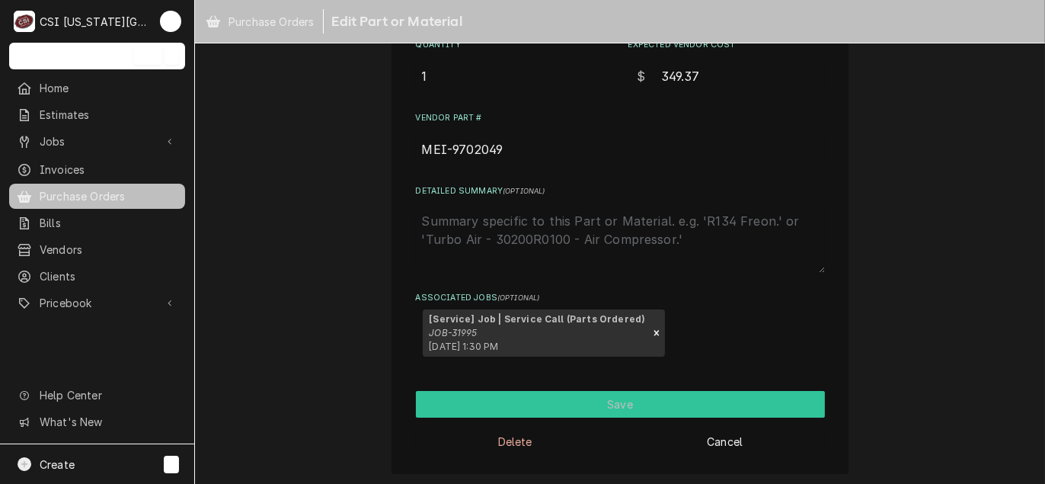
type input "349.37"
click at [603, 401] on button "Save" at bounding box center [620, 404] width 409 height 27
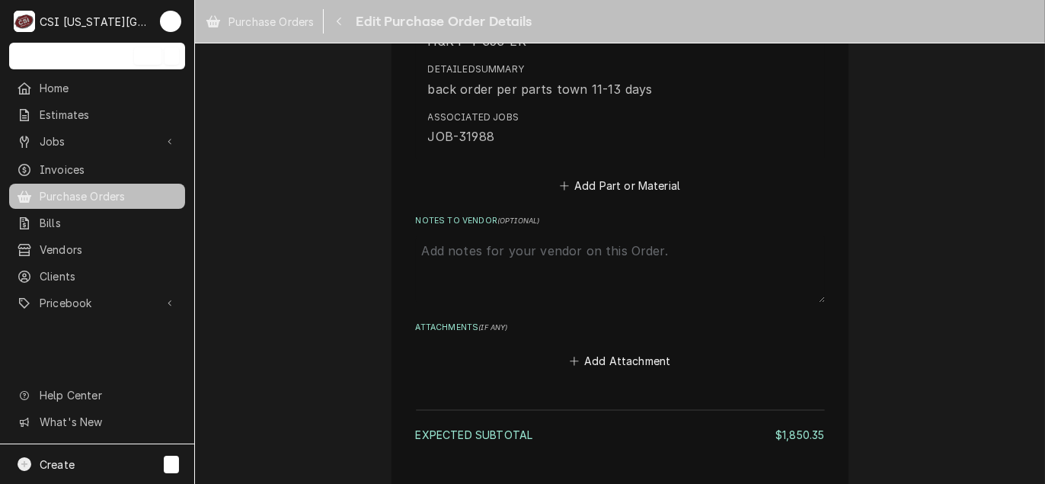
scroll to position [5069, 0]
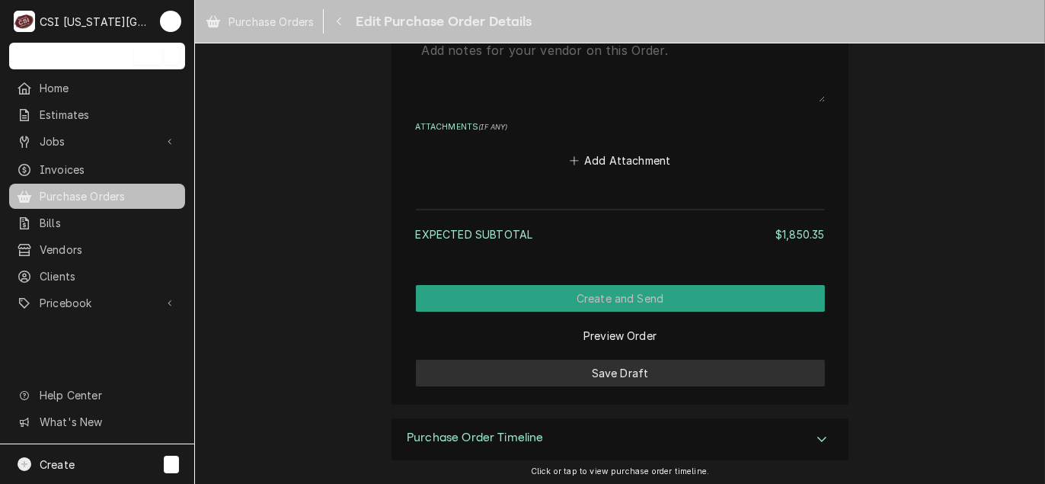
click at [623, 362] on button "Save Draft" at bounding box center [620, 372] width 409 height 27
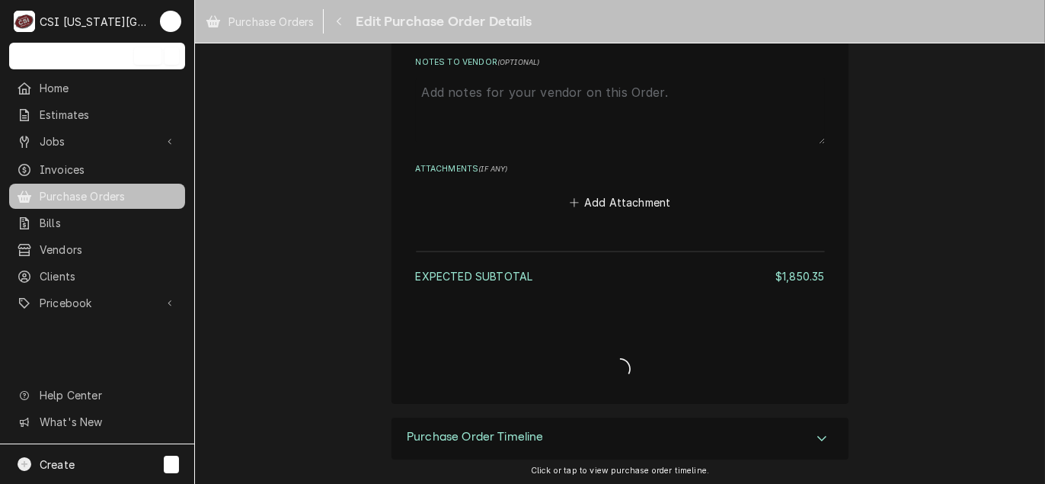
type textarea "x"
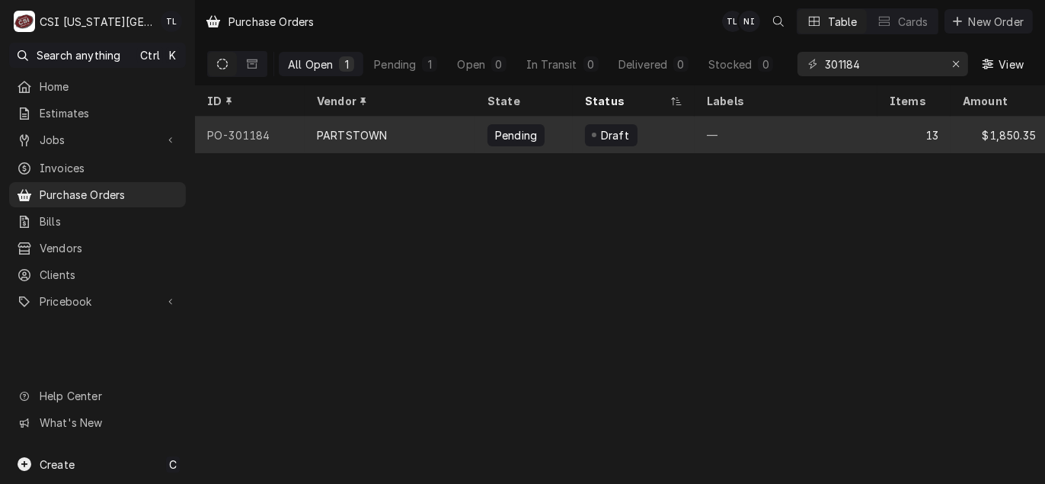
click at [348, 127] on div "PARTSTOWN" at bounding box center [352, 135] width 70 height 16
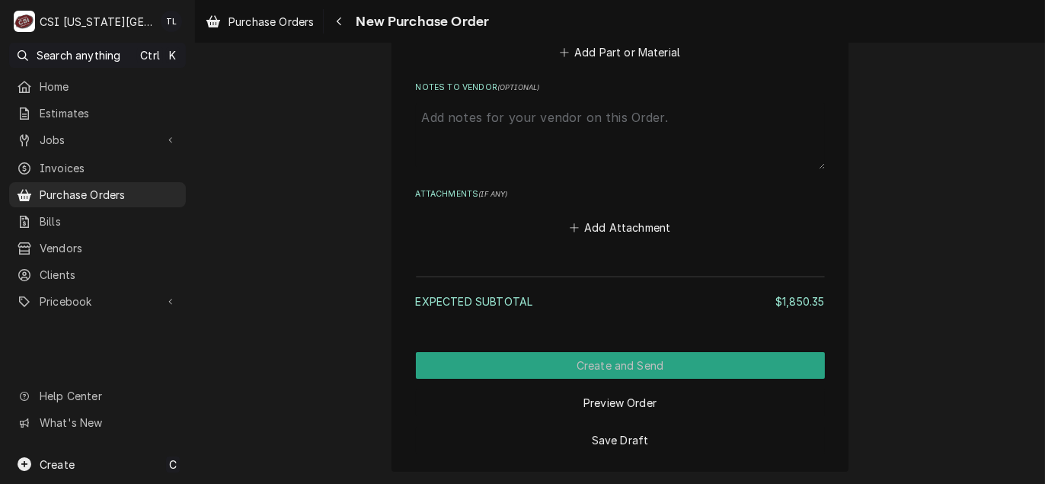
scroll to position [5069, 0]
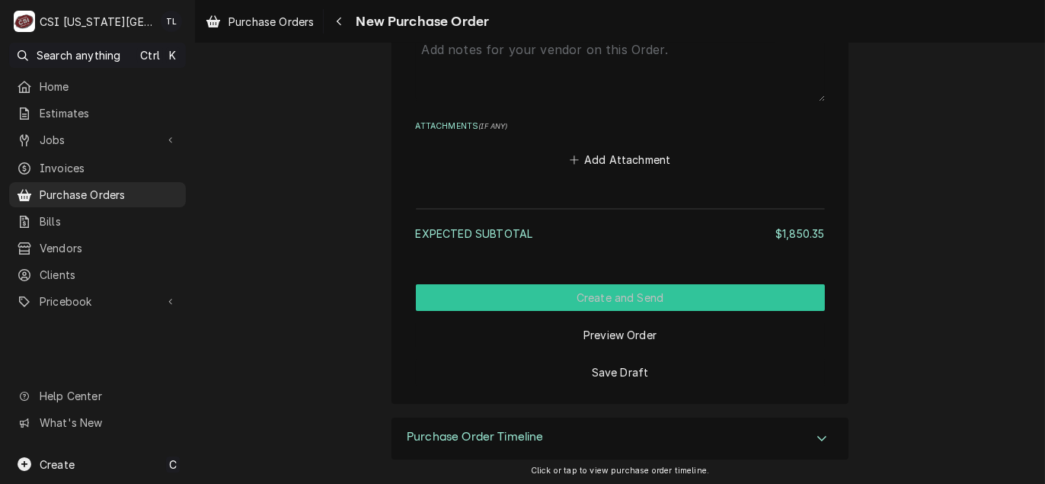
click at [570, 295] on button "Create and Send" at bounding box center [620, 297] width 409 height 27
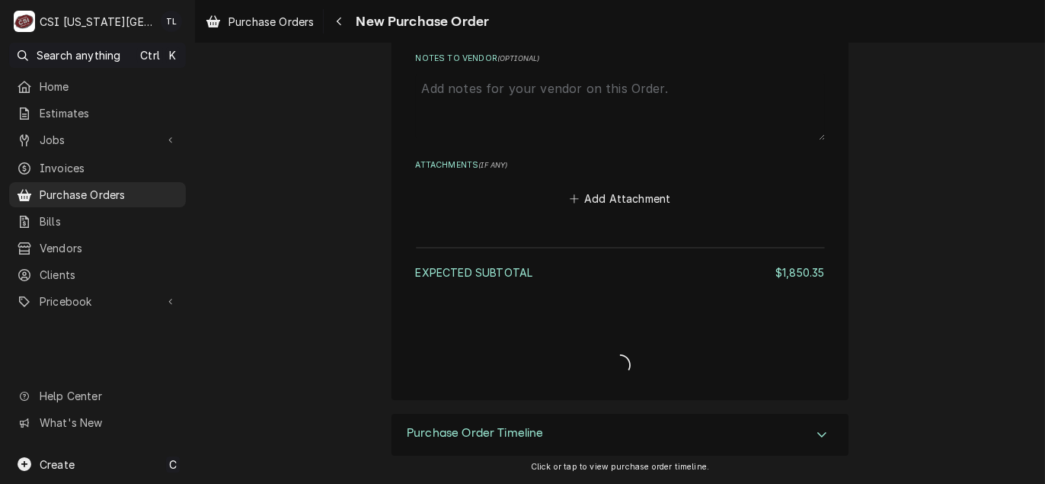
scroll to position [5027, 0]
type textarea "x"
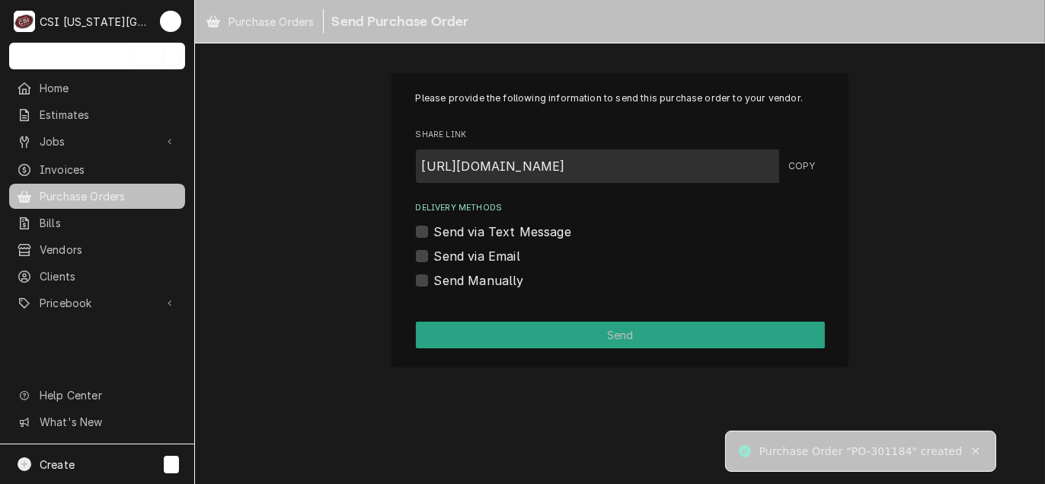
click at [434, 281] on label "Send Manually" at bounding box center [479, 280] width 90 height 18
click at [434, 281] on input "Send Manually" at bounding box center [638, 288] width 409 height 34
checkbox input "true"
click at [505, 350] on div "Please provide the following information to send this purchase order to your ve…" at bounding box center [619, 220] width 457 height 294
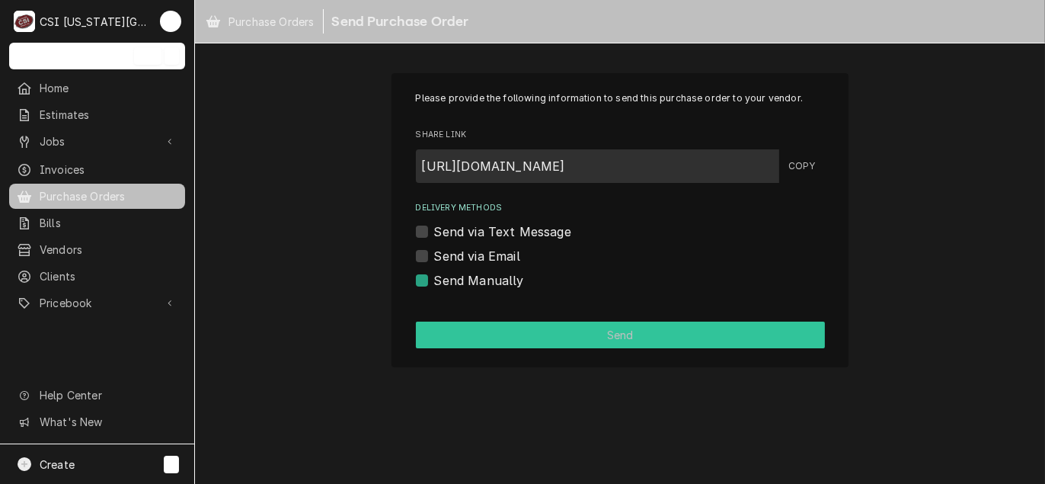
click at [507, 341] on button "Send" at bounding box center [620, 334] width 409 height 27
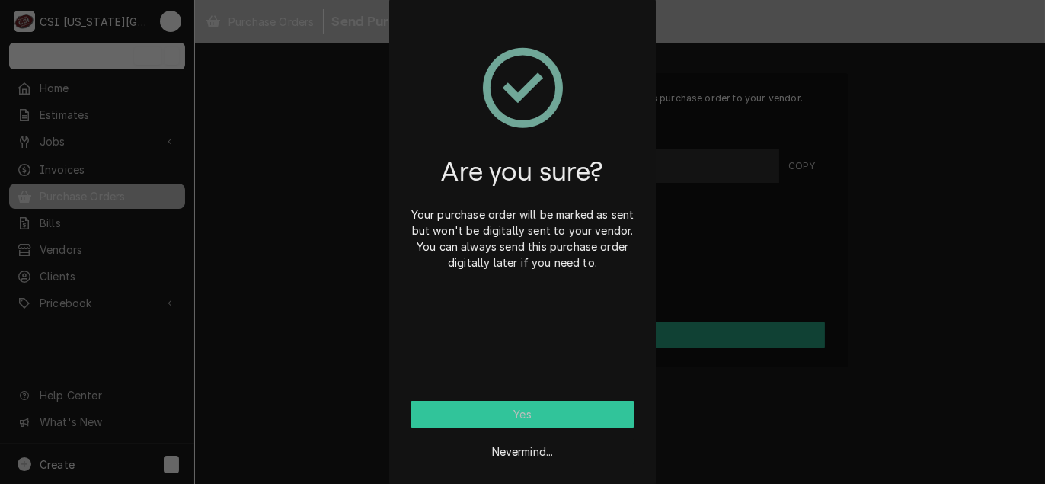
click at [500, 406] on button "Yes" at bounding box center [522, 414] width 224 height 27
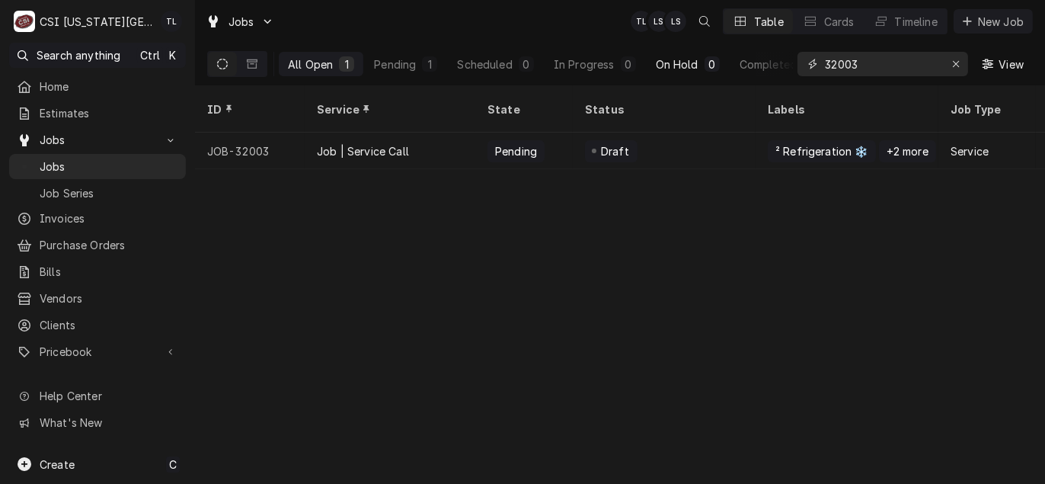
drag, startPoint x: 883, startPoint y: 59, endPoint x: 704, endPoint y: 68, distance: 179.1
click at [704, 68] on div "All Open 1 Pending 1 Scheduled 0 In Progress 0 On Hold 0 Completed 0 32003 View" at bounding box center [619, 64] width 825 height 43
paste input "31988"
type input "31988"
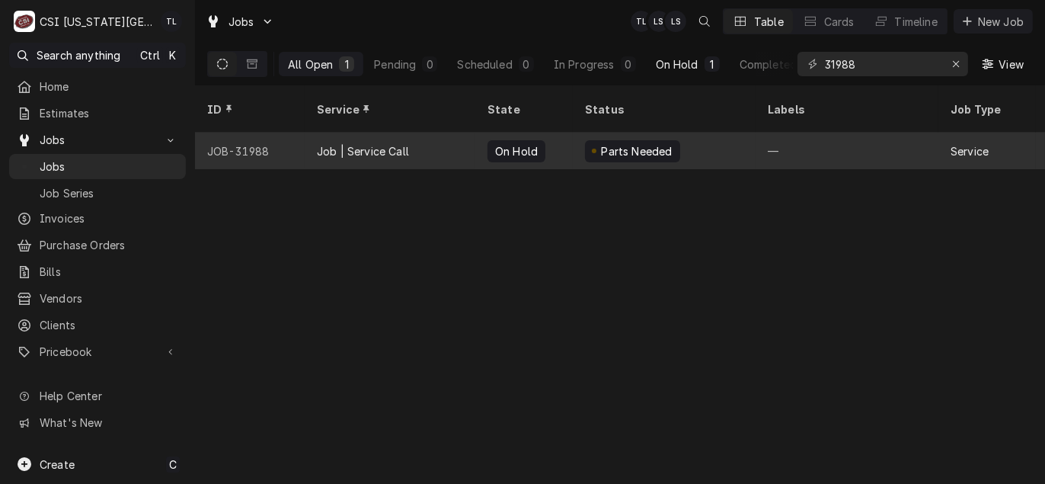
click at [394, 143] on div "Job | Service Call" at bounding box center [363, 151] width 92 height 16
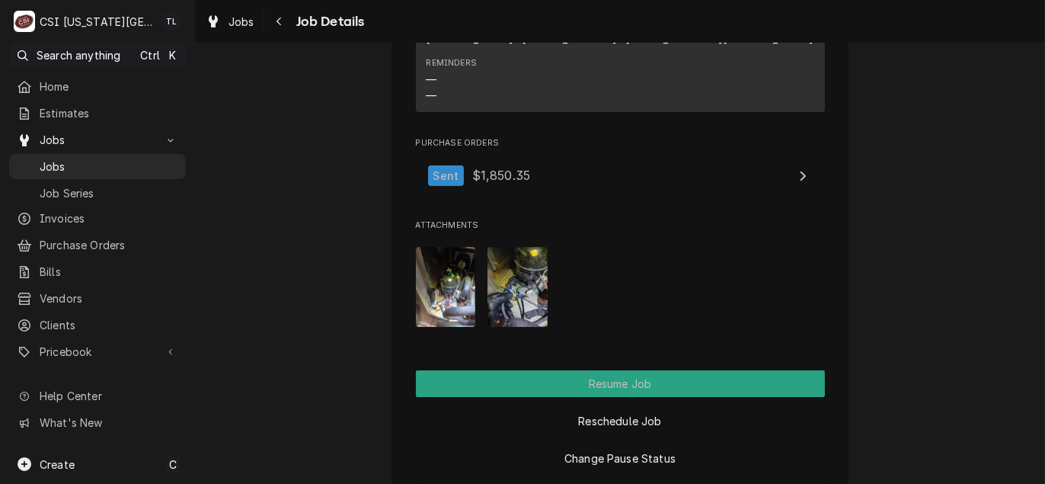
scroll to position [2132, 0]
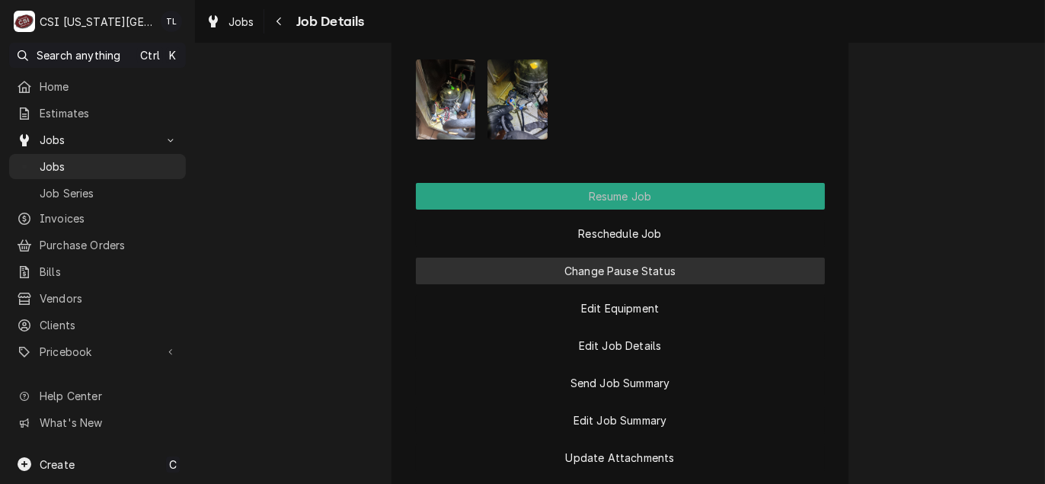
click at [582, 257] on button "Change Pause Status" at bounding box center [620, 270] width 409 height 27
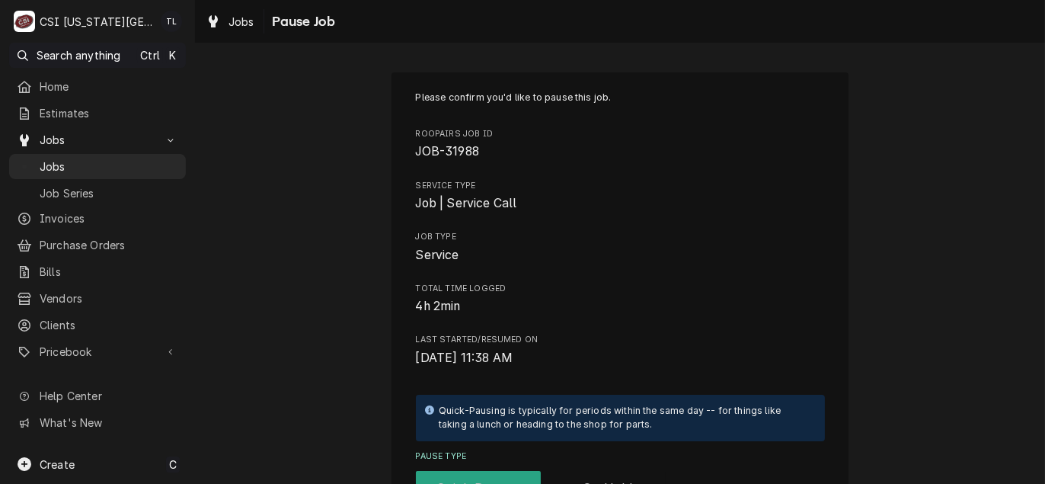
scroll to position [305, 0]
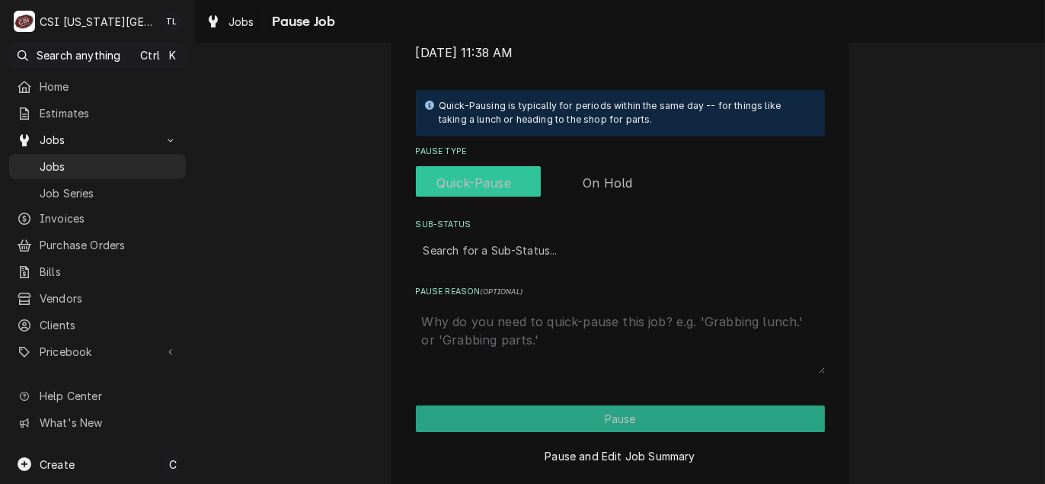
click at [611, 196] on input "Pause Type" at bounding box center [541, 183] width 238 height 34
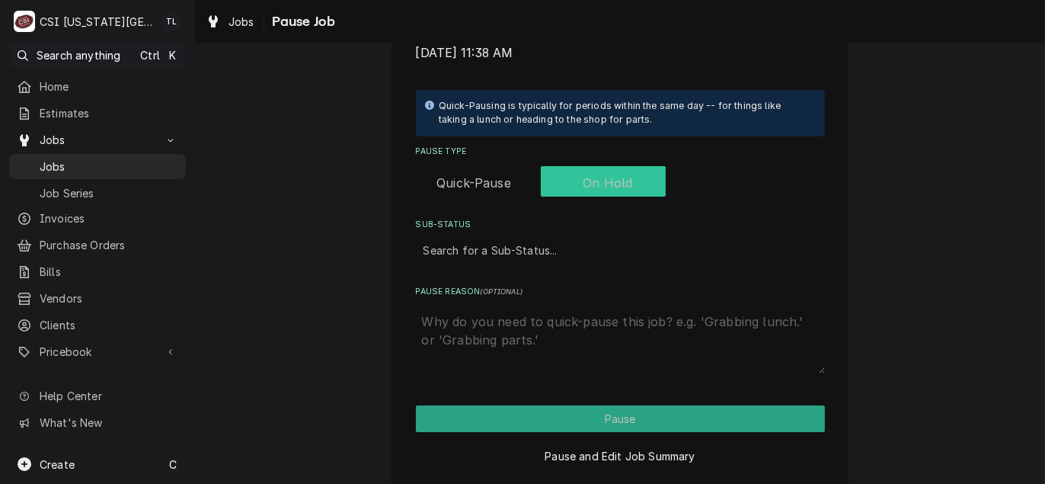
checkbox input "true"
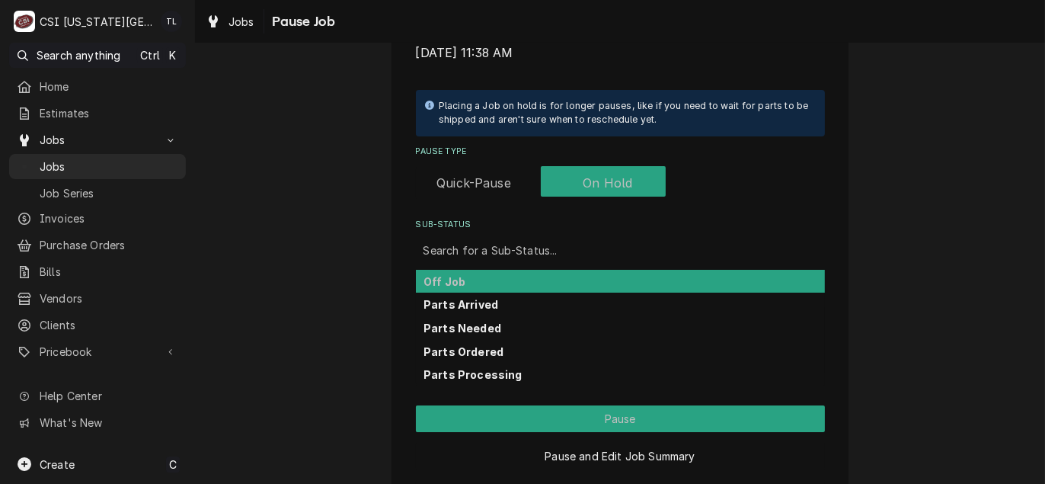
click at [533, 249] on div "Sub-Status" at bounding box center [620, 249] width 394 height 27
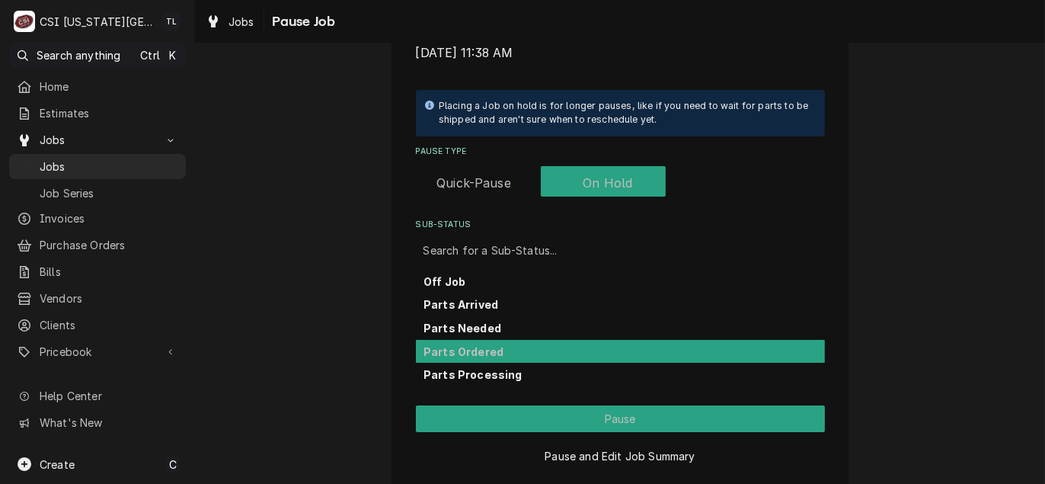
click at [493, 349] on div "Parts Ordered" at bounding box center [620, 352] width 409 height 24
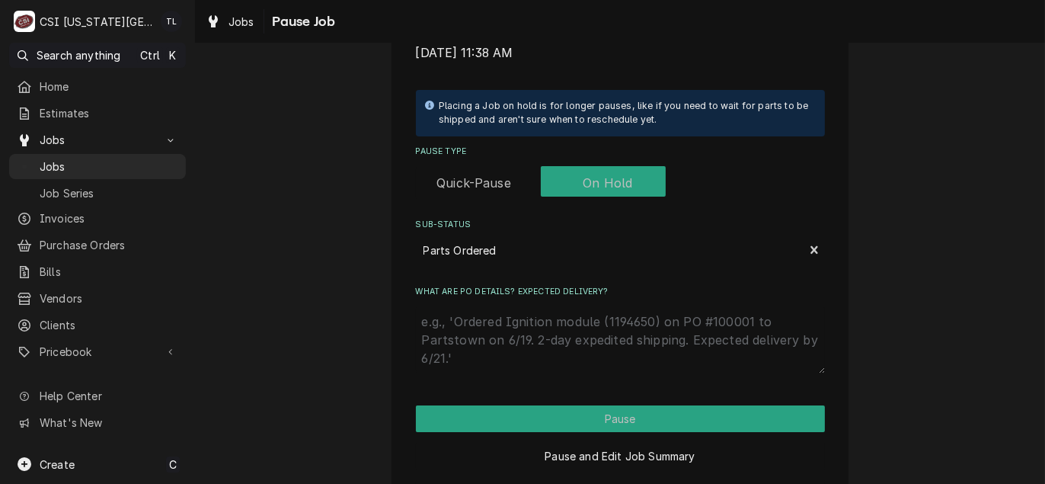
click at [496, 344] on textarea "What are PO details? Expected delivery?" at bounding box center [620, 339] width 409 height 67
type textarea "x"
type textarea "p"
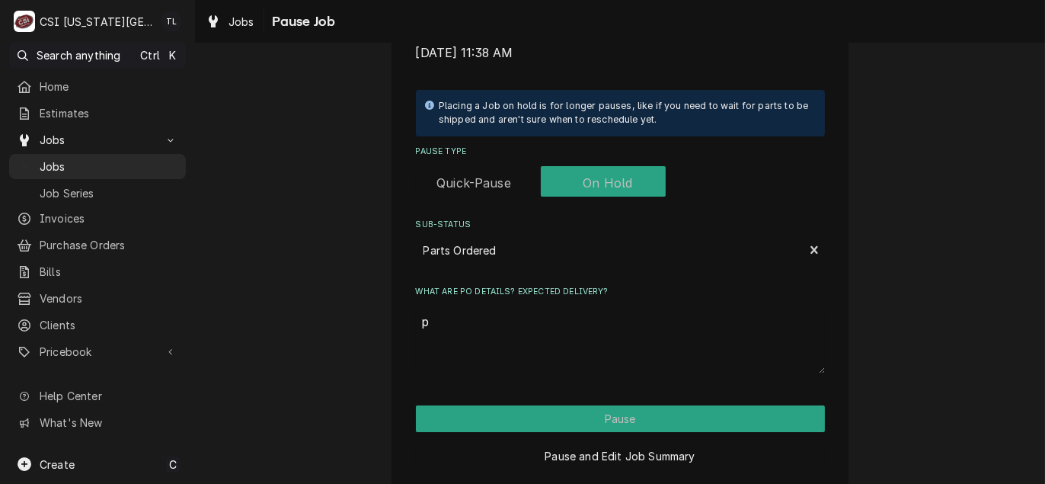
type textarea "x"
type textarea "pa"
type textarea "x"
type textarea "par"
type textarea "x"
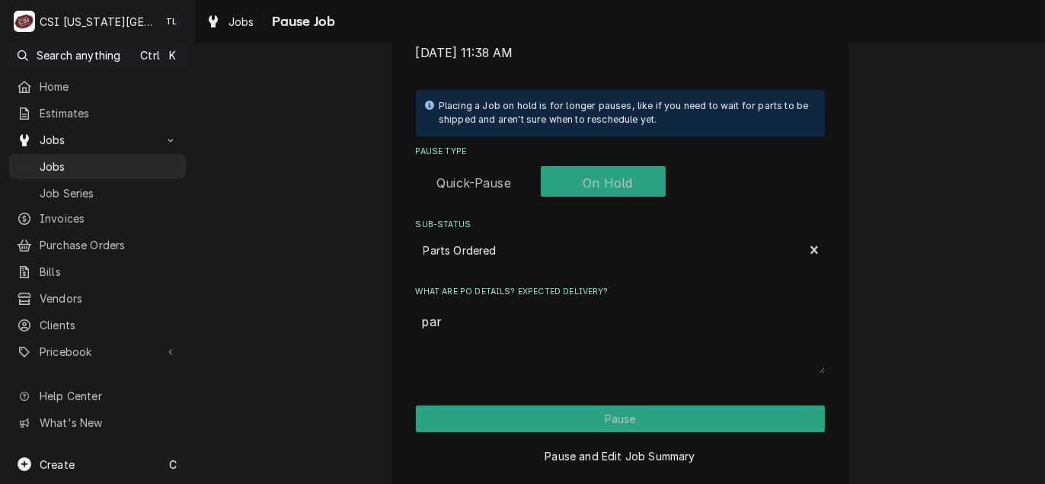
type textarea "part"
type textarea "x"
type textarea "part"
type textarea "x"
type textarea "part o"
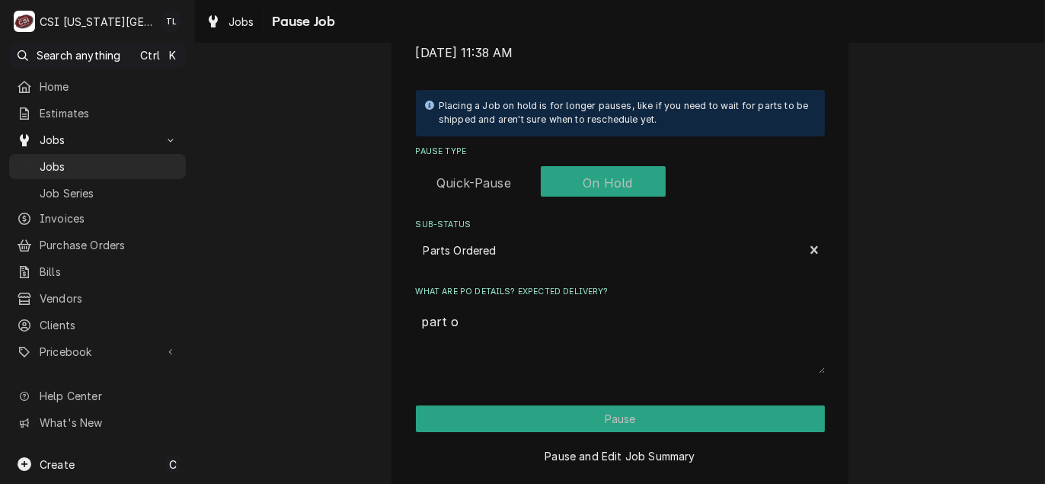
type textarea "x"
type textarea "part or"
type textarea "x"
type textarea "part ord"
type textarea "x"
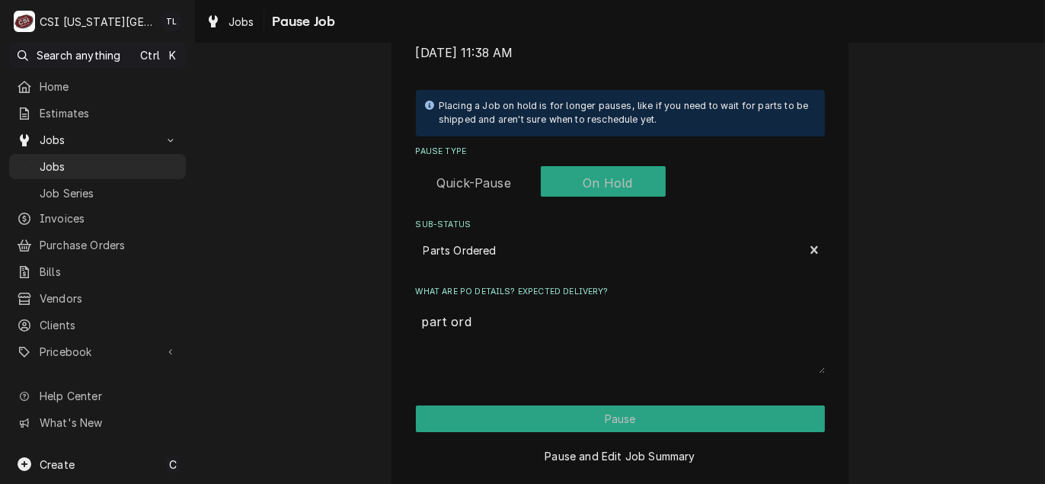
type textarea "part orde"
type textarea "x"
type textarea "part order"
type textarea "x"
type textarea "part ordere"
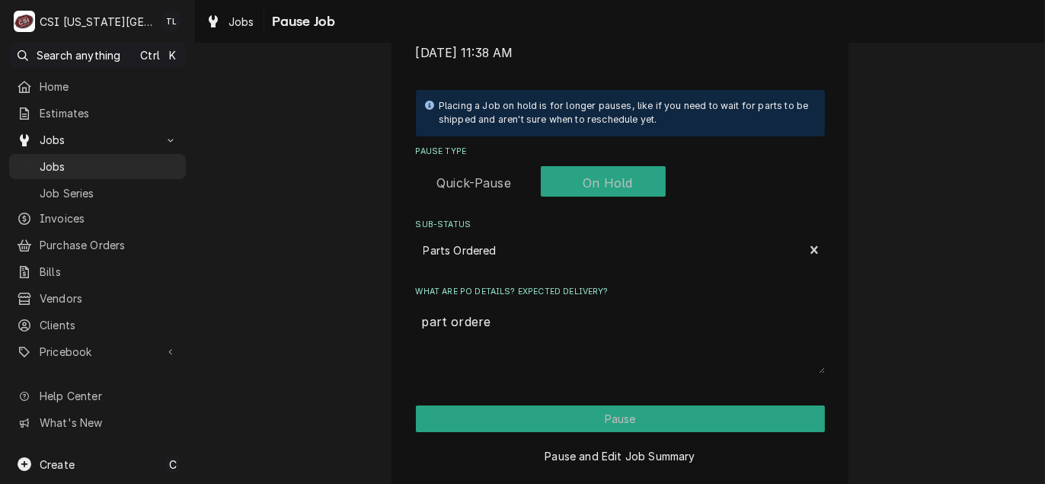
type textarea "x"
type textarea "part ordered"
type textarea "x"
type textarea "part ordered"
type textarea "x"
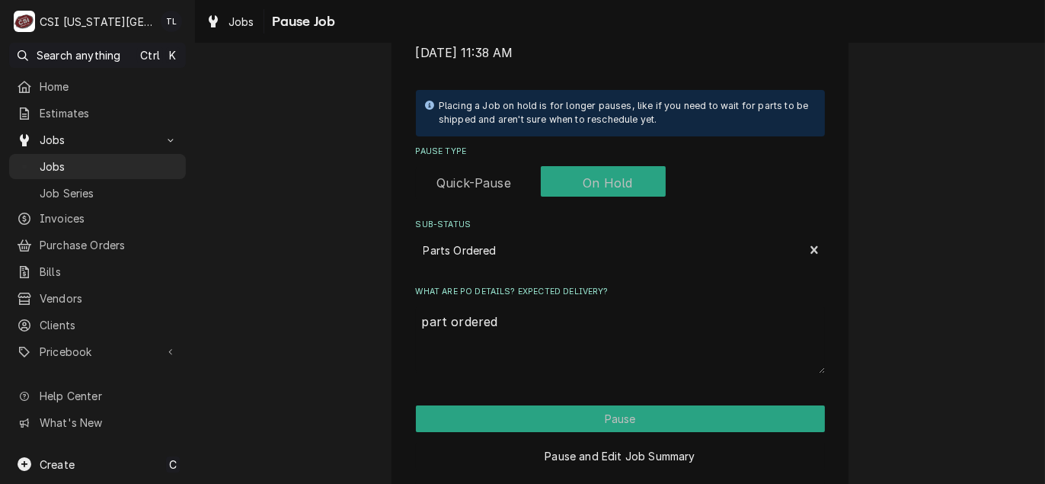
type textarea "part ordered o"
type textarea "x"
type textarea "part ordered on"
type textarea "x"
type textarea "part ordered on"
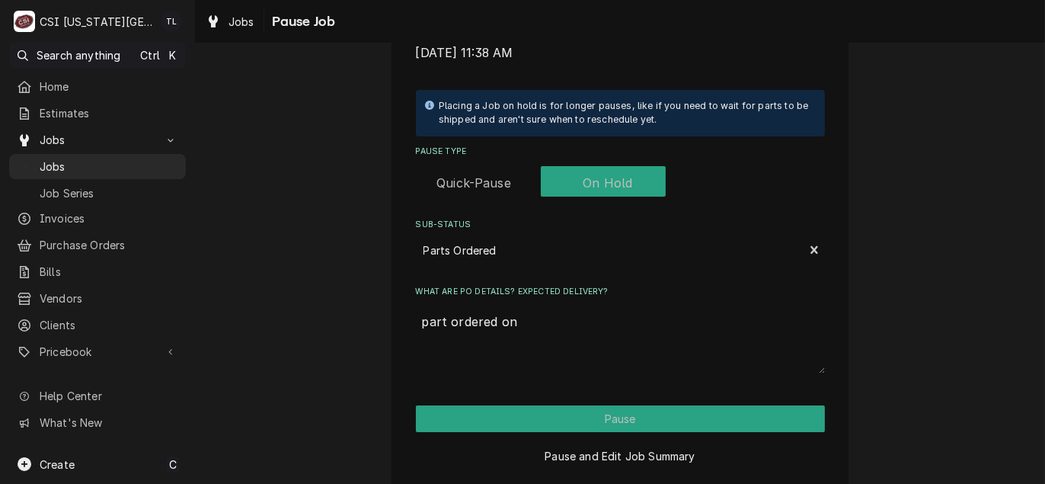
type textarea "x"
type textarea "part ordered on p"
type textarea "x"
type textarea "part ordered on po"
type textarea "x"
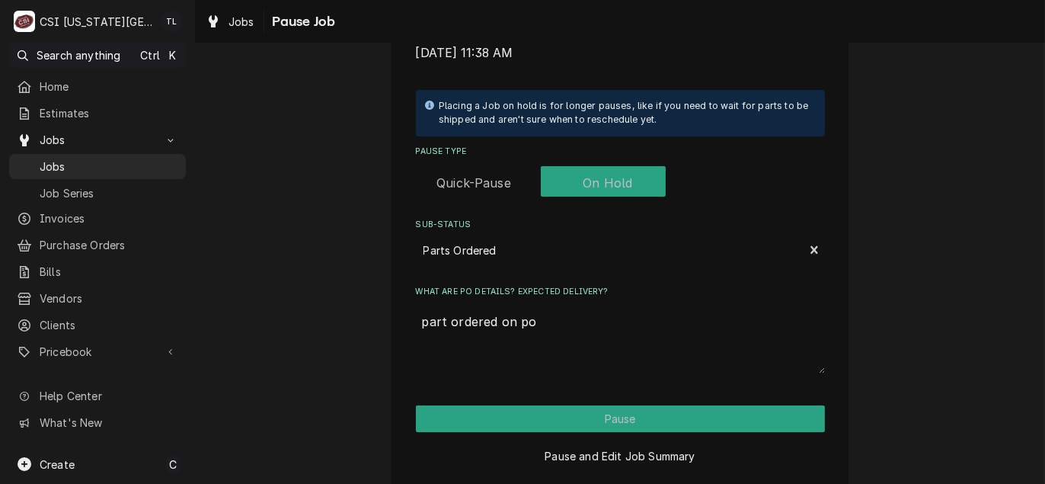
type textarea "part ordered on po"
type textarea "x"
type textarea "part ordered on po 3"
type textarea "x"
type textarea "part ordered on po 30"
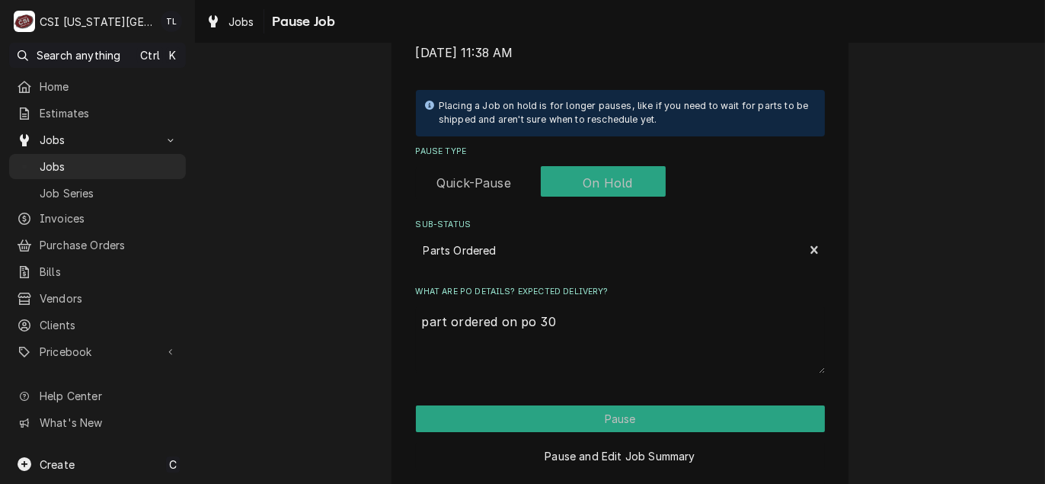
type textarea "x"
type textarea "part ordered on po 301"
type textarea "x"
type textarea "part ordered on po 3011"
type textarea "x"
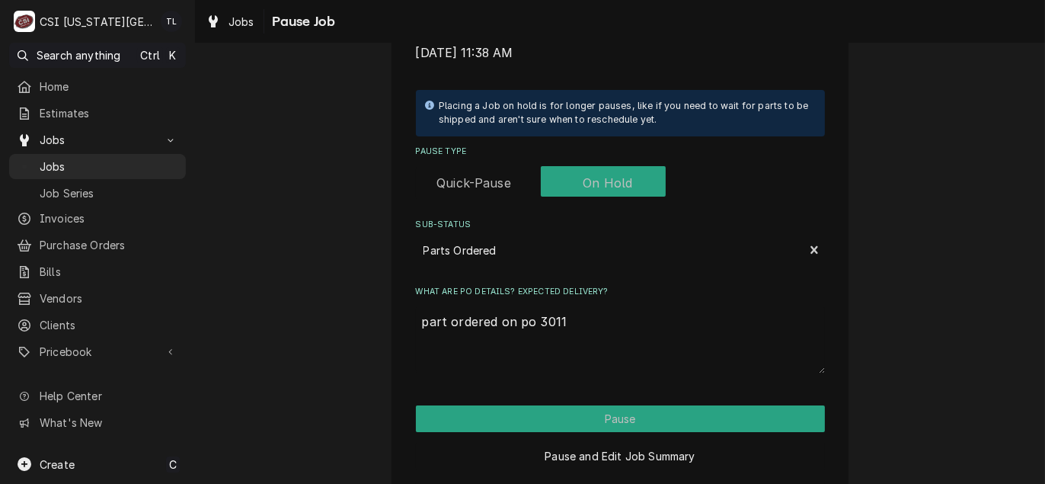
type textarea "part ordered on po 30118"
type textarea "x"
type textarea "part ordered on po 301184"
type textarea "x"
type textarea "part ordered on po 301184"
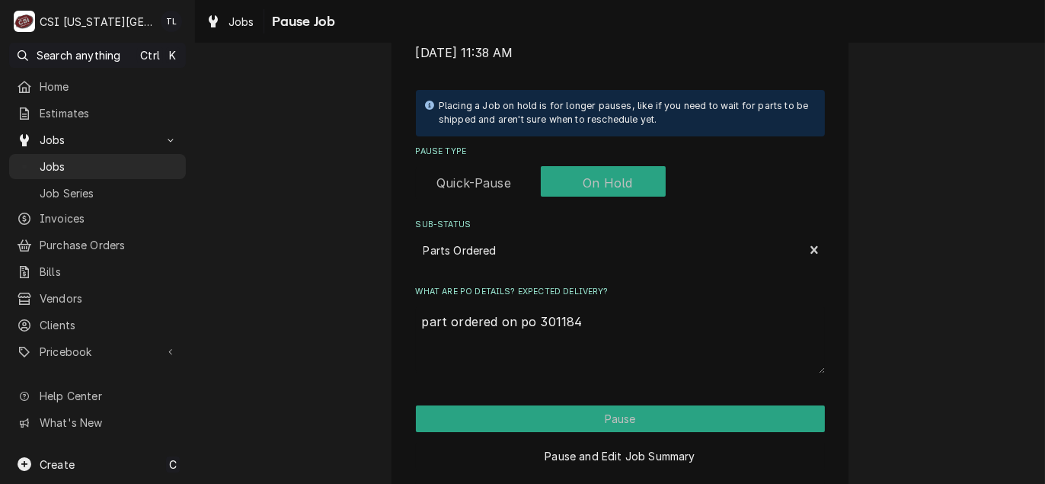
type textarea "x"
type textarea "part ordered on po 301184 b"
type textarea "x"
type textarea "part ordered on po 301184 ba"
type textarea "x"
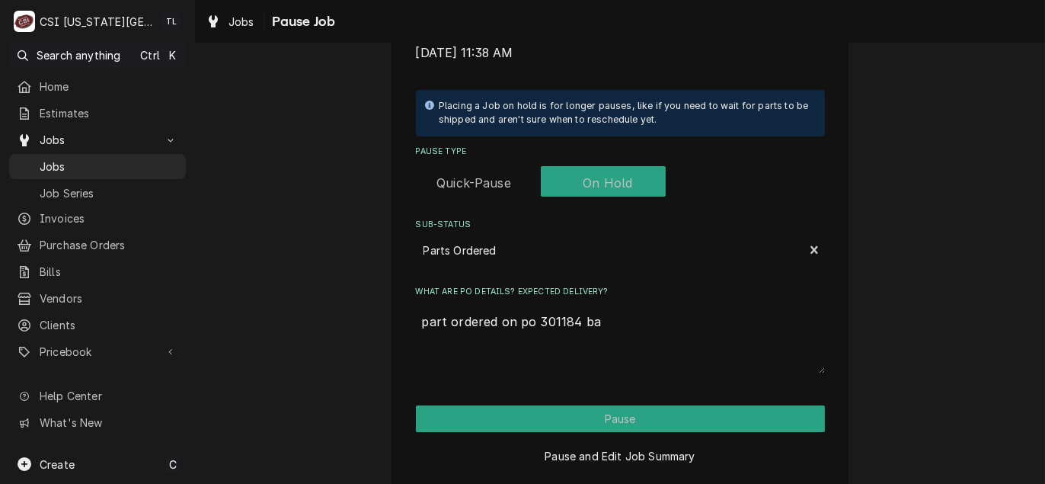
type textarea "part ordered on po 301184 bac"
type textarea "x"
type textarea "part ordered on po 301184 back"
type textarea "x"
type textarea "part ordered on po 301184 back"
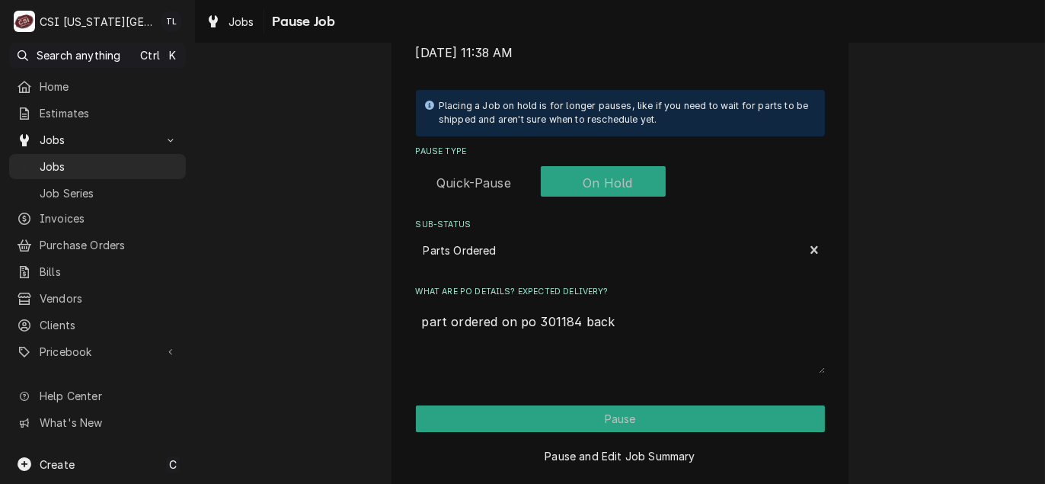
type textarea "x"
type textarea "part ordered on po 301184 back o"
type textarea "x"
type textarea "part ordered on po 301184 back or"
type textarea "x"
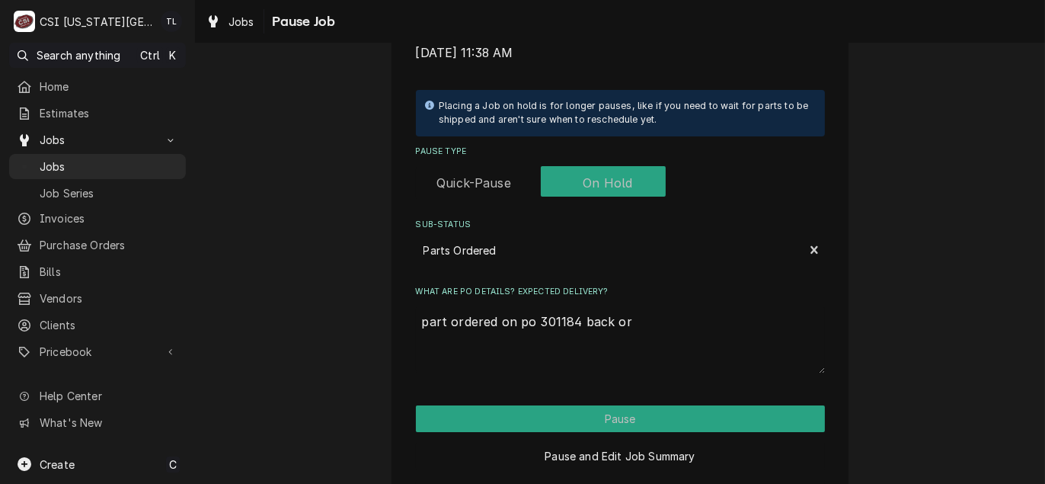
type textarea "part ordered on po 301184 back ord"
type textarea "x"
type textarea "part ordered on po 301184 back orde"
type textarea "x"
type textarea "part ordered on po 301184 back order"
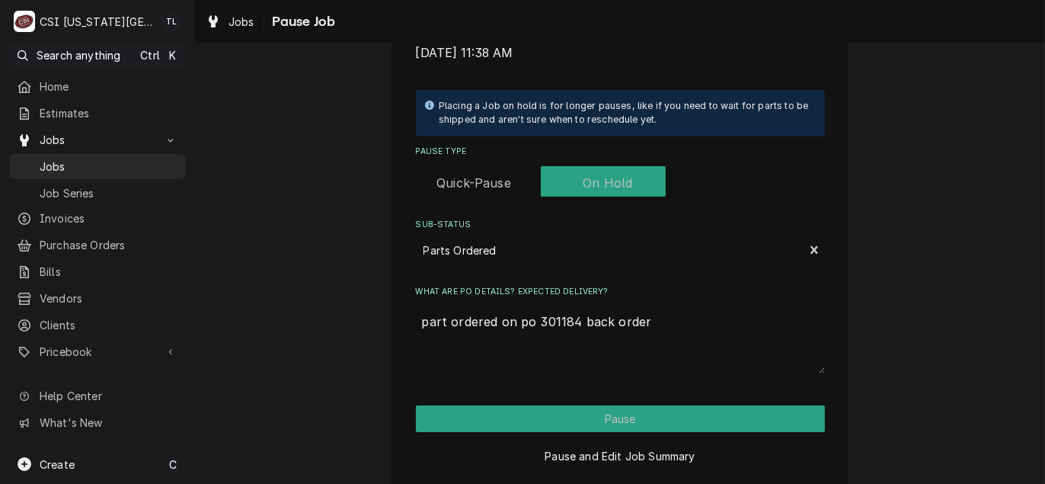
type textarea "x"
type textarea "part ordered on po 301184 back ordere"
type textarea "x"
type textarea "part ordered on po 301184 back ordered"
type textarea "x"
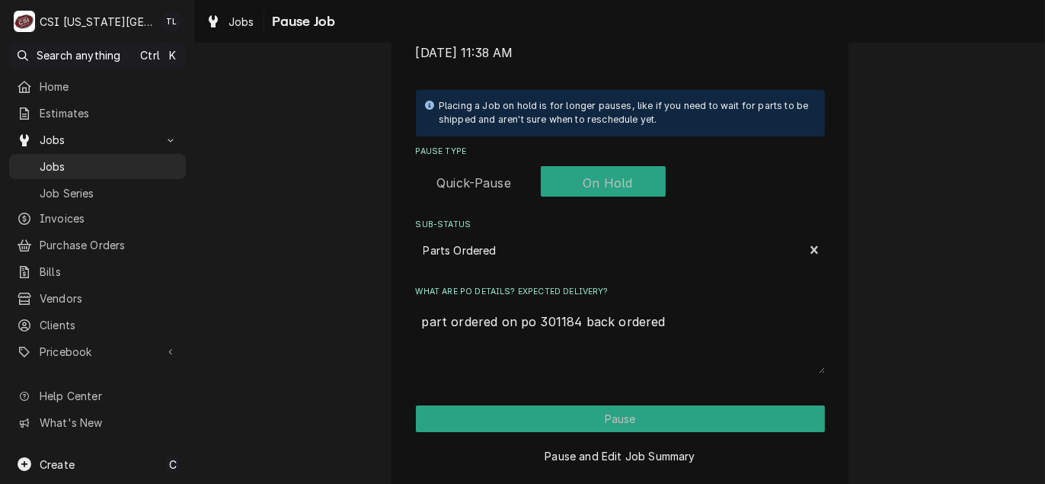
type textarea "part ordered on po 301184 back ordered"
type textarea "x"
type textarea "part ordered on po 301184 back ordered p"
type textarea "x"
type textarea "part ordered on po 301184 back ordered pe"
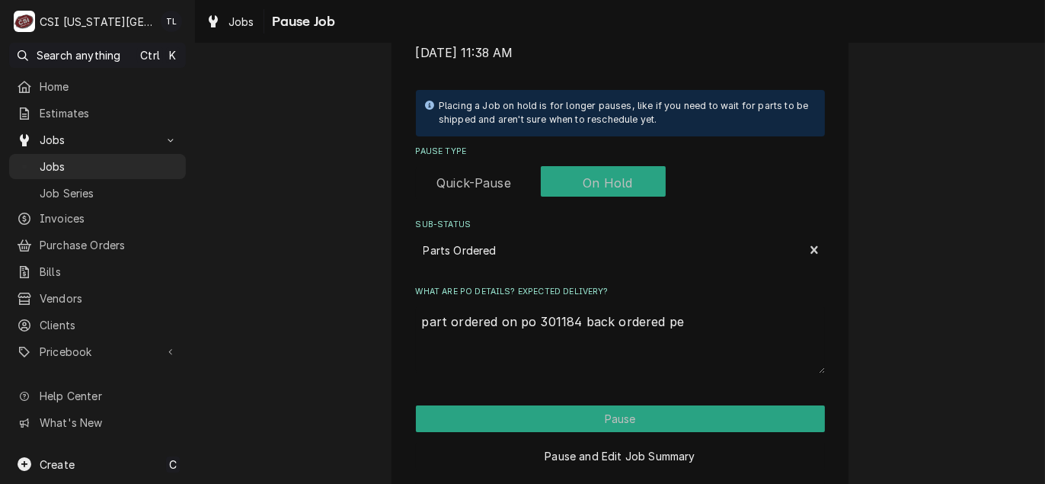
type textarea "x"
type textarea "part ordered on po 301184 back ordered per"
type textarea "x"
type textarea "part ordered on po 301184 back ordered per"
type textarea "x"
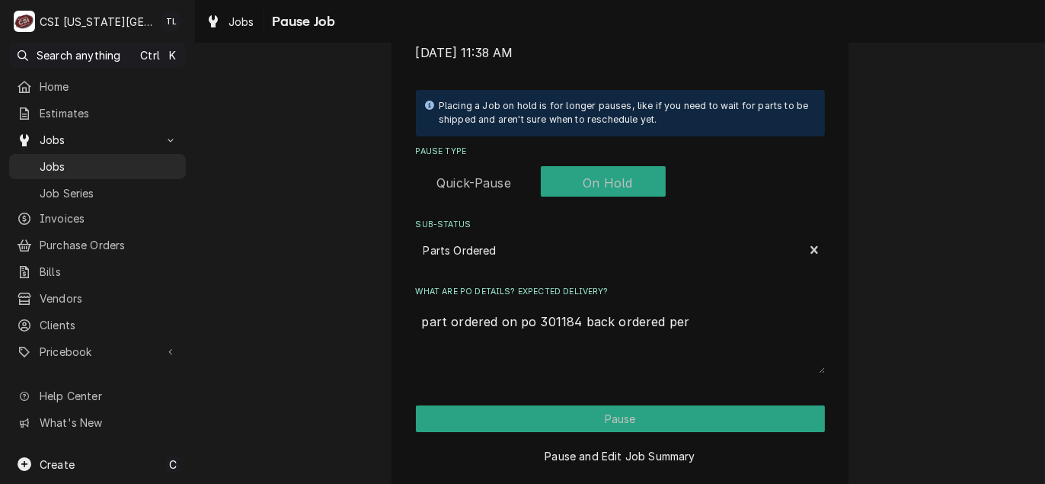
type textarea "part ordered on po 301184 back ordered per p"
type textarea "x"
type textarea "part ordered on po 301184 back ordered per pa"
type textarea "x"
type textarea "part ordered on po 301184 back ordered per par"
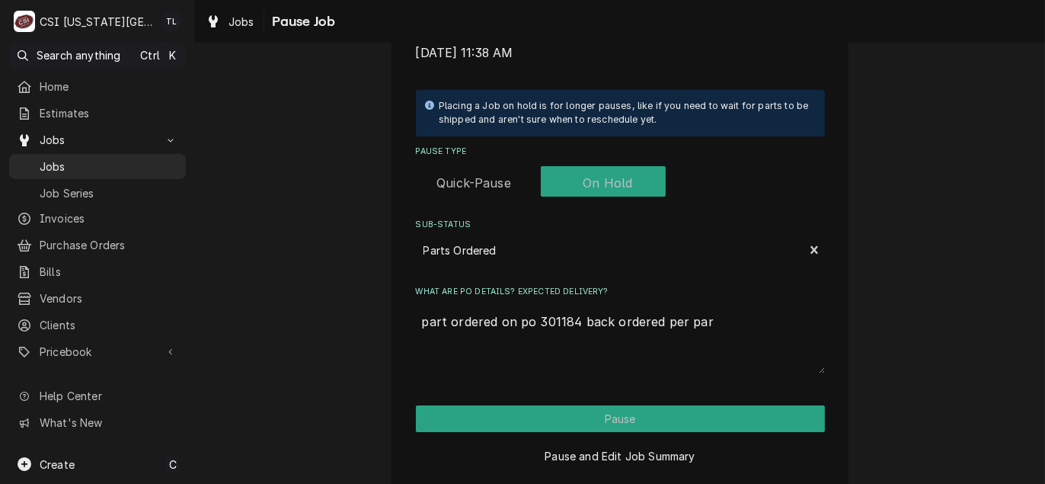
type textarea "x"
type textarea "part ordered on po 301184 back ordered per part"
type textarea "x"
type textarea "part ordered on po 301184 back ordered per parts"
type textarea "x"
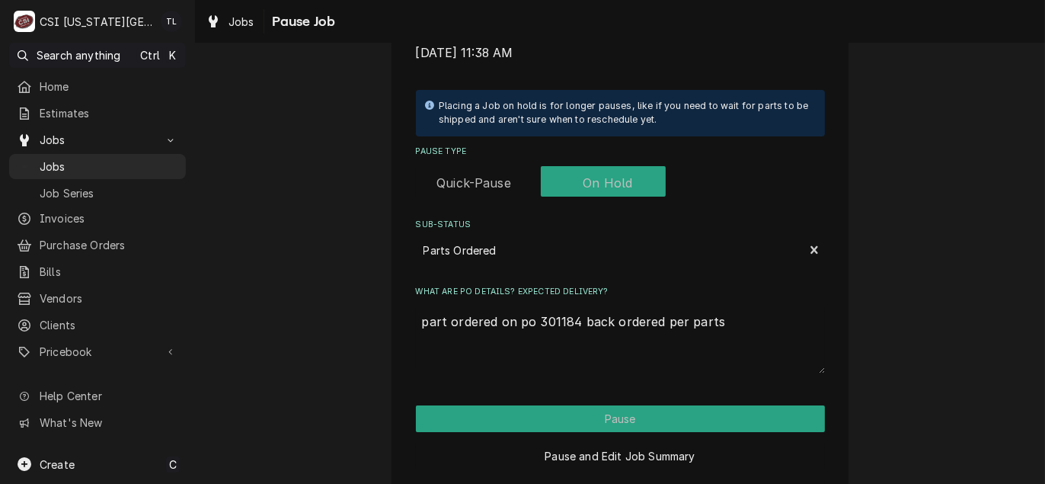
type textarea "part ordered on po 301184 back ordered per parts"
type textarea "x"
type textarea "part ordered on po 301184 back ordered per parts t"
type textarea "x"
type textarea "part ordered on po 301184 back ordered per parts to"
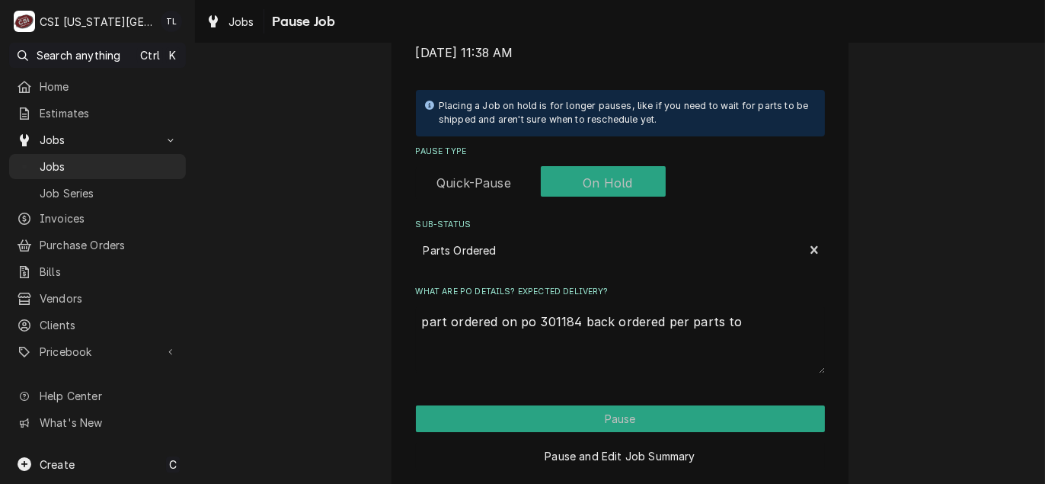
type textarea "x"
type textarea "part ordered on po 301184 back ordered per parts tow"
type textarea "x"
type textarea "part ordered on po 301184 back ordered per parts town"
type textarea "x"
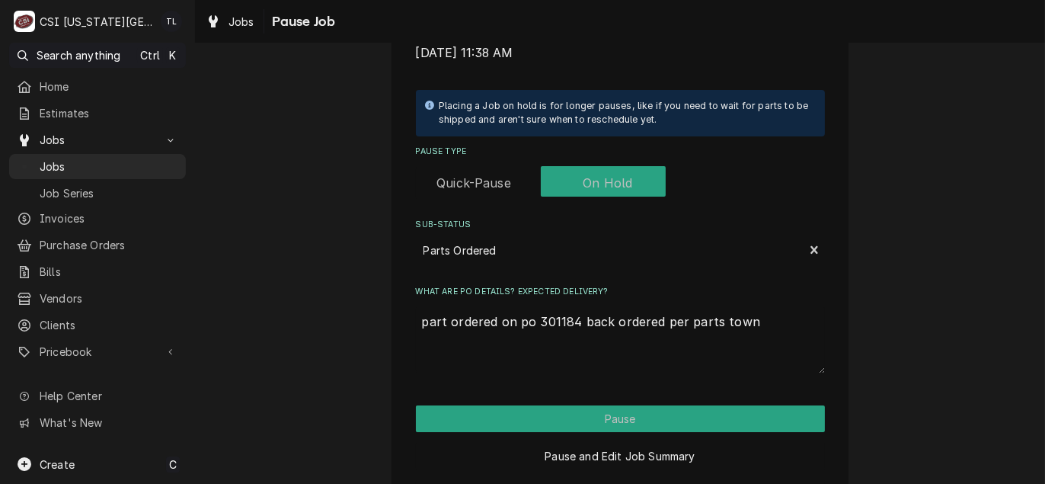
type textarea "part ordered on po 301184 back ordered per parts towns"
type textarea "x"
type textarea "part ordered on po 301184 back ordered per parts towns"
type textarea "x"
type textarea "part ordered on po 301184 back ordered per parts towns"
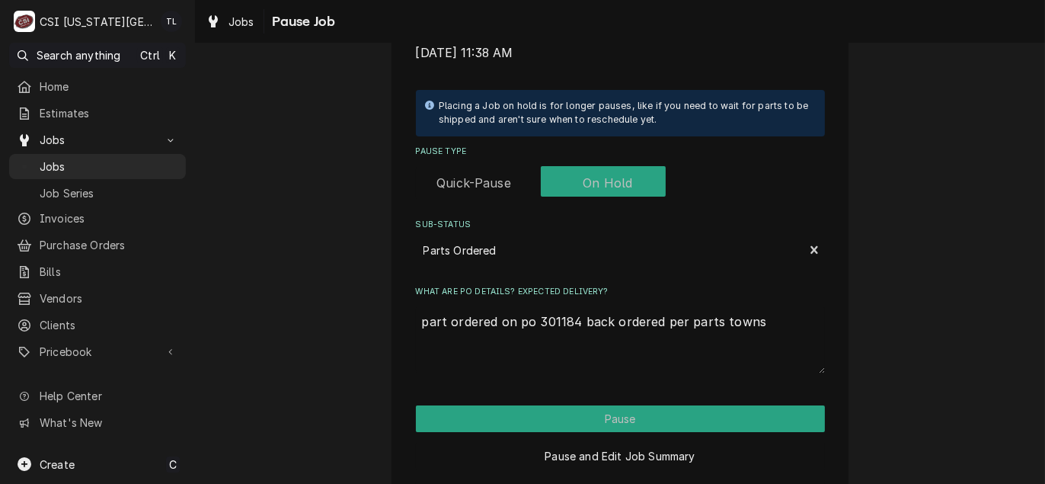
type textarea "x"
type textarea "part ordered on po 301184 back ordered per parts town"
type textarea "x"
type textarea "part ordered on po 301184 back ordered per parts tow"
type textarea "x"
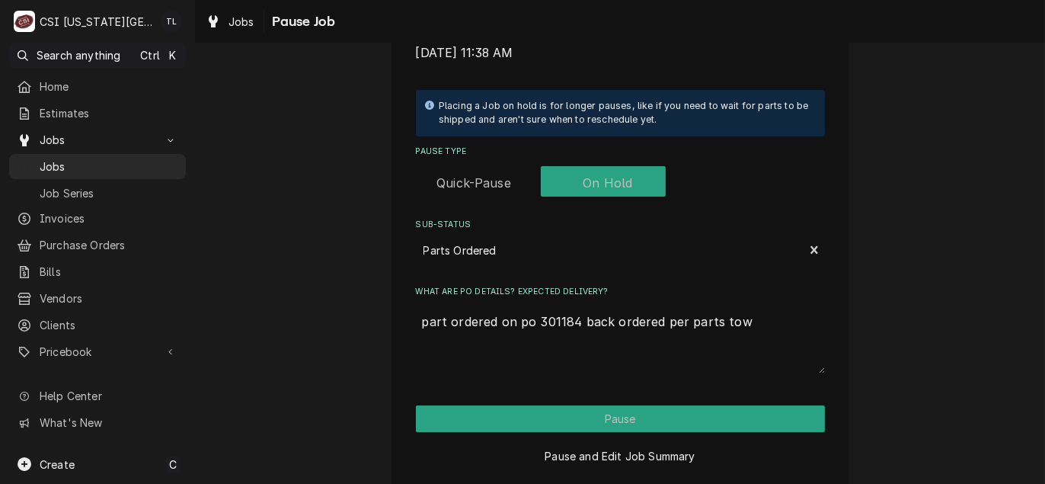
type textarea "part ordered on po 301184 back ordered per parts to"
type textarea "x"
type textarea "part ordered on po 301184 back ordered per parts tow"
type textarea "x"
type textarea "part ordered on po 301184 back ordered per parts town"
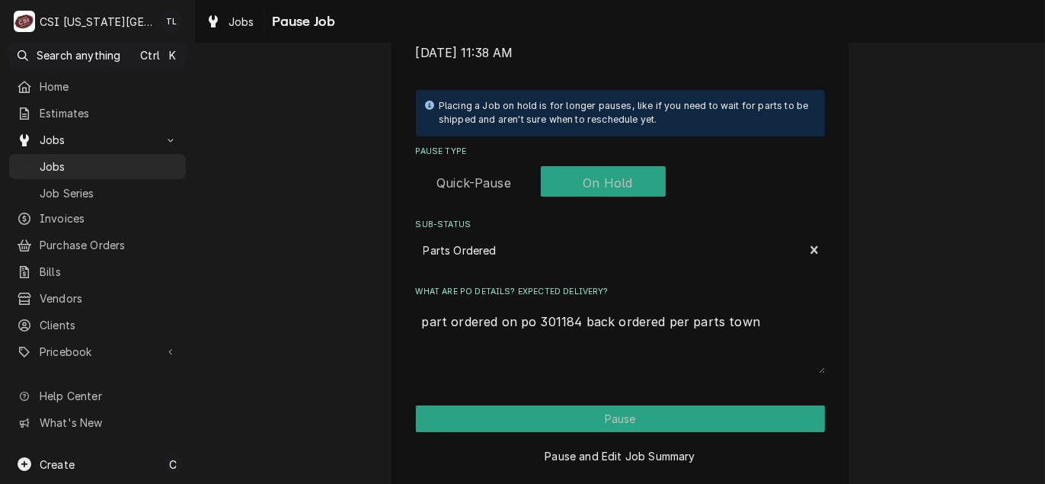
type textarea "x"
type textarea "part ordered on po 301184 back ordered per parts town"
type textarea "x"
type textarea "part ordered on po 301184 back ordered per parts town 1"
type textarea "x"
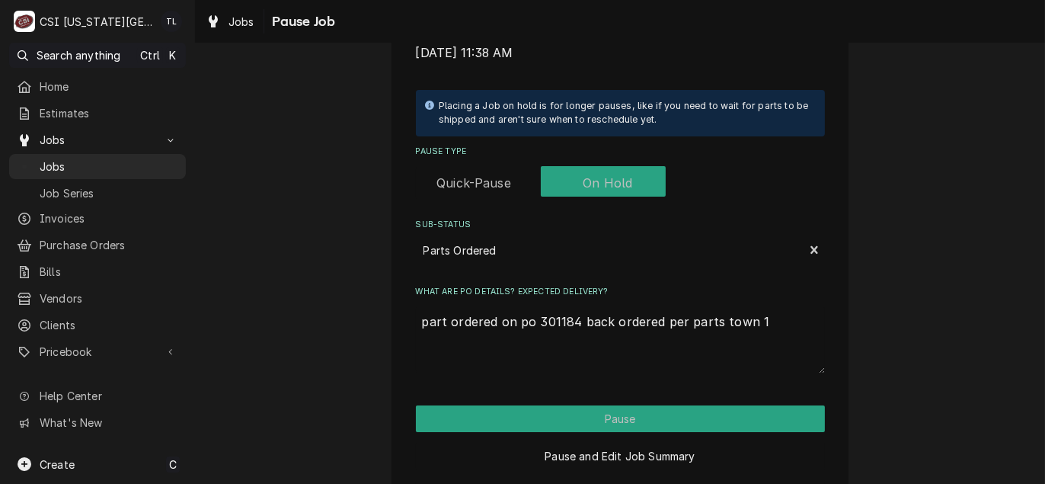
type textarea "part ordered on po 301184 back ordered per parts town 11"
type textarea "x"
type textarea "part ordered on po 301184 back ordered per parts town 11-"
type textarea "x"
type textarea "part ordered on po 301184 back ordered per parts town 11-1"
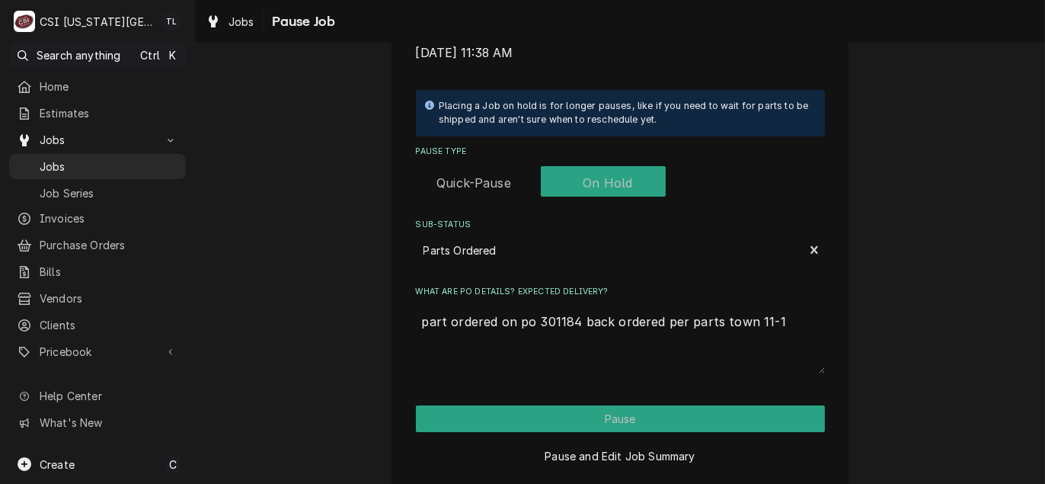
type textarea "x"
type textarea "part ordered on po 301184 back ordered per parts town 11-13"
type textarea "x"
type textarea "part ordered on po 301184 back ordered per parts town 11-13"
type textarea "x"
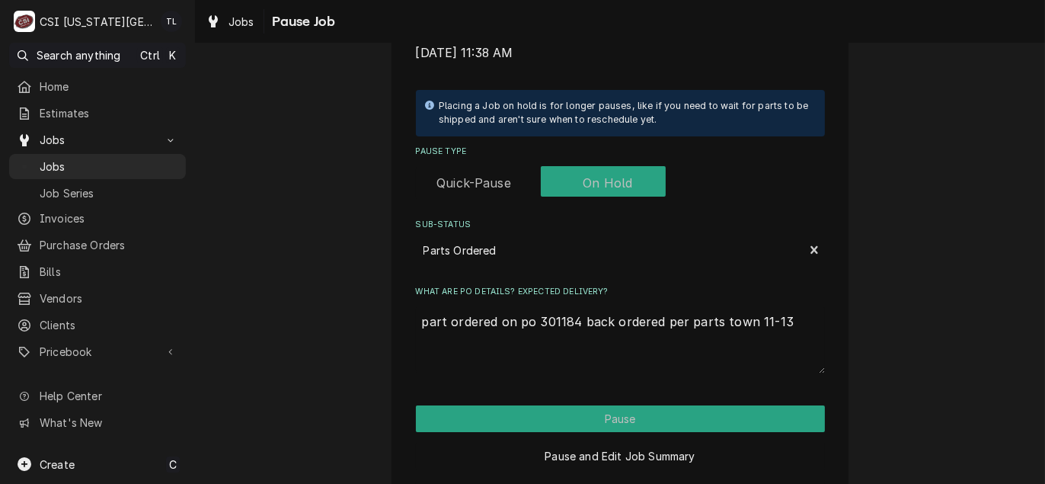
type textarea "part ordered on po 301184 back ordered per parts town 11-13 d"
type textarea "x"
type textarea "part ordered on po 301184 back ordered per parts town 11-13 da"
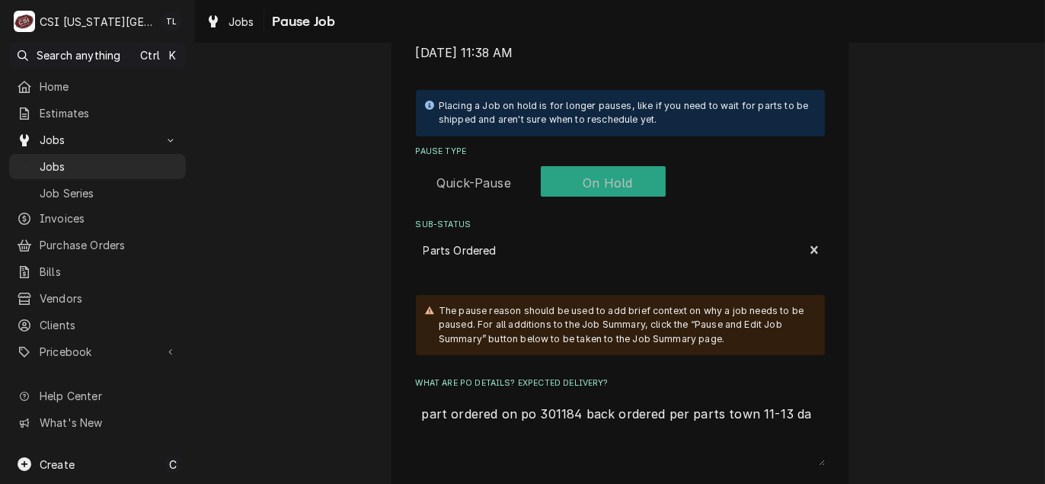
type textarea "x"
type textarea "part ordered on po 301184 back ordered per parts town 11-13 day"
type textarea "x"
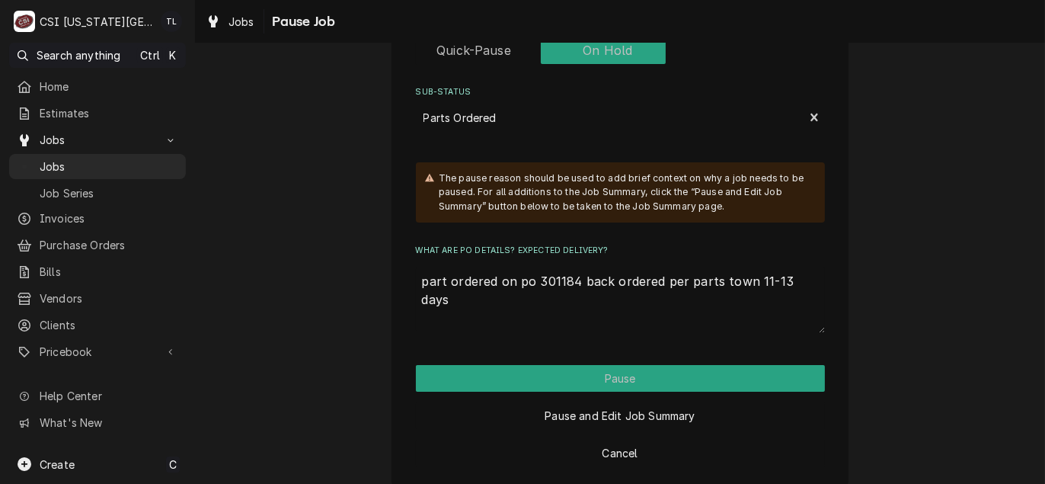
scroll to position [451, 0]
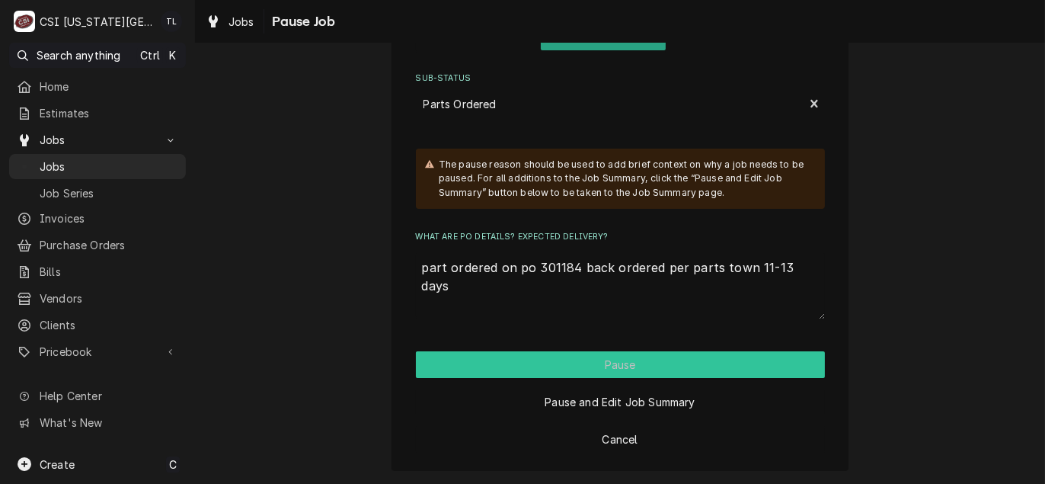
type textarea "part ordered on po 301184 back ordered per parts town 11-13 days"
click at [634, 372] on button "Pause" at bounding box center [620, 364] width 409 height 27
type textarea "x"
